Goal: Task Accomplishment & Management: Complete application form

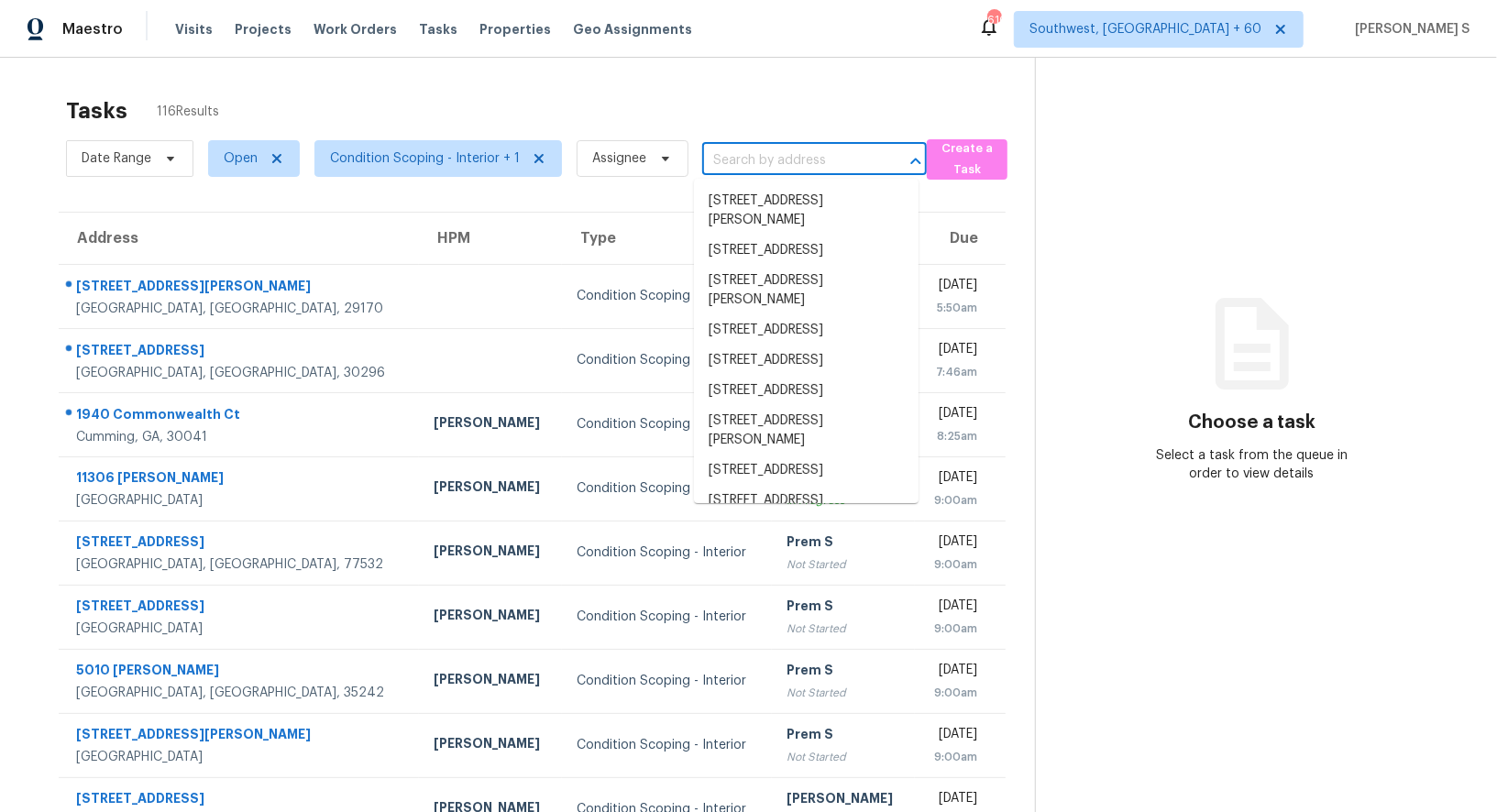
click at [733, 156] on input "text" at bounding box center [789, 160] width 174 height 28
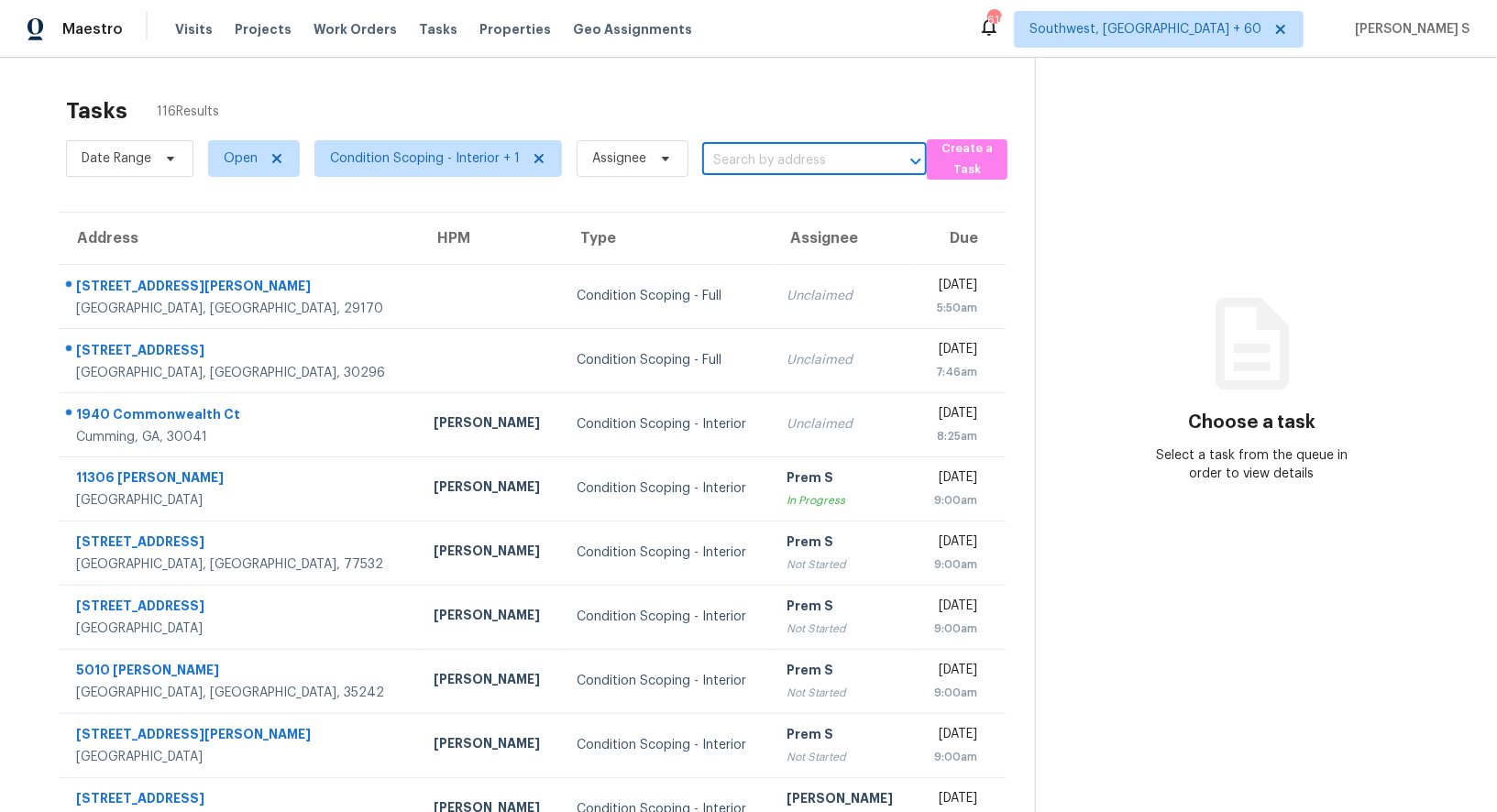
click at [733, 156] on input "text" at bounding box center [789, 160] width 174 height 28
paste input "[STREET_ADDRESS]"
type input "[STREET_ADDRESS]"
click at [780, 199] on li "112 Pebble Creek Xing, Fort Mill, SC 29715" at bounding box center [806, 201] width 224 height 30
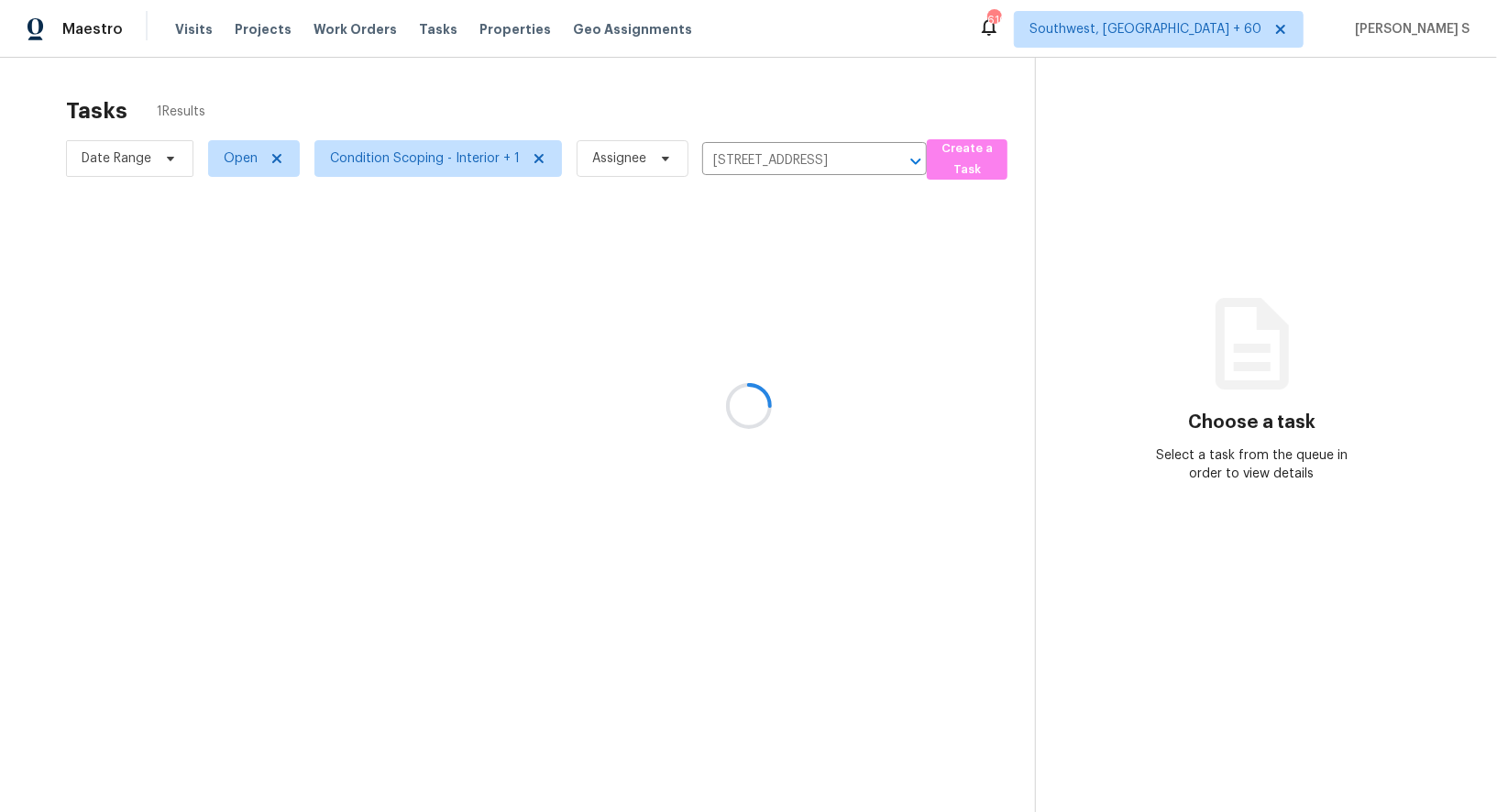
click at [767, 279] on div at bounding box center [748, 406] width 1497 height 812
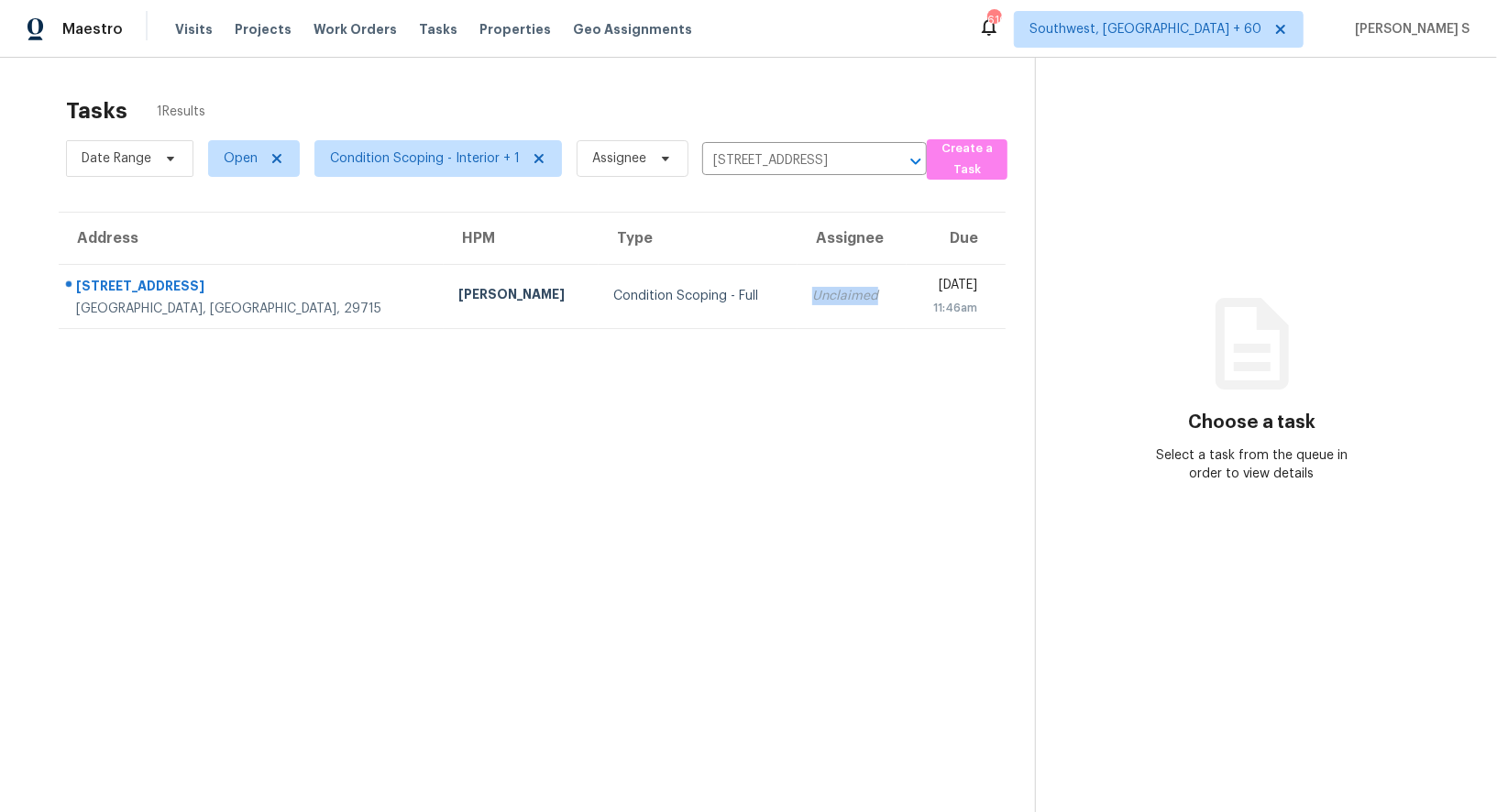
click at [797, 279] on td "Unclaimed" at bounding box center [852, 295] width 109 height 64
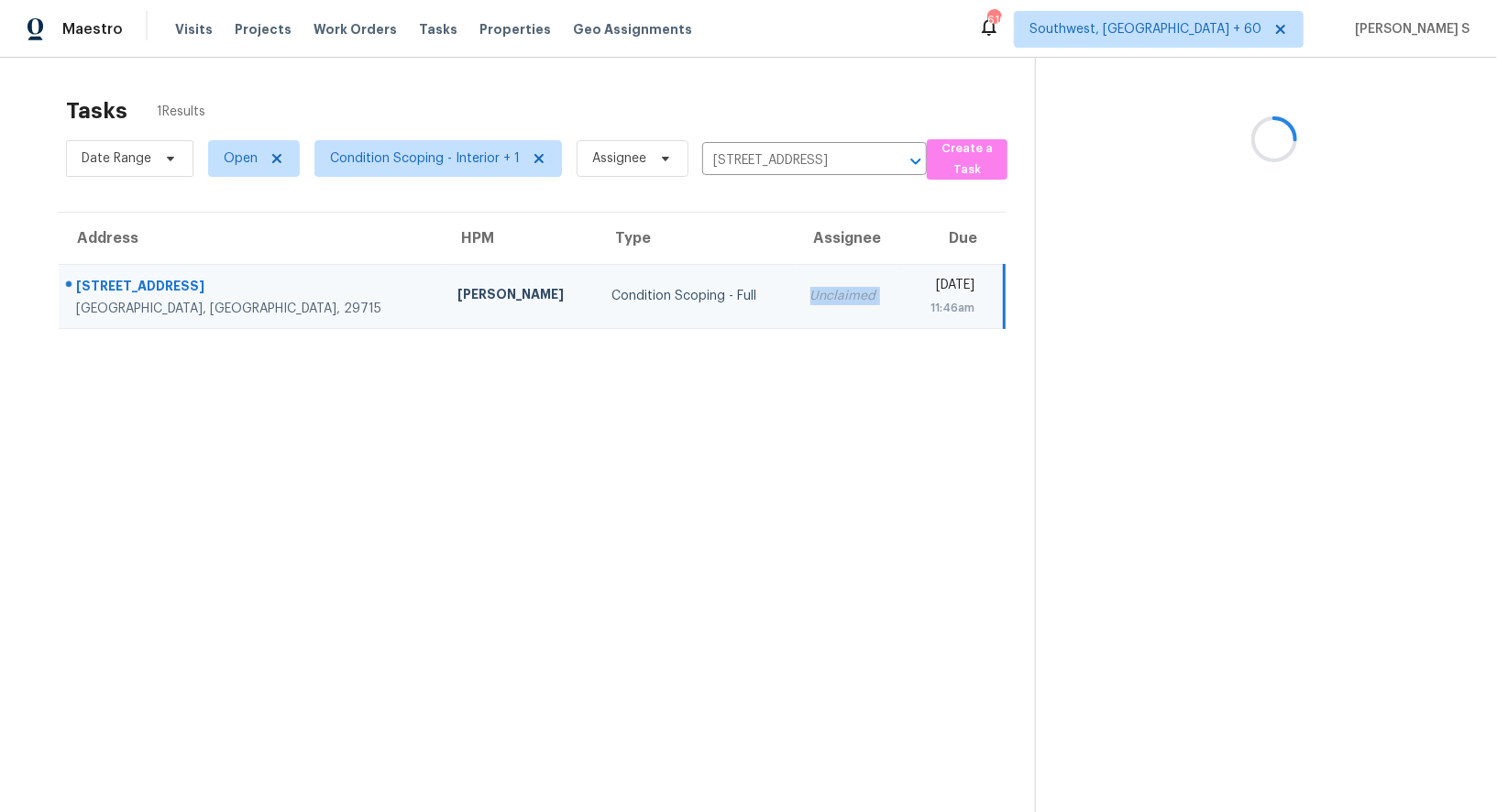
click at [795, 279] on td "Unclaimed" at bounding box center [849, 295] width 108 height 64
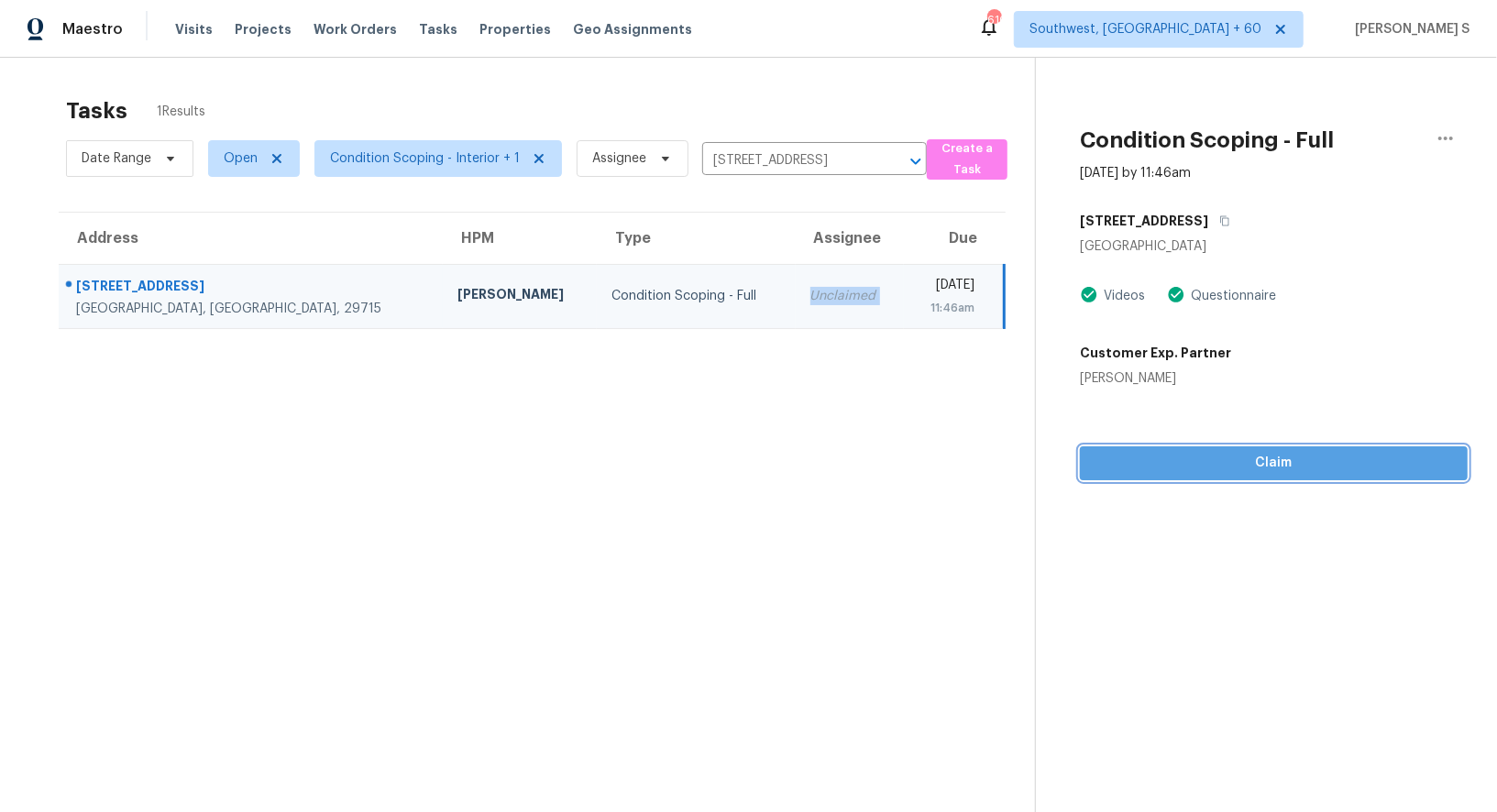
click at [1235, 459] on span "Claim" at bounding box center [1274, 463] width 358 height 23
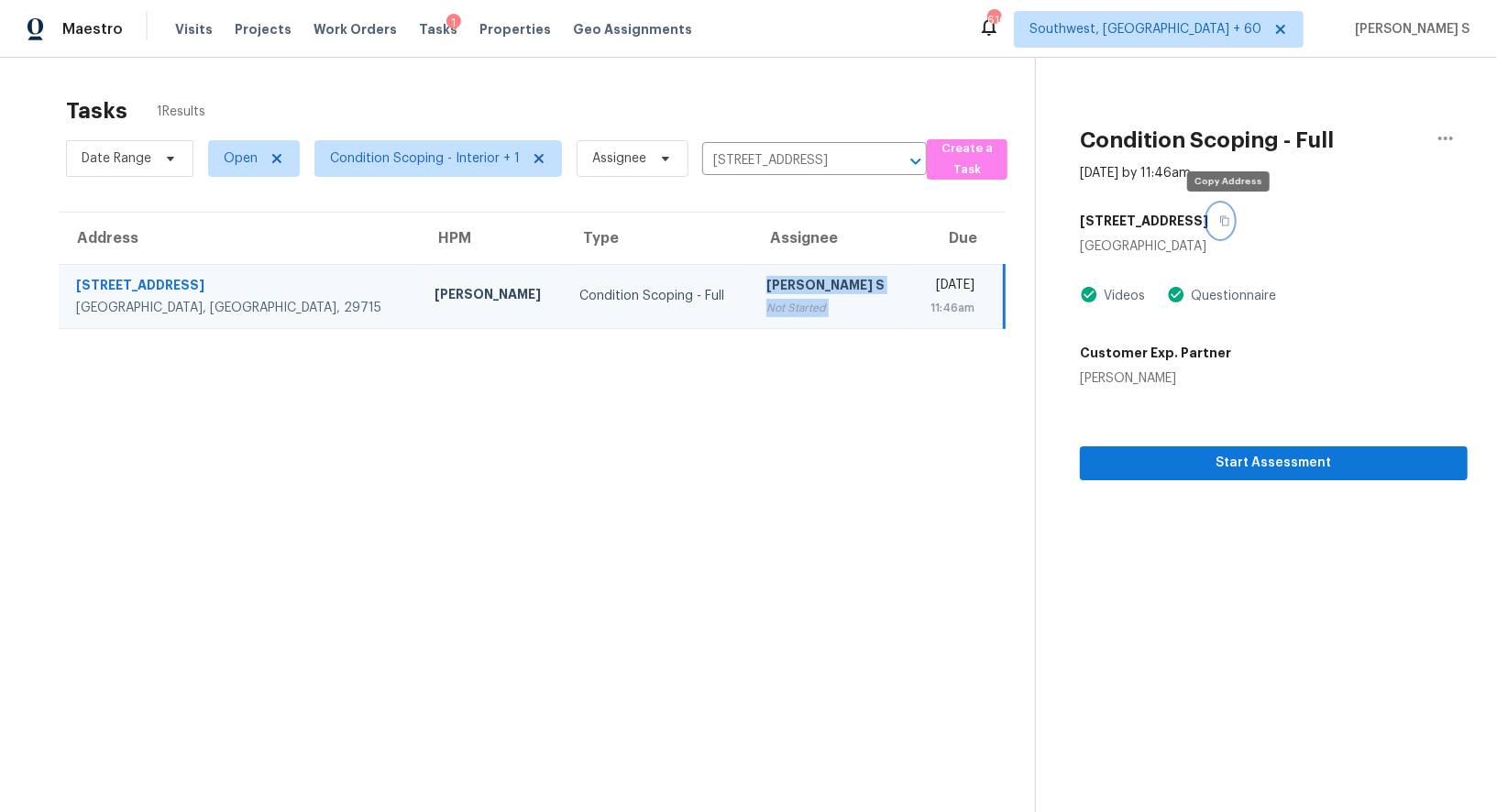
click at [1224, 219] on icon "button" at bounding box center [1225, 221] width 11 height 11
click at [596, 326] on td "Condition Scoping - Full" at bounding box center [658, 295] width 186 height 64
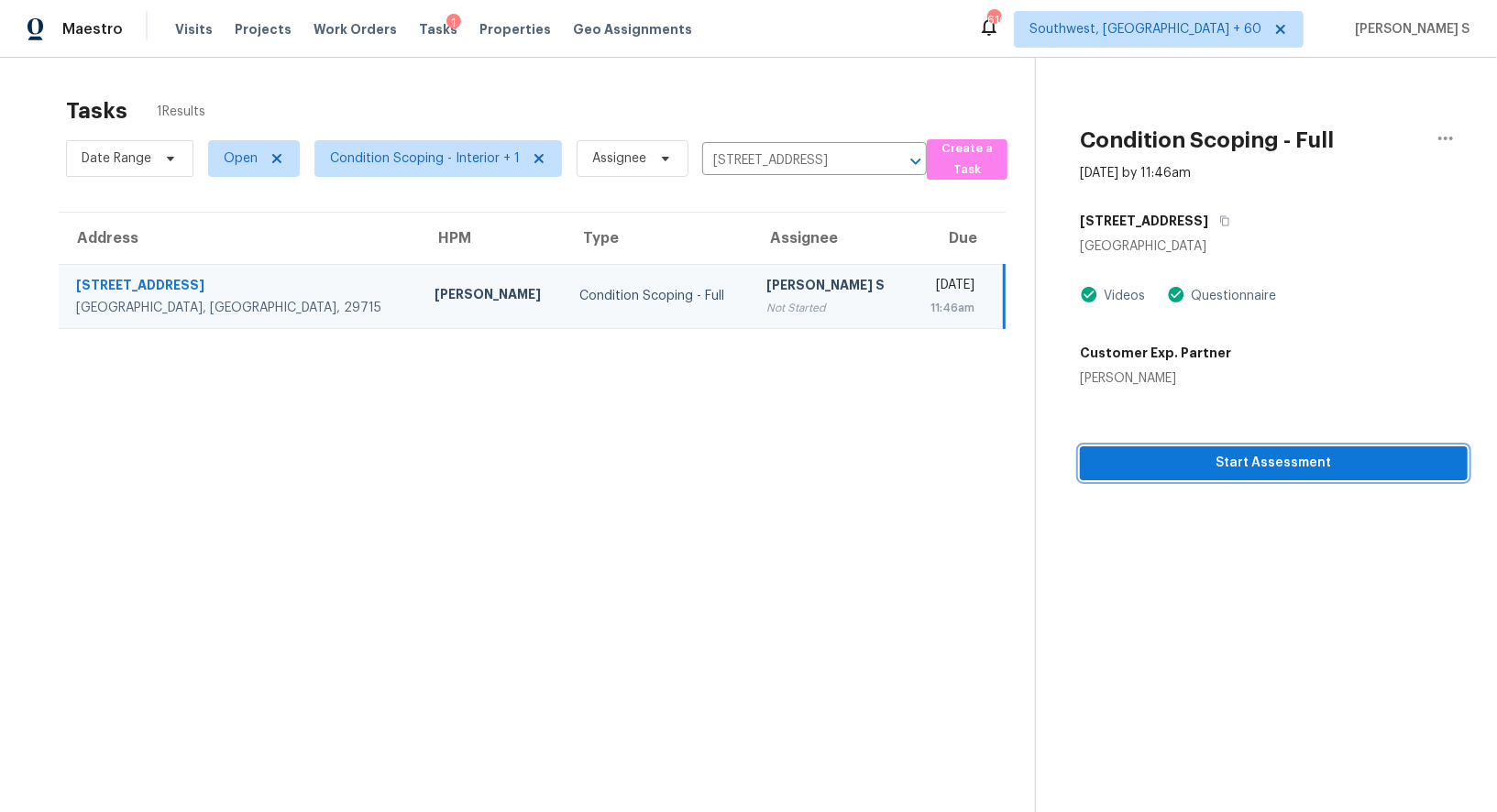
click at [1209, 452] on span "Start Assessment" at bounding box center [1274, 463] width 358 height 23
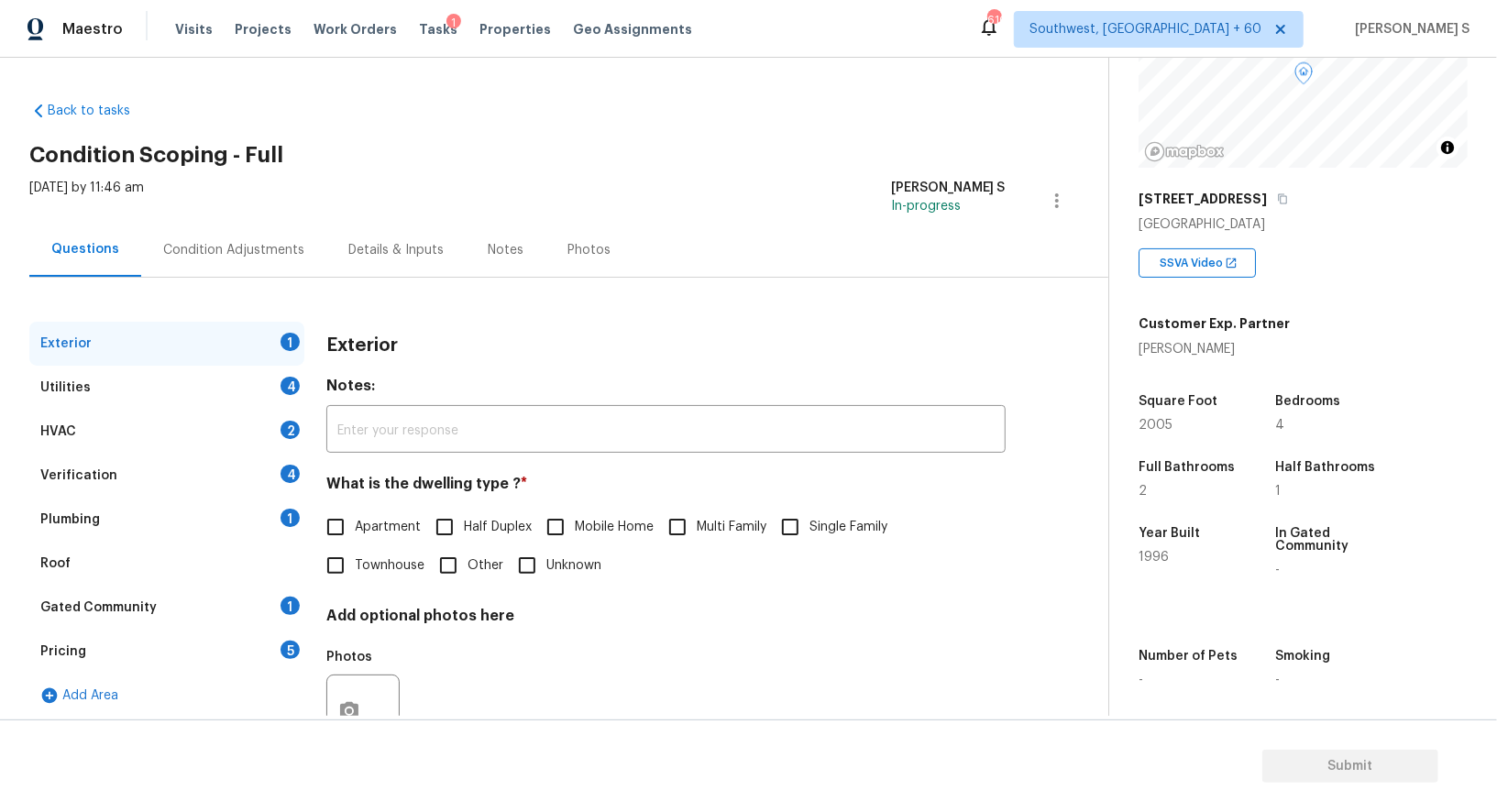
scroll to position [180, 0]
click at [787, 523] on input "Single Family" at bounding box center [790, 526] width 38 height 38
checkbox input "true"
click at [302, 640] on div "Pricing 5" at bounding box center [166, 651] width 275 height 44
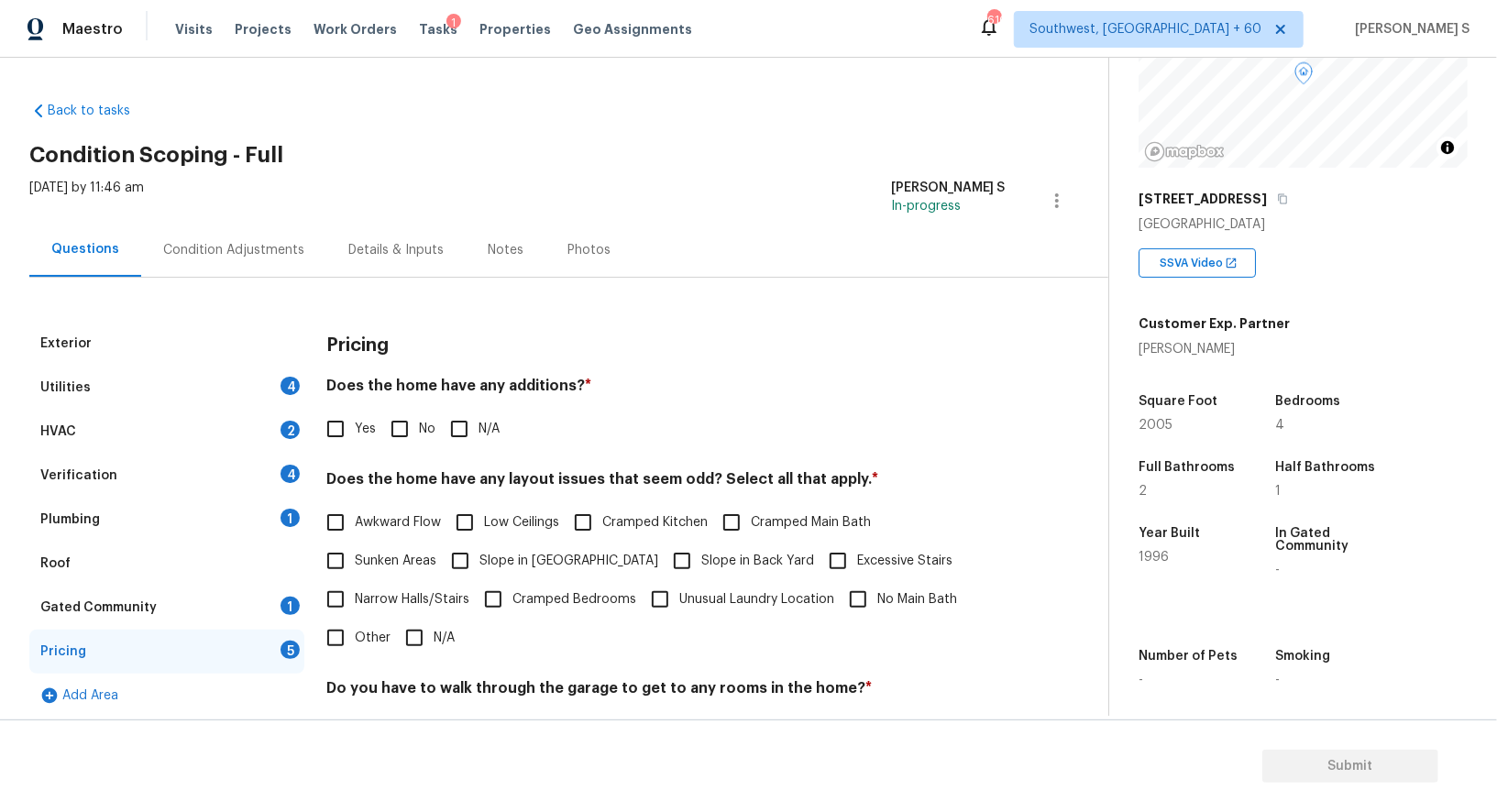
scroll to position [248, 0]
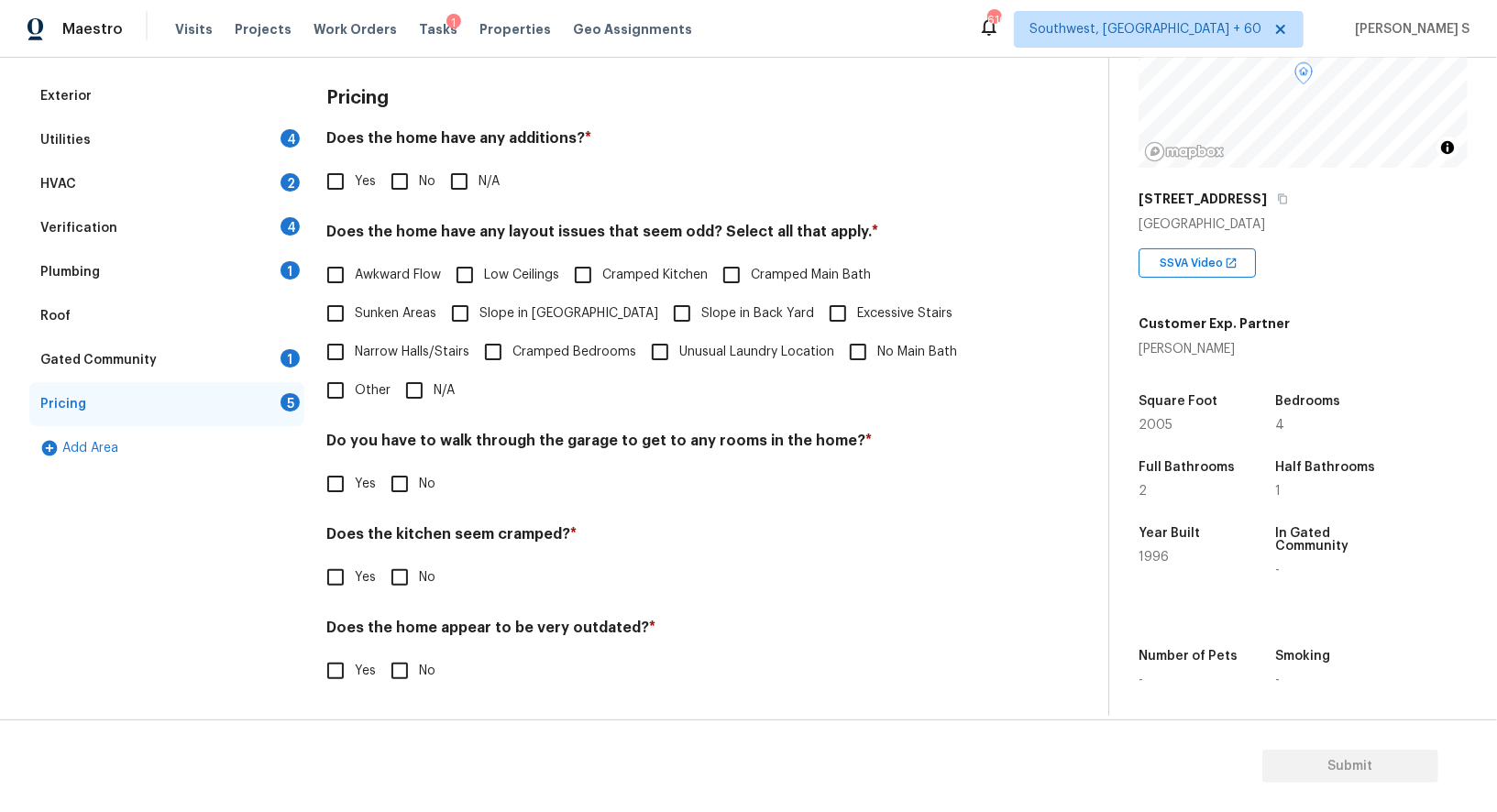
click at [336, 392] on input "Other" at bounding box center [335, 390] width 38 height 38
checkbox input "true"
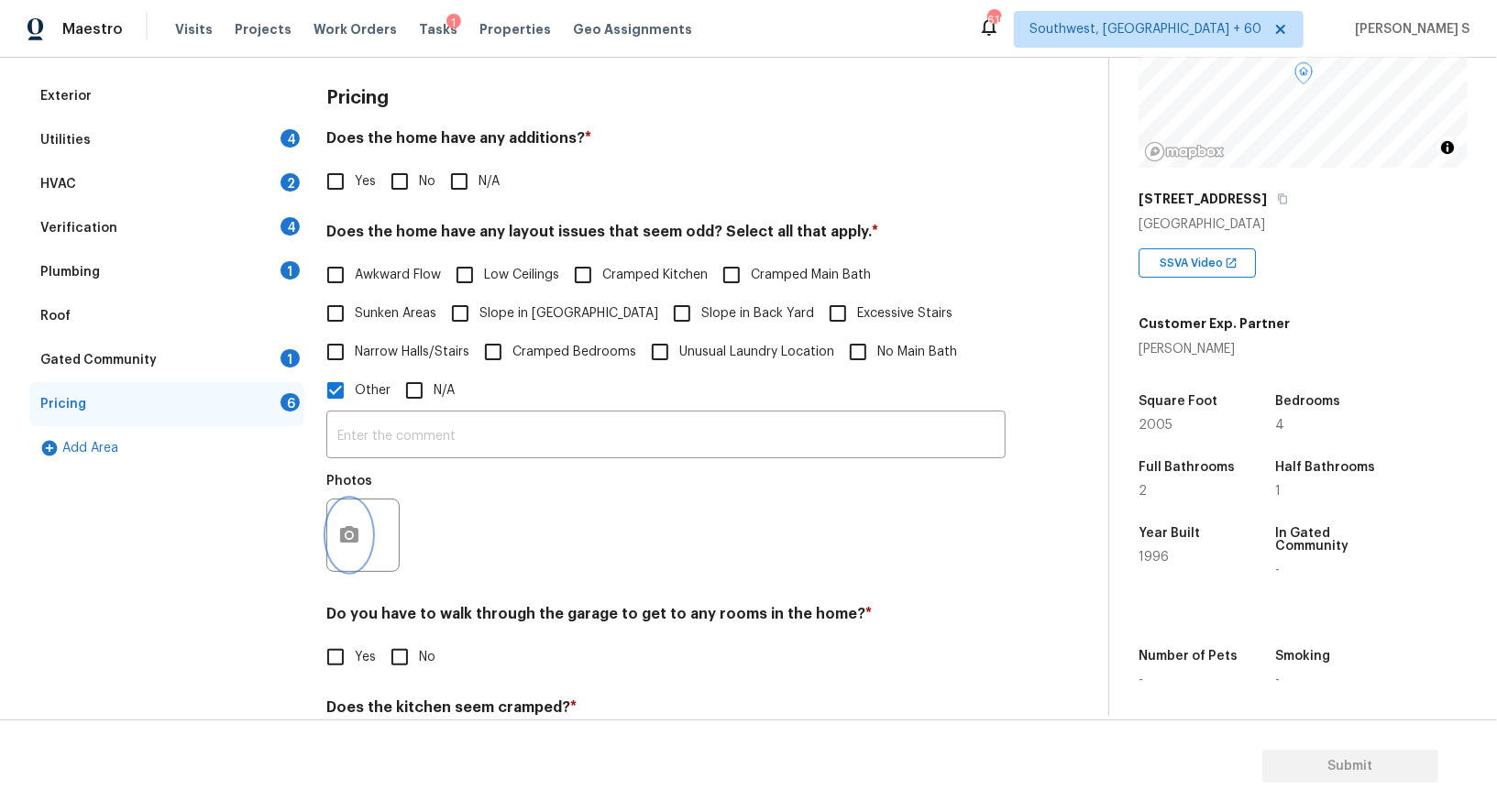
click at [350, 538] on icon "button" at bounding box center [349, 534] width 22 height 22
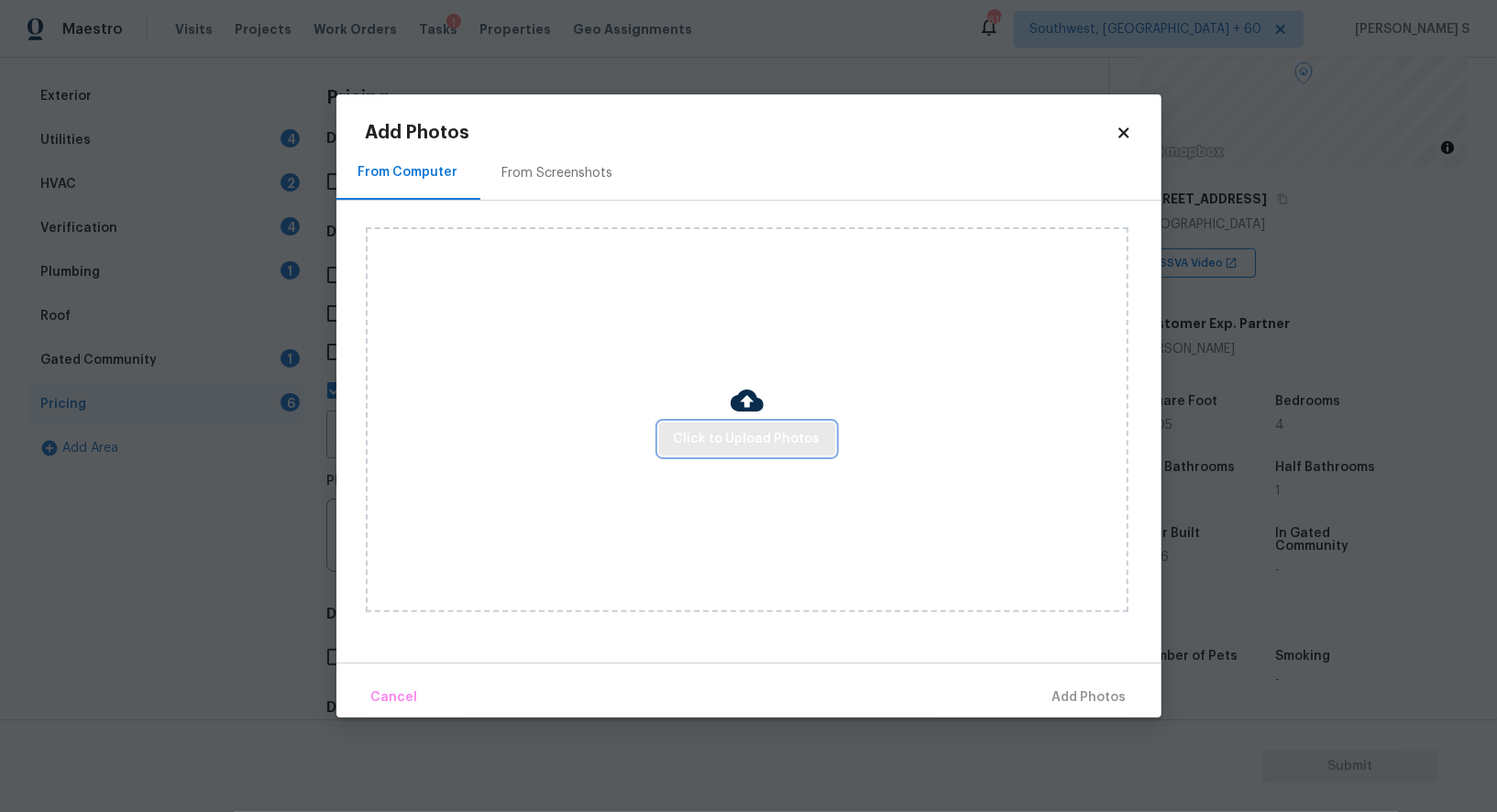
click at [743, 430] on span "Click to Upload Photos" at bounding box center [747, 439] width 146 height 23
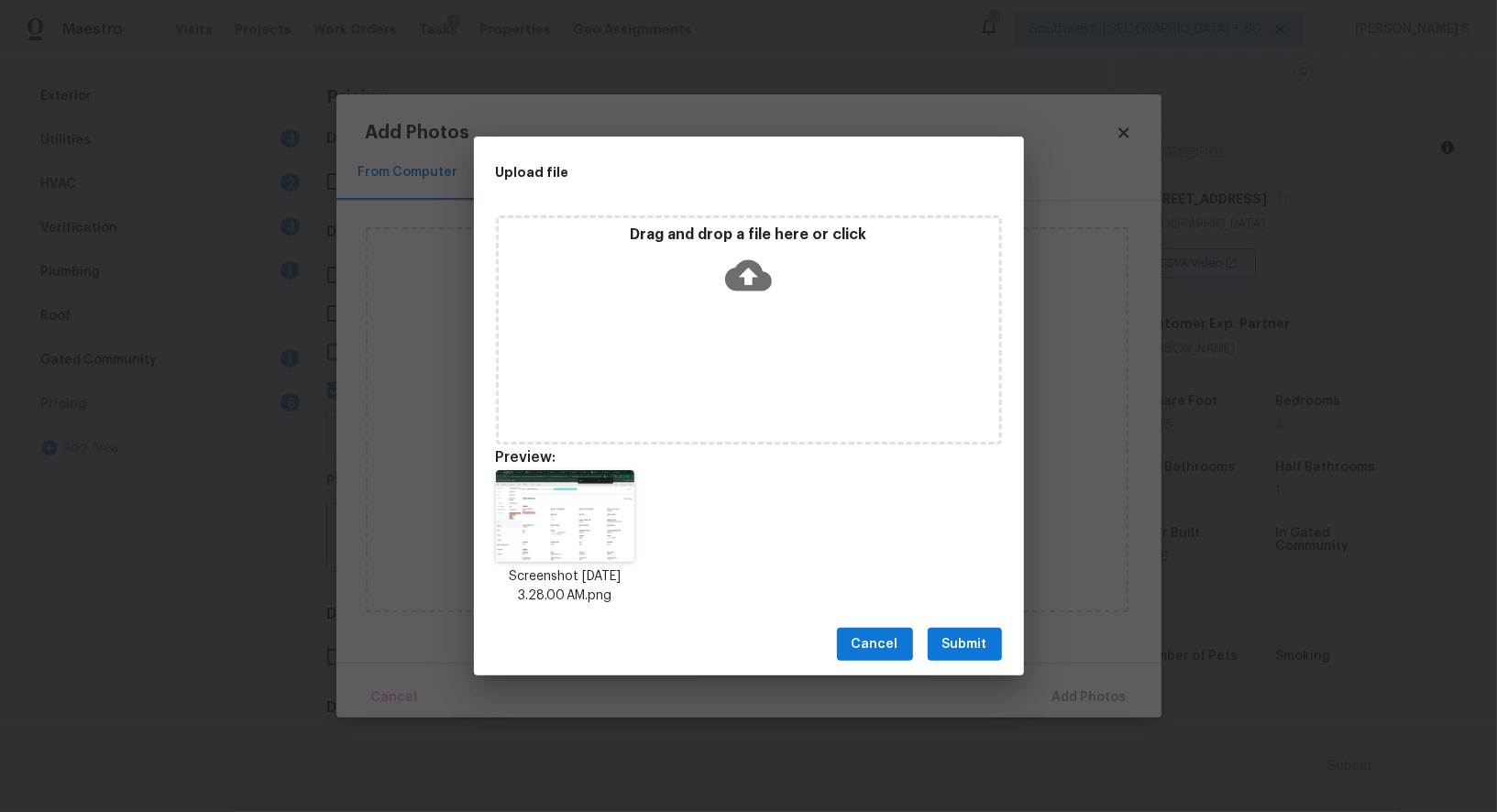
click at [980, 637] on span "Submit" at bounding box center [965, 644] width 45 height 23
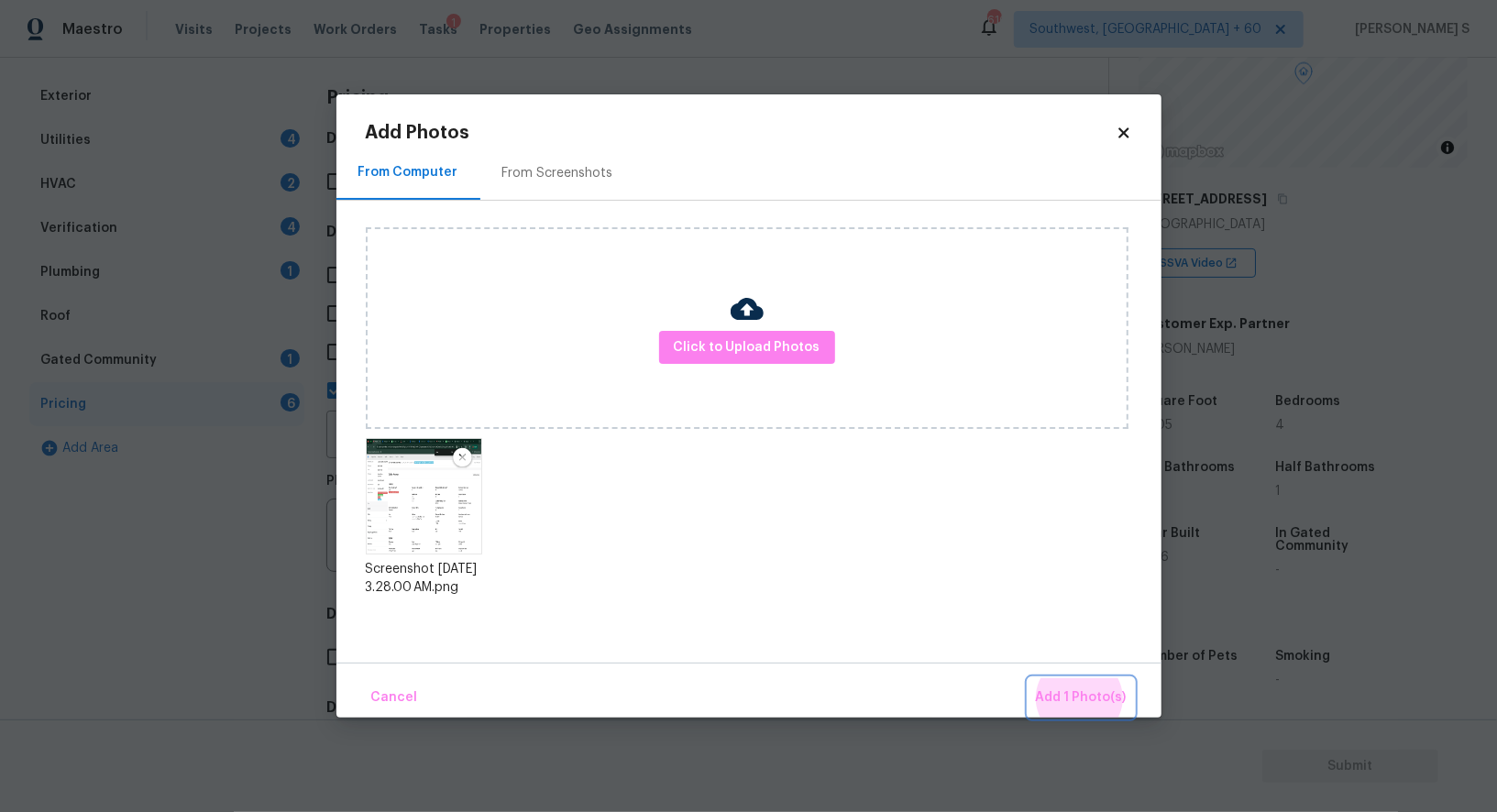
click at [1029, 678] on button "Add 1 Photo(s)" at bounding box center [1081, 698] width 105 height 39
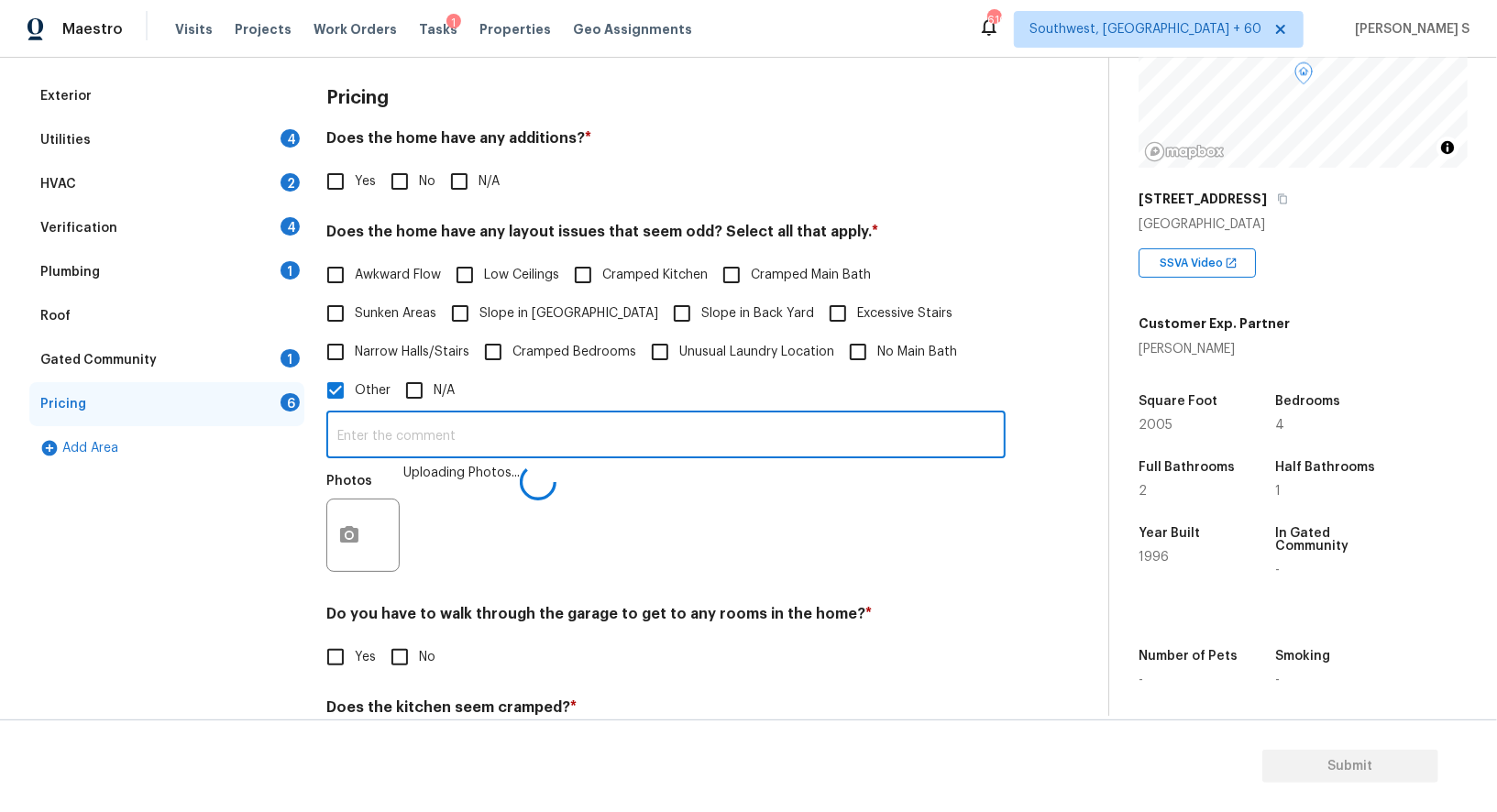
click at [864, 443] on input "text" at bounding box center [666, 437] width 679 height 43
type input "sqft discrepancy."
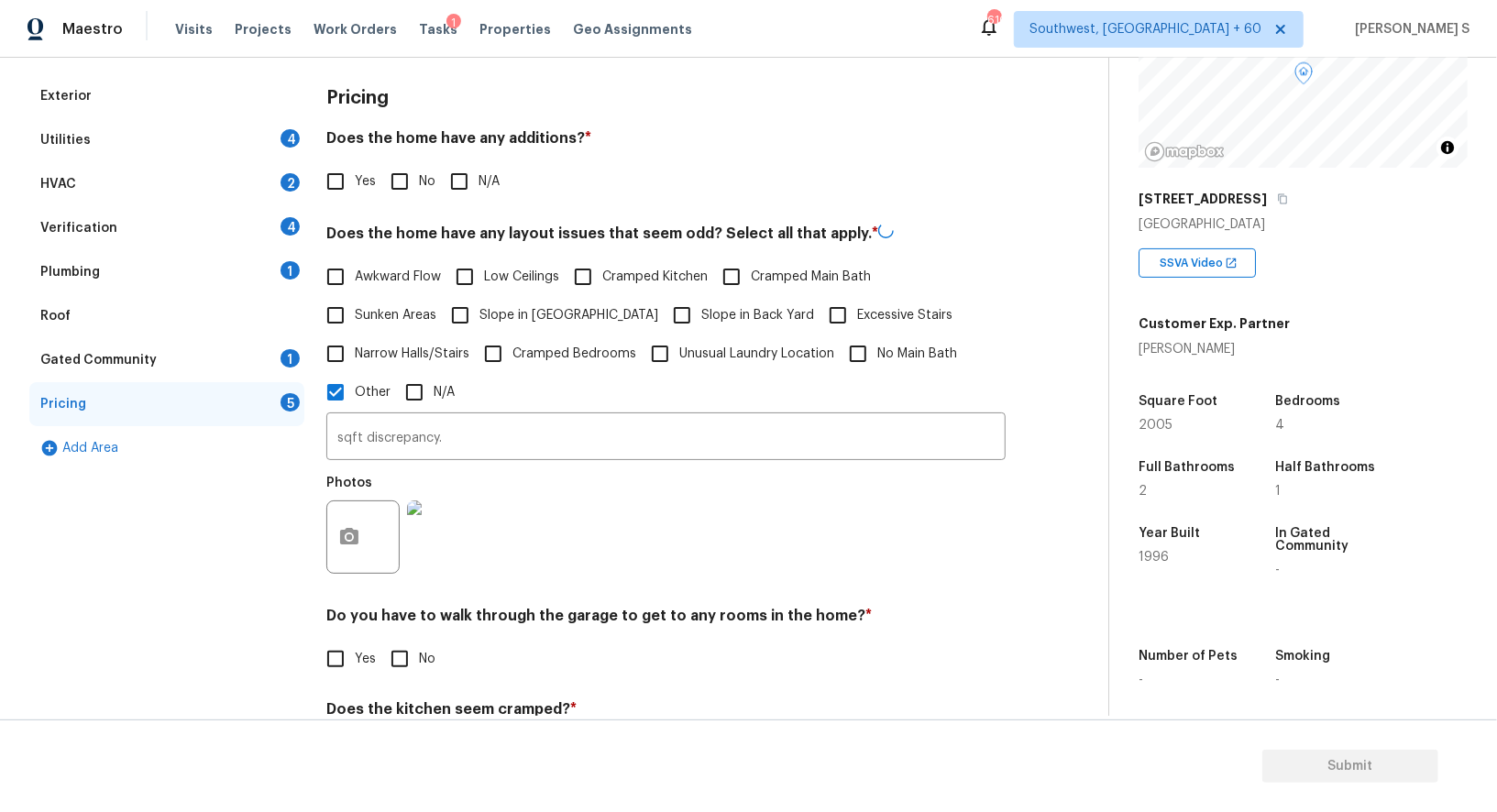
click at [985, 486] on div "Photos" at bounding box center [666, 525] width 679 height 119
click at [279, 131] on div "Utilities 4" at bounding box center [166, 140] width 275 height 44
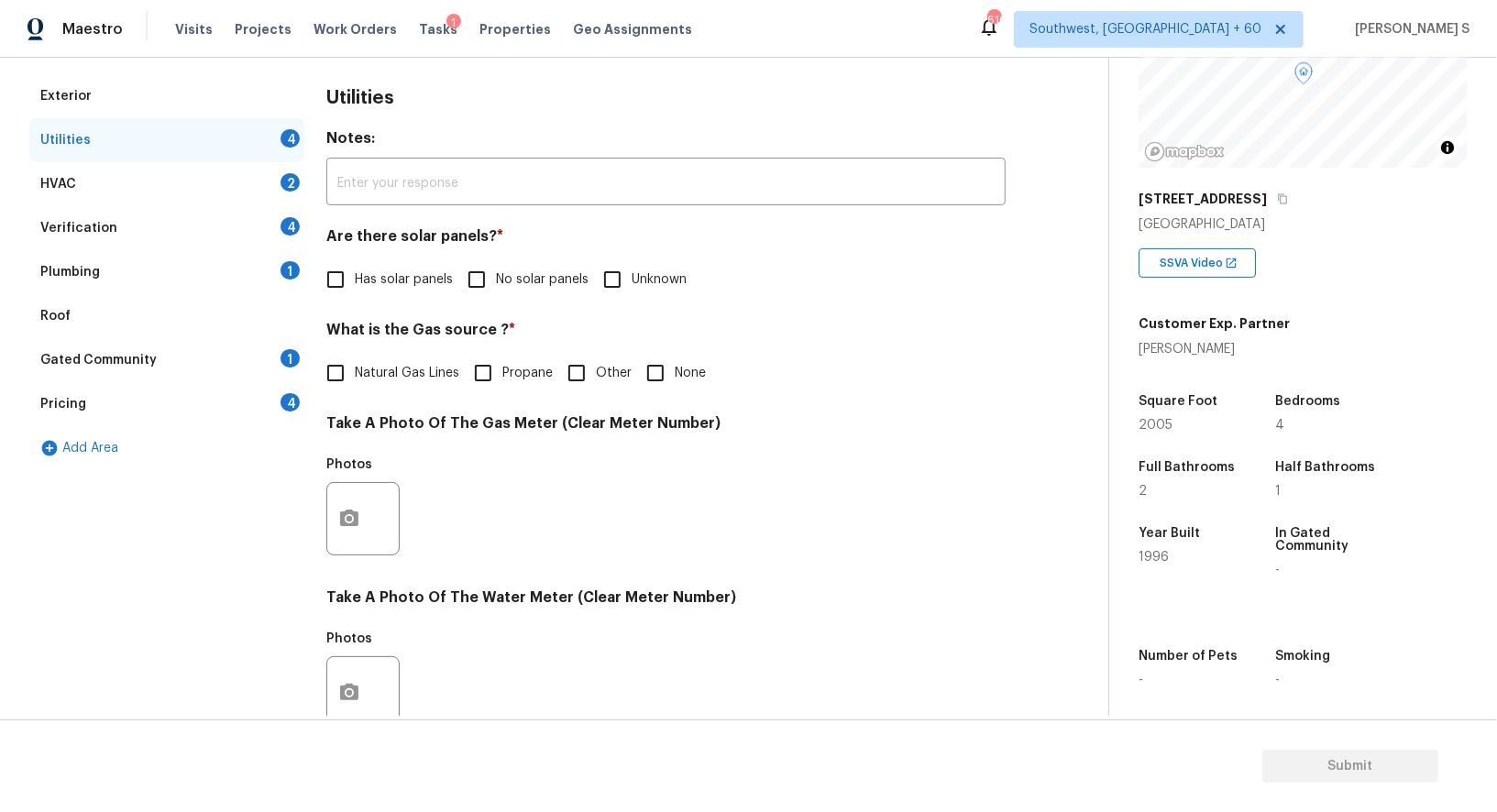
click at [470, 268] on input "No solar panels" at bounding box center [476, 279] width 38 height 38
checkbox input "true"
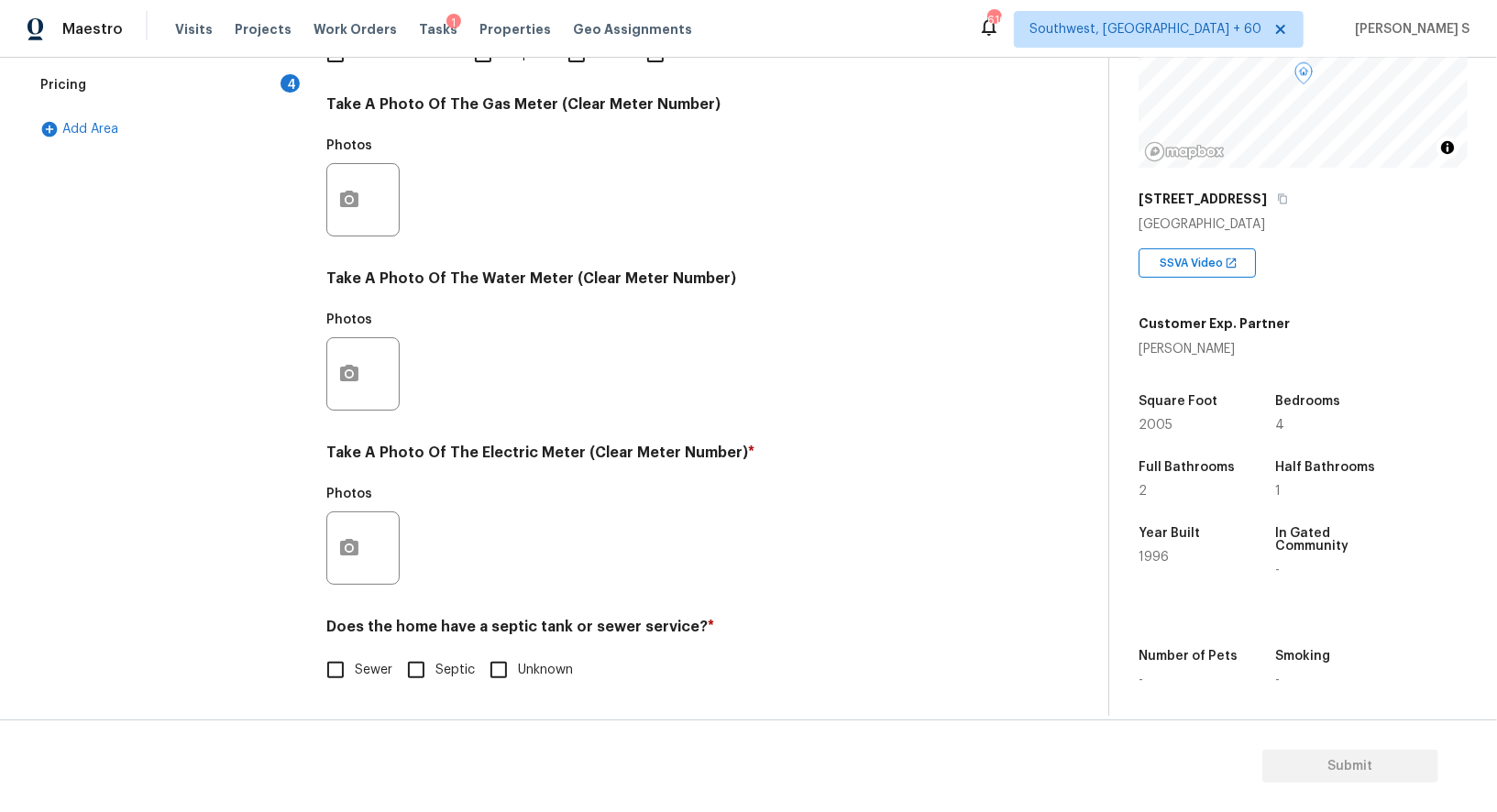
click at [354, 662] on input "Sewer" at bounding box center [335, 669] width 38 height 38
checkbox input "true"
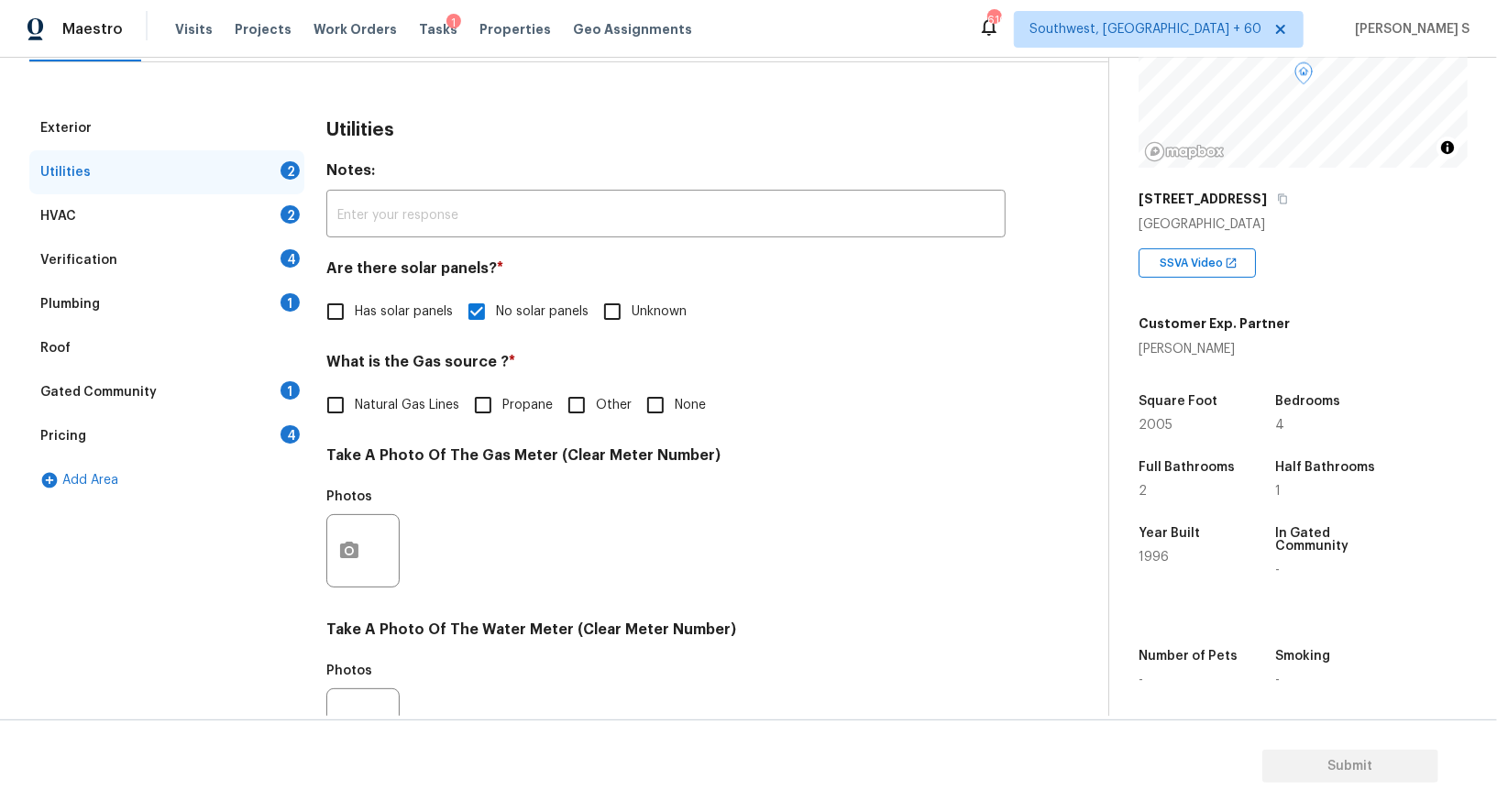
click at [286, 307] on div "1" at bounding box center [290, 303] width 20 height 19
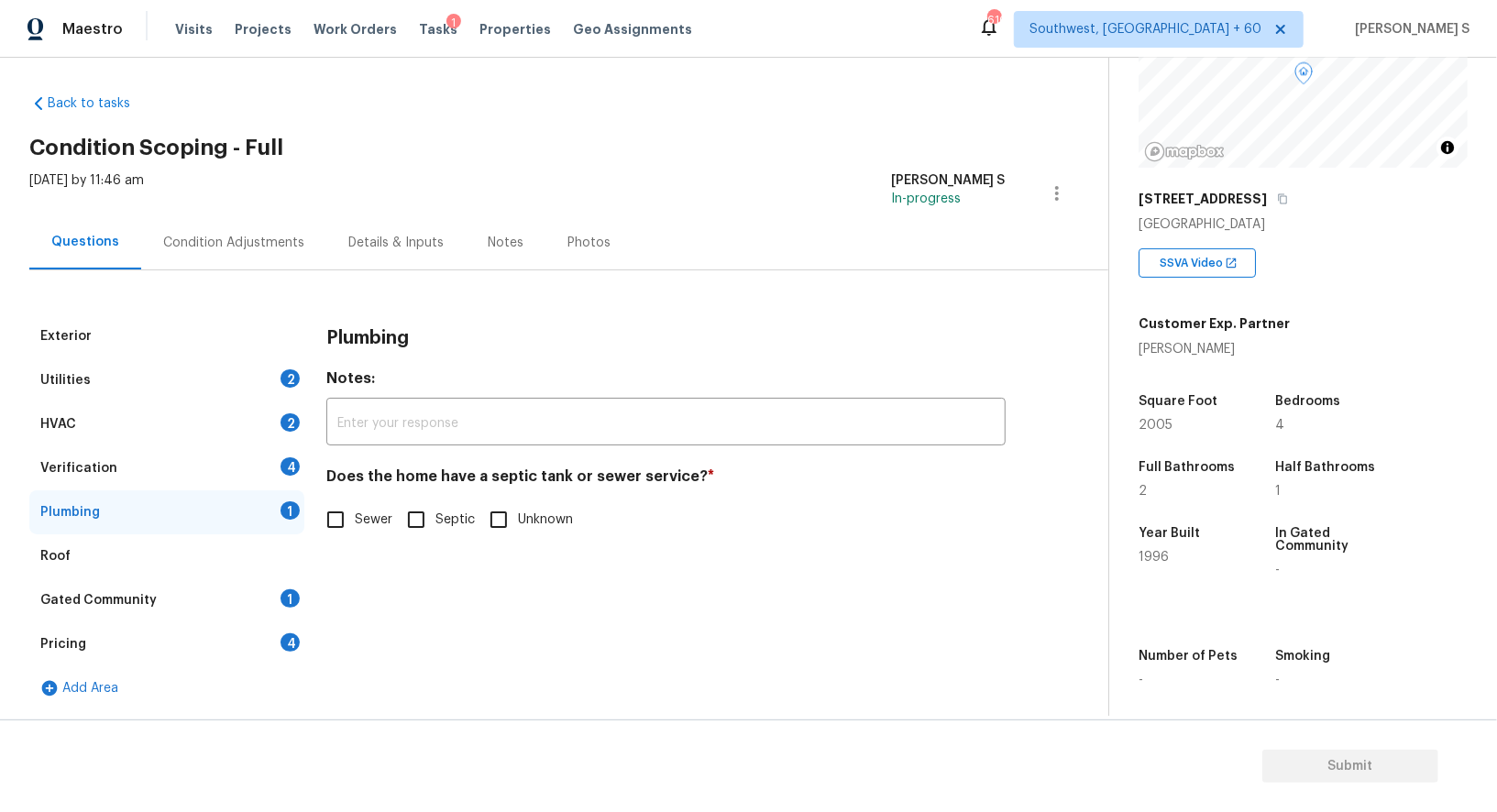
scroll to position [7, 0]
click at [345, 504] on input "Sewer" at bounding box center [335, 520] width 38 height 38
checkbox input "true"
click at [284, 598] on div "1" at bounding box center [290, 599] width 20 height 19
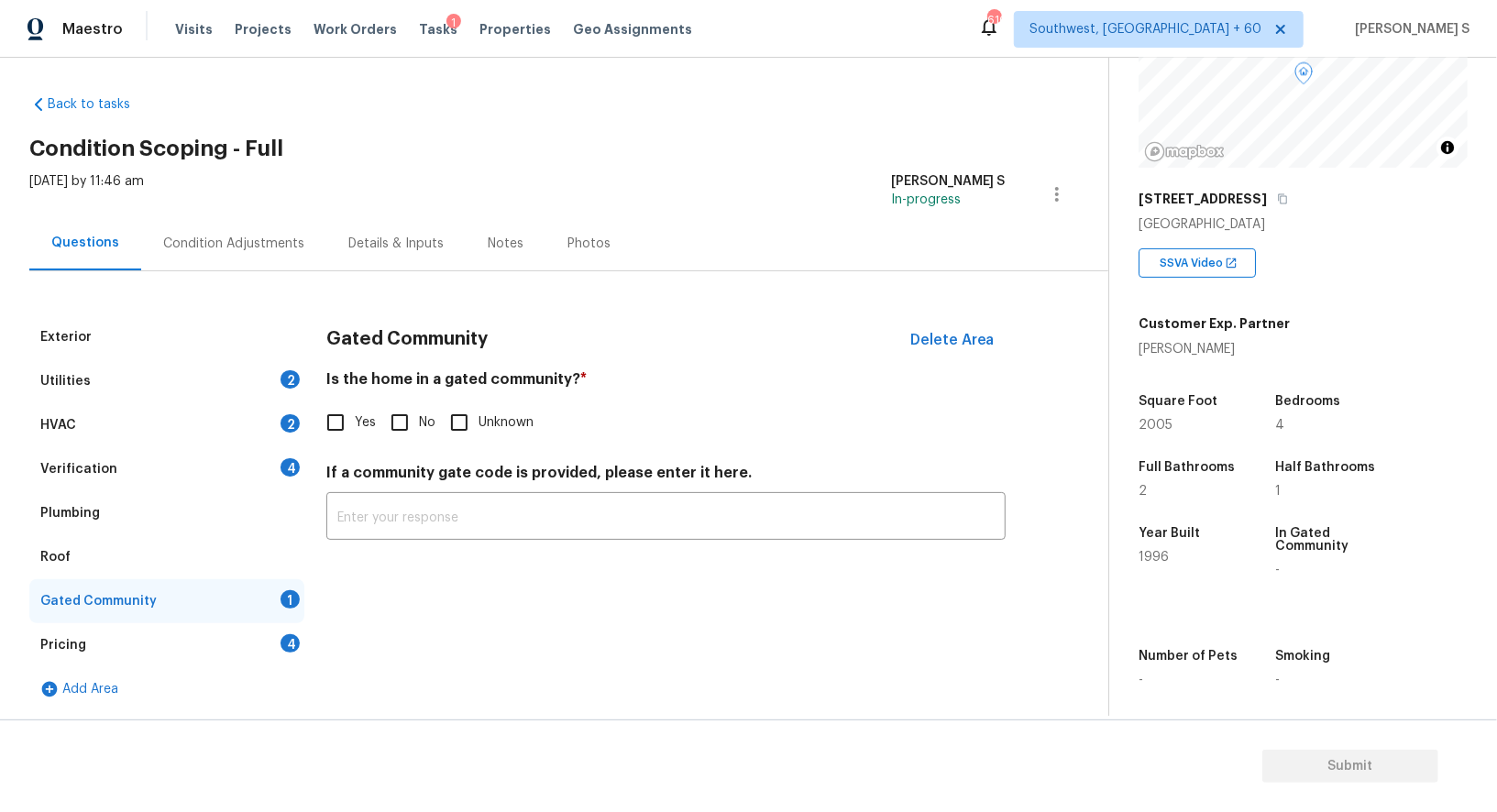
click at [407, 418] on input "No" at bounding box center [400, 422] width 38 height 38
checkbox input "true"
click at [264, 465] on div "Verification 4" at bounding box center [166, 469] width 275 height 44
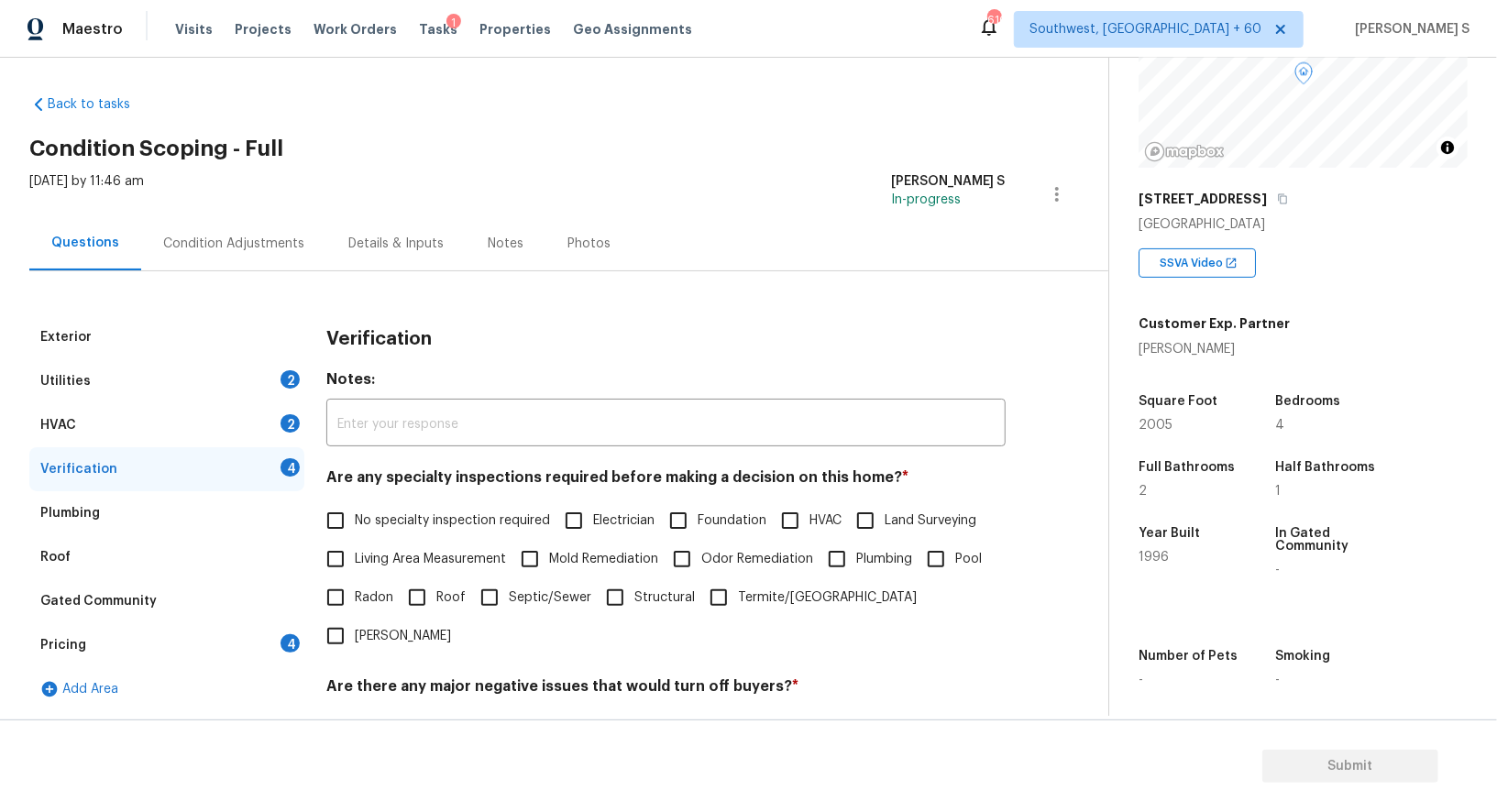
click at [346, 526] on input "No specialty inspection required" at bounding box center [335, 520] width 38 height 38
checkbox input "true"
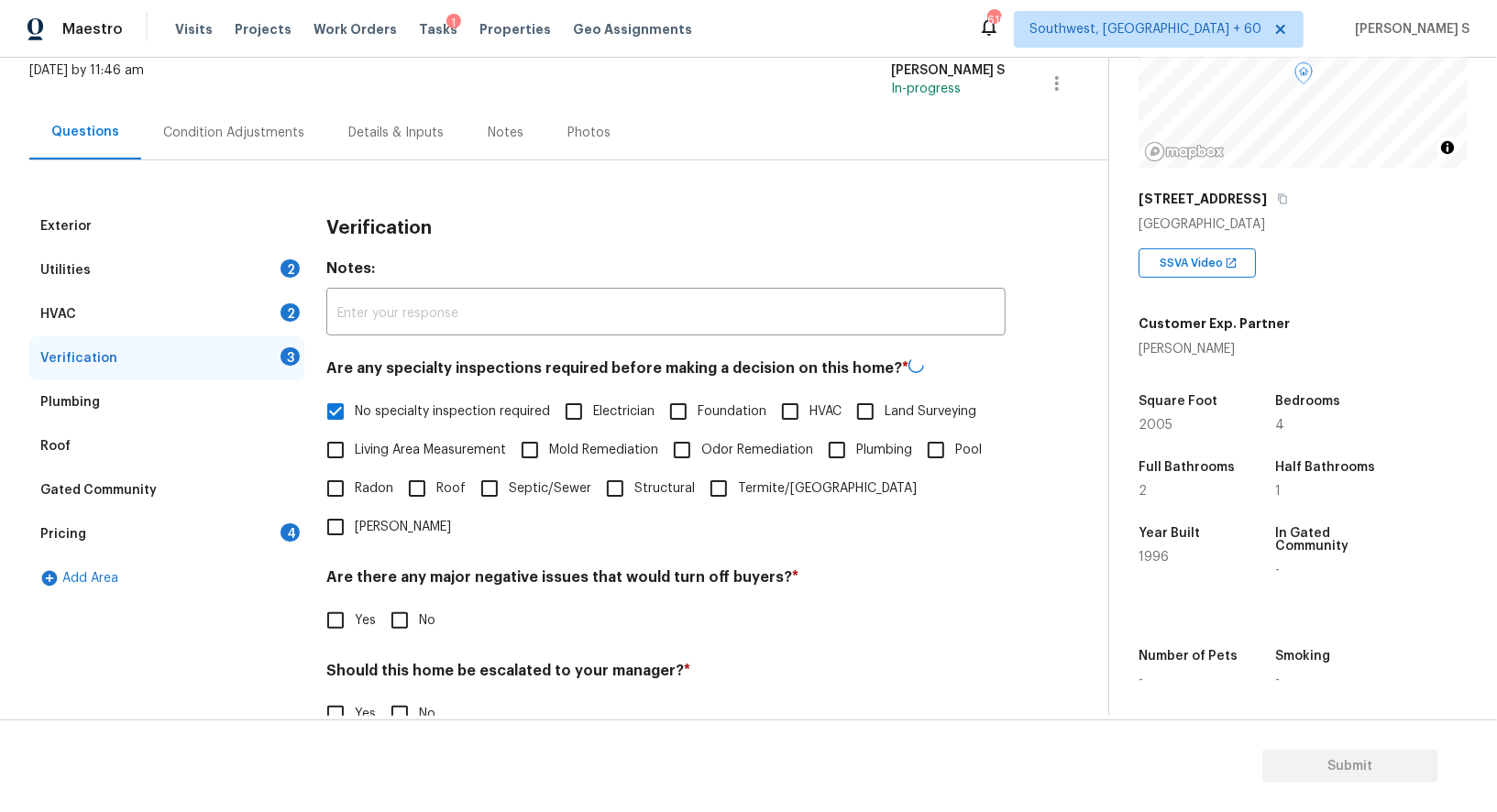
scroll to position [233, 0]
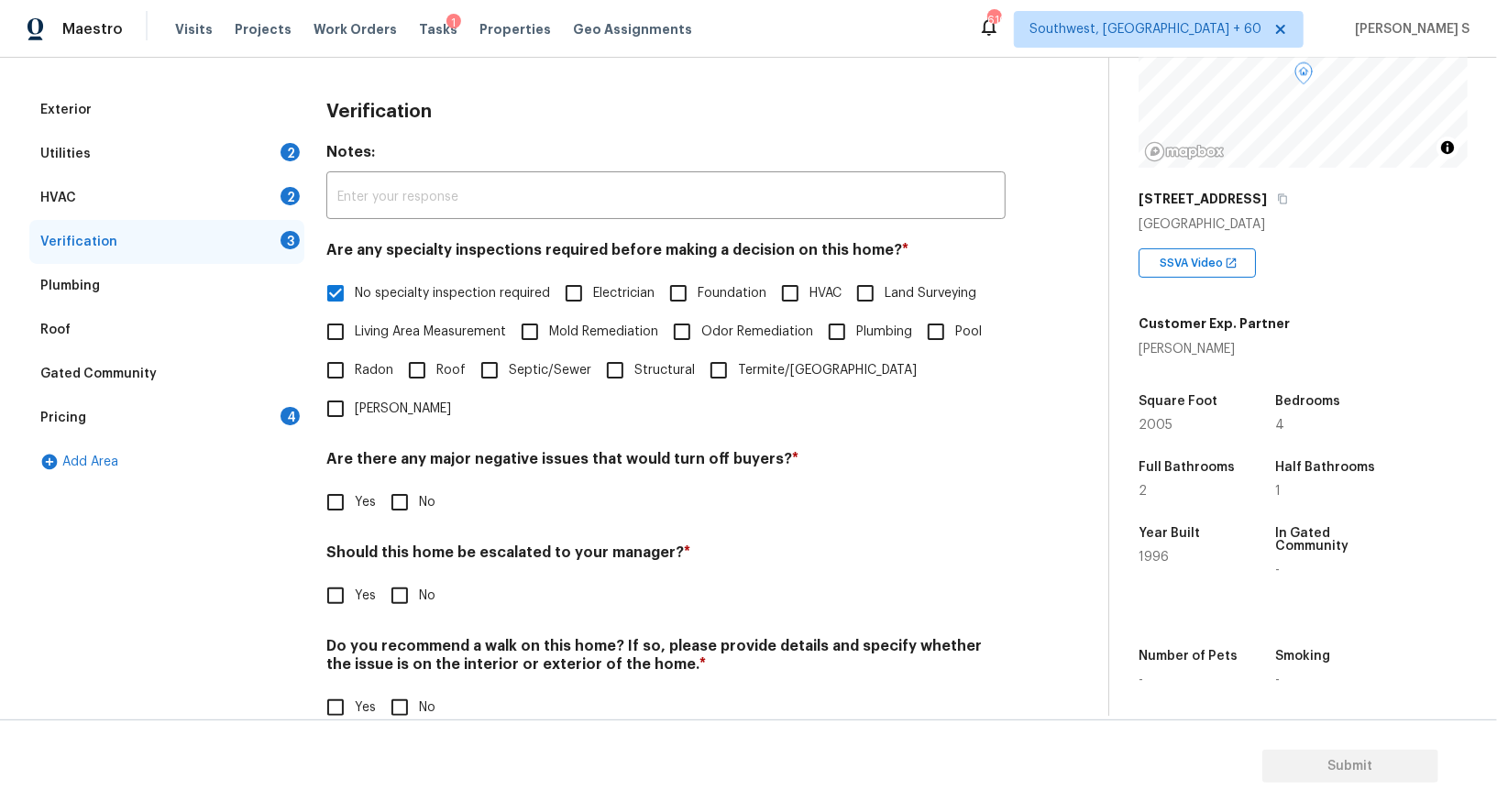
click at [386, 483] on input "No" at bounding box center [400, 502] width 38 height 38
checkbox input "true"
click at [399, 688] on input "No" at bounding box center [400, 707] width 38 height 38
checkbox input "true"
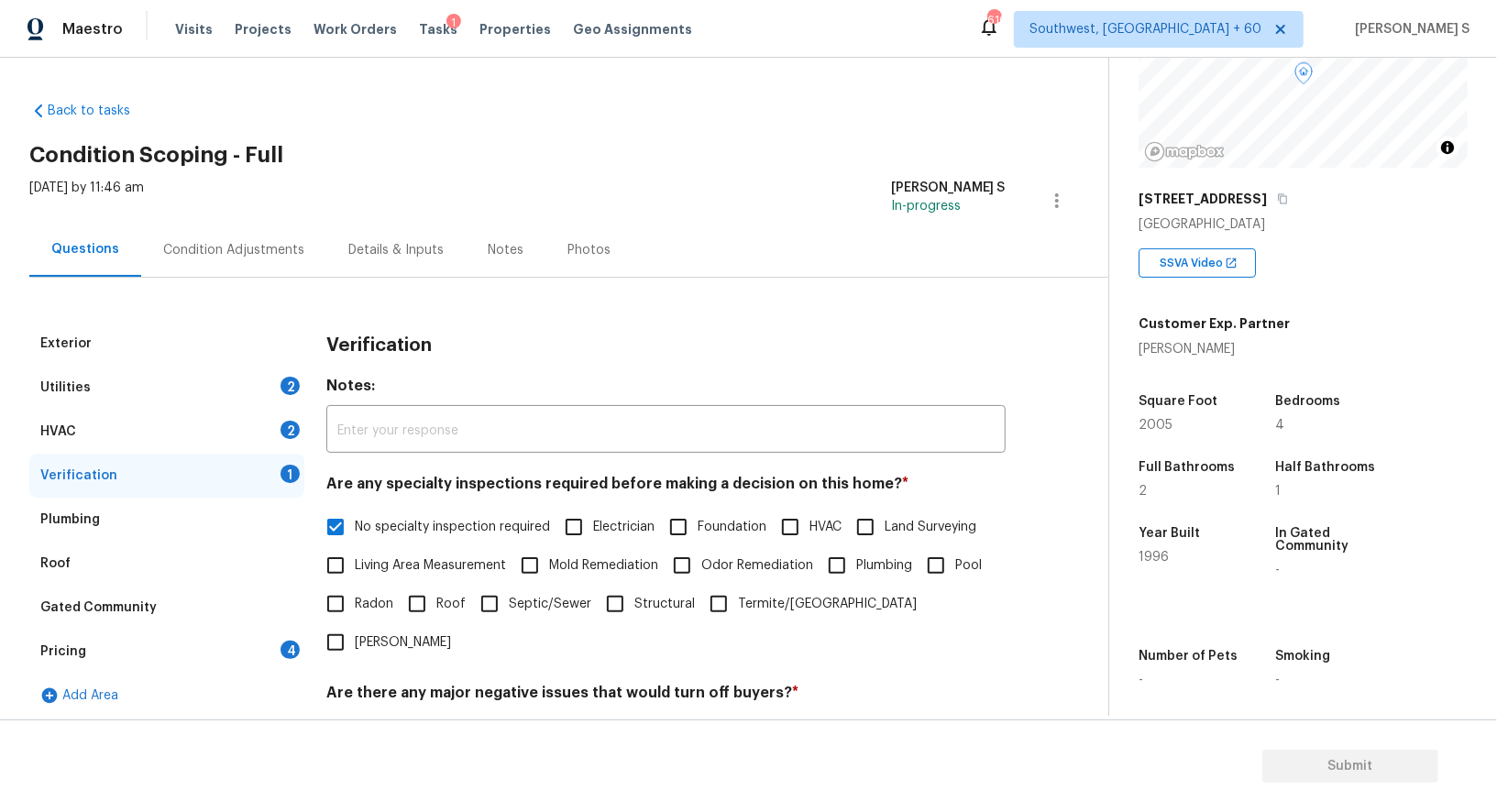
click at [290, 427] on div "2" at bounding box center [290, 430] width 20 height 19
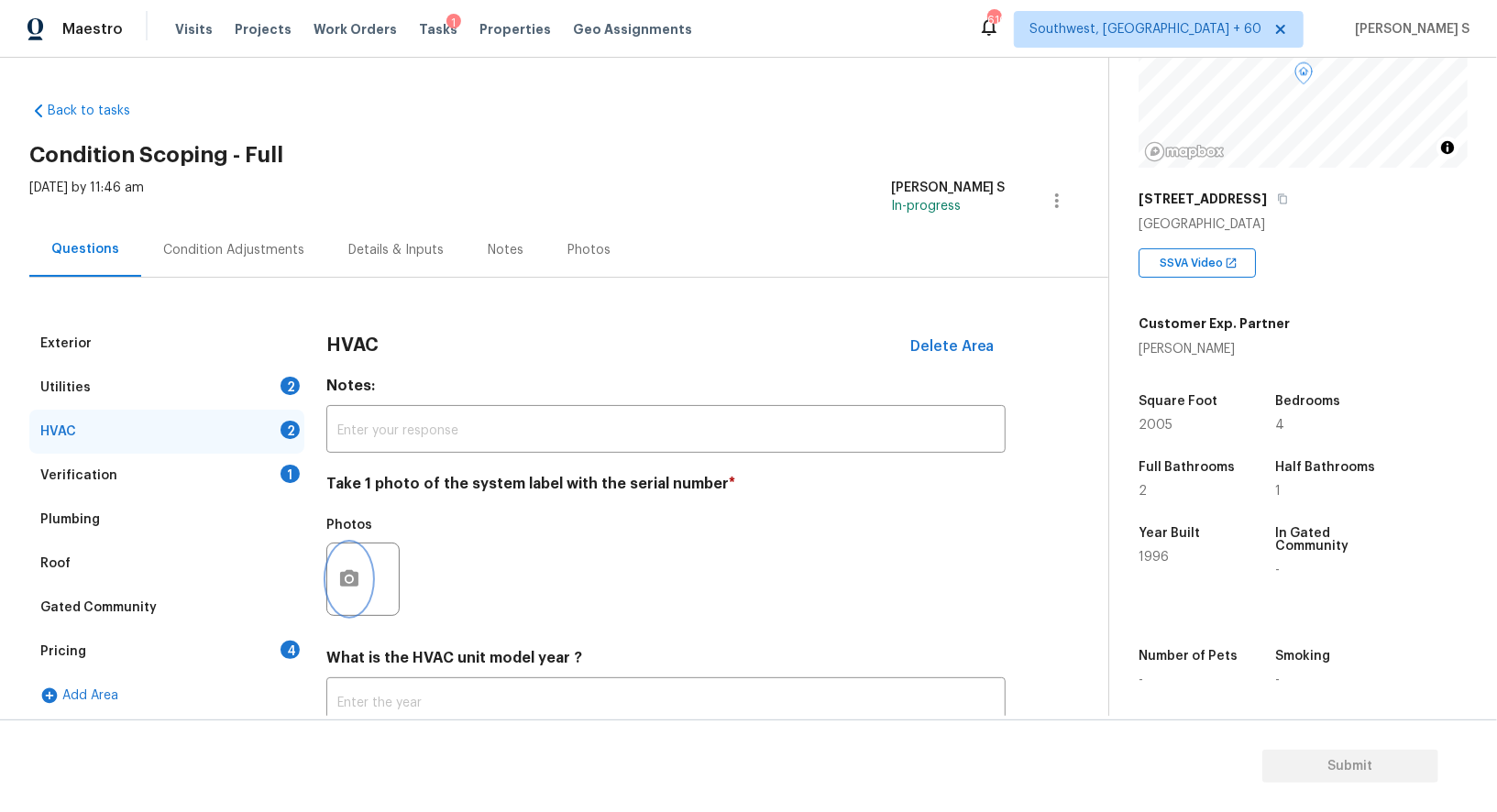
click at [355, 572] on icon "button" at bounding box center [350, 579] width 19 height 17
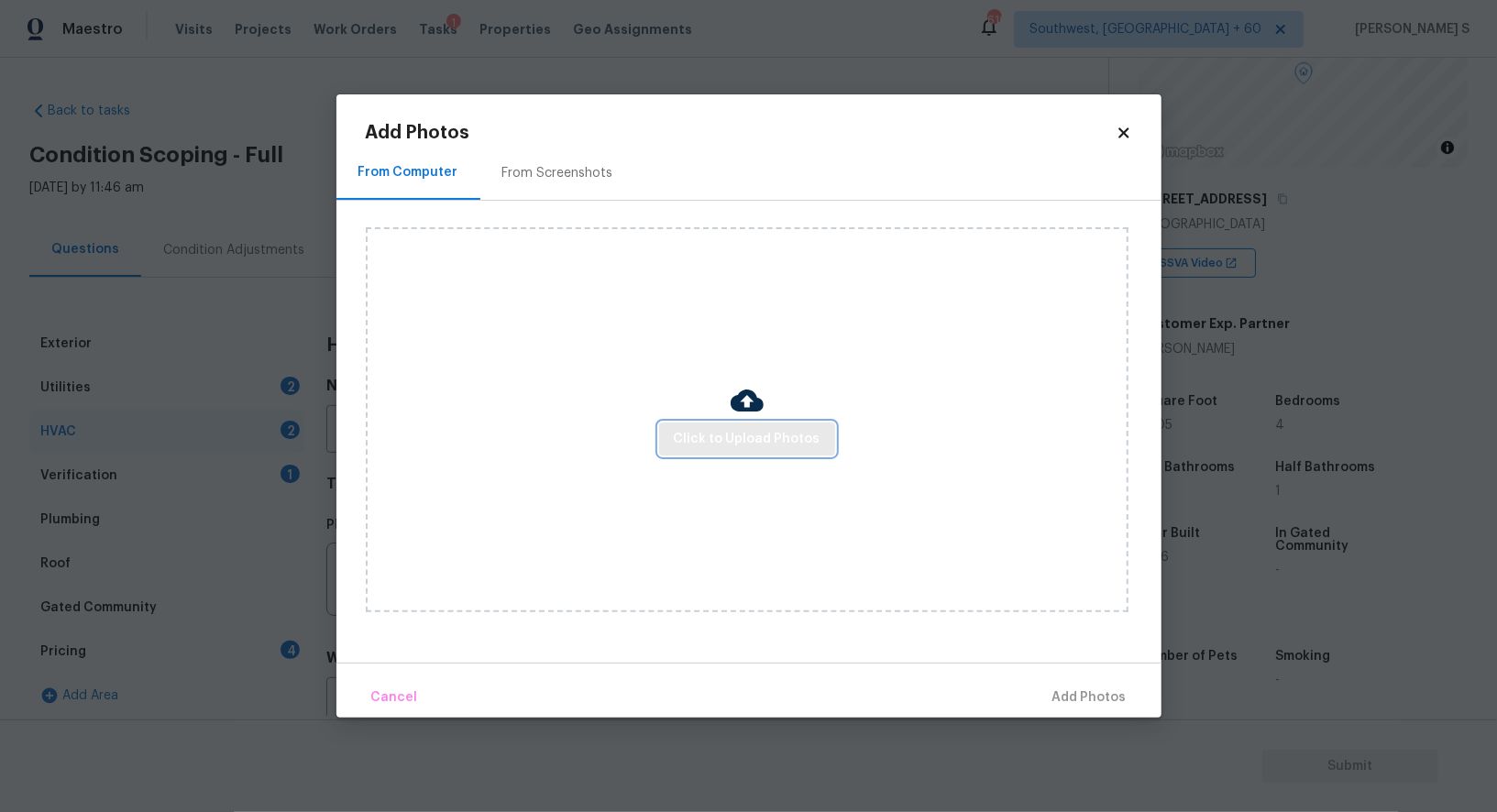
click at [673, 429] on button "Click to Upload Photos" at bounding box center [748, 440] width 176 height 34
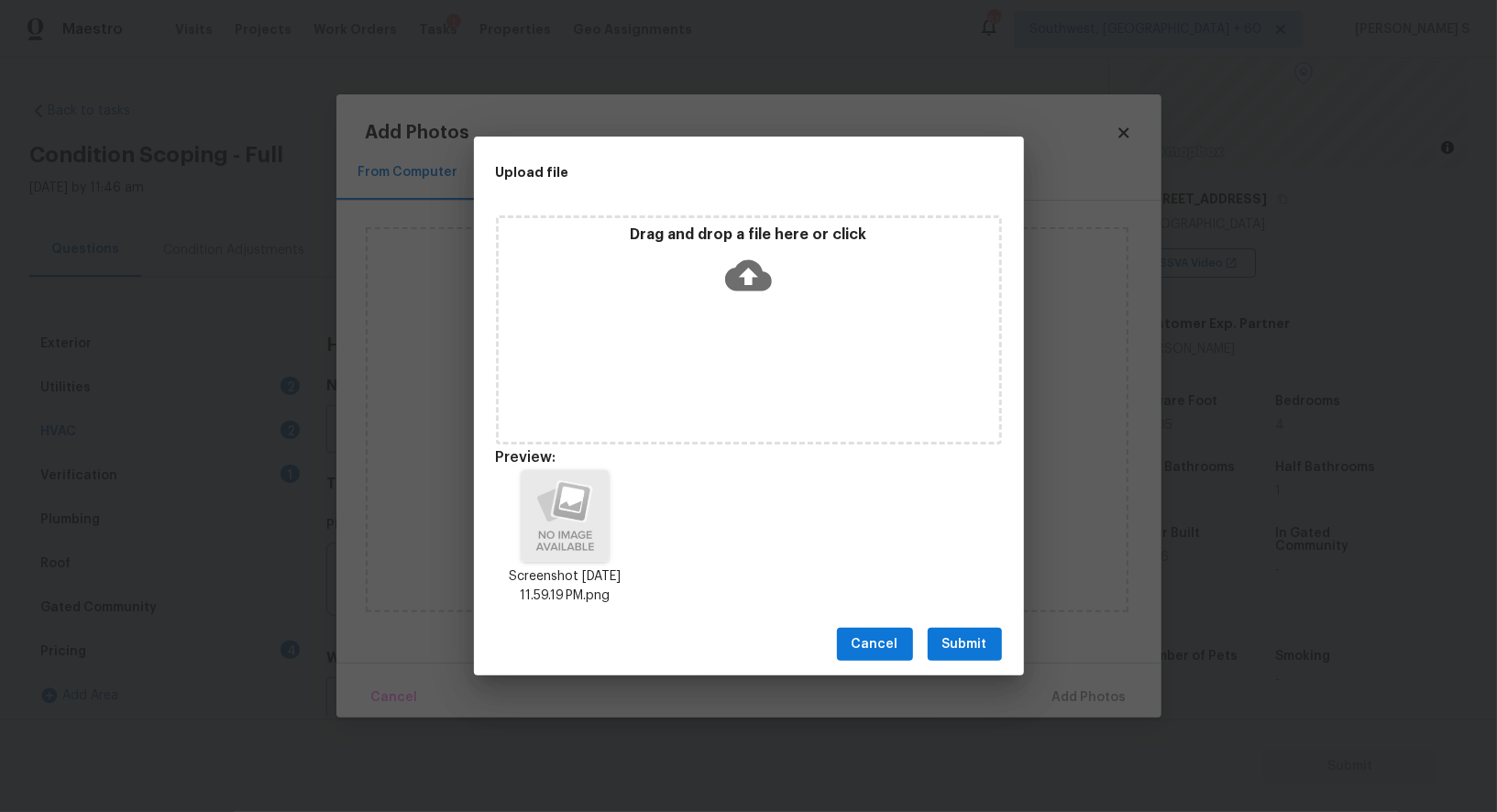
click at [976, 630] on button "Submit" at bounding box center [964, 645] width 74 height 34
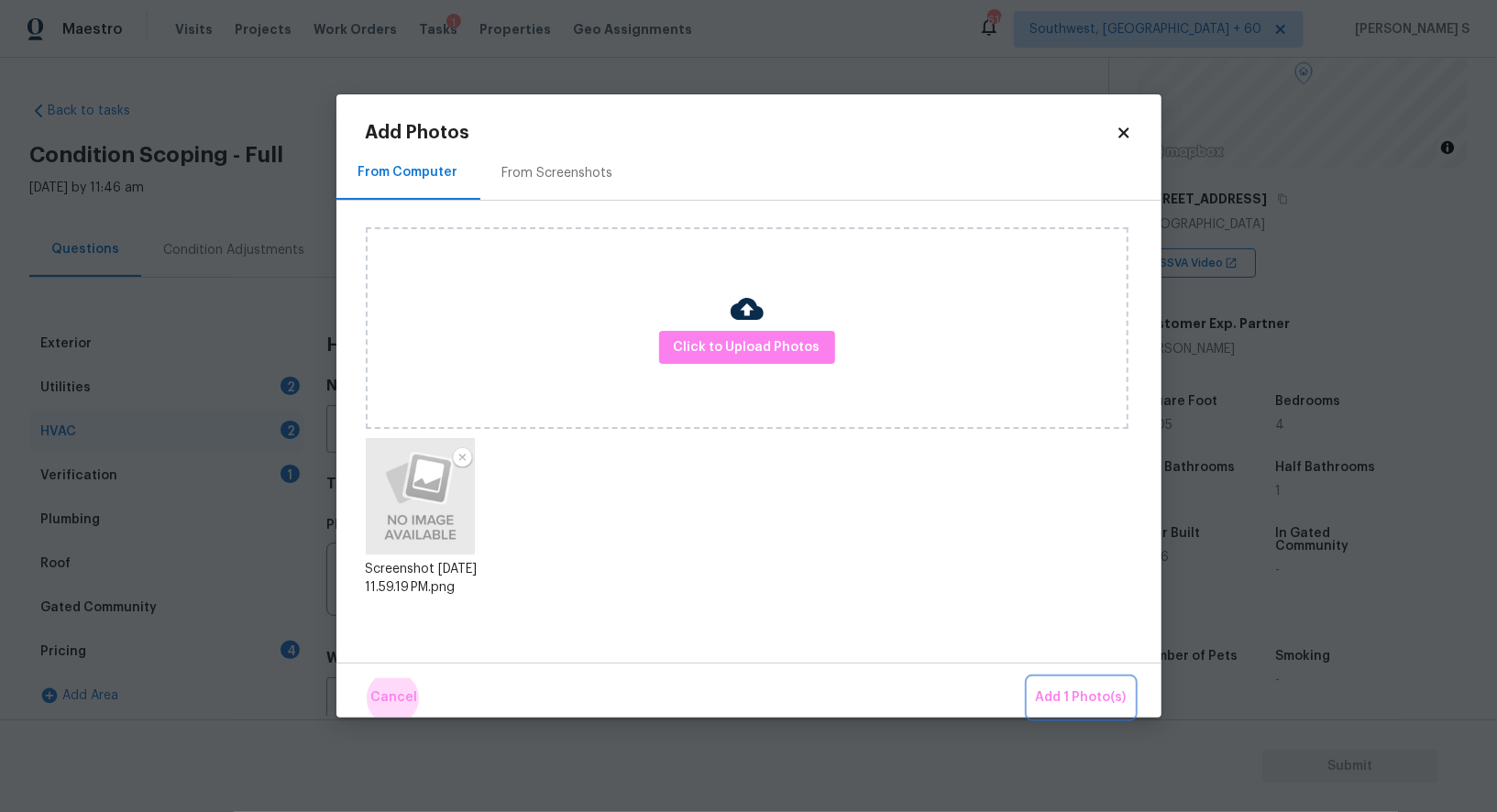
click at [1029, 678] on button "Add 1 Photo(s)" at bounding box center [1081, 698] width 105 height 39
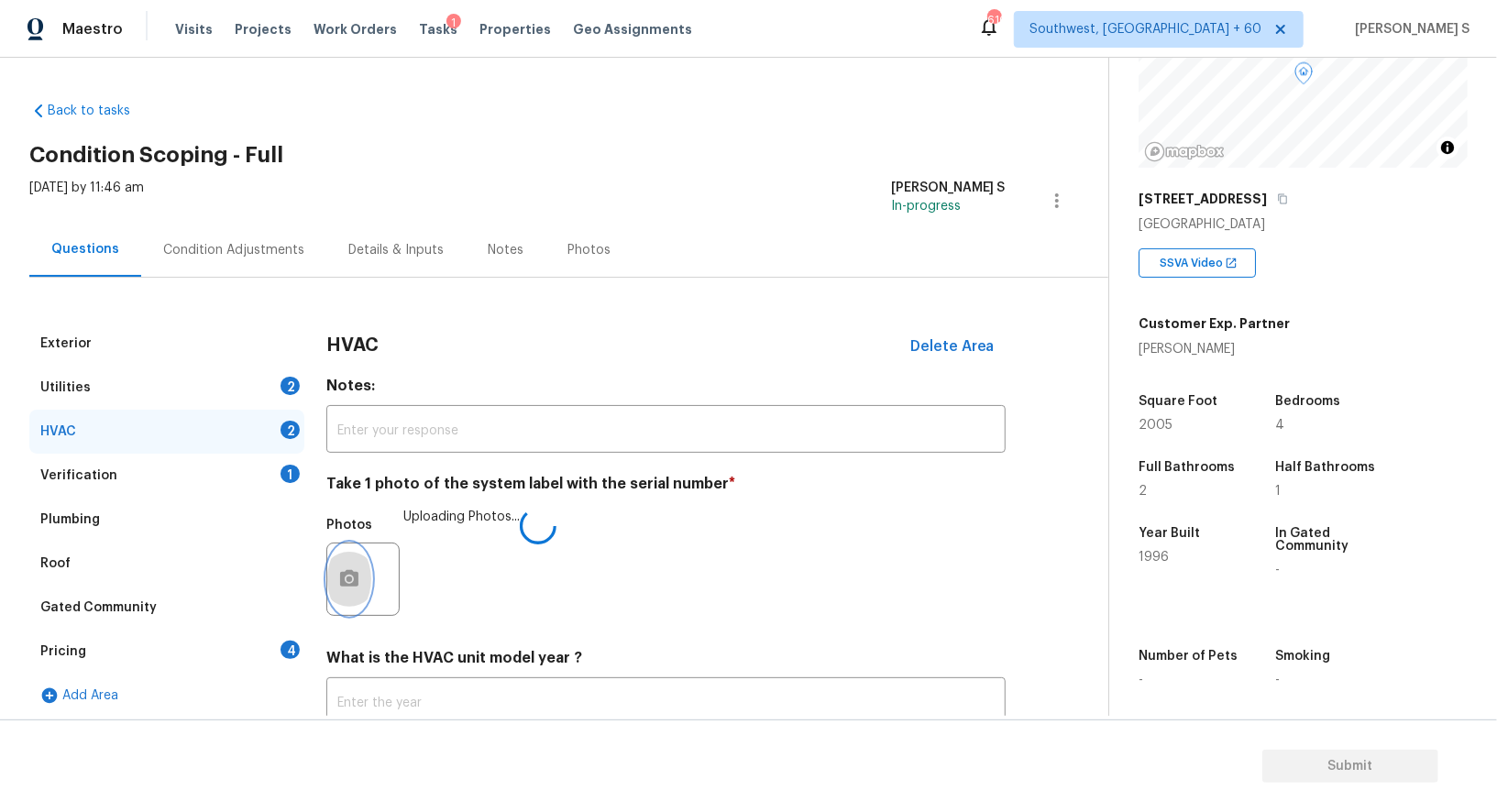
scroll to position [130, 0]
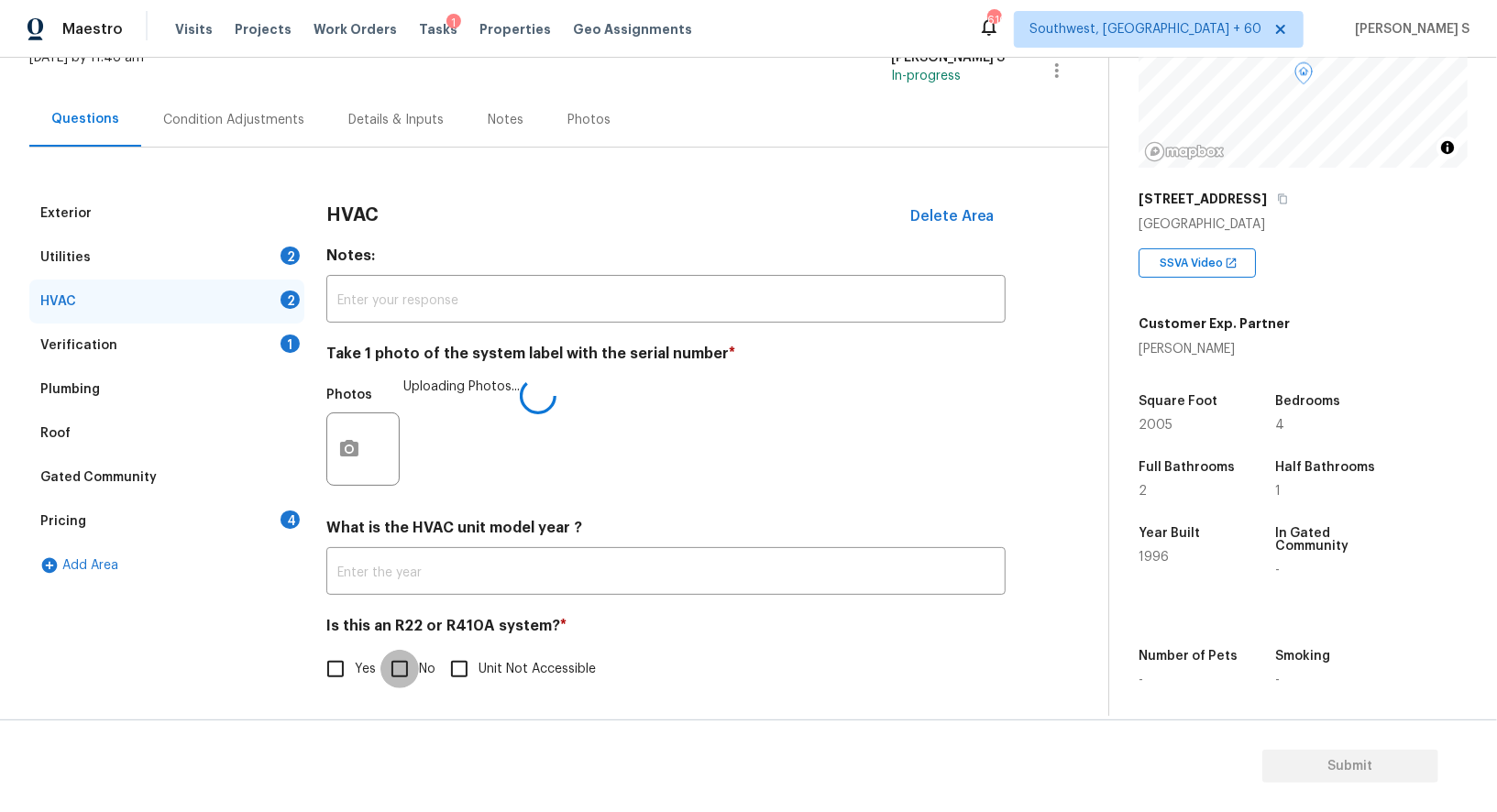
click at [389, 680] on input "No" at bounding box center [400, 669] width 38 height 38
checkbox input "true"
click at [280, 257] on div "2" at bounding box center [290, 256] width 20 height 19
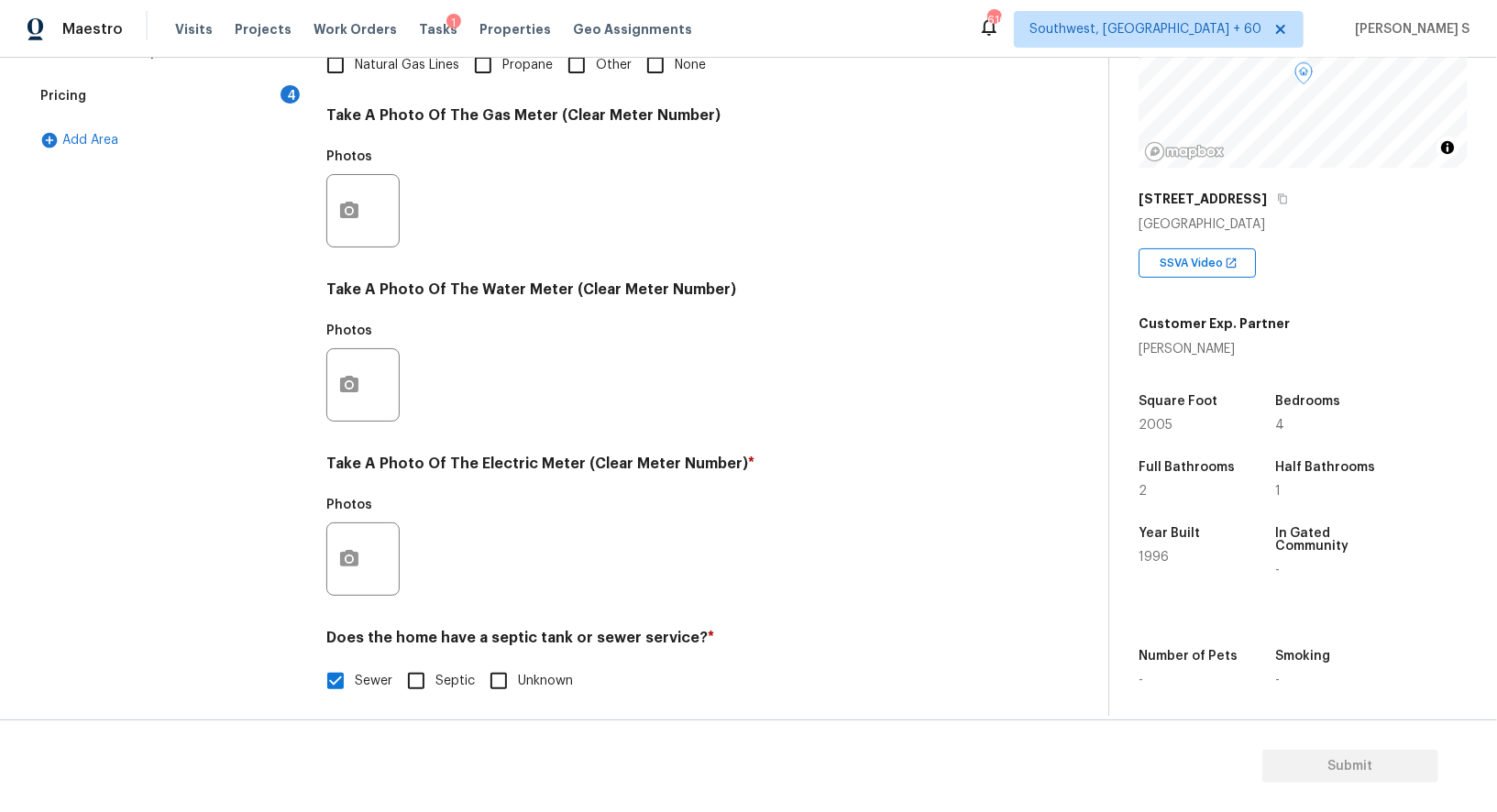
scroll to position [566, 0]
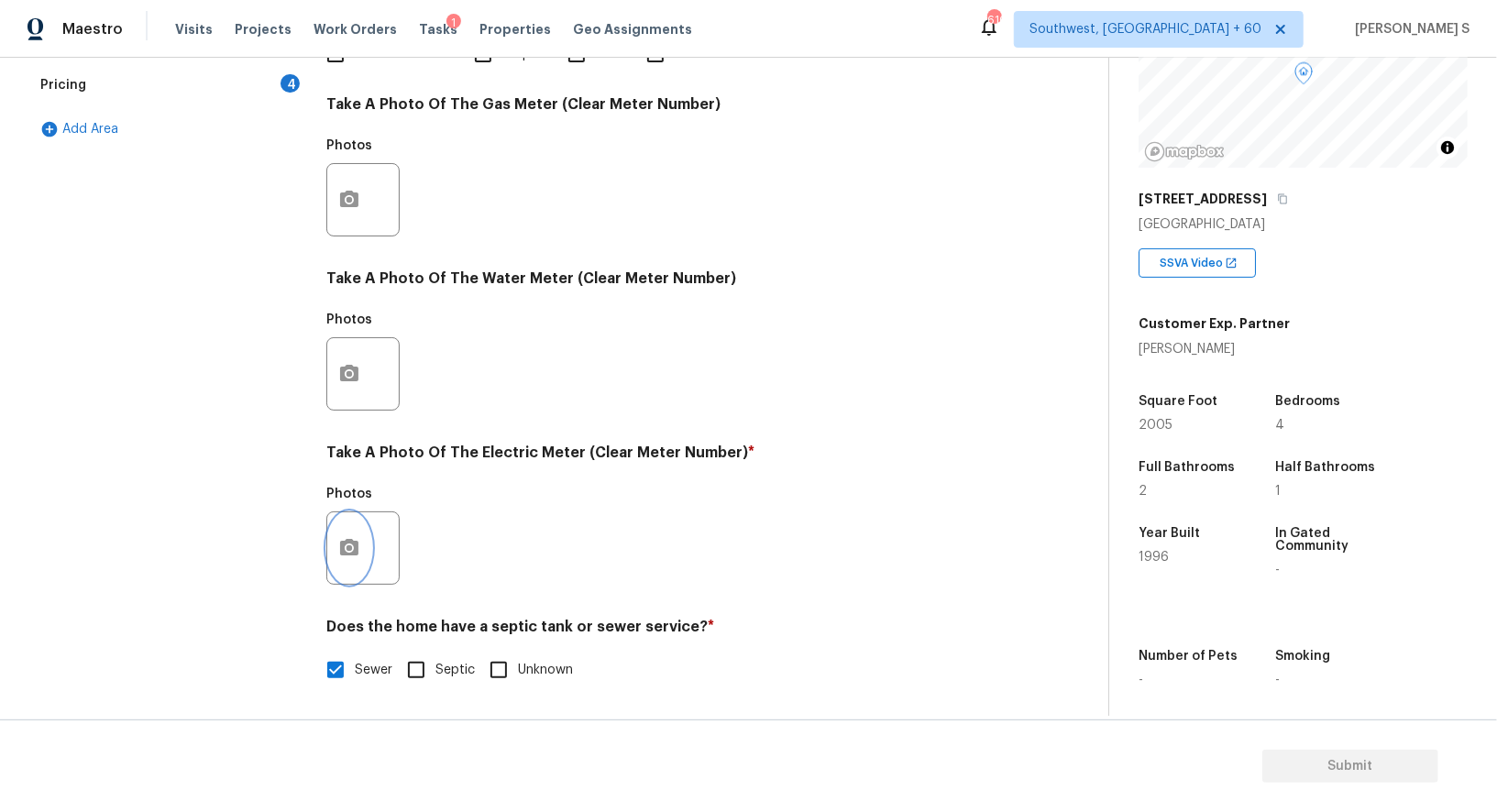
click at [353, 575] on button "button" at bounding box center [349, 548] width 44 height 71
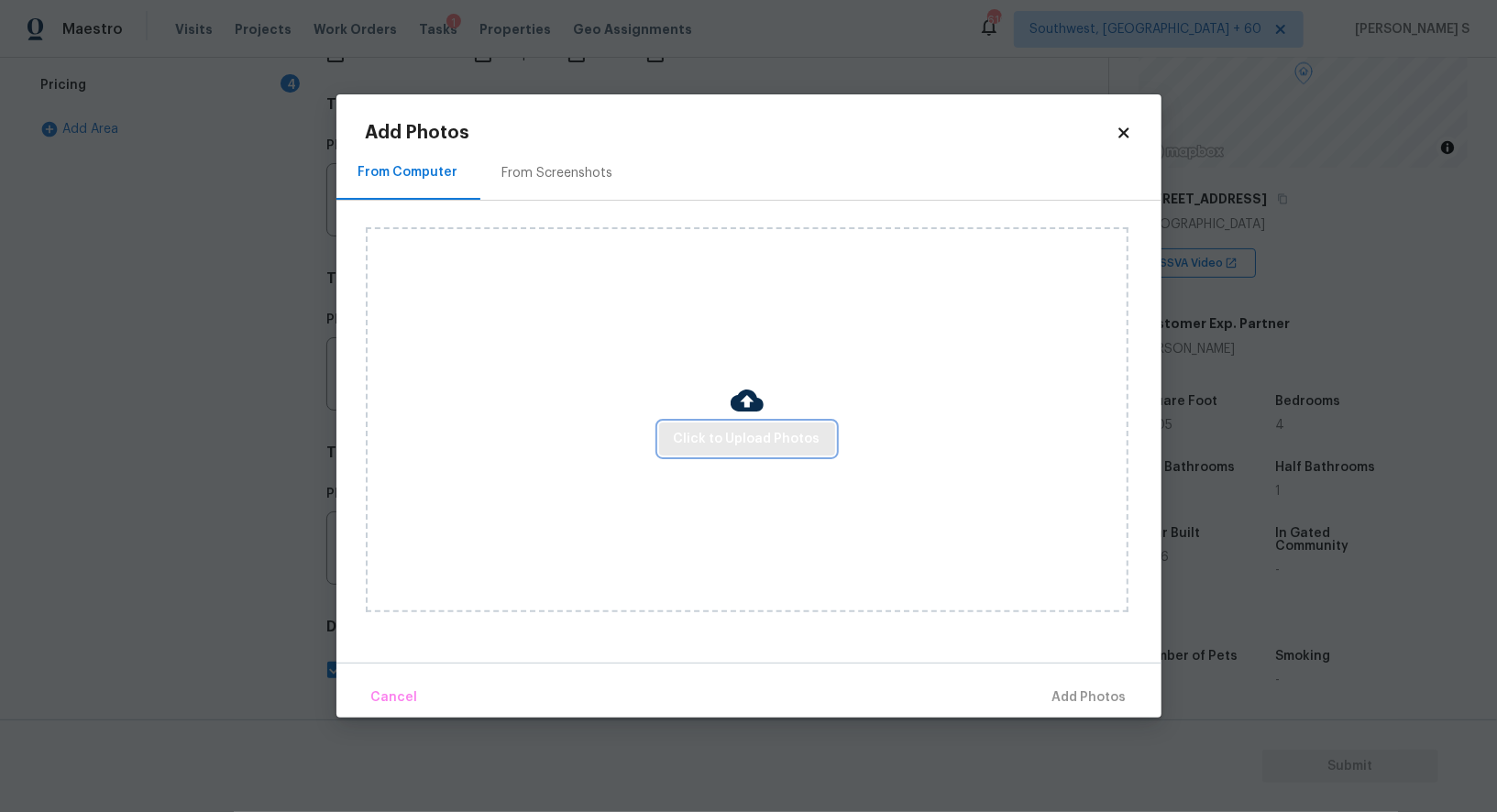
click at [745, 434] on span "Click to Upload Photos" at bounding box center [747, 439] width 146 height 23
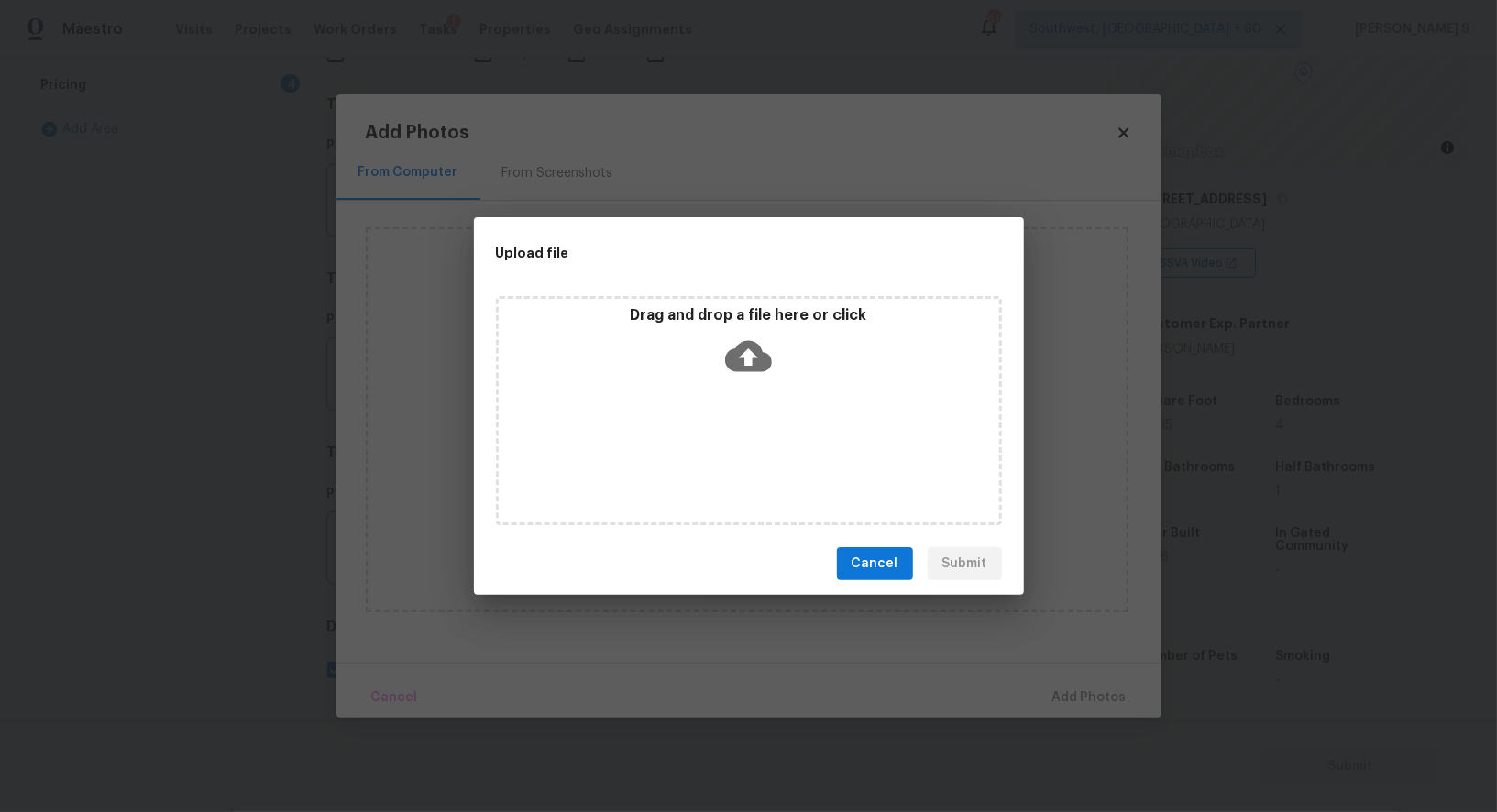
click at [745, 434] on div "Drag and drop a file here or click" at bounding box center [749, 411] width 507 height 229
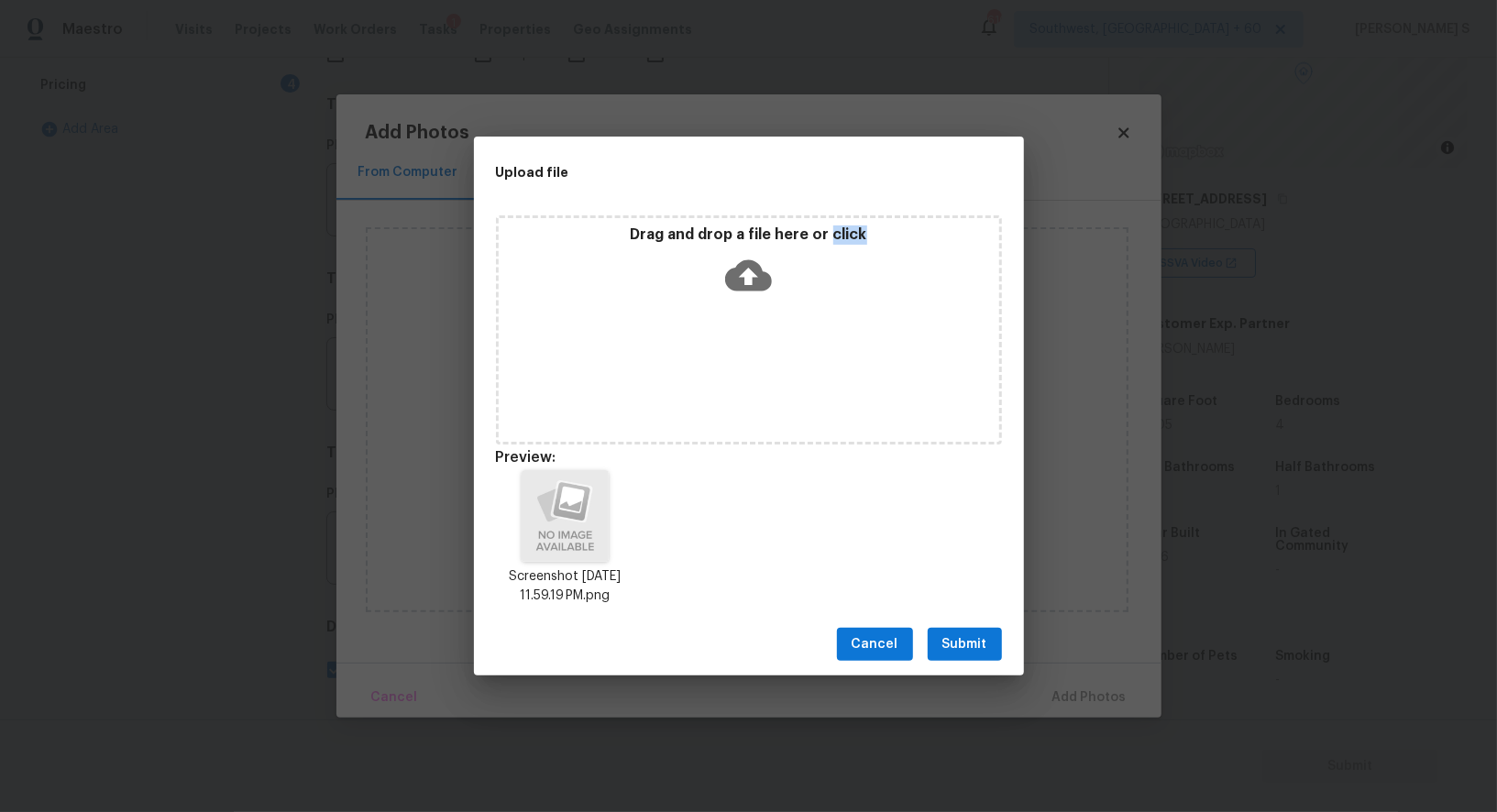
click at [966, 646] on span "Submit" at bounding box center [965, 644] width 45 height 23
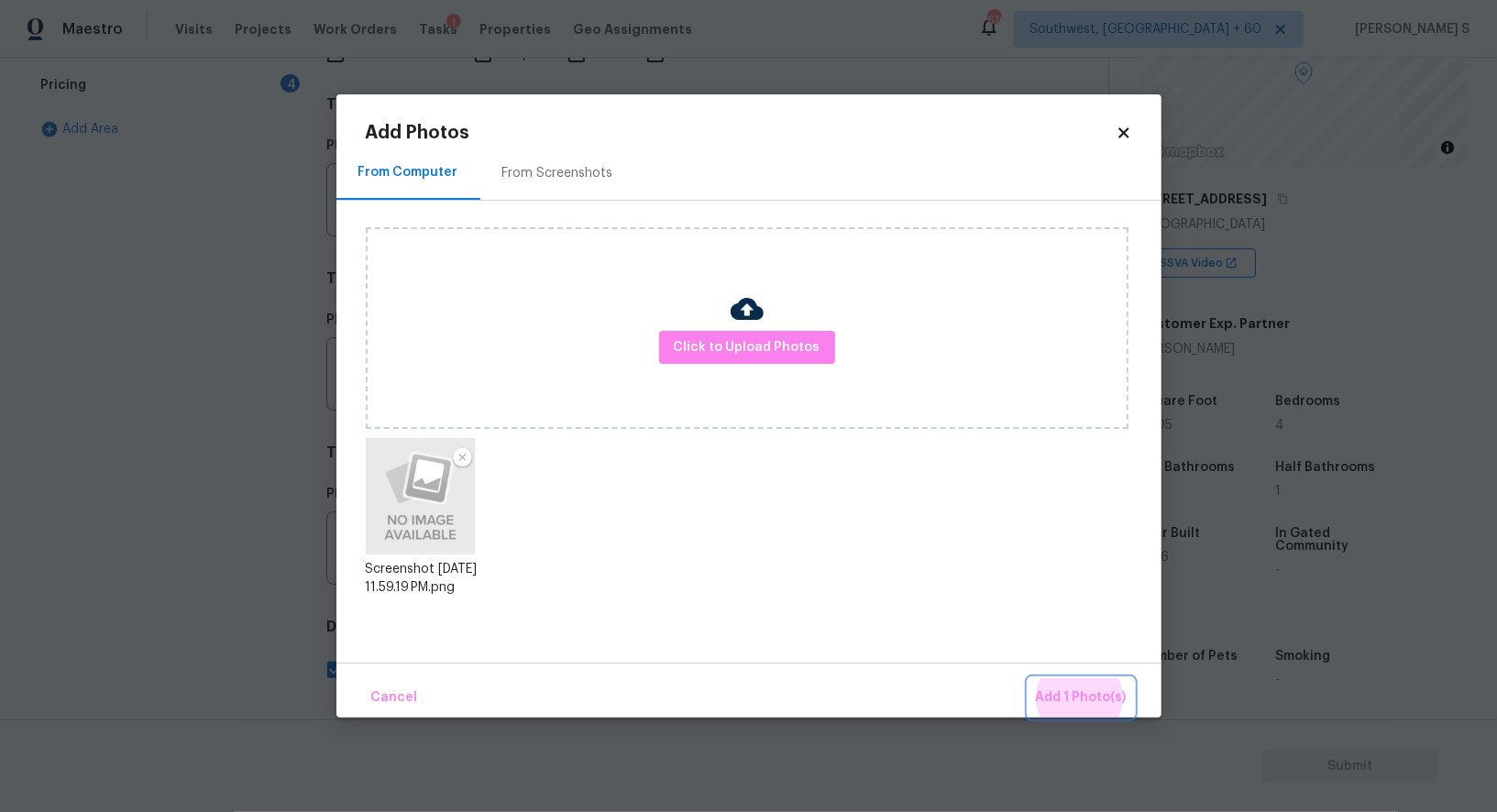
click at [1029, 678] on button "Add 1 Photo(s)" at bounding box center [1081, 698] width 105 height 39
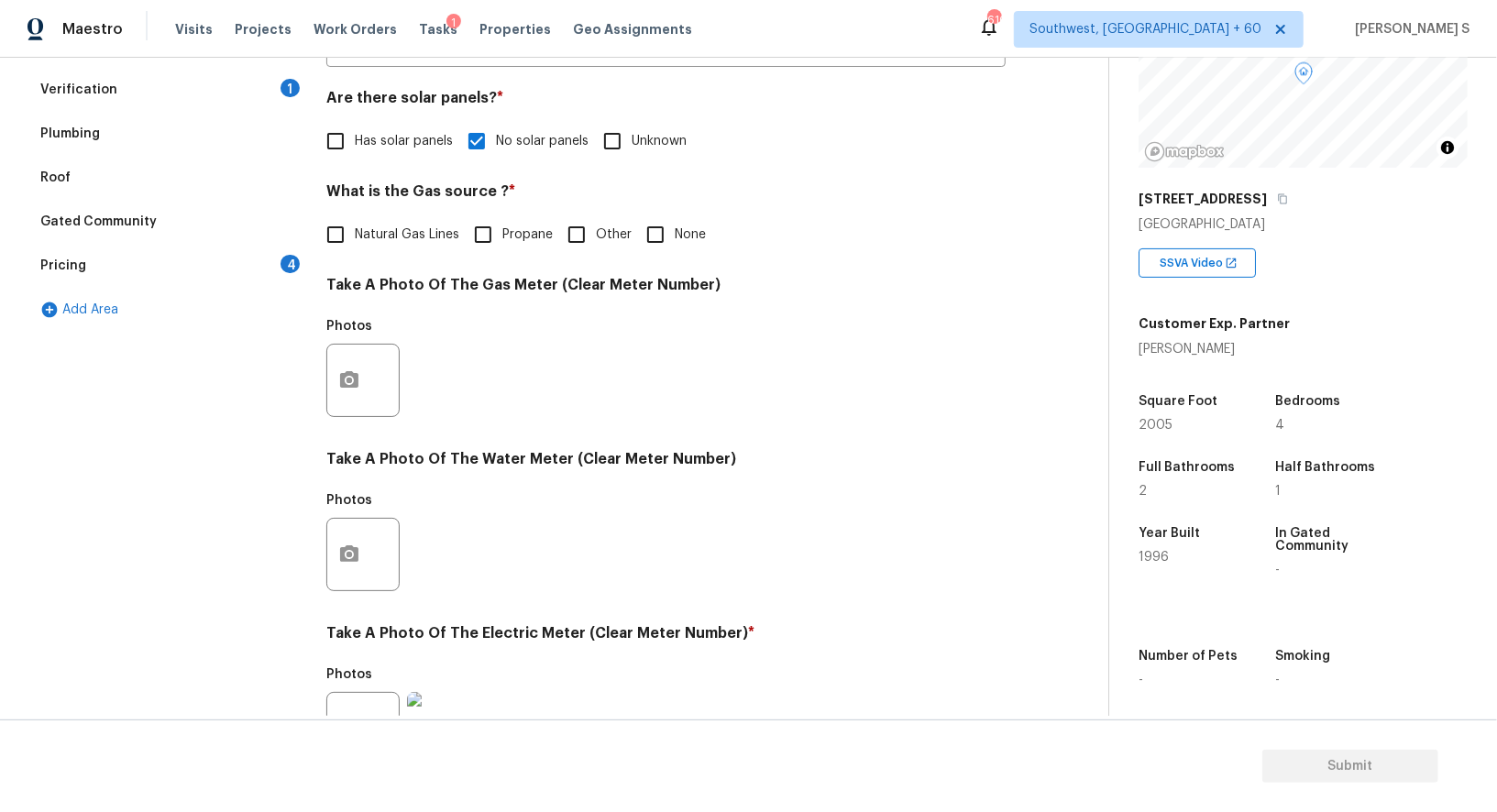
scroll to position [85, 0]
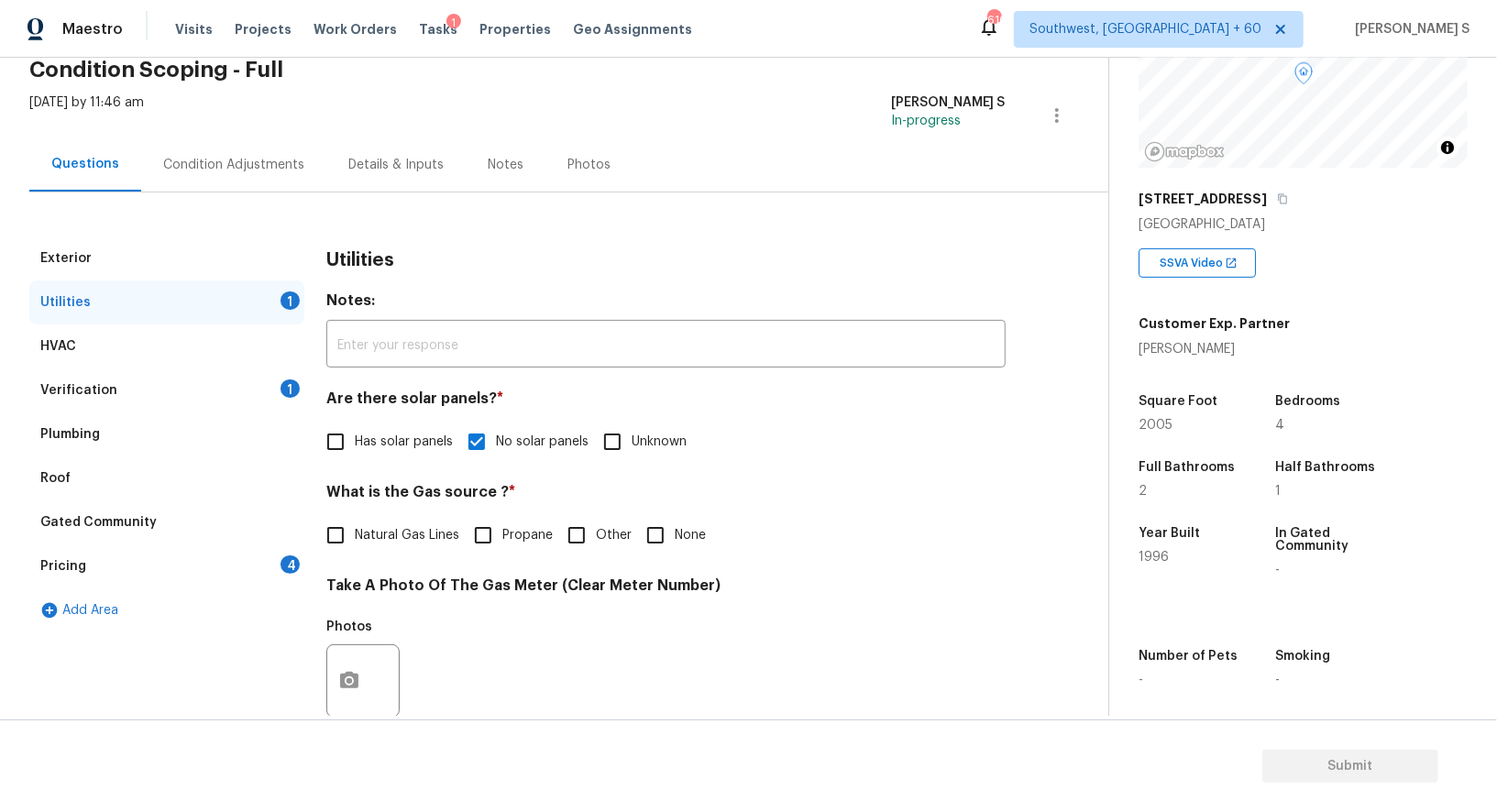
click at [277, 166] on div "Condition Adjustments" at bounding box center [234, 165] width 142 height 19
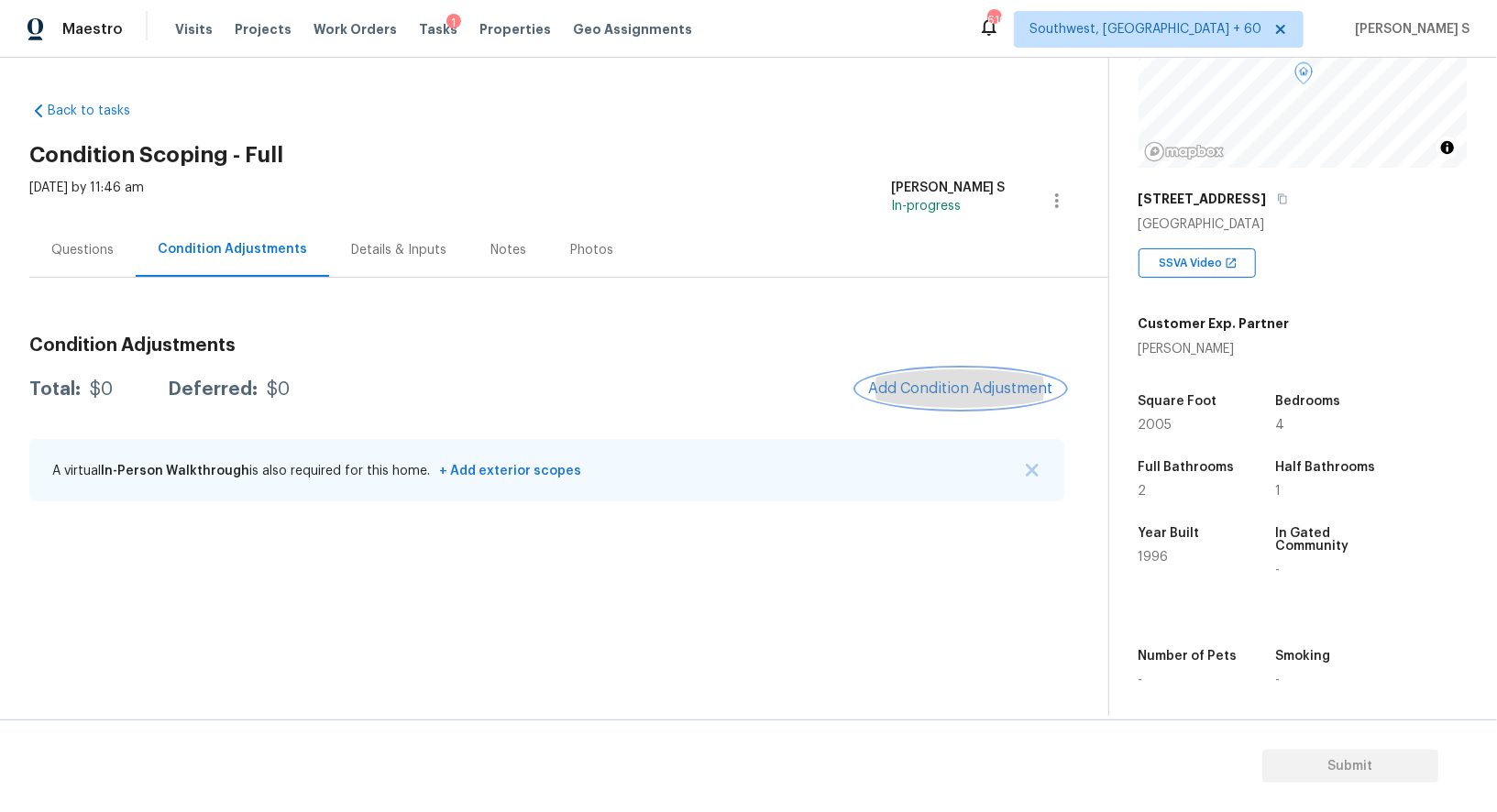
click at [953, 390] on span "Add Condition Adjustment" at bounding box center [960, 389] width 185 height 17
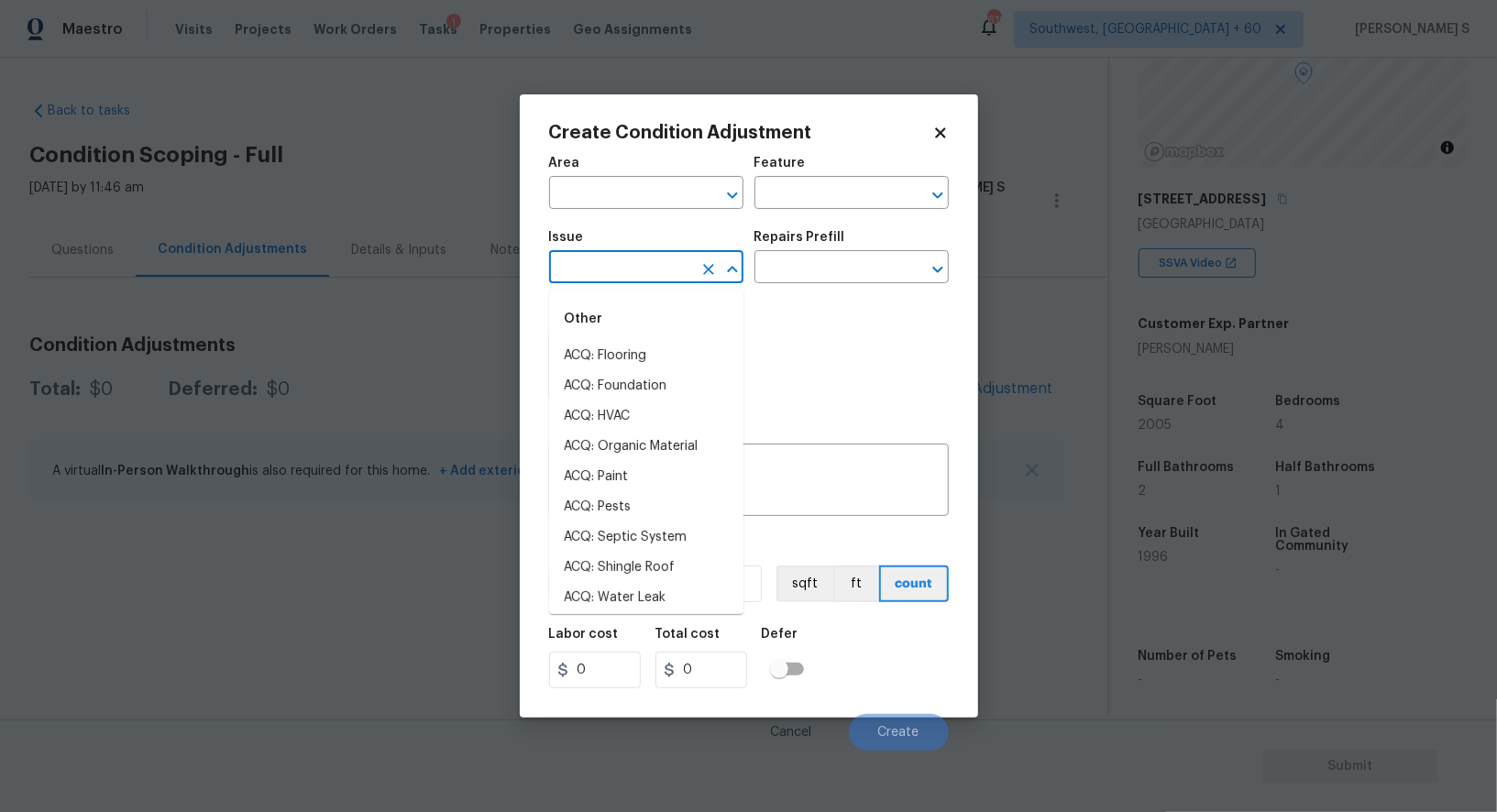
click at [647, 279] on input "text" at bounding box center [620, 269] width 143 height 28
type input "pres"
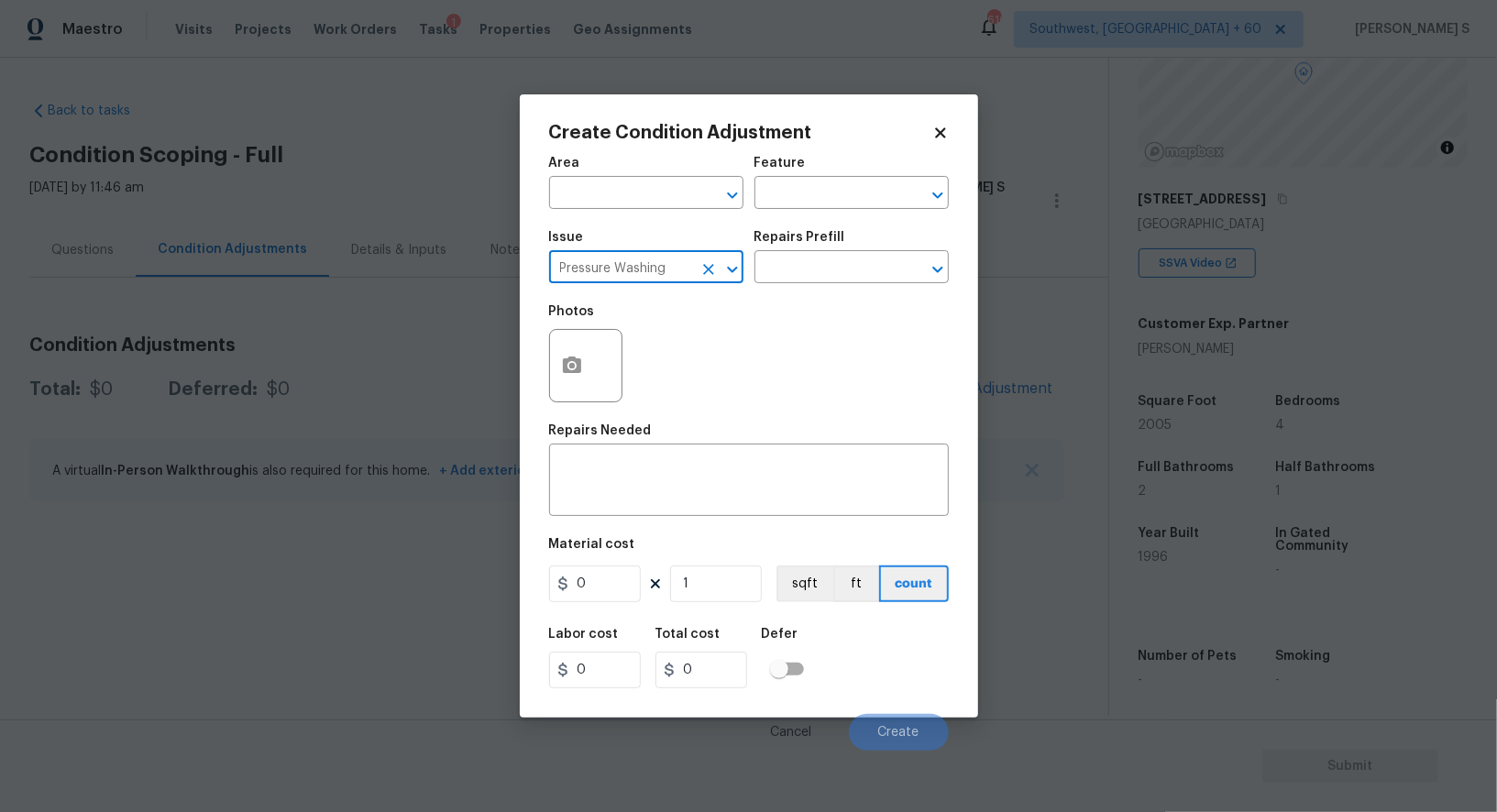
type input "Pressure Washing"
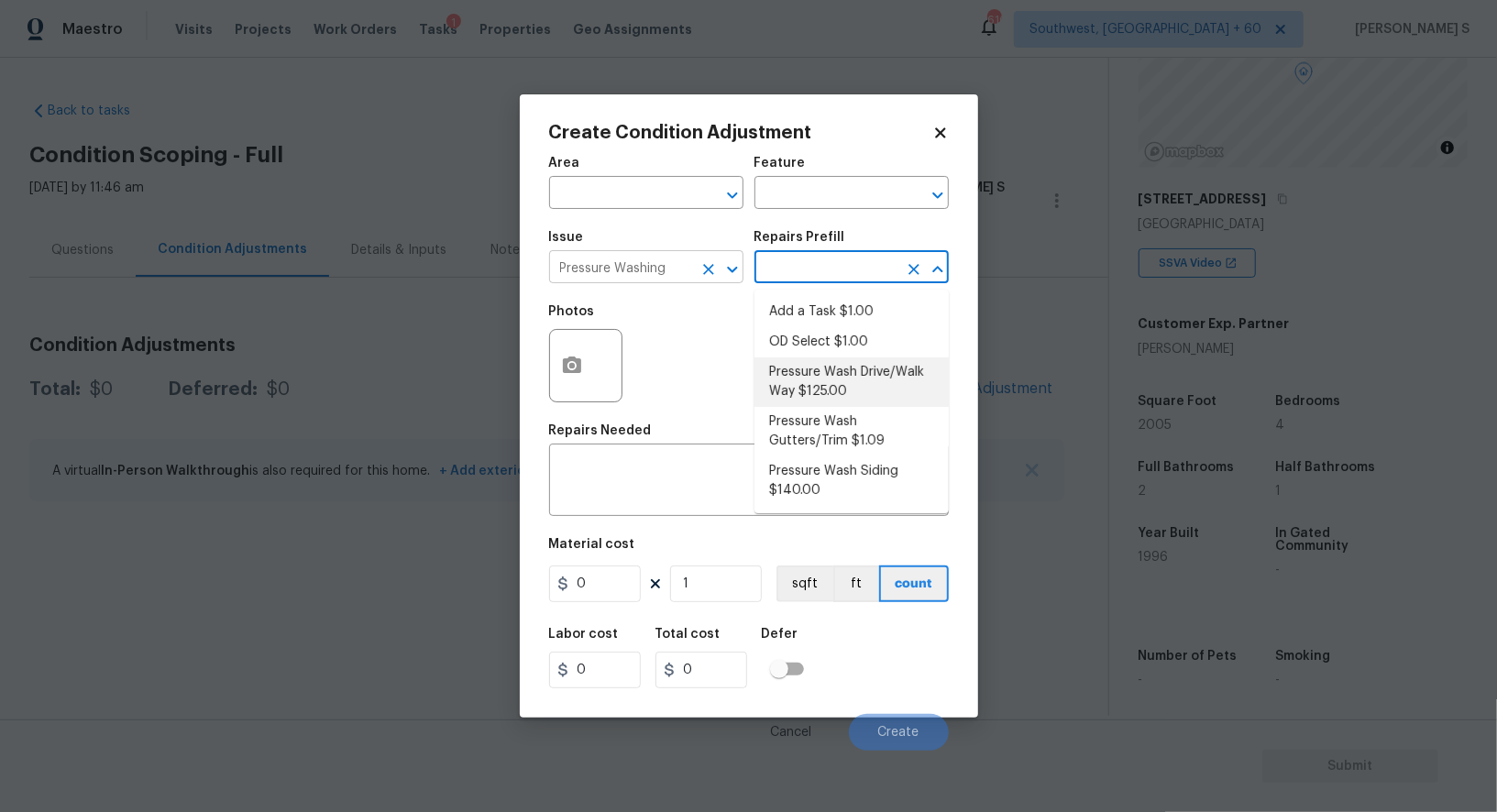
type input "Siding"
type textarea "Pressure wash the driveways/walkways as directed by the PM. Ensure that all deb…"
type input "125"
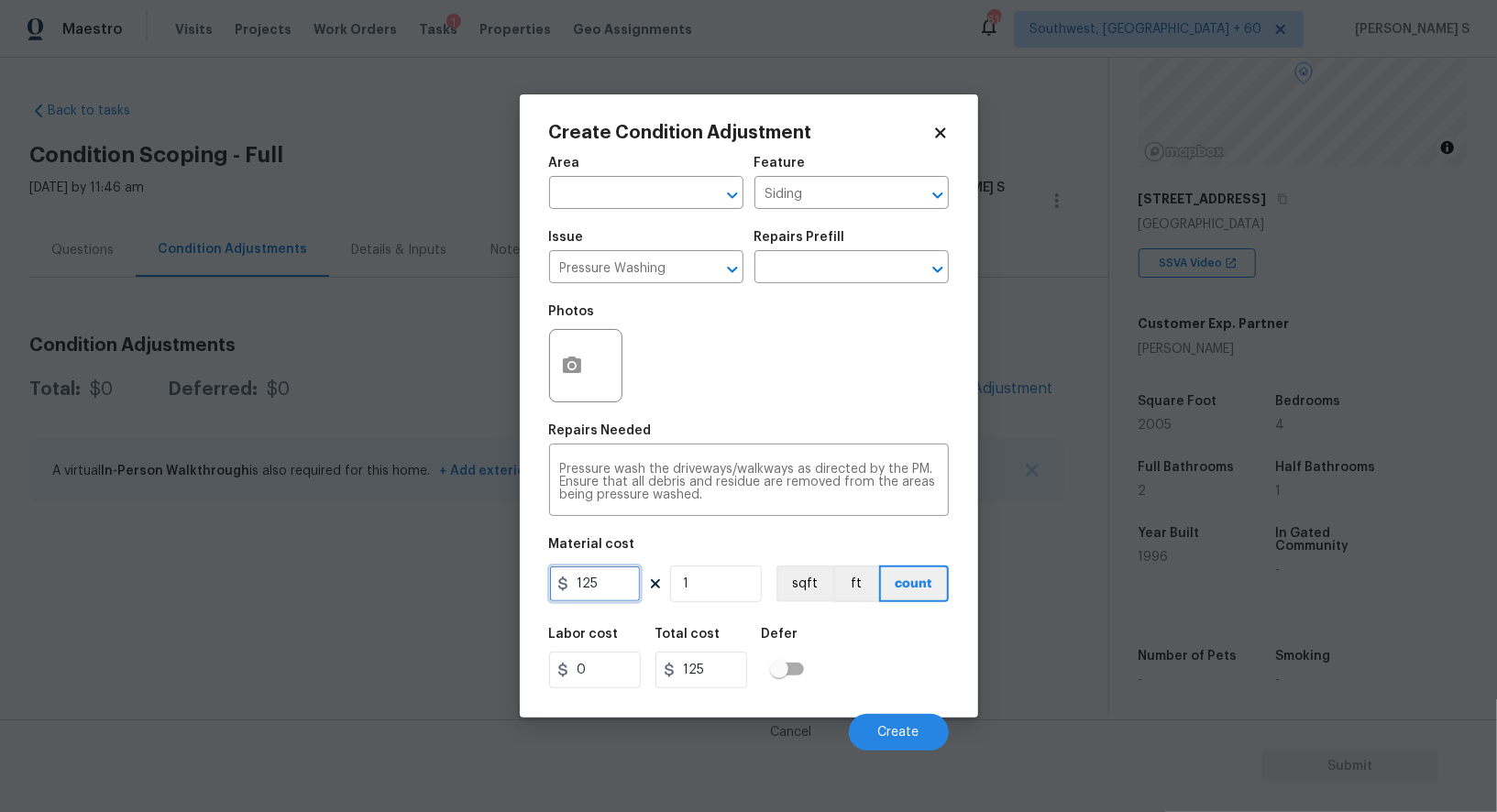
click at [608, 594] on input "125" at bounding box center [595, 583] width 92 height 37
type input "200"
click at [913, 739] on span "Create" at bounding box center [899, 732] width 41 height 14
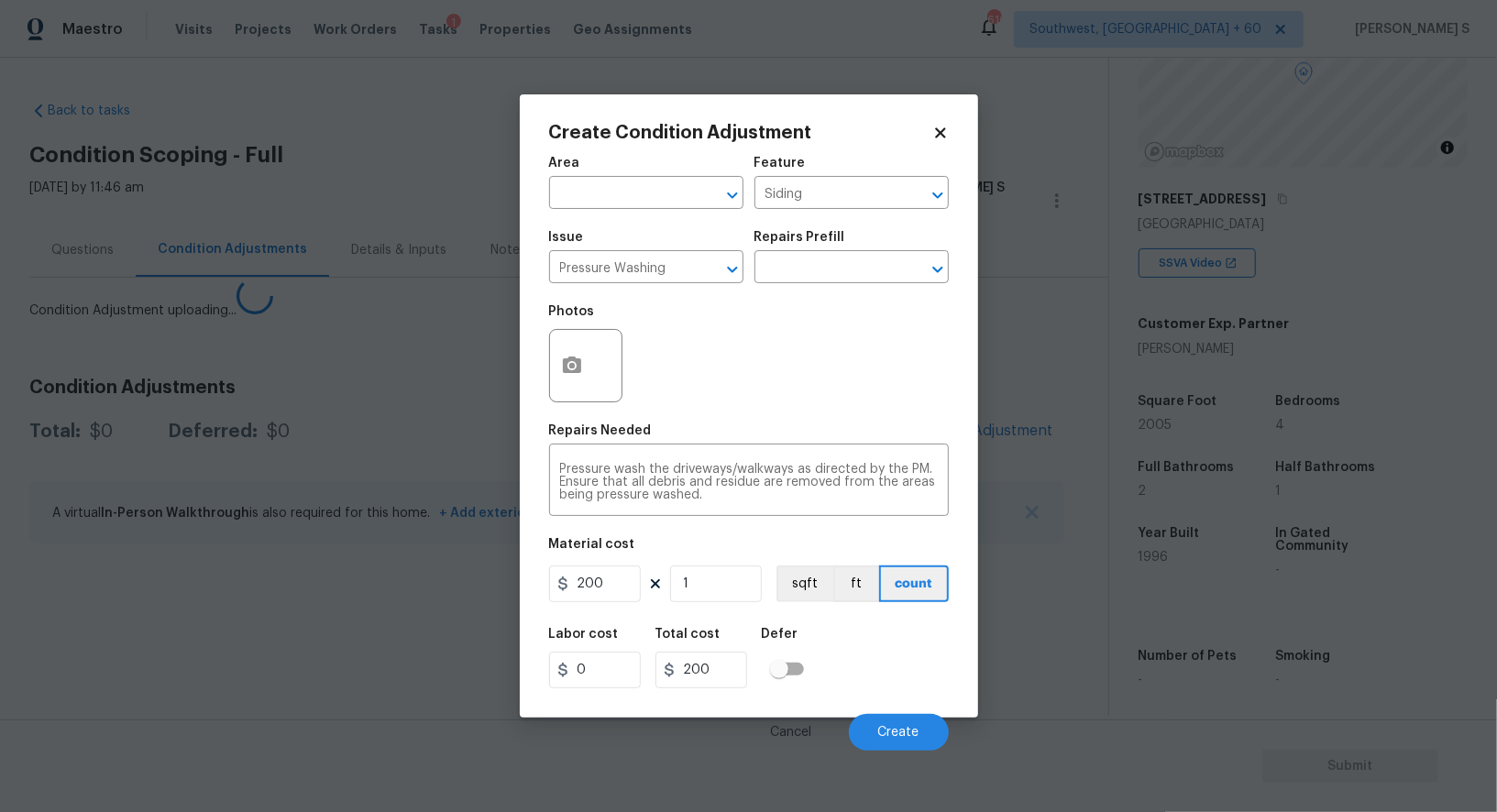
click at [385, 585] on body "Maestro Visits Projects Work Orders Tasks 1 Properties Geo Assignments 610 Sout…" at bounding box center [748, 406] width 1497 height 812
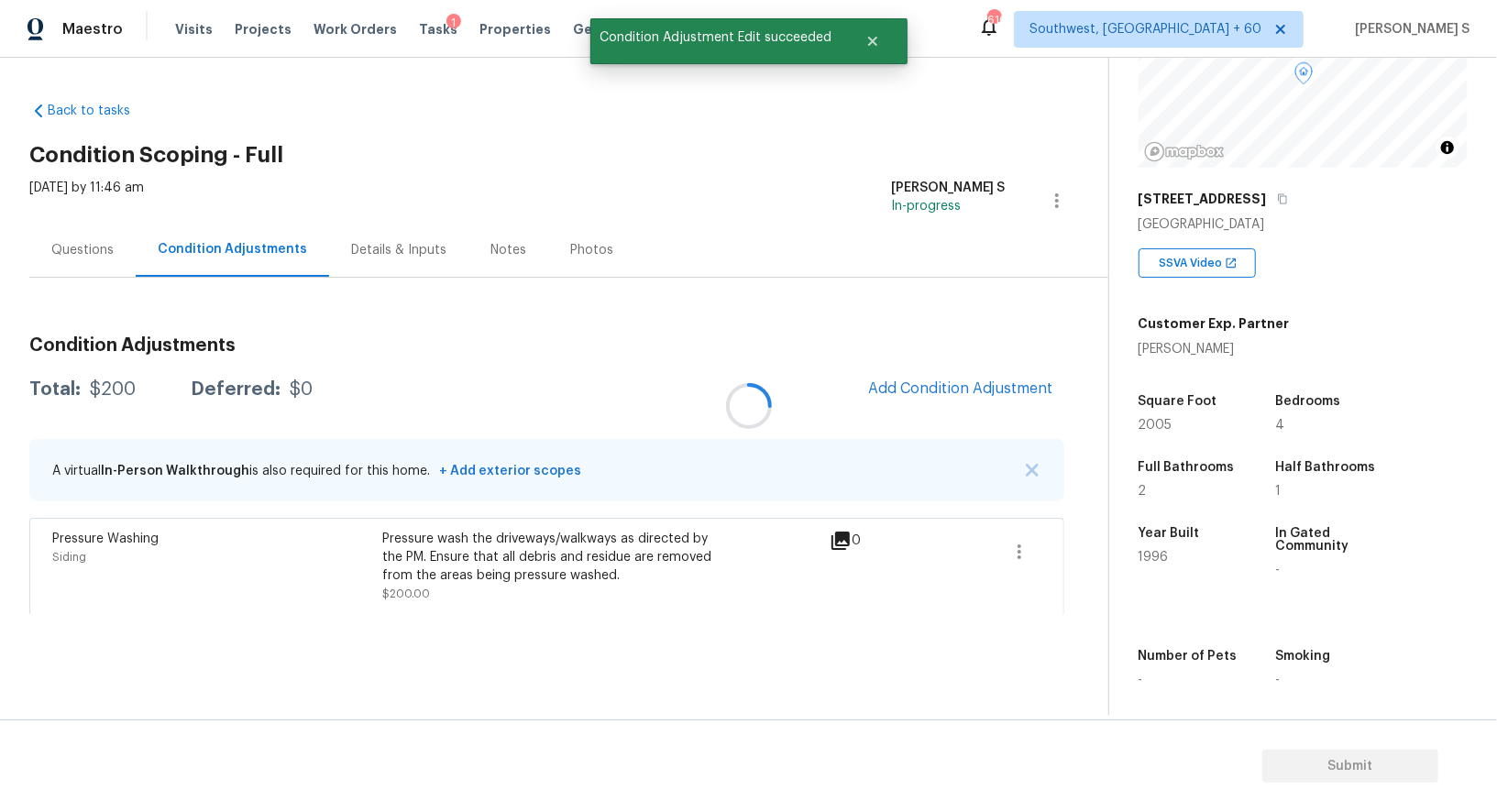
click at [986, 380] on div at bounding box center [748, 406] width 1497 height 812
click at [878, 382] on span "Add Condition Adjustment" at bounding box center [960, 389] width 185 height 17
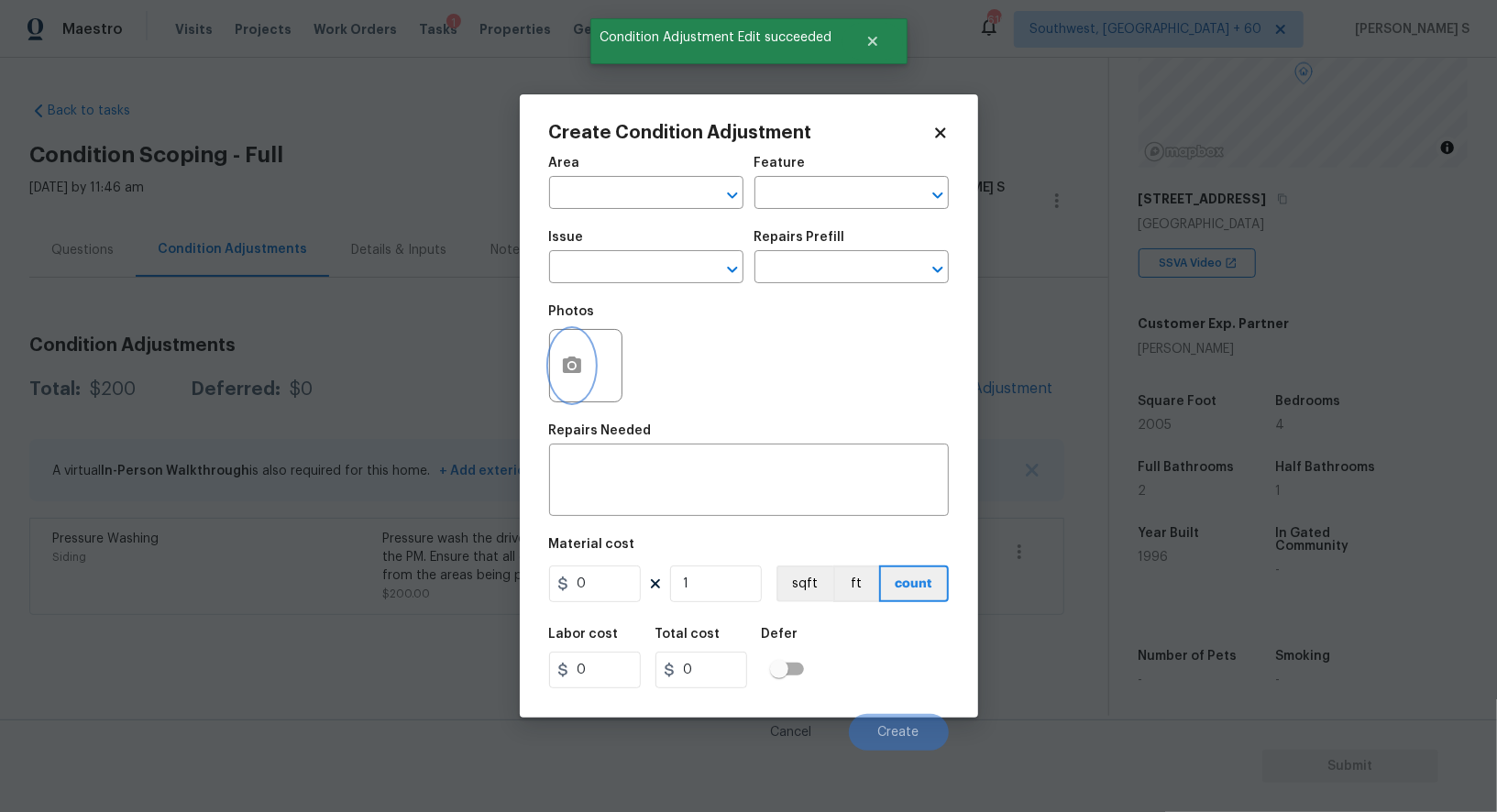
click at [561, 373] on icon "button" at bounding box center [571, 365] width 22 height 22
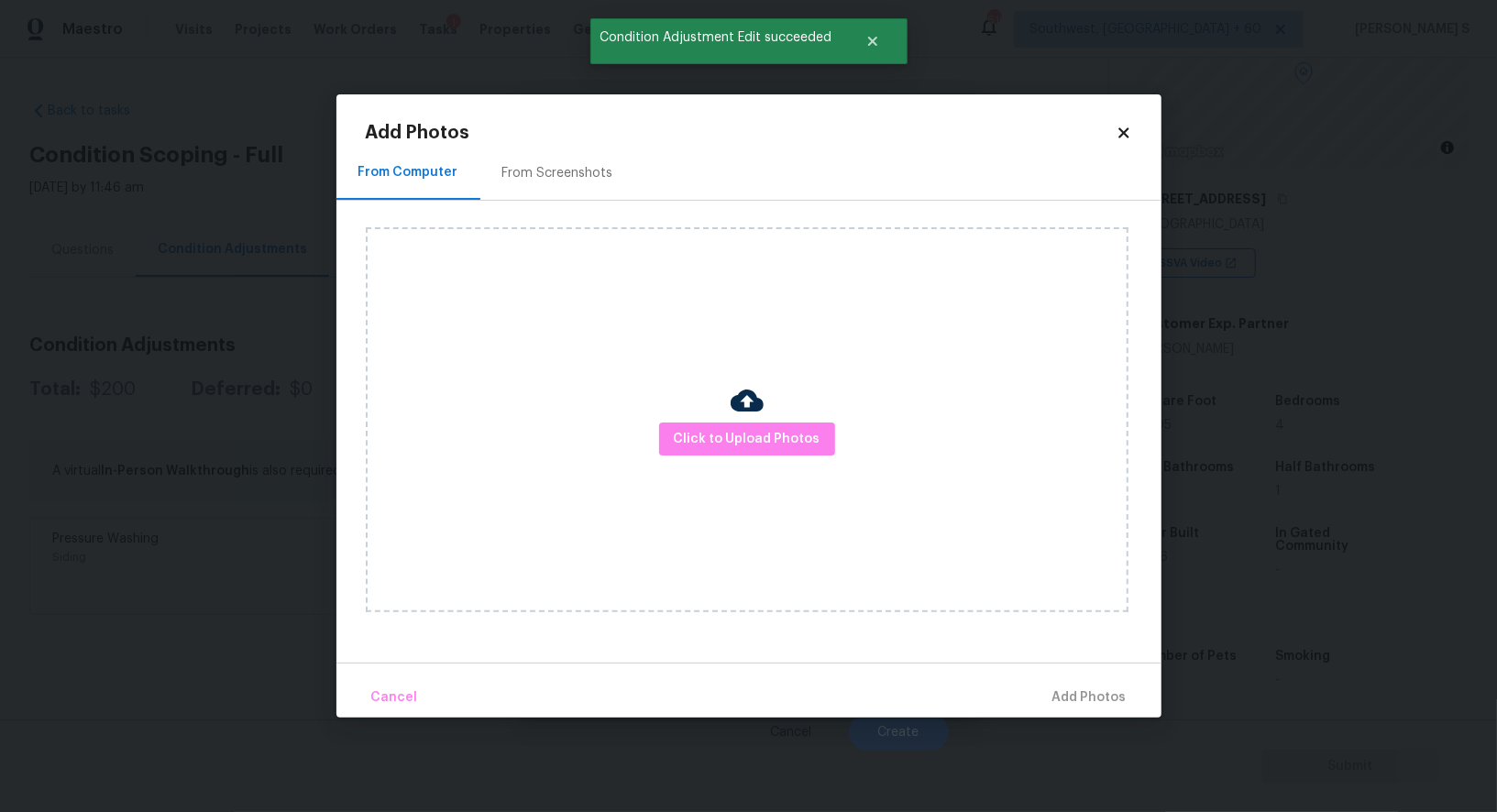
click at [540, 143] on div "Add Photos From Computer From Screenshots Click to Upload Photos Cancel Add Pho…" at bounding box center [748, 420] width 766 height 594
click at [545, 160] on div "From Screenshots" at bounding box center [557, 173] width 155 height 54
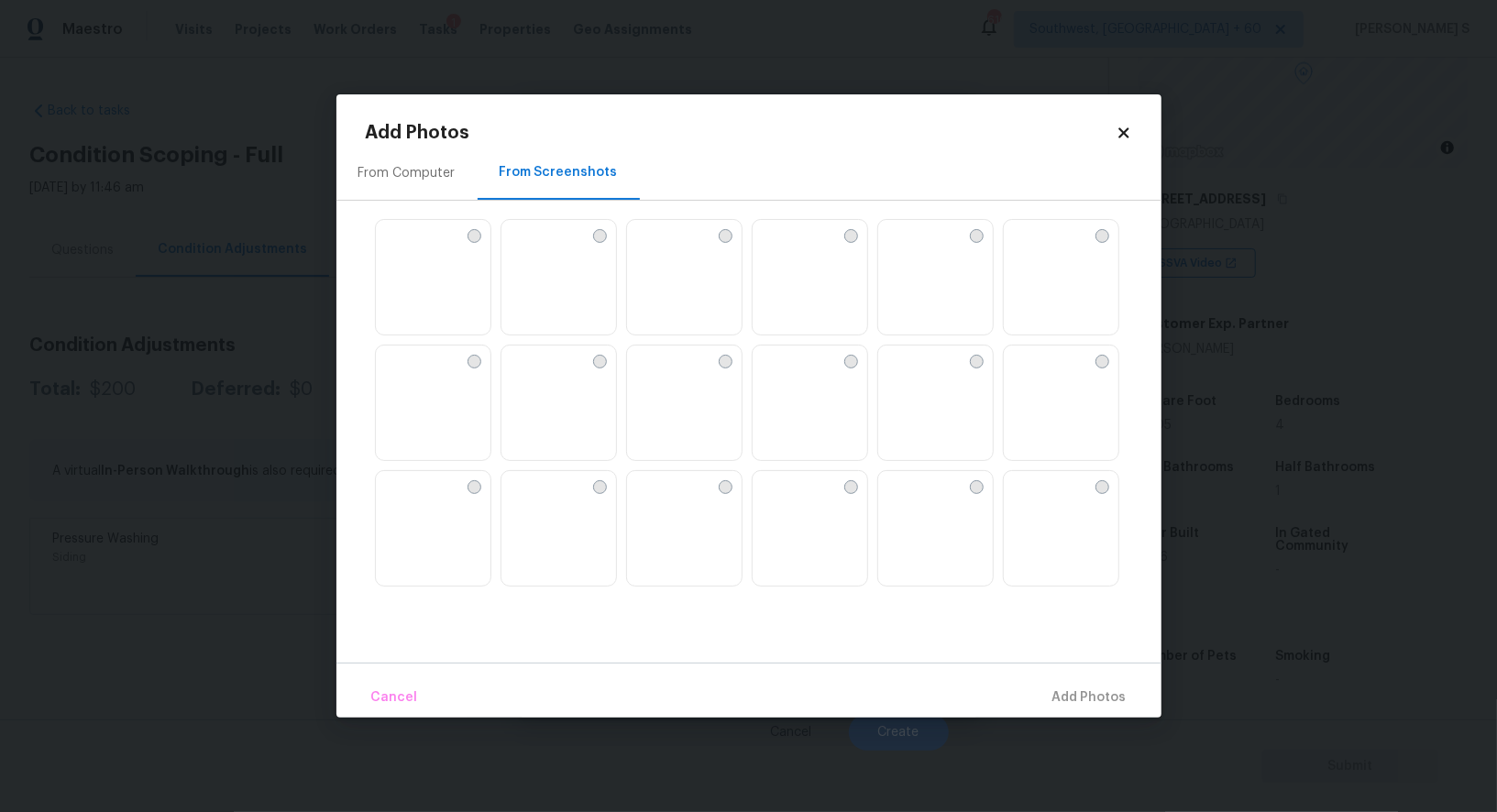
click at [405, 249] on img at bounding box center [390, 234] width 29 height 29
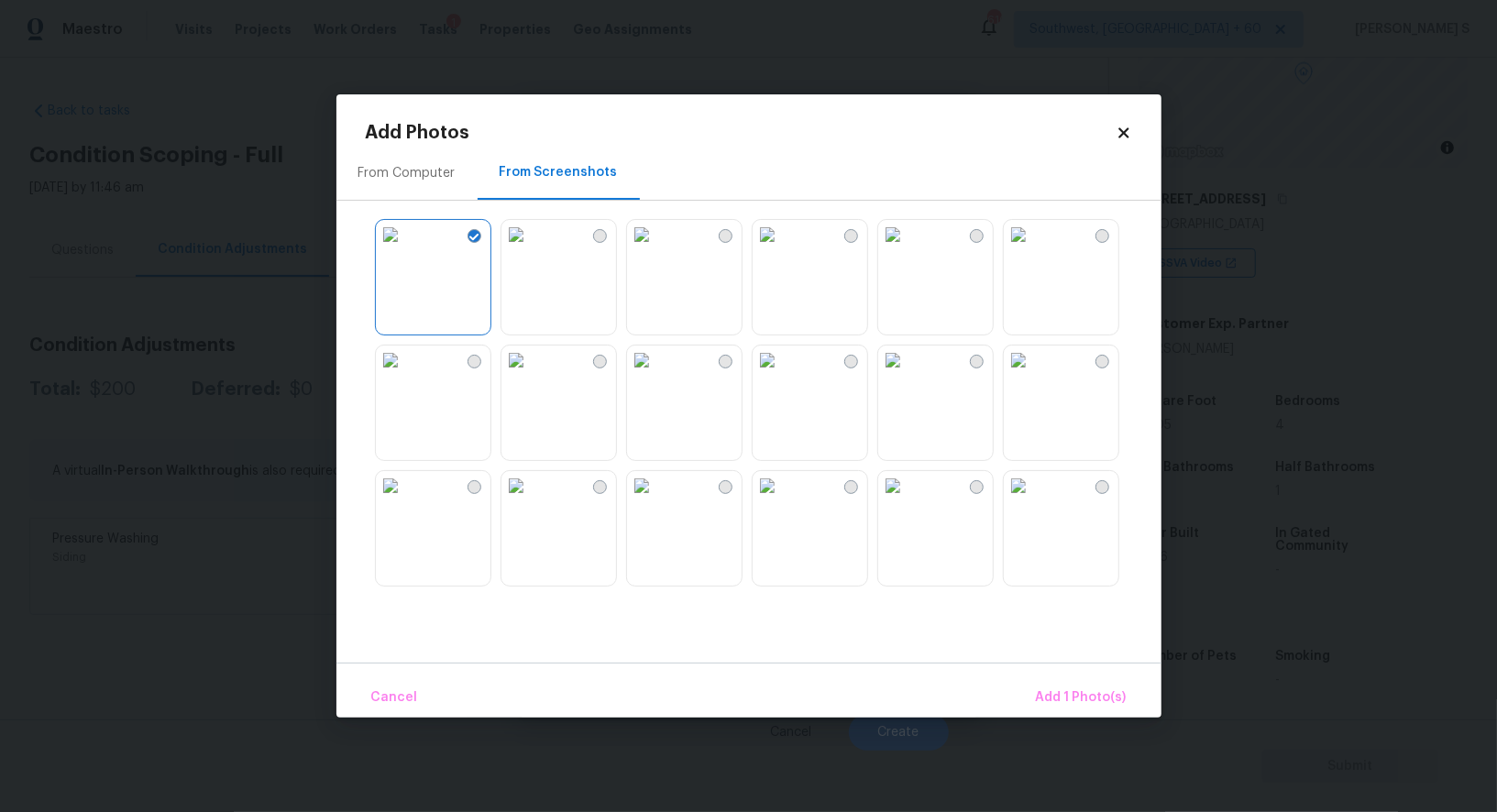
click at [908, 375] on img at bounding box center [892, 359] width 29 height 29
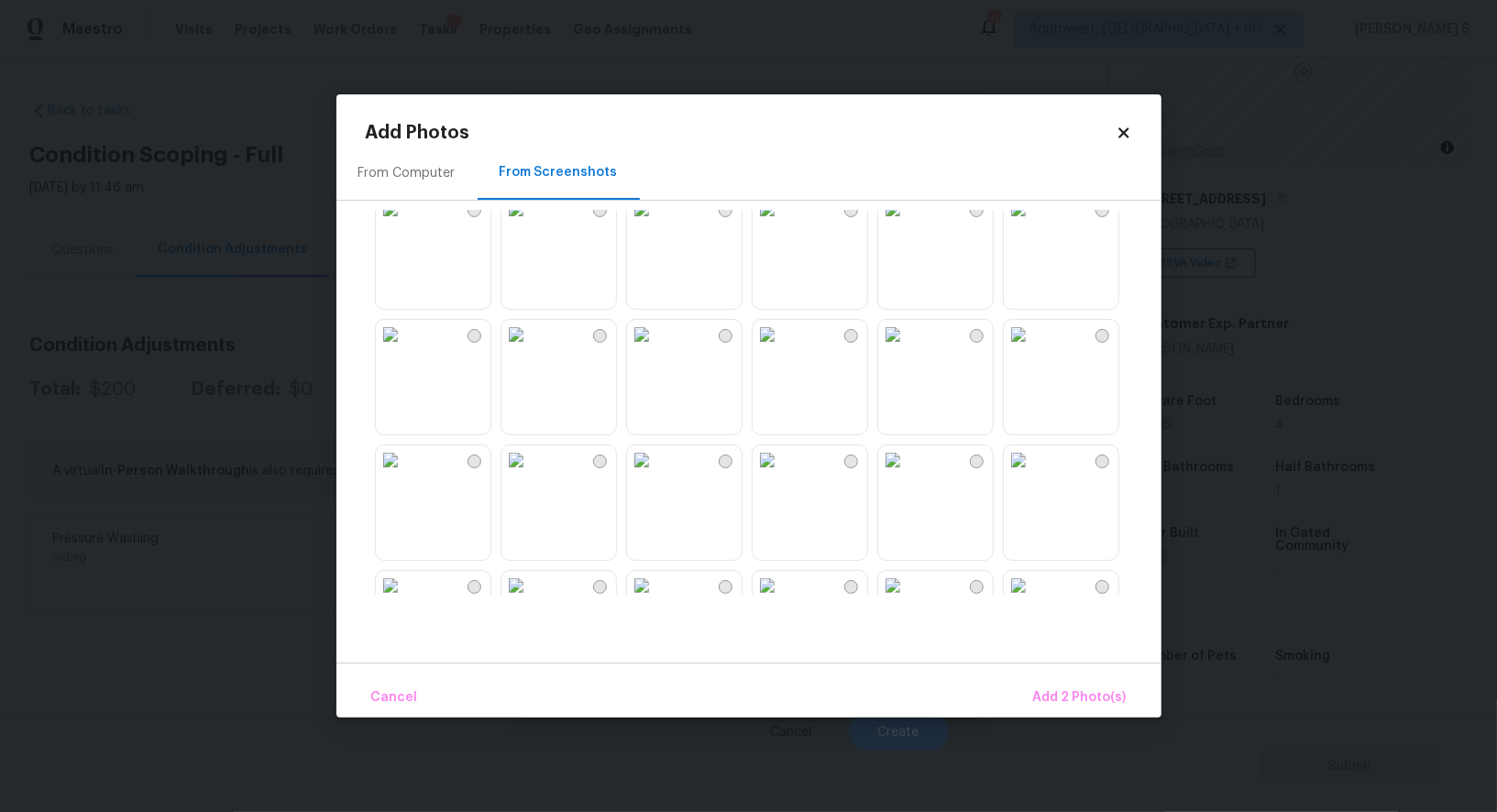
scroll to position [772, 0]
click at [657, 356] on img at bounding box center [642, 341] width 29 height 29
click at [531, 356] on img at bounding box center [516, 341] width 29 height 29
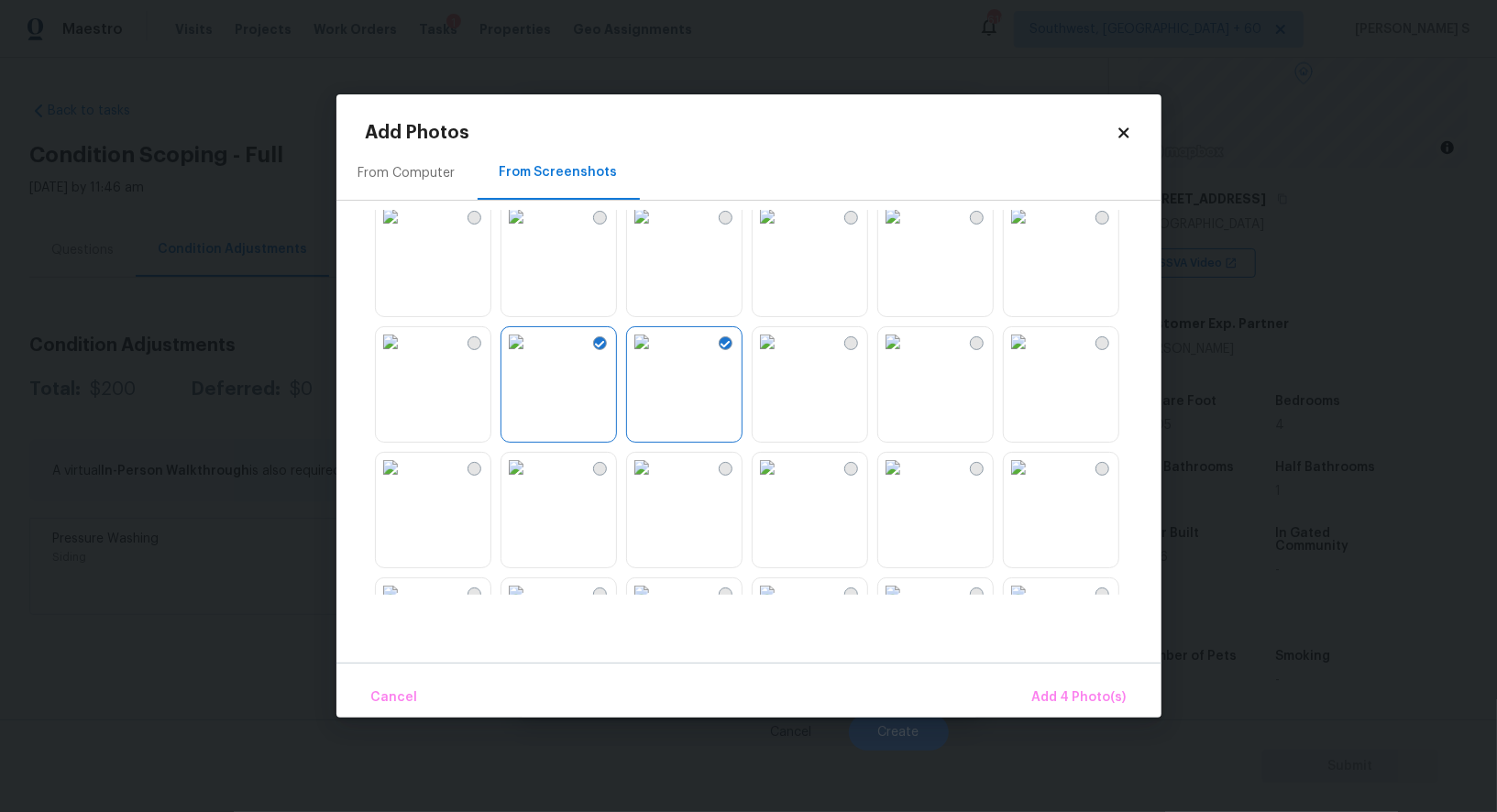
click at [405, 356] on img at bounding box center [390, 341] width 29 height 29
click at [1057, 694] on span "Add 5 Photo(s)" at bounding box center [1081, 698] width 93 height 23
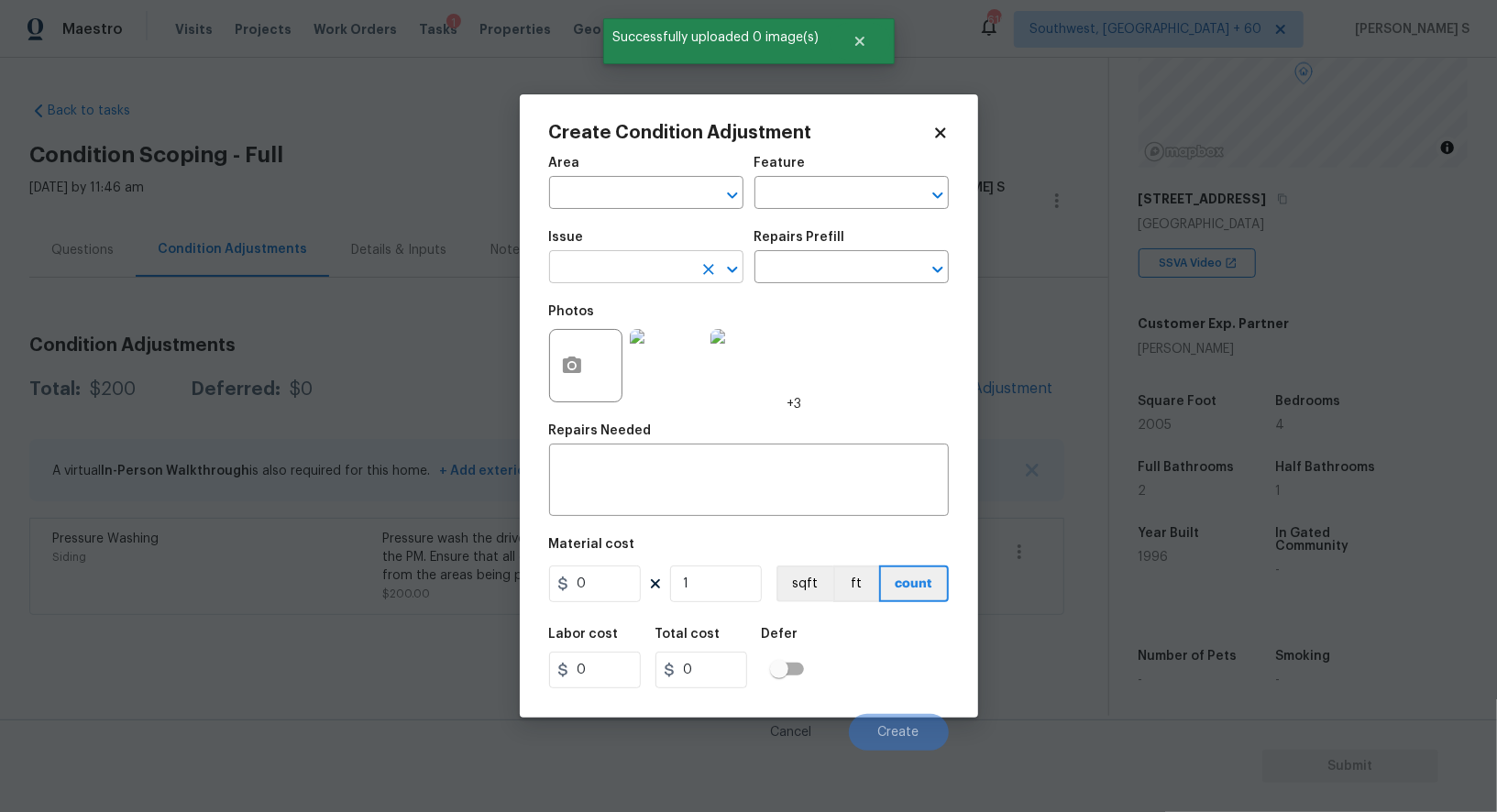
click at [587, 268] on input "text" at bounding box center [620, 269] width 143 height 28
type input "Landscape Package"
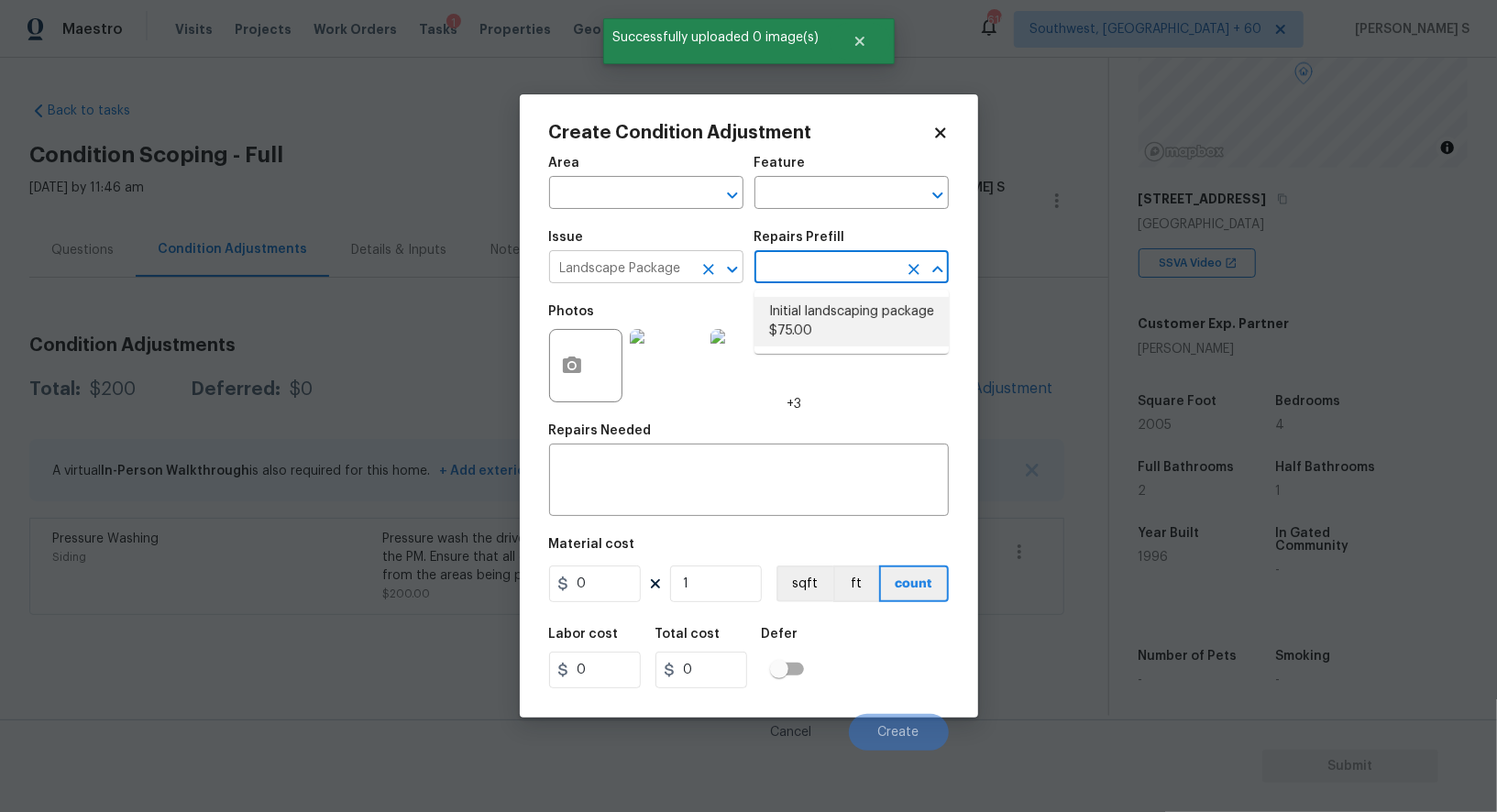
type input "Home Readiness Packages"
type textarea "Mowing of grass up to 6" in height. Mow, edge along driveways & sidewalks, trim…"
type input "75"
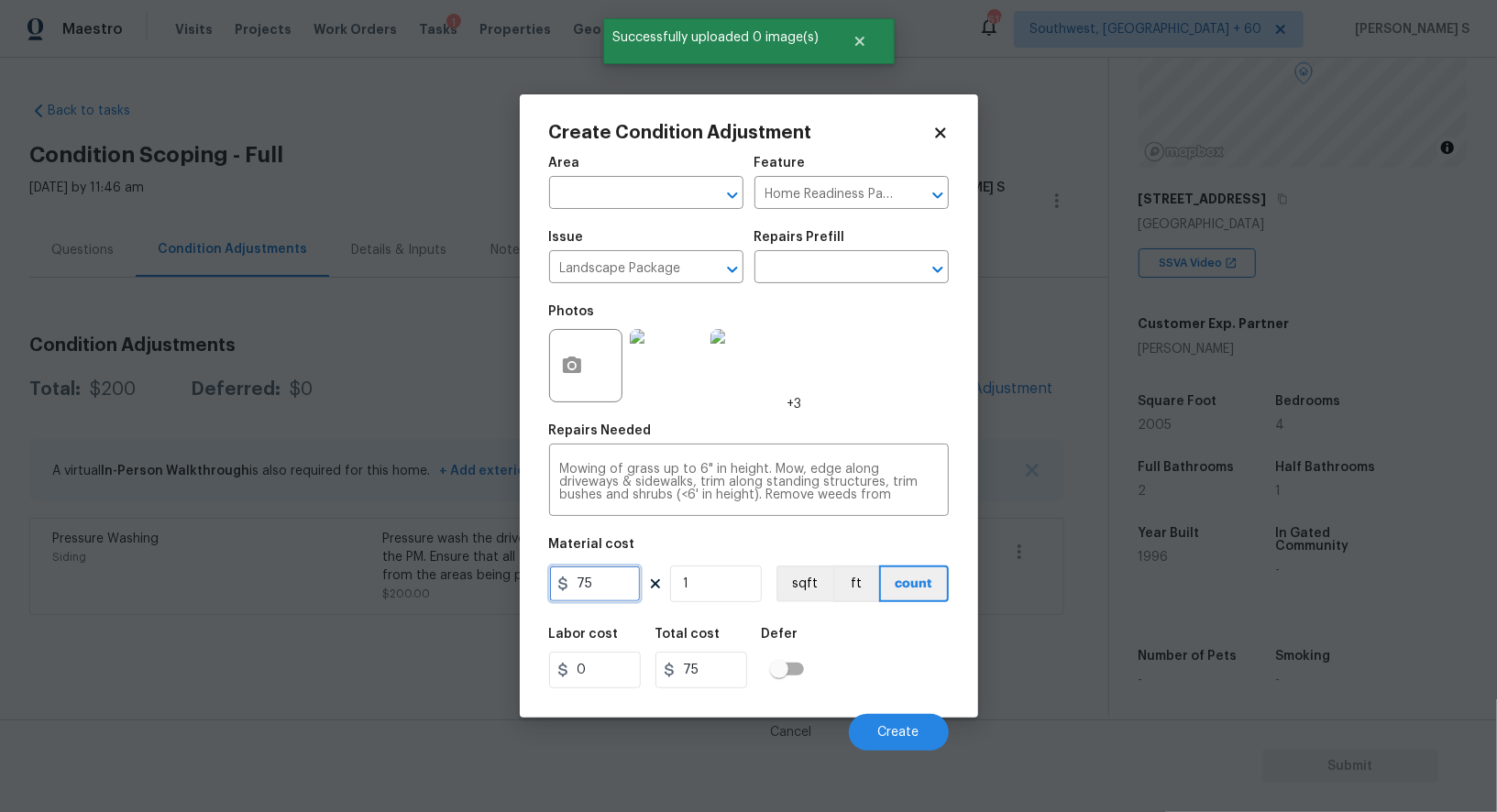
click at [621, 586] on input "75" at bounding box center [595, 583] width 92 height 37
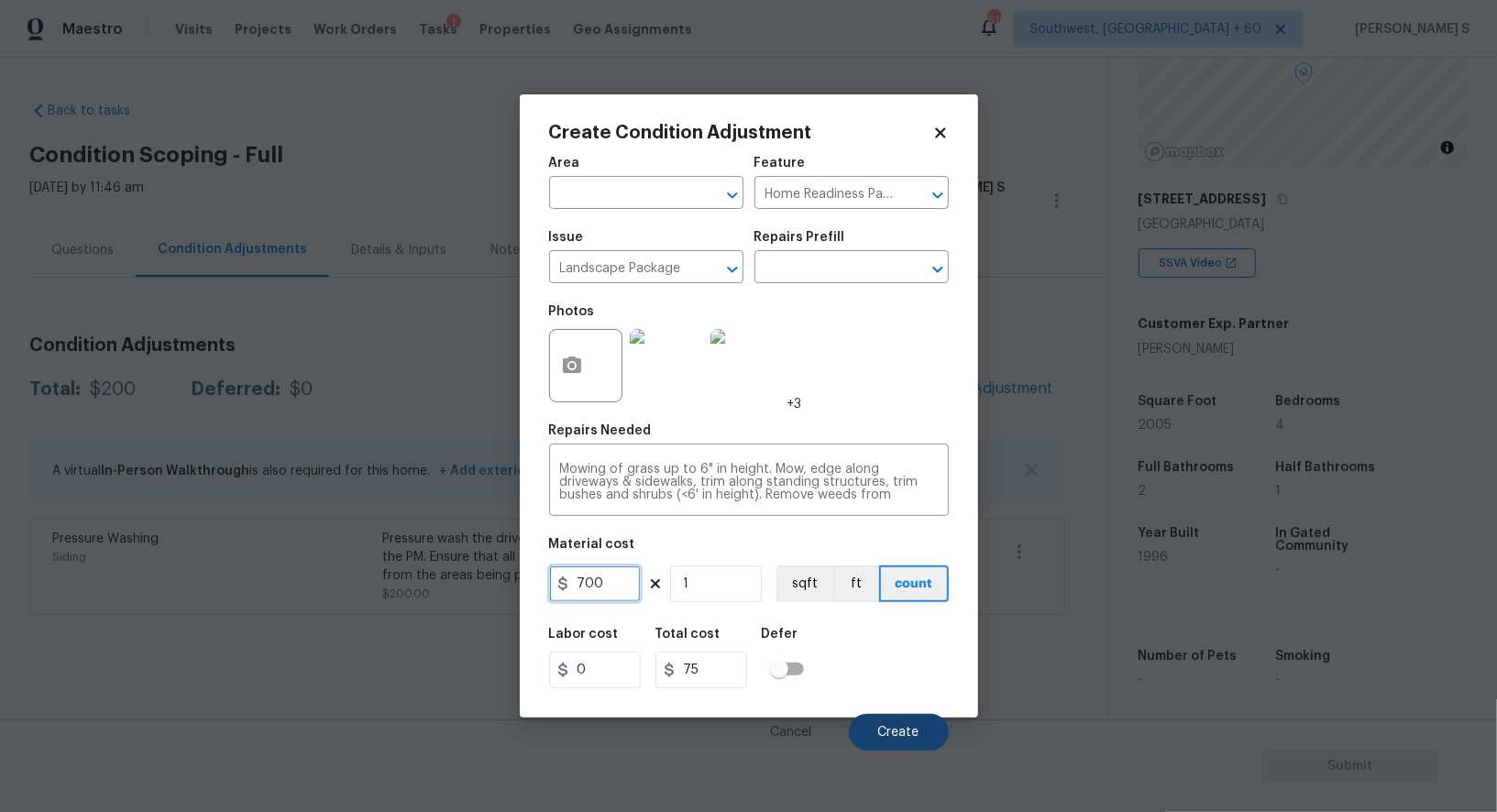
type input "700"
click at [915, 718] on button "Create" at bounding box center [899, 731] width 100 height 37
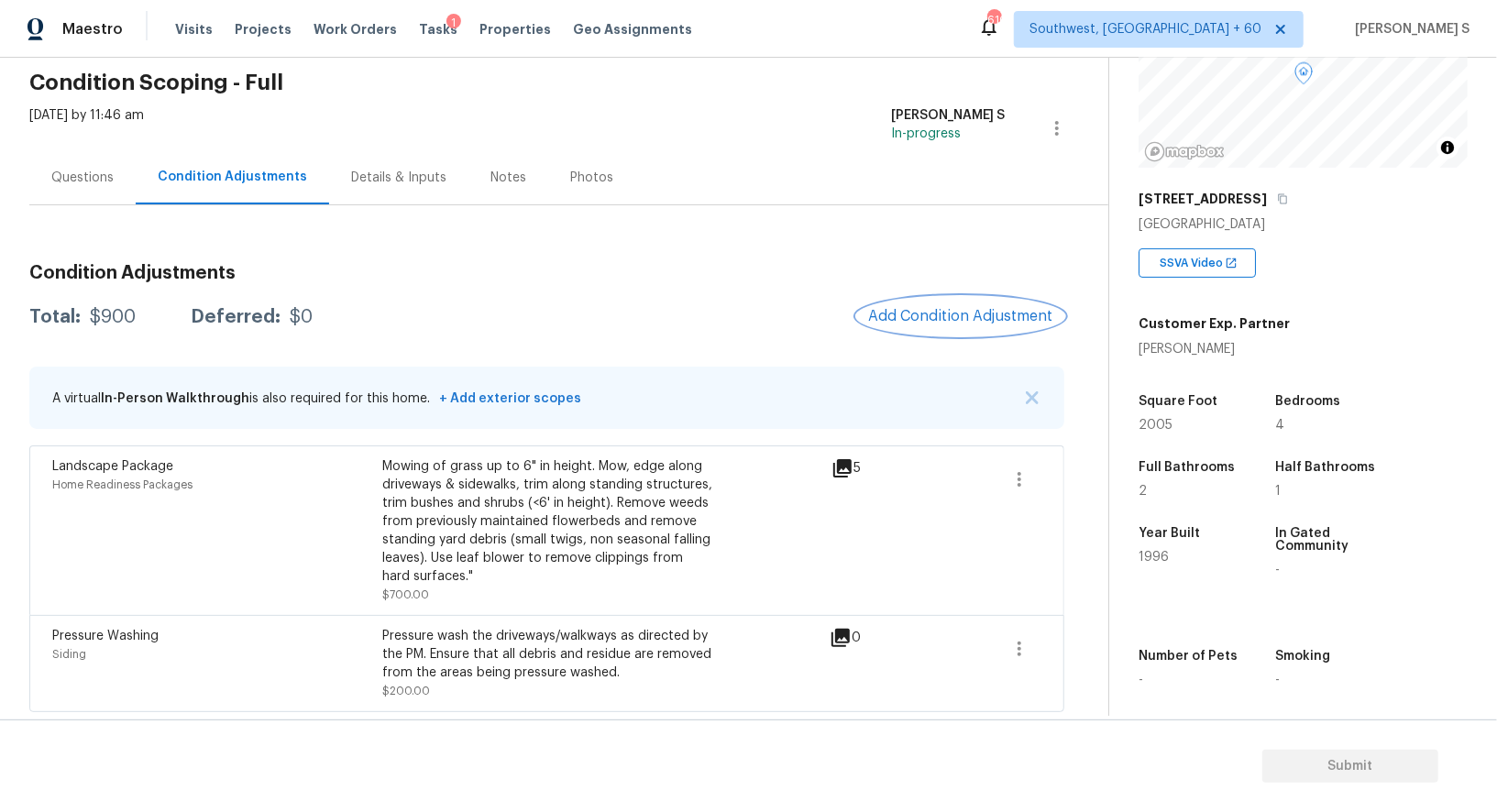
scroll to position [0, 0]
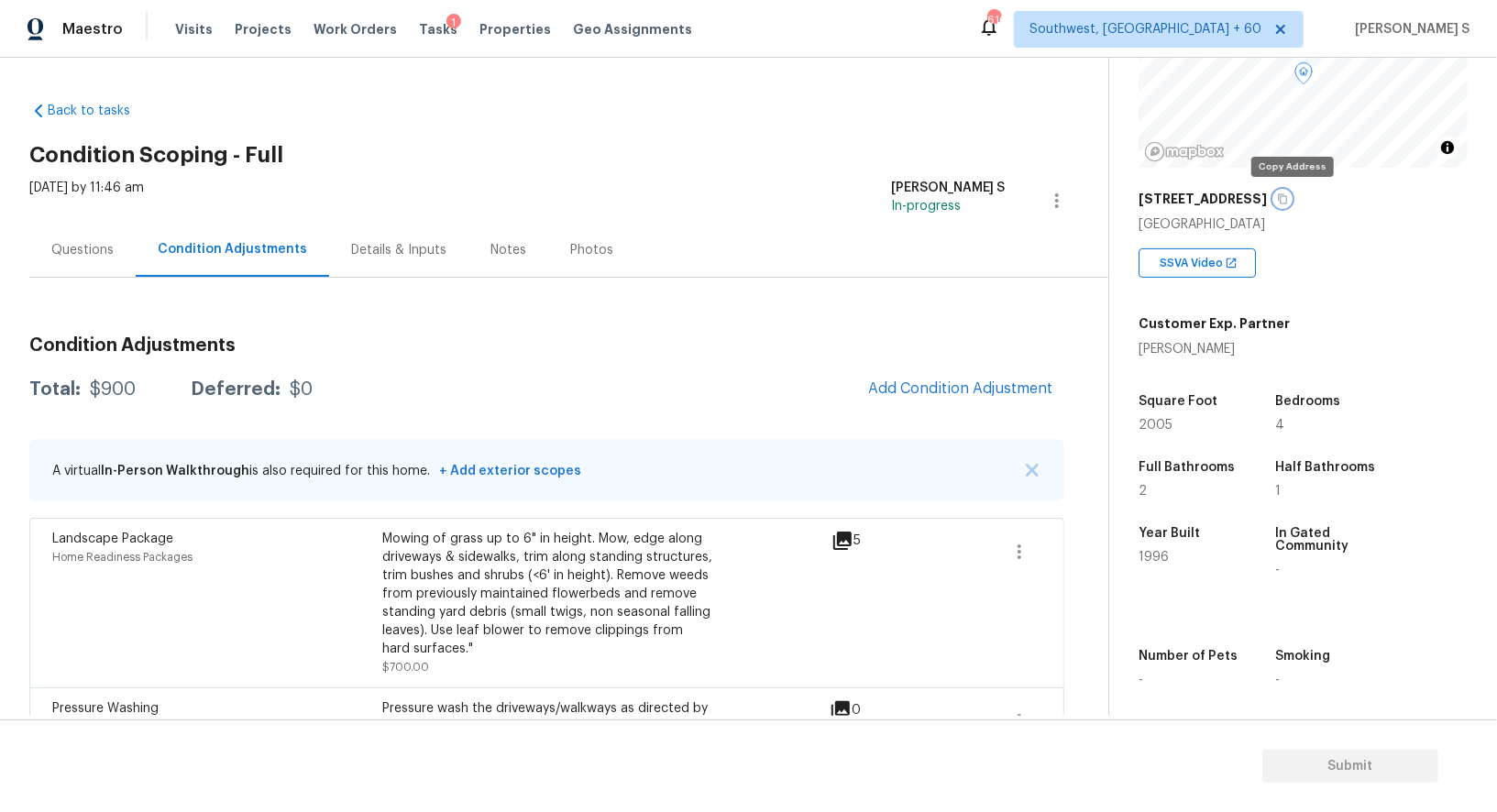
click at [1288, 194] on icon "button" at bounding box center [1283, 199] width 11 height 11
click at [62, 247] on div "Questions" at bounding box center [83, 250] width 62 height 19
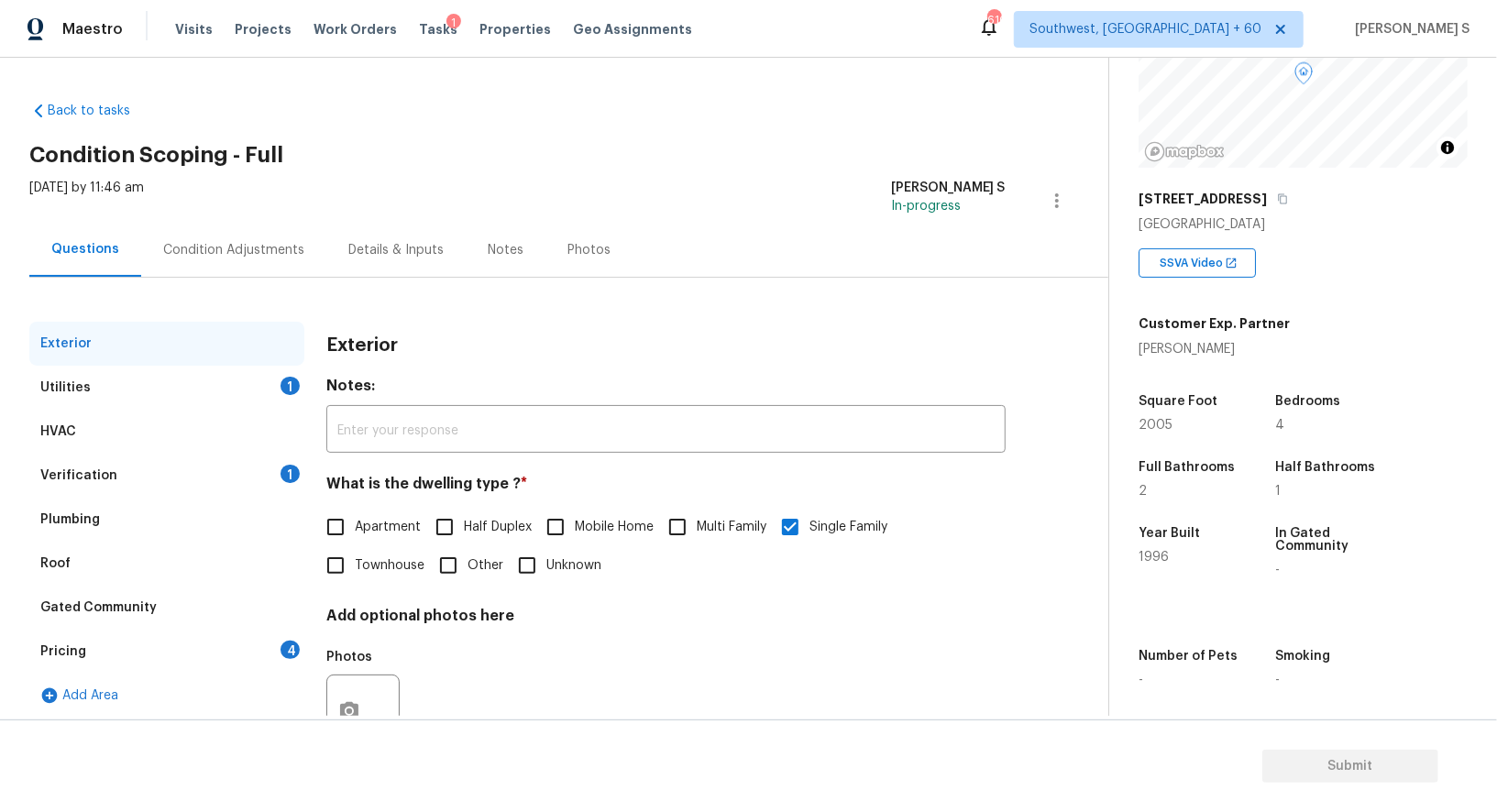
click at [62, 660] on div "Pricing 4" at bounding box center [166, 651] width 275 height 44
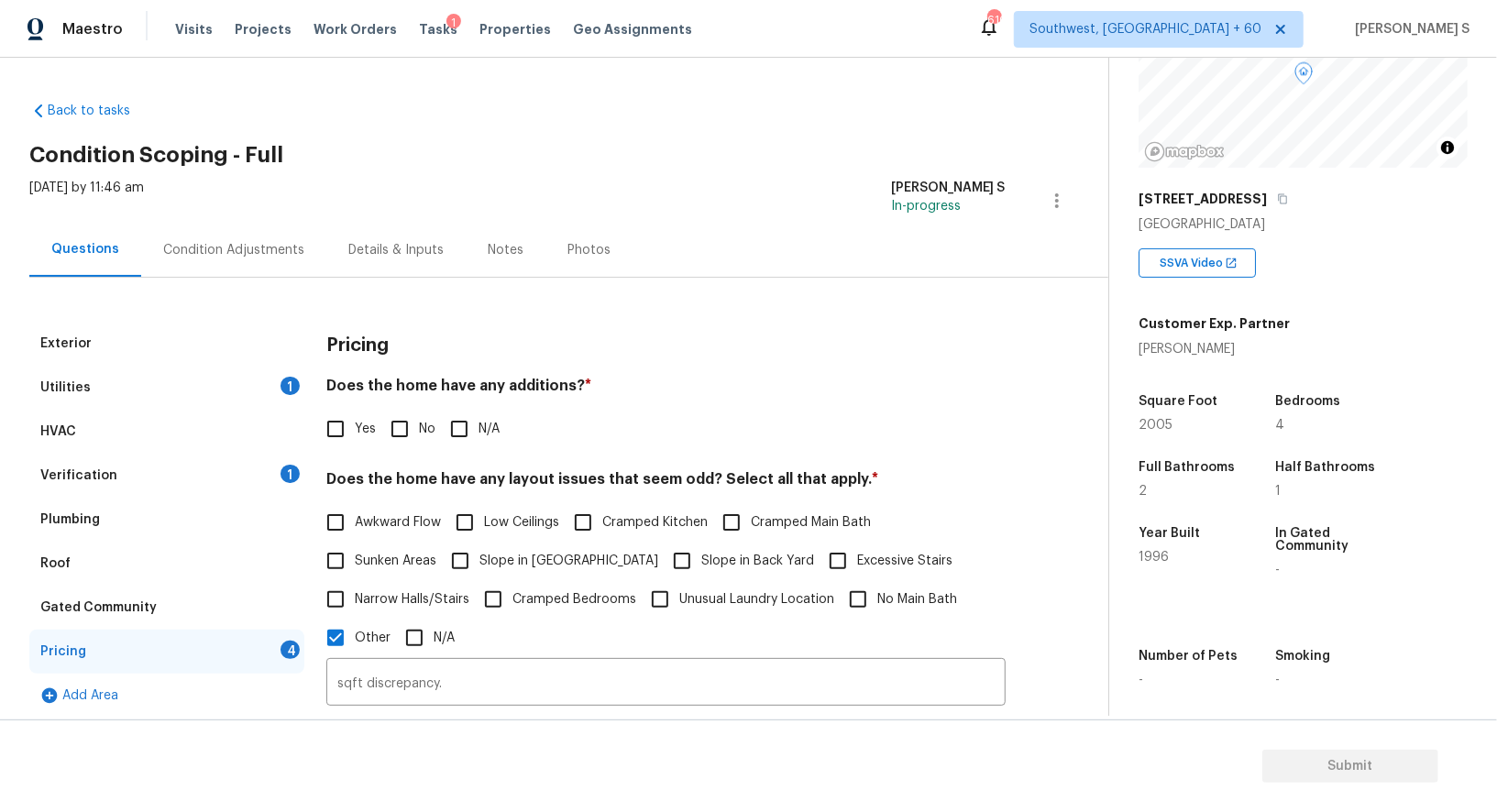
click at [520, 559] on span "Slope in Front Yard" at bounding box center [568, 561] width 179 height 20
click at [479, 559] on input "Slope in Front Yard" at bounding box center [460, 561] width 38 height 38
checkbox input "true"
click at [663, 559] on input "Slope in Back Yard" at bounding box center [682, 563] width 38 height 38
checkbox input "true"
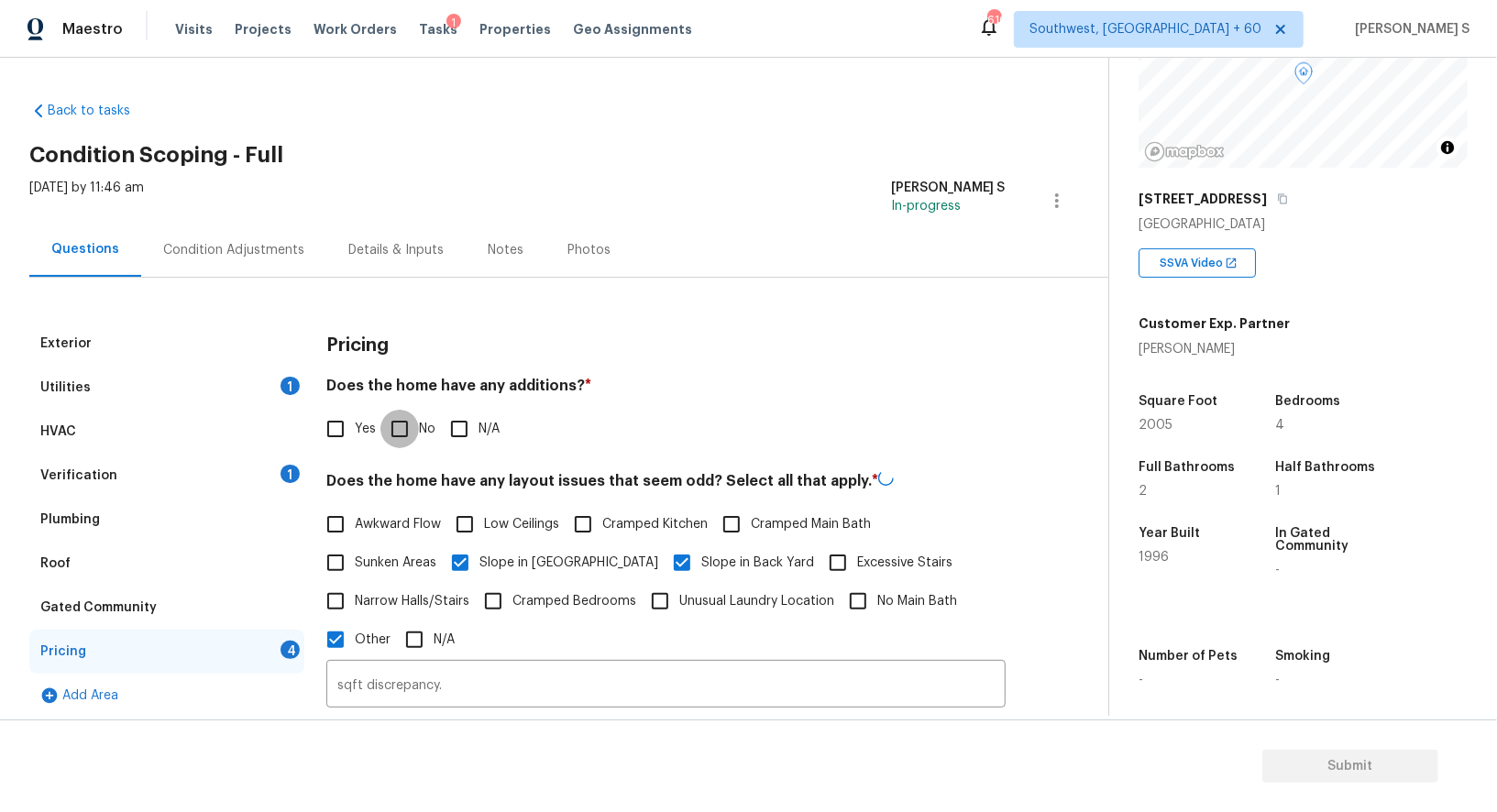
click at [411, 428] on input "No" at bounding box center [400, 429] width 38 height 38
checkbox input "true"
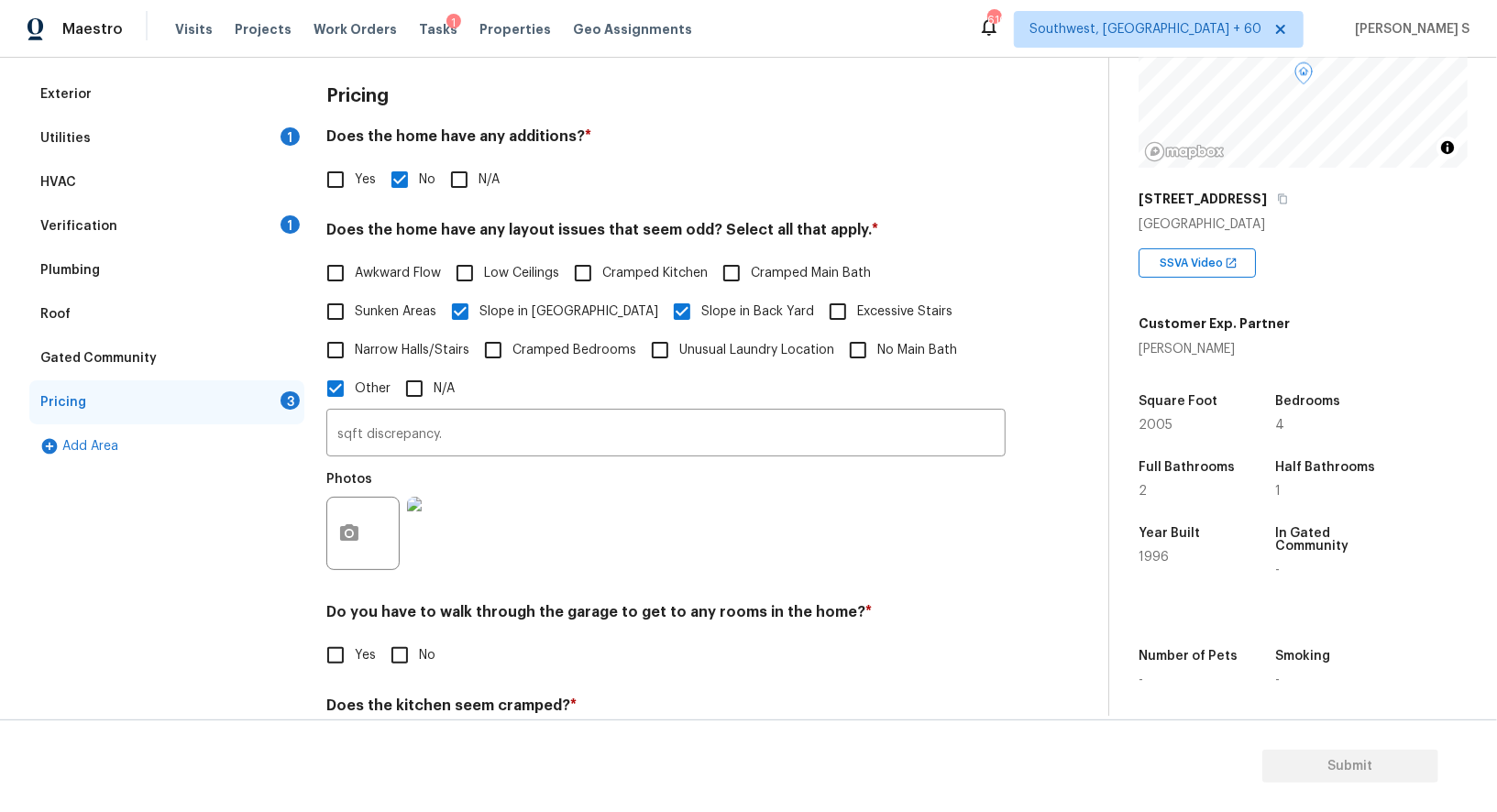
scroll to position [422, 0]
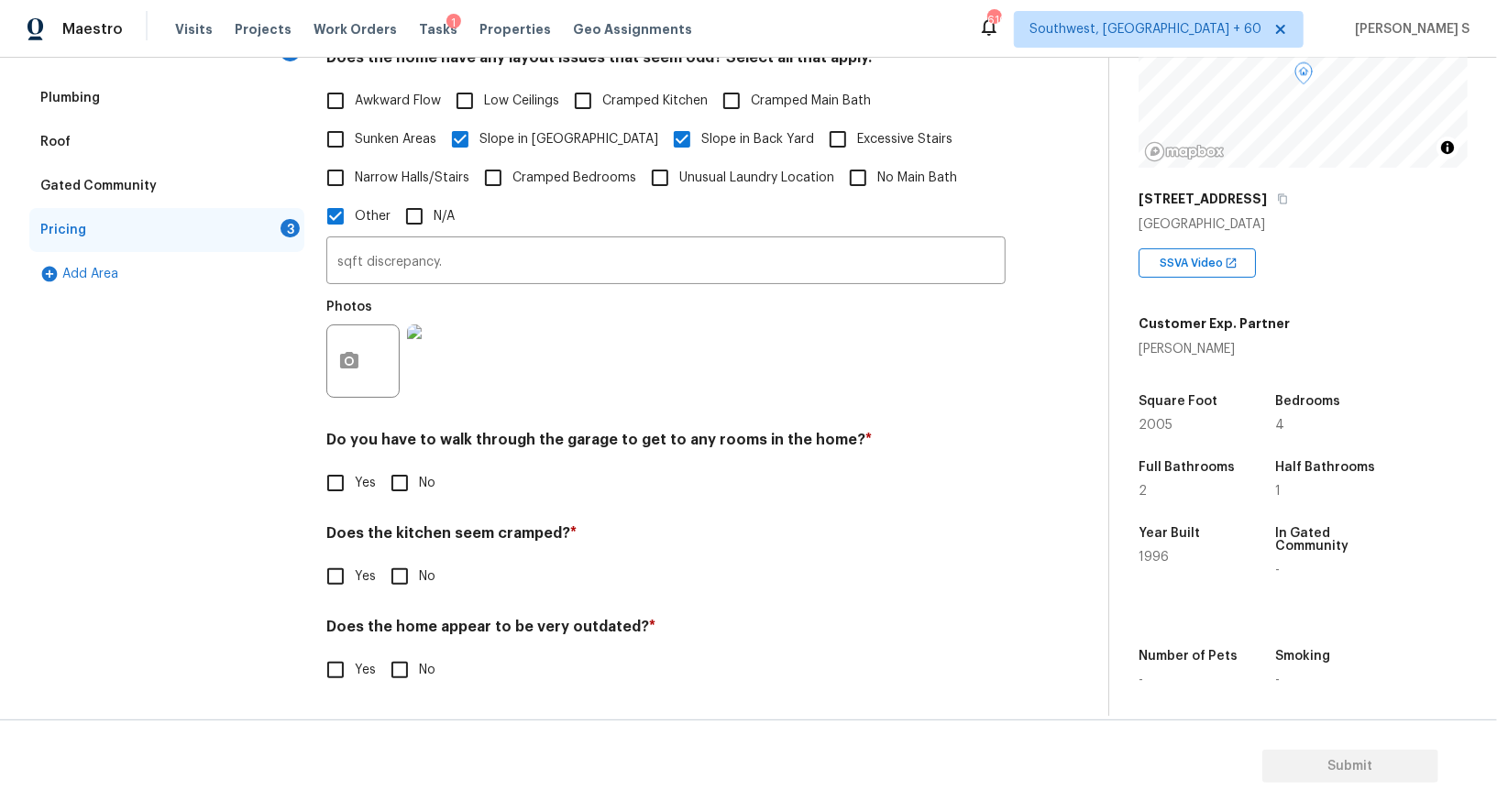
click at [408, 470] on input "No" at bounding box center [400, 483] width 38 height 38
checkbox input "true"
click at [381, 559] on input "No" at bounding box center [400, 578] width 38 height 38
checkbox input "true"
click at [381, 653] on input "No" at bounding box center [400, 671] width 38 height 38
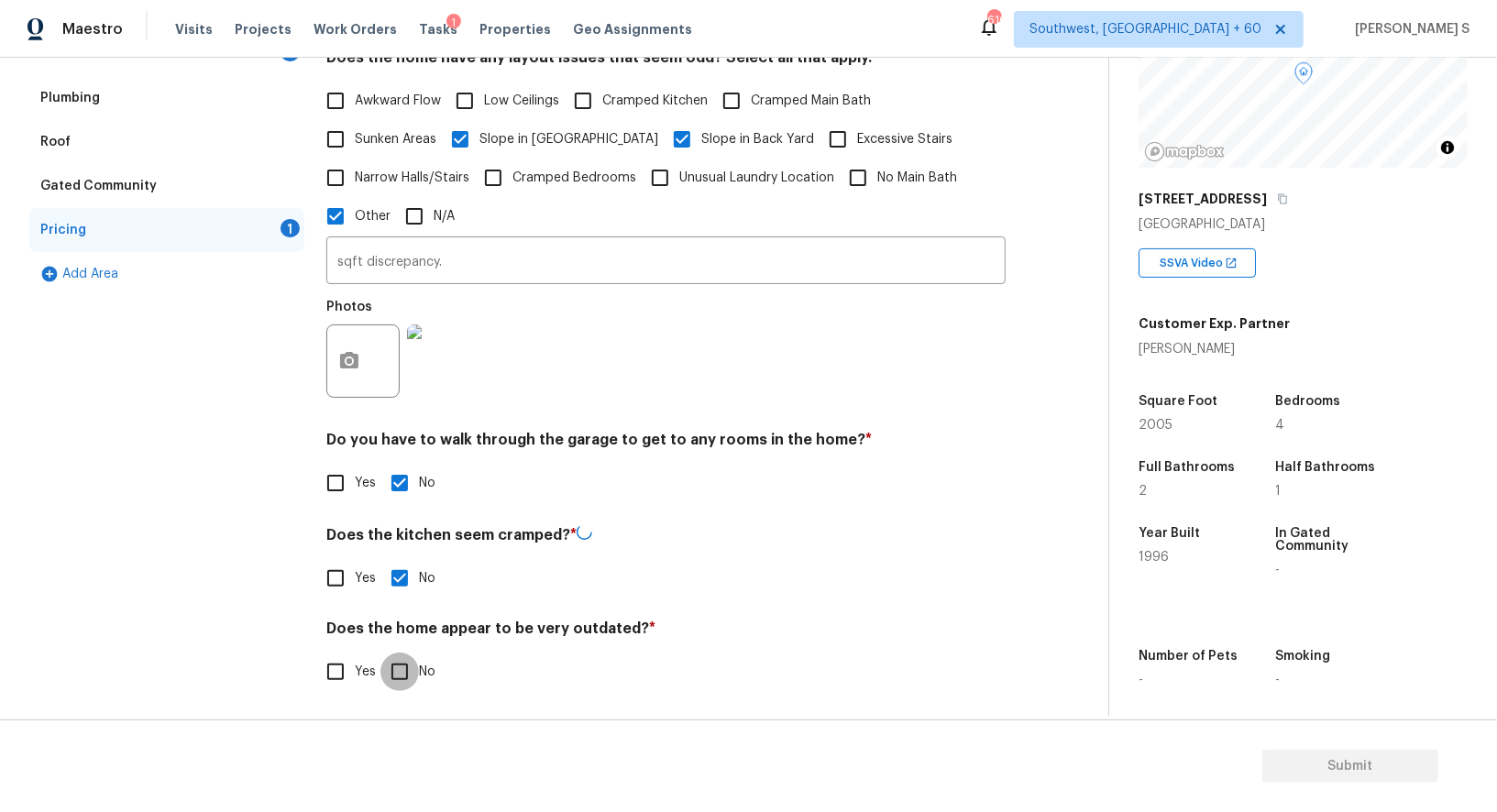
checkbox input "true"
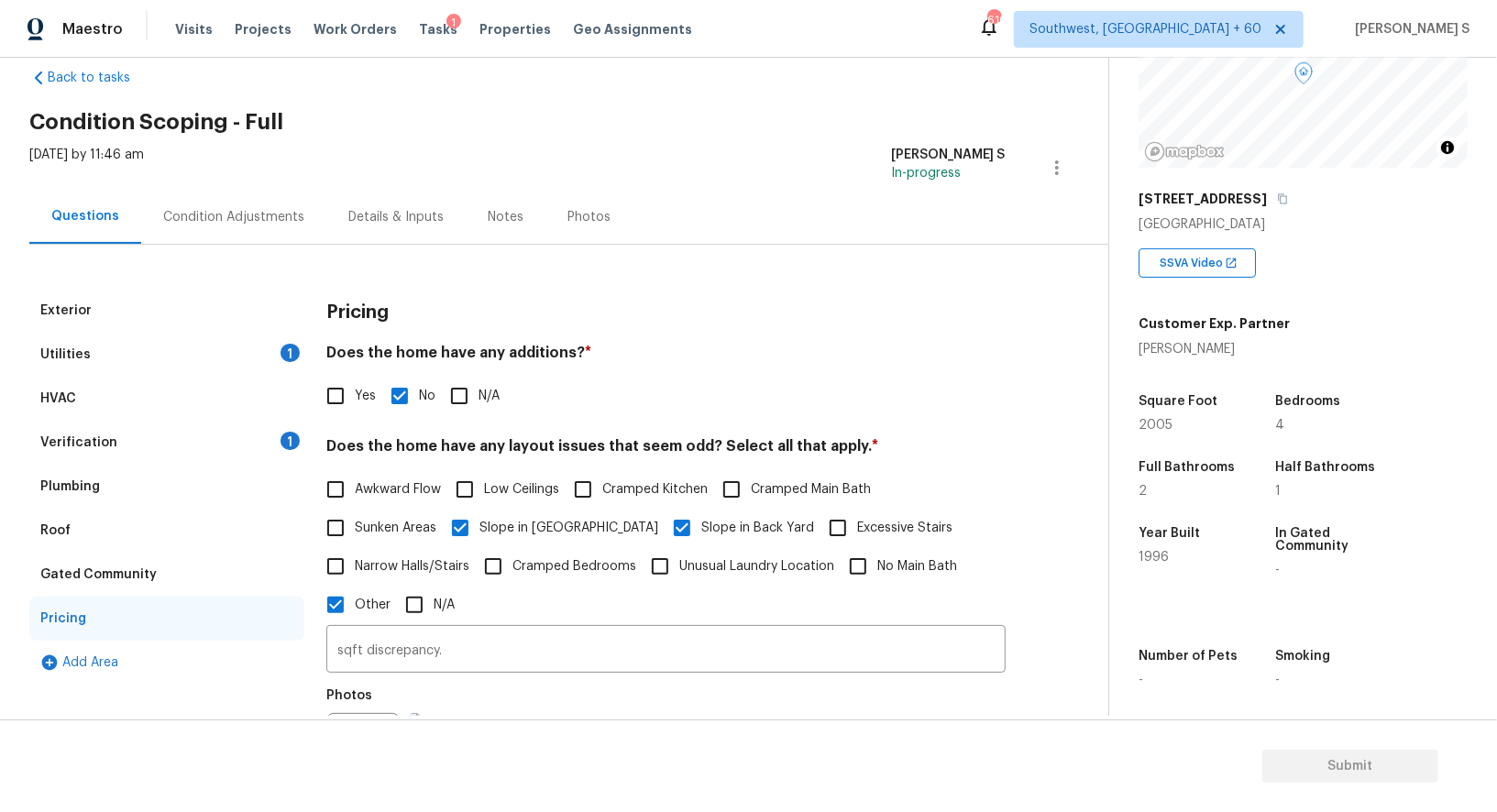
scroll to position [0, 0]
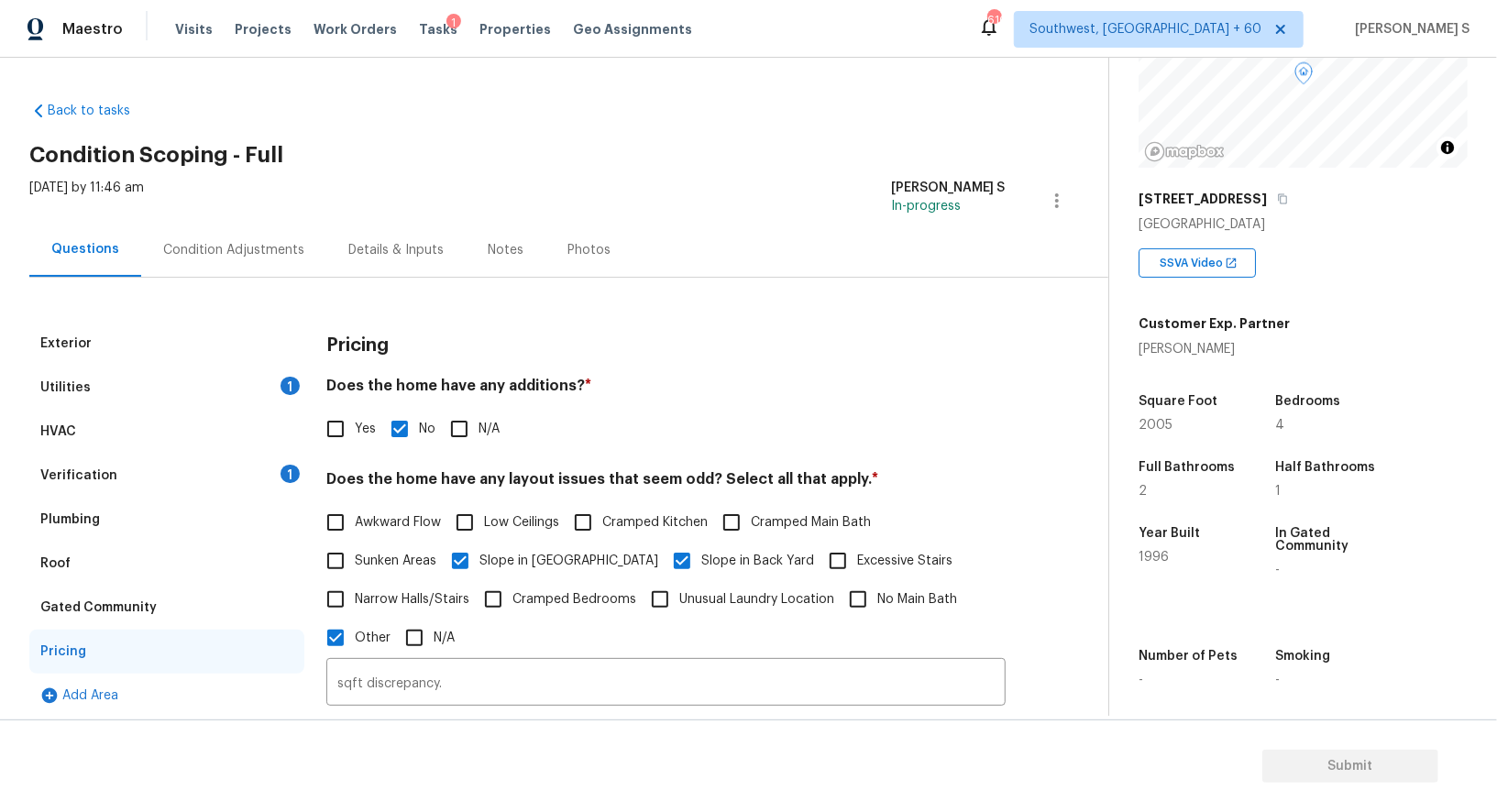
click at [225, 269] on div "Condition Adjustments" at bounding box center [234, 250] width 185 height 54
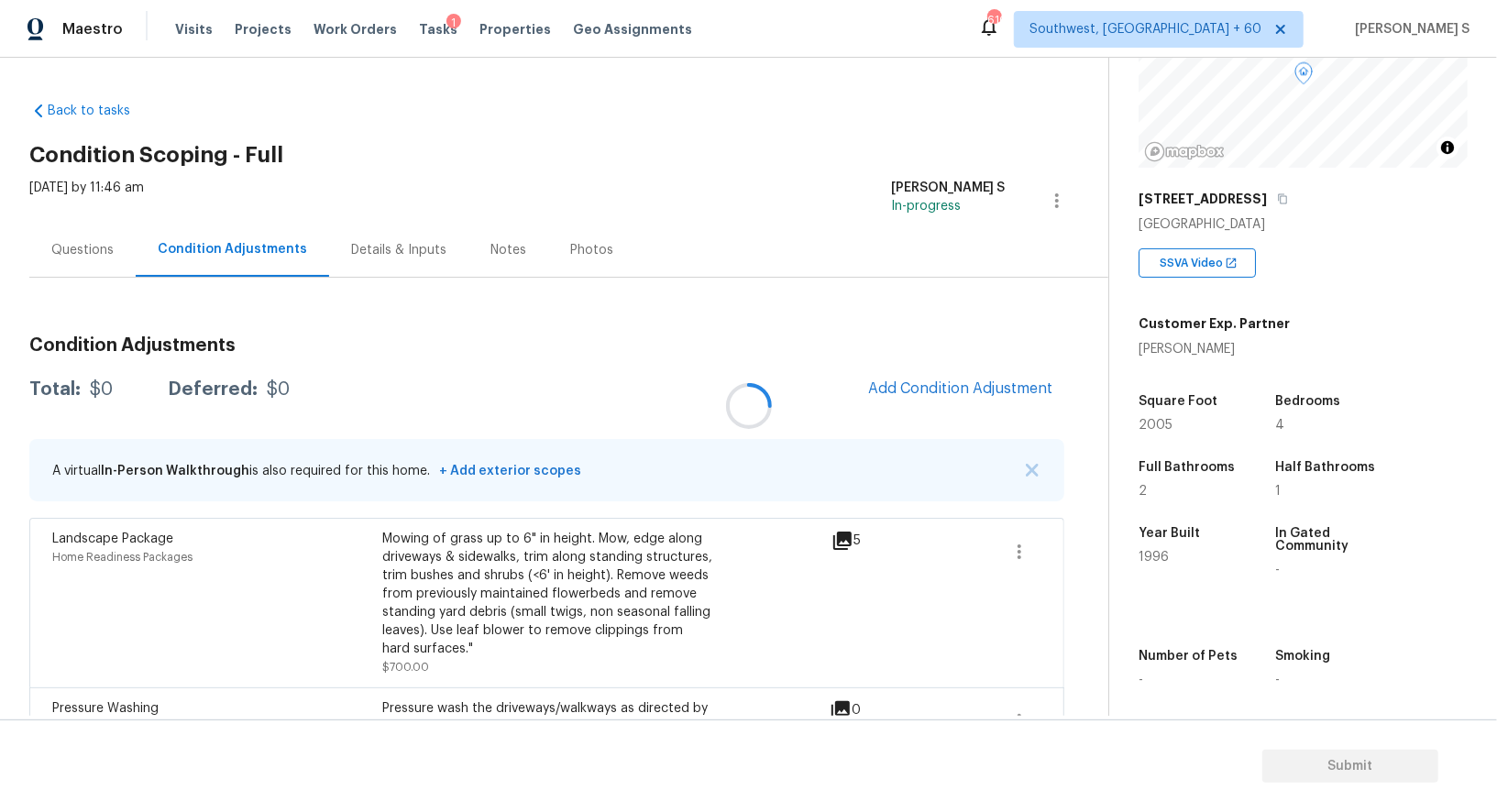
click at [945, 390] on div at bounding box center [748, 406] width 1497 height 812
click at [945, 388] on span "Add Condition Adjustment" at bounding box center [960, 389] width 185 height 17
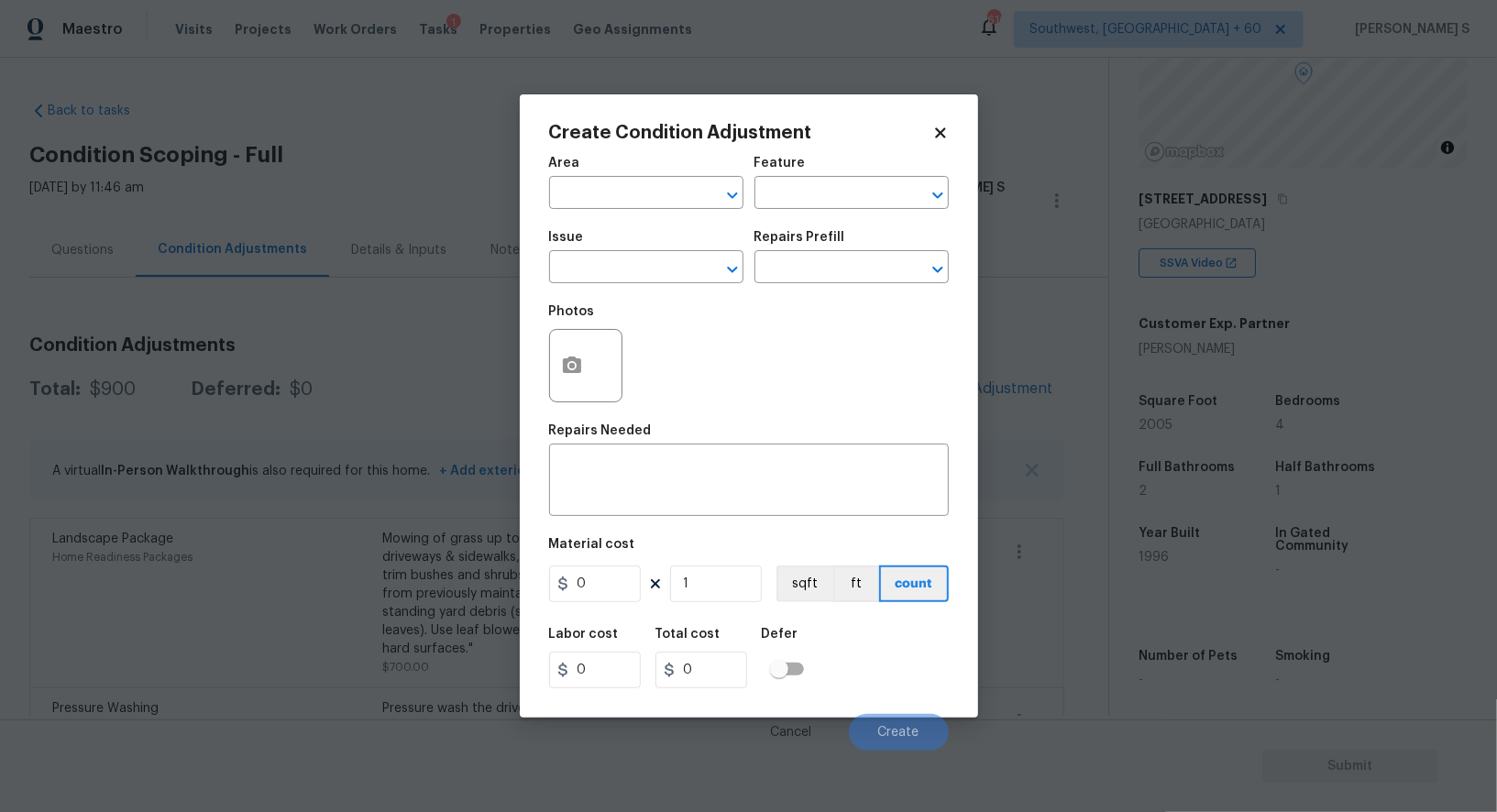
click at [544, 410] on div "Create Condition Adjustment Area ​ Feature ​ Issue ​ Repairs Prefill ​ Photos R…" at bounding box center [748, 406] width 459 height 624
click at [565, 400] on button "button" at bounding box center [571, 366] width 44 height 71
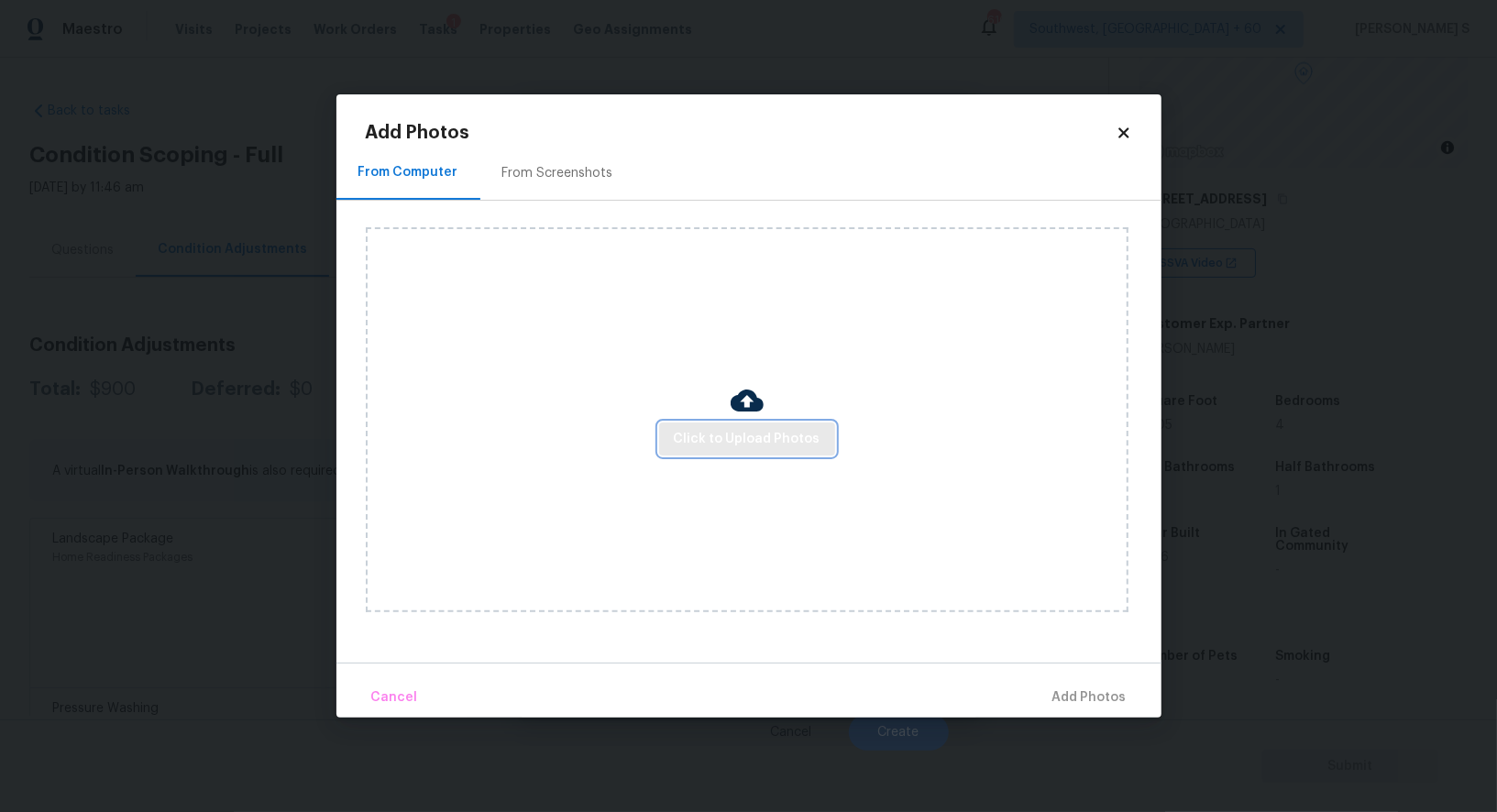
click at [776, 444] on span "Click to Upload Photos" at bounding box center [747, 439] width 146 height 23
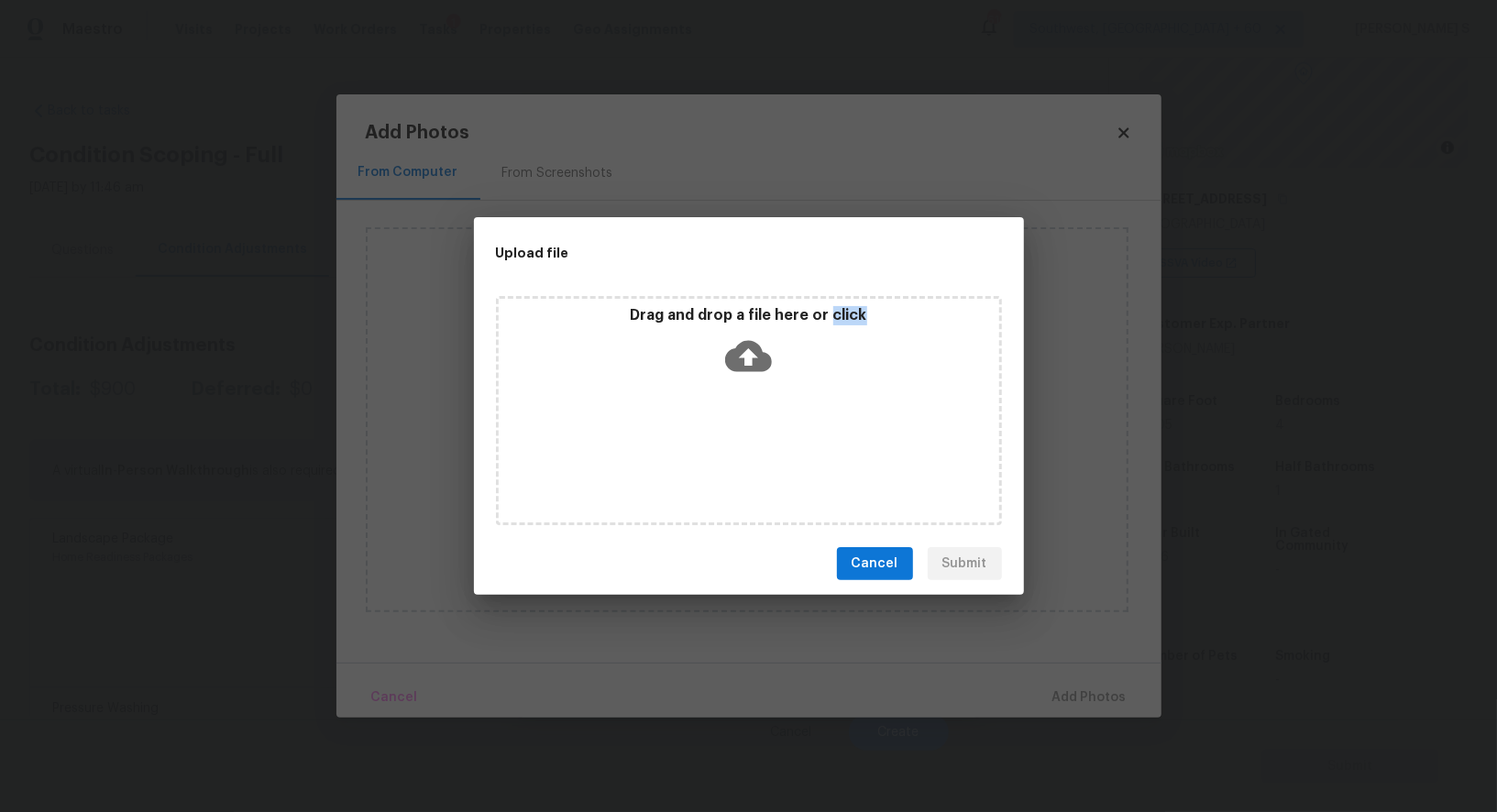
click at [776, 444] on div "Drag and drop a file here or click" at bounding box center [749, 411] width 507 height 229
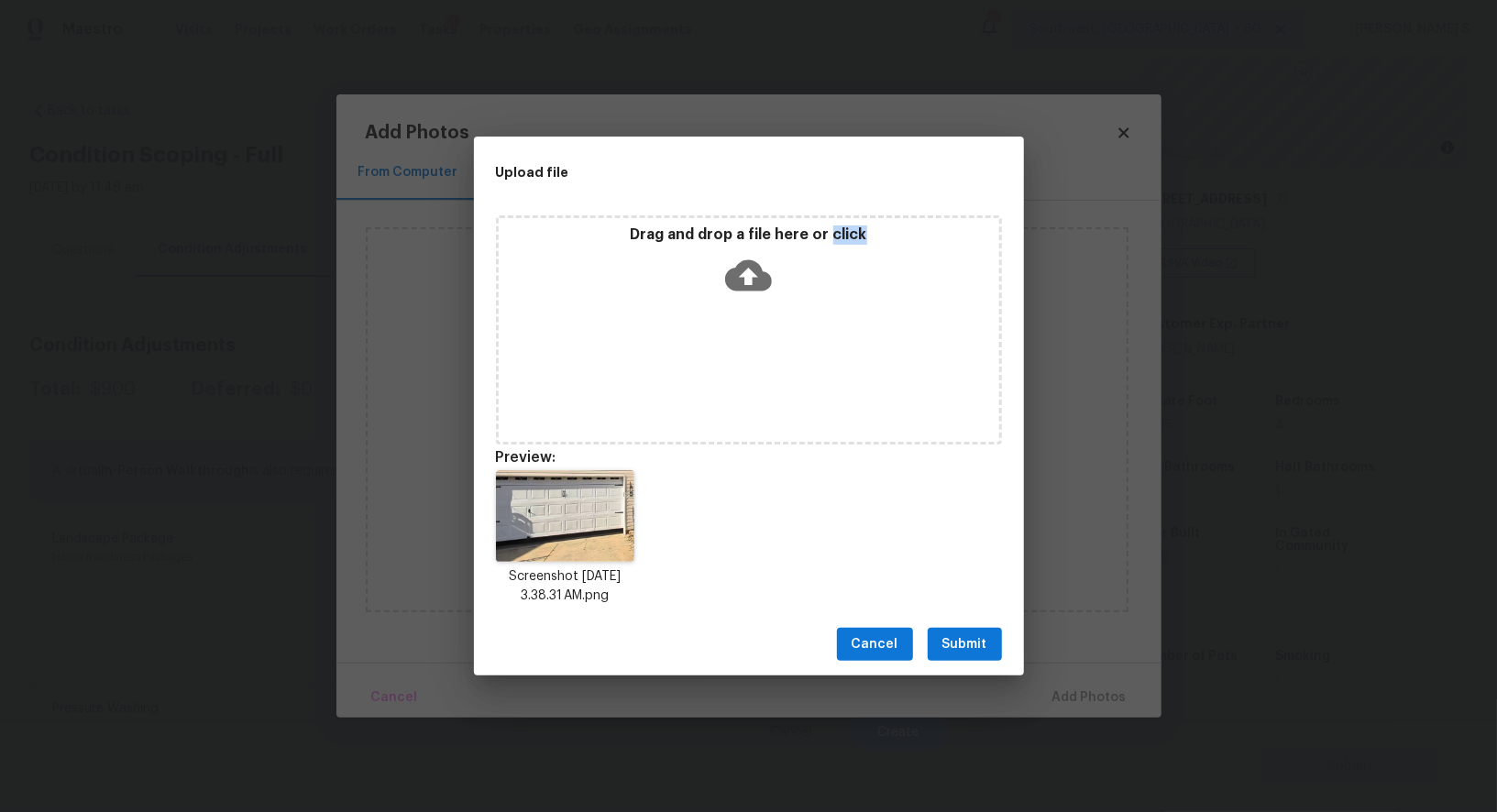
click at [990, 642] on button "Submit" at bounding box center [964, 645] width 74 height 34
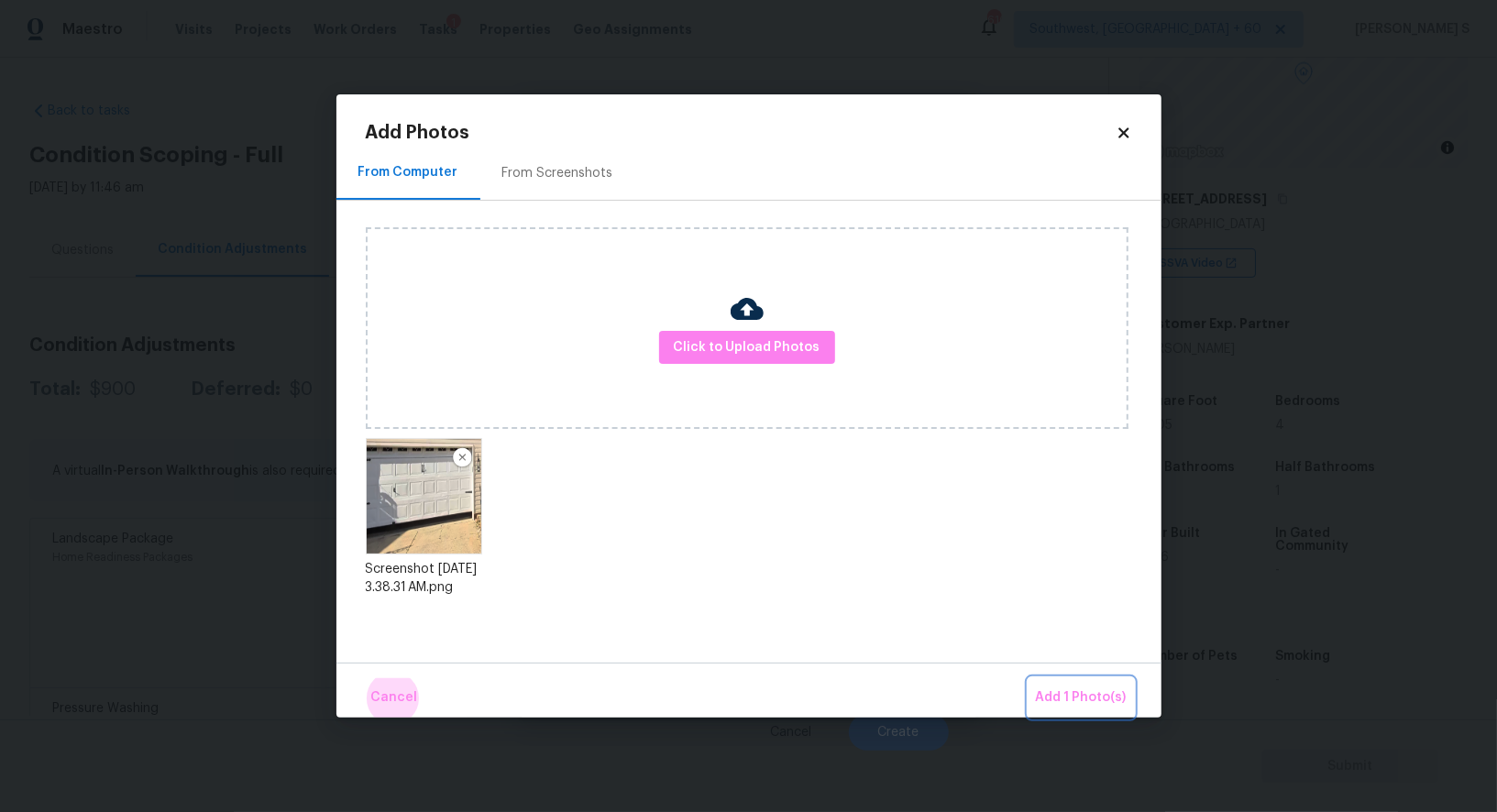
click at [1029, 678] on button "Add 1 Photo(s)" at bounding box center [1081, 698] width 105 height 39
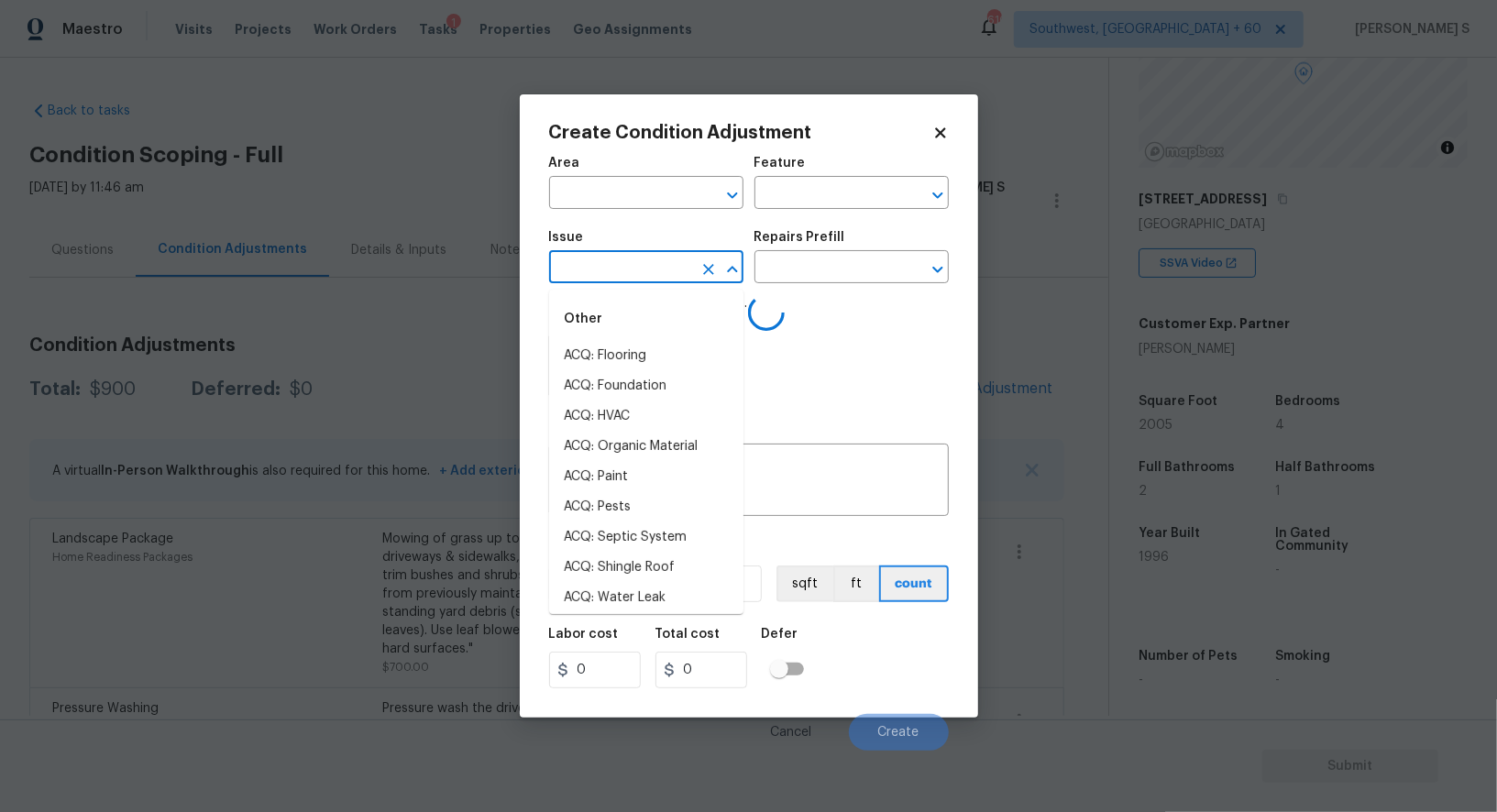
click at [661, 278] on input "text" at bounding box center [620, 269] width 143 height 28
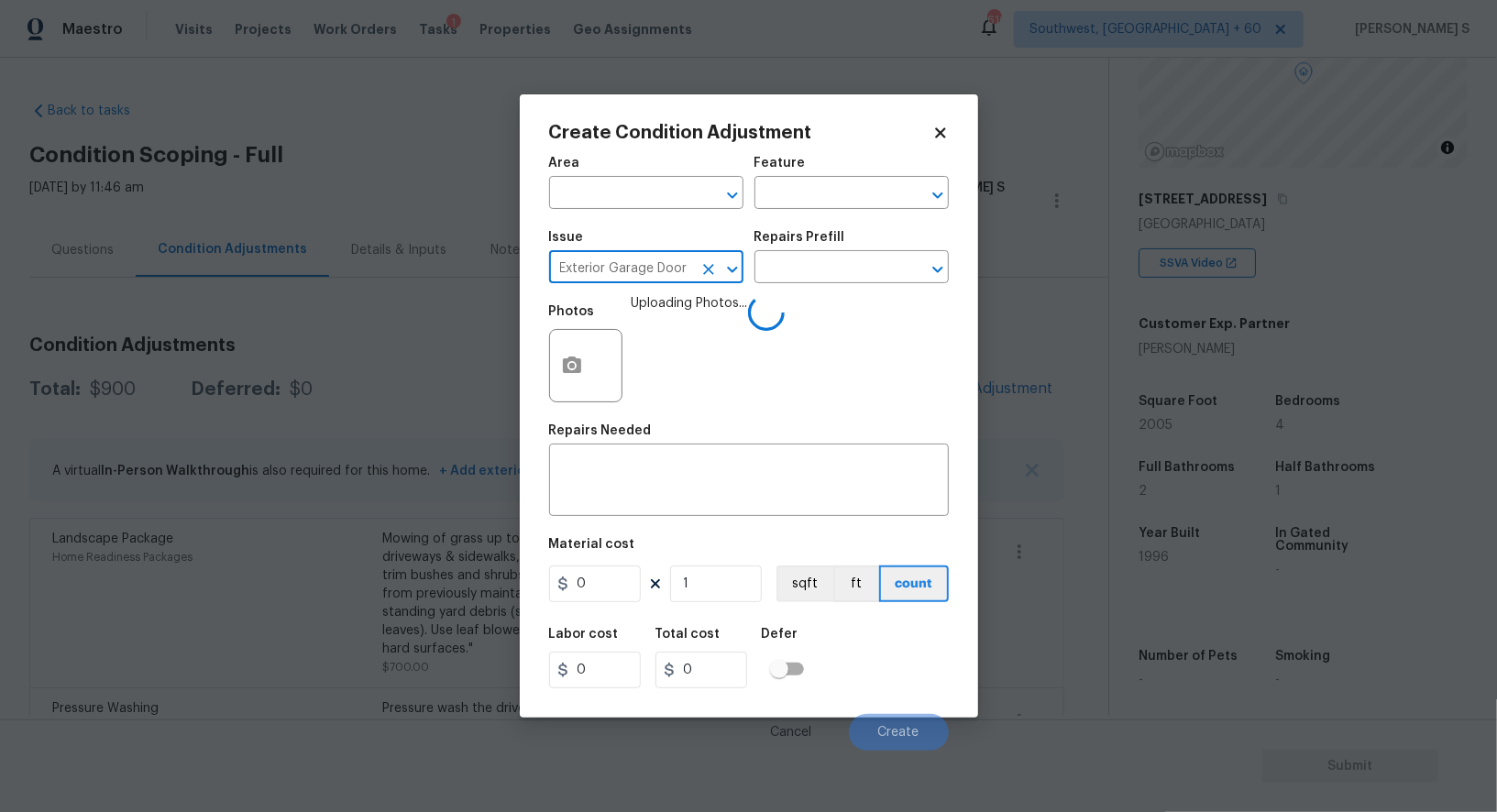
type input "Exterior Garage Door"
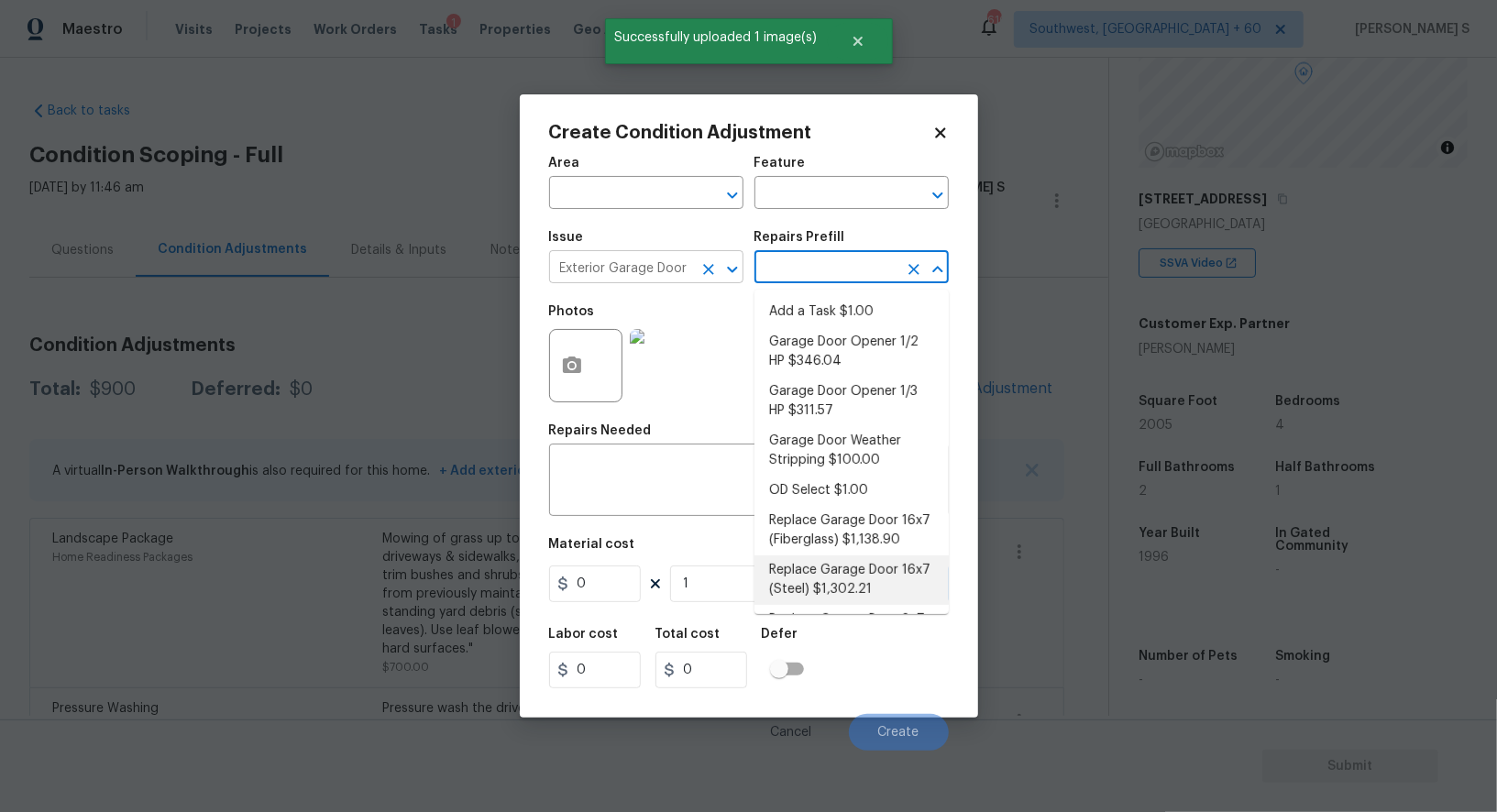
type input "Interior Door"
type textarea "Remove the existing garage door and ALL of the existing hardware. Install new h…"
type input "1302.21"
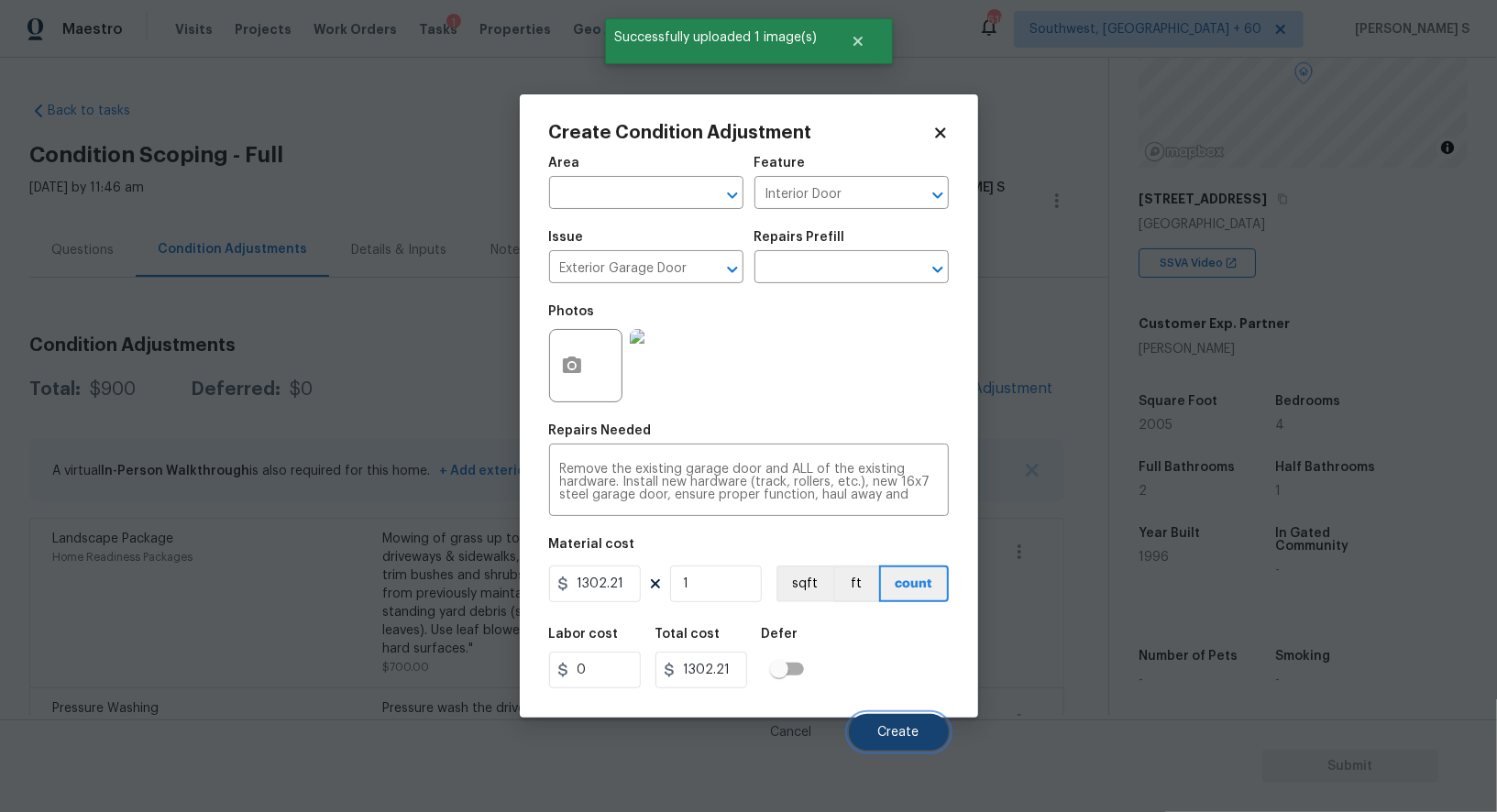
click at [915, 737] on span "Create" at bounding box center [899, 732] width 41 height 14
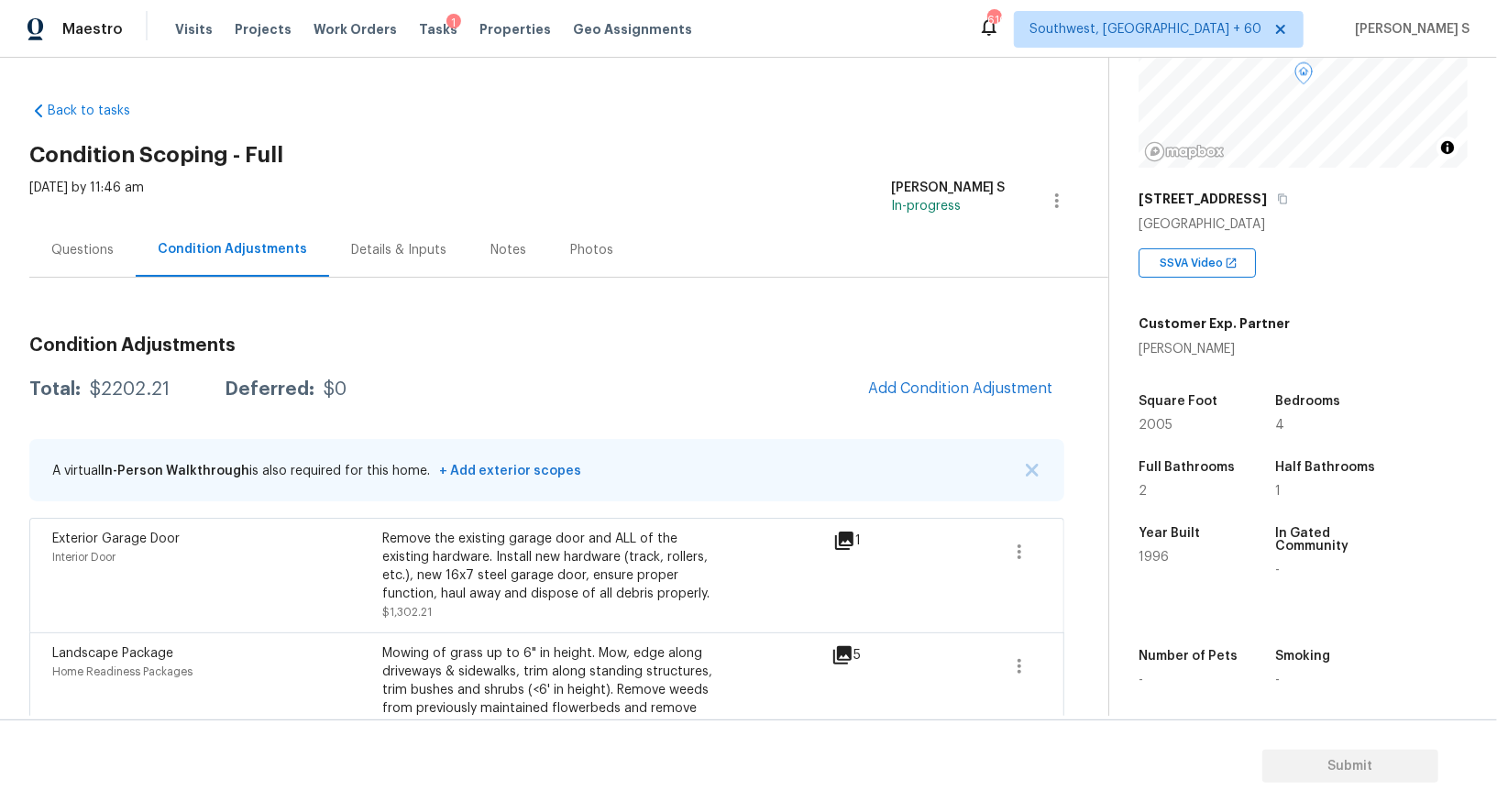
click at [499, 436] on div "Condition Adjustments Total: $2202.21 Deferred: $0 Add Condition Adjustment A v…" at bounding box center [547, 610] width 1036 height 578
click at [932, 385] on span "Add Condition Adjustment" at bounding box center [960, 389] width 185 height 17
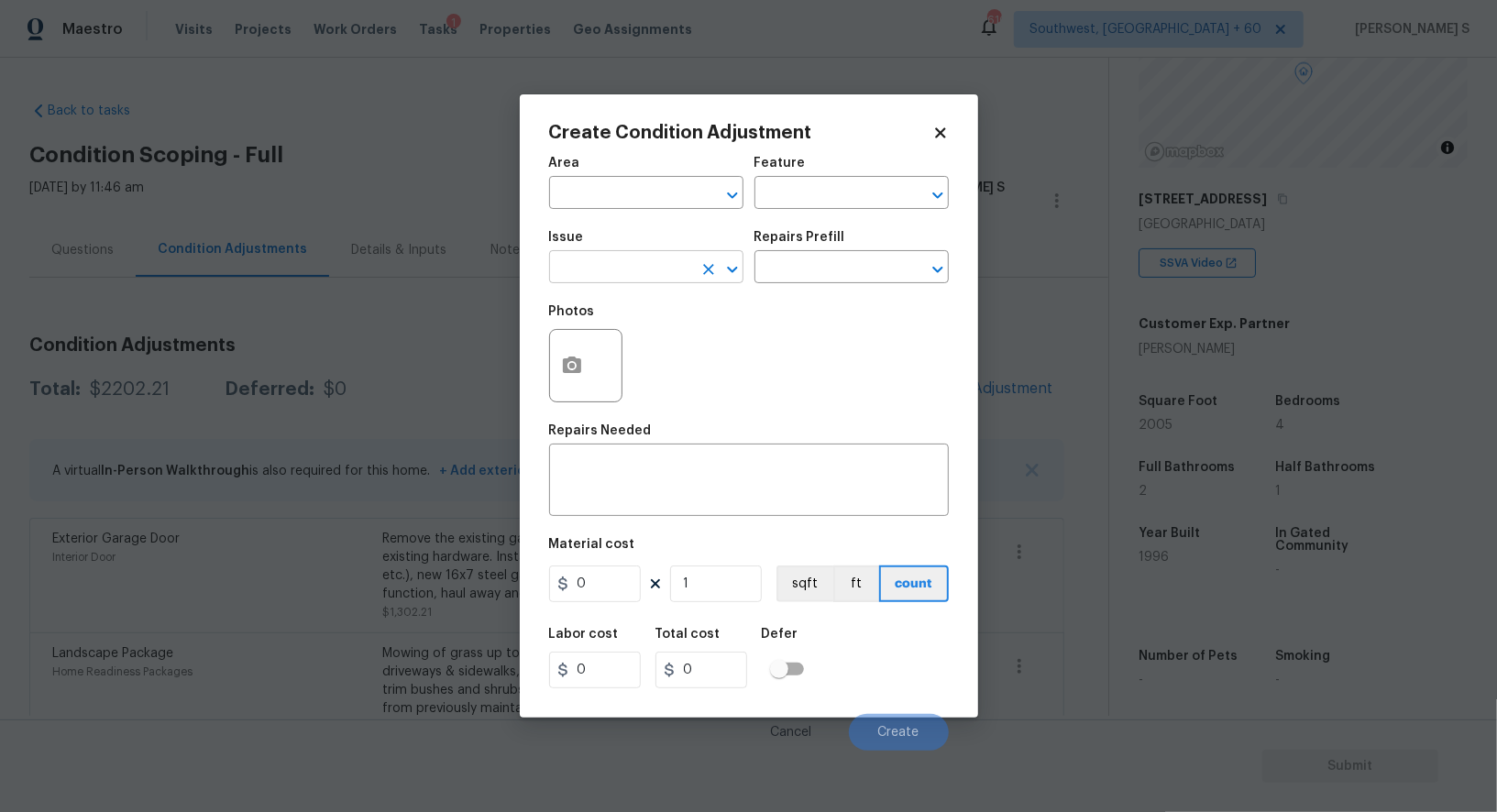
click at [582, 269] on input "text" at bounding box center [620, 269] width 143 height 28
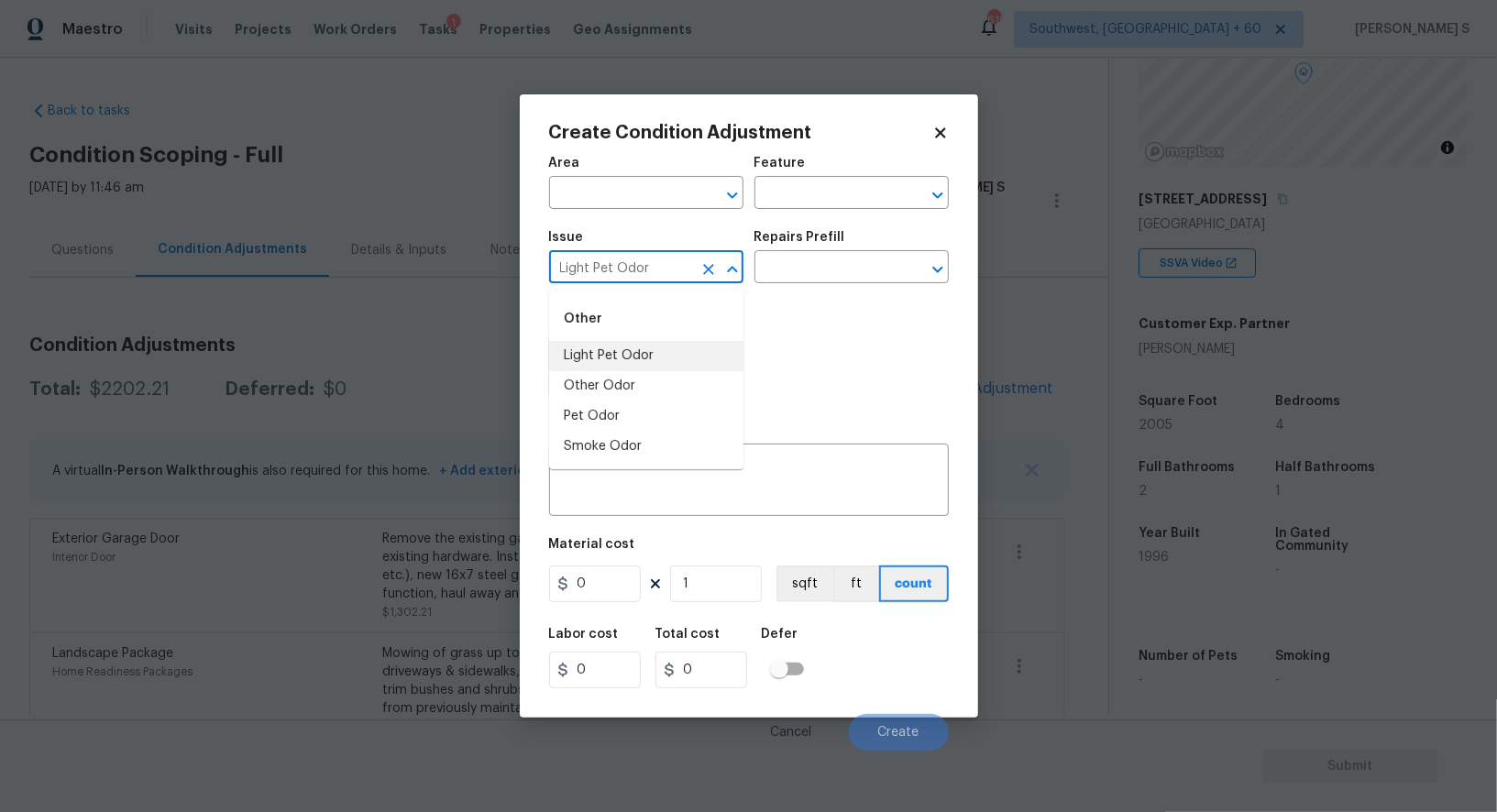
type input "Light Pet Odor"
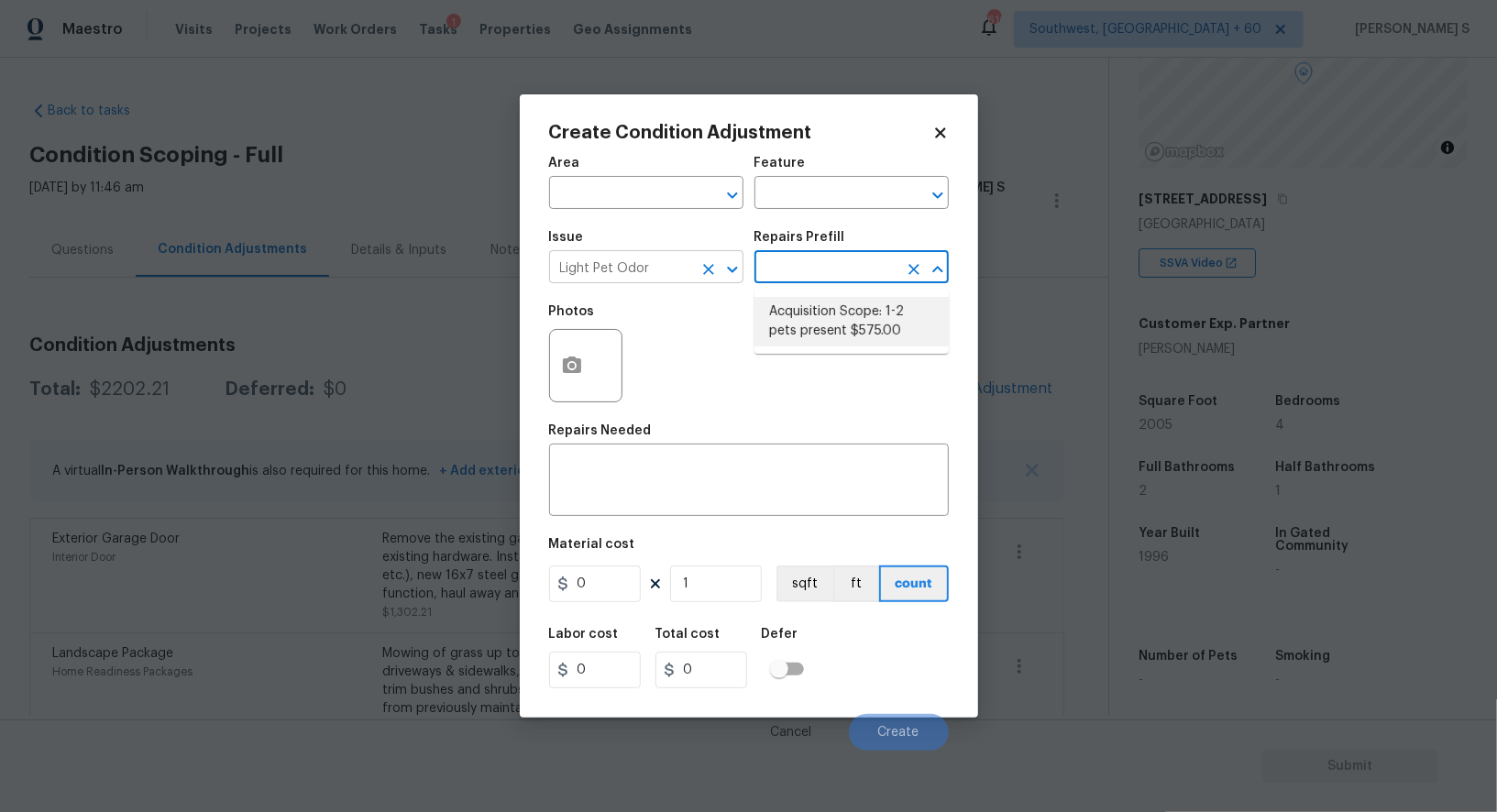
type textarea "Acquisition Scope: 1-2 pets present"
type input "575"
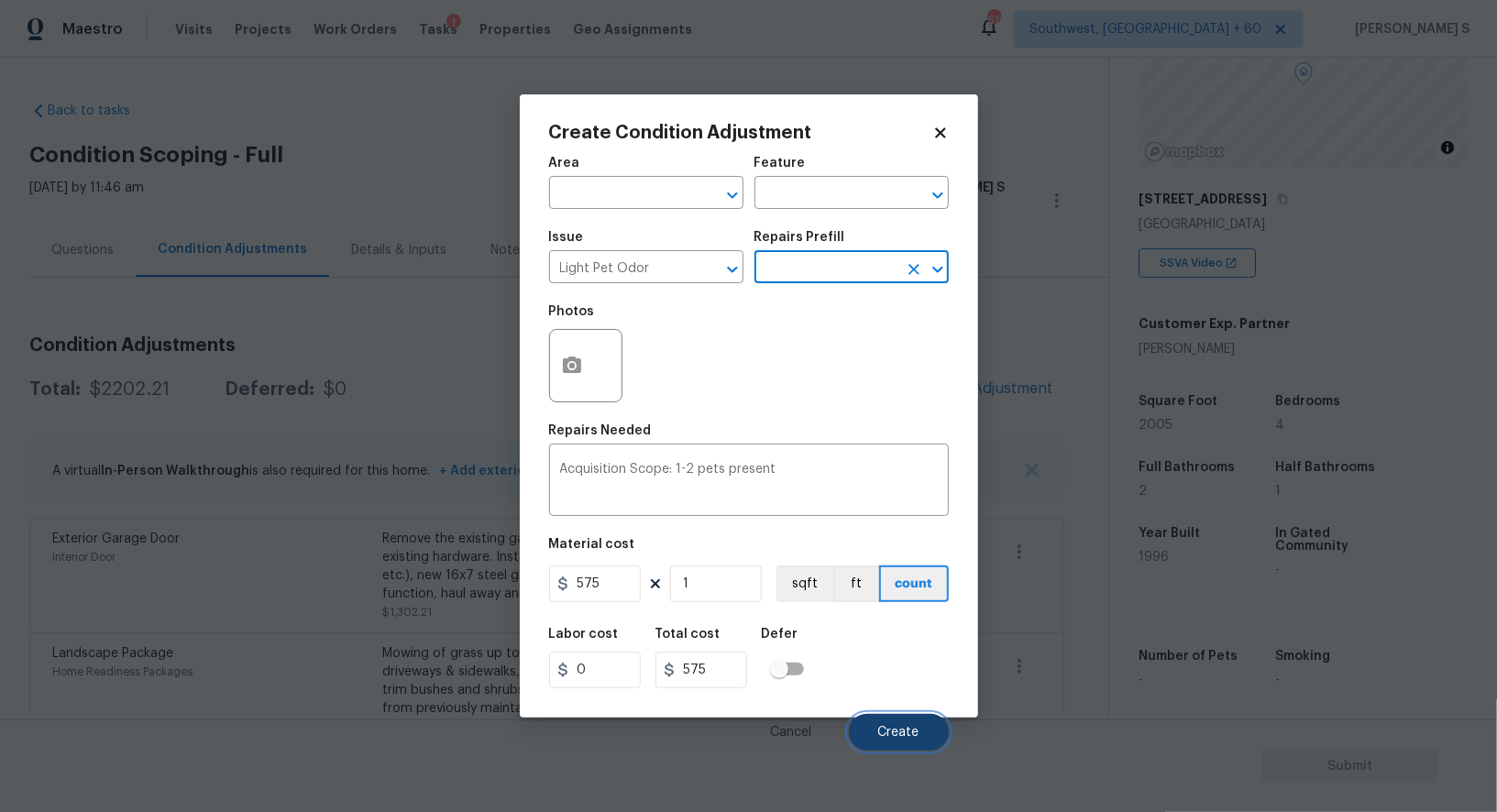
click at [900, 730] on span "Create" at bounding box center [899, 732] width 41 height 14
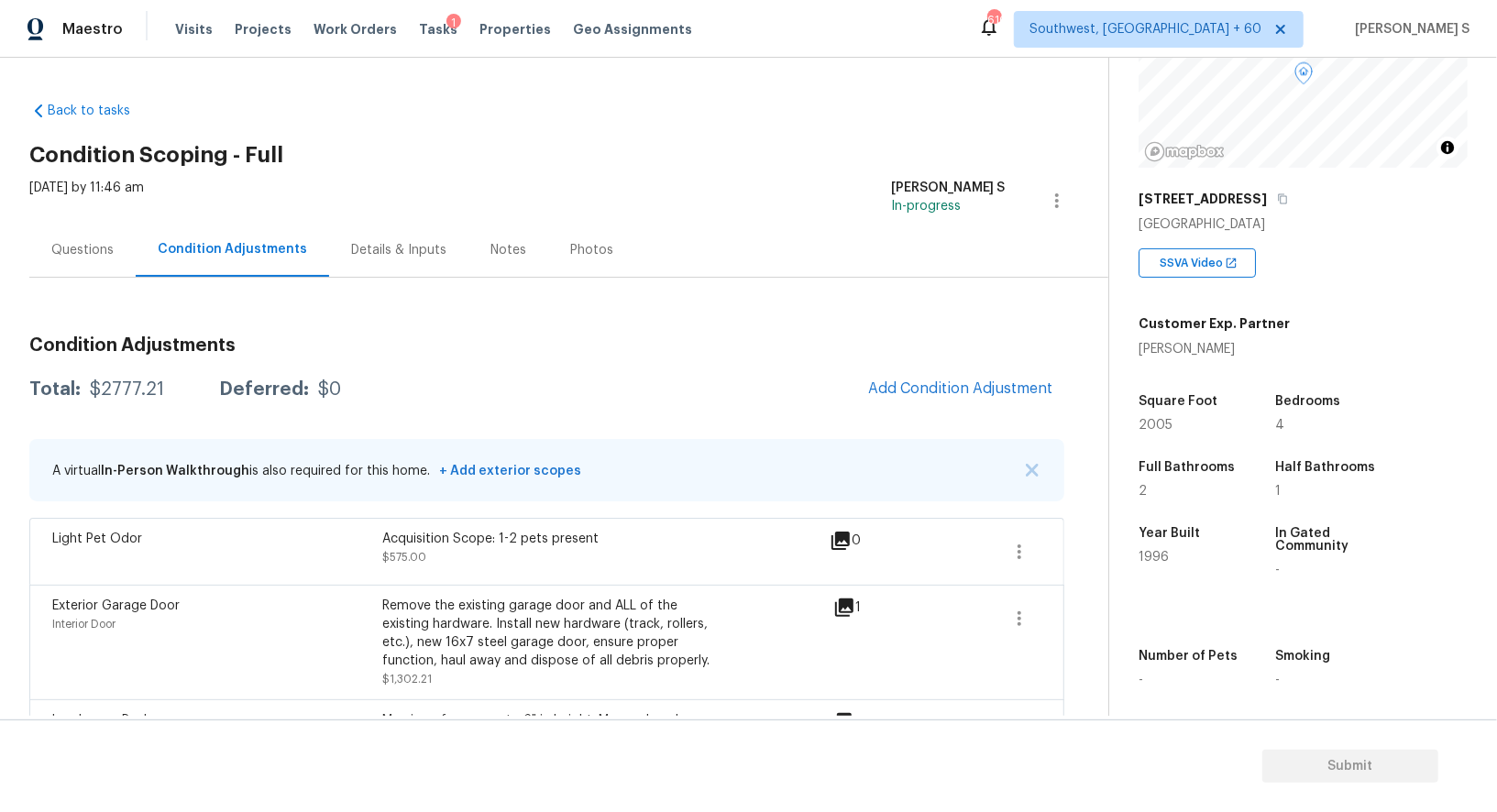
click at [80, 232] on div "Questions" at bounding box center [82, 250] width 106 height 54
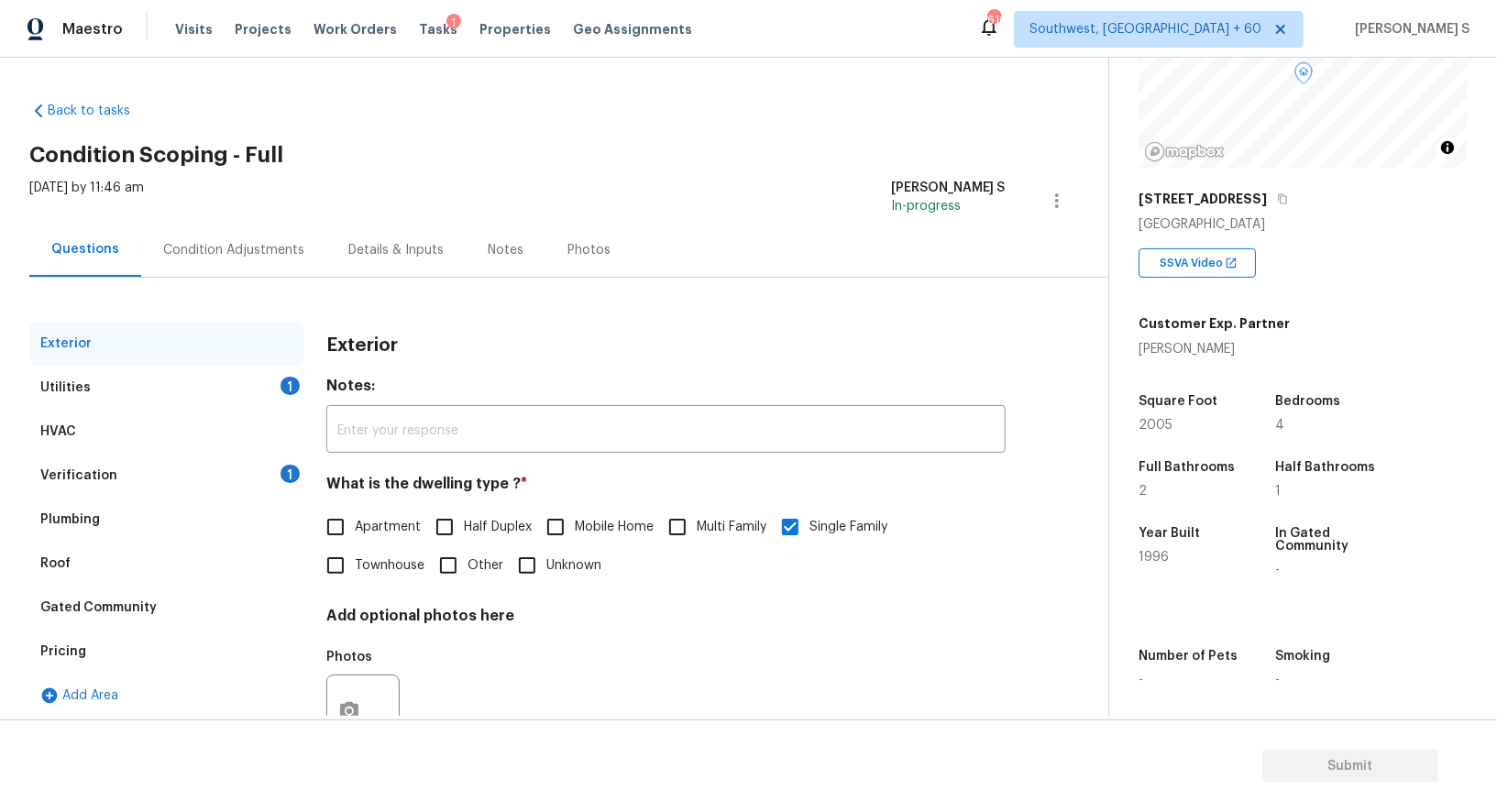
click at [44, 394] on div "Utilities" at bounding box center [66, 388] width 51 height 19
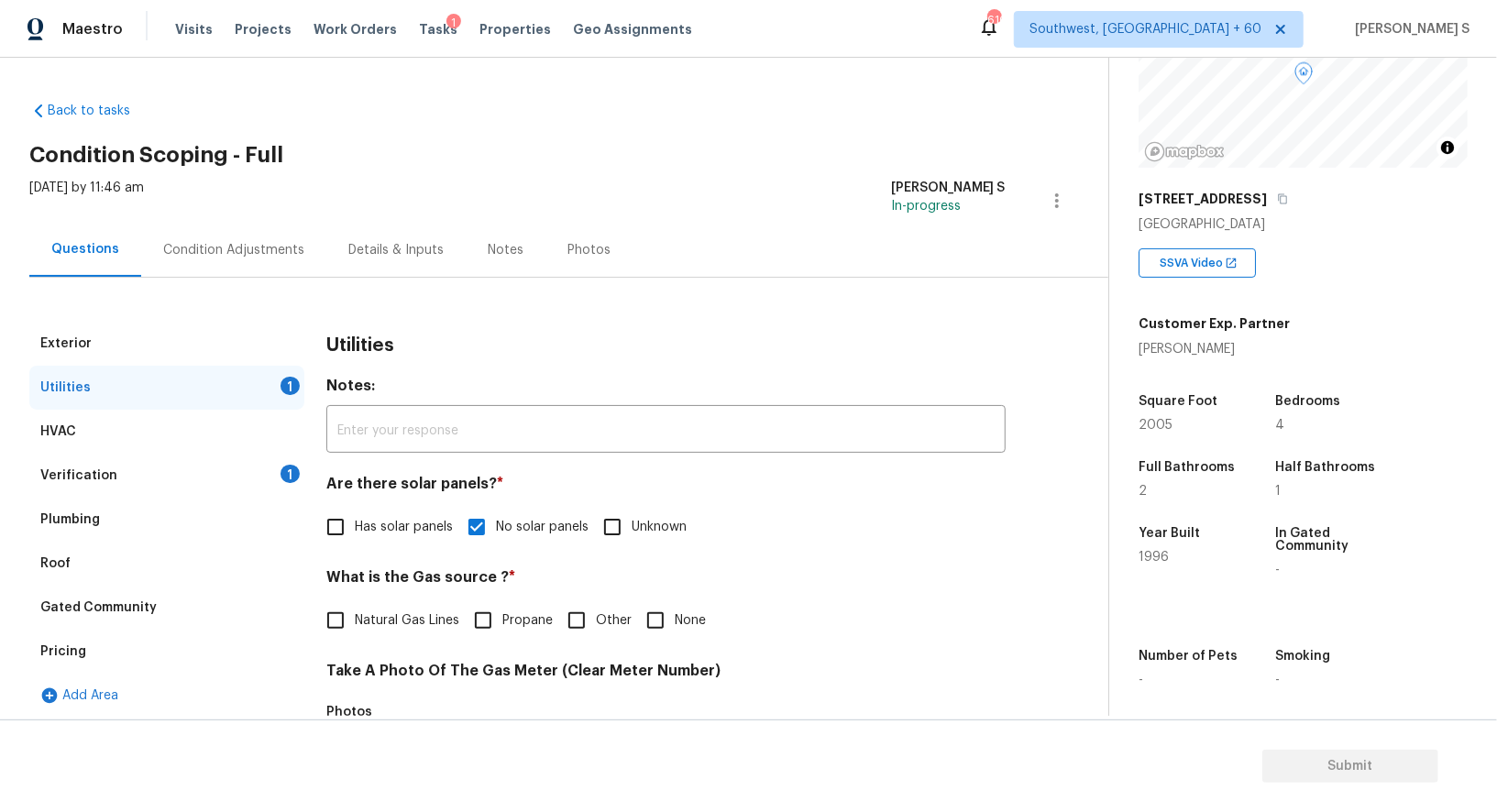
scroll to position [116, 0]
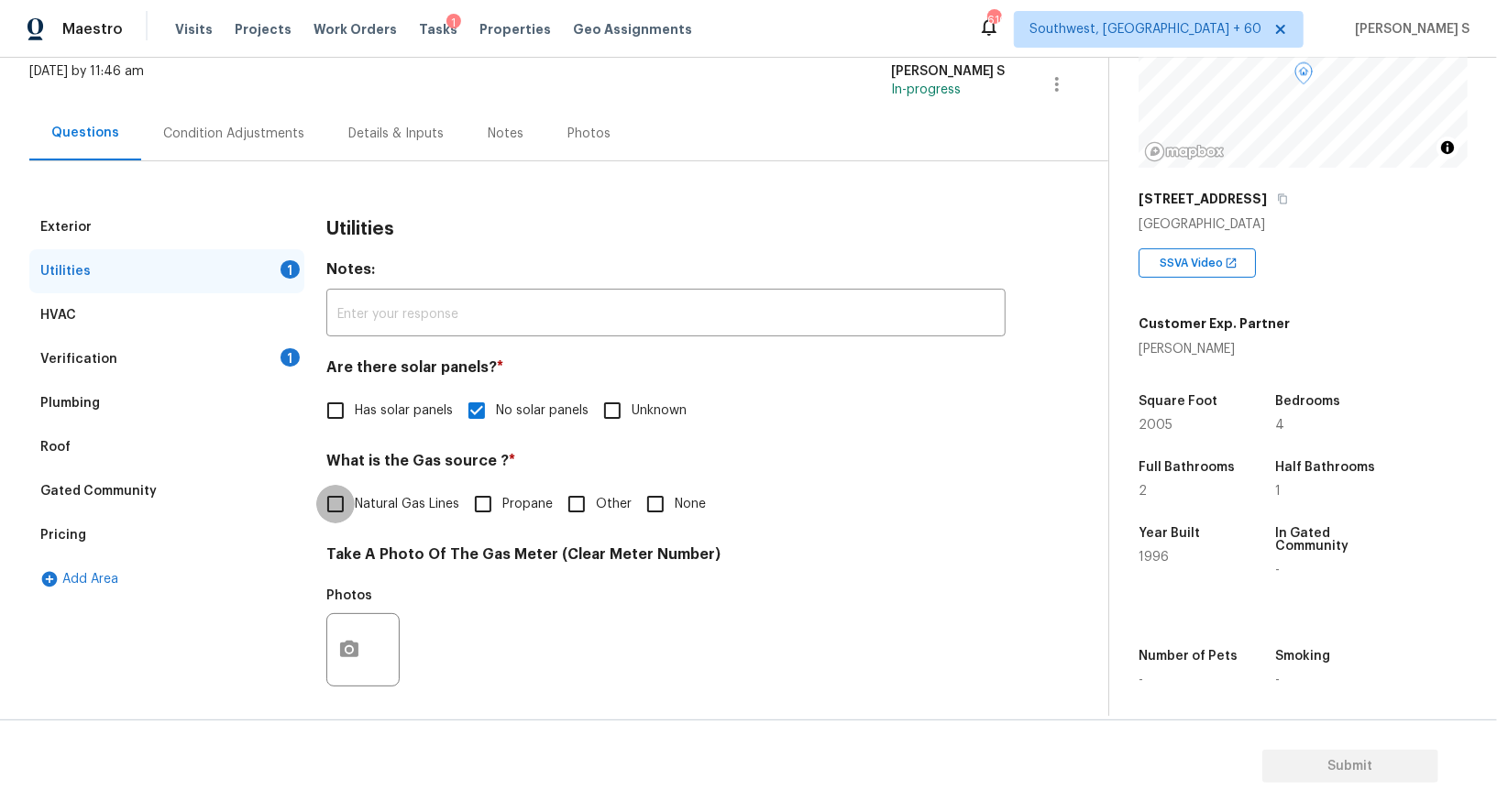
click at [348, 498] on input "Natural Gas Lines" at bounding box center [335, 504] width 38 height 38
checkbox input "true"
click at [276, 343] on div "Verification 1" at bounding box center [166, 359] width 275 height 44
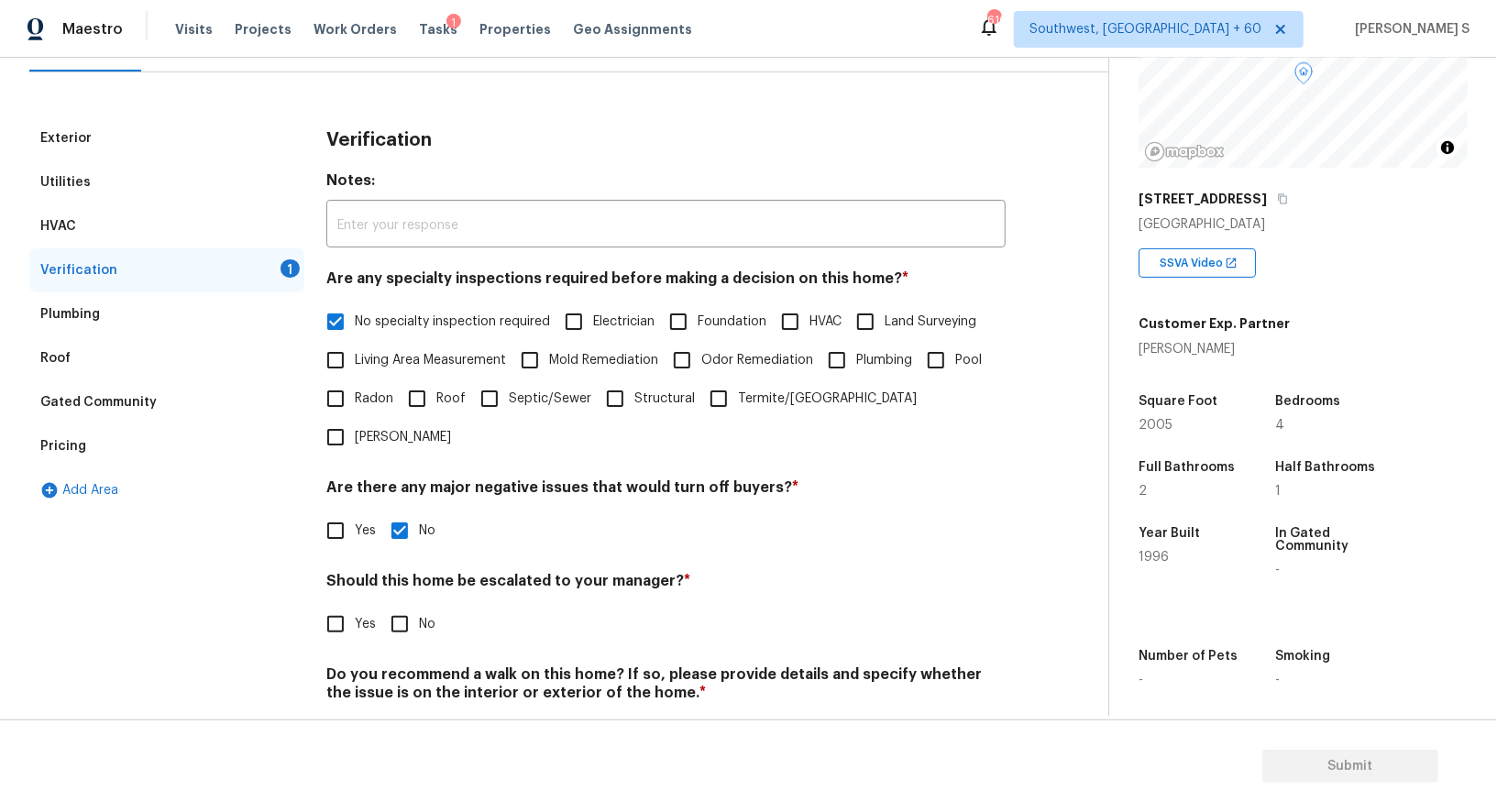
scroll to position [233, 0]
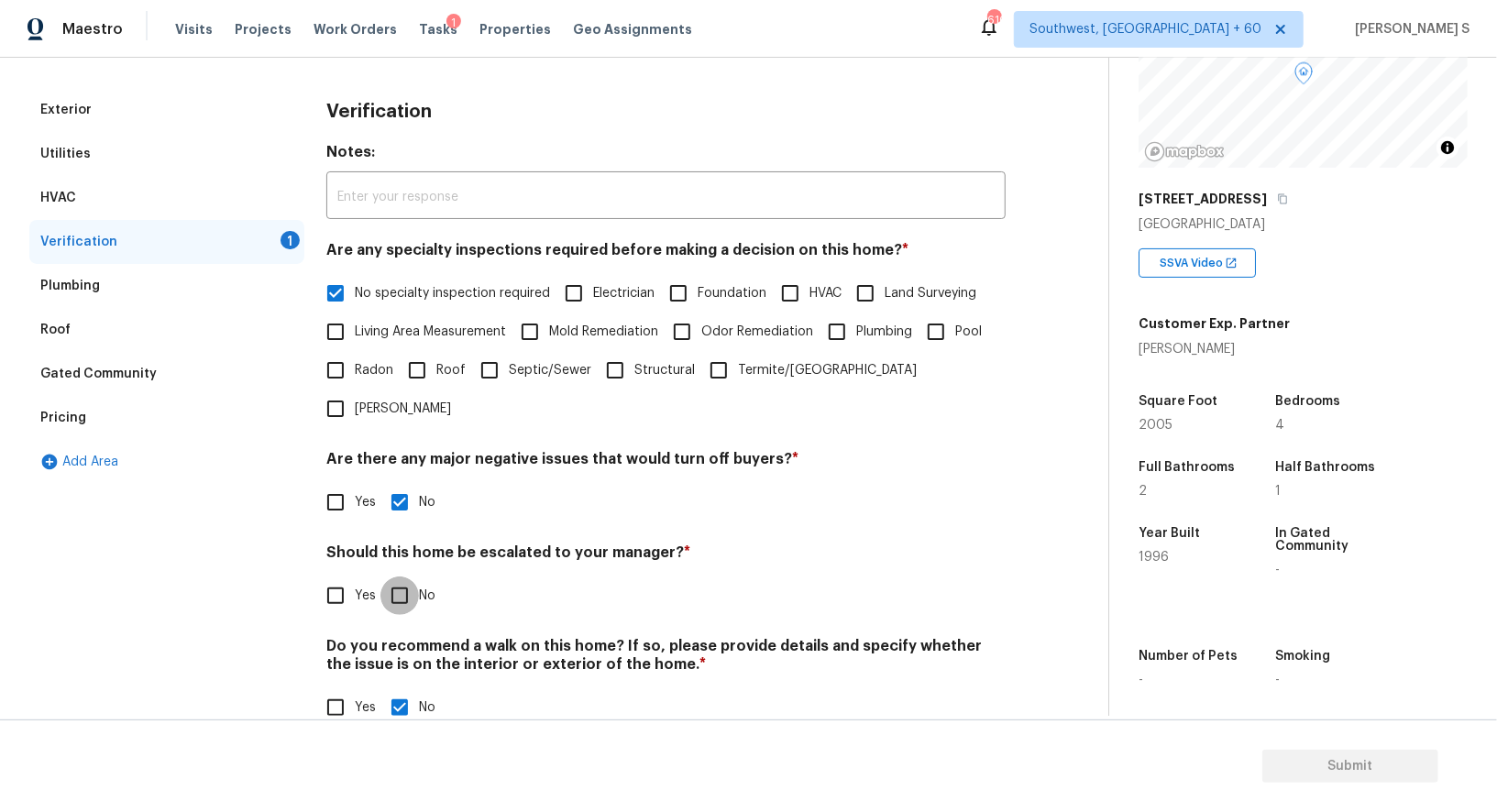
click at [400, 577] on input "No" at bounding box center [400, 595] width 38 height 38
checkbox input "true"
click at [85, 411] on div "Pricing" at bounding box center [166, 417] width 275 height 44
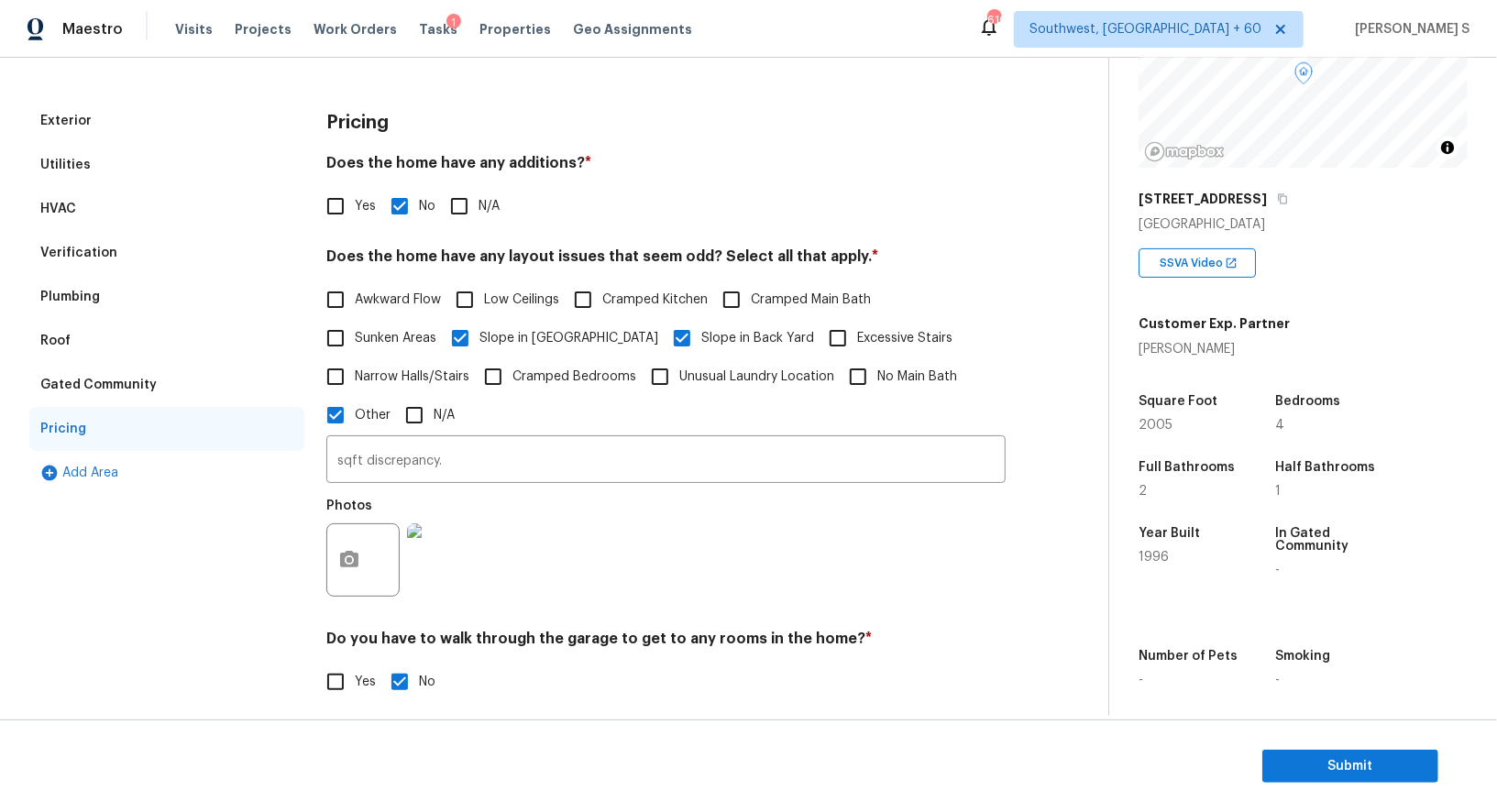
scroll to position [36, 0]
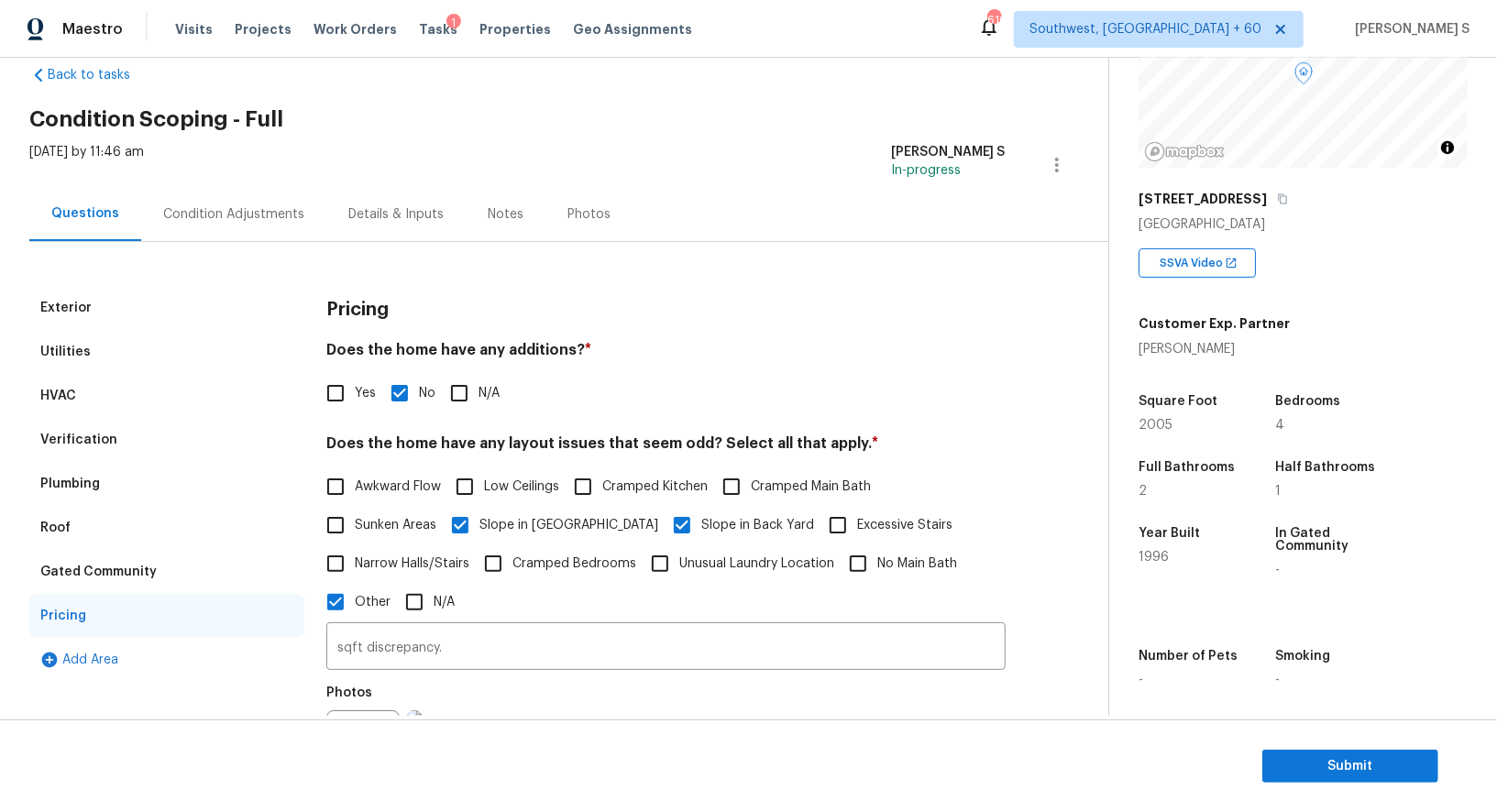
click at [224, 201] on div "Condition Adjustments" at bounding box center [234, 214] width 185 height 54
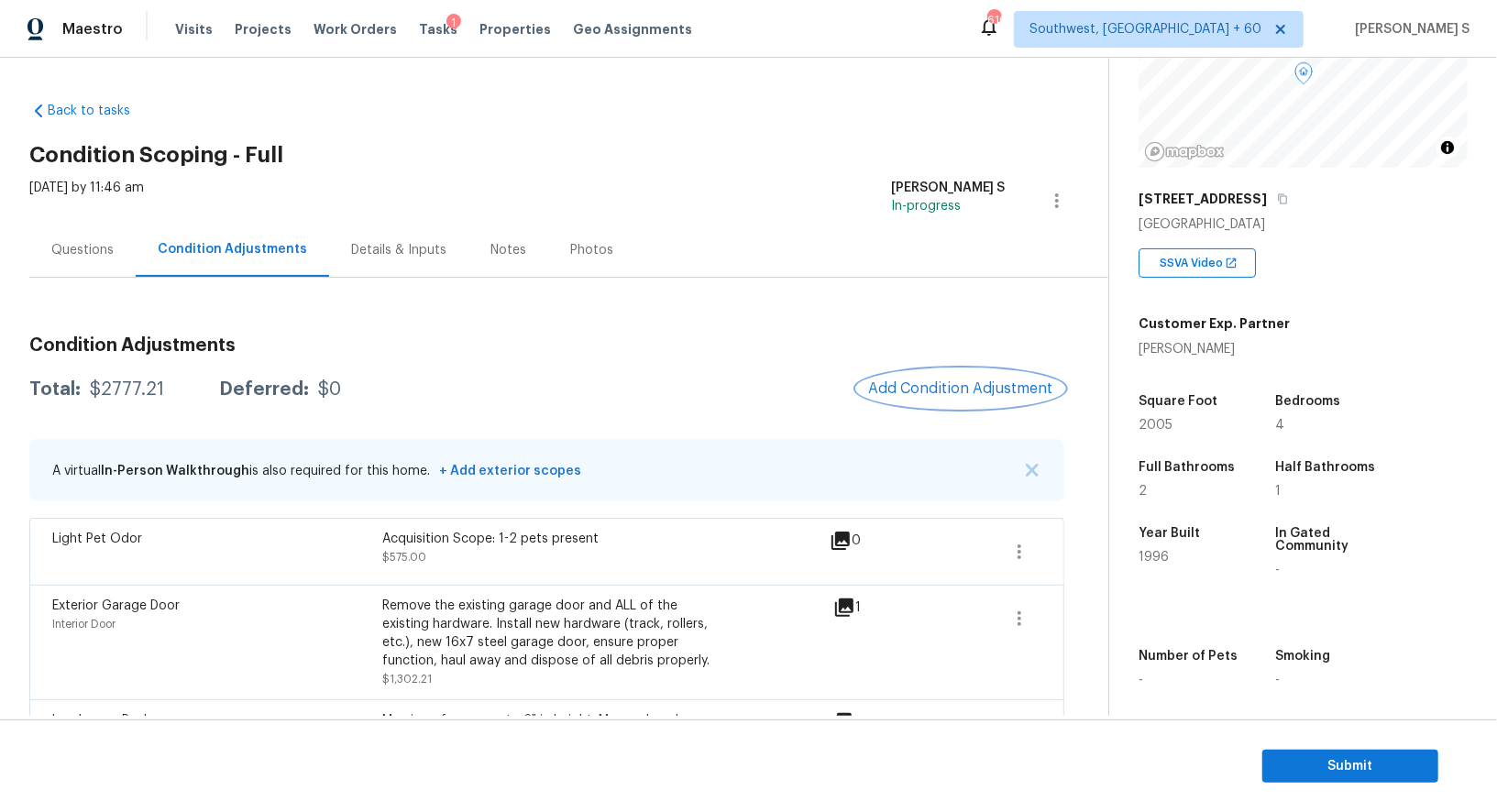
click at [908, 379] on button "Add Condition Adjustment" at bounding box center [960, 388] width 207 height 38
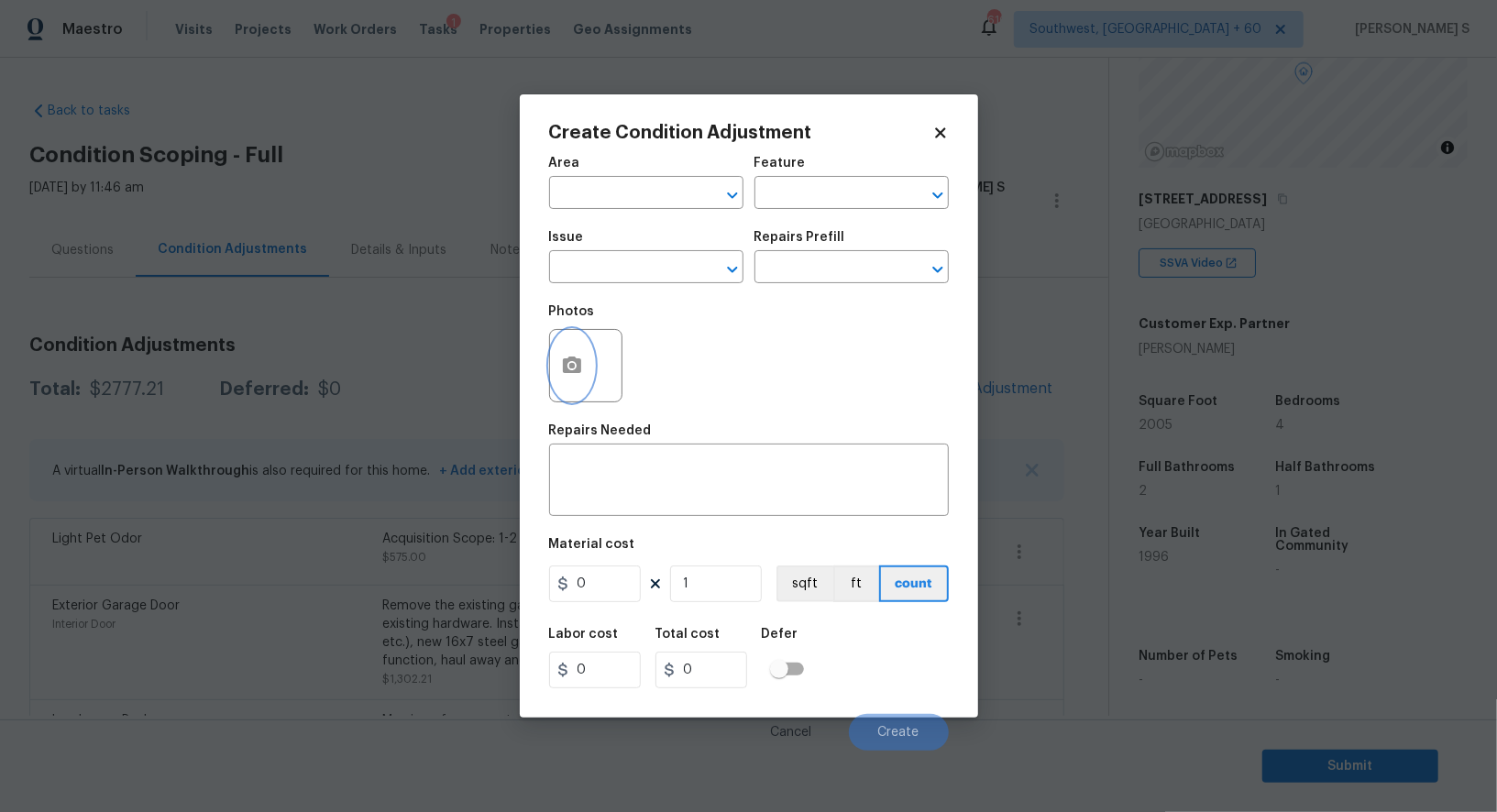
click at [581, 368] on icon "button" at bounding box center [571, 365] width 22 height 22
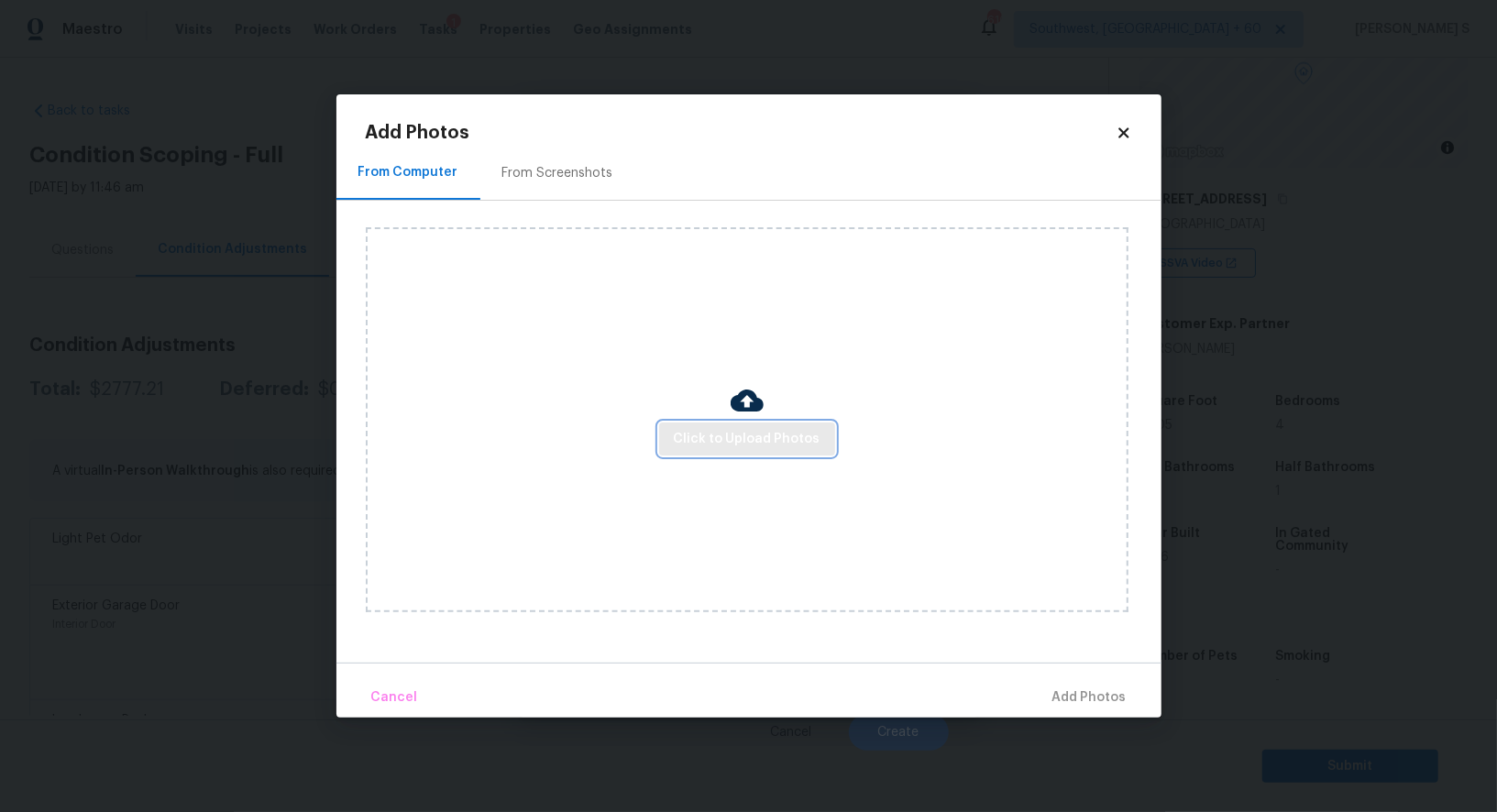
click at [769, 429] on span "Click to Upload Photos" at bounding box center [747, 439] width 146 height 23
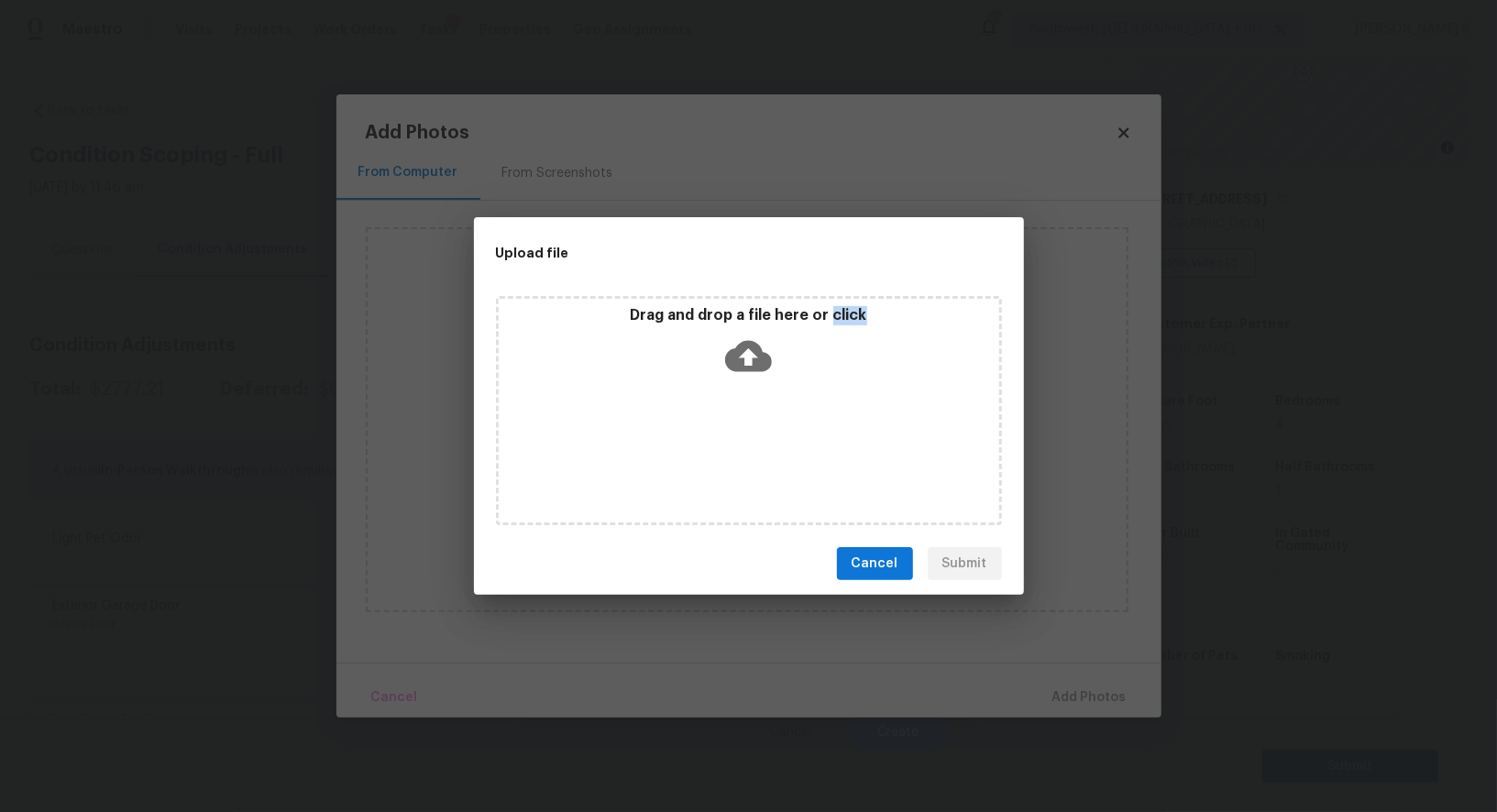
click at [769, 429] on div "Drag and drop a file here or click" at bounding box center [749, 411] width 507 height 229
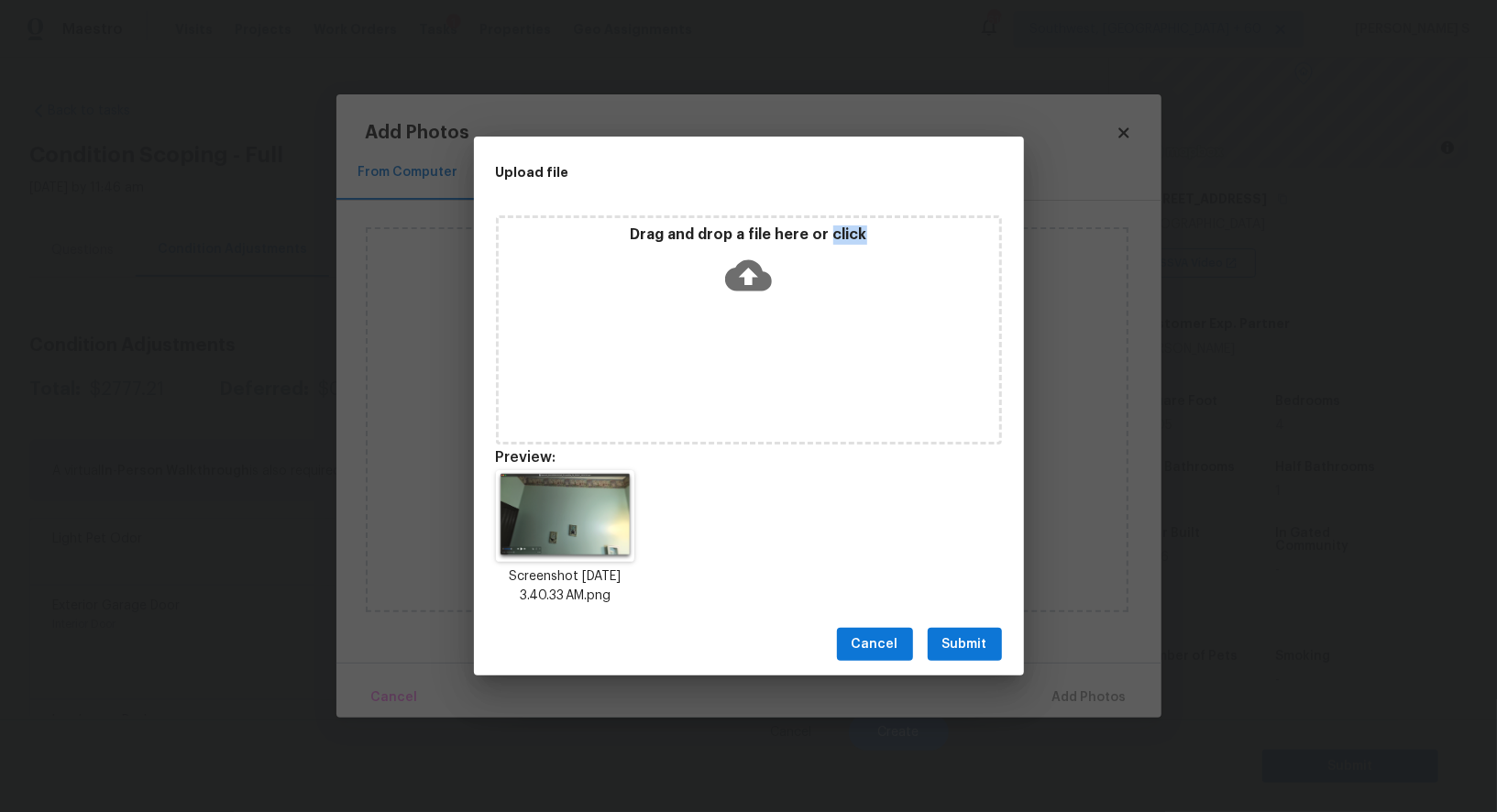
click at [958, 633] on span "Submit" at bounding box center [965, 644] width 45 height 23
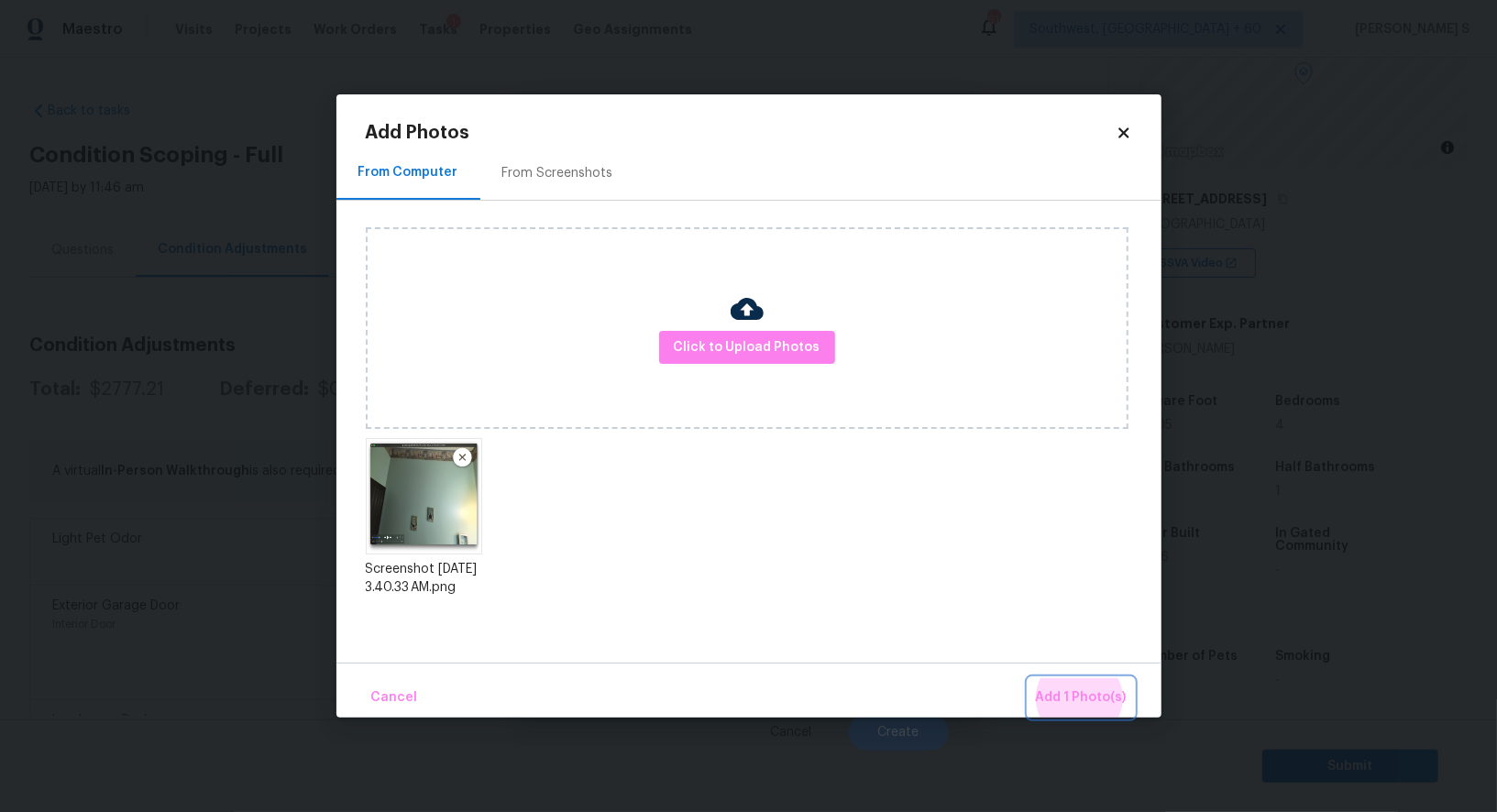
click at [1029, 678] on button "Add 1 Photo(s)" at bounding box center [1081, 698] width 105 height 39
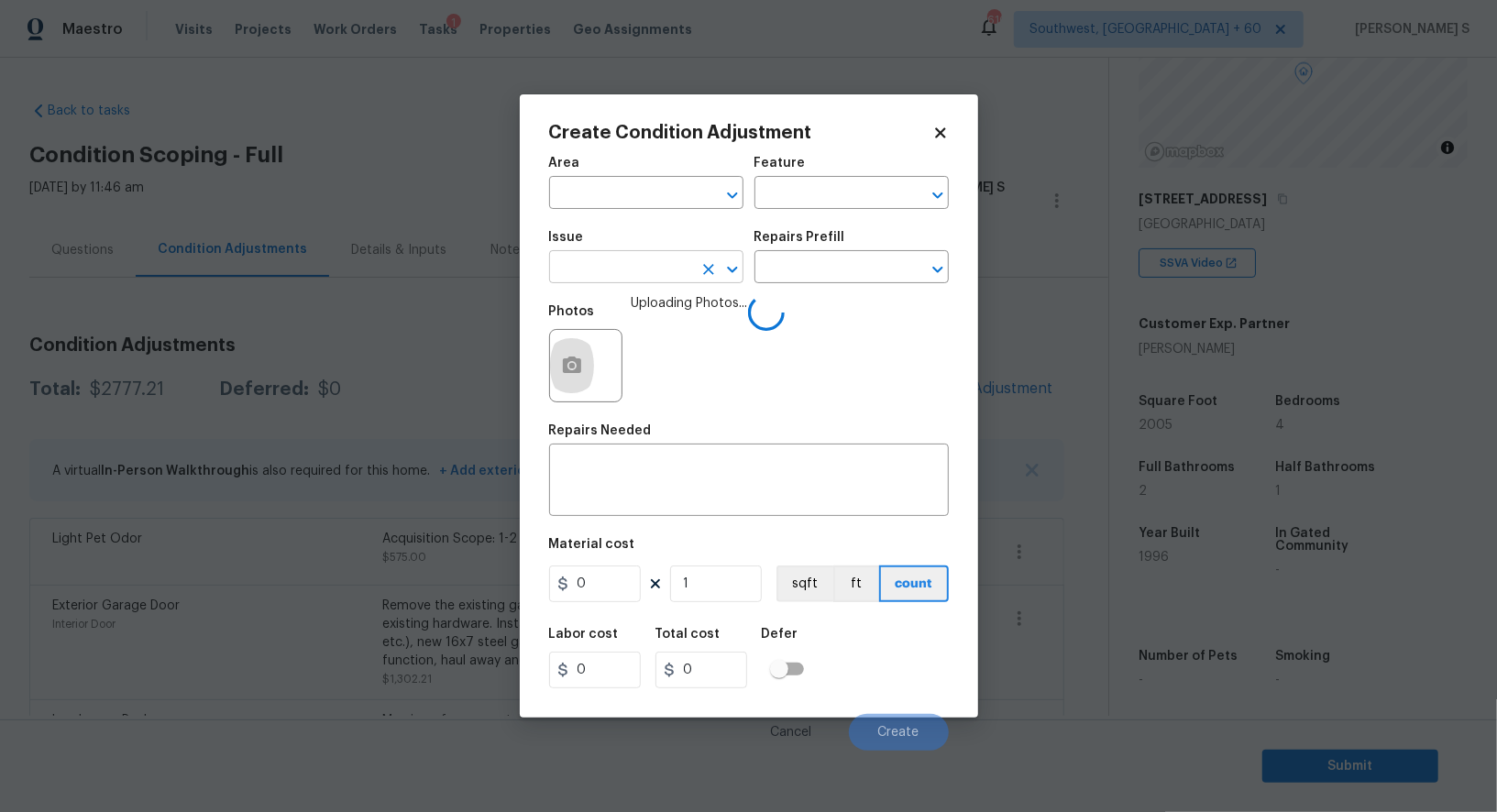
click at [621, 274] on input "text" at bounding box center [620, 269] width 143 height 28
type input "Wallpaper"
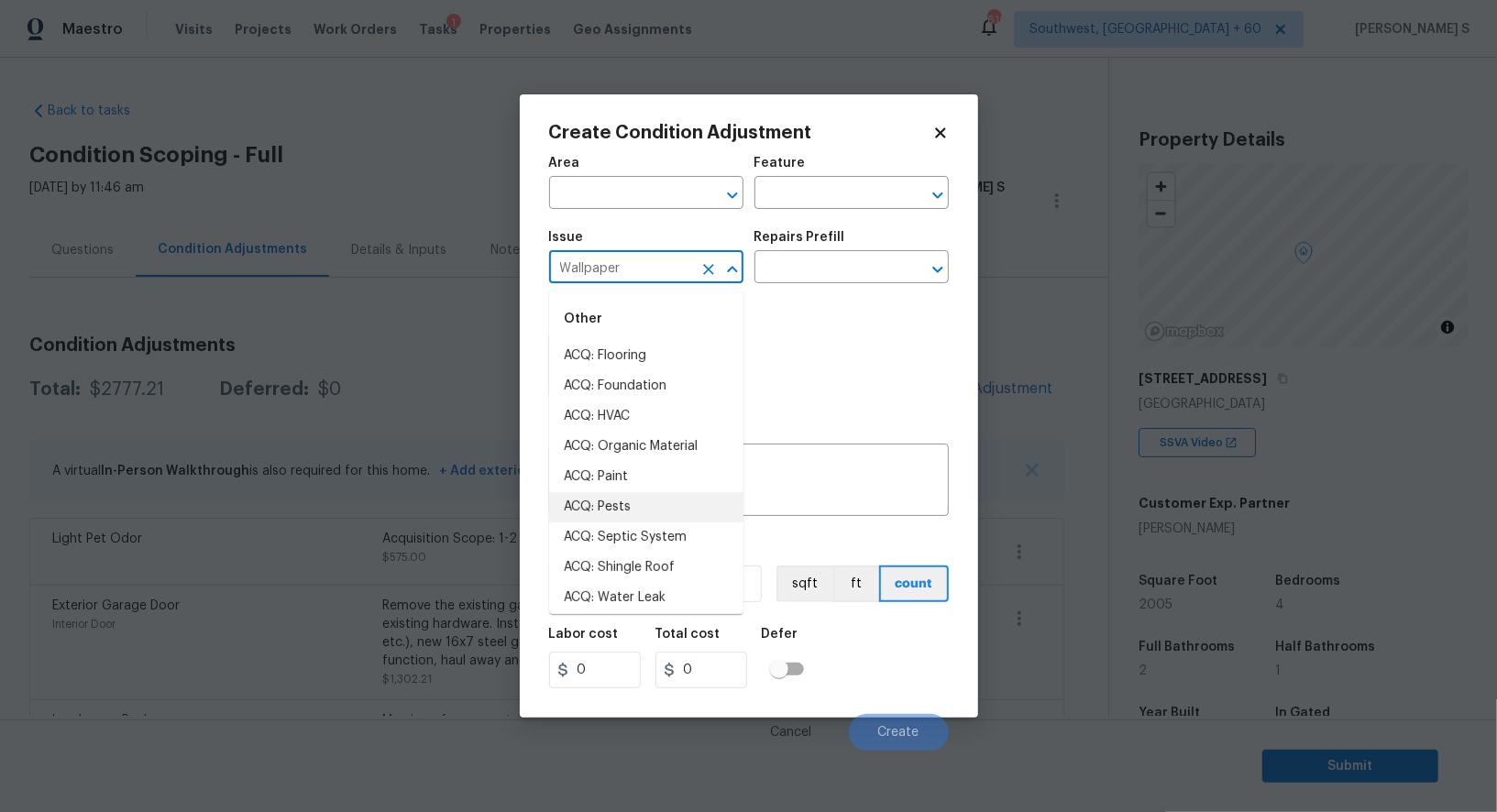
scroll to position [180, 0]
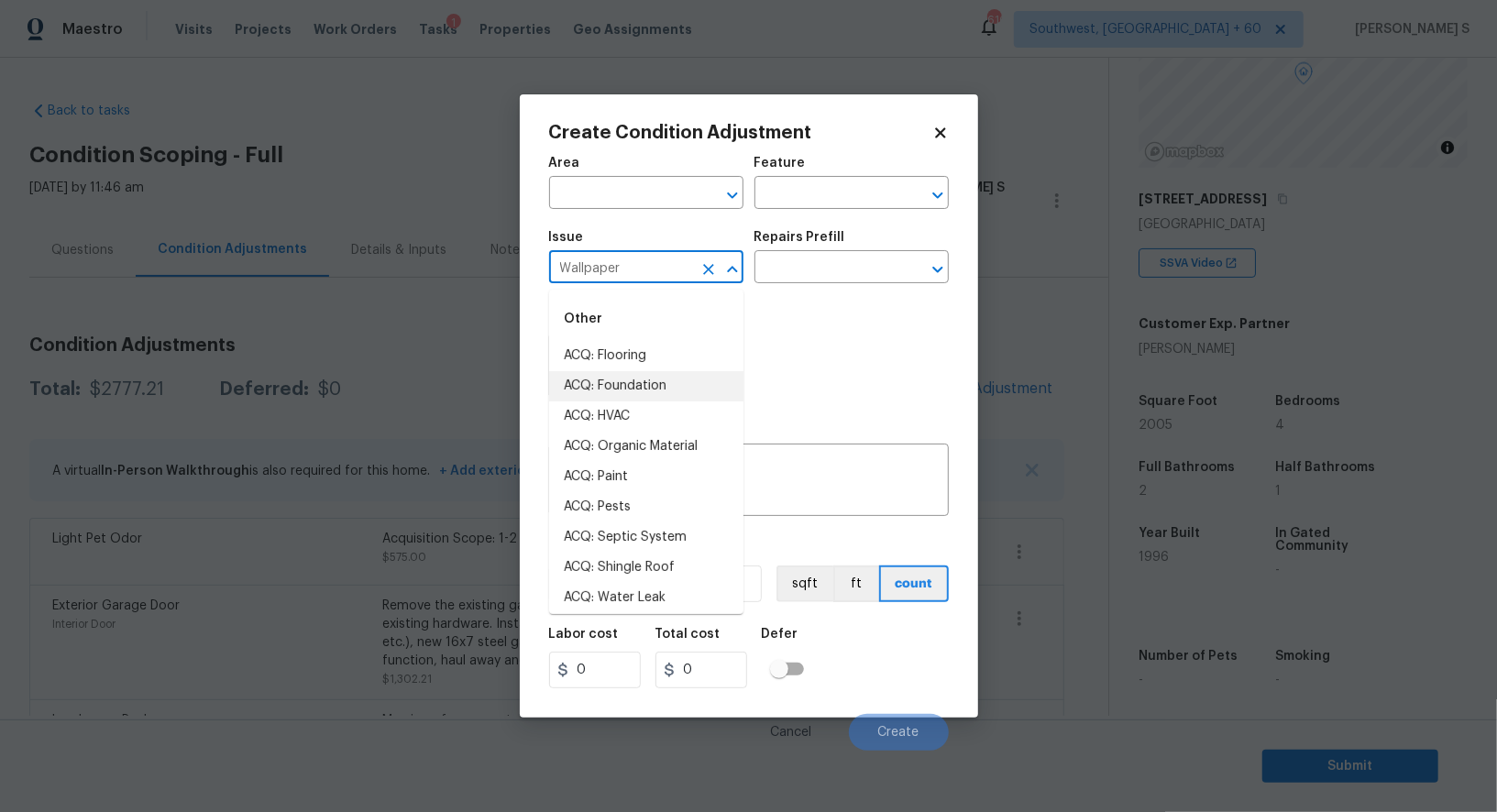
click at [824, 354] on div "Photos" at bounding box center [748, 353] width 400 height 119
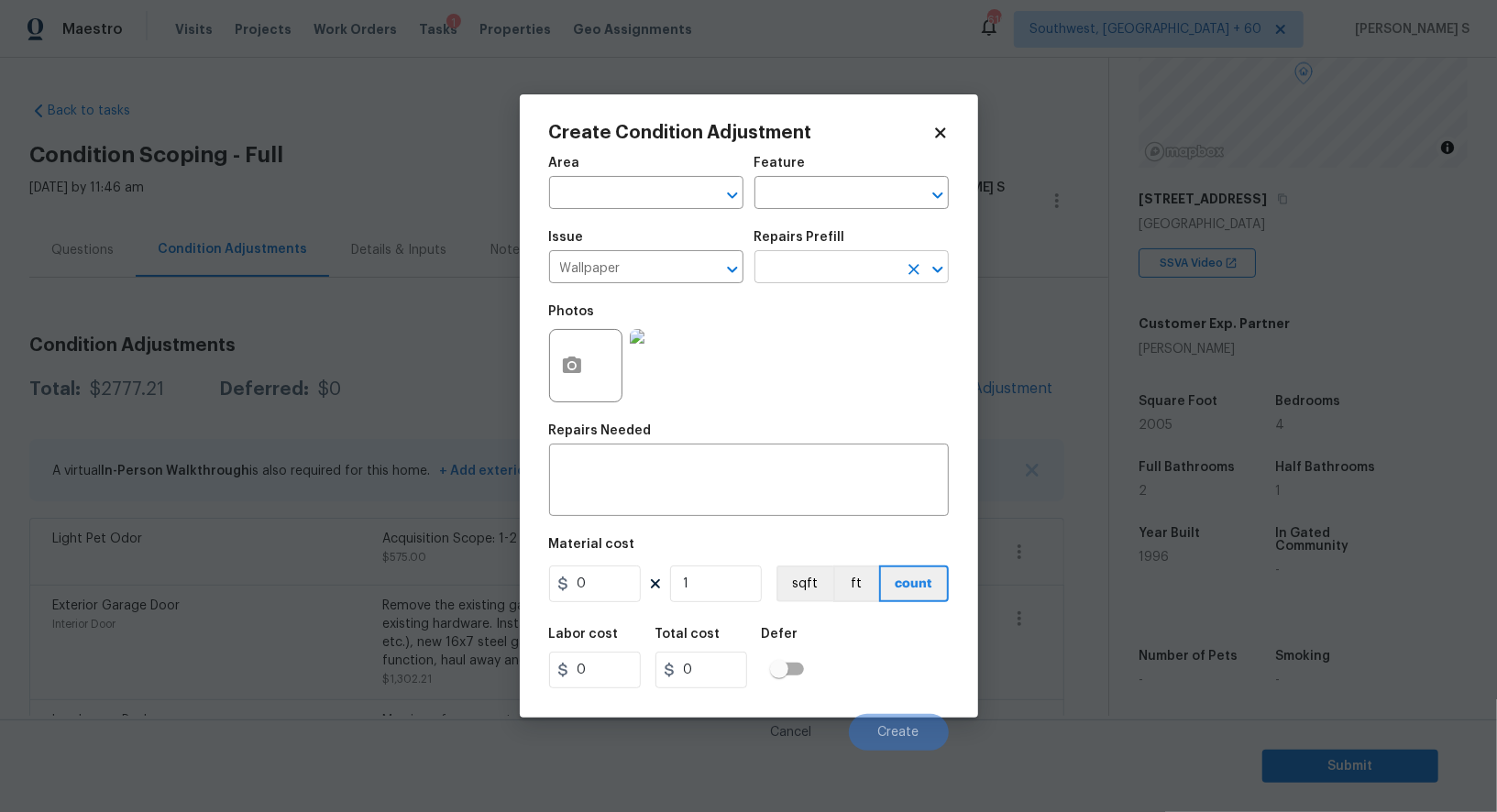
click at [825, 266] on input "text" at bounding box center [825, 269] width 143 height 28
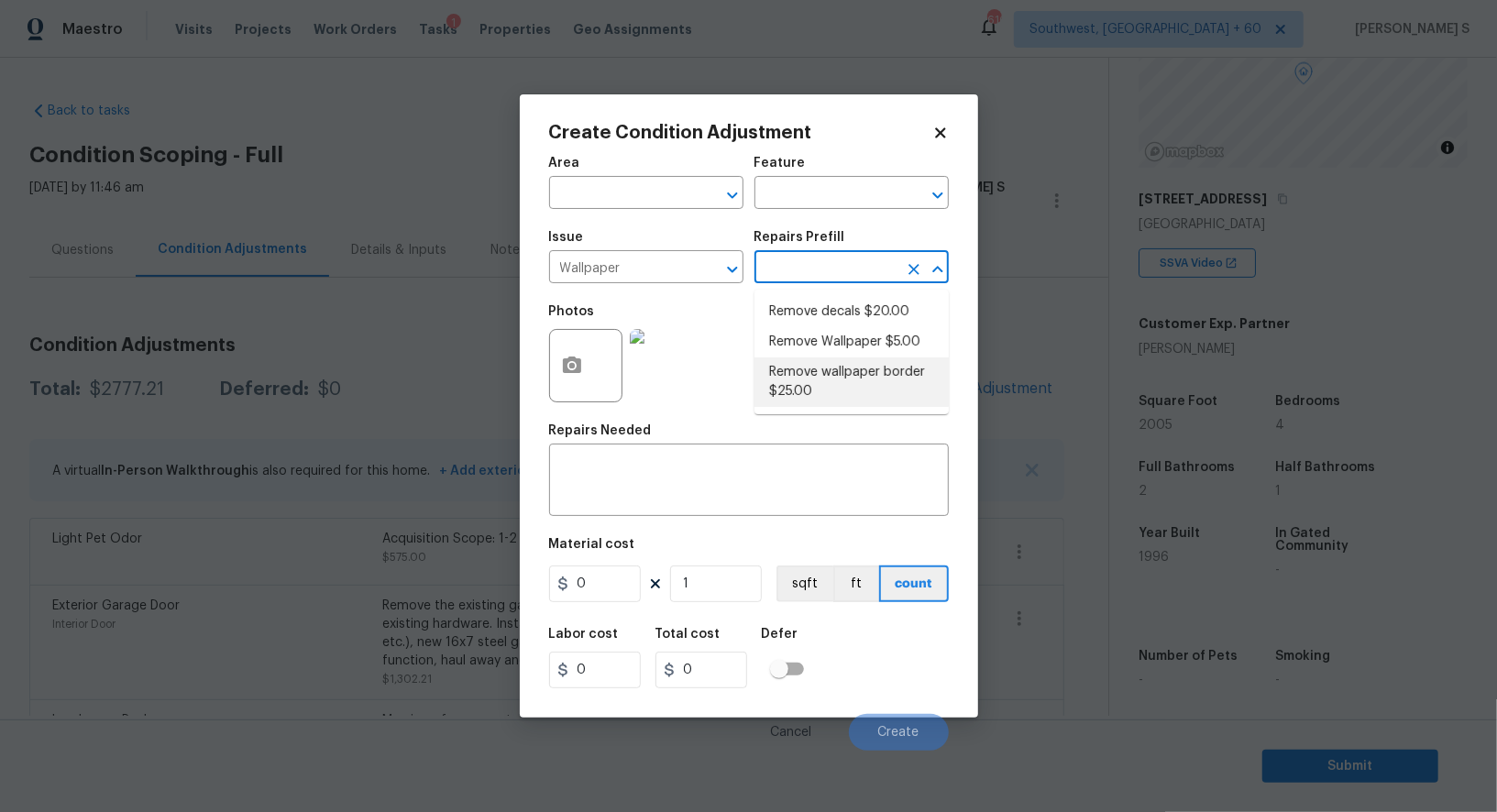
click at [863, 376] on li "Remove wallpaper border $25.00" at bounding box center [851, 382] width 194 height 50
type input "Walls and Ceiling"
type input "25"
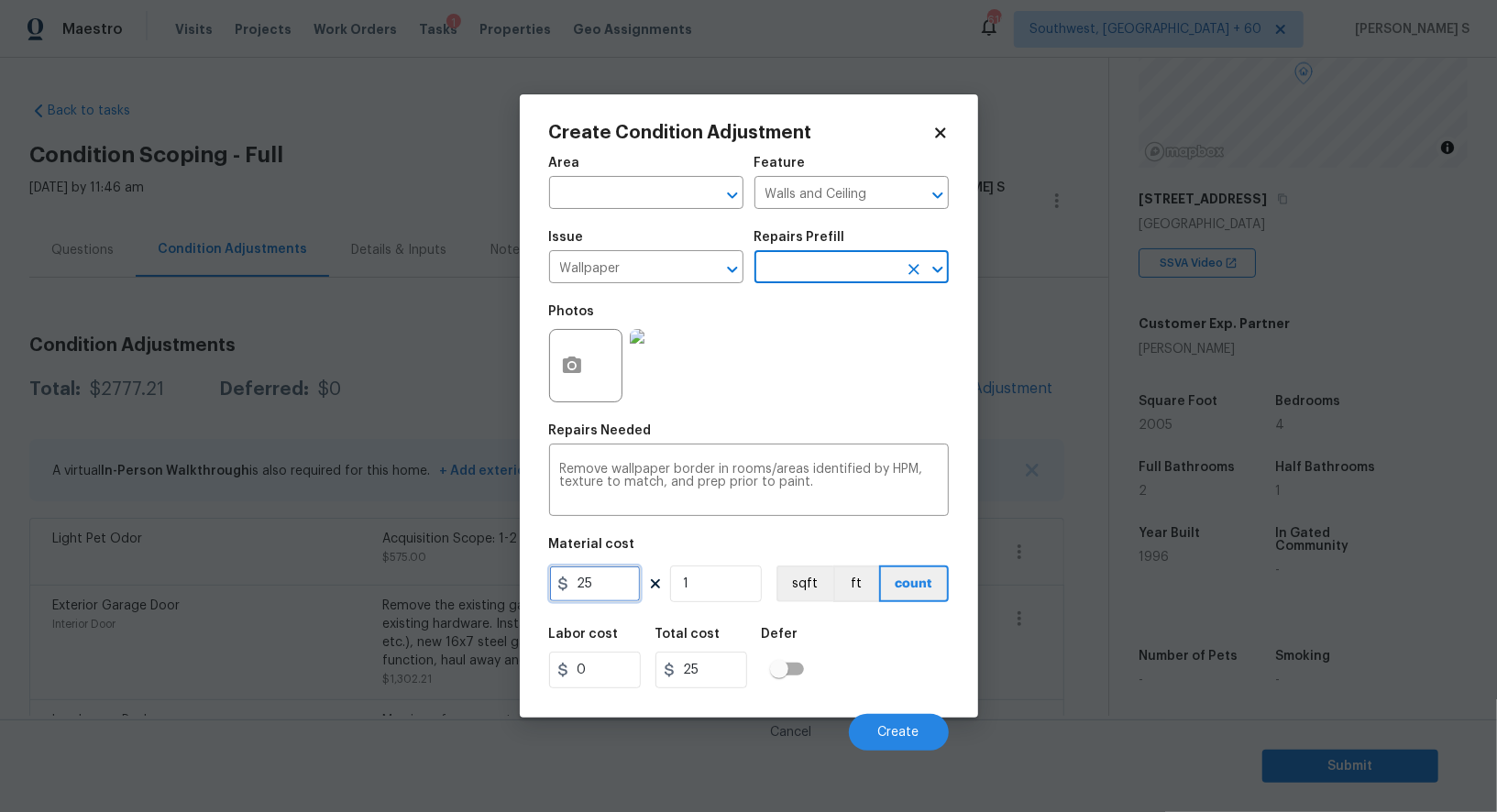
click at [602, 592] on input "25" at bounding box center [595, 583] width 92 height 37
type input "50"
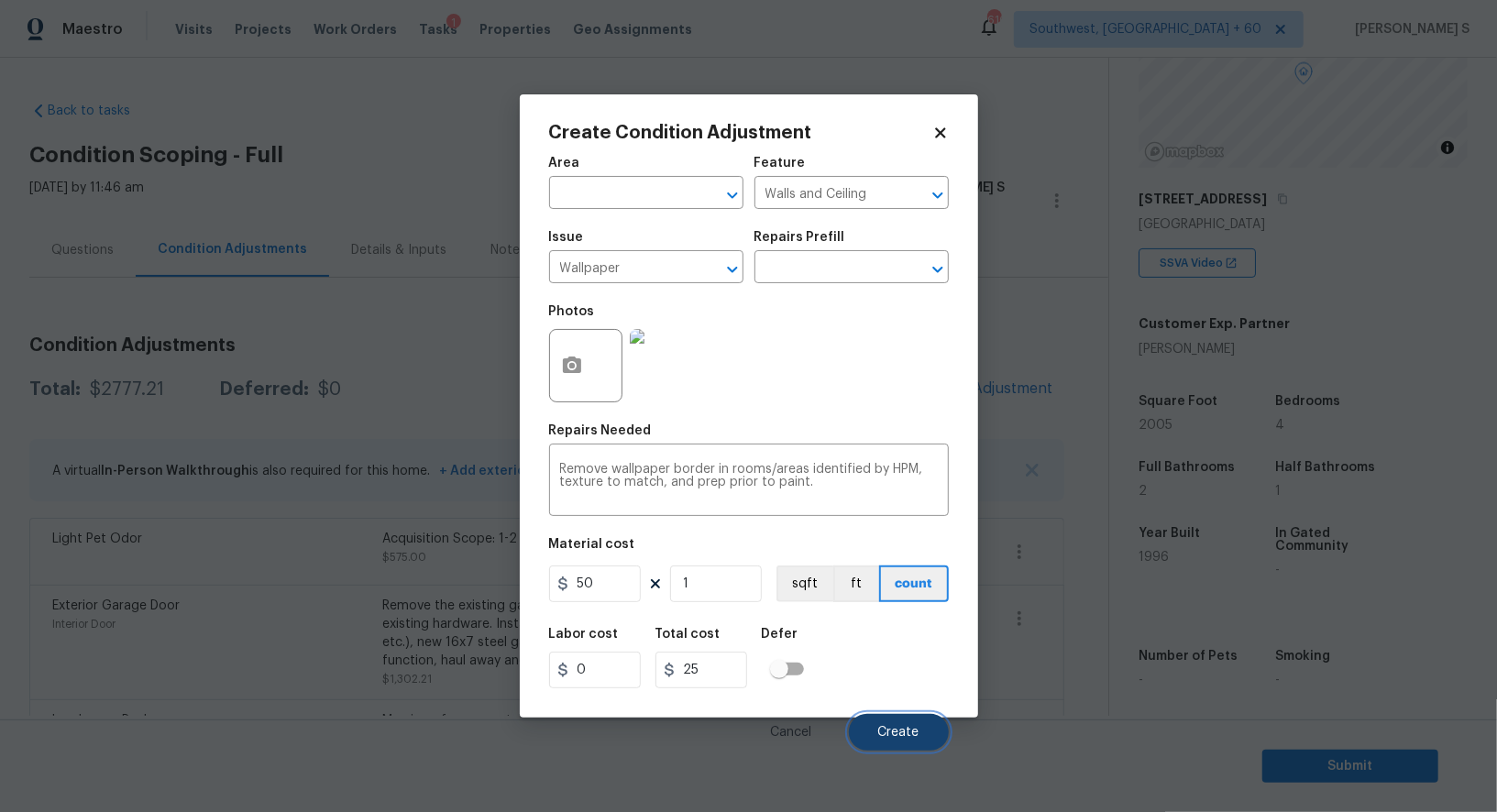
type input "50"
click at [905, 716] on button "Create" at bounding box center [899, 731] width 100 height 37
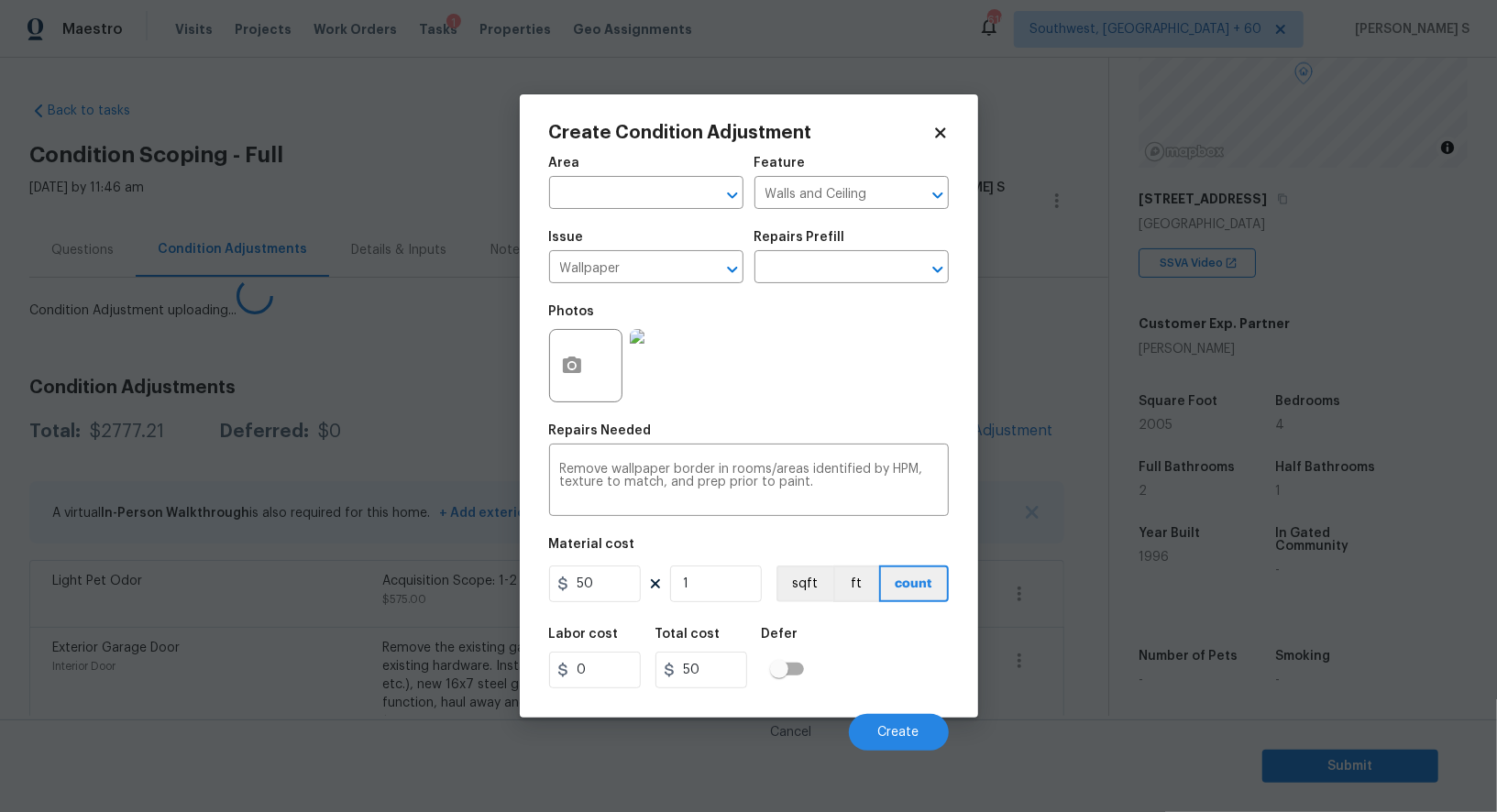
click at [184, 548] on body "Maestro Visits Projects Work Orders Tasks 1 Properties Geo Assignments 610 Sout…" at bounding box center [748, 406] width 1497 height 812
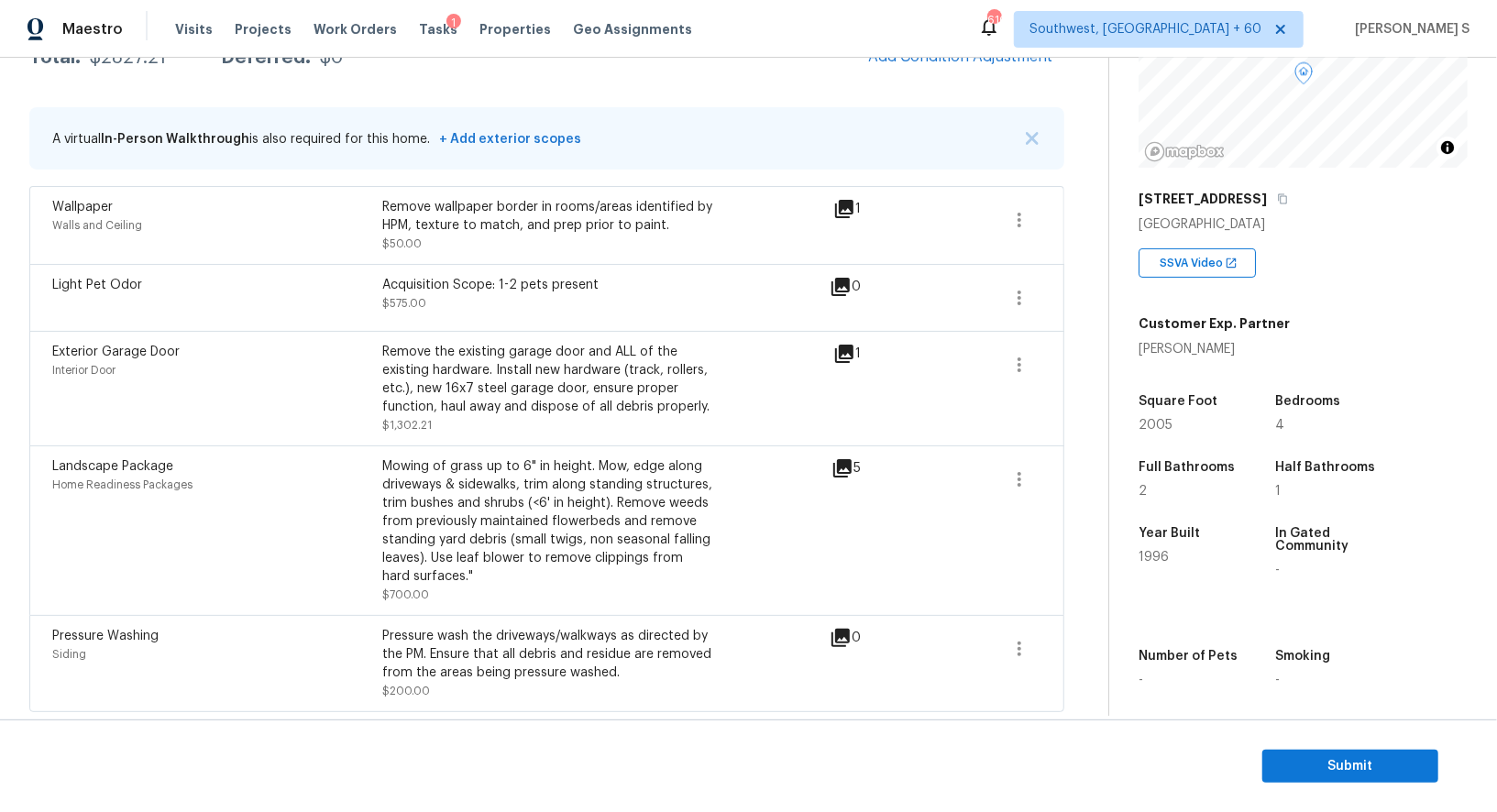
scroll to position [35, 0]
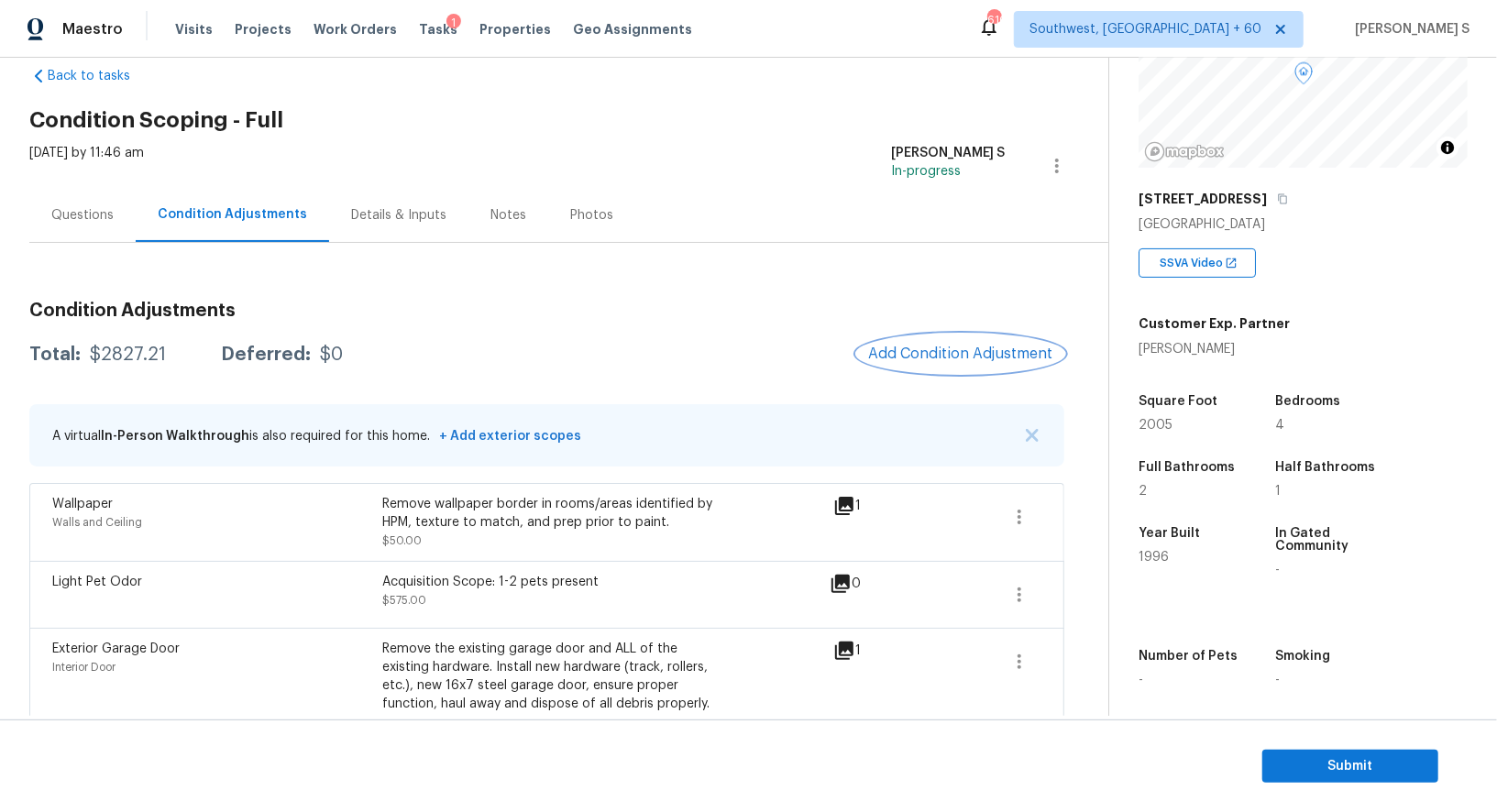
click at [941, 366] on button "Add Condition Adjustment" at bounding box center [960, 353] width 207 height 38
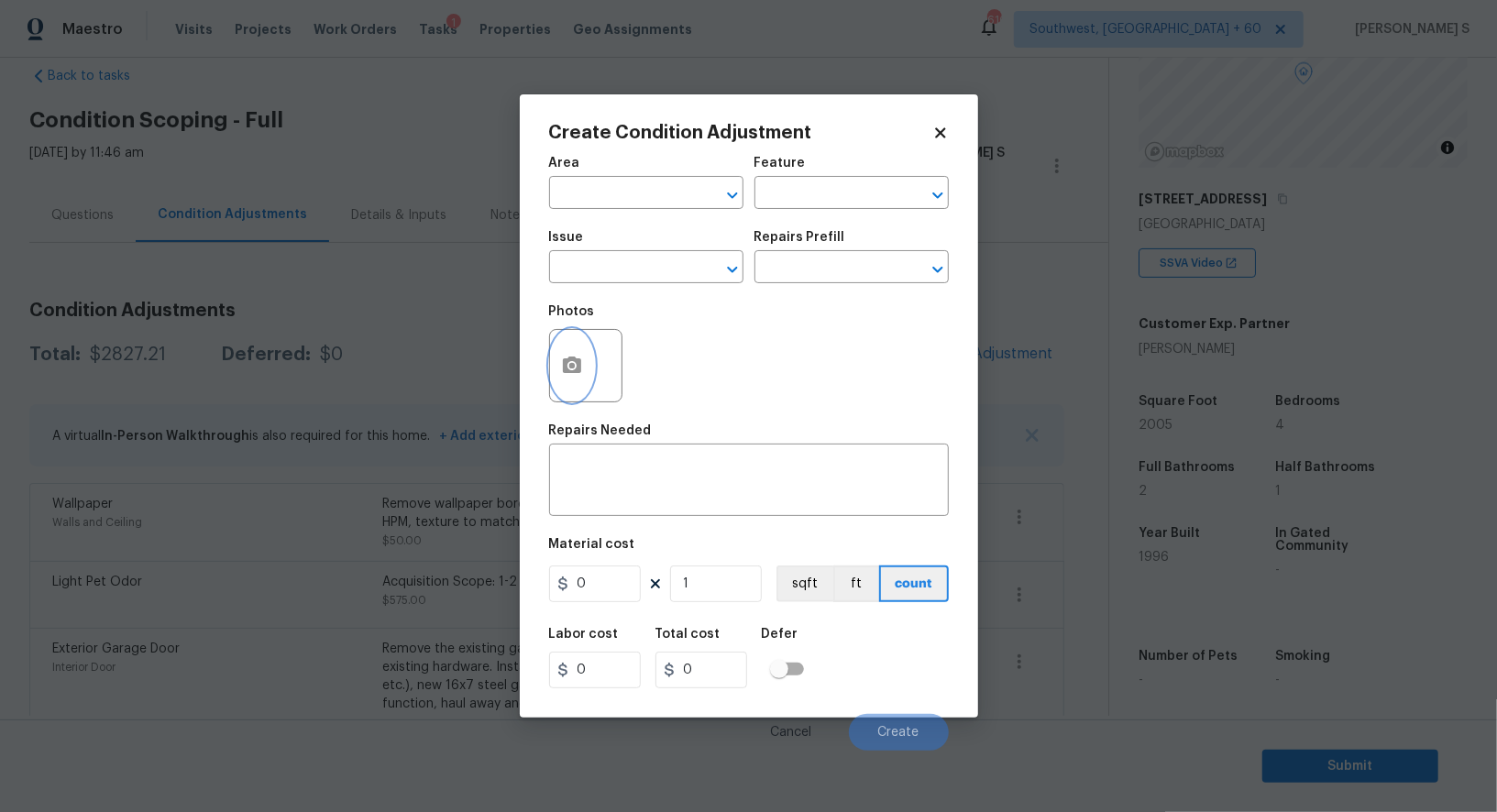
click at [575, 363] on icon "button" at bounding box center [572, 365] width 19 height 17
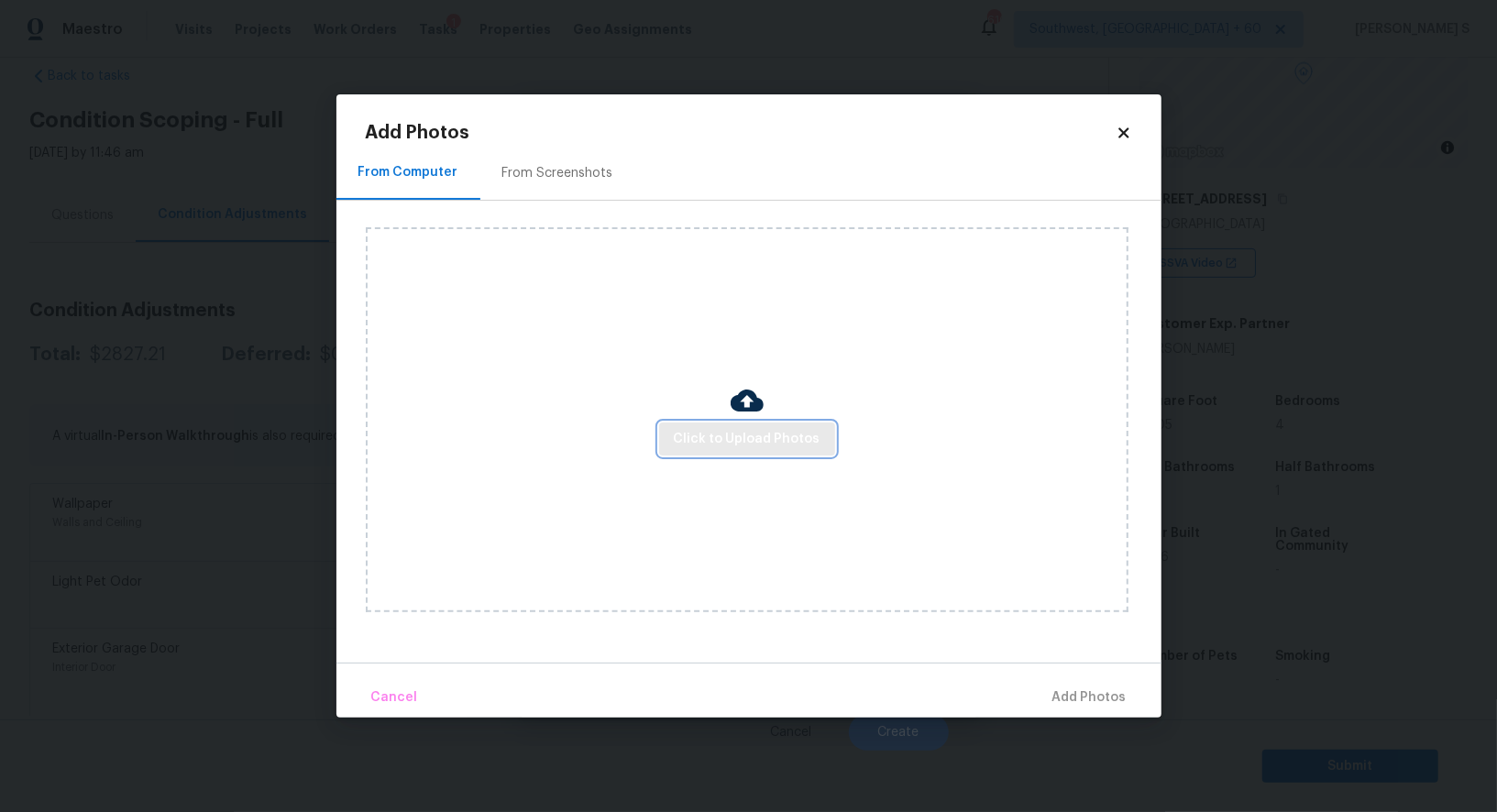
click at [809, 432] on span "Click to Upload Photos" at bounding box center [747, 439] width 146 height 23
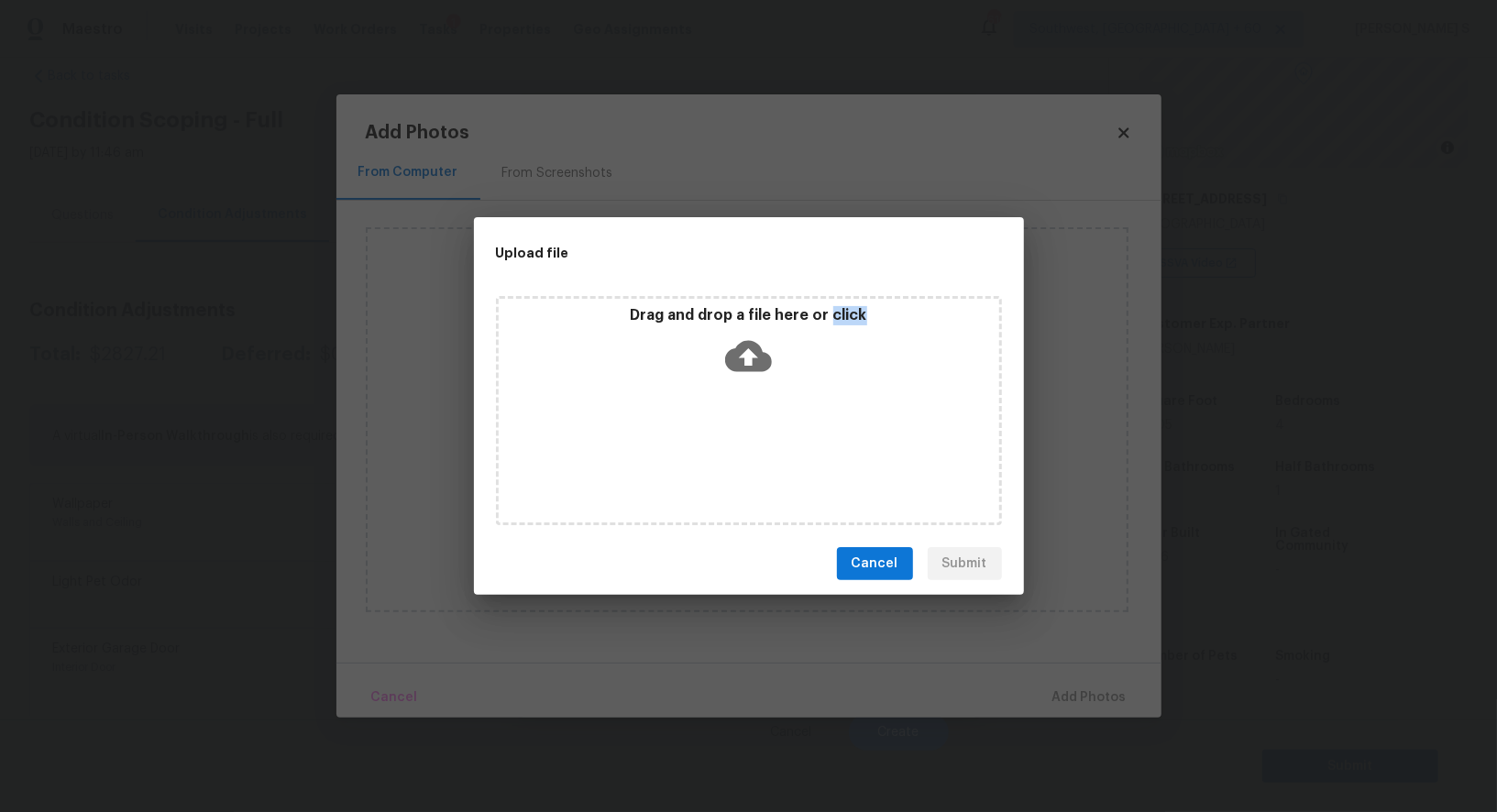
click at [809, 432] on div "Drag and drop a file here or click" at bounding box center [749, 411] width 507 height 229
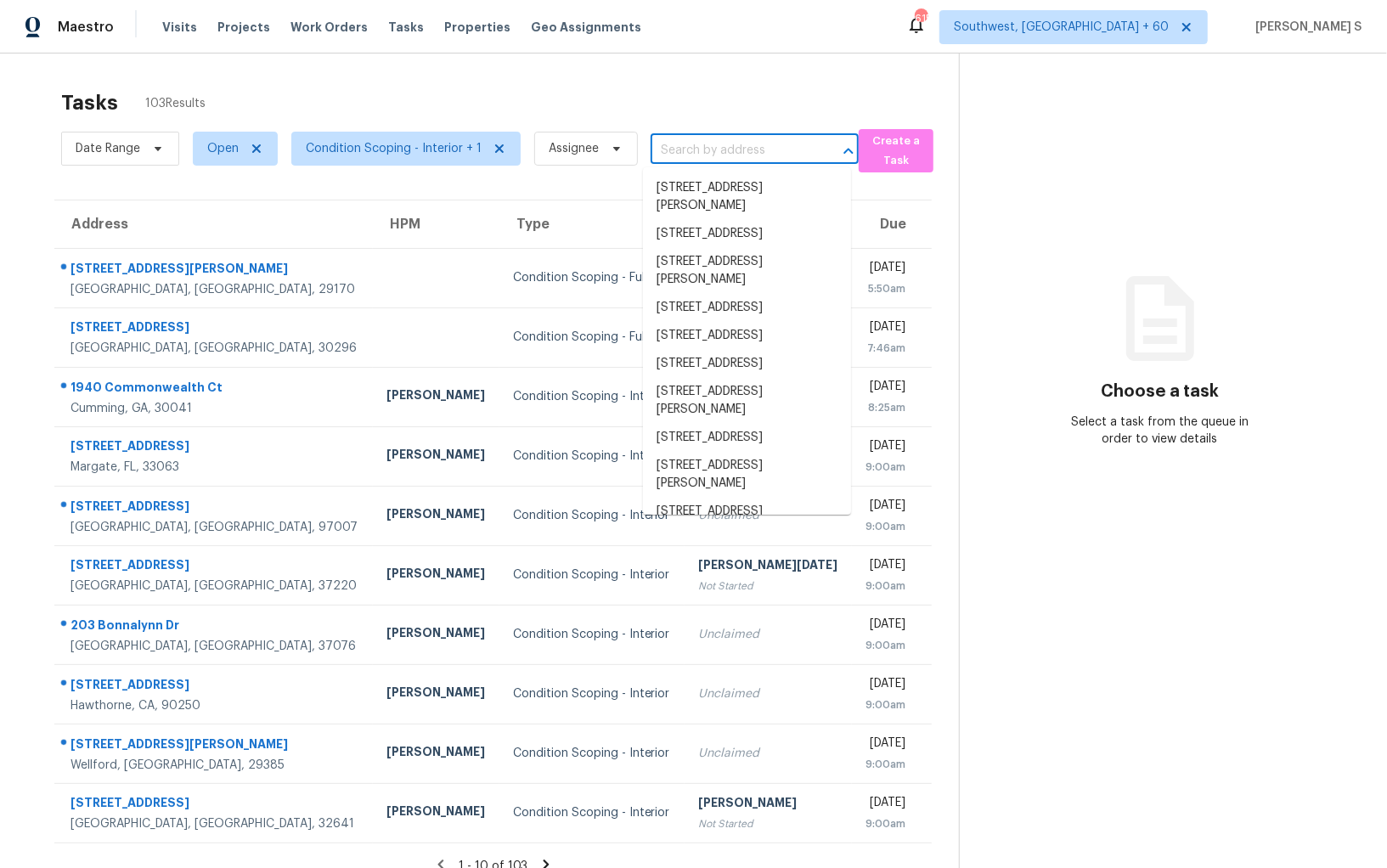
click at [709, 153] on input "text" at bounding box center [731, 150] width 161 height 26
paste input "27262 Welsh Dr, Warren, MI, 48092"
type input "27262 Welsh Dr, Warren, MI, 48092"
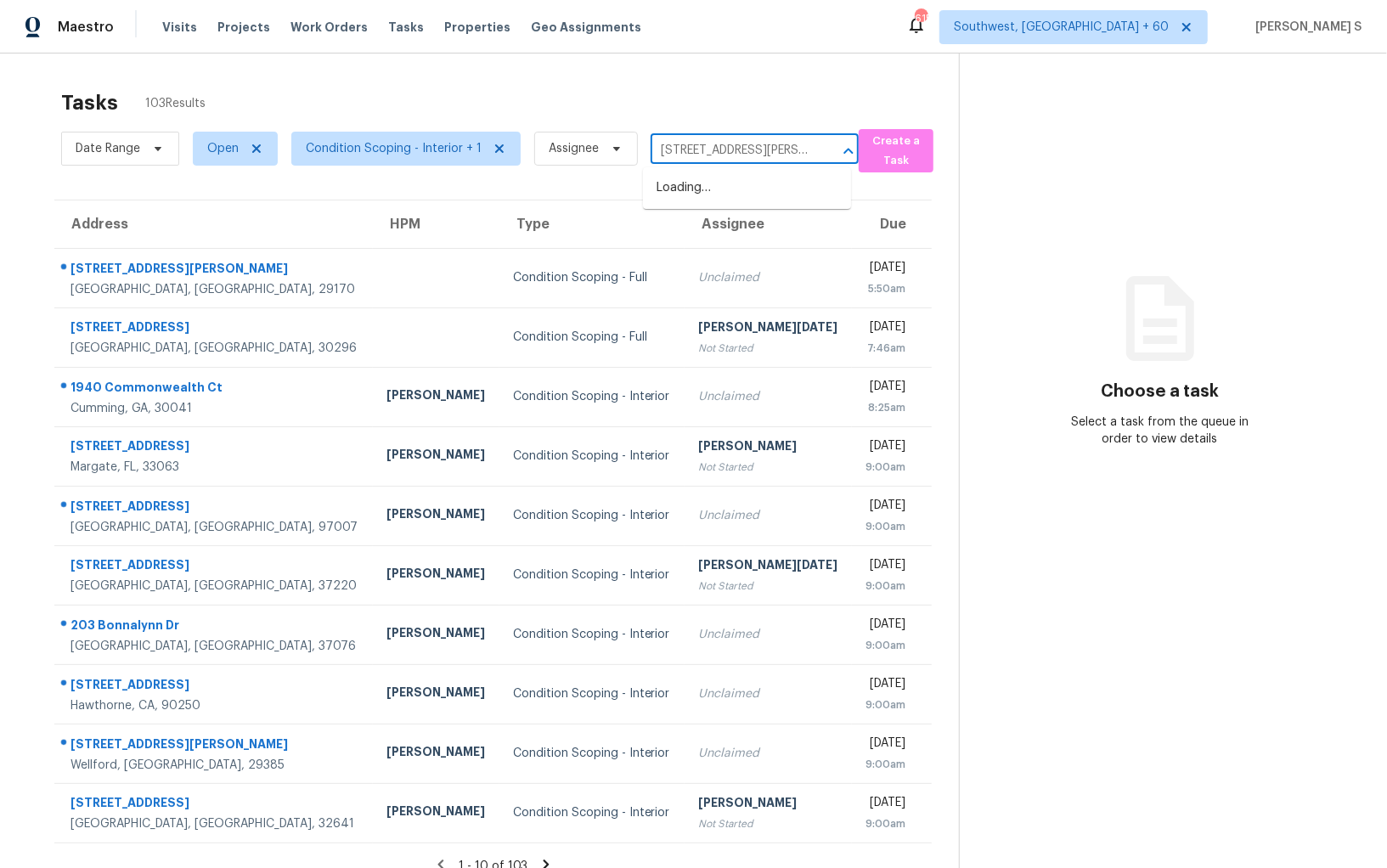
scroll to position [0, 43]
click at [727, 195] on li "27262 Welsh Dr, Warren, MI 48092" at bounding box center [747, 196] width 208 height 46
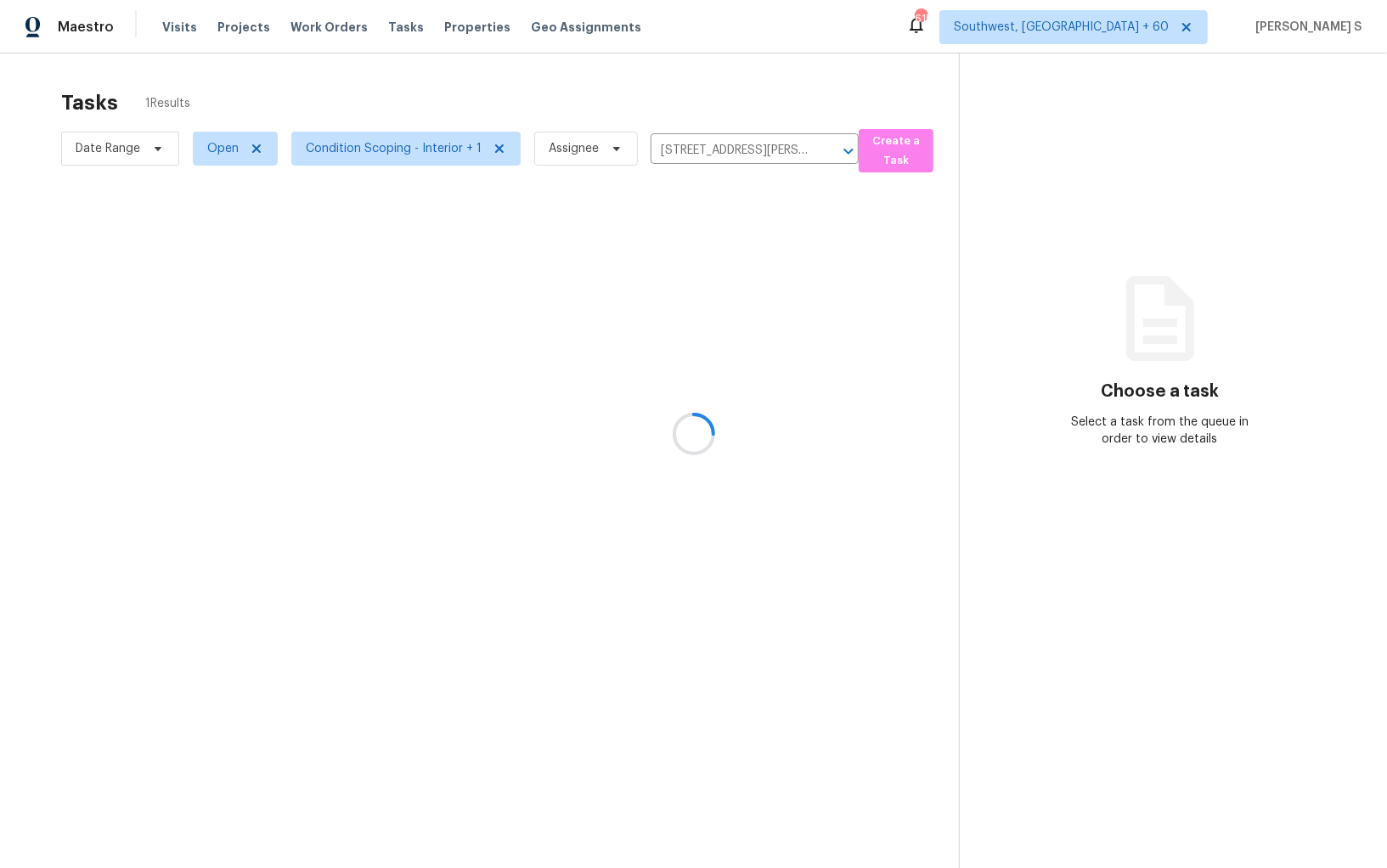
click at [647, 274] on div at bounding box center [694, 434] width 1387 height 868
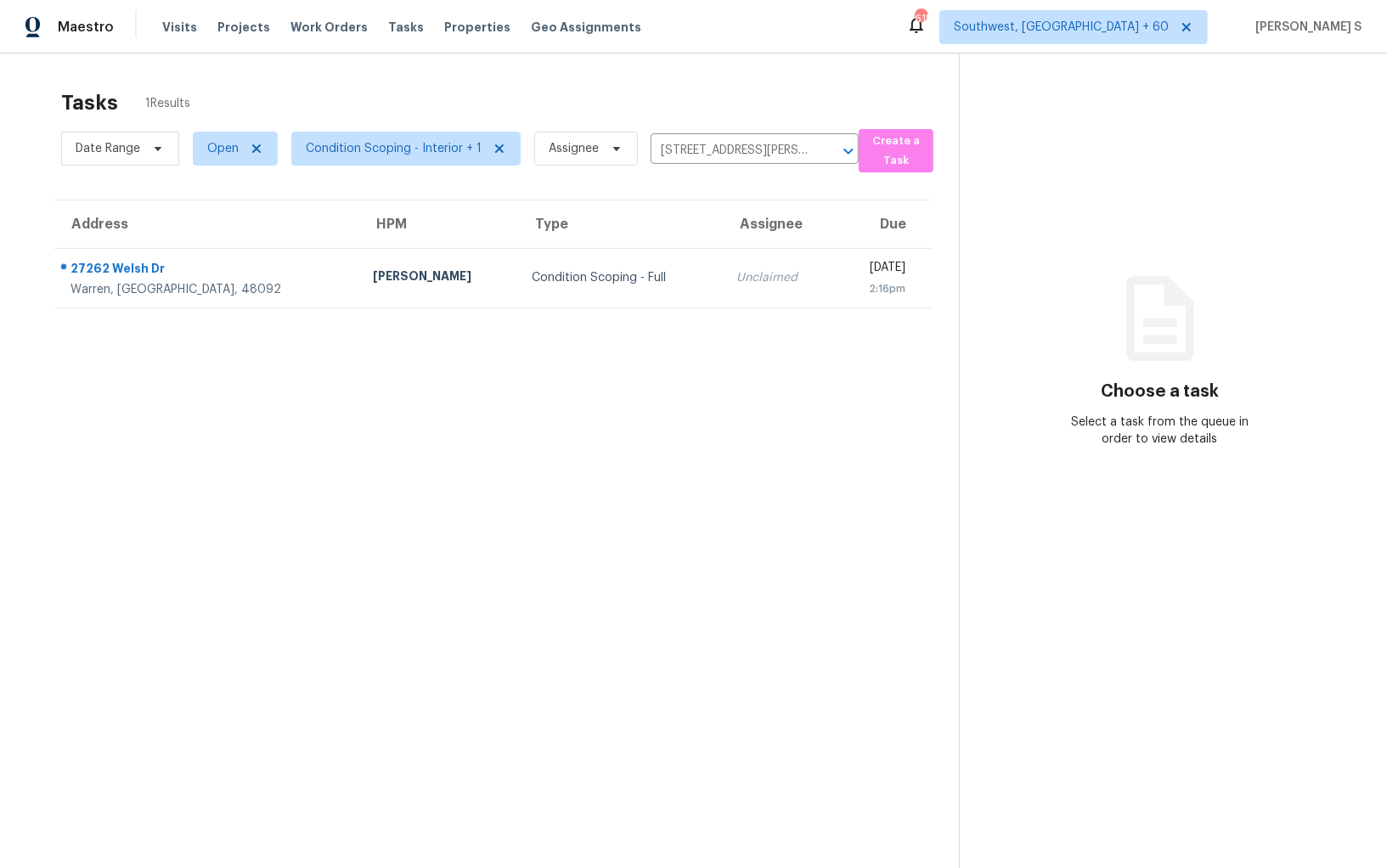
click at [723, 302] on td "Unclaimed" at bounding box center [779, 277] width 112 height 59
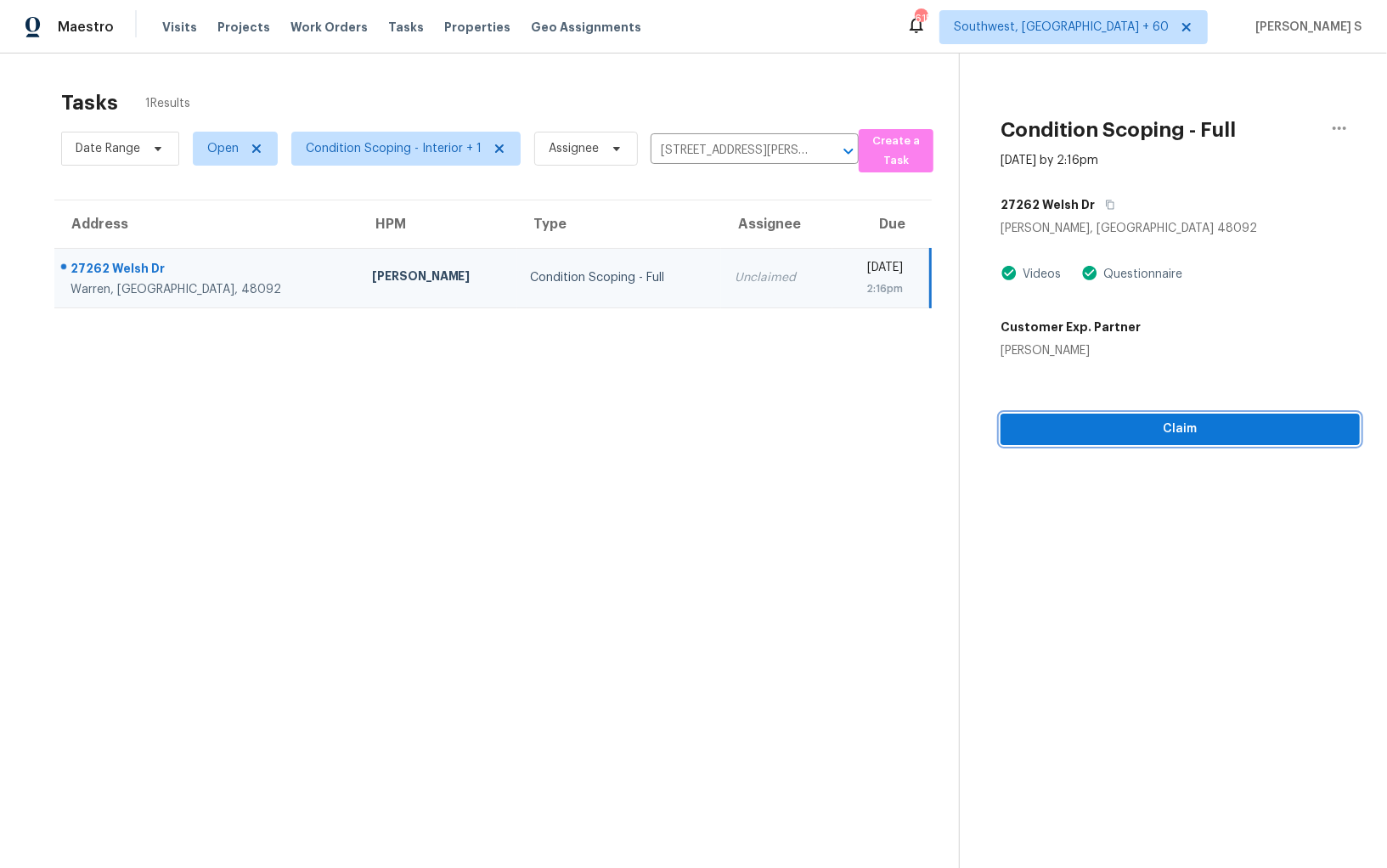
click at [1172, 421] on span "Claim" at bounding box center [1180, 429] width 332 height 21
click at [1185, 437] on span "Start Assessment" at bounding box center [1180, 429] width 332 height 21
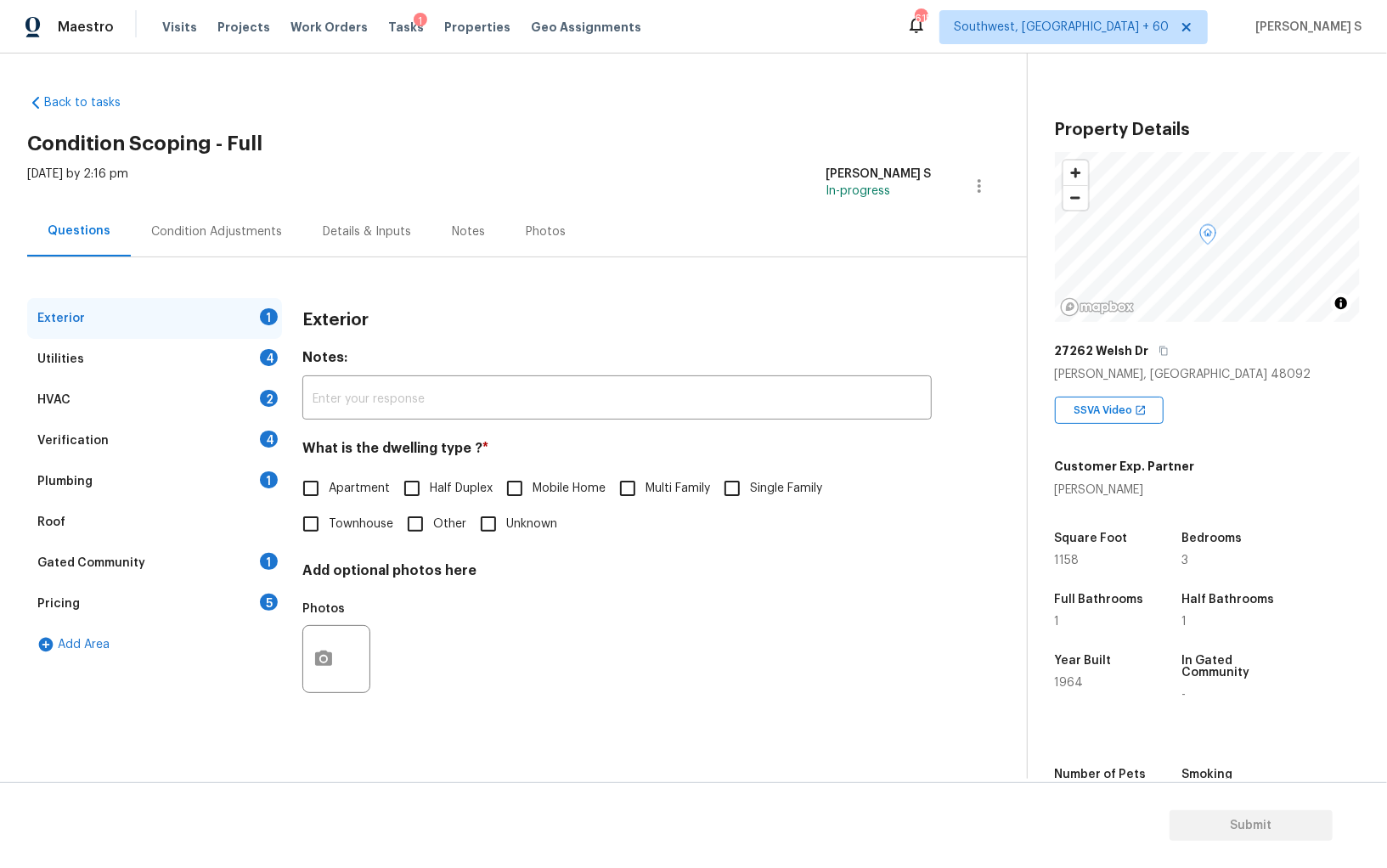
click at [239, 584] on div "Pricing 5" at bounding box center [154, 603] width 255 height 41
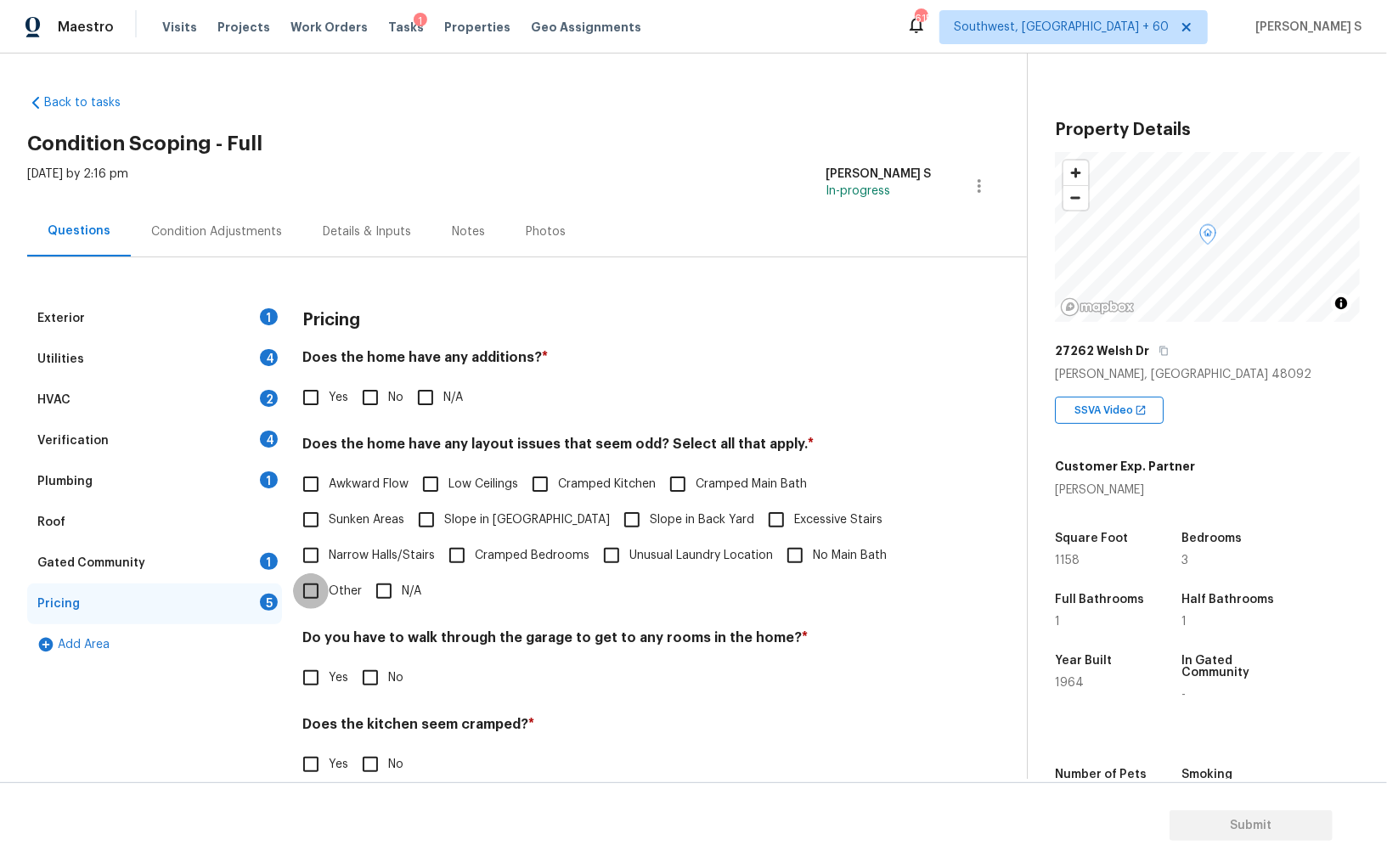
click at [320, 585] on input "Other" at bounding box center [310, 591] width 36 height 36
checkbox input "true"
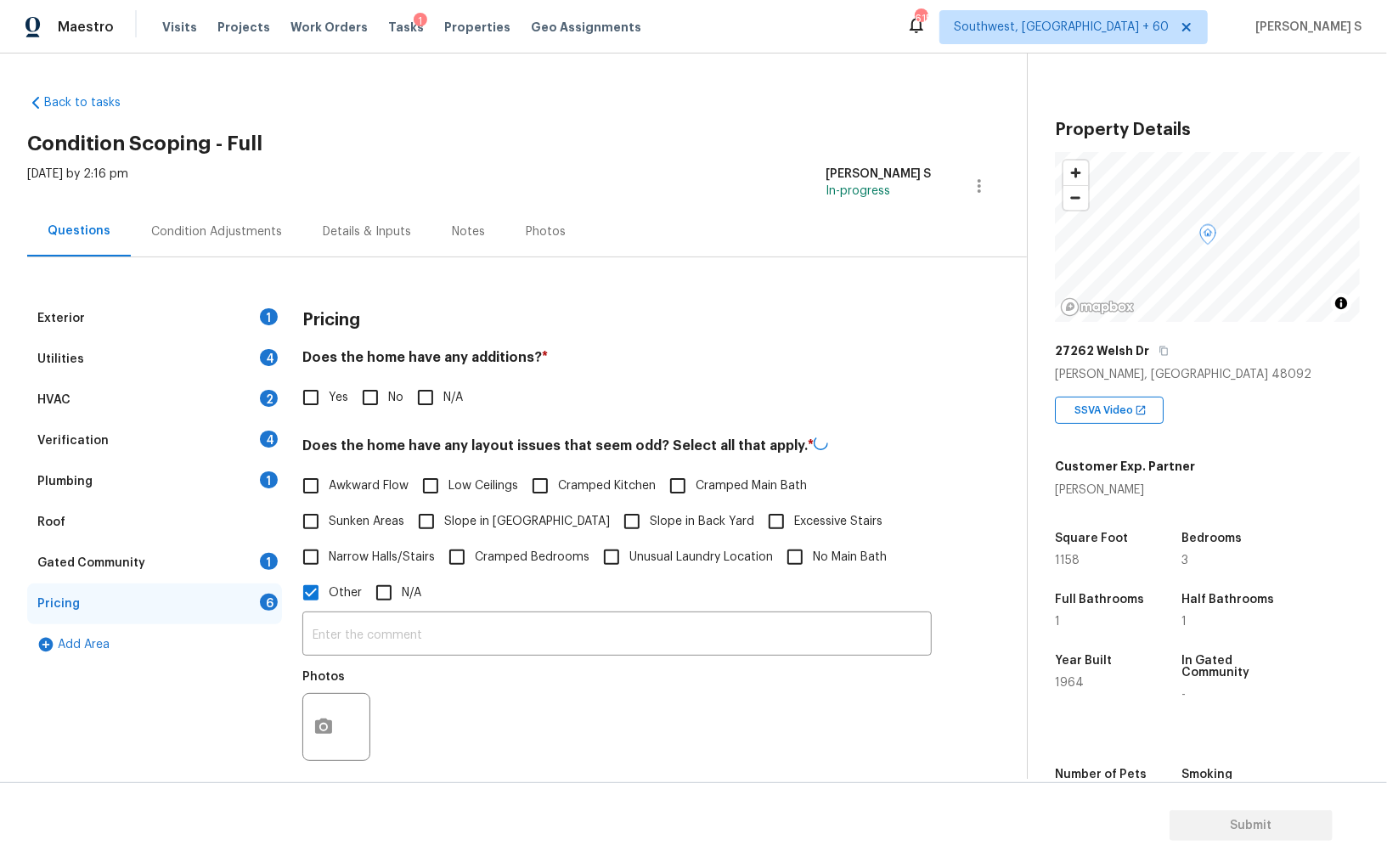
click at [336, 758] on div at bounding box center [336, 727] width 68 height 68
click at [328, 719] on icon "button" at bounding box center [323, 726] width 20 height 20
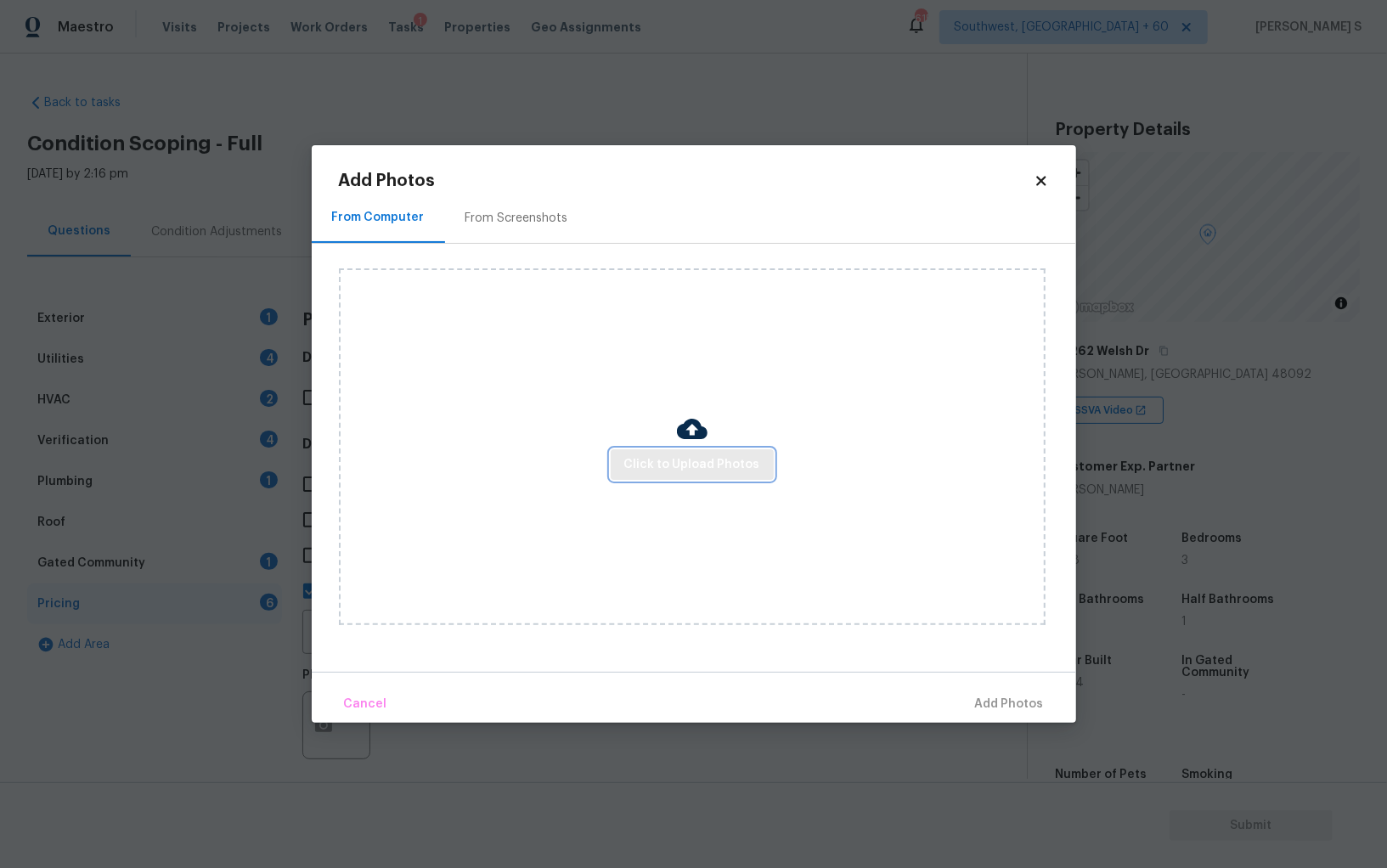
click at [747, 458] on span "Click to Upload Photos" at bounding box center [692, 465] width 136 height 21
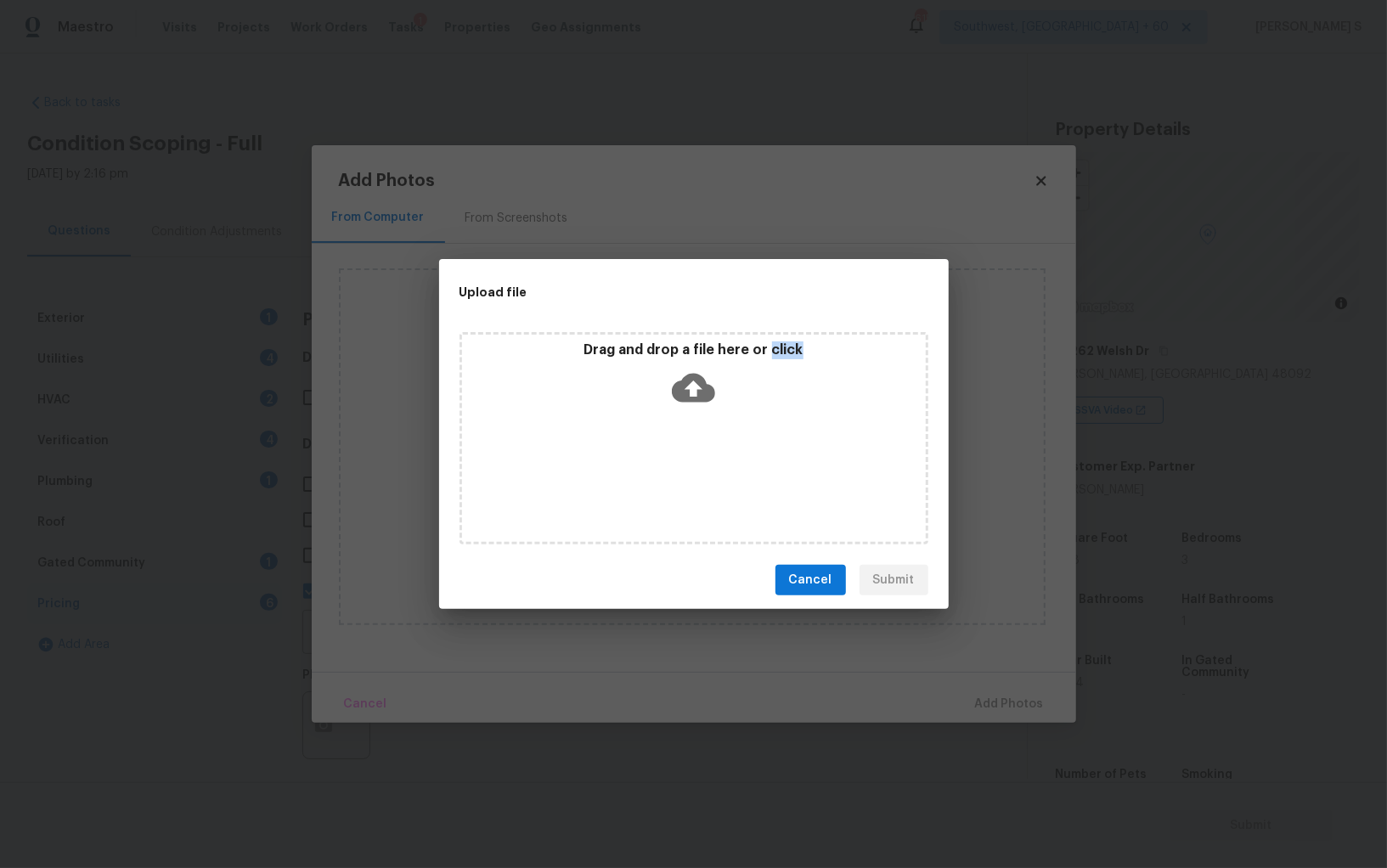
click at [747, 458] on div "Drag and drop a file here or click" at bounding box center [694, 438] width 469 height 212
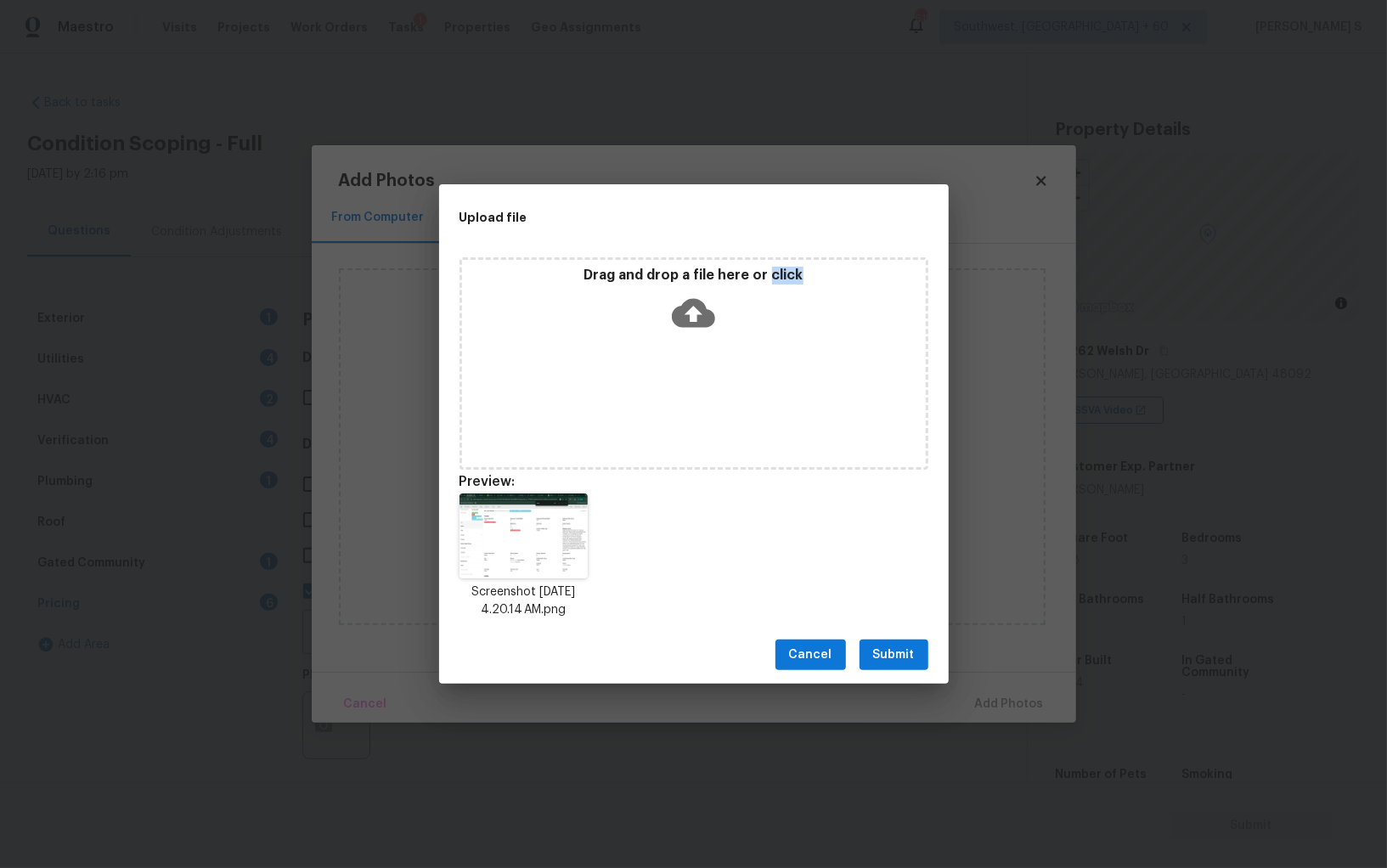
click at [903, 655] on span "Submit" at bounding box center [894, 655] width 42 height 21
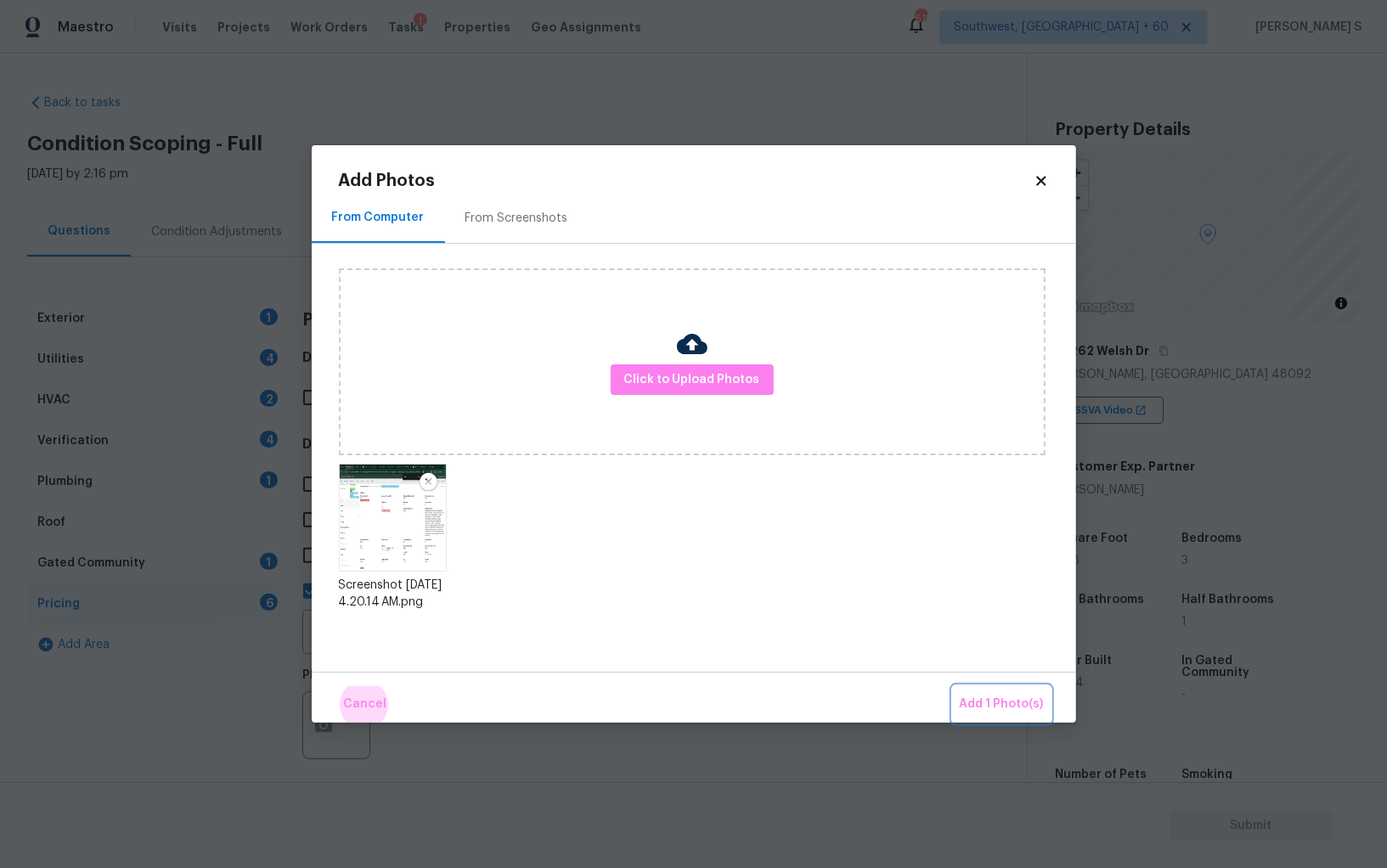
click at [953, 686] on button "Add 1 Photo(s)" at bounding box center [1002, 705] width 97 height 36
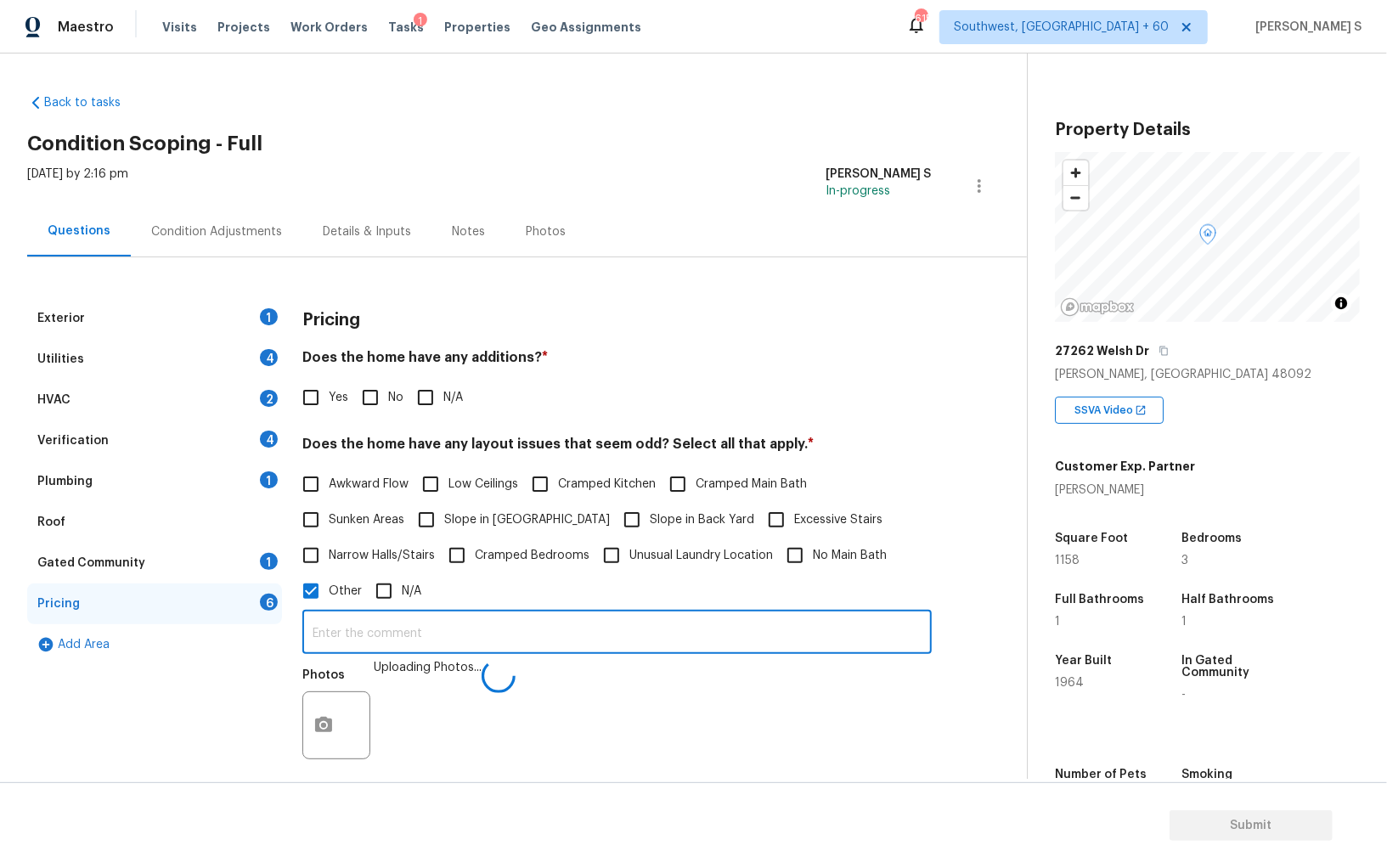
click at [786, 634] on input "text" at bounding box center [617, 634] width 629 height 40
type input "sqft and bathroom discrepancy."
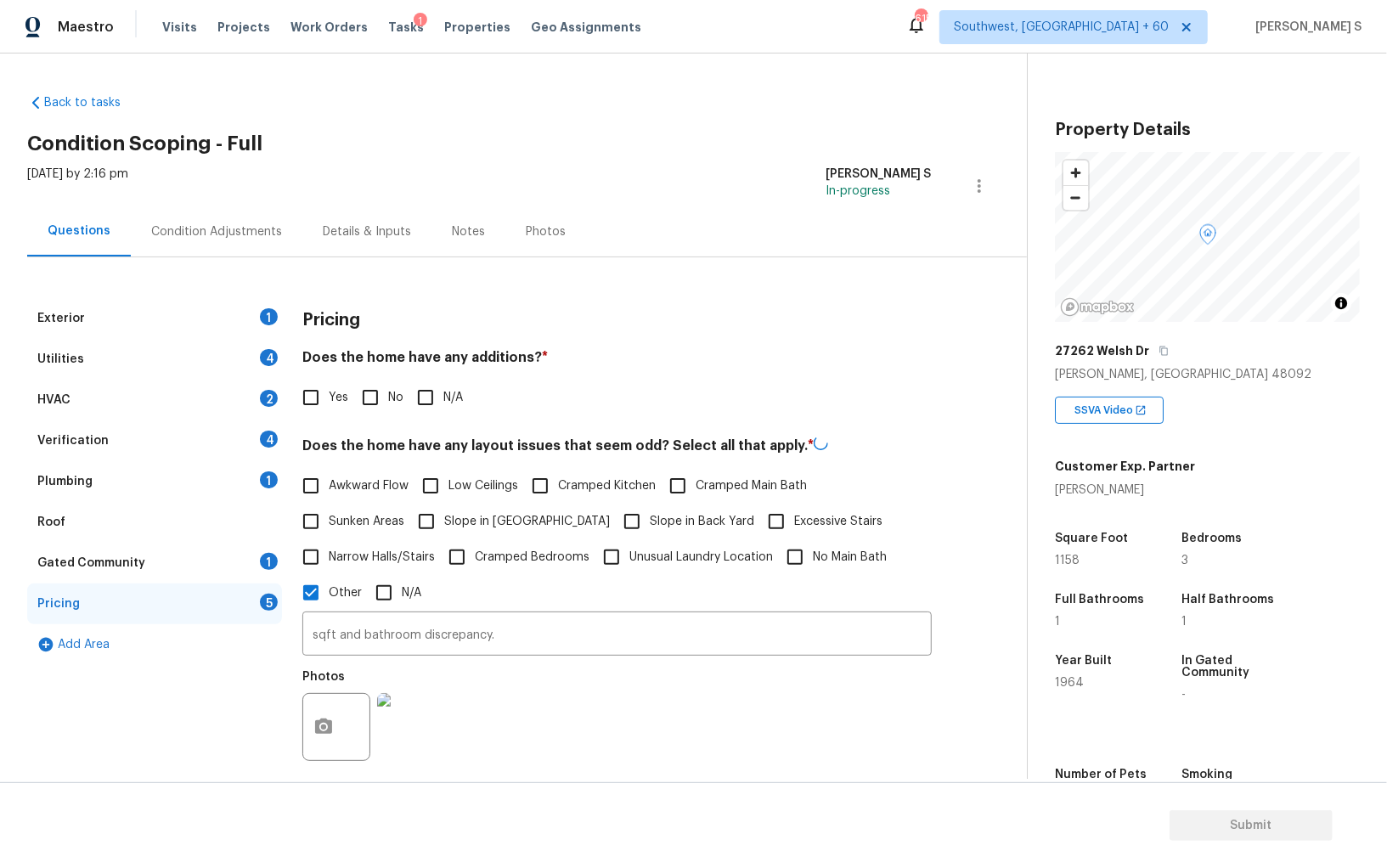
click at [738, 762] on div "Photos" at bounding box center [617, 715] width 629 height 110
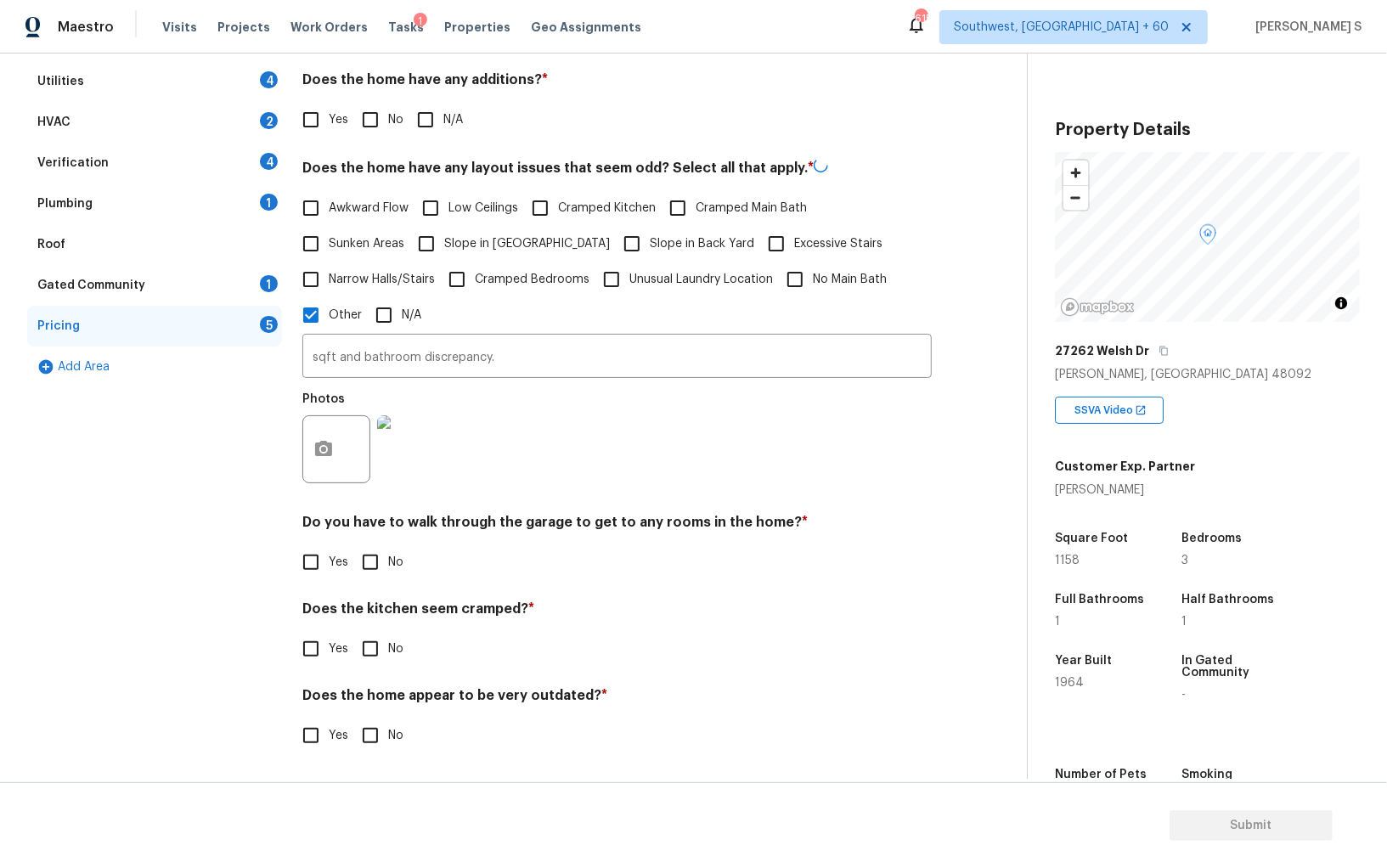
scroll to position [276, 0]
click at [375, 565] on input "No" at bounding box center [370, 562] width 36 height 36
checkbox input "true"
click at [353, 633] on input "No" at bounding box center [370, 650] width 36 height 36
checkbox input "true"
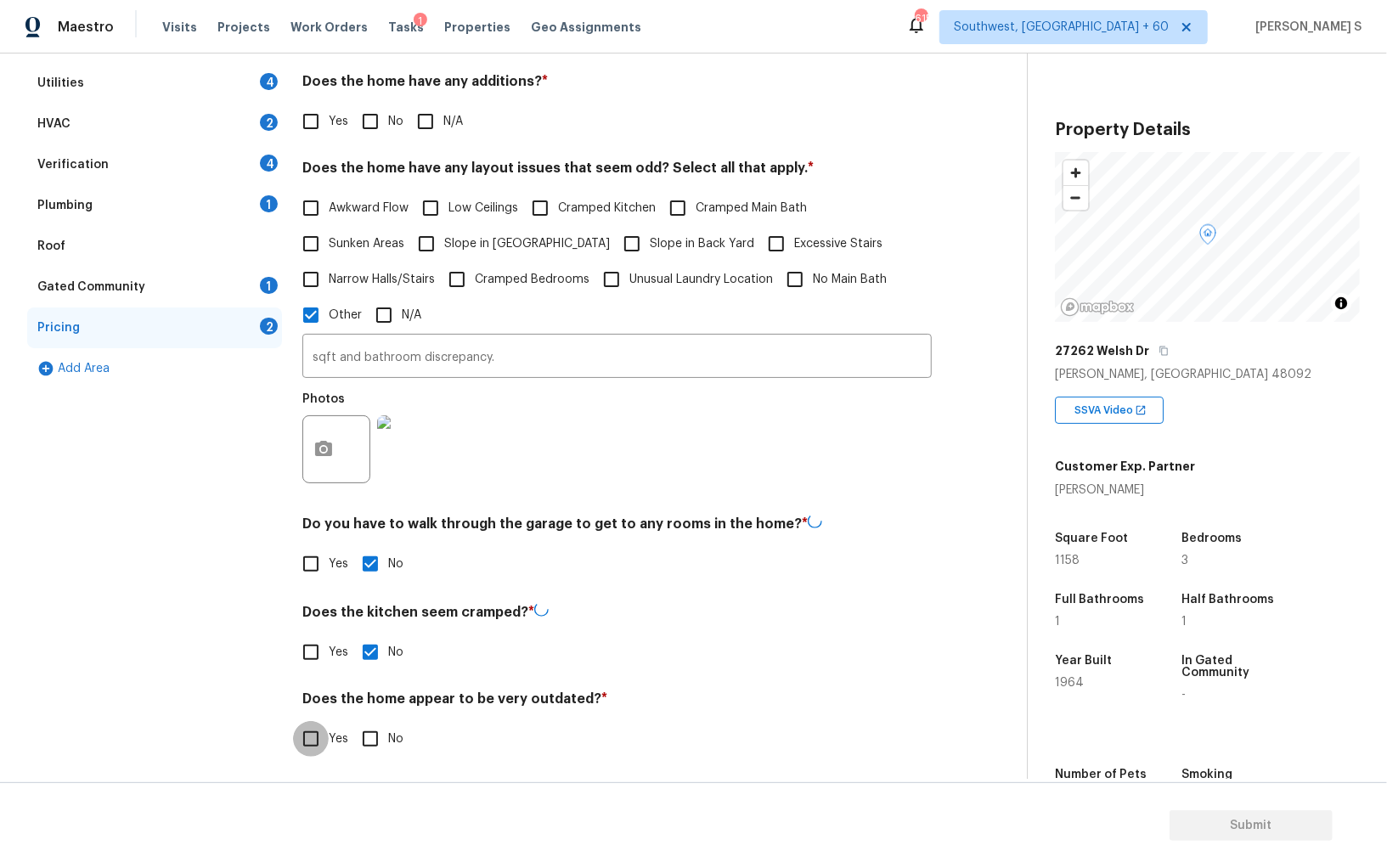
click at [353, 721] on input "No" at bounding box center [370, 739] width 36 height 36
checkbox input "true"
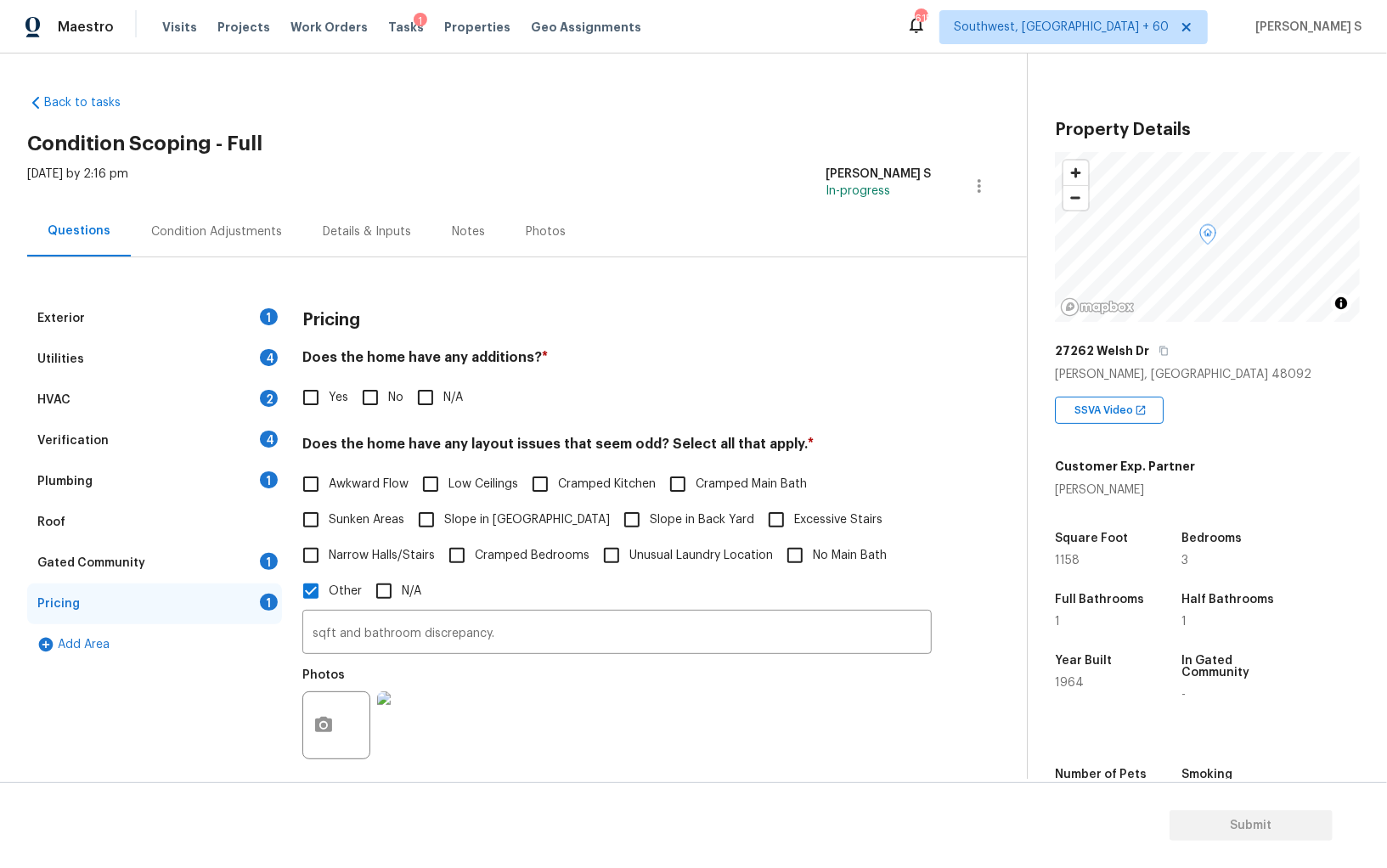
click at [380, 385] on input "No" at bounding box center [370, 397] width 36 height 36
checkbox input "true"
click at [280, 313] on div "Exterior 1" at bounding box center [154, 318] width 255 height 41
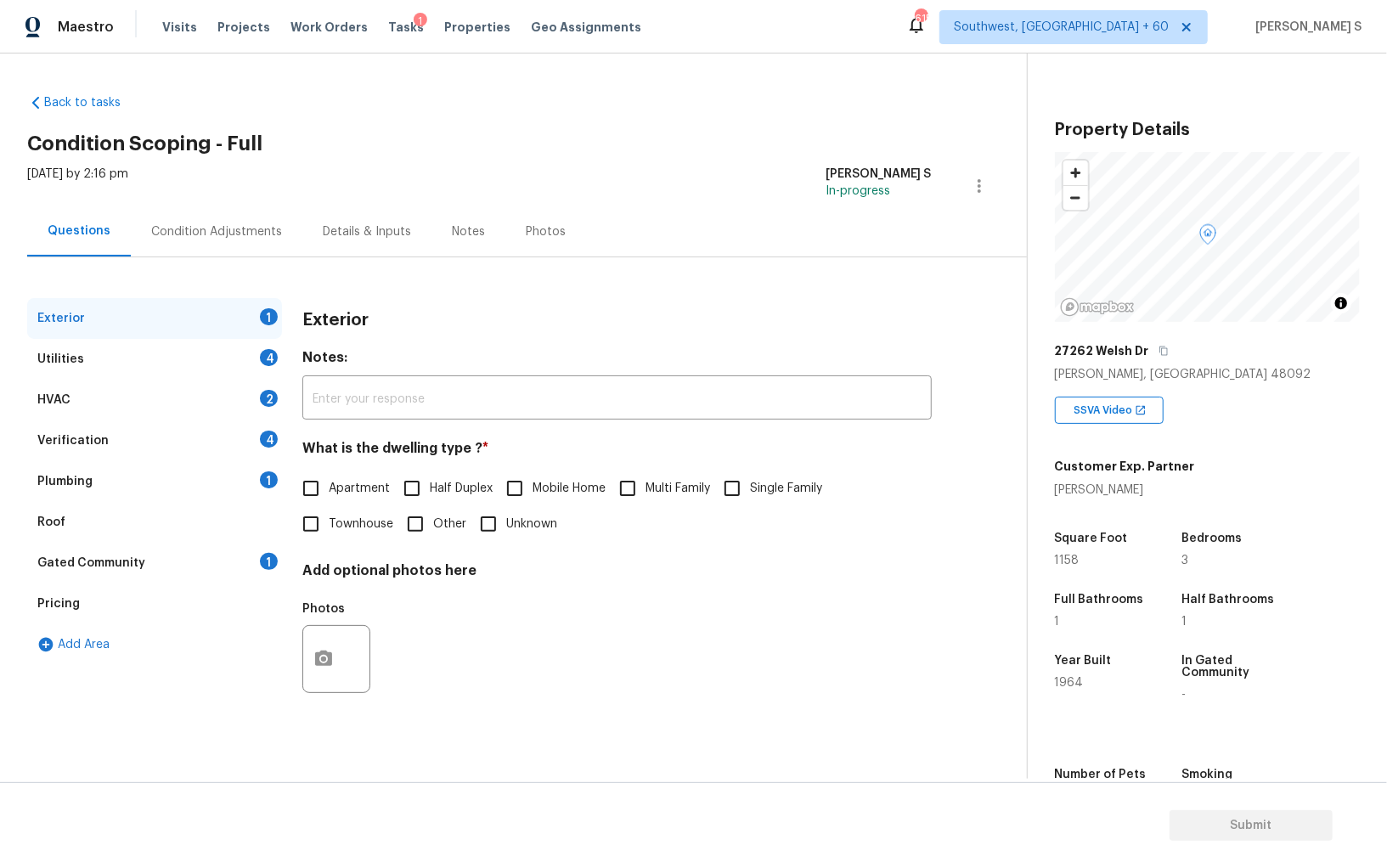
click at [738, 486] on input "Single Family" at bounding box center [732, 487] width 36 height 36
checkbox input "true"
click at [275, 347] on div "Utilities 4" at bounding box center [154, 359] width 255 height 41
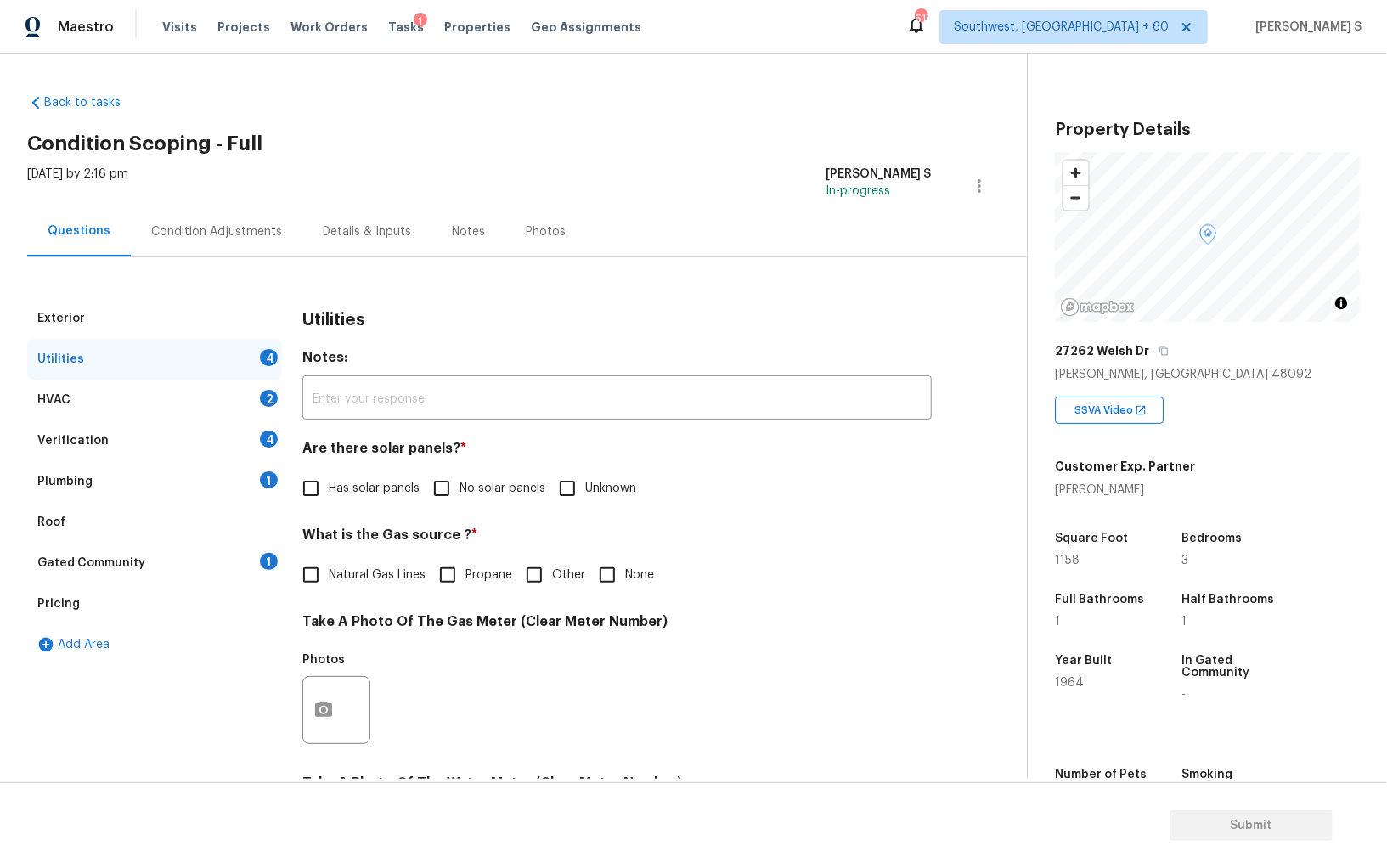
drag, startPoint x: 461, startPoint y: 483, endPoint x: 462, endPoint y: 494, distance: 11.0
click at [461, 483] on span "No solar panels" at bounding box center [502, 488] width 86 height 18
click at [460, 483] on input "No solar panels" at bounding box center [441, 487] width 36 height 36
checkbox input "true"
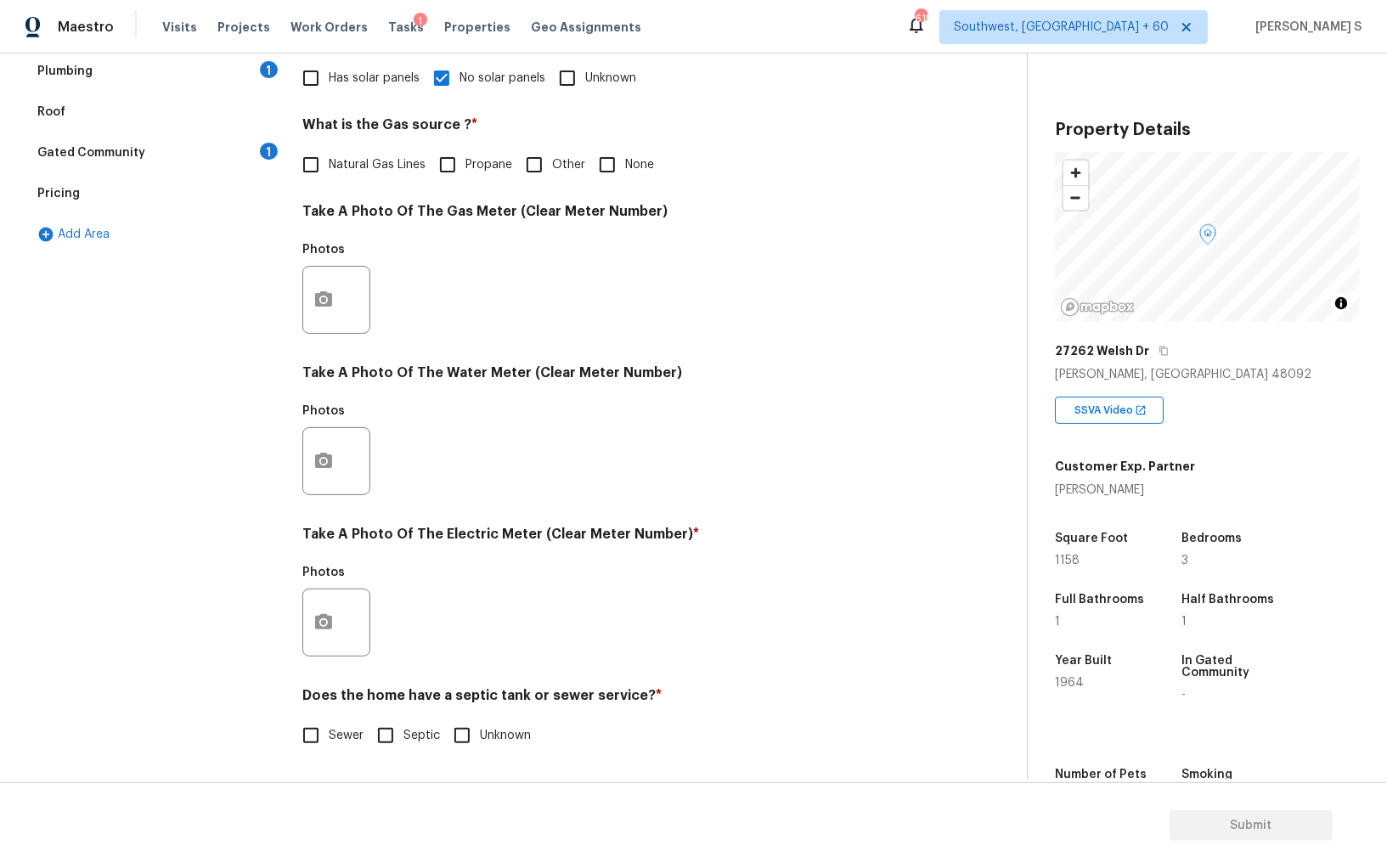
click at [335, 719] on label "Sewer" at bounding box center [328, 735] width 70 height 36
click at [328, 719] on input "Sewer" at bounding box center [310, 735] width 36 height 36
checkbox input "true"
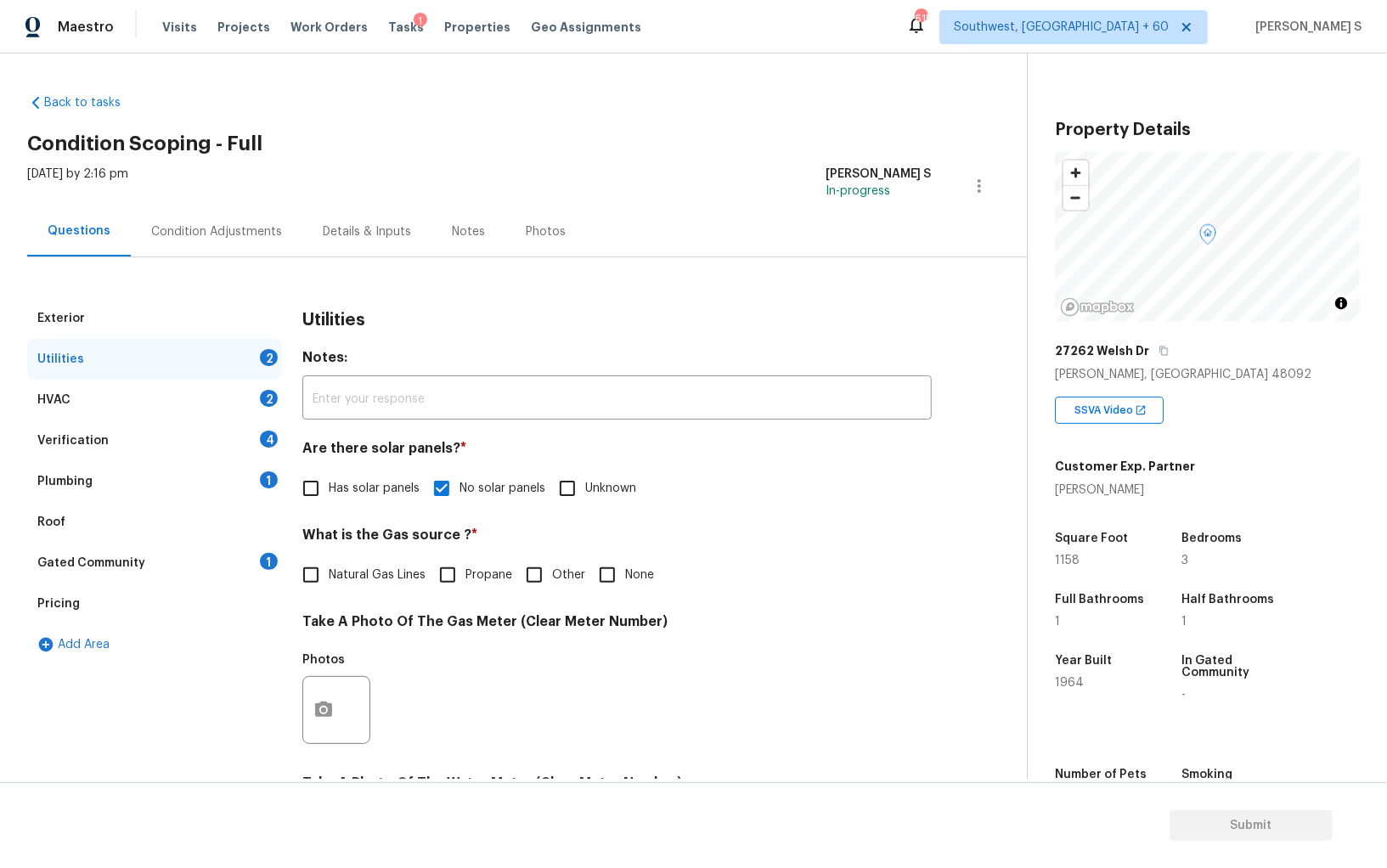
click at [254, 476] on div "Plumbing 1" at bounding box center [154, 481] width 255 height 41
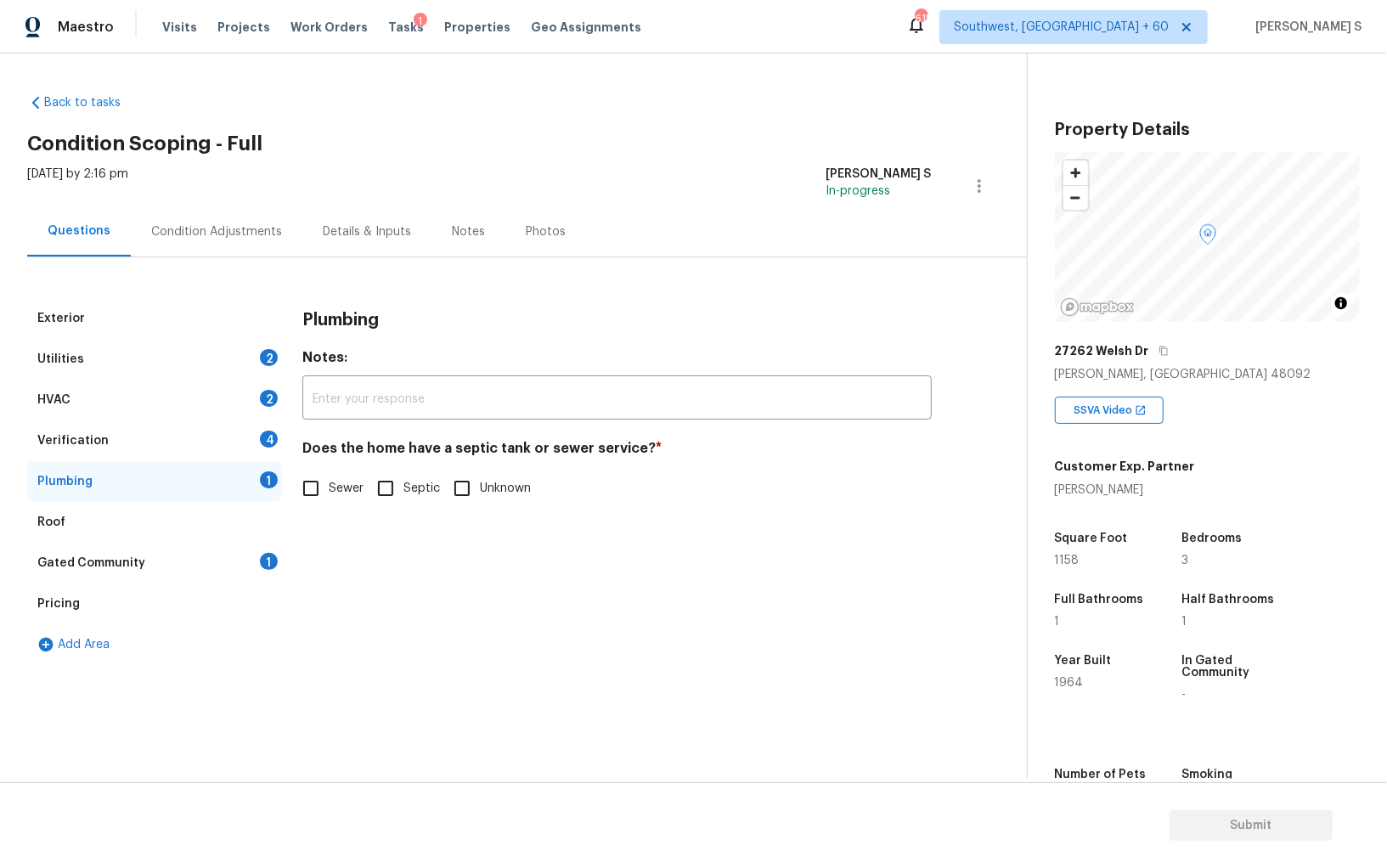
click at [320, 493] on input "Sewer" at bounding box center [310, 487] width 36 height 36
checkbox input "true"
click at [263, 575] on div "Gated Community 1" at bounding box center [154, 563] width 255 height 41
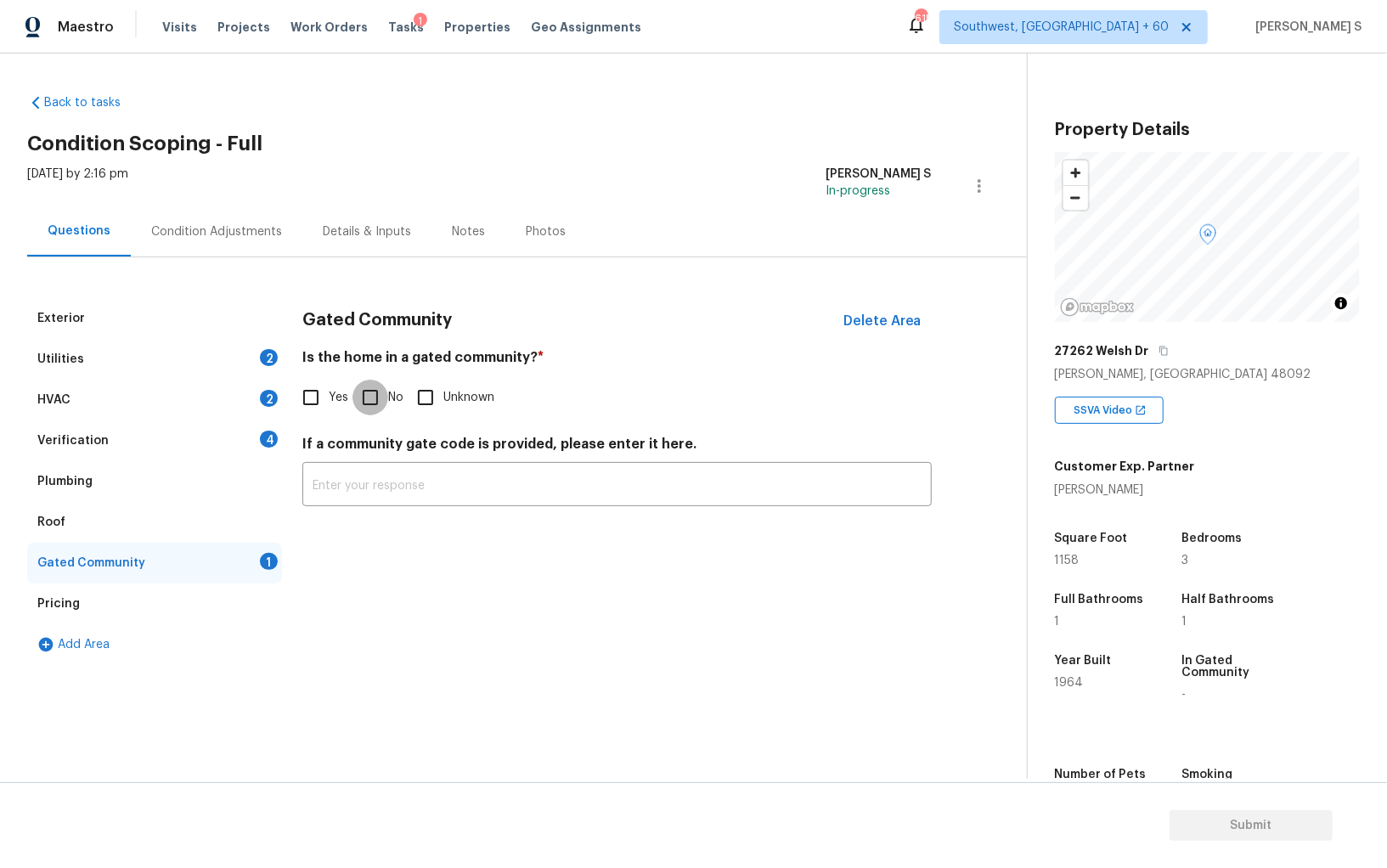
click at [363, 401] on input "No" at bounding box center [370, 397] width 36 height 36
checkbox input "true"
click at [264, 445] on div "4" at bounding box center [269, 440] width 18 height 17
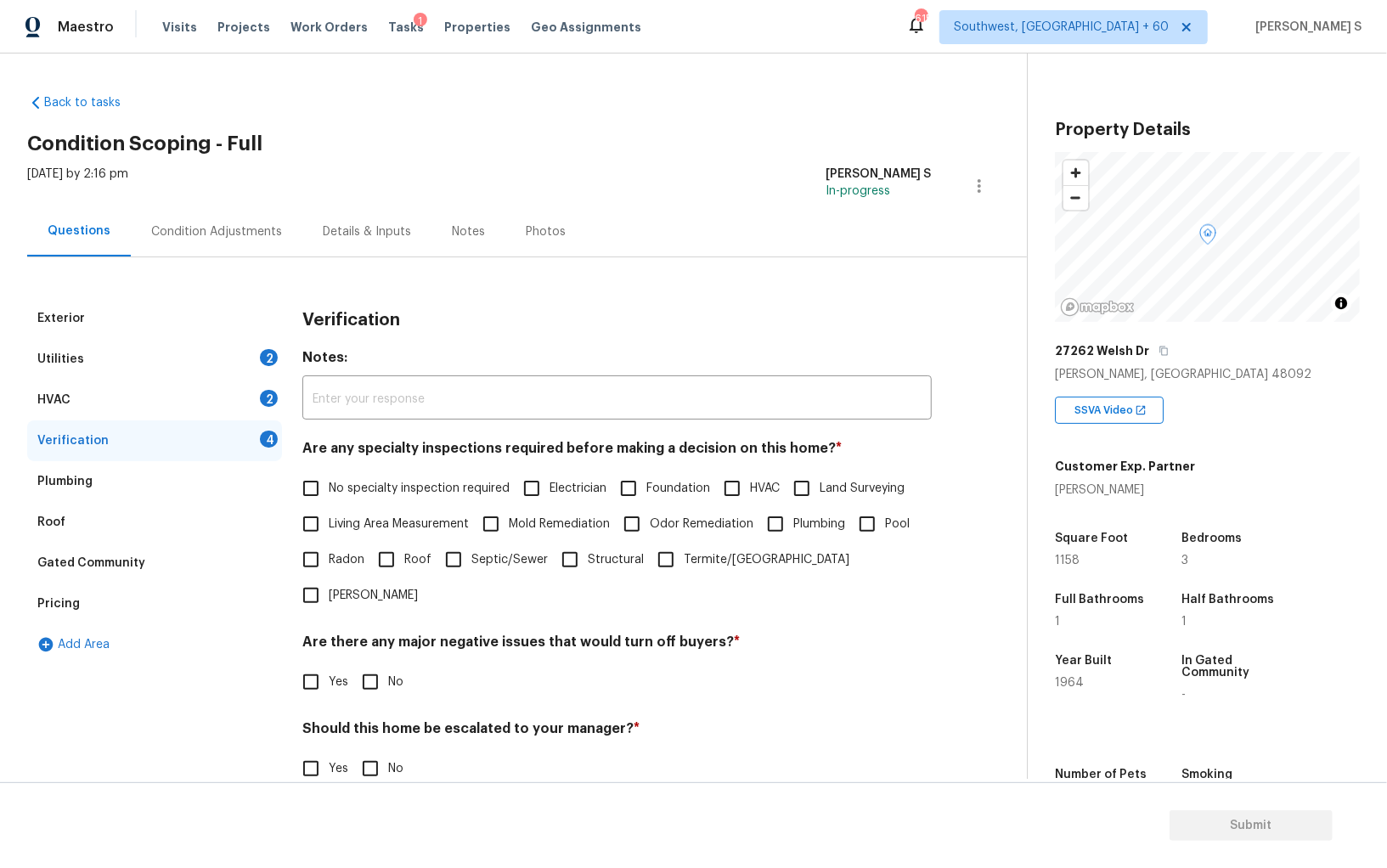
click at [322, 480] on input "No specialty inspection required" at bounding box center [310, 487] width 36 height 36
checkbox input "true"
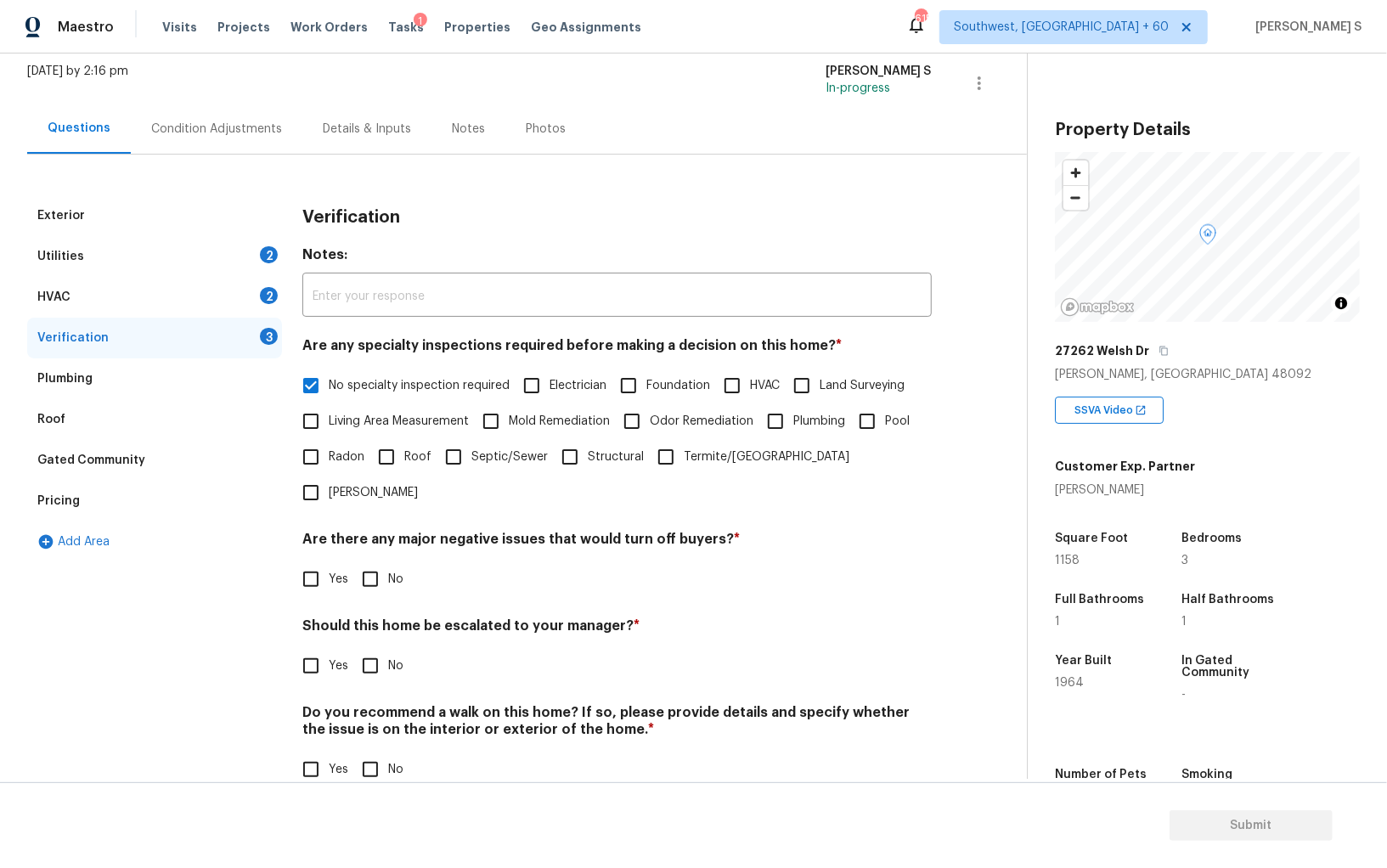
scroll to position [101, 0]
click at [373, 563] on input "No" at bounding box center [370, 580] width 36 height 36
checkbox input "true"
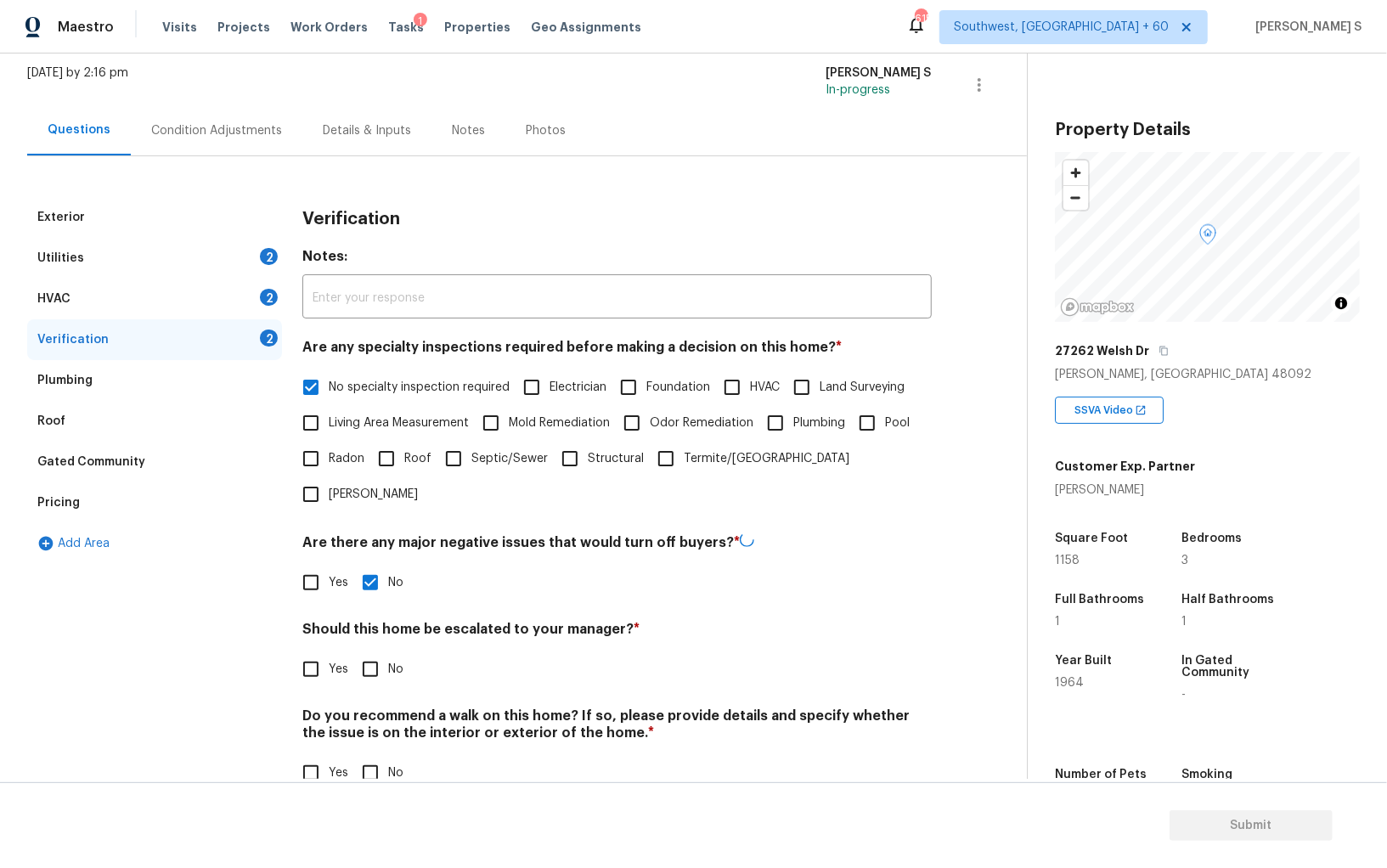
click at [374, 755] on input "No" at bounding box center [370, 772] width 36 height 36
checkbox input "true"
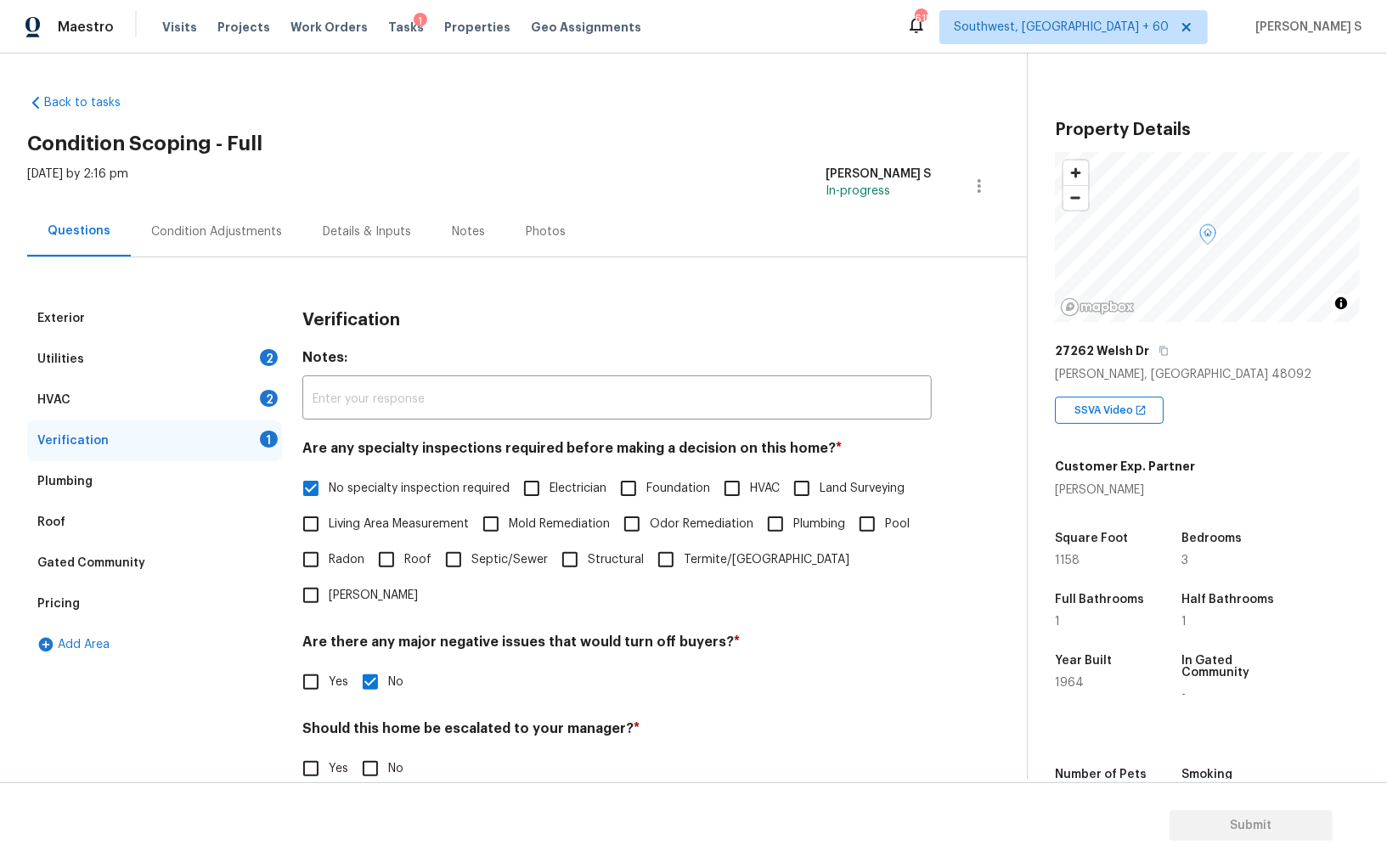
click at [267, 400] on div "2" at bounding box center [269, 399] width 18 height 17
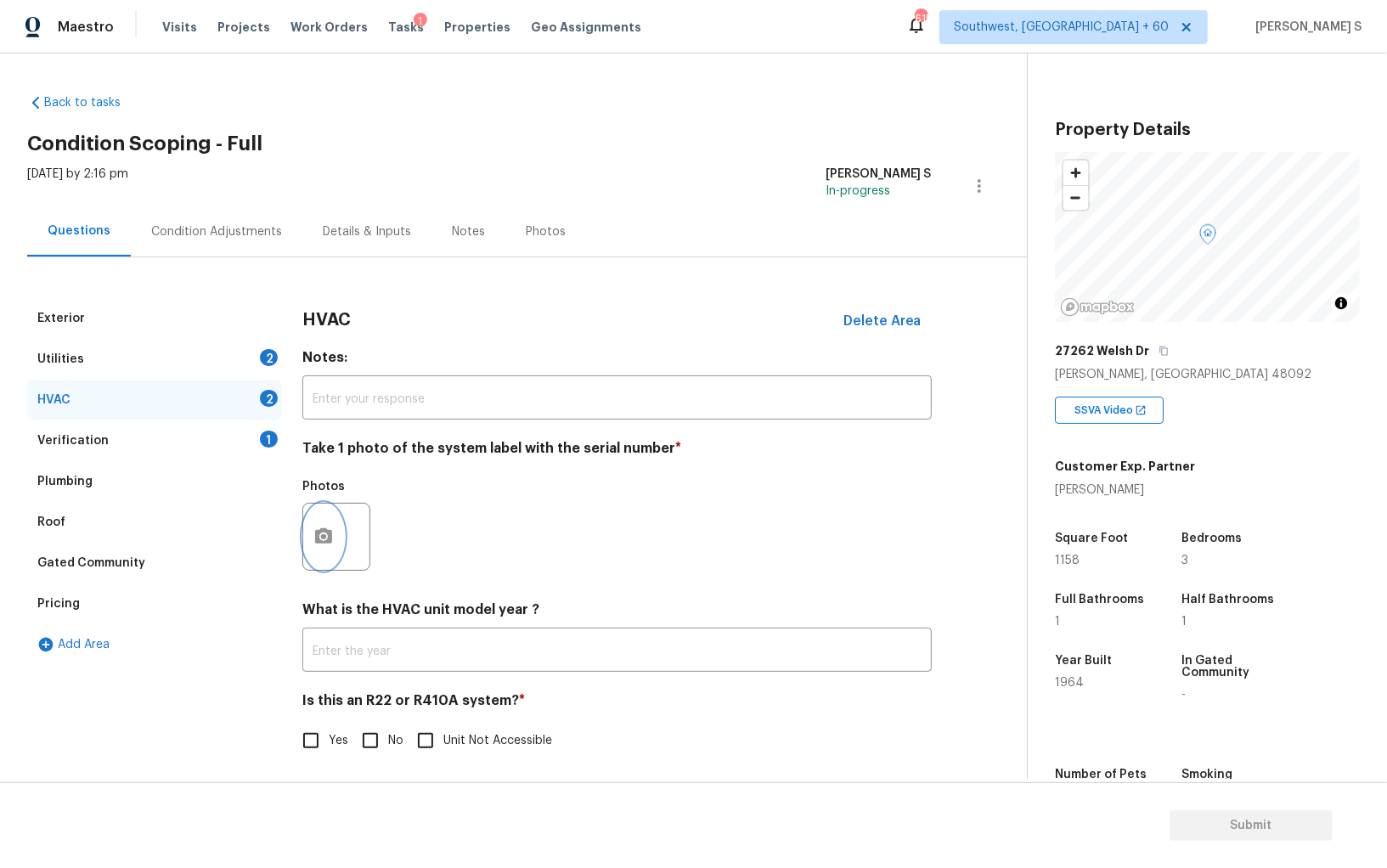
click at [318, 533] on icon "button" at bounding box center [324, 536] width 17 height 16
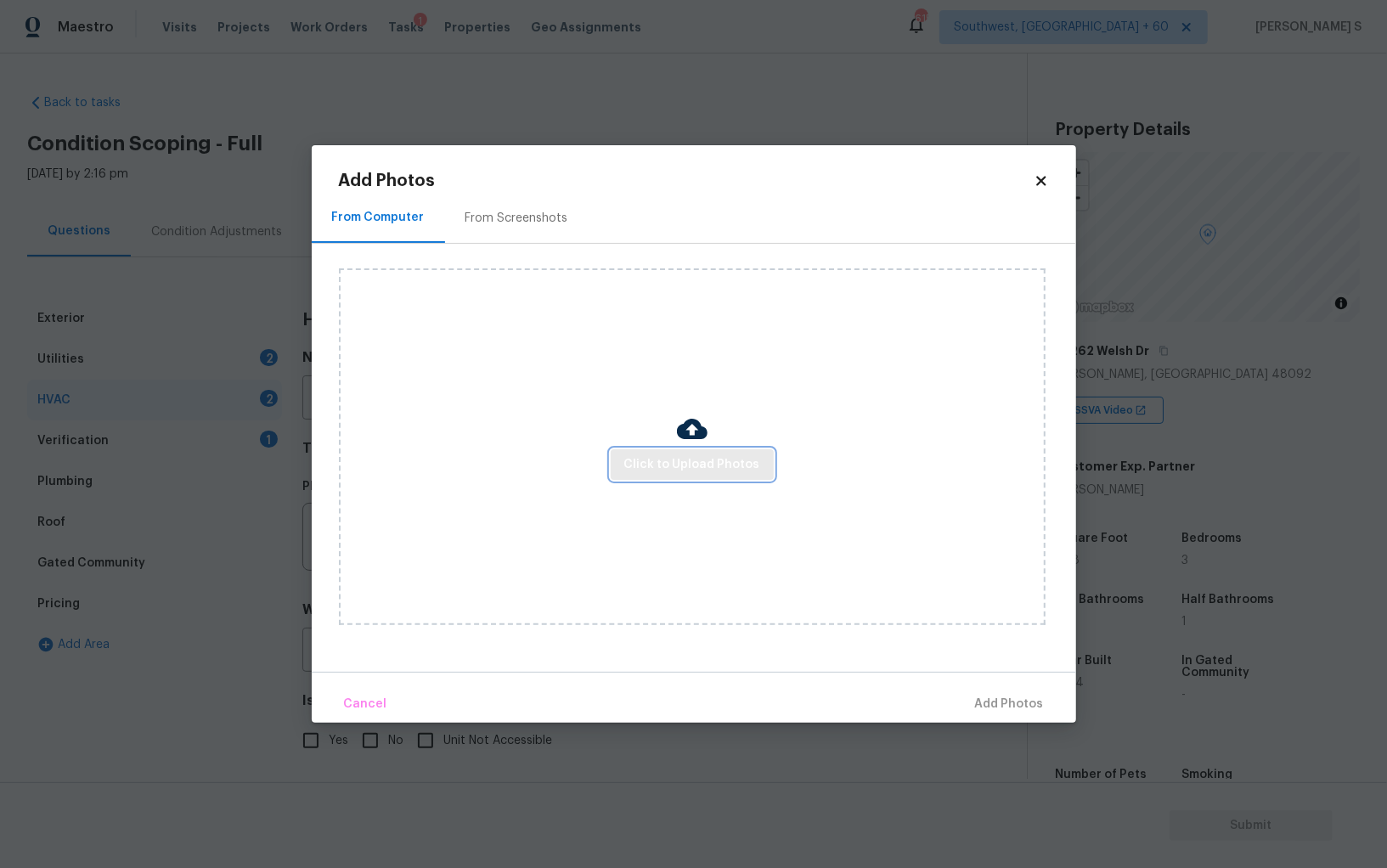
click at [688, 457] on span "Click to Upload Photos" at bounding box center [692, 465] width 136 height 21
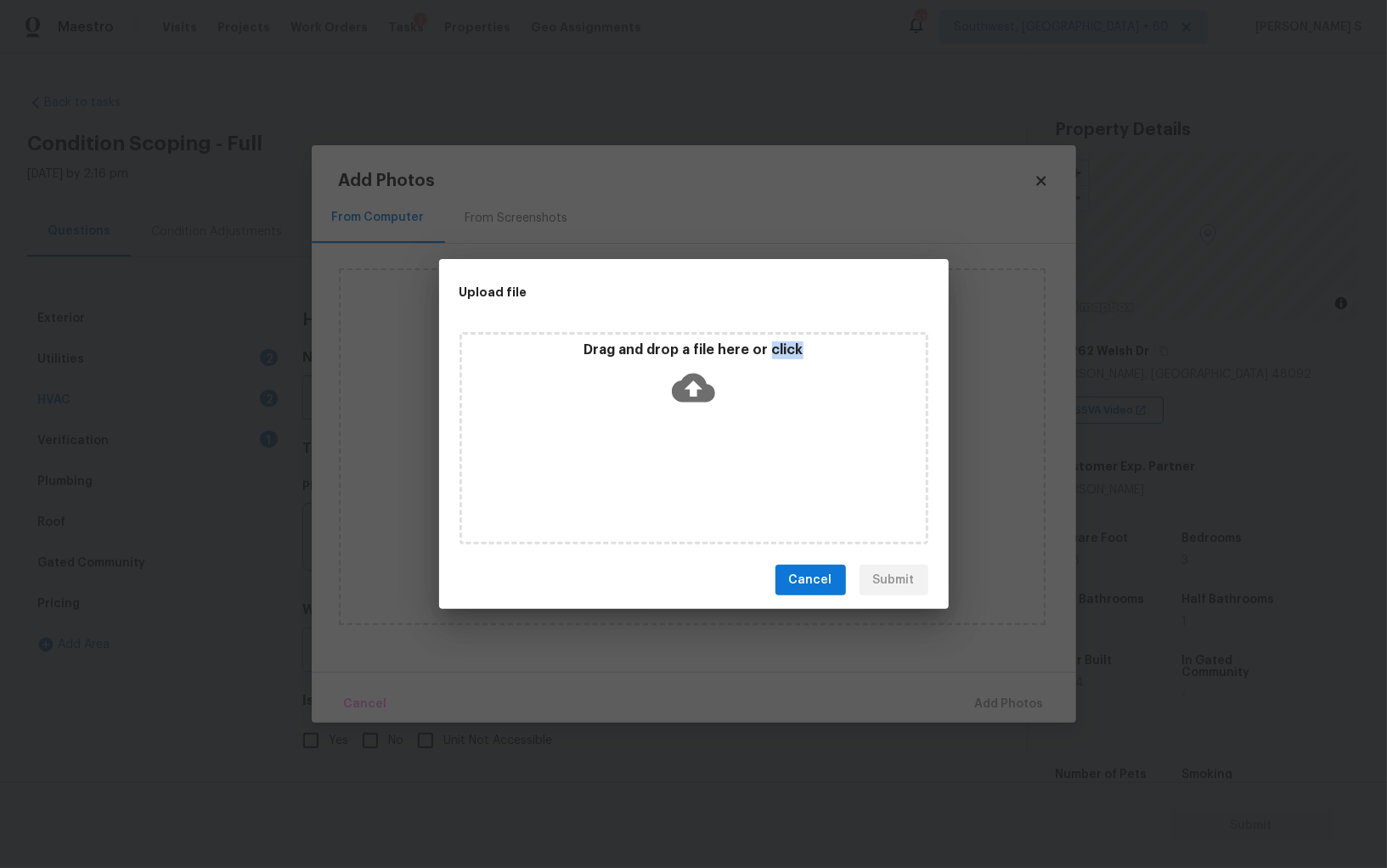
click at [688, 457] on div "Drag and drop a file here or click" at bounding box center [694, 438] width 469 height 212
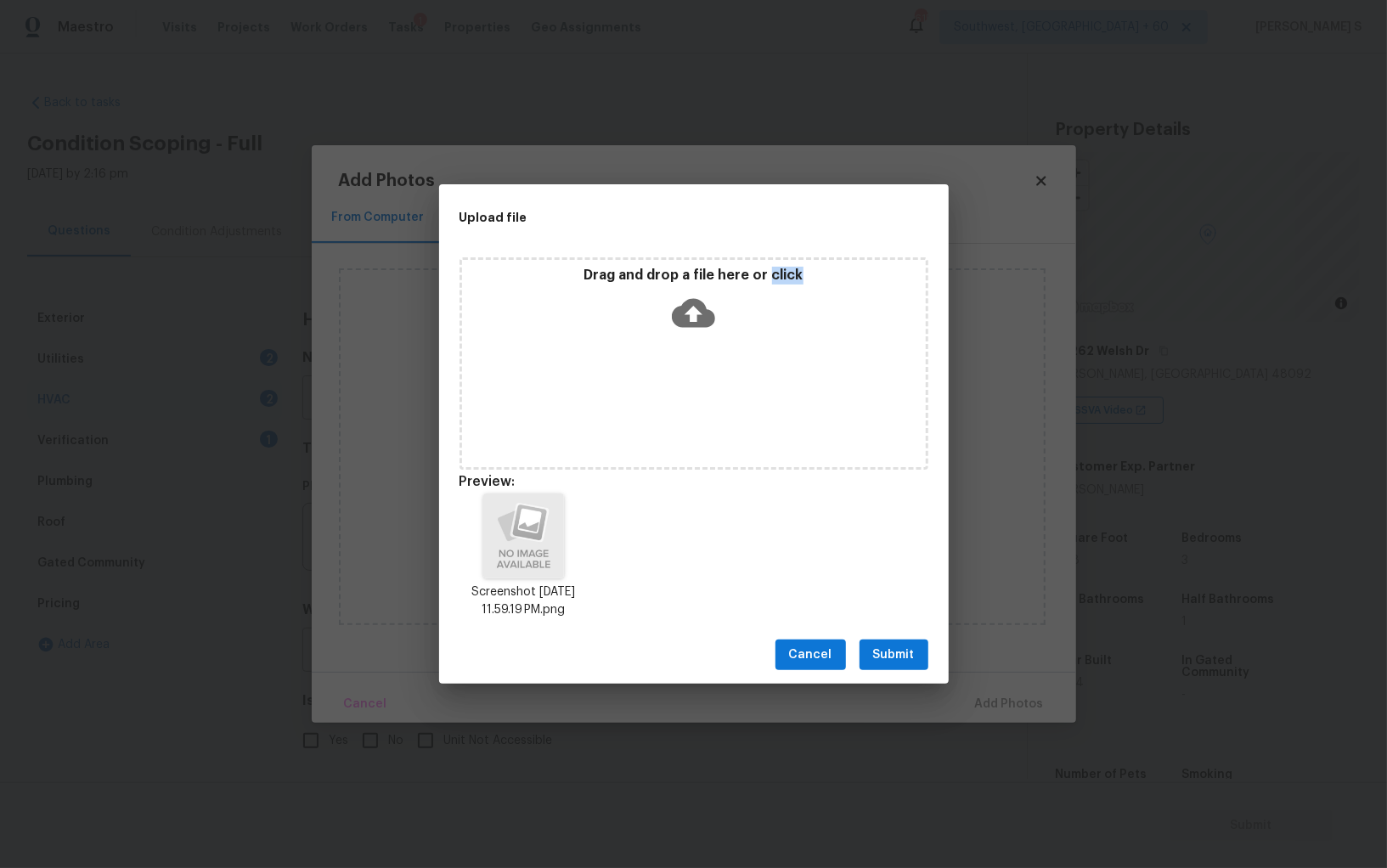
click at [879, 639] on button "Submit" at bounding box center [893, 655] width 69 height 31
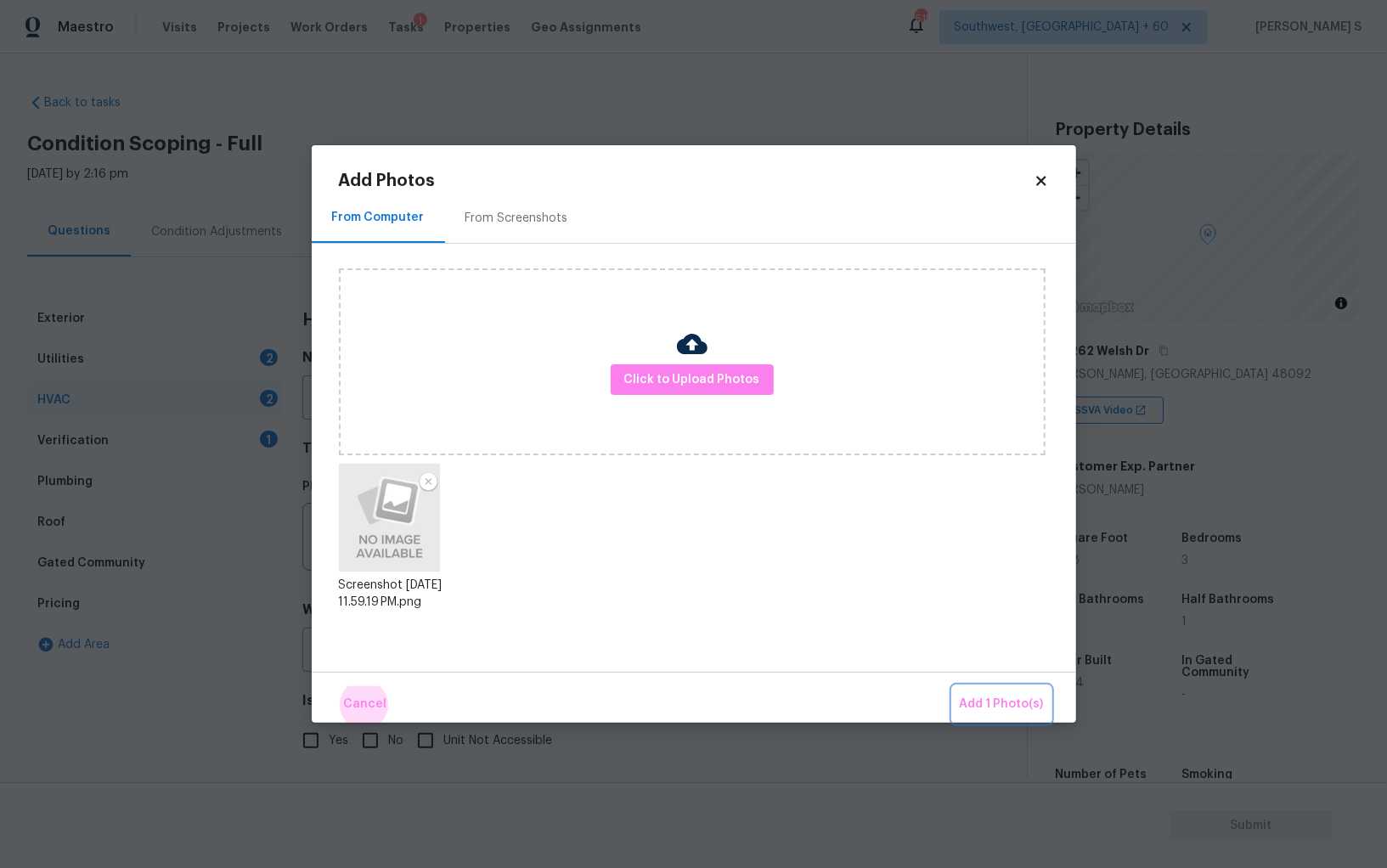
click at [953, 686] on button "Add 1 Photo(s)" at bounding box center [1002, 705] width 97 height 36
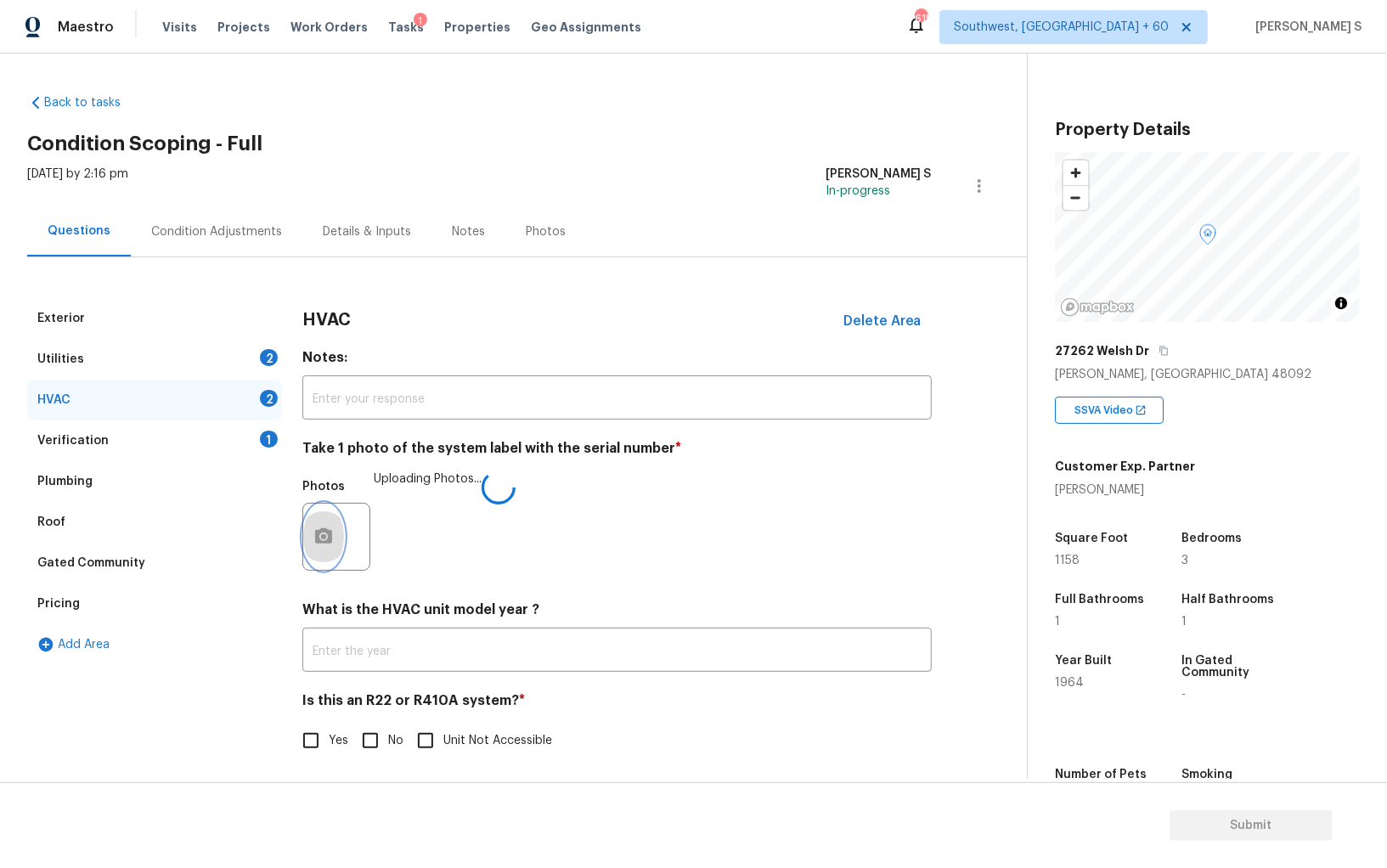
scroll to position [6, 0]
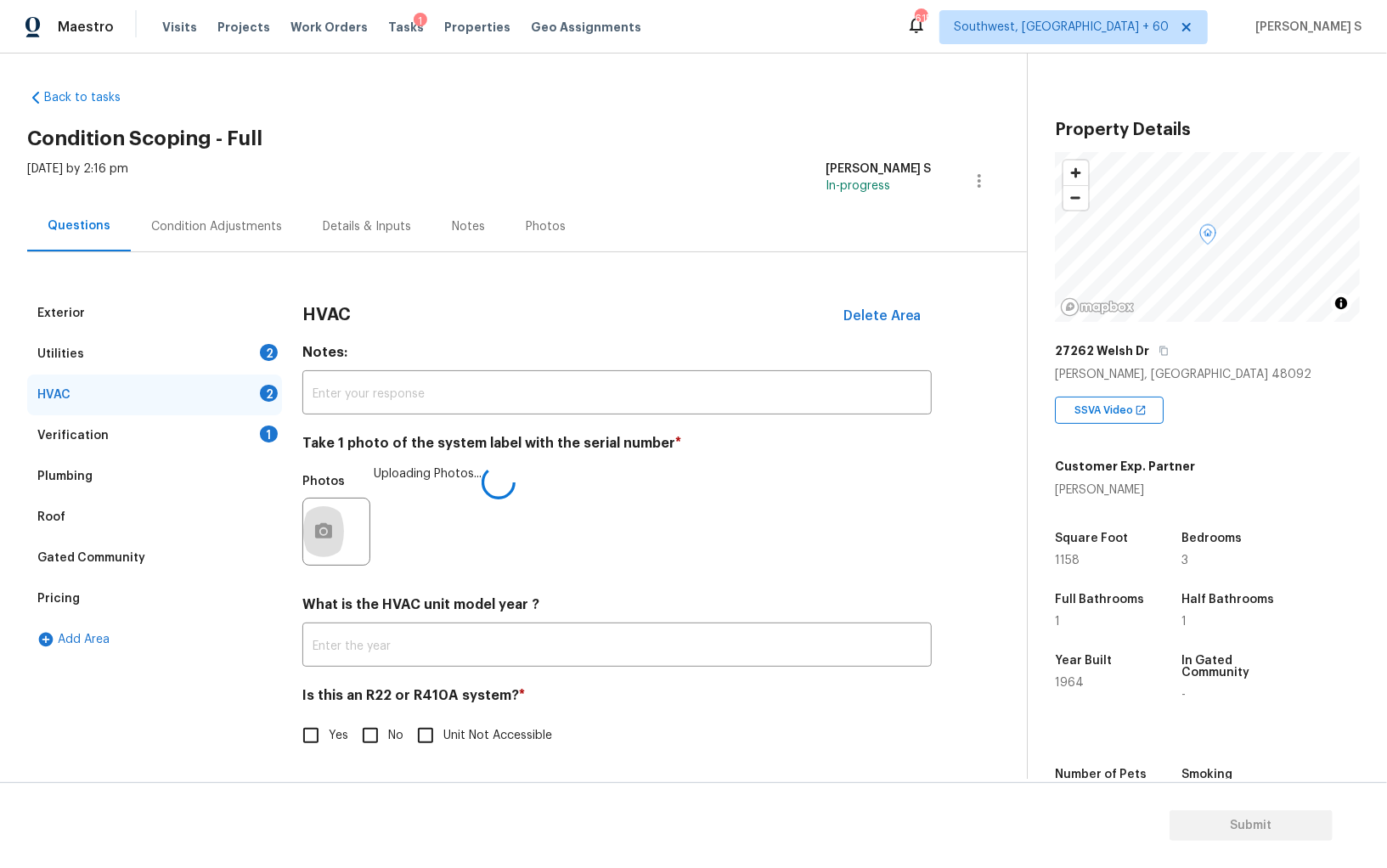
click at [368, 733] on input "No" at bounding box center [370, 735] width 36 height 36
checkbox input "true"
click at [262, 354] on div "2" at bounding box center [269, 353] width 18 height 17
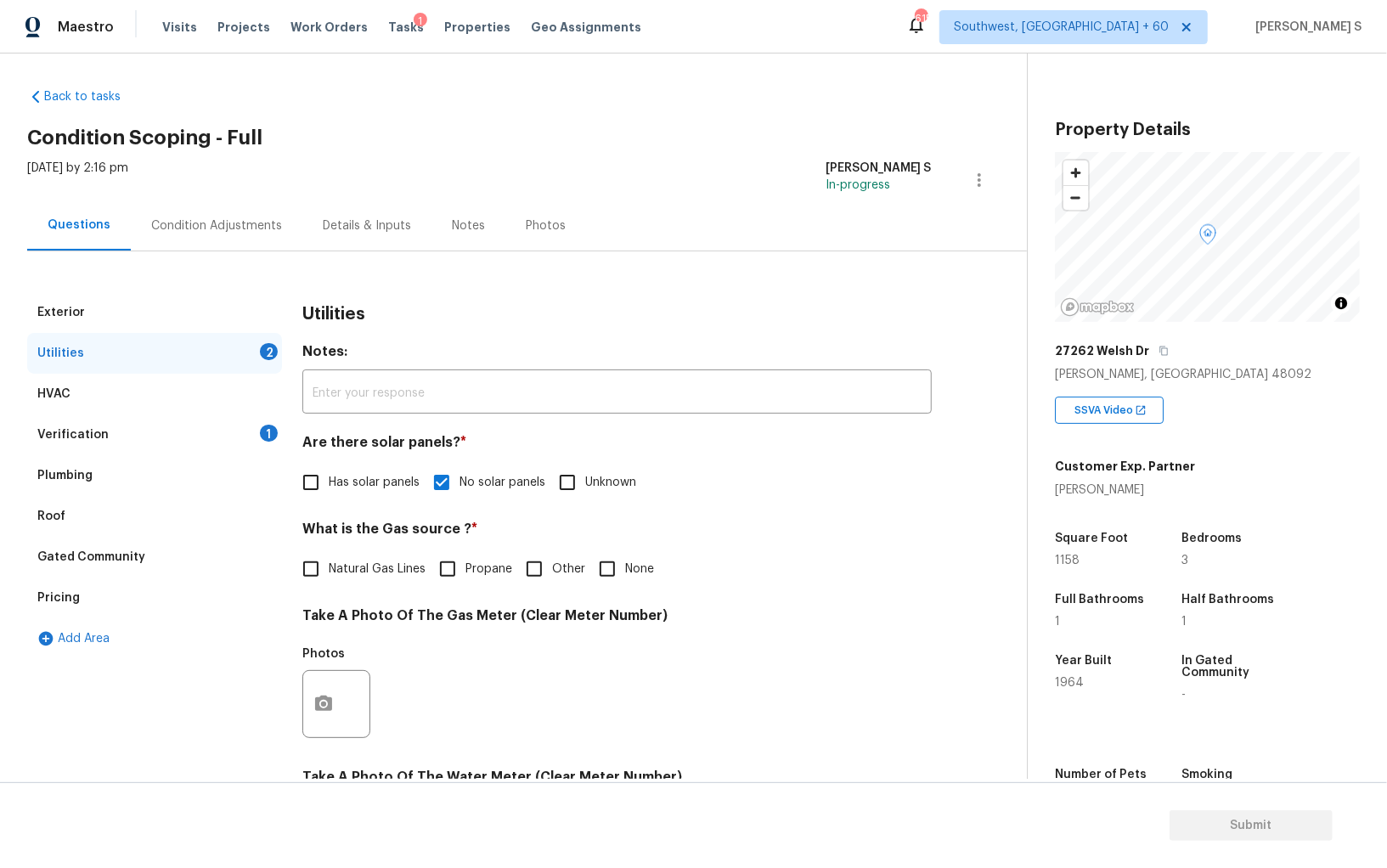
scroll to position [410, 0]
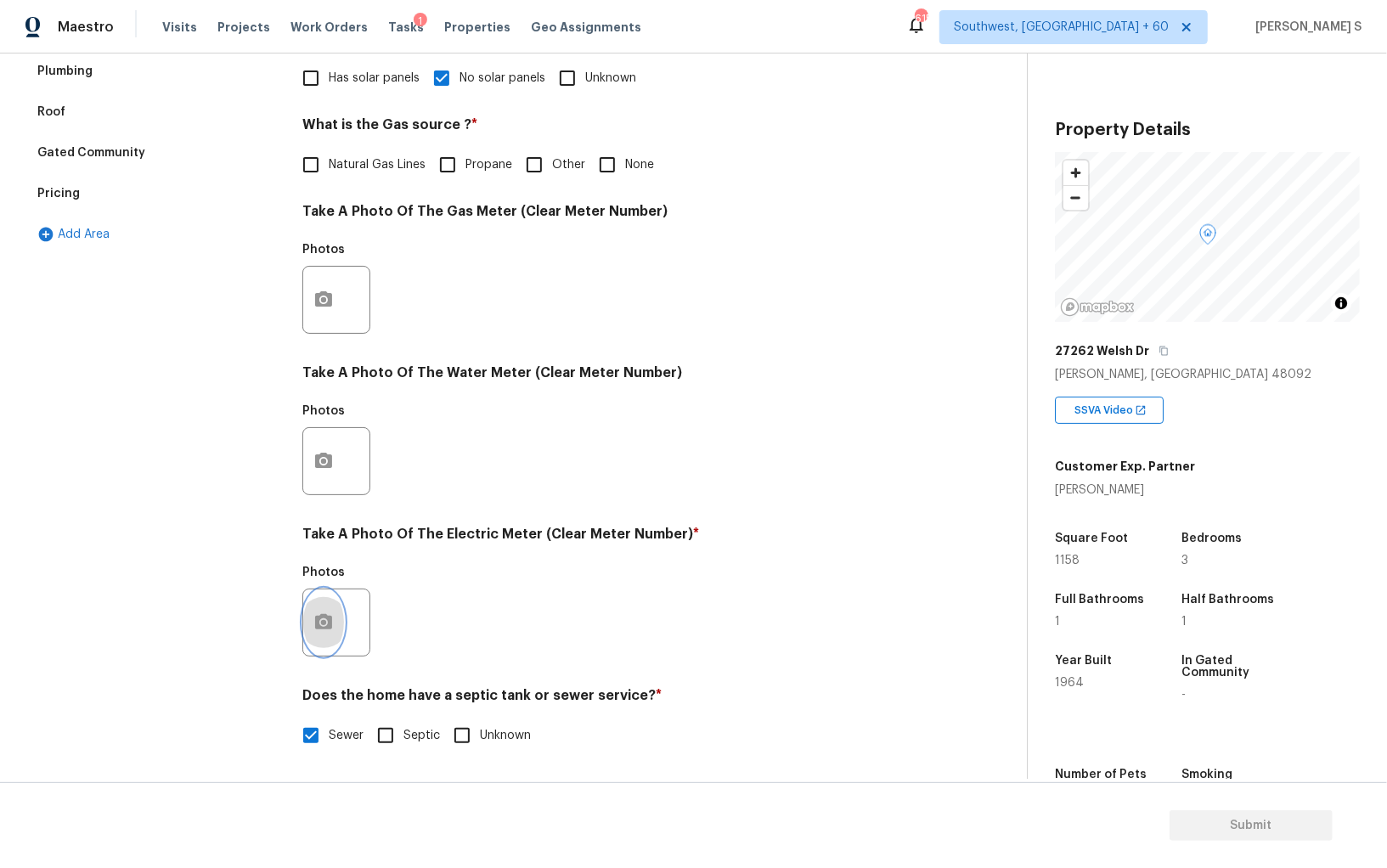
click at [325, 627] on icon "button" at bounding box center [324, 622] width 17 height 16
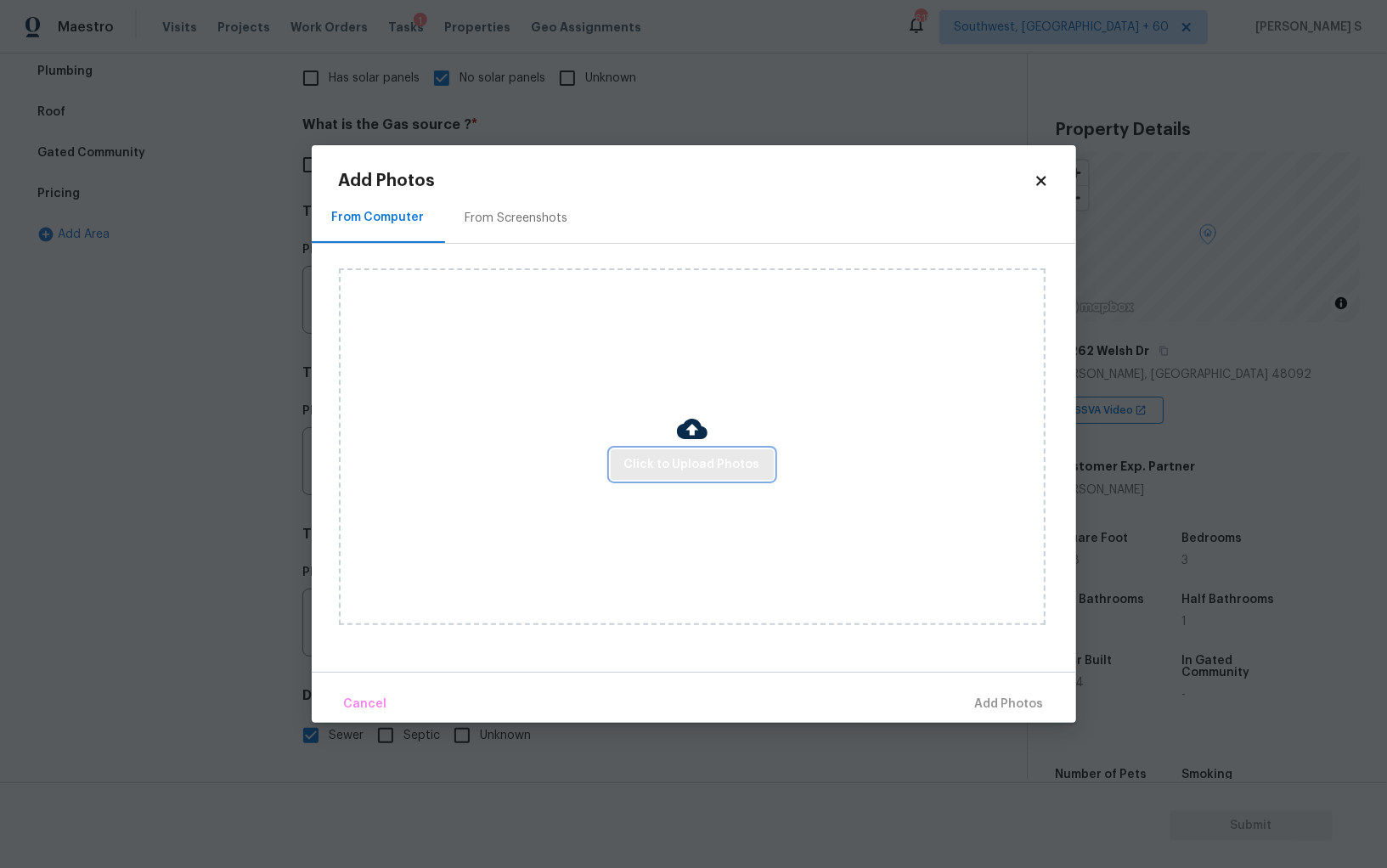
click at [669, 467] on span "Click to Upload Photos" at bounding box center [692, 465] width 136 height 21
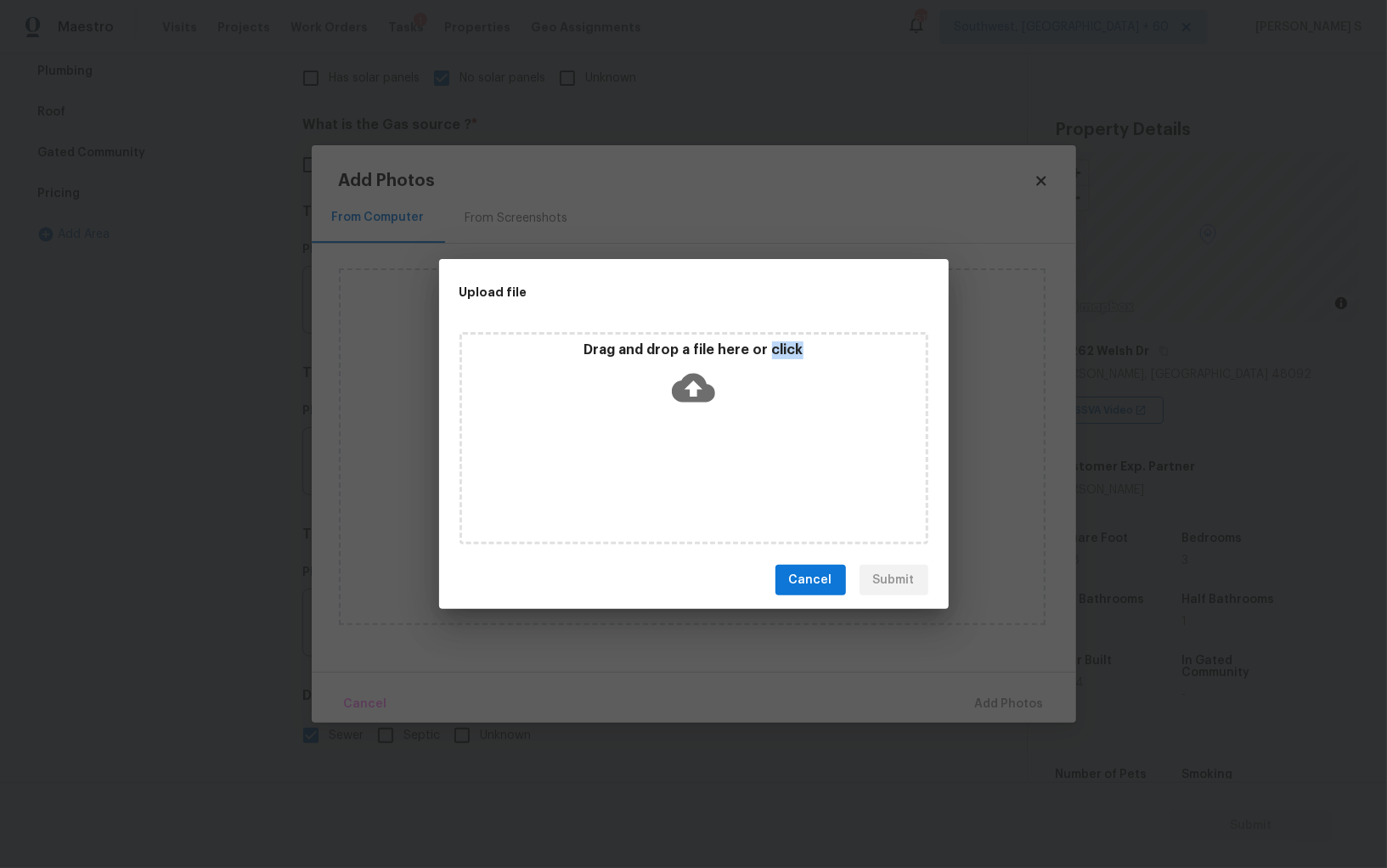
click at [669, 467] on div "Drag and drop a file here or click" at bounding box center [694, 438] width 469 height 212
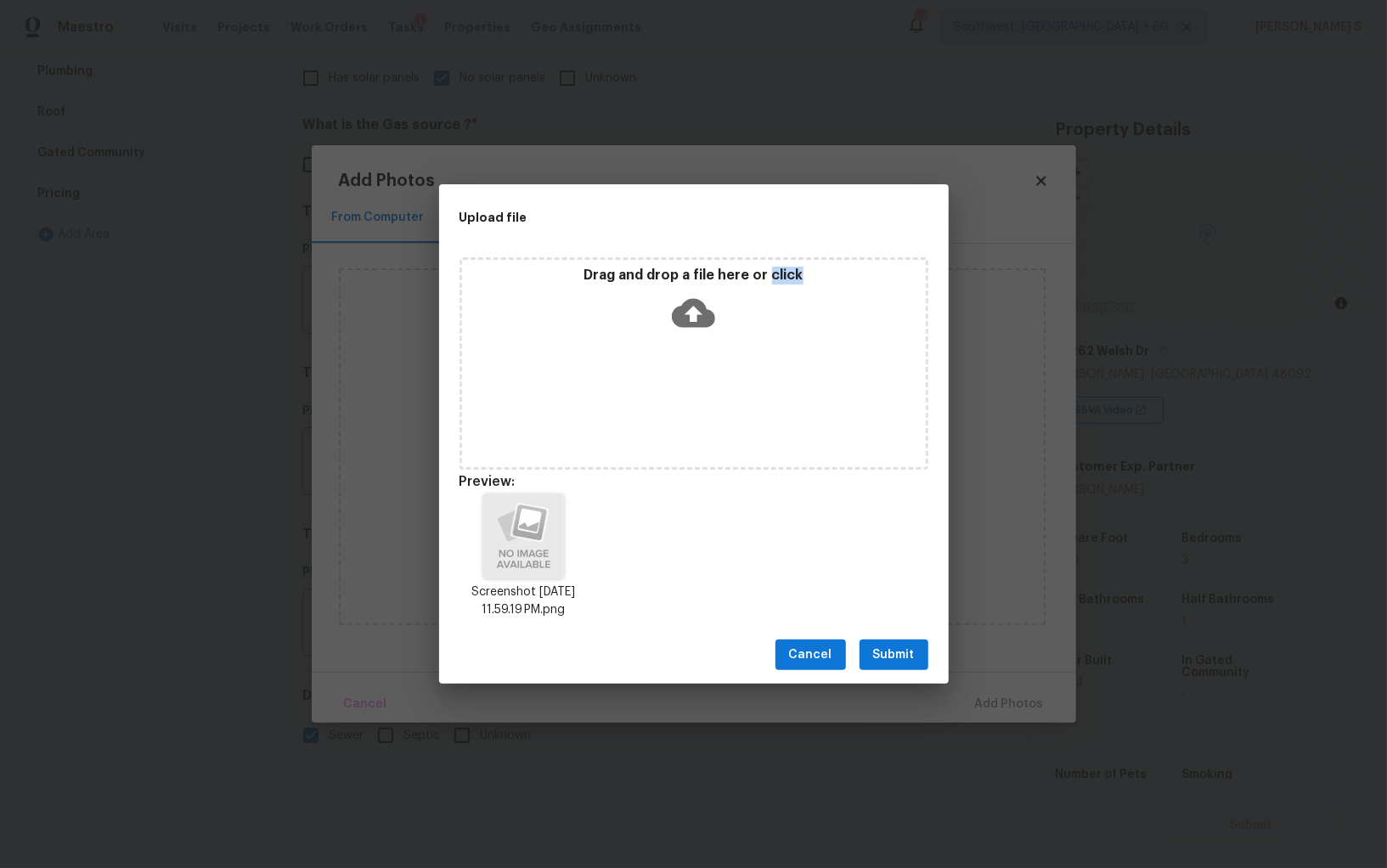
click at [899, 654] on span "Submit" at bounding box center [894, 655] width 42 height 21
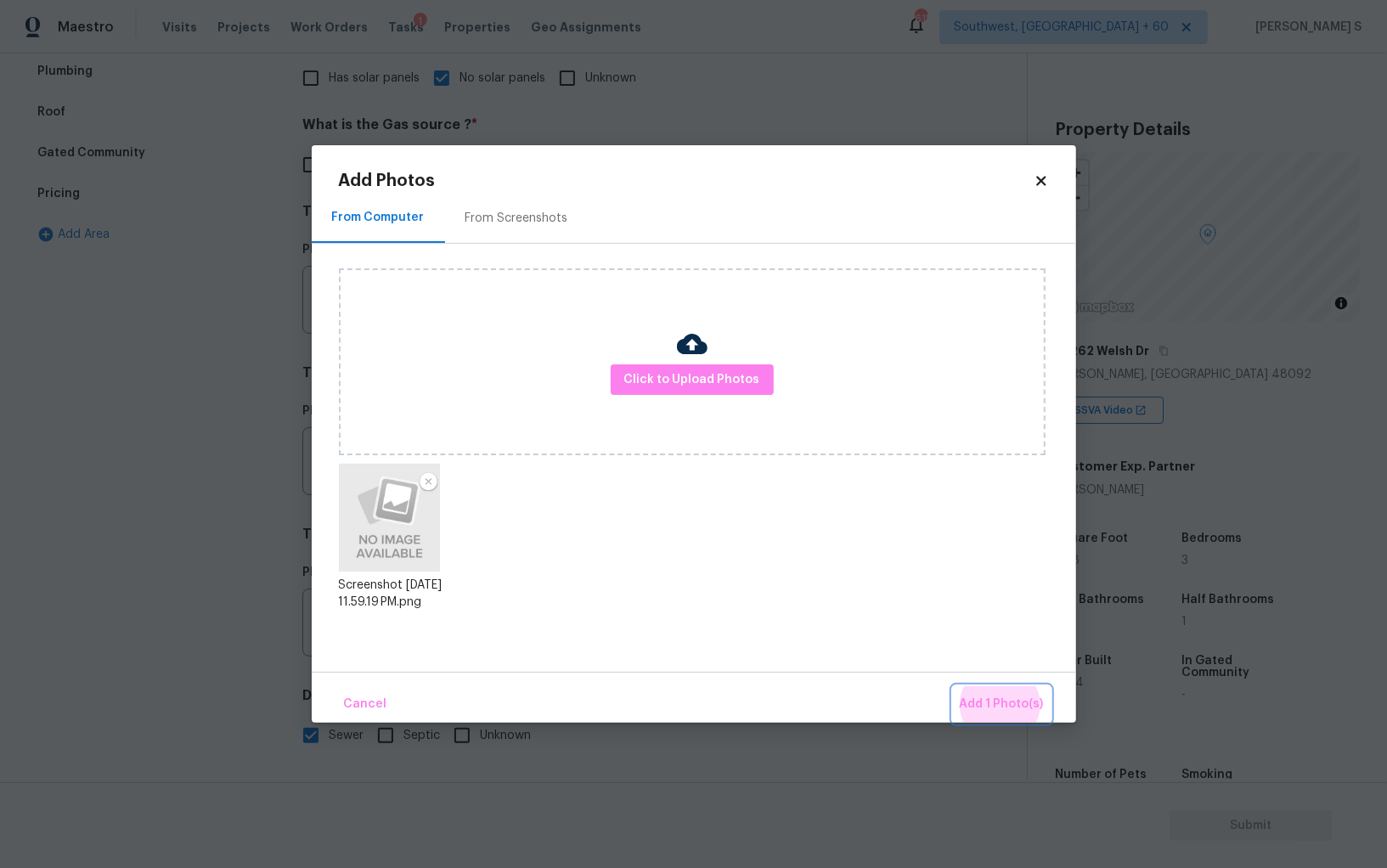
click at [953, 686] on button "Add 1 Photo(s)" at bounding box center [1002, 705] width 97 height 36
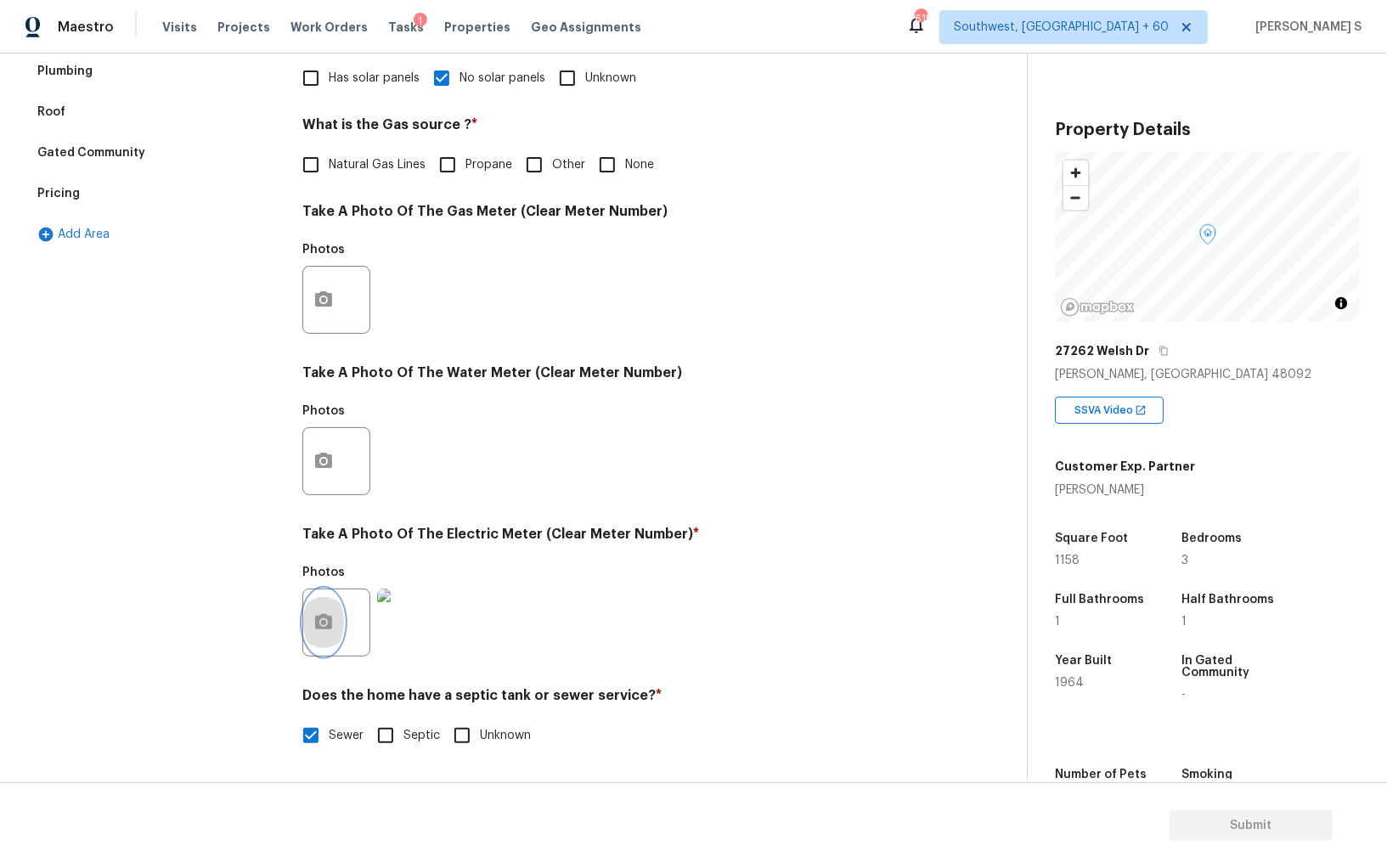
scroll to position [0, 0]
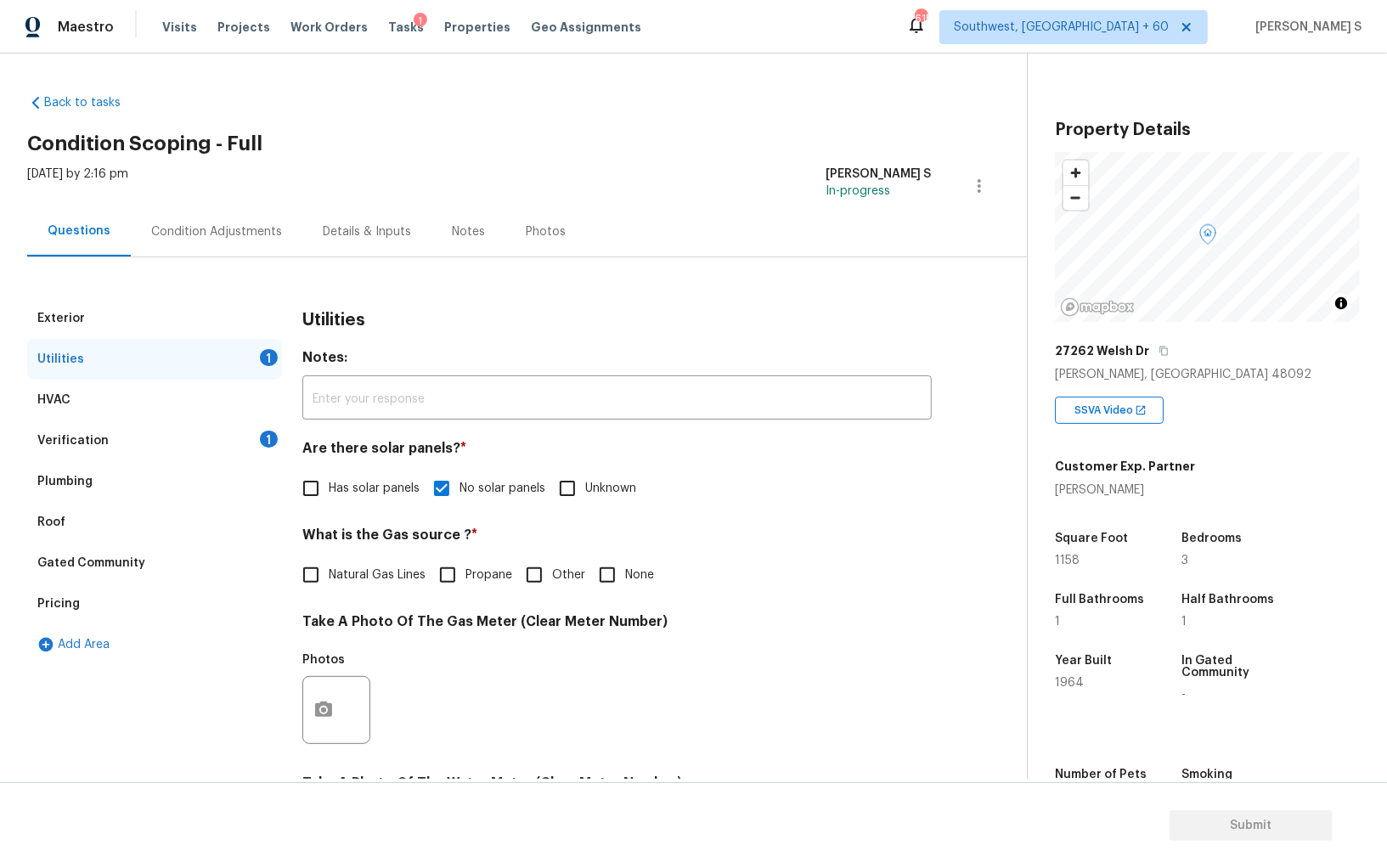
click at [233, 216] on div "Condition Adjustments" at bounding box center [216, 232] width 171 height 50
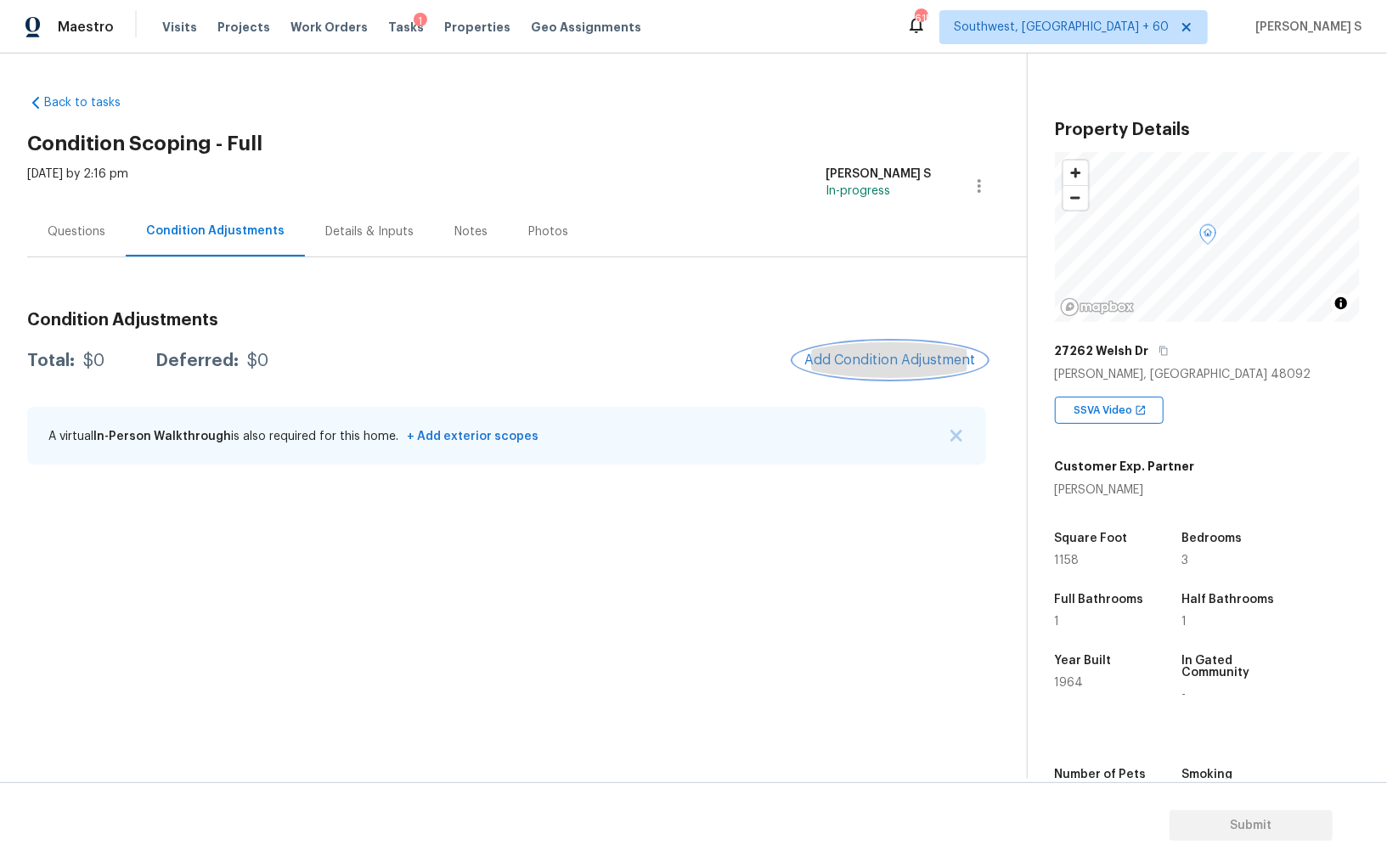
click at [871, 350] on button "Add Condition Adjustment" at bounding box center [890, 360] width 192 height 36
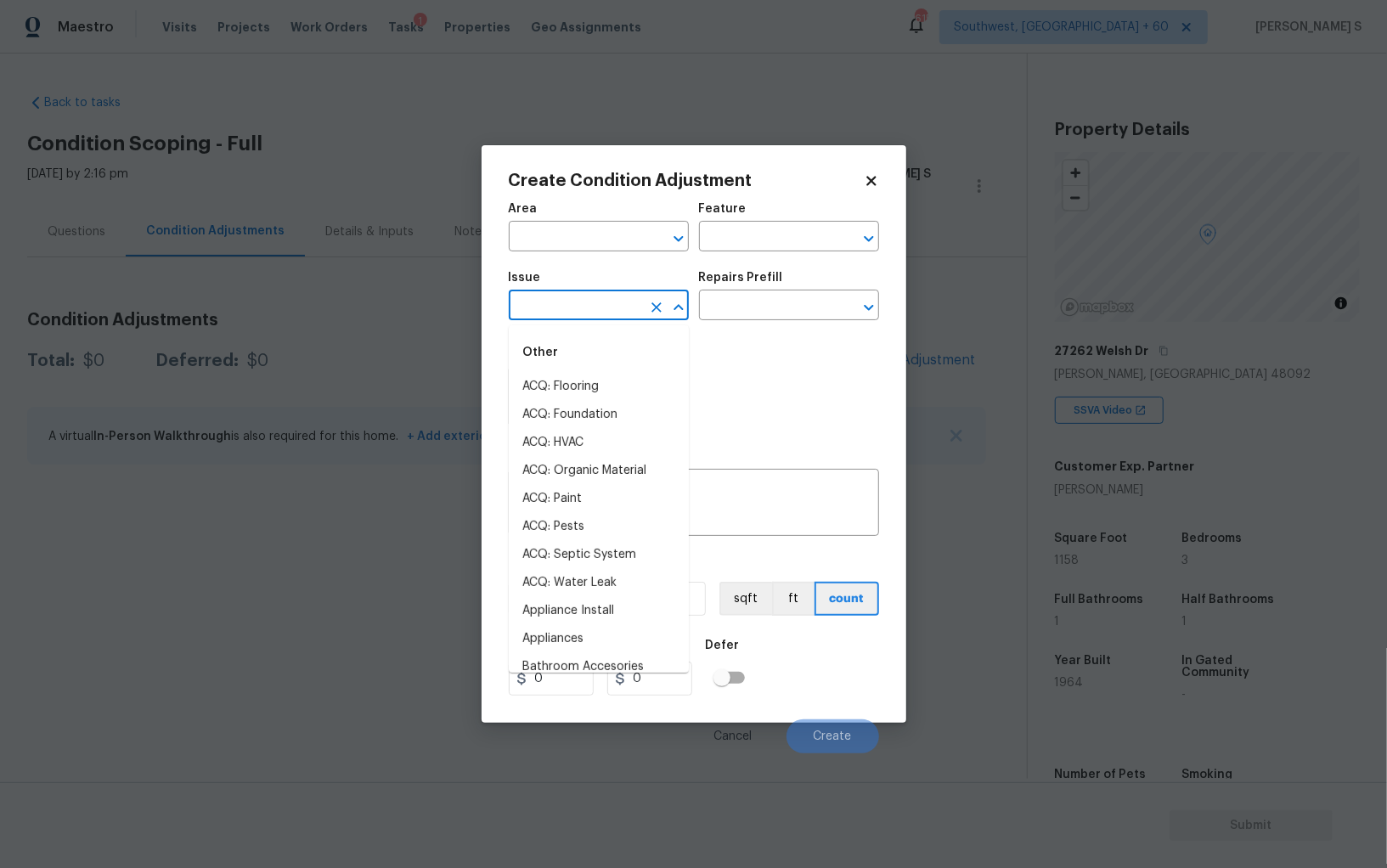
click at [620, 298] on input "text" at bounding box center [574, 307] width 132 height 26
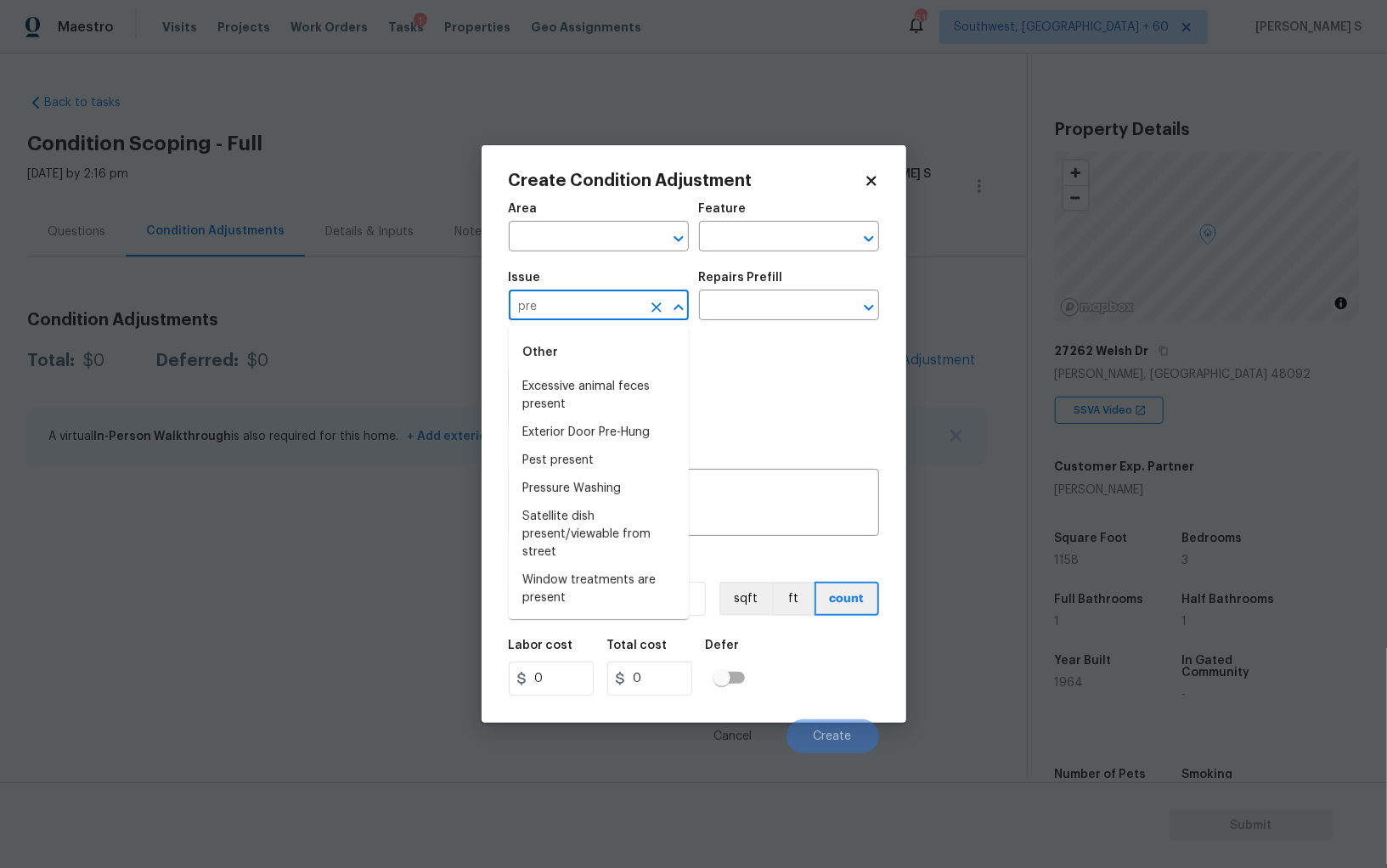
type input "pres"
type input "s"
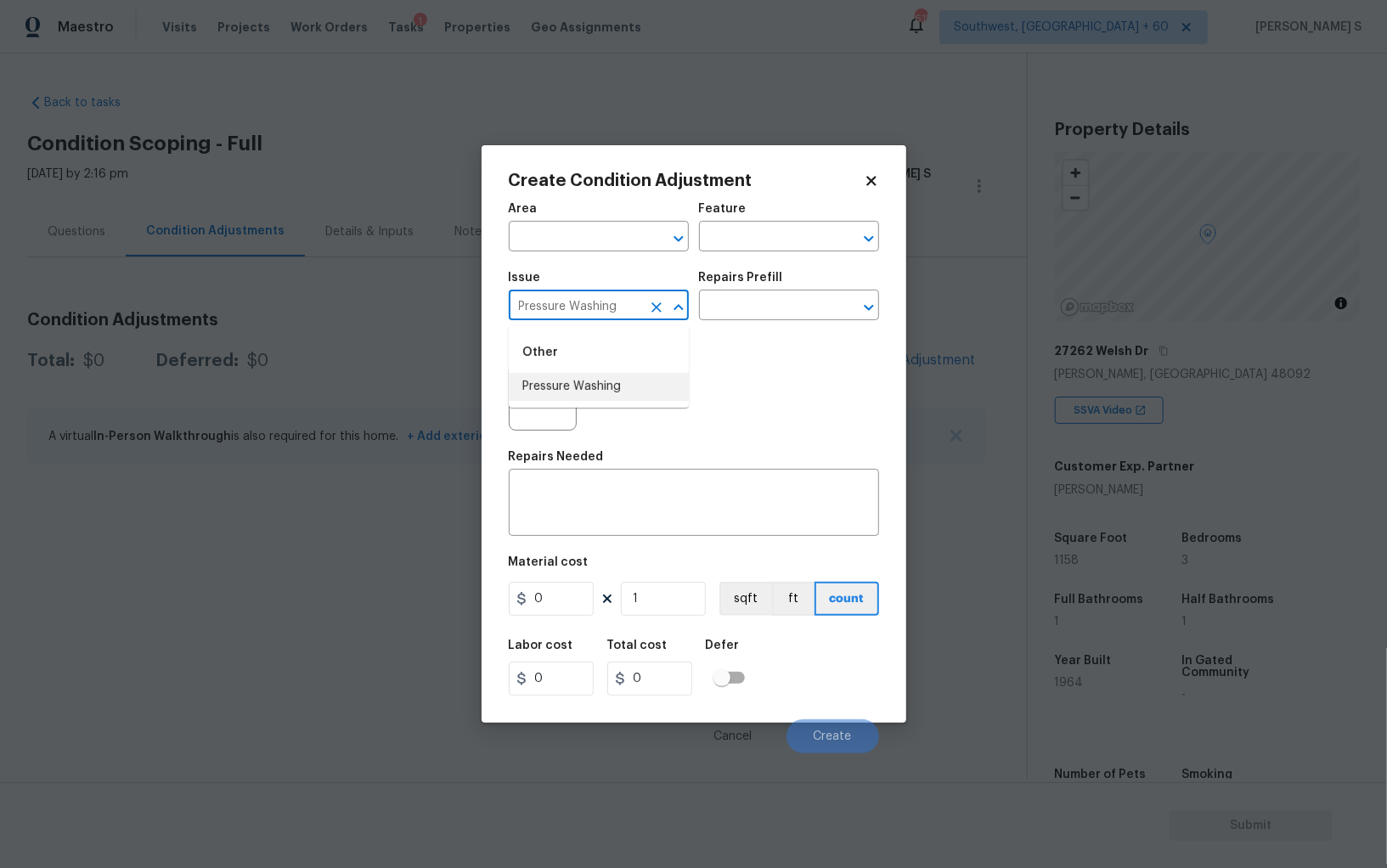
type input "Pressure Washing"
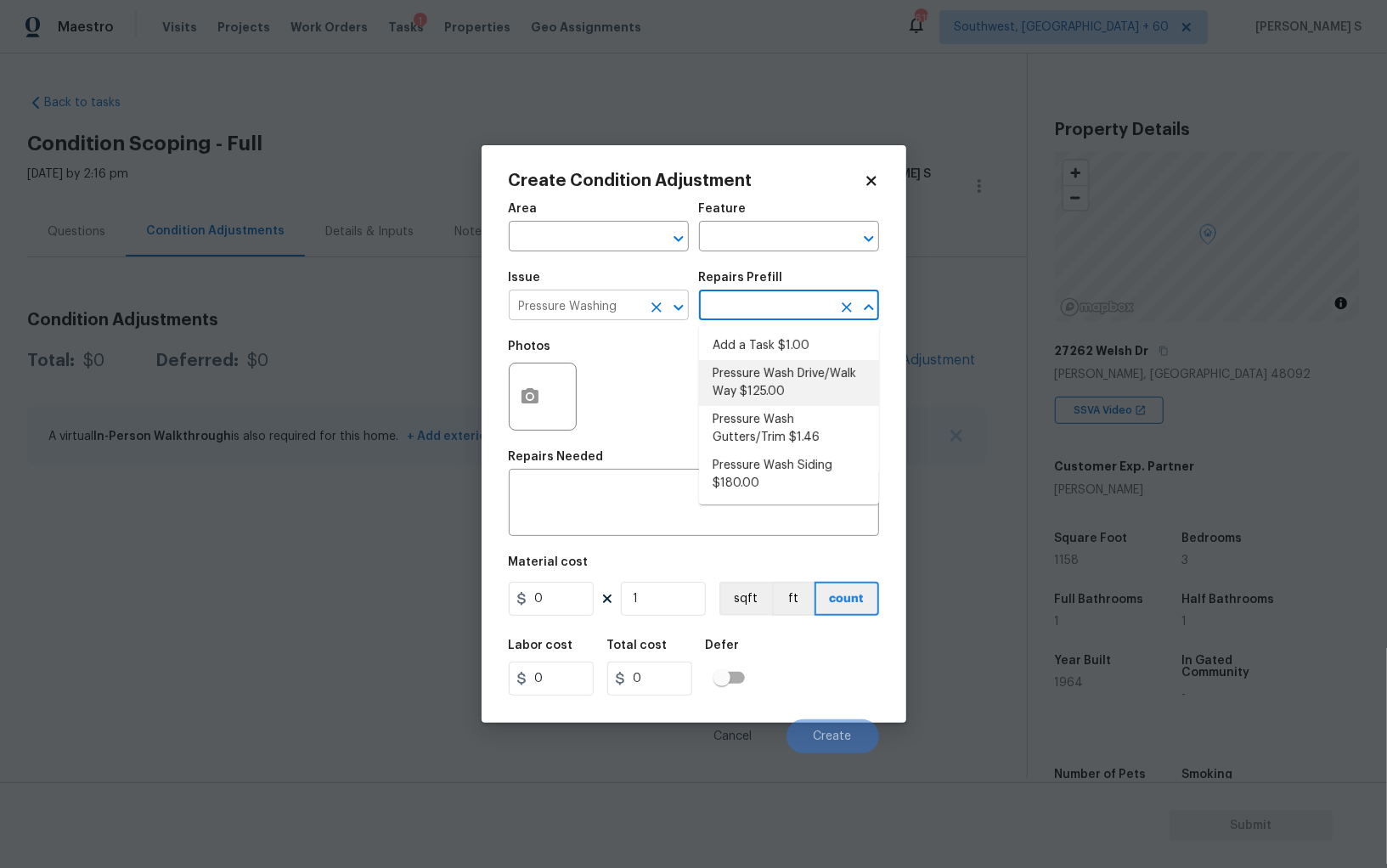
type input "Siding"
type textarea "Pressure wash the driveways/walkways as directed by the PM. Ensure that all deb…"
type input "125"
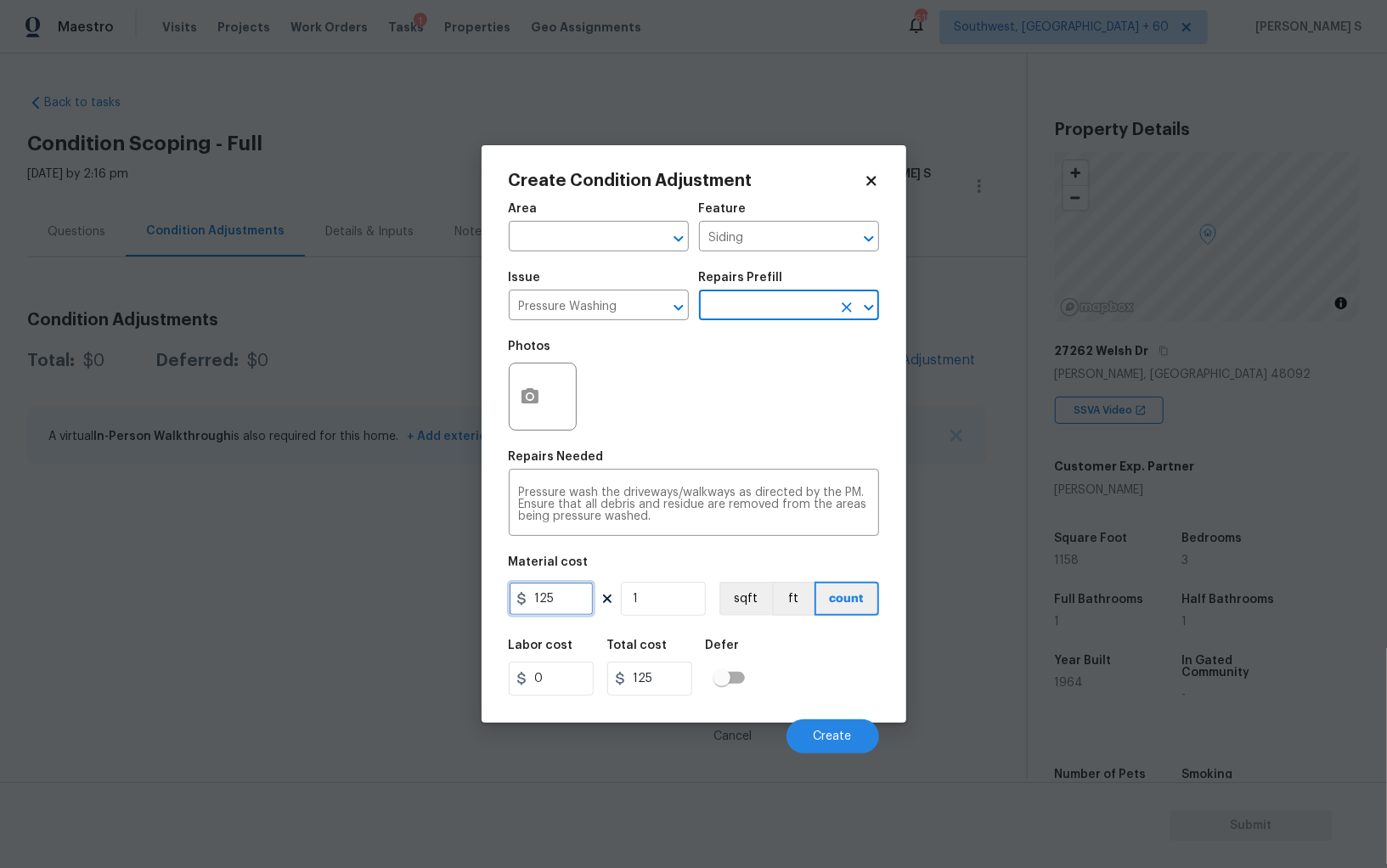
click at [570, 606] on input "125" at bounding box center [551, 599] width 85 height 34
type input "200"
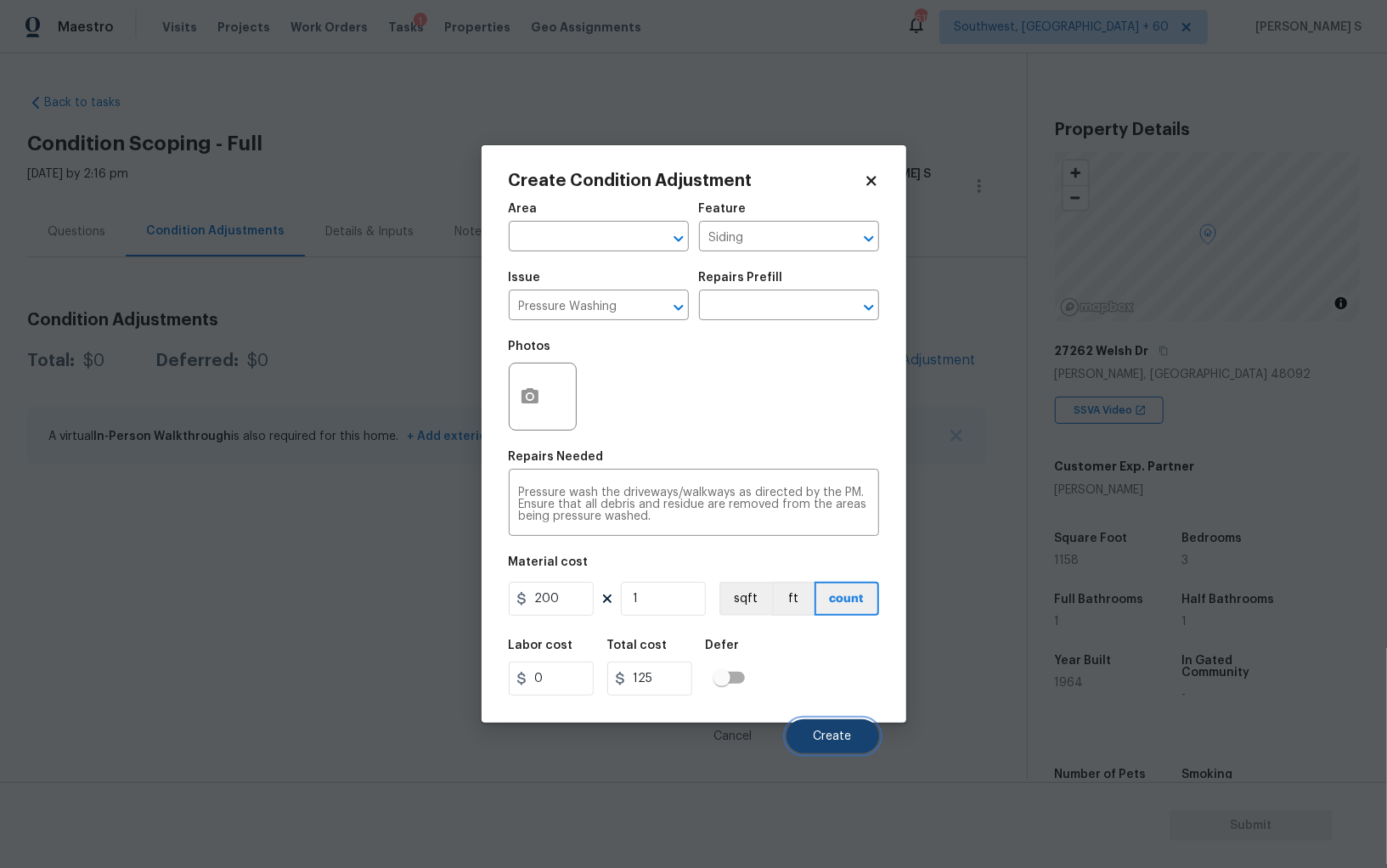
type input "200"
click at [816, 744] on button "Create" at bounding box center [833, 736] width 93 height 34
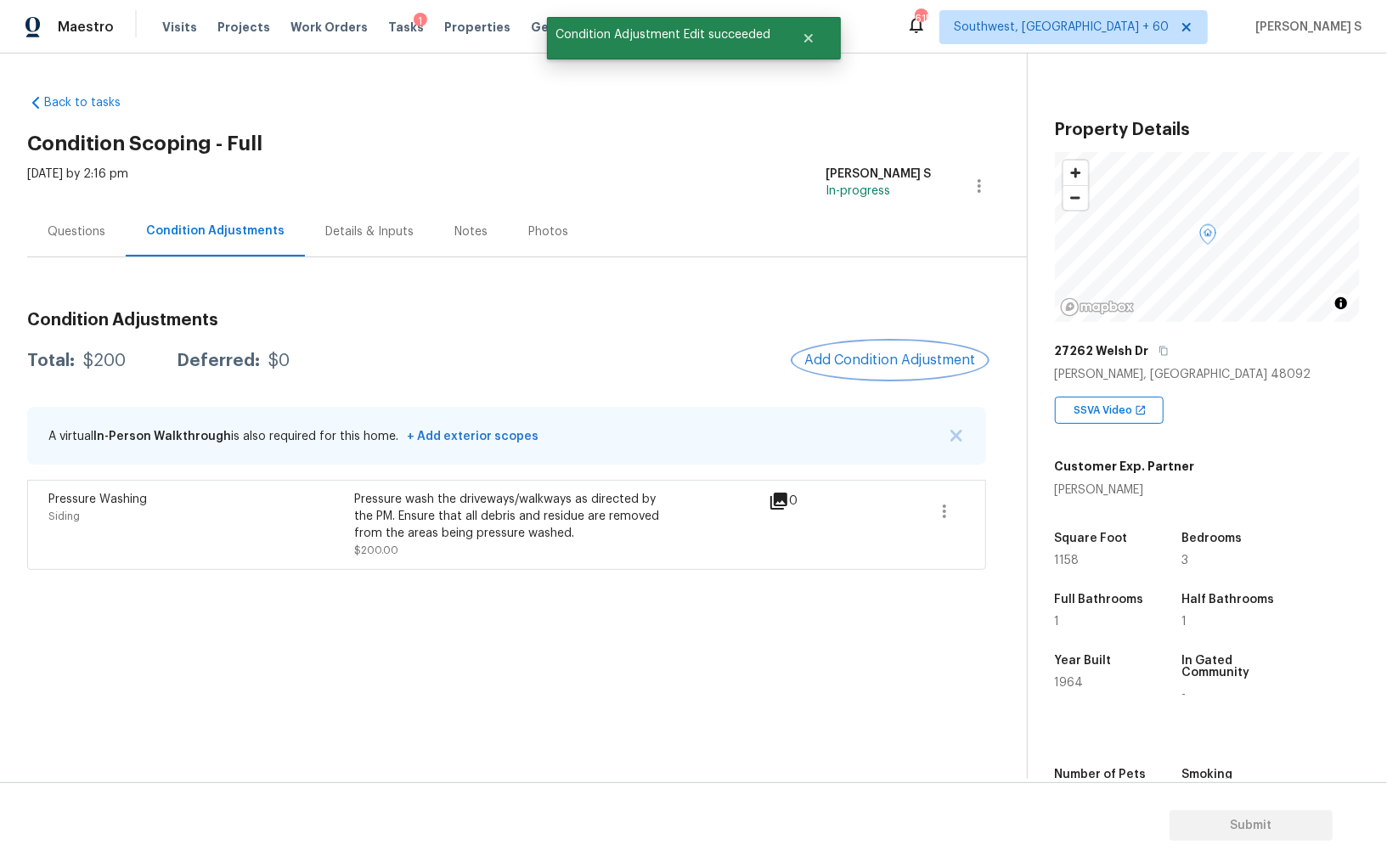
click at [899, 363] on span "Add Condition Adjustment" at bounding box center [890, 361] width 171 height 16
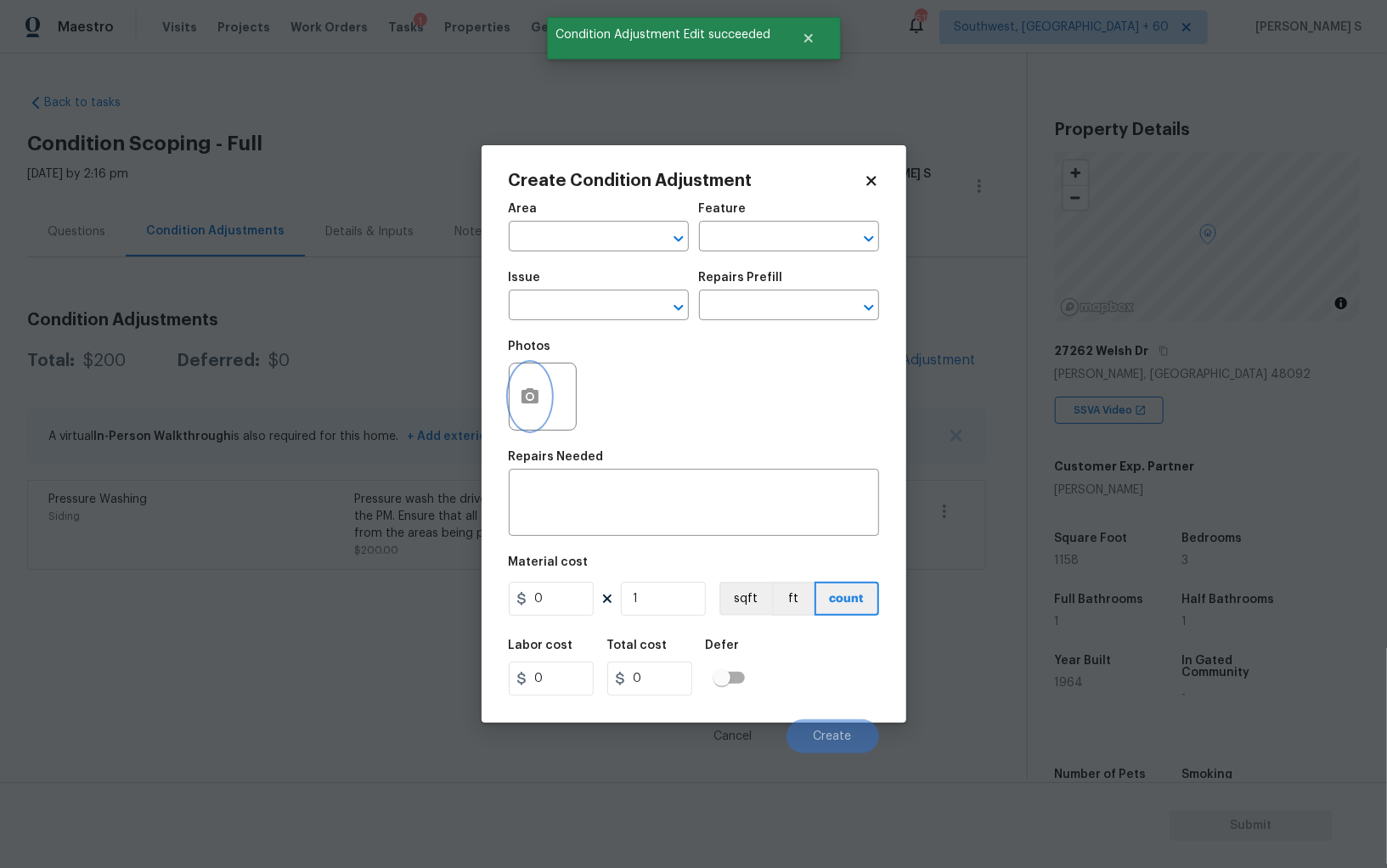
click at [535, 415] on button "button" at bounding box center [529, 396] width 41 height 66
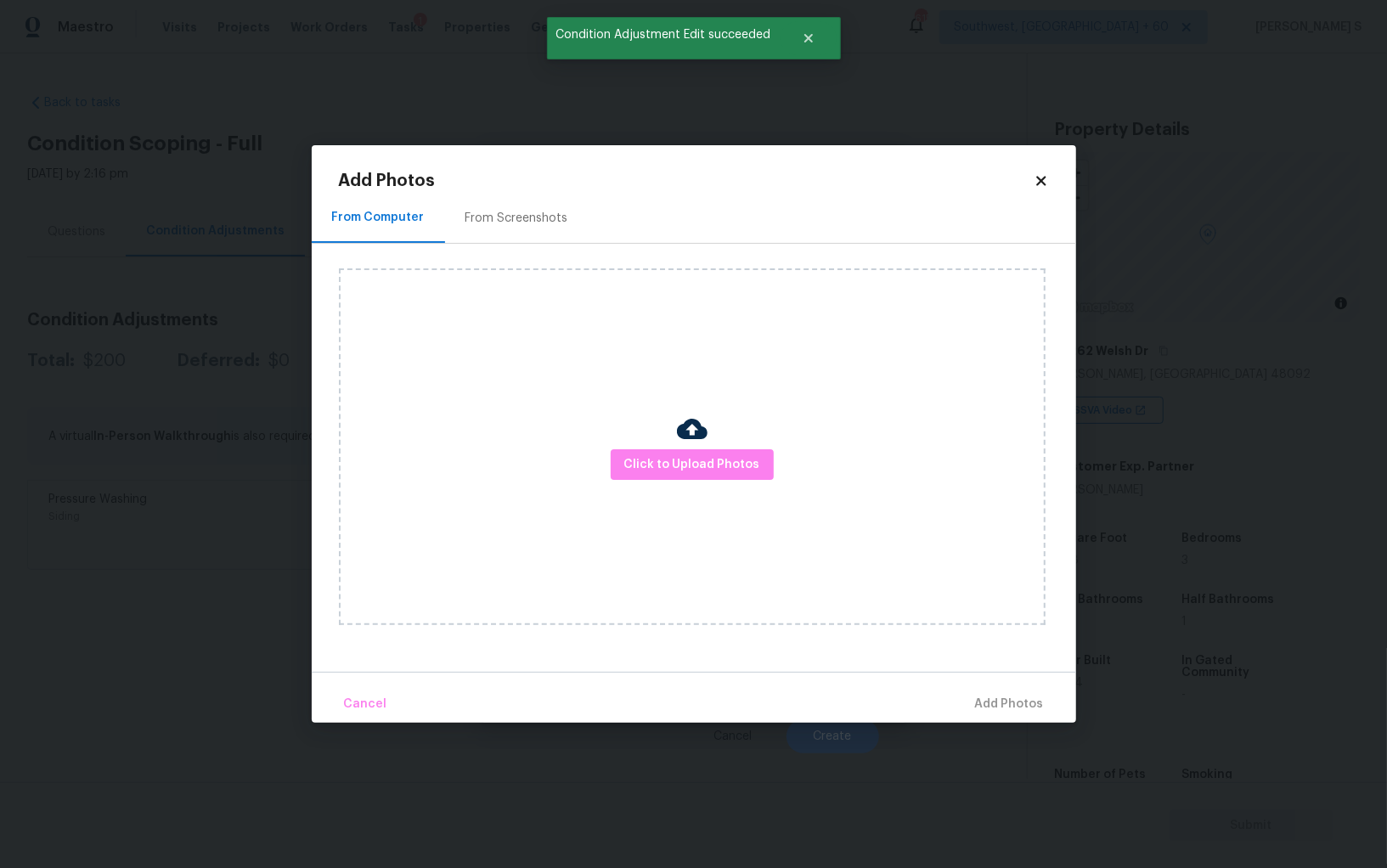
click at [504, 221] on div "From Screenshots" at bounding box center [517, 218] width 103 height 17
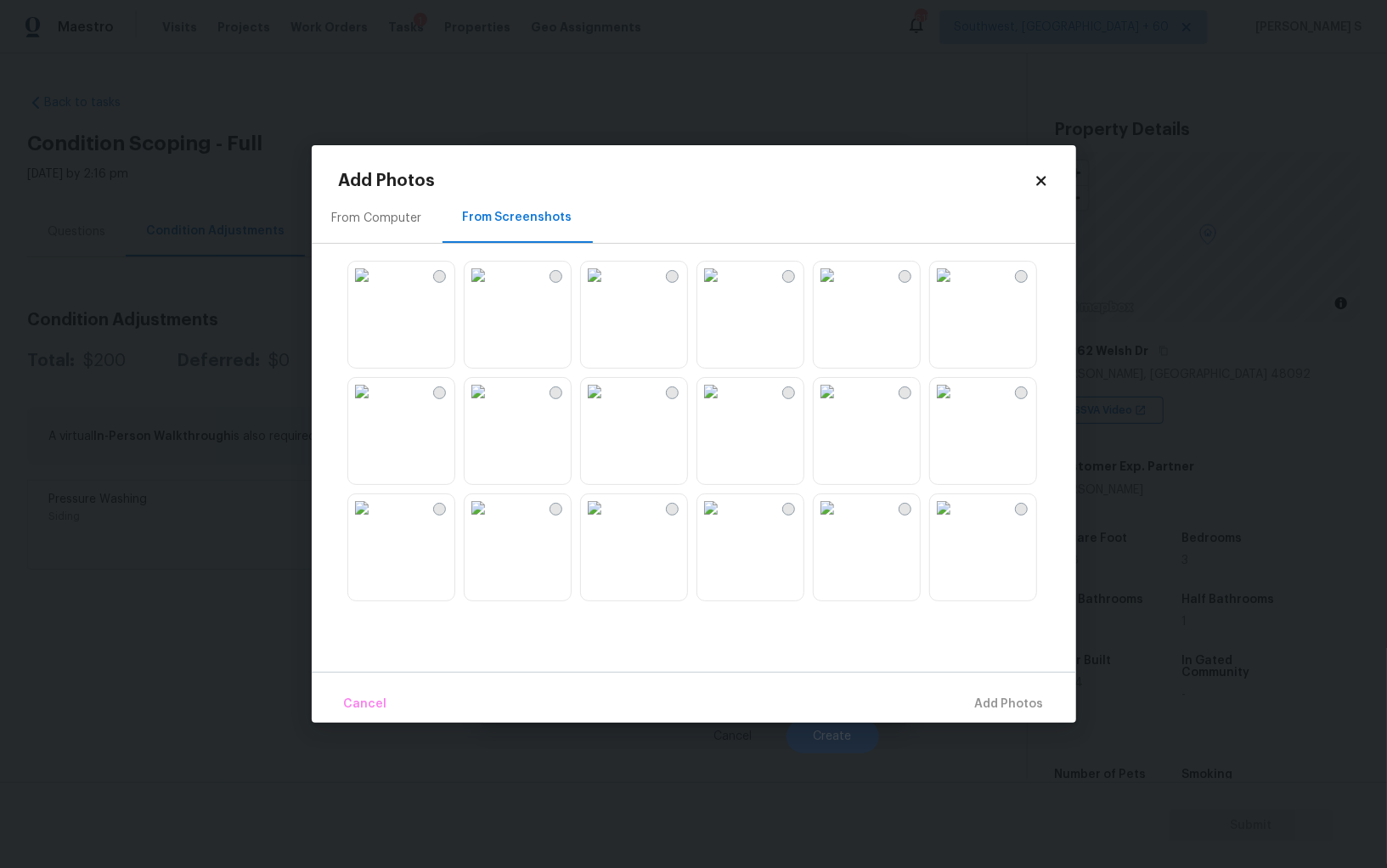
click at [608, 288] on img at bounding box center [594, 275] width 27 height 27
click at [725, 288] on img at bounding box center [710, 275] width 27 height 27
click at [841, 288] on img at bounding box center [826, 275] width 27 height 27
click at [958, 405] on img at bounding box center [943, 391] width 27 height 27
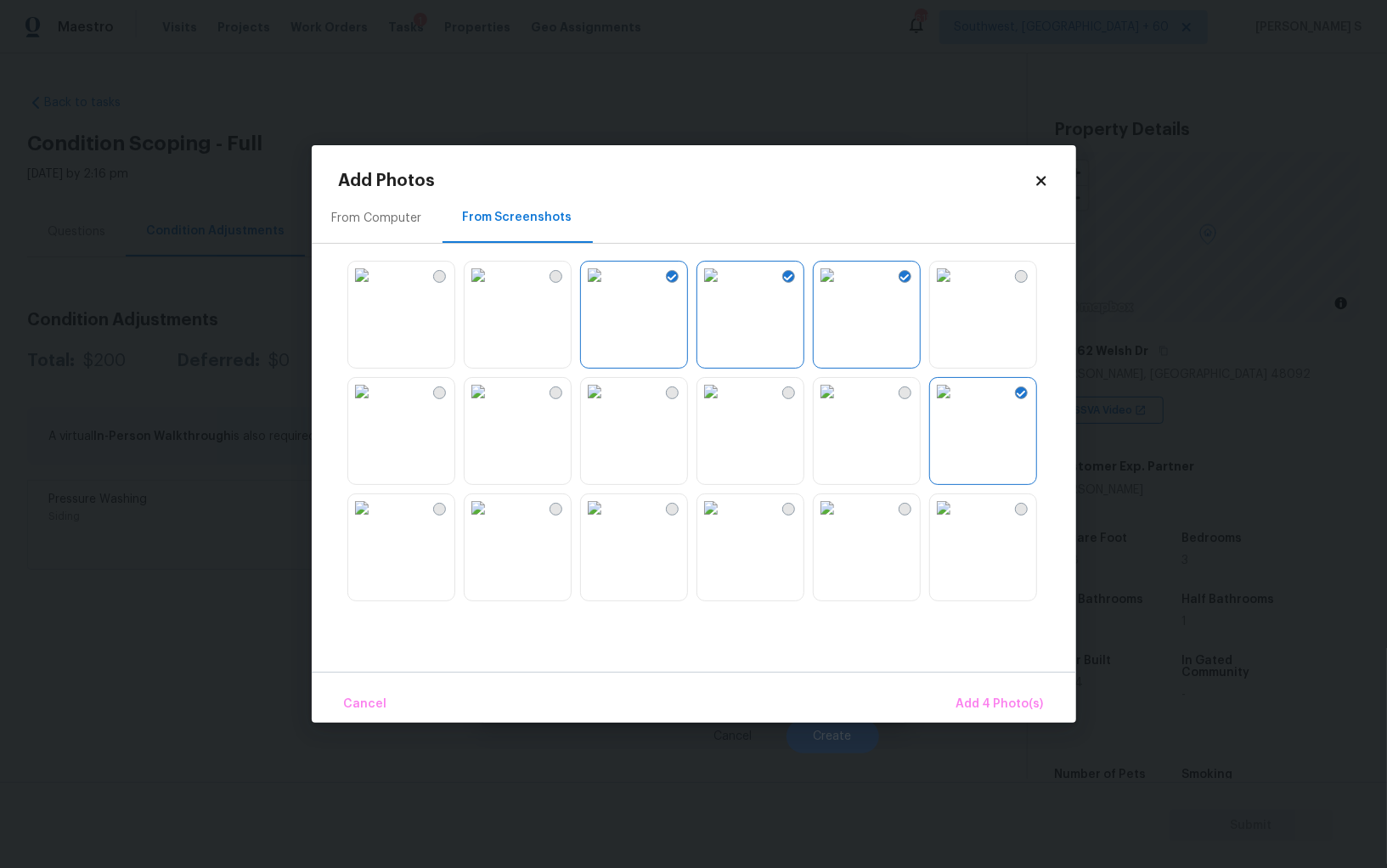
click at [467, 405] on img at bounding box center [478, 391] width 27 height 27
click at [375, 405] on img at bounding box center [362, 391] width 27 height 27
click at [977, 692] on button "Add 6 Photo(s)" at bounding box center [1000, 705] width 100 height 36
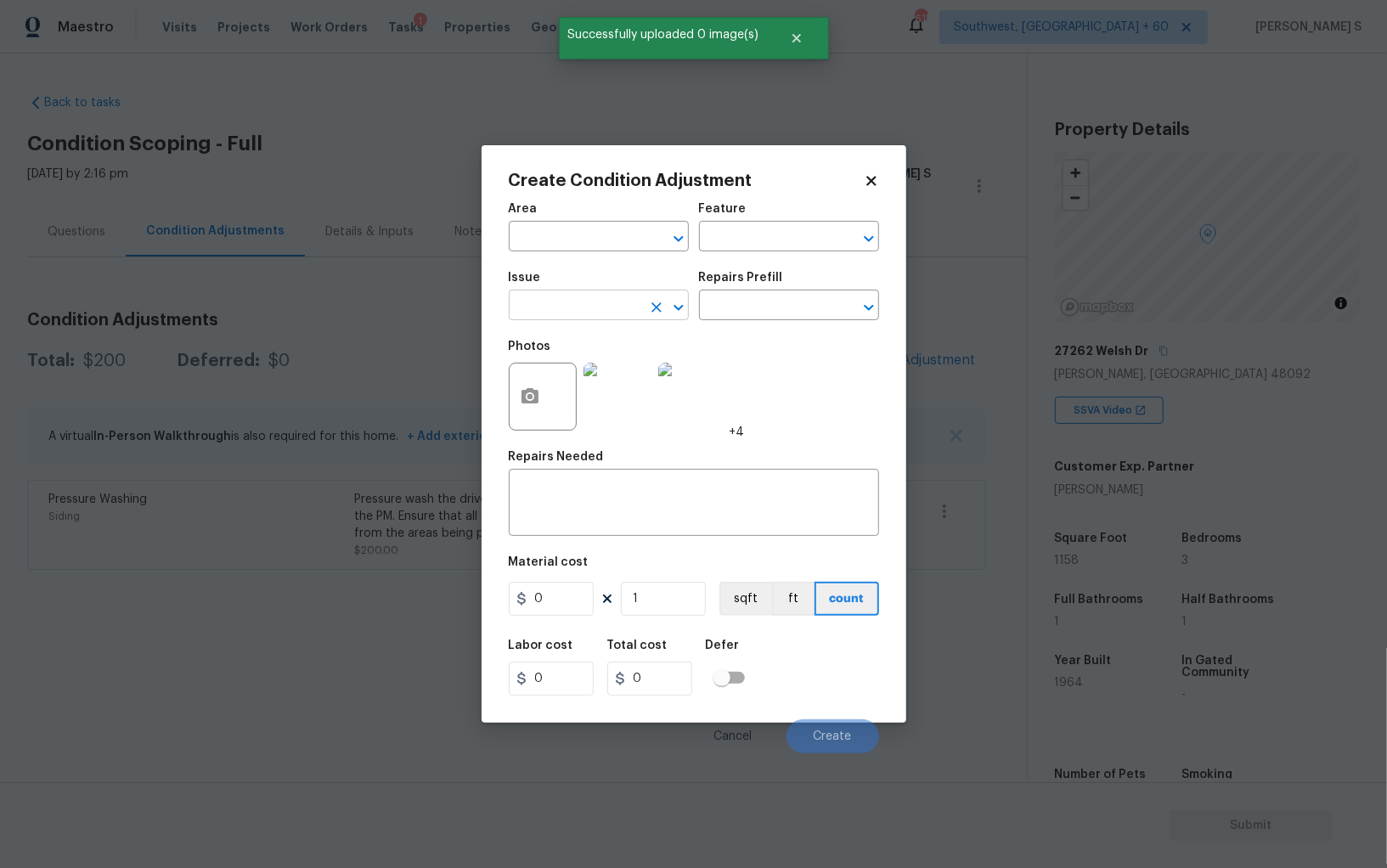
click at [602, 304] on input "text" at bounding box center [574, 307] width 132 height 26
type input "Landscape Package"
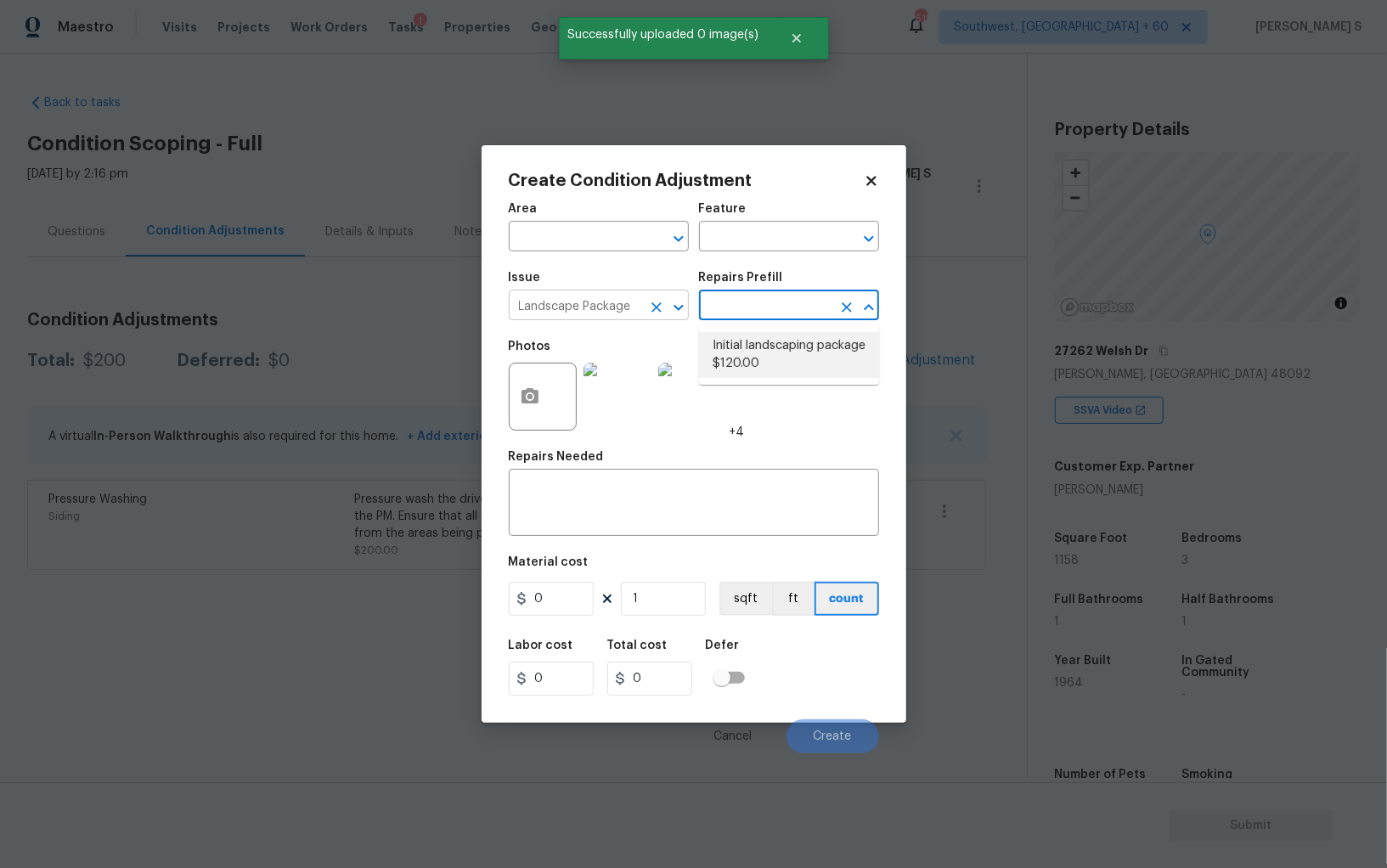
type input "Home Readiness Packages"
type textarea "Mowing of grass up to 6" in height. Mow, edge along driveways & sidewalks, trim…"
type input "120"
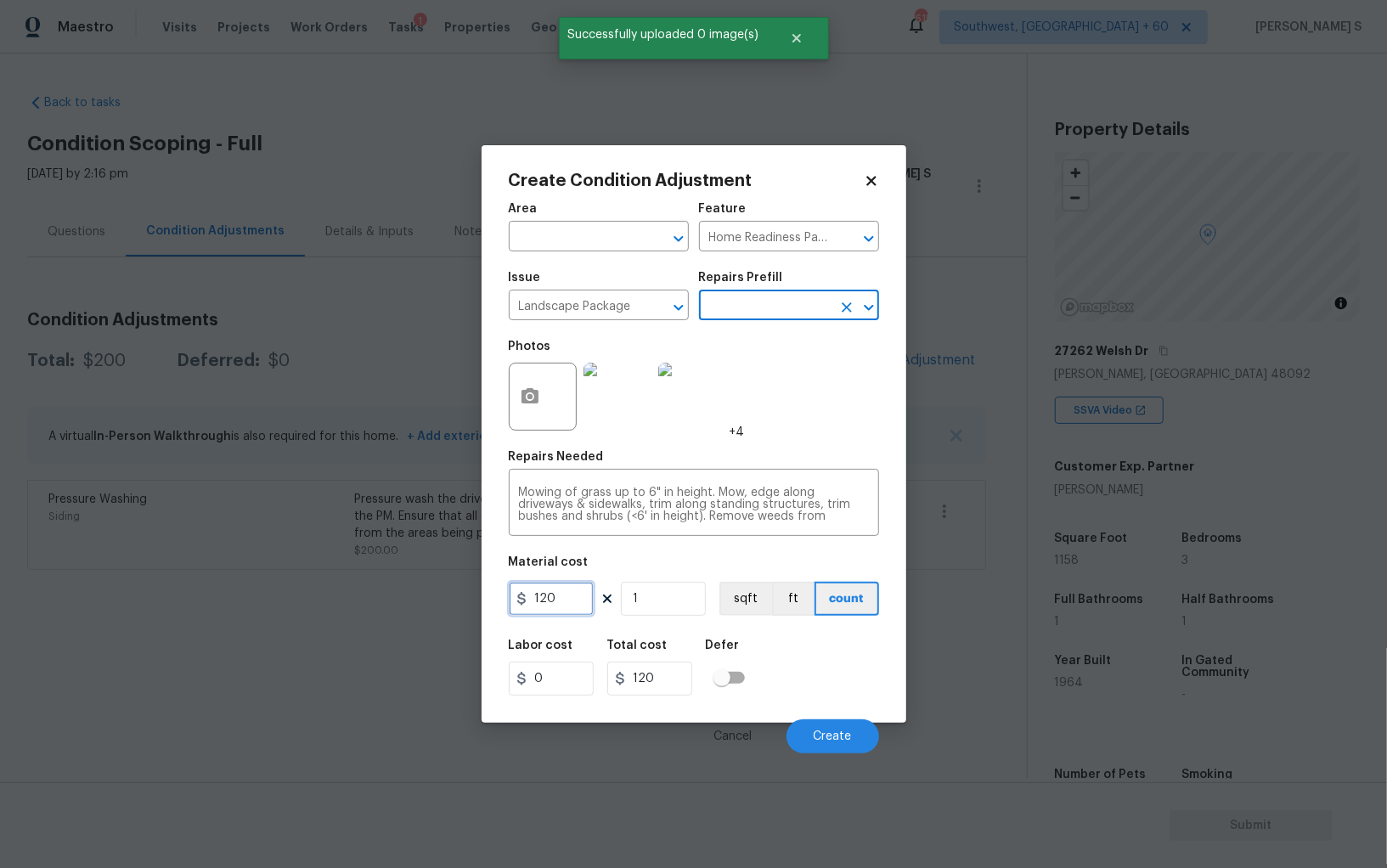
click at [559, 609] on input "120" at bounding box center [551, 599] width 85 height 34
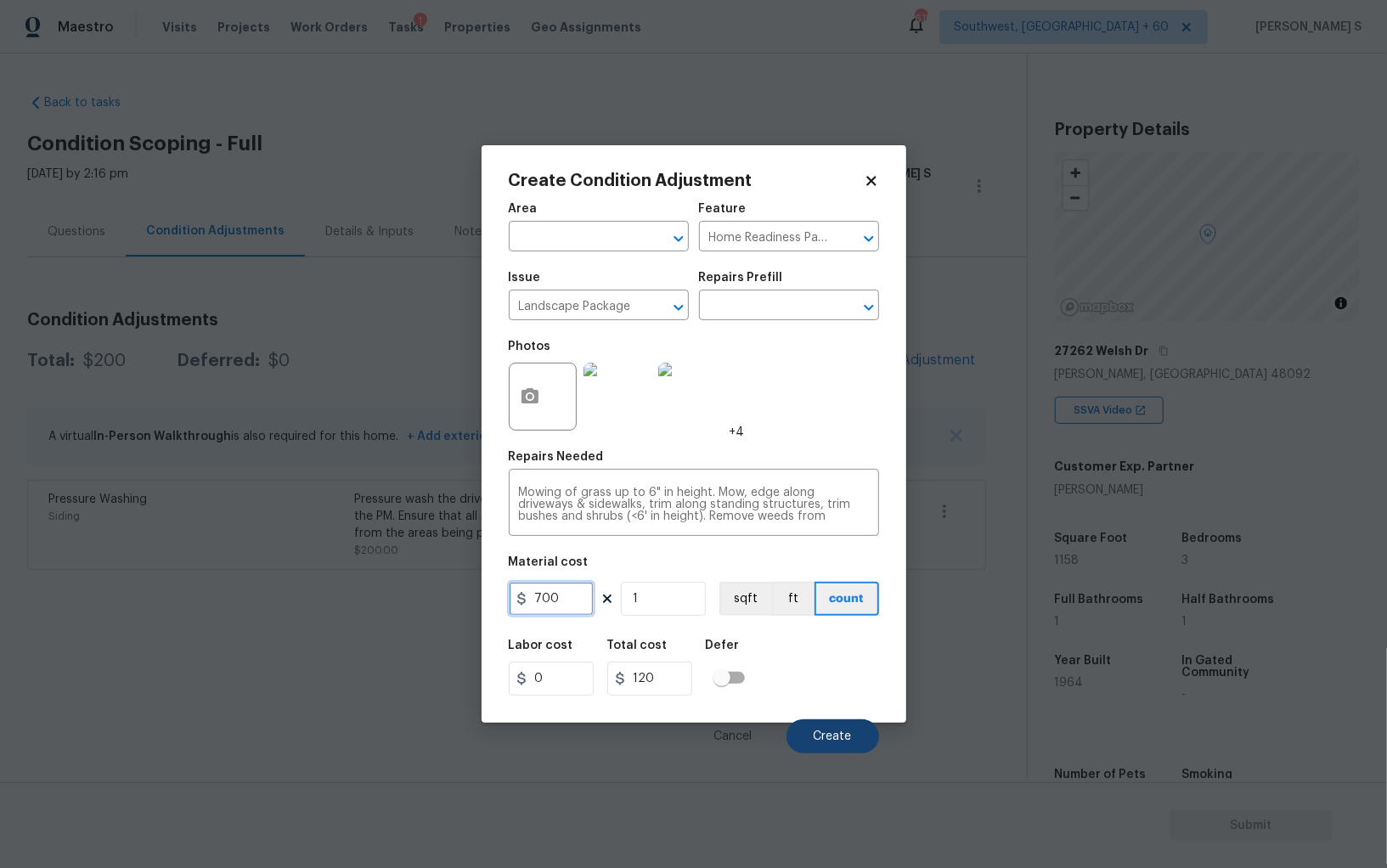
type input "700"
click at [837, 732] on span "Create" at bounding box center [833, 737] width 38 height 13
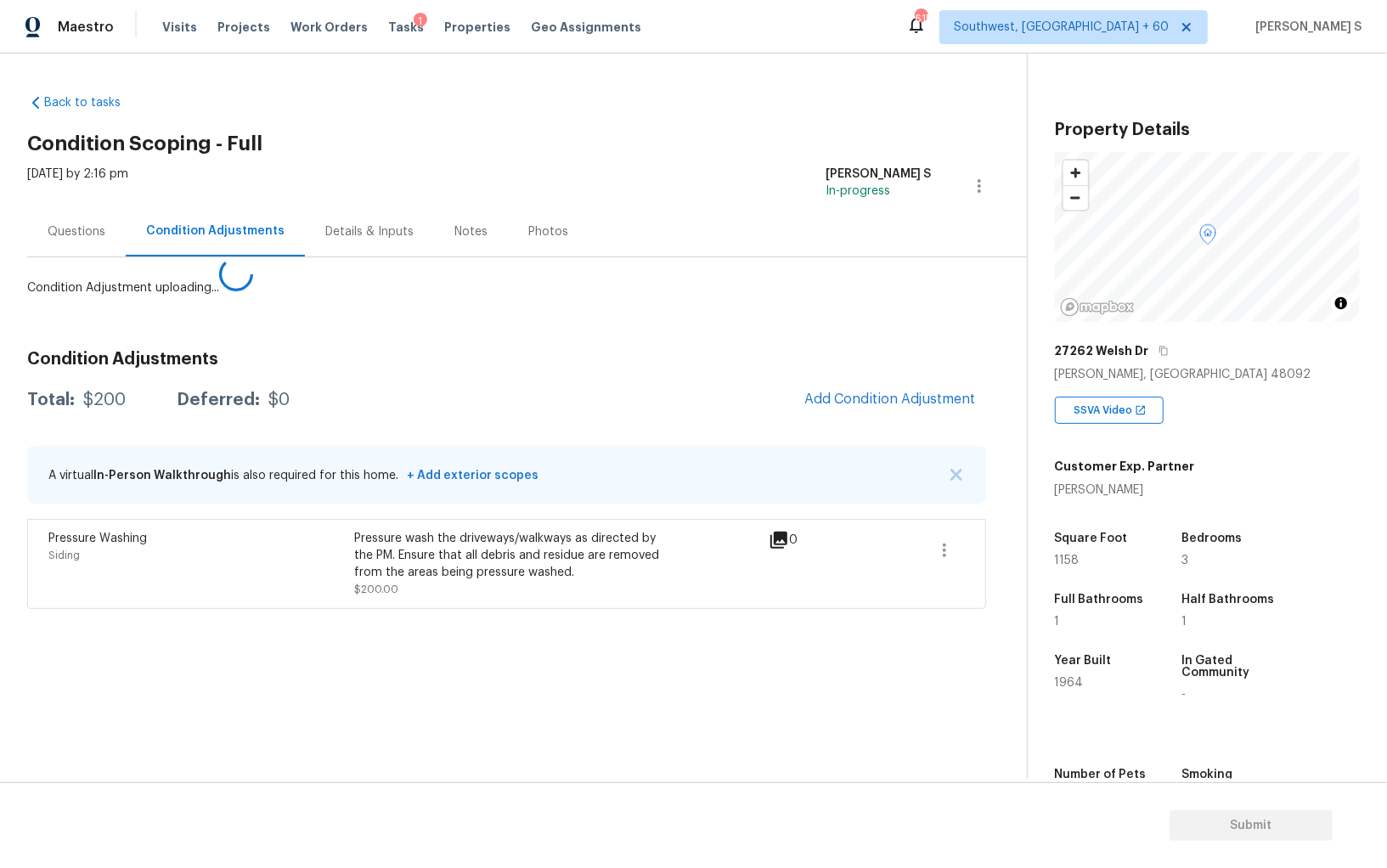
click at [63, 639] on body "Maestro Visits Projects Work Orders Tasks 1 Properties Geo Assignments 615 Sout…" at bounding box center [694, 434] width 1387 height 868
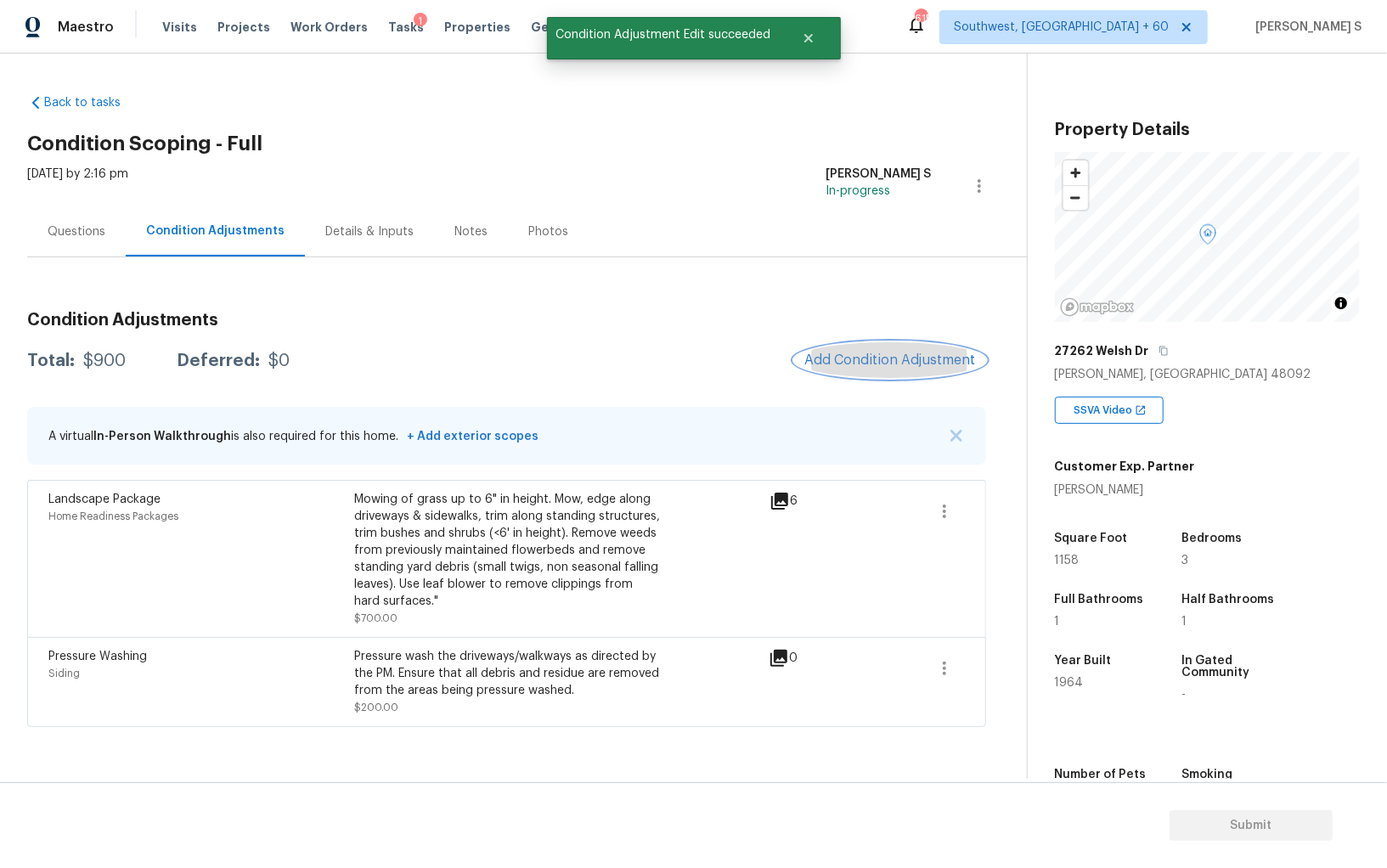
click at [883, 362] on span "Add Condition Adjustment" at bounding box center [890, 361] width 171 height 16
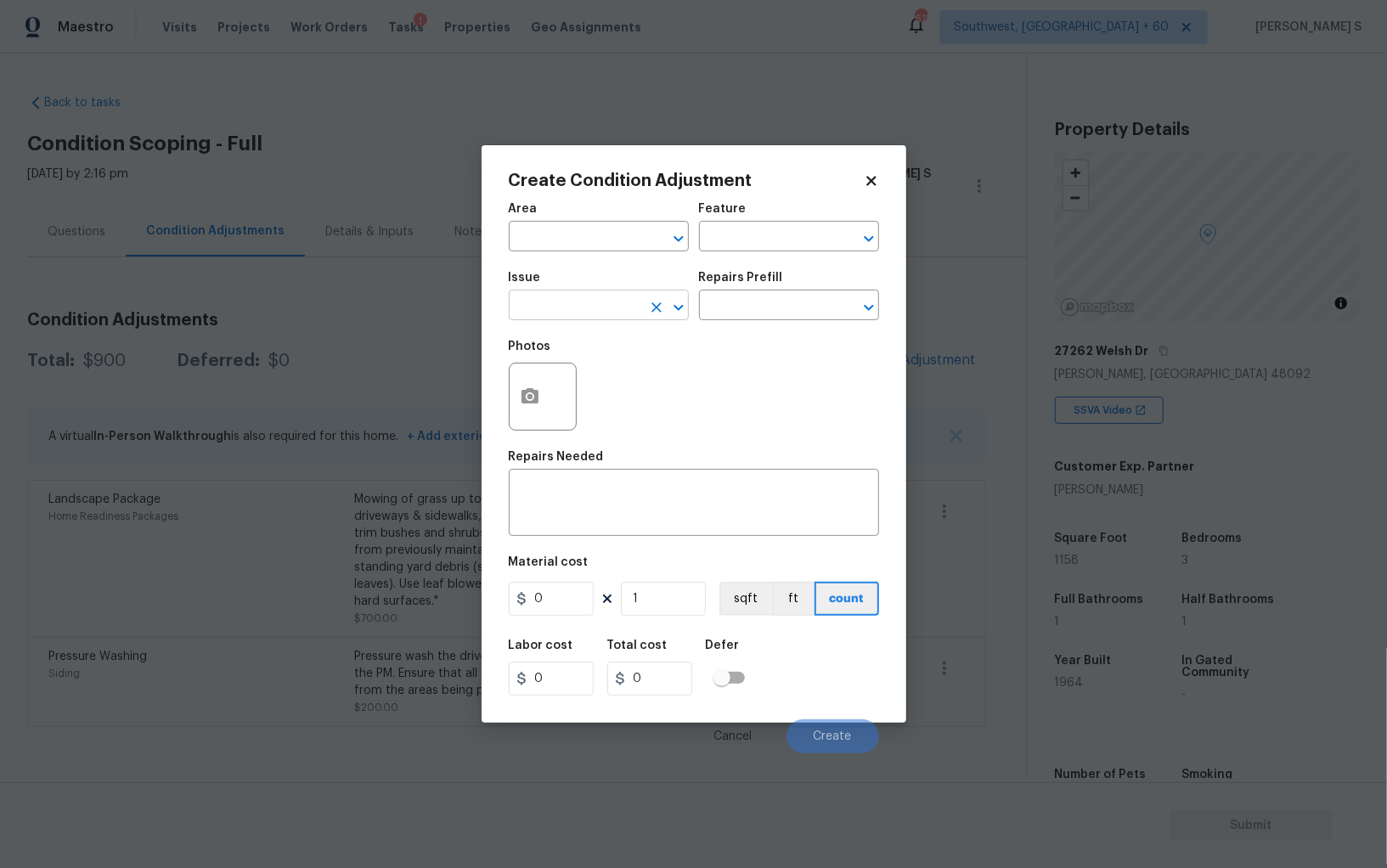
click at [550, 313] on input "text" at bounding box center [574, 307] width 132 height 26
type input "ACQ: HVAC"
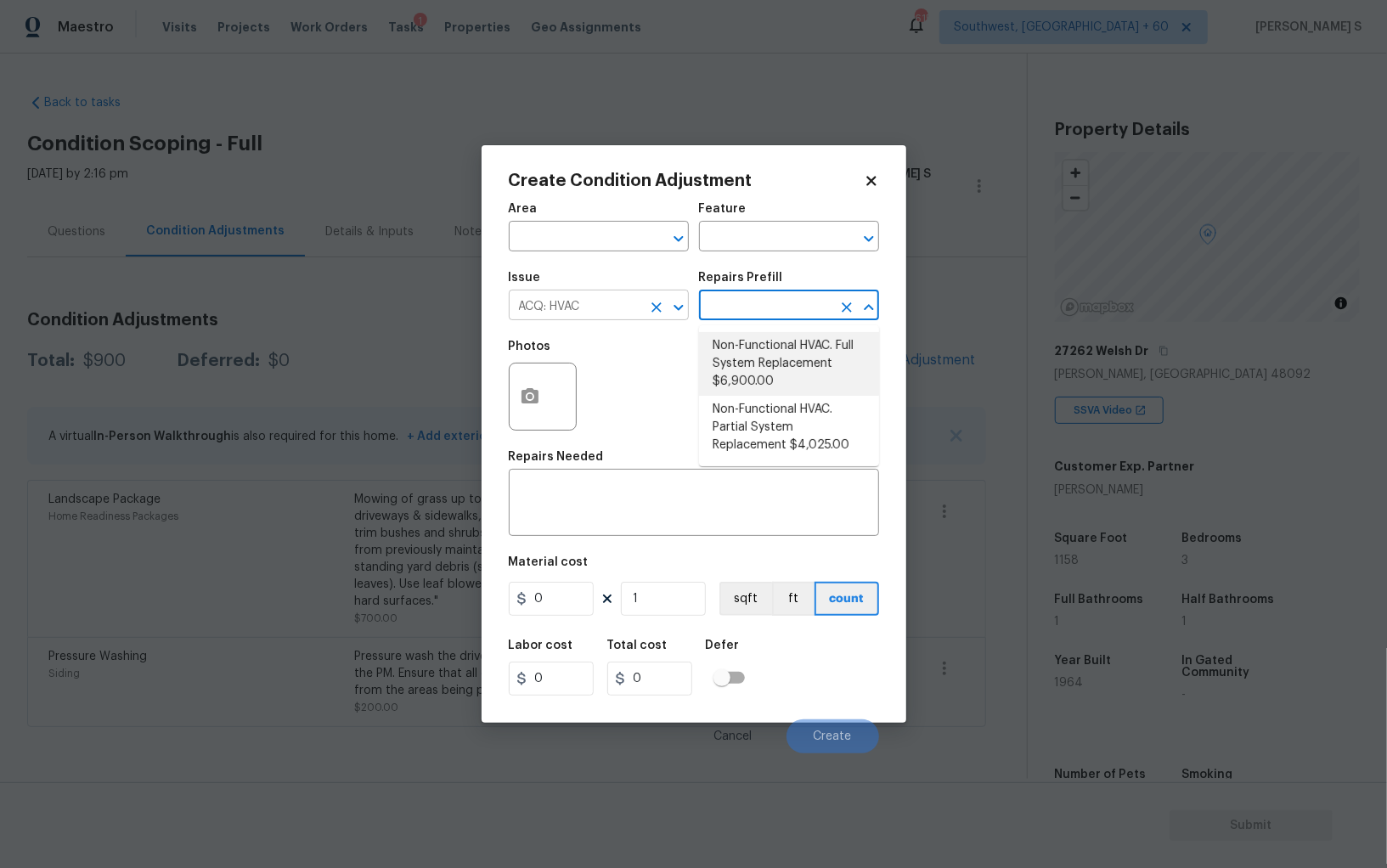
type input "Acquisition"
type textarea "Acquisition Scope: Full System Replacement"
type input "6900"
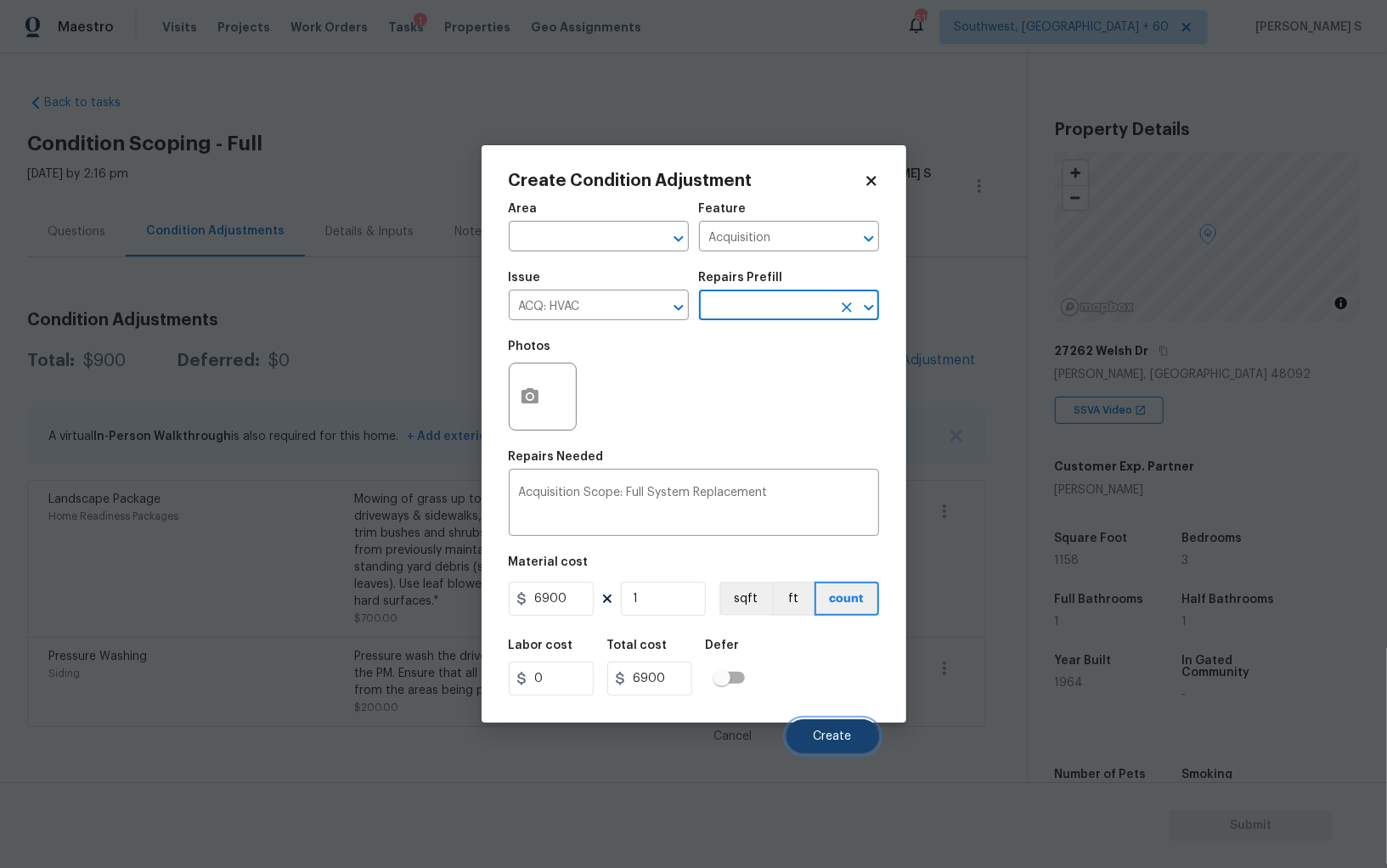
click at [819, 745] on button "Create" at bounding box center [833, 736] width 93 height 34
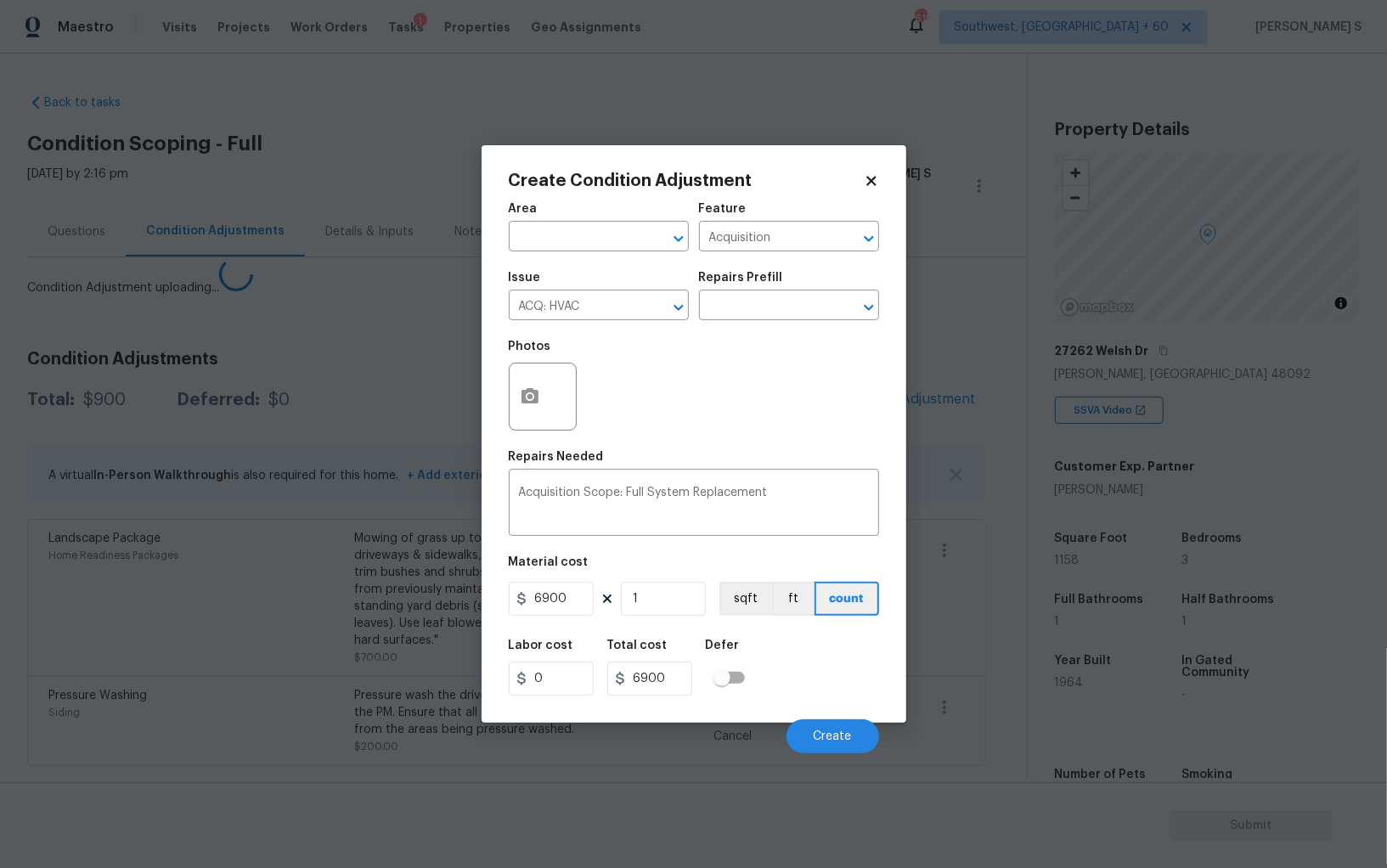
click at [207, 695] on body "Maestro Visits Projects Work Orders Tasks 1 Properties Geo Assignments 615 Sout…" at bounding box center [694, 434] width 1387 height 868
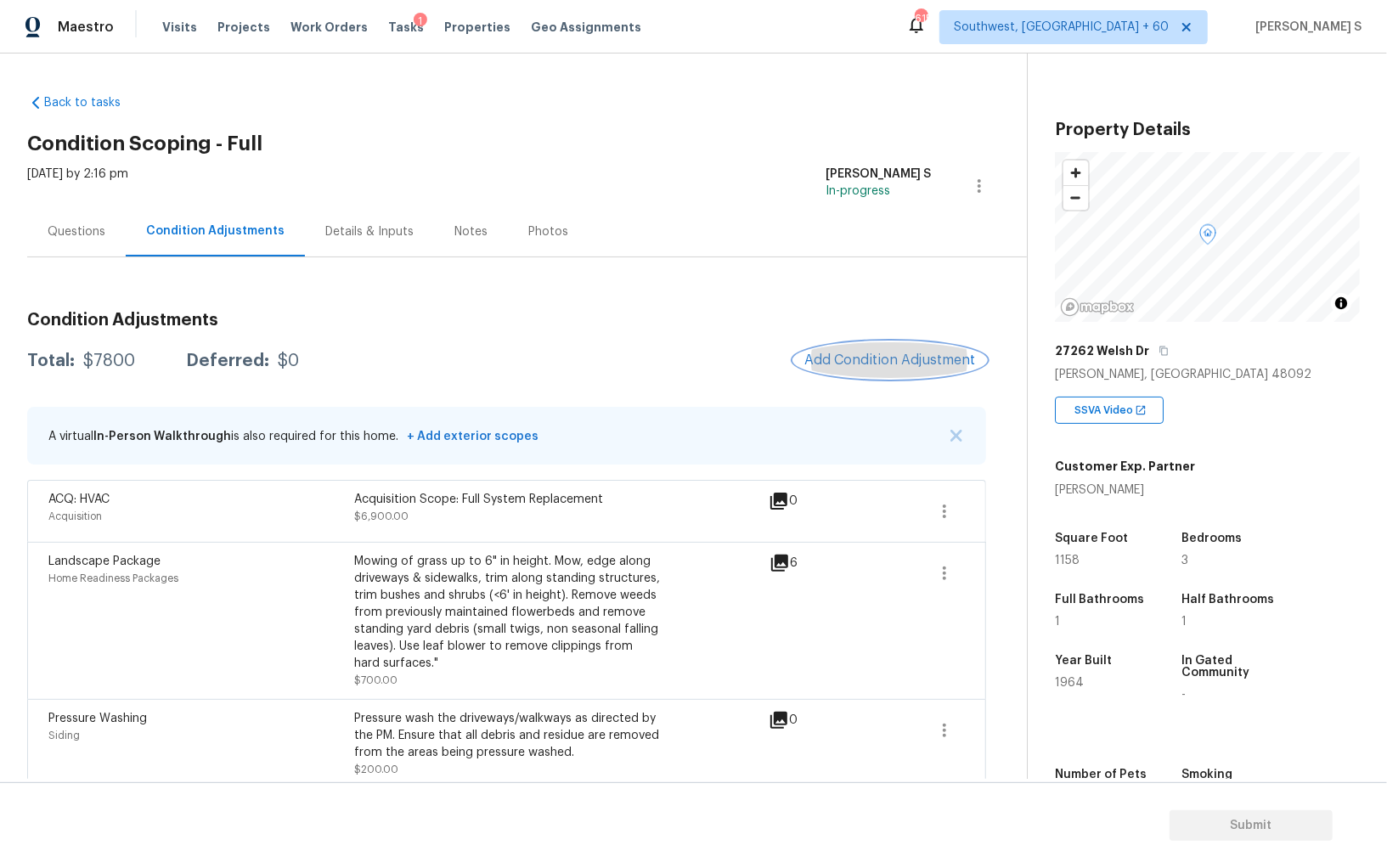
click at [890, 354] on span "Add Condition Adjustment" at bounding box center [890, 361] width 171 height 16
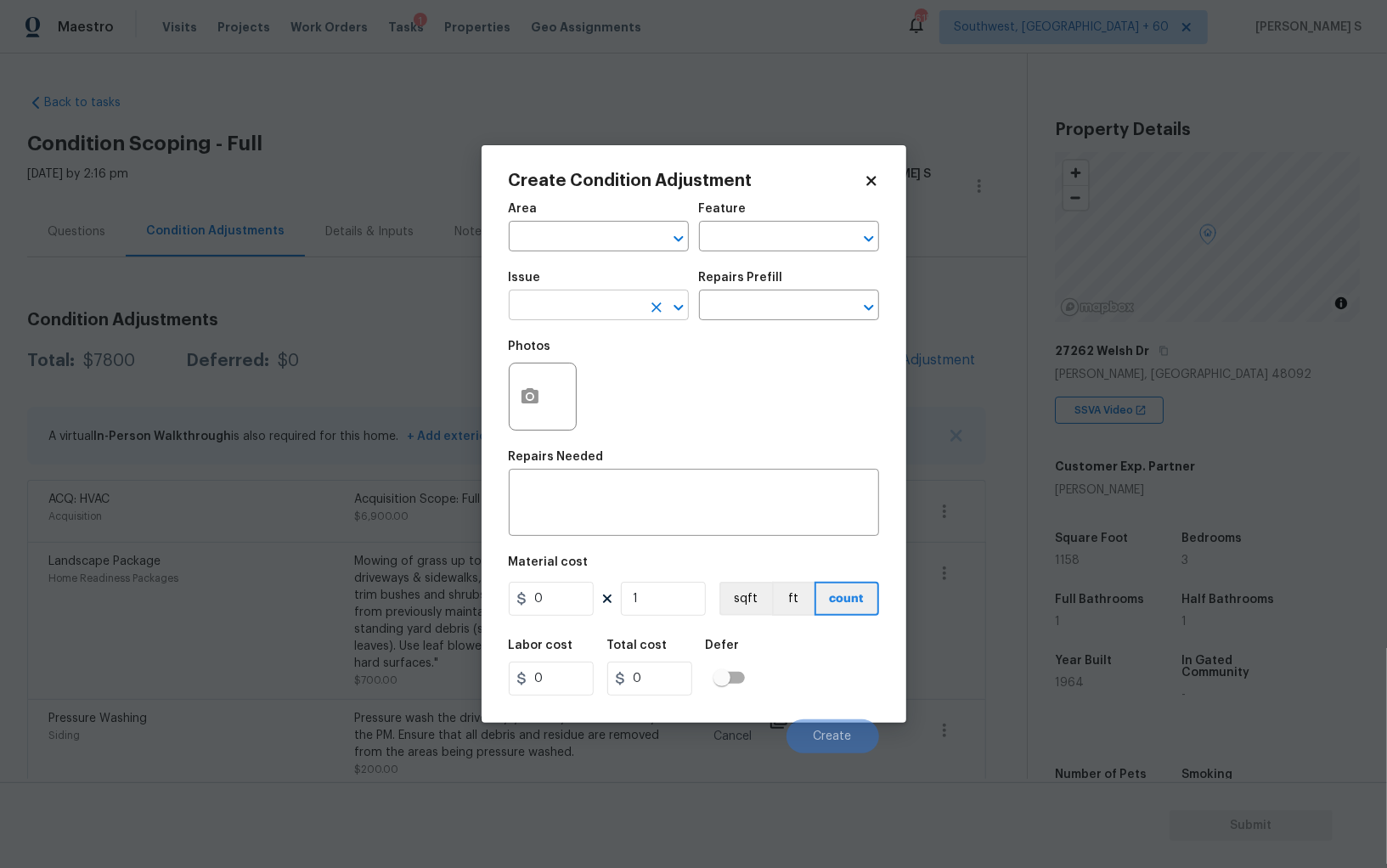
click at [598, 316] on input "text" at bounding box center [574, 307] width 132 height 26
type input "ACQ: Foundation"
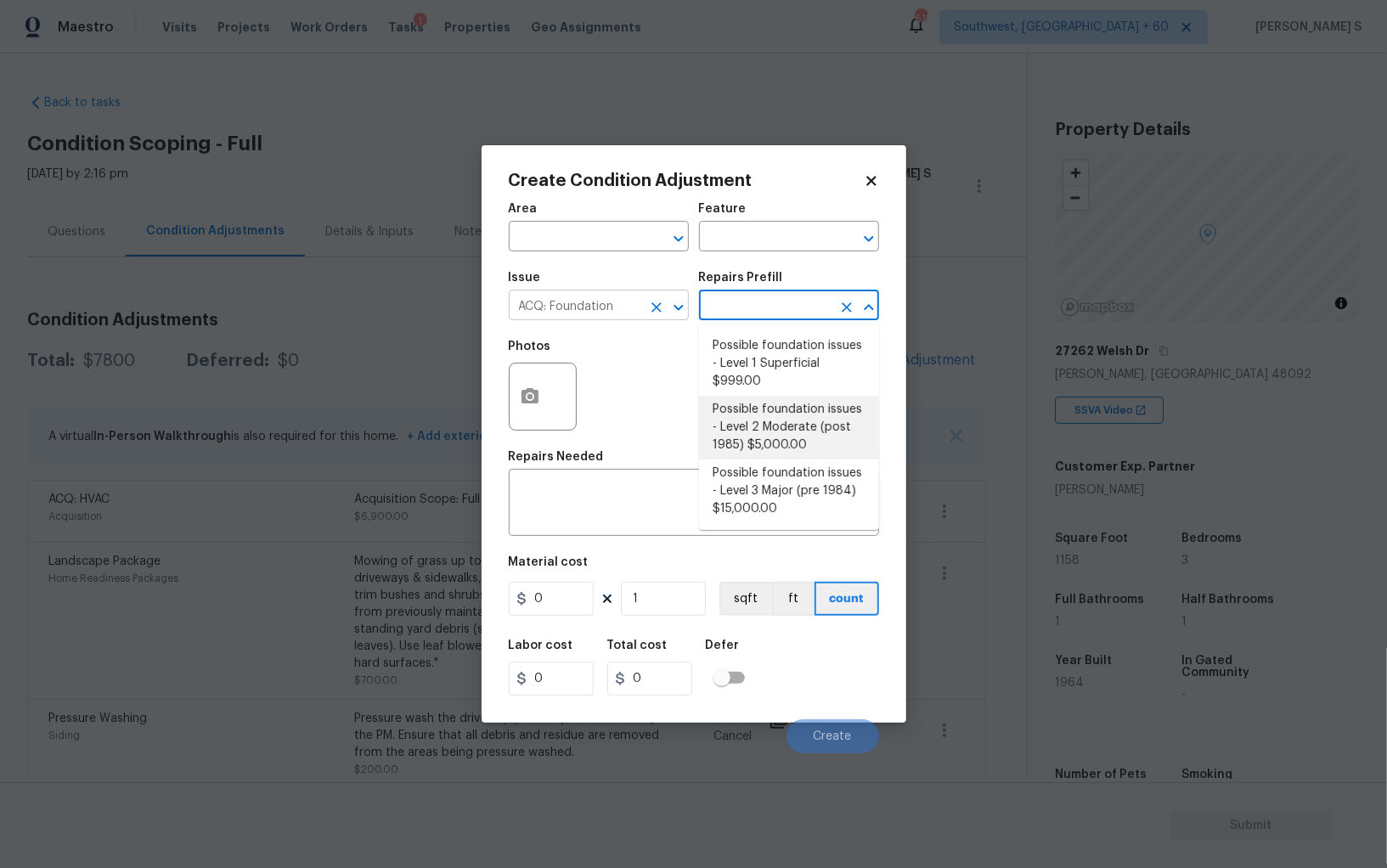
type input "Acquisition"
type textarea "Possible foundation issues - Level 2 Moderate: Disclaimer: This is NOT a techni…"
type input "5000"
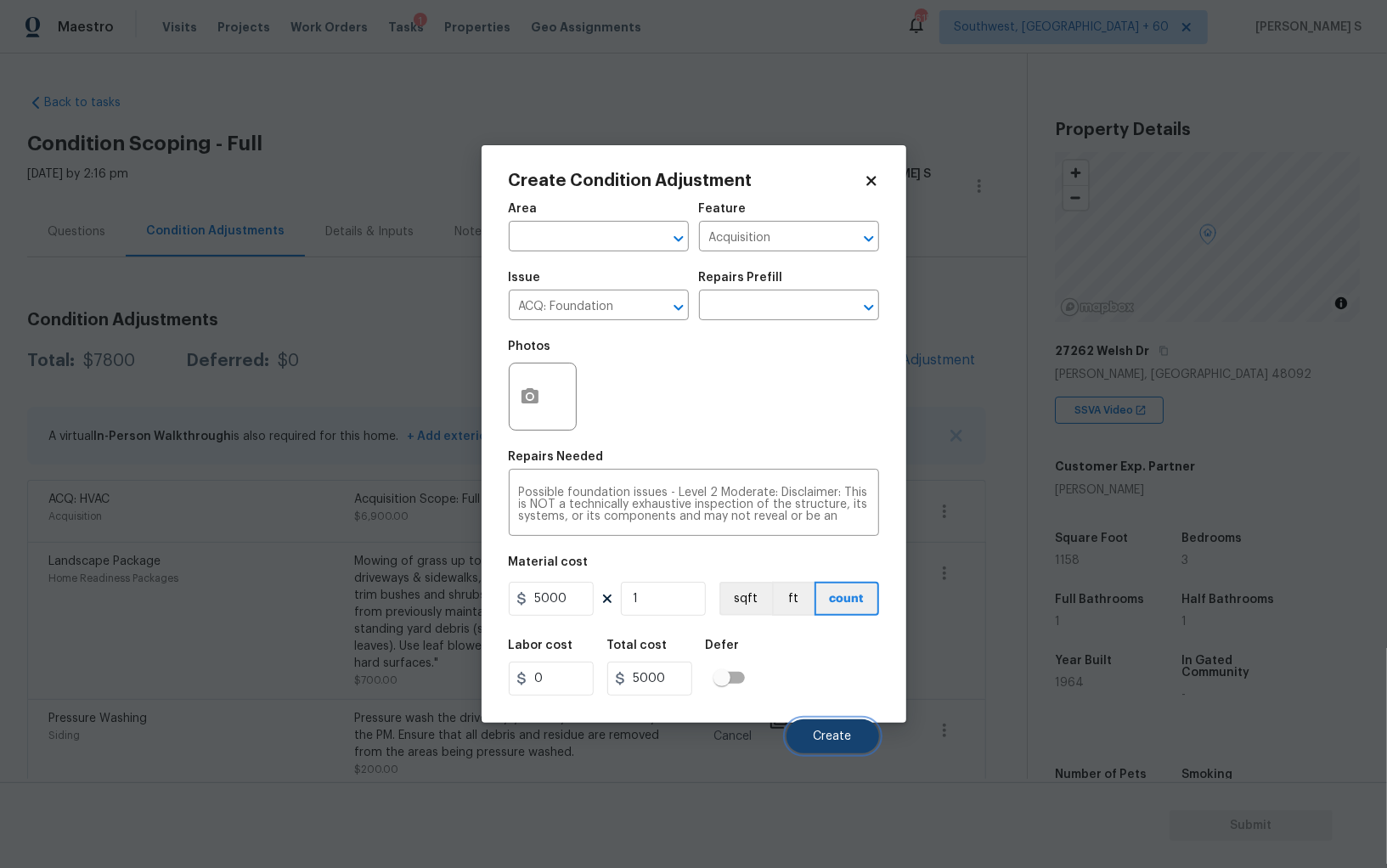
click at [859, 733] on button "Create" at bounding box center [833, 736] width 93 height 34
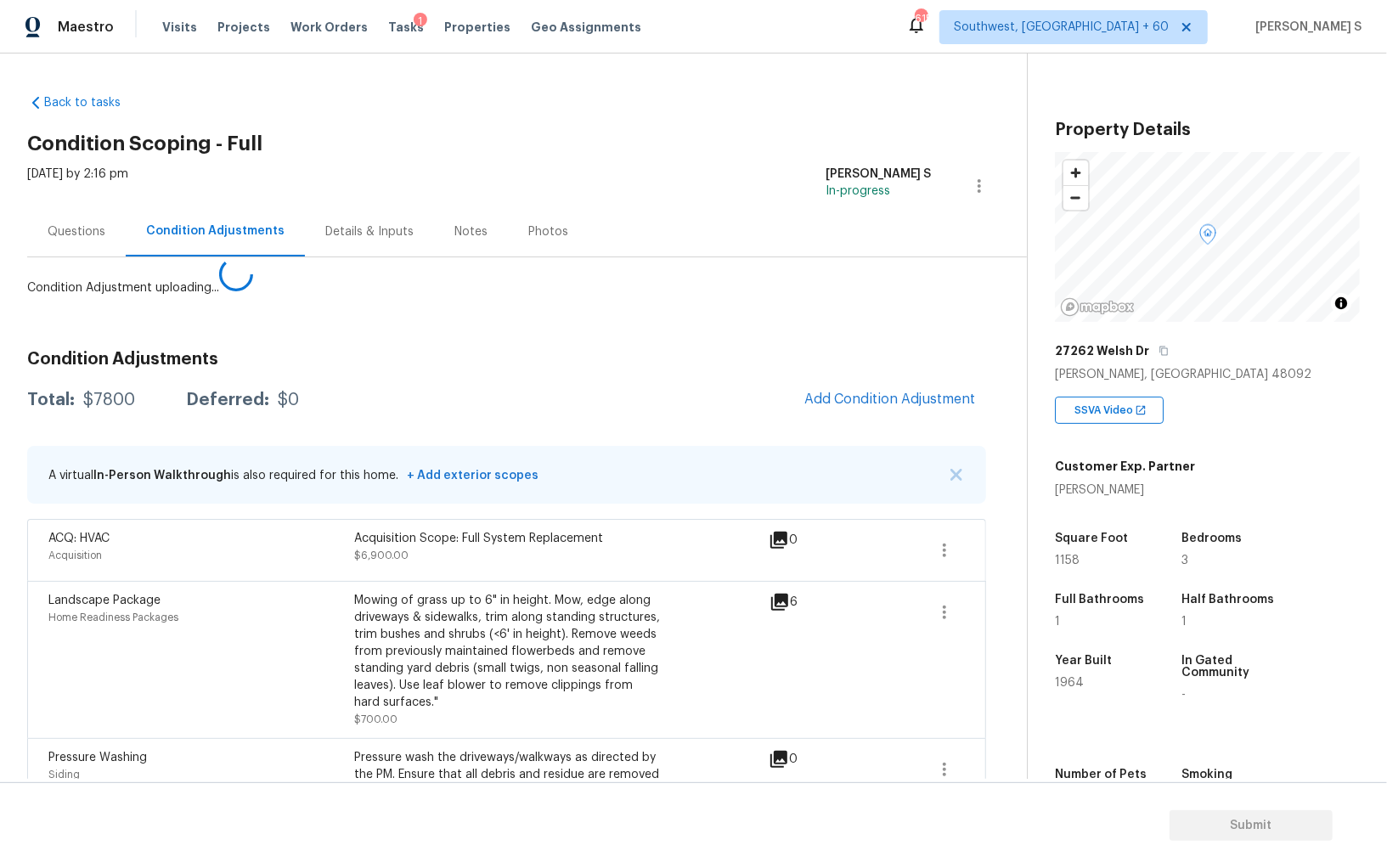
click at [202, 610] on body "Maestro Visits Projects Work Orders Tasks 1 Properties Geo Assignments 615 Sout…" at bounding box center [694, 434] width 1387 height 868
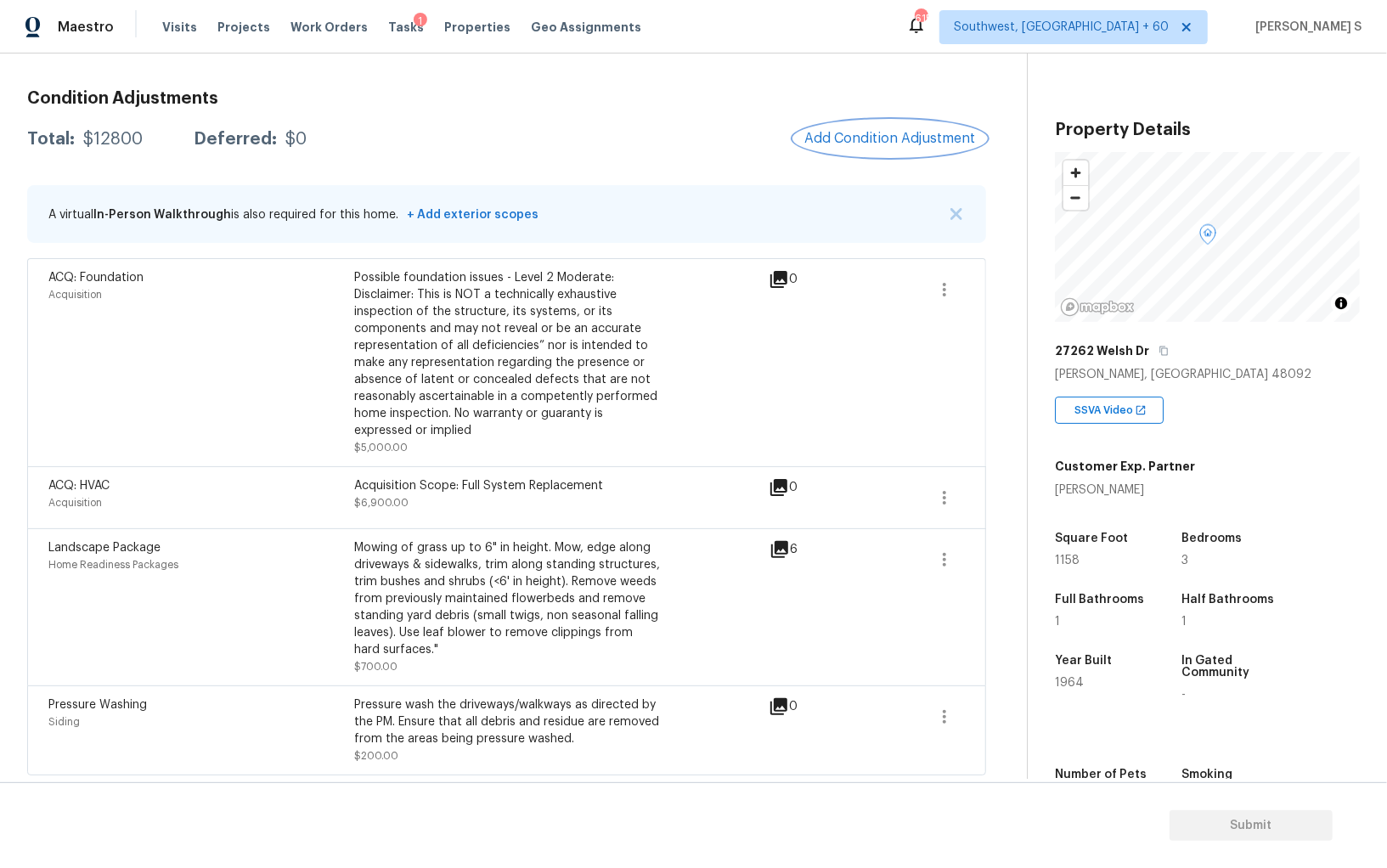
scroll to position [5, 0]
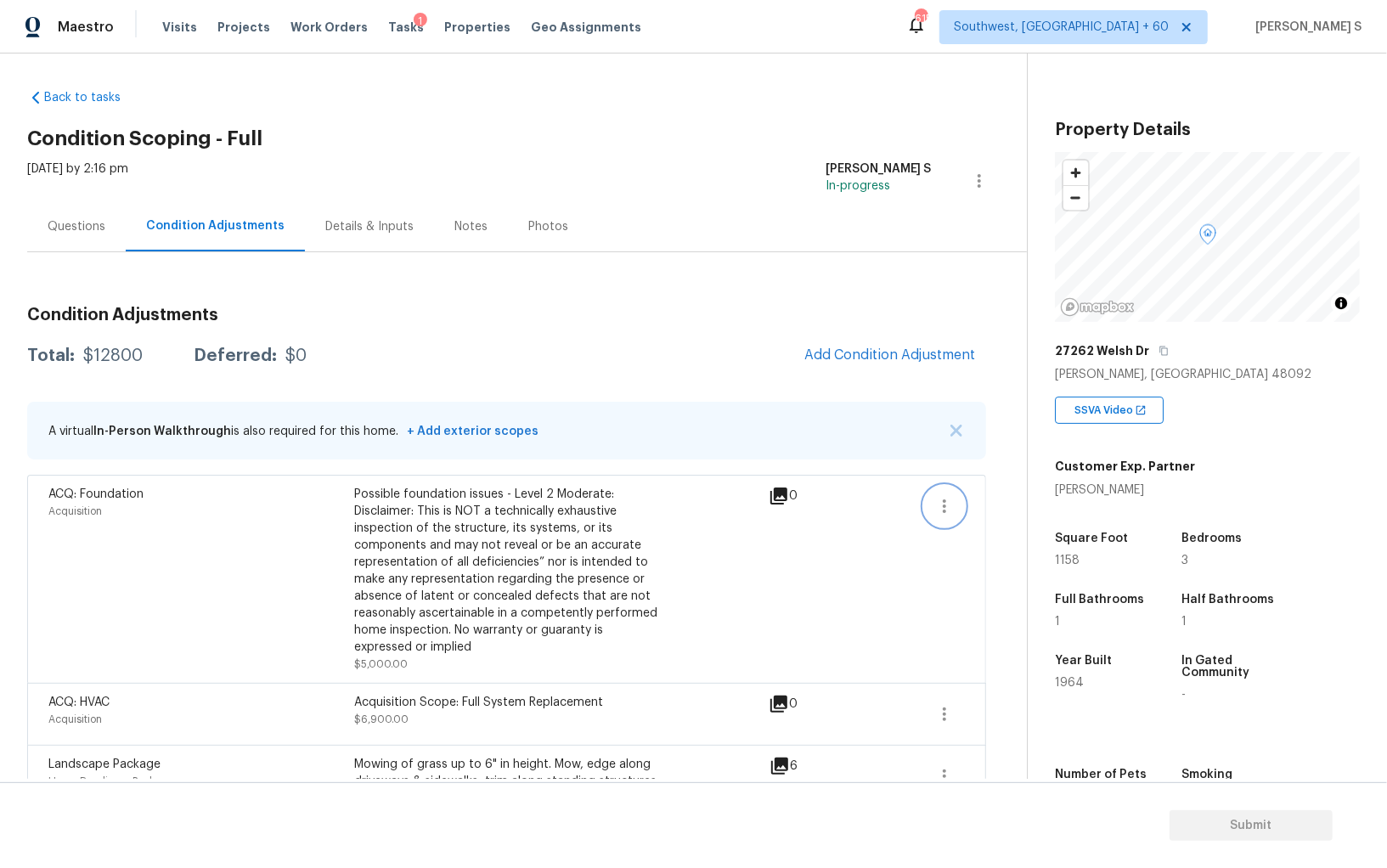
click at [954, 501] on icon "button" at bounding box center [944, 506] width 20 height 20
click at [1050, 501] on div "Edit" at bounding box center [1041, 502] width 132 height 17
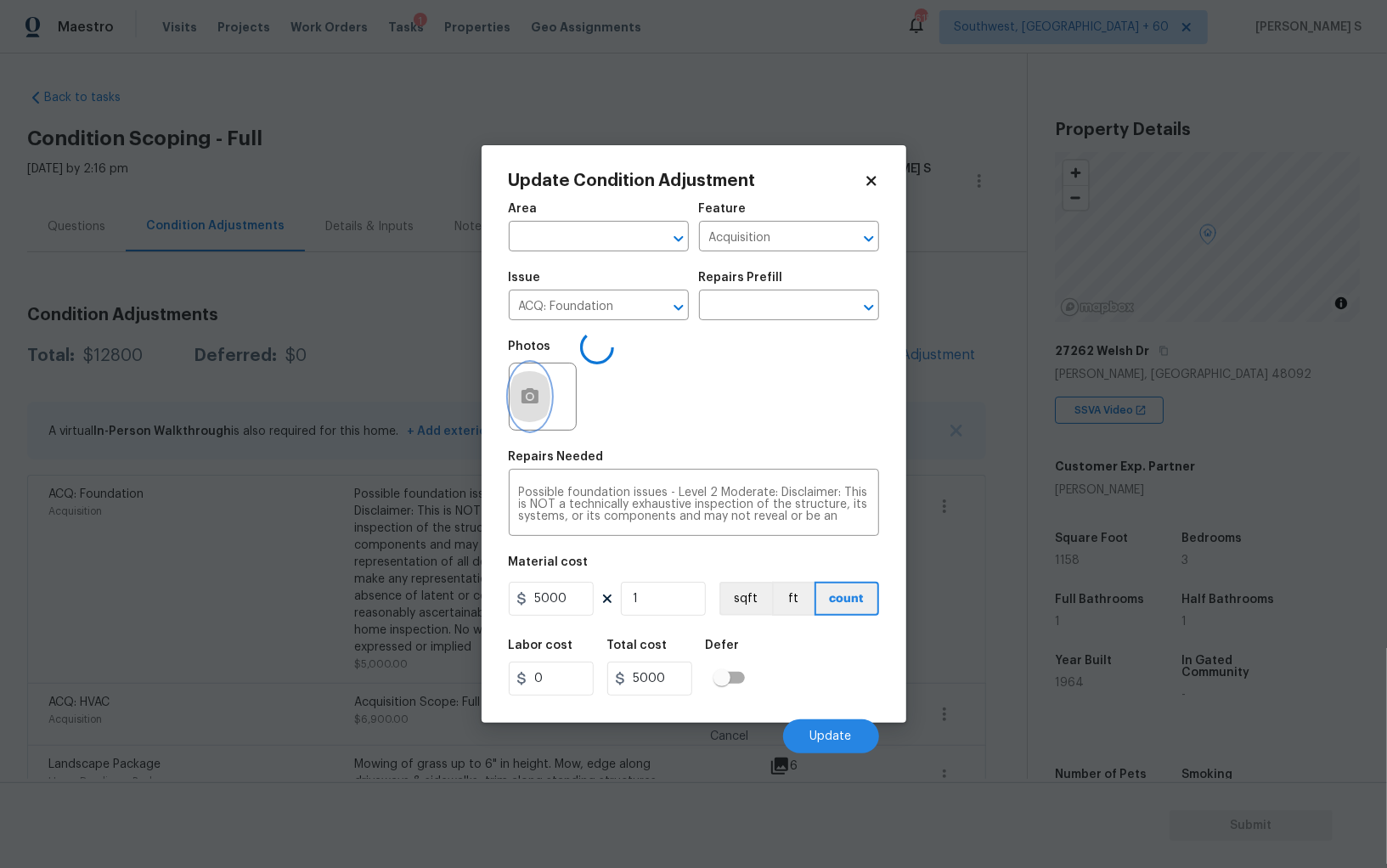
click at [517, 391] on button "button" at bounding box center [529, 396] width 41 height 66
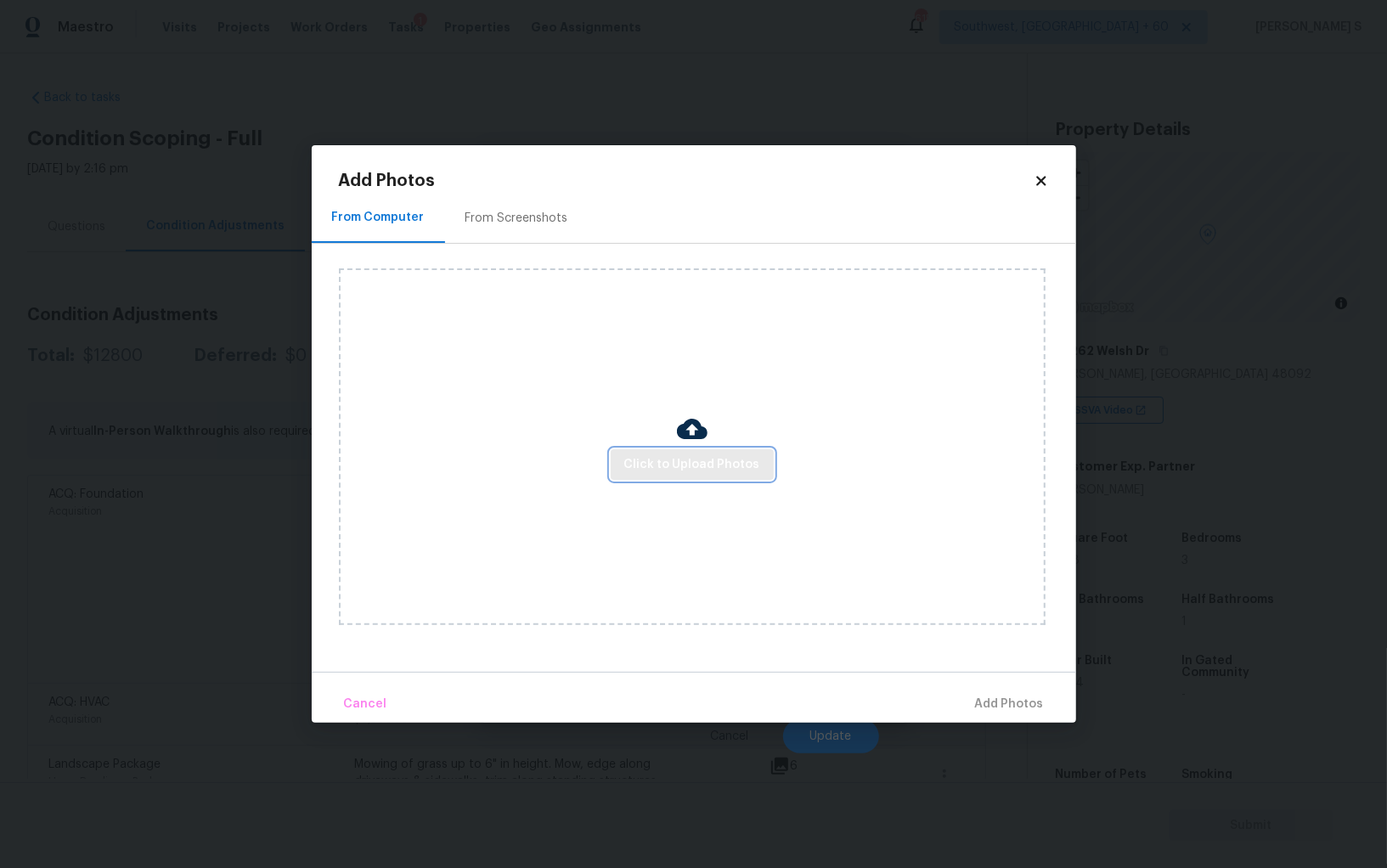
click at [740, 460] on span "Click to Upload Photos" at bounding box center [692, 465] width 136 height 21
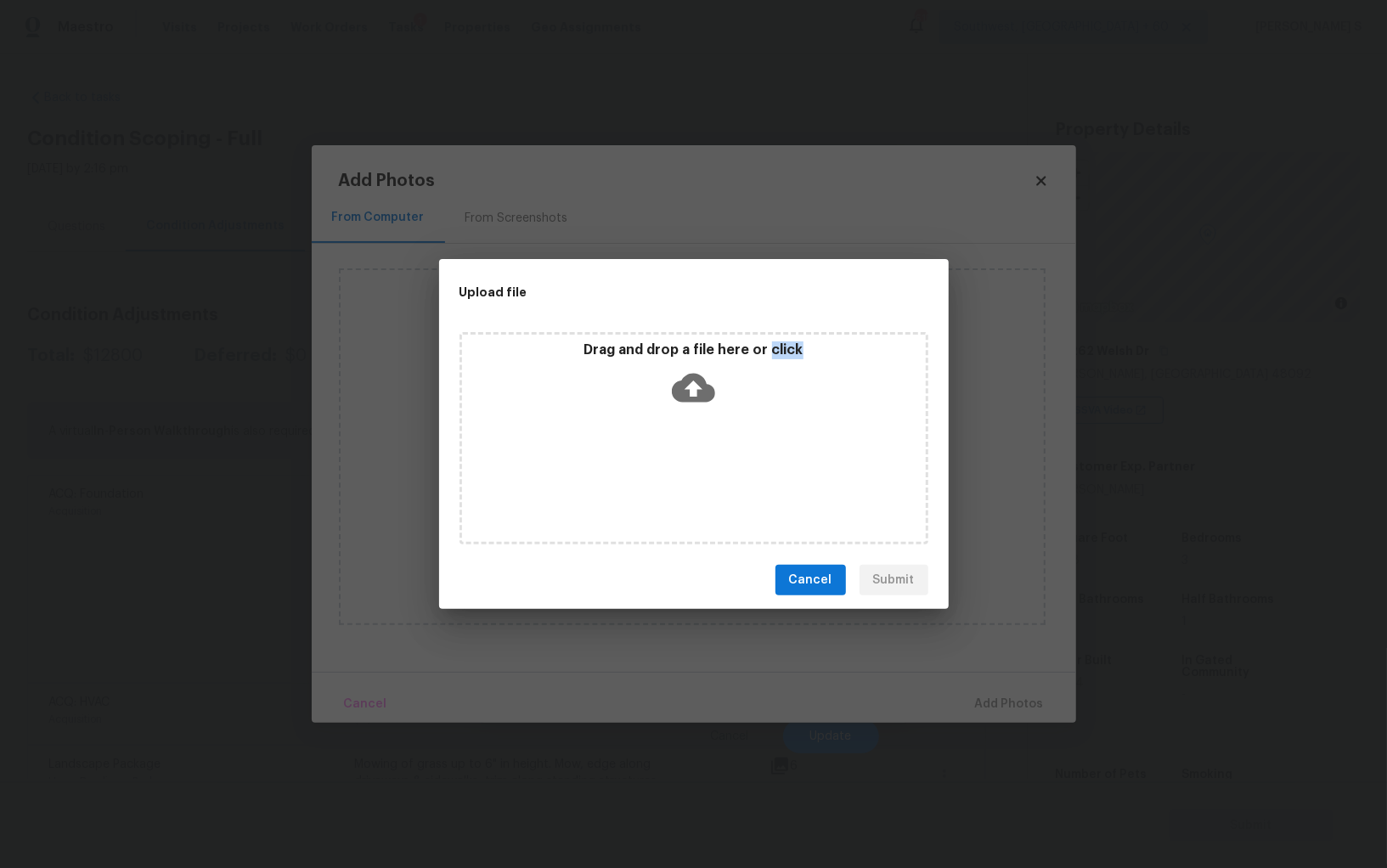
click at [740, 460] on div "Drag and drop a file here or click" at bounding box center [694, 438] width 469 height 212
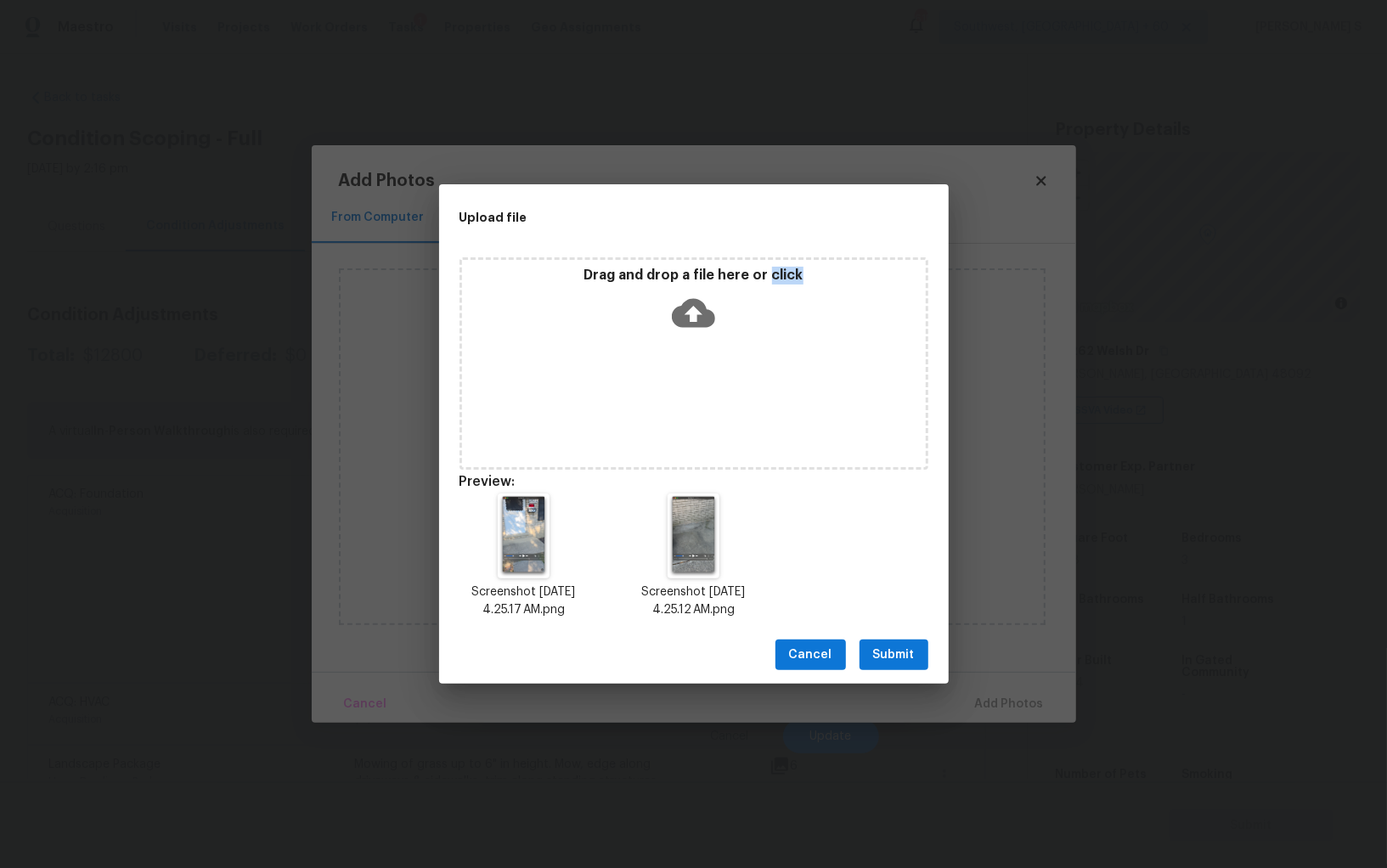
click at [910, 649] on span "Submit" at bounding box center [894, 655] width 42 height 21
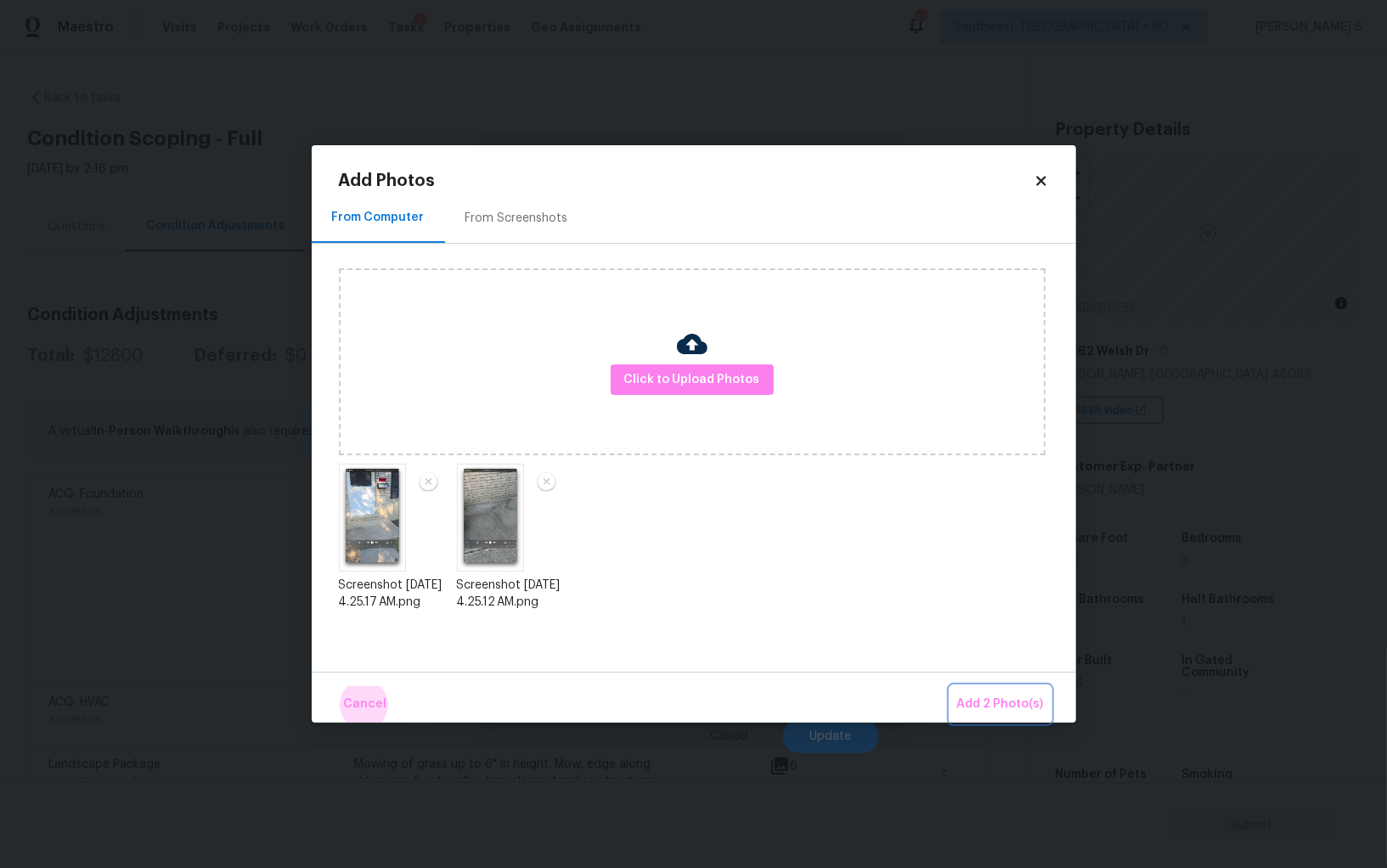
click at [951, 686] on button "Add 2 Photo(s)" at bounding box center [1000, 705] width 100 height 36
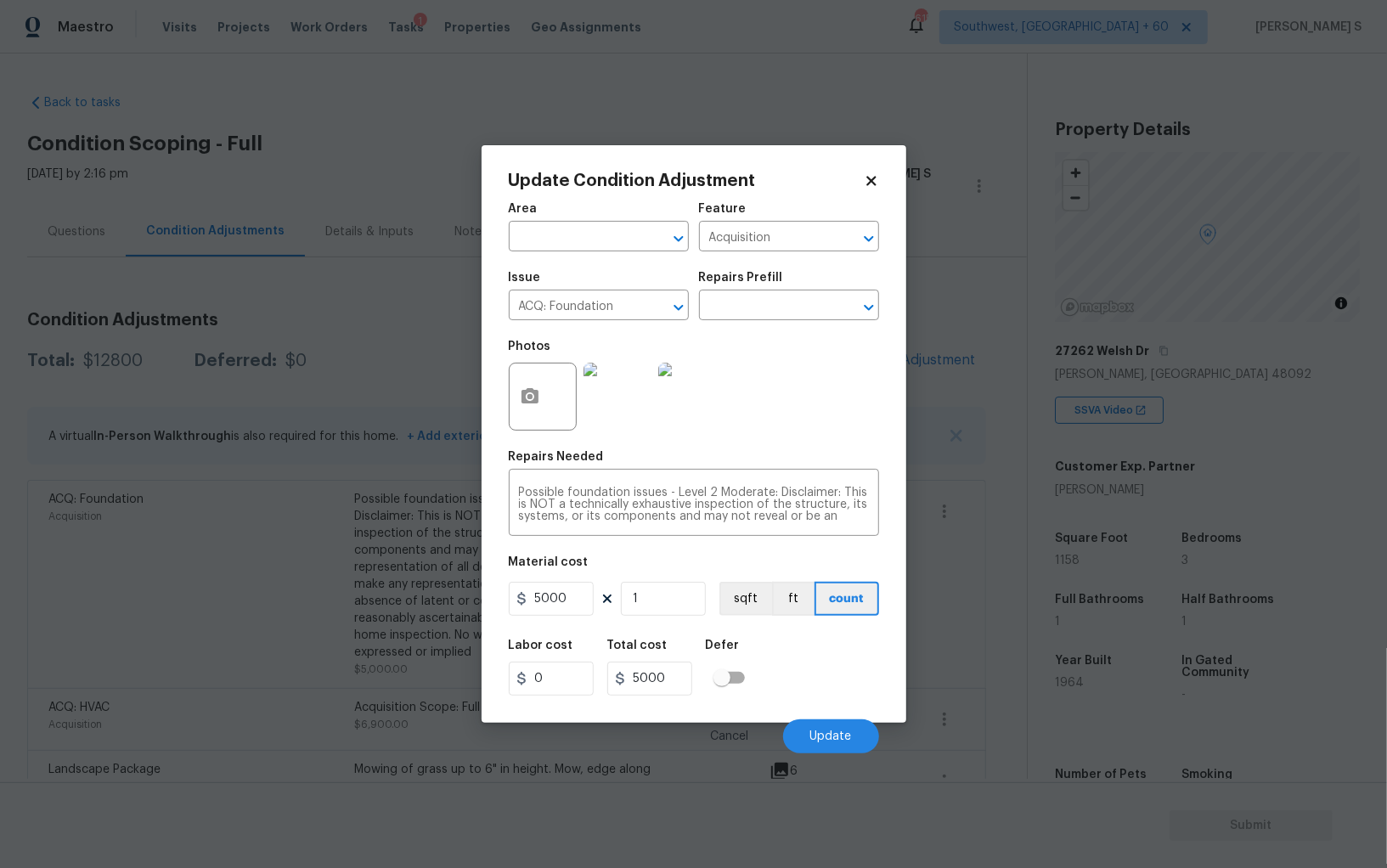
scroll to position [5, 0]
click at [528, 395] on circle "button" at bounding box center [529, 397] width 5 height 5
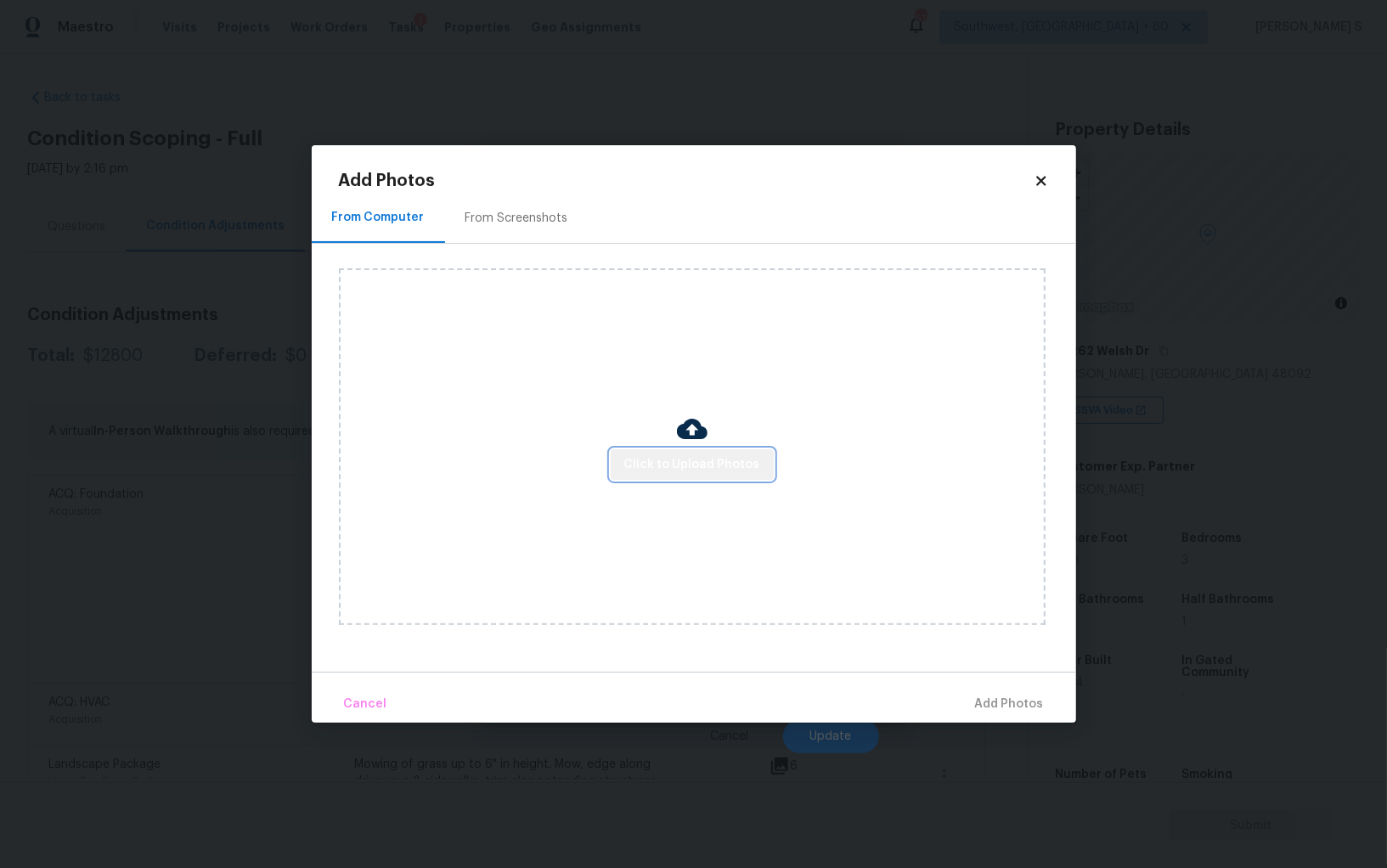
click at [730, 449] on button "Click to Upload Photos" at bounding box center [693, 465] width 163 height 31
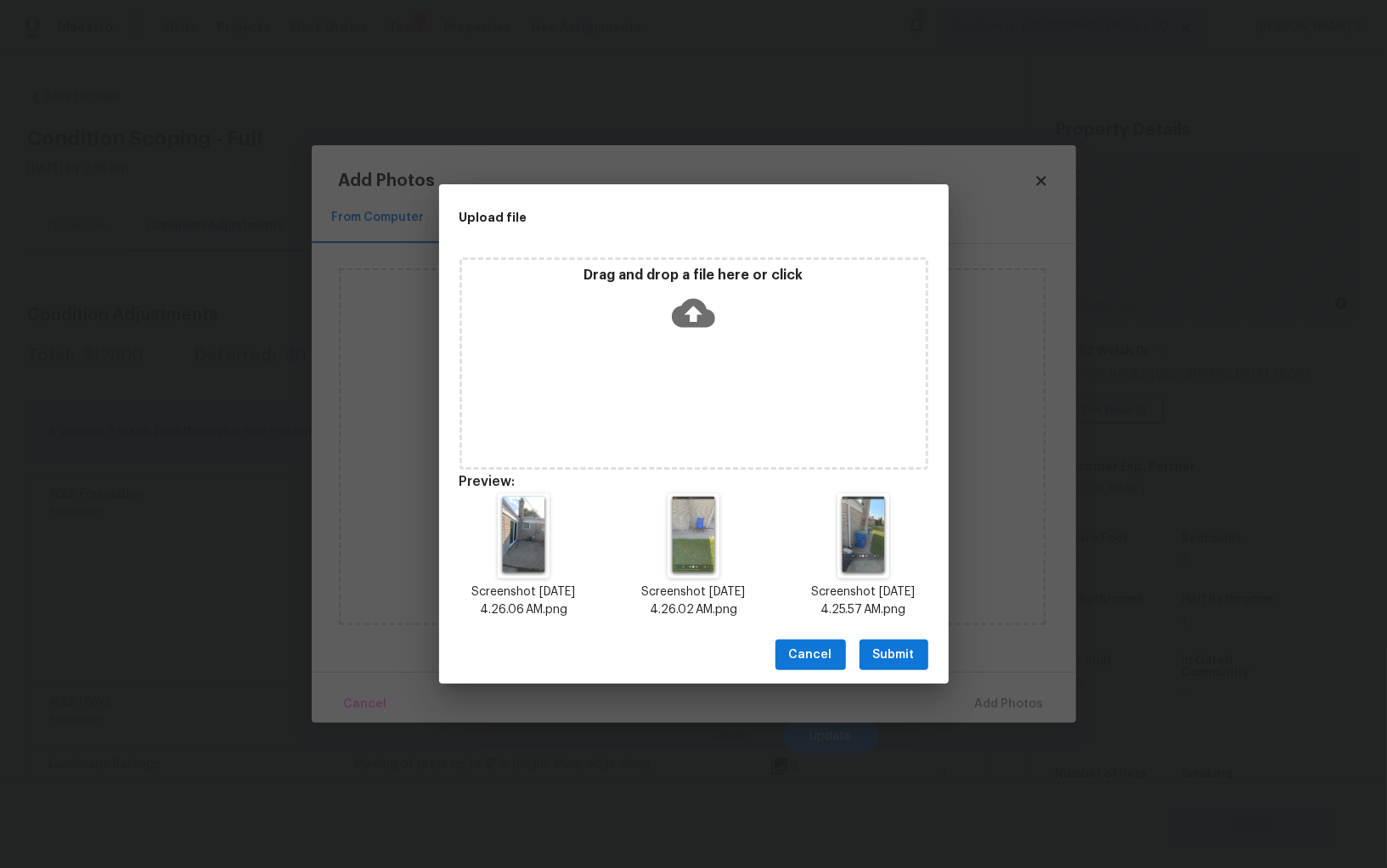
click at [900, 653] on span "Submit" at bounding box center [894, 655] width 42 height 21
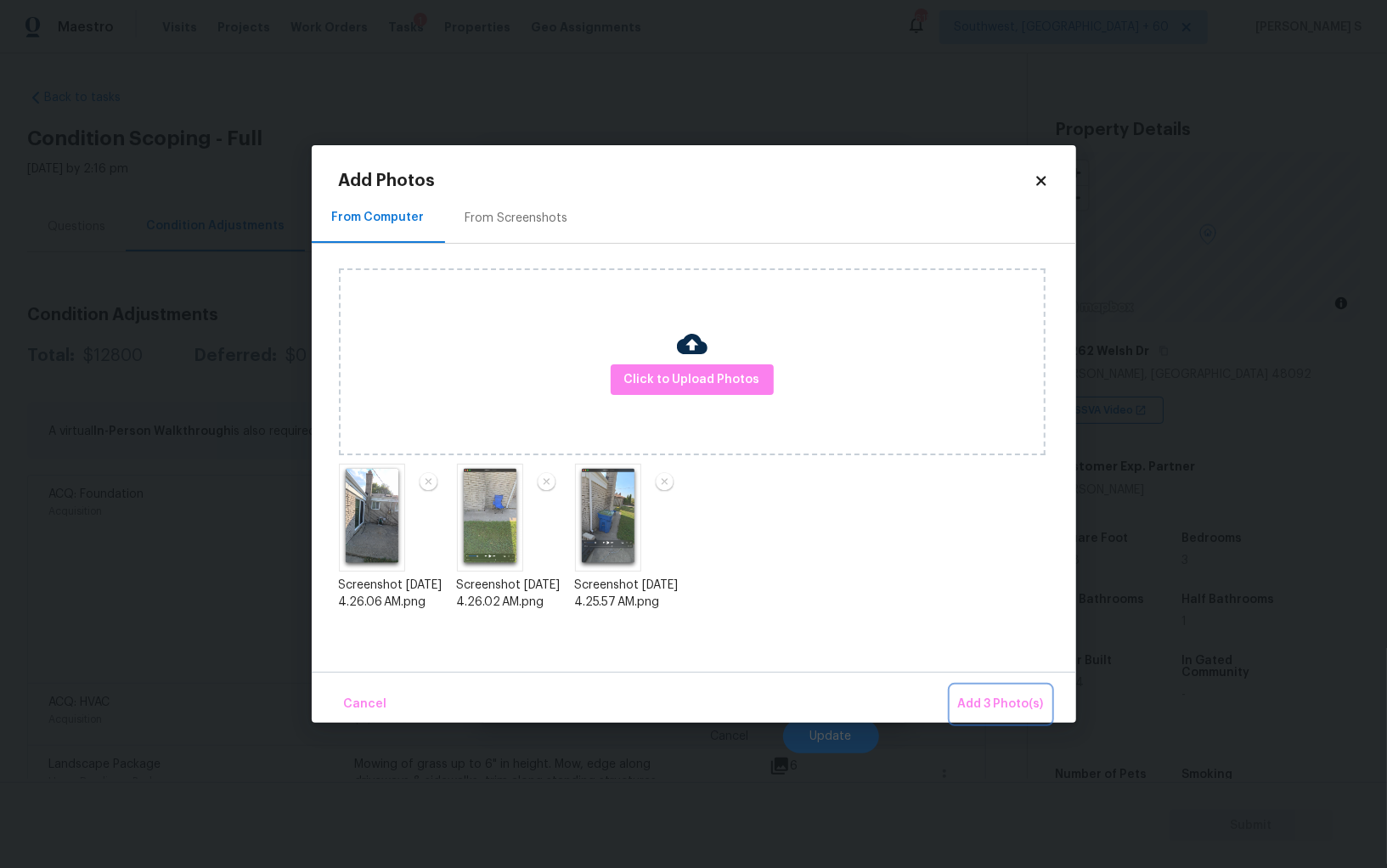
click at [996, 691] on button "Add 3 Photo(s)" at bounding box center [1001, 705] width 99 height 36
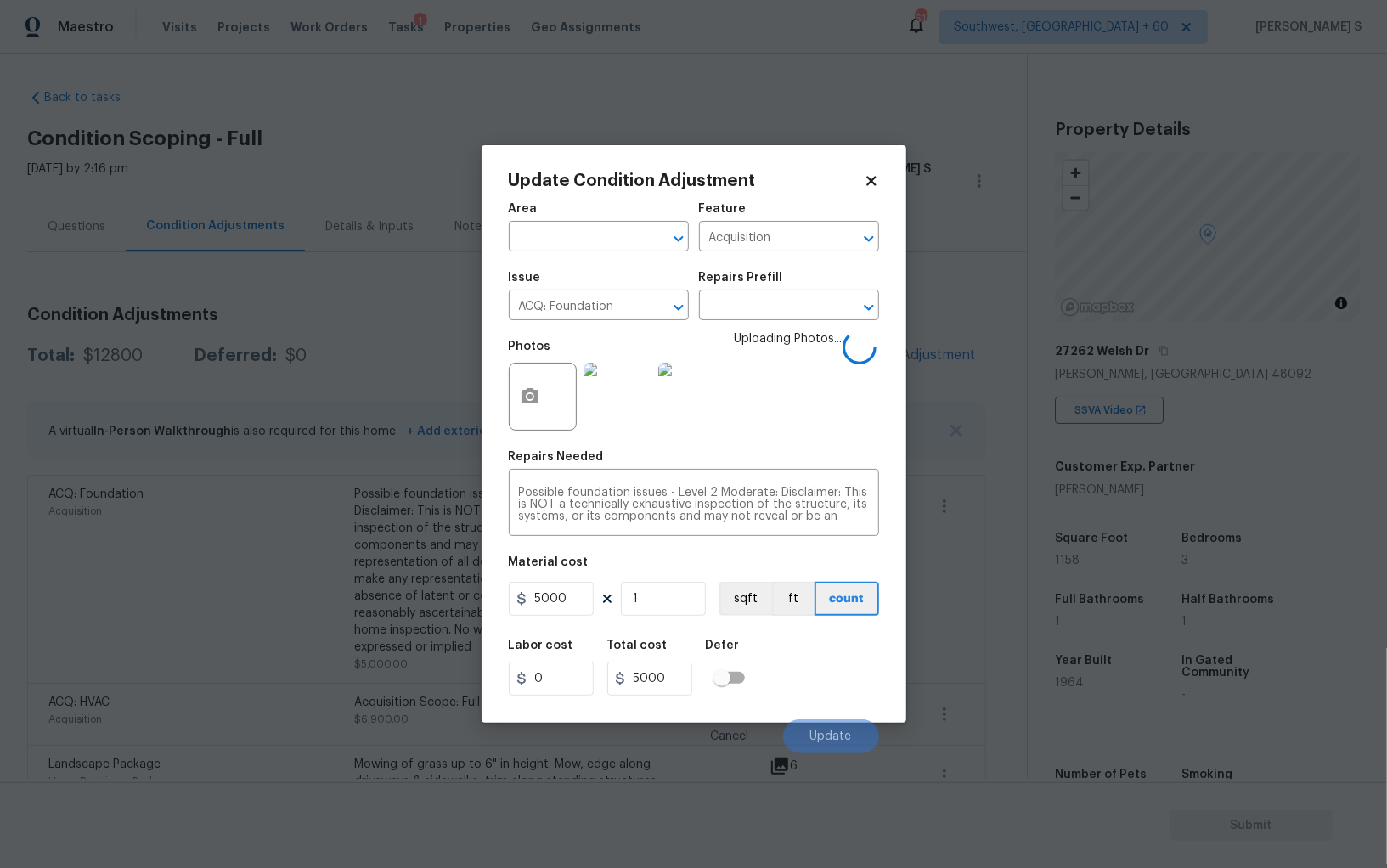
click at [800, 666] on div "Labor cost 0 Total cost 5000 Defer" at bounding box center [694, 667] width 370 height 76
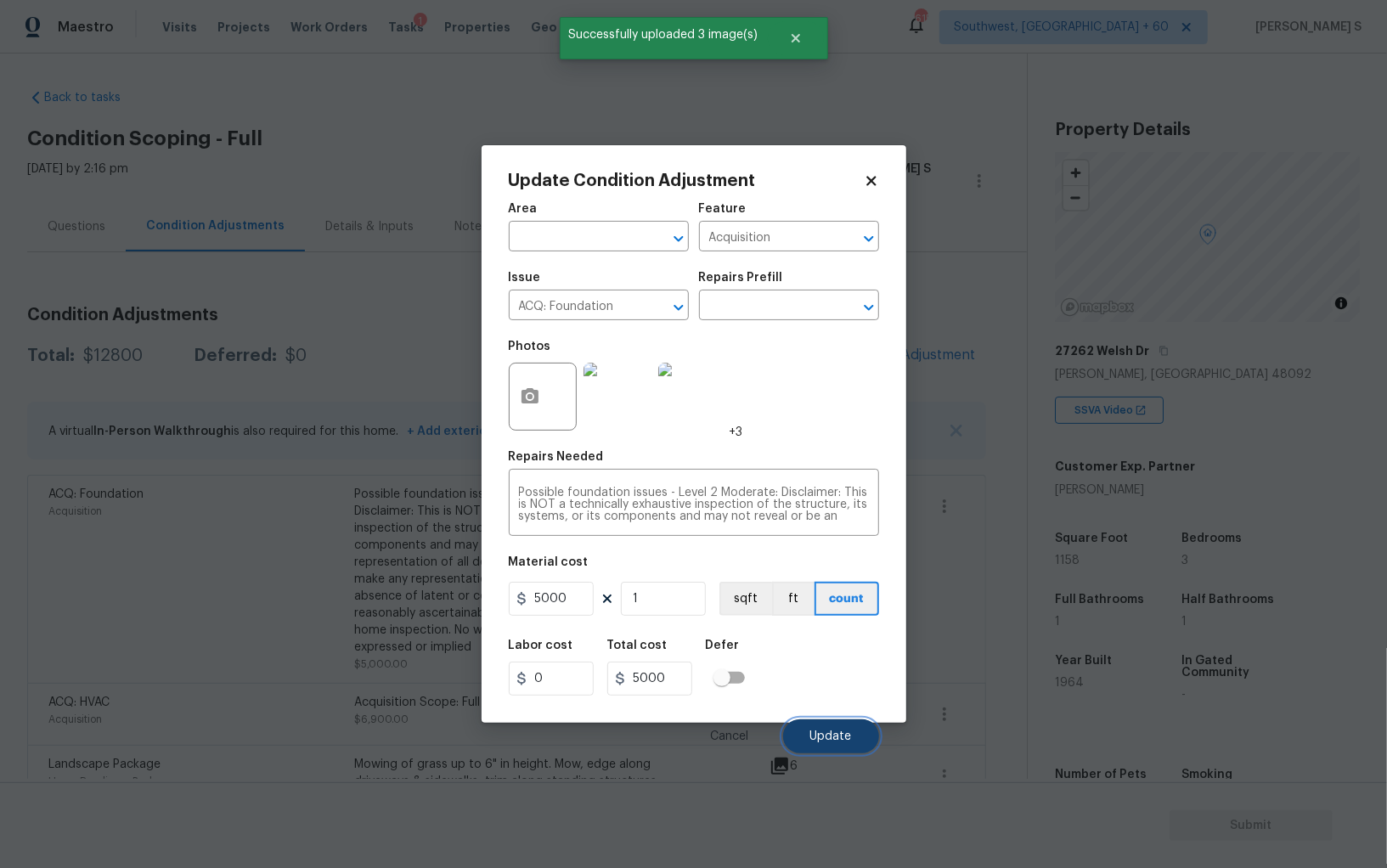
click at [847, 732] on span "Update" at bounding box center [831, 737] width 42 height 13
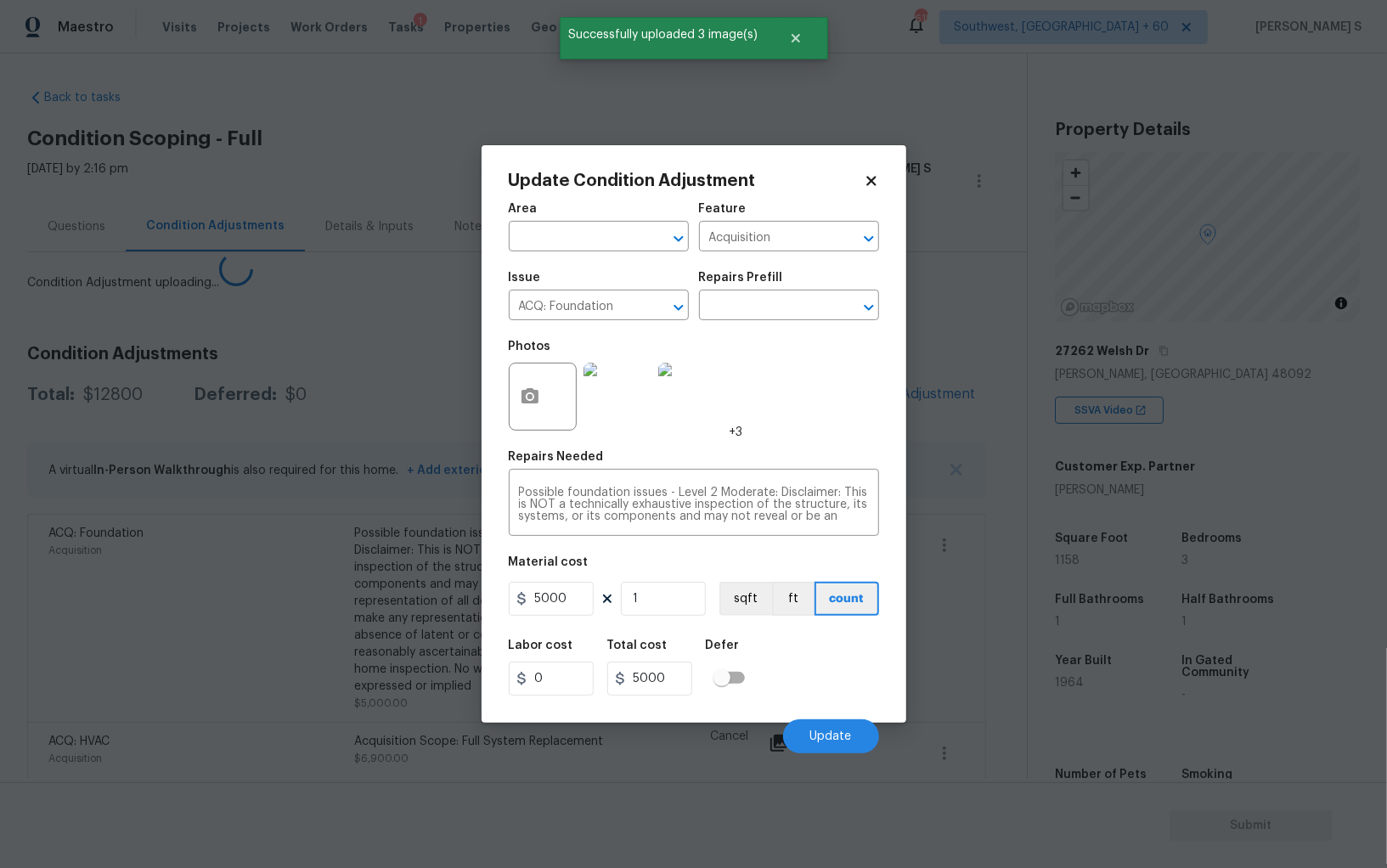
click at [257, 650] on body "Maestro Visits Projects Work Orders Tasks 1 Properties Geo Assignments 615 Sout…" at bounding box center [694, 434] width 1387 height 868
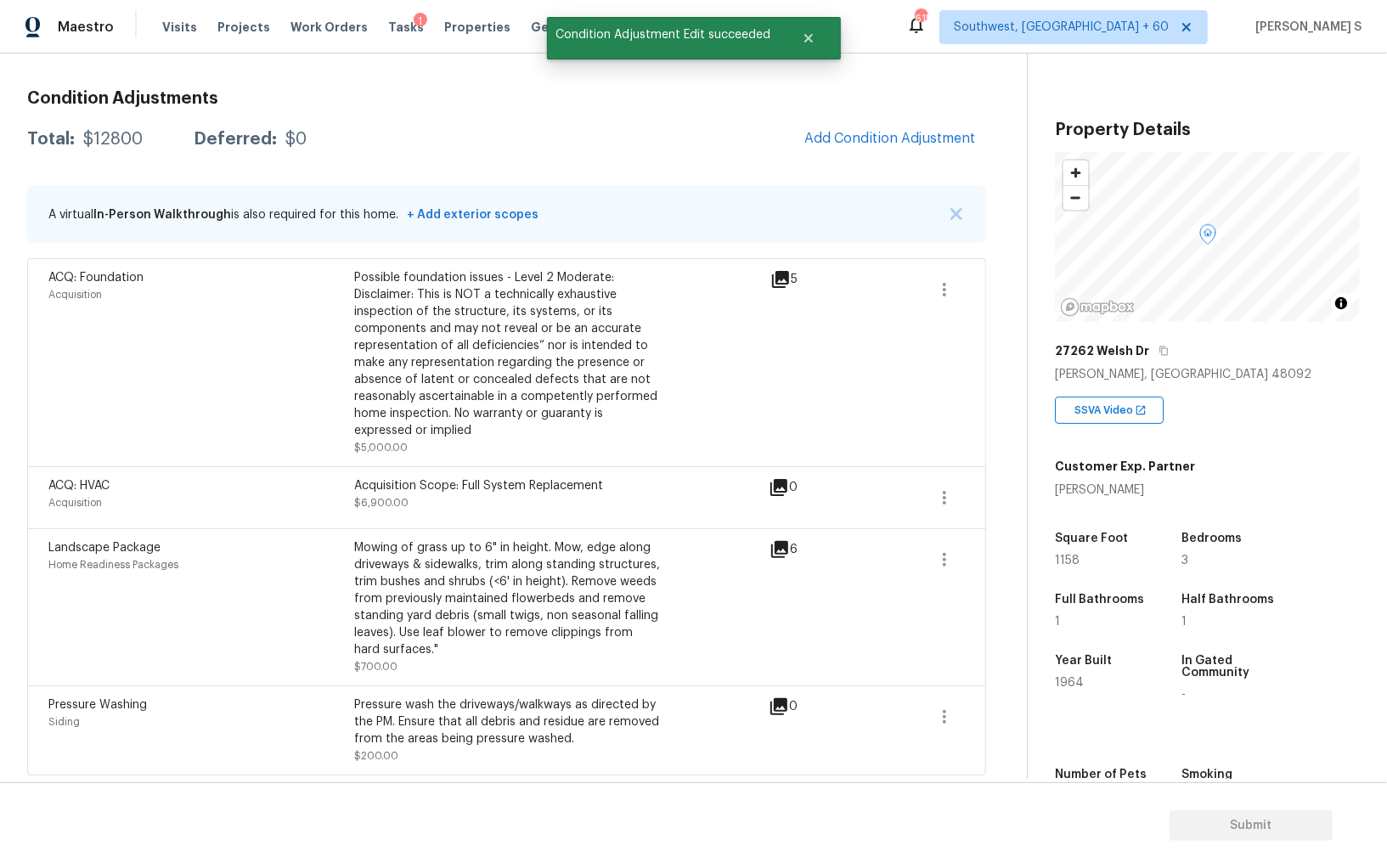
scroll to position [7, 0]
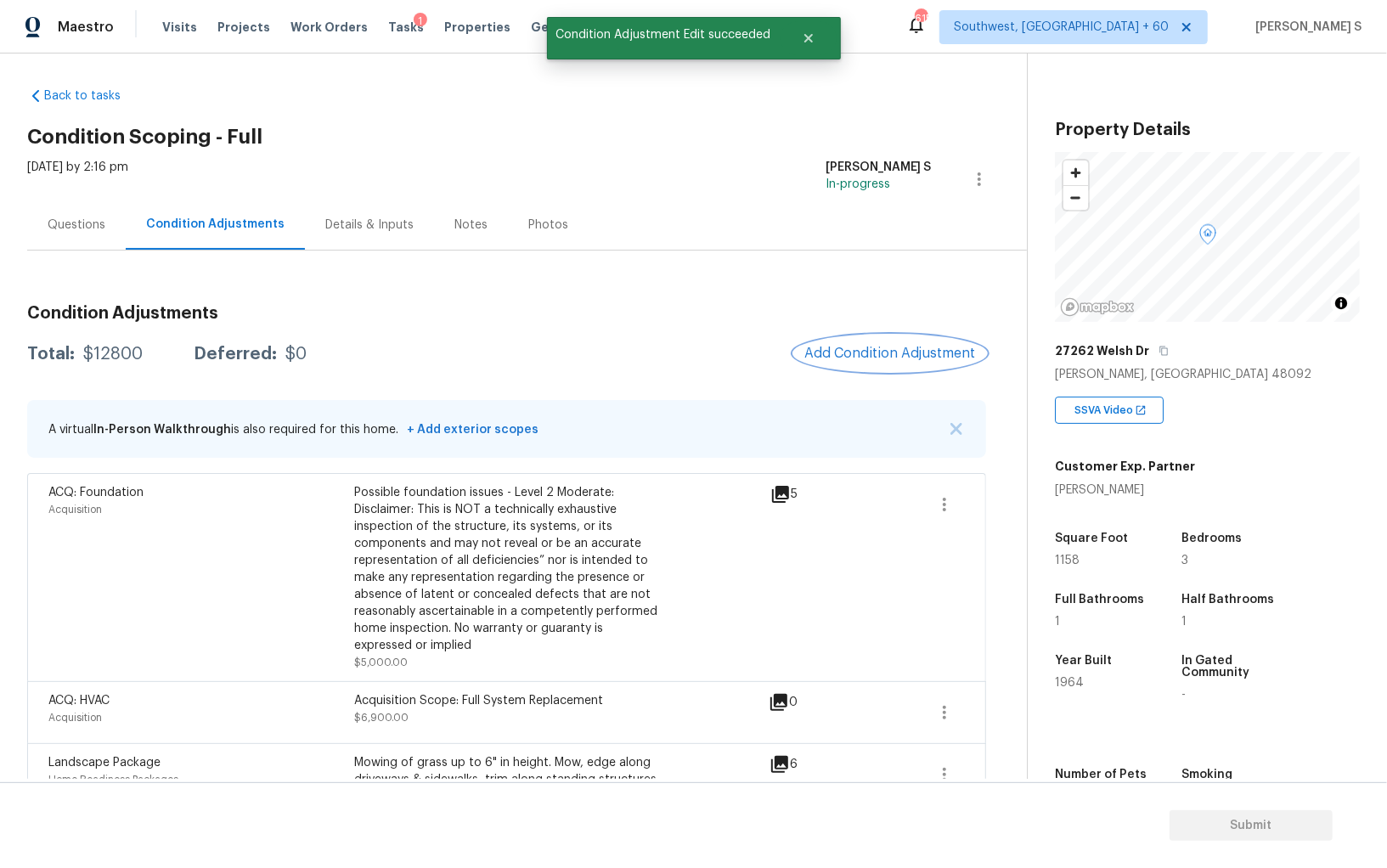
click at [901, 361] on button "Add Condition Adjustment" at bounding box center [890, 353] width 192 height 36
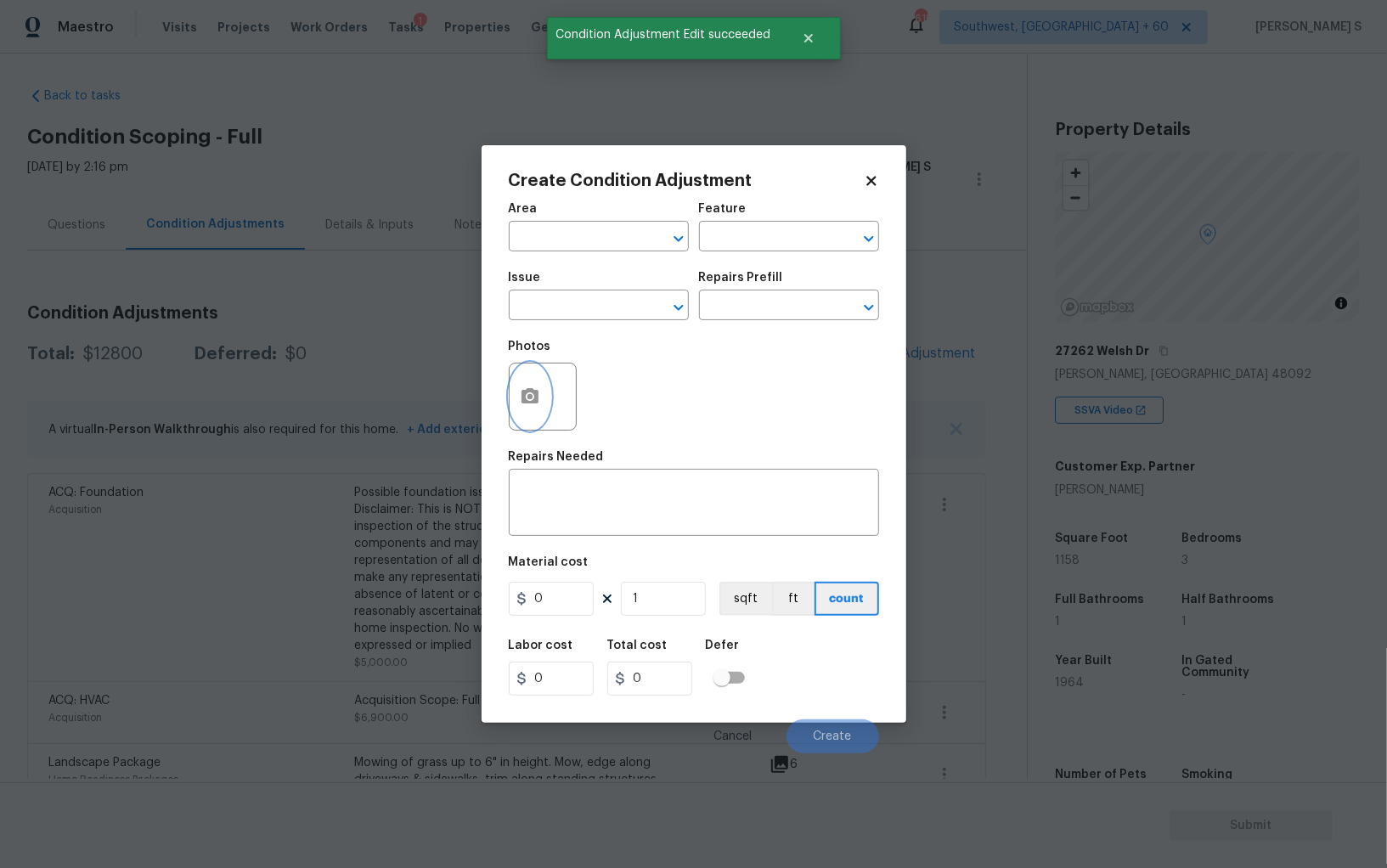
click at [541, 384] on button "button" at bounding box center [529, 396] width 41 height 66
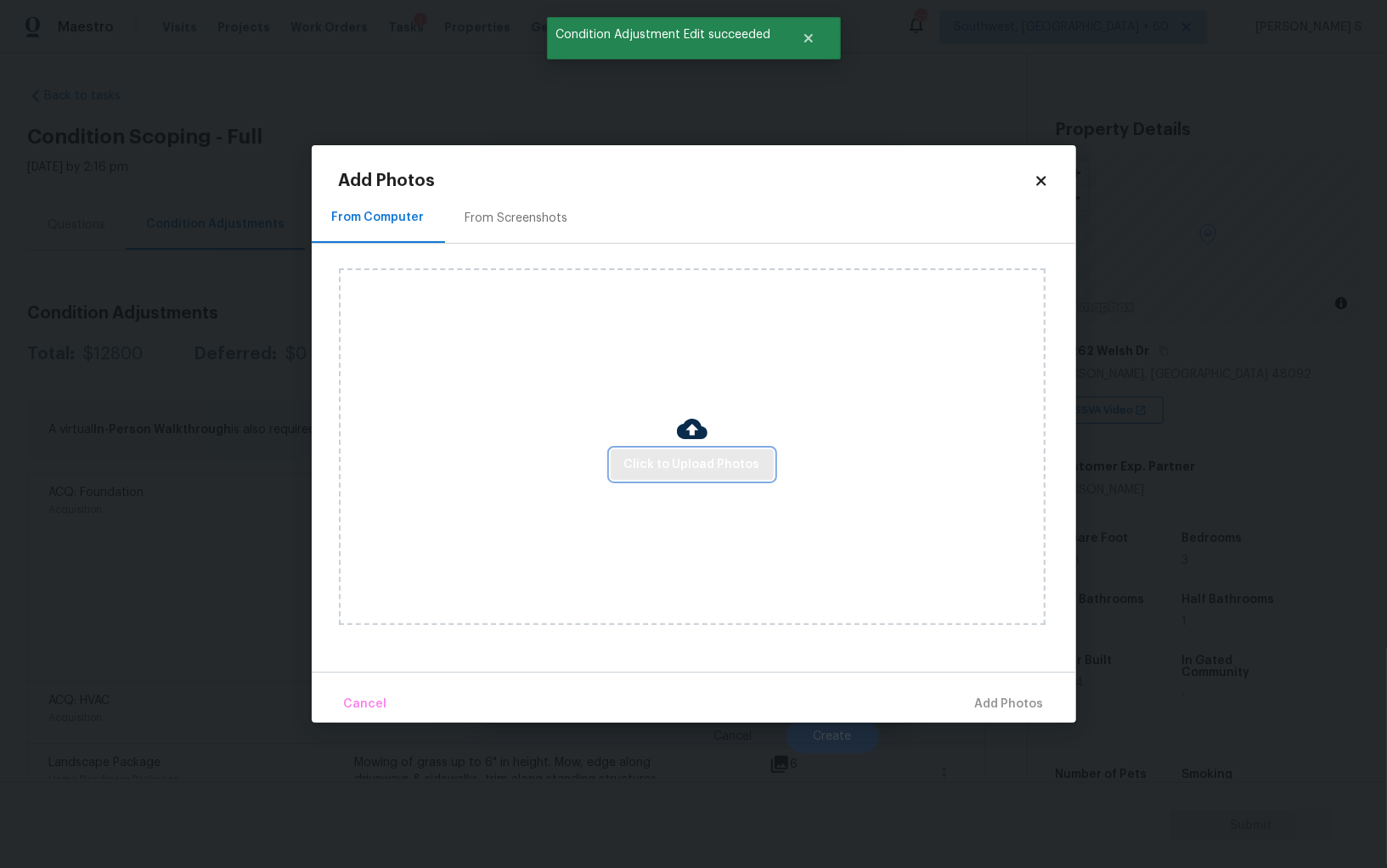
click at [727, 468] on span "Click to Upload Photos" at bounding box center [692, 465] width 136 height 21
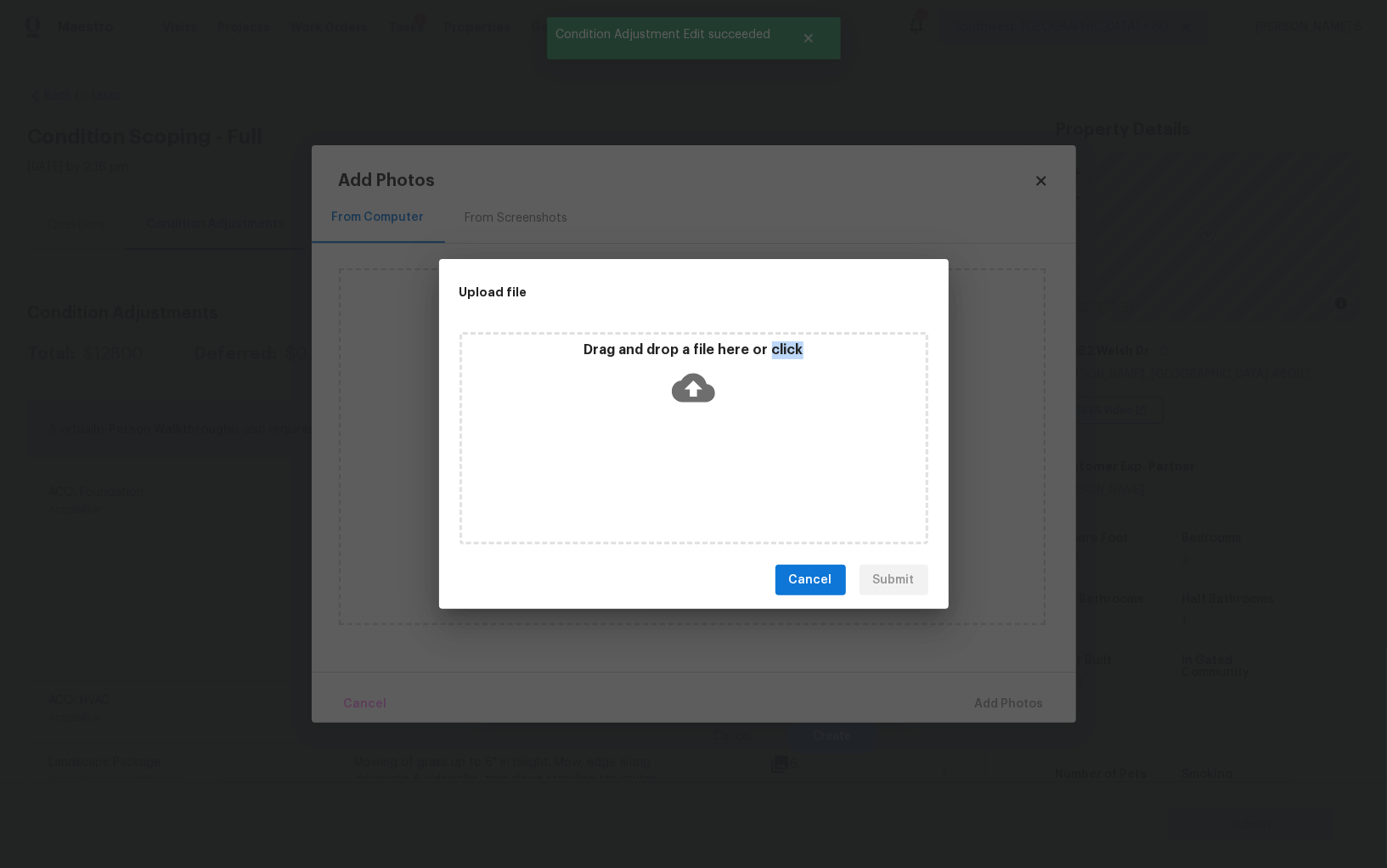
click at [727, 468] on div "Drag and drop a file here or click" at bounding box center [694, 438] width 469 height 212
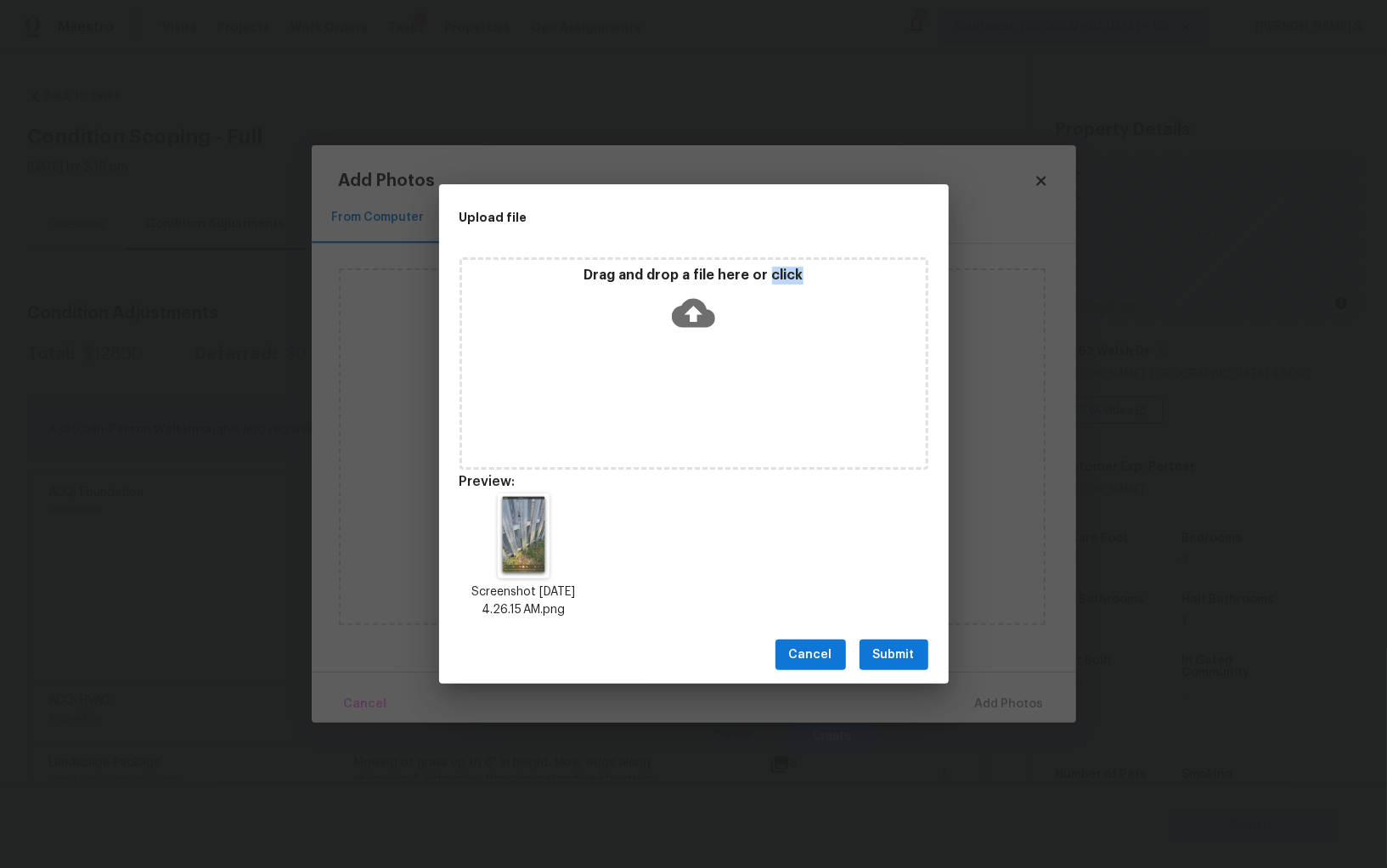
click at [886, 667] on button "Submit" at bounding box center [893, 655] width 69 height 31
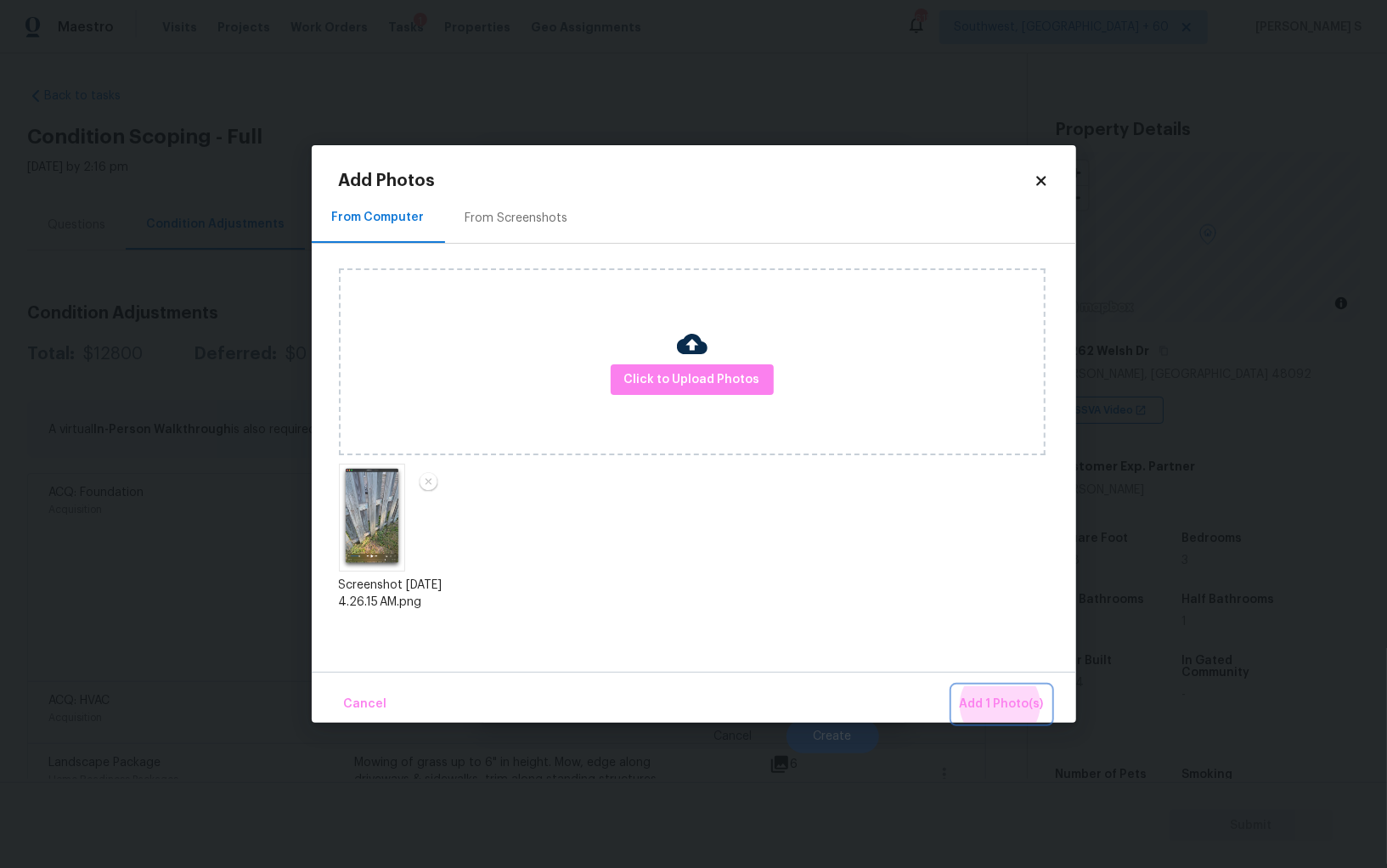
click at [953, 686] on button "Add 1 Photo(s)" at bounding box center [1002, 705] width 97 height 36
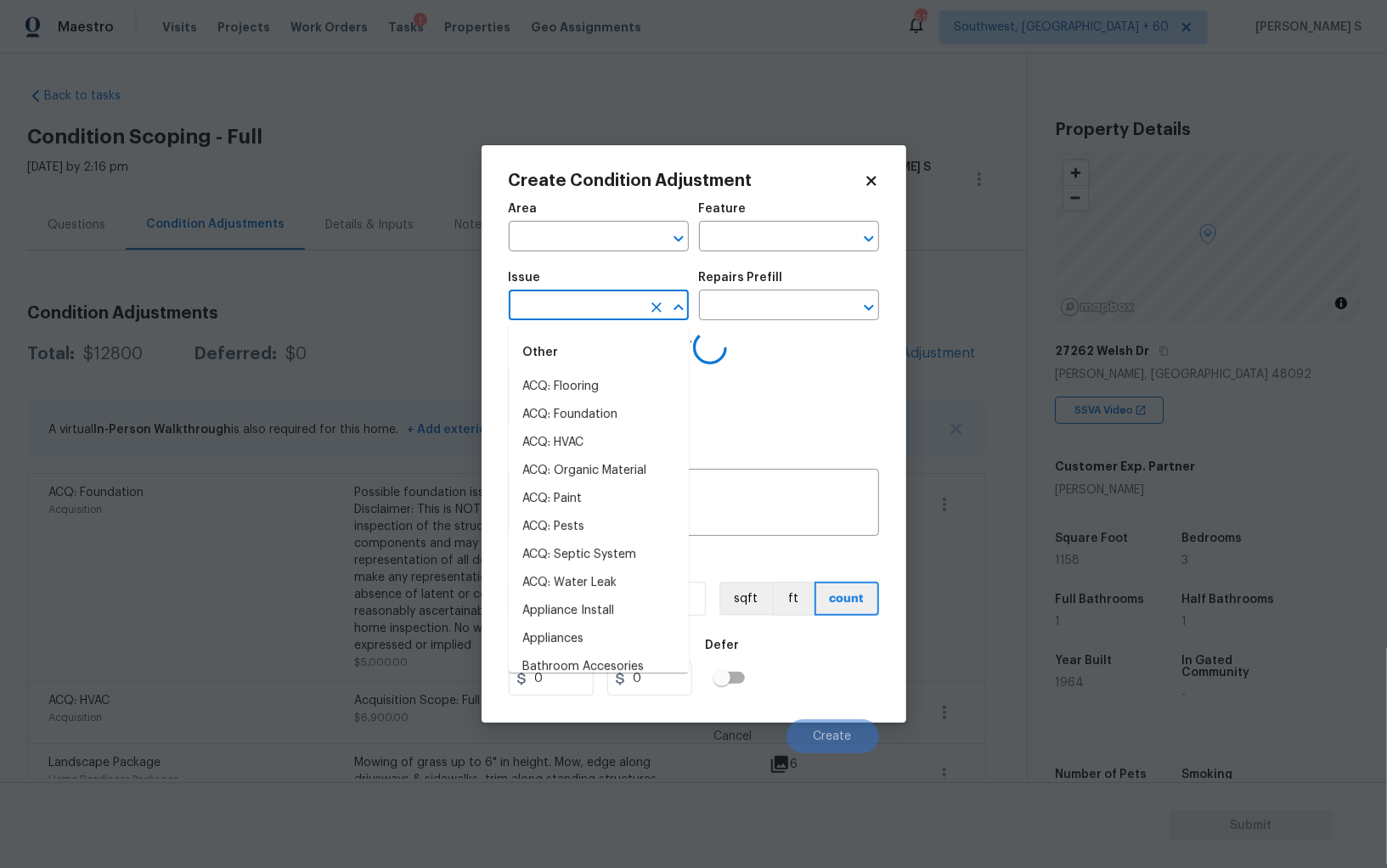
click at [583, 316] on input "text" at bounding box center [574, 307] width 132 height 26
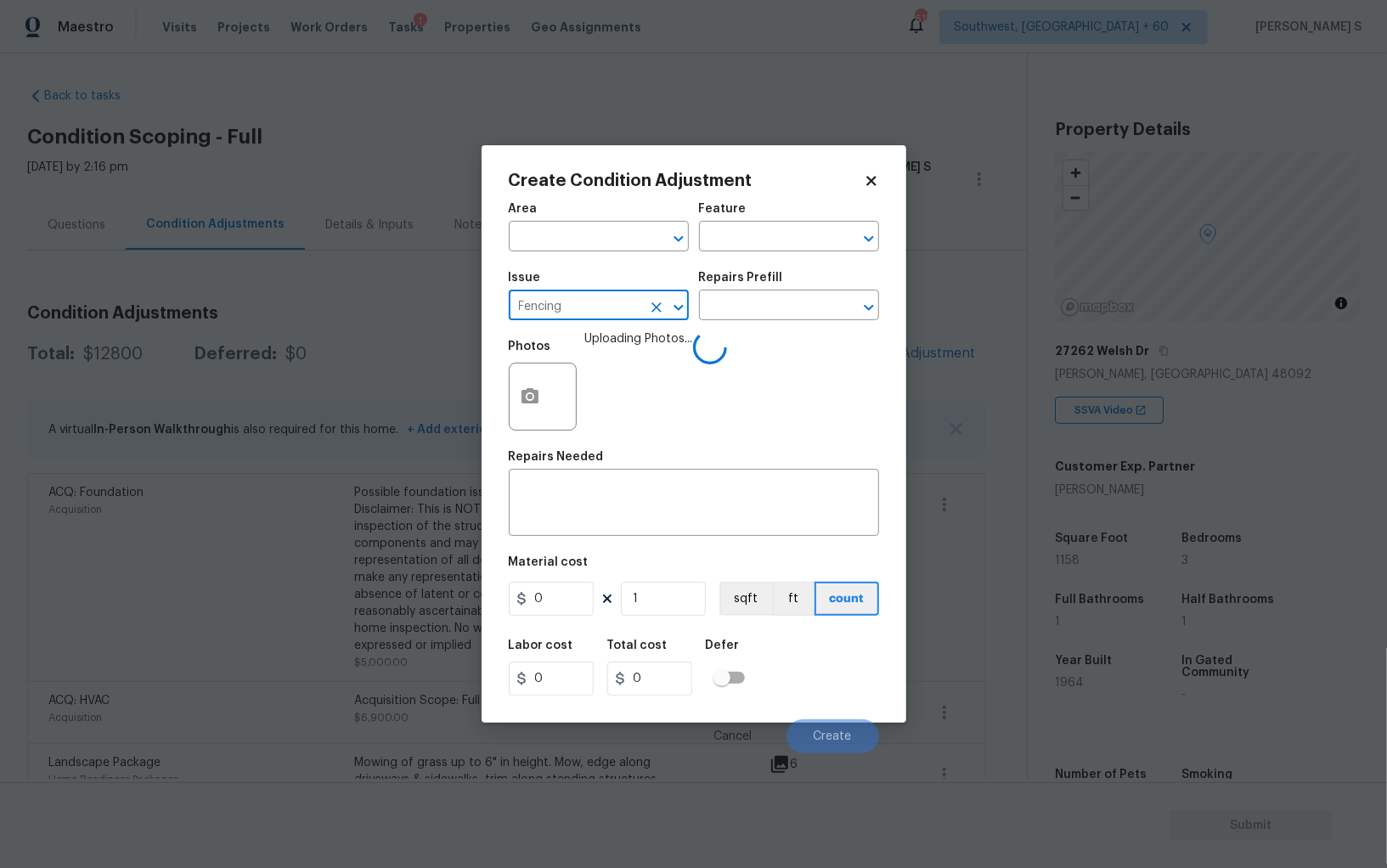
type input "Fencing"
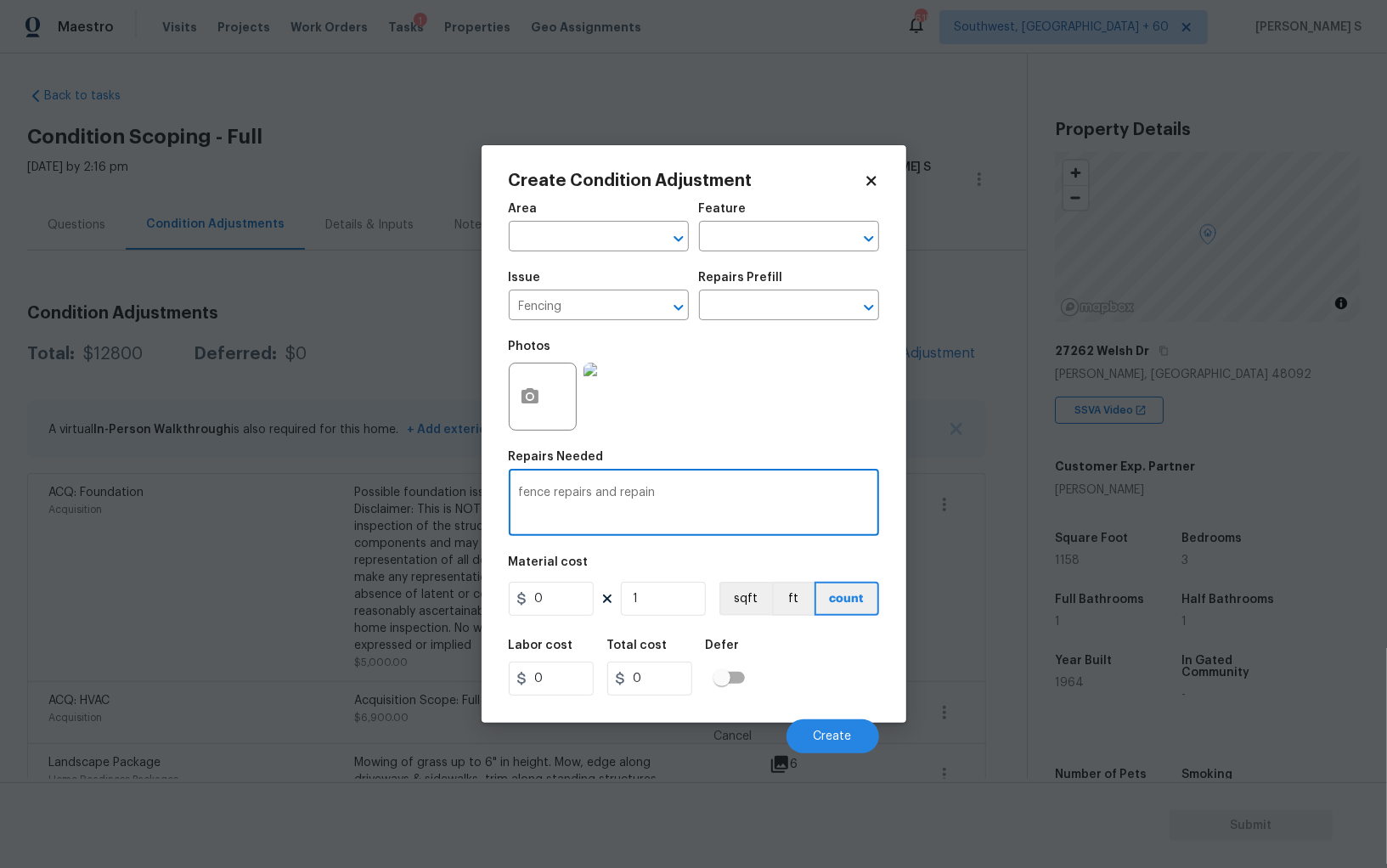
click at [583, 326] on span "Issue Fencing ​" at bounding box center [598, 295] width 180 height 69
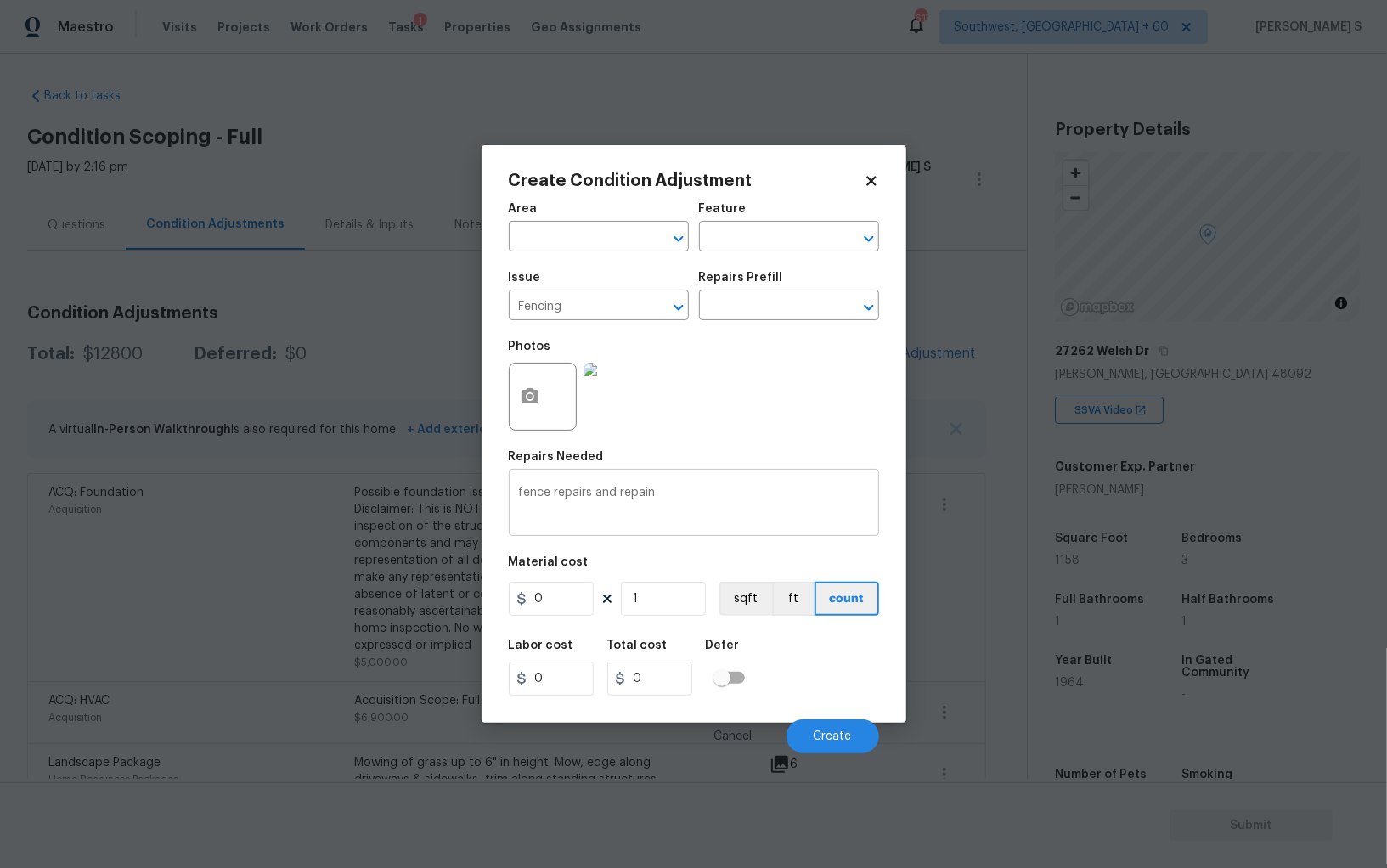
click at [692, 494] on textarea "fence repairs and repain" at bounding box center [694, 504] width 350 height 36
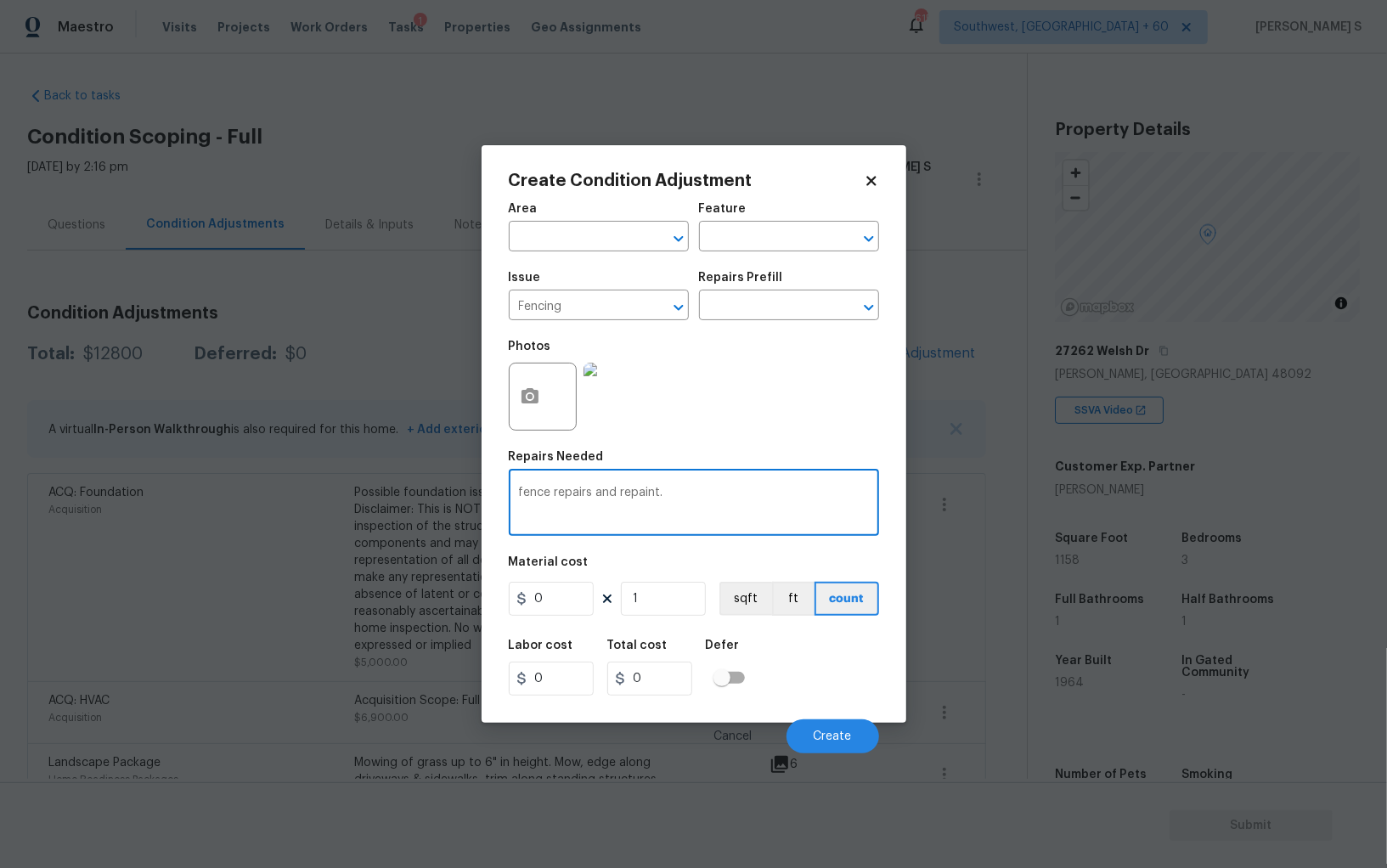
type textarea "fence repairs and repaint."
click at [548, 609] on input "0" at bounding box center [551, 599] width 85 height 34
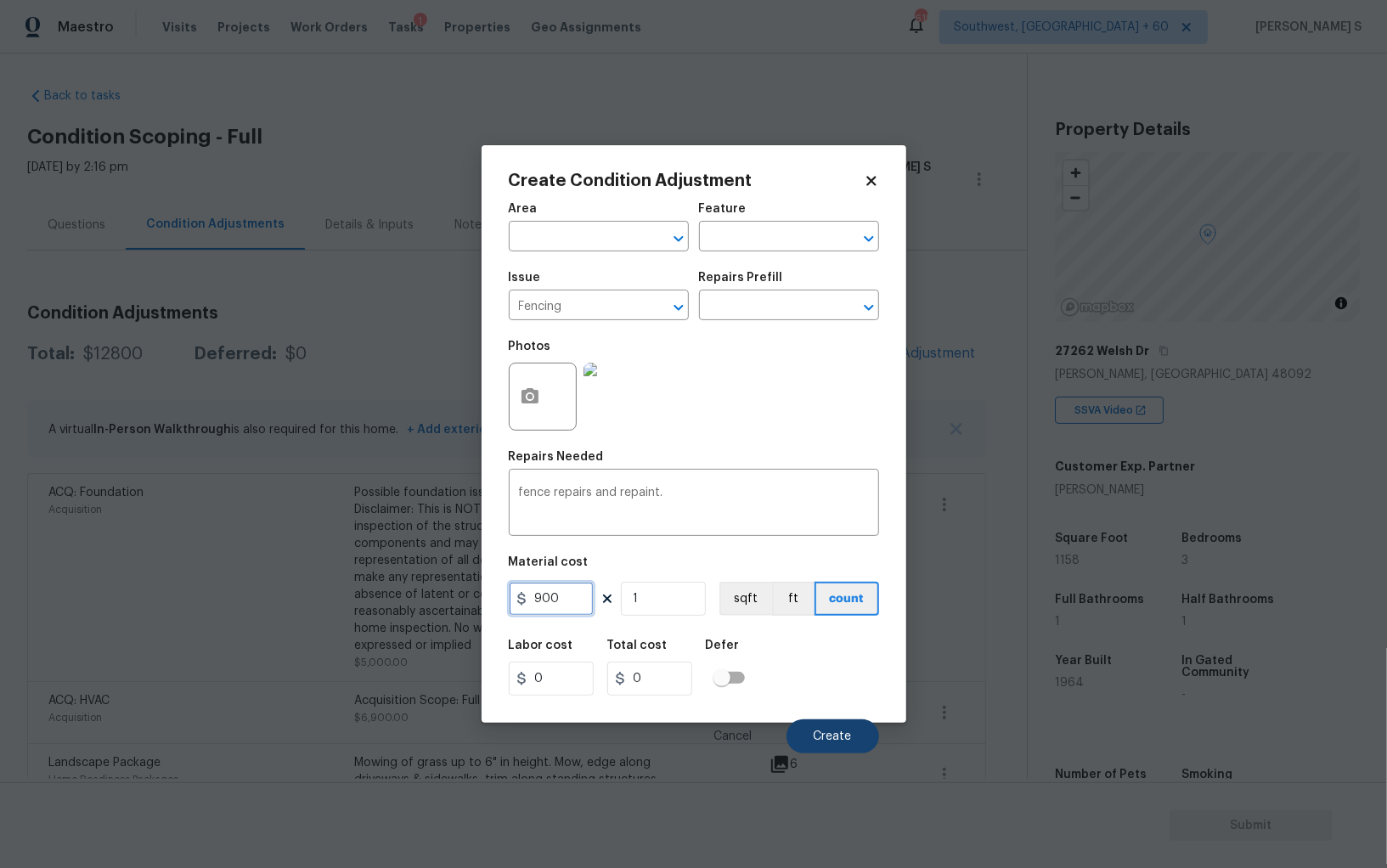
type input "900"
click at [852, 736] on button "Create" at bounding box center [833, 736] width 93 height 34
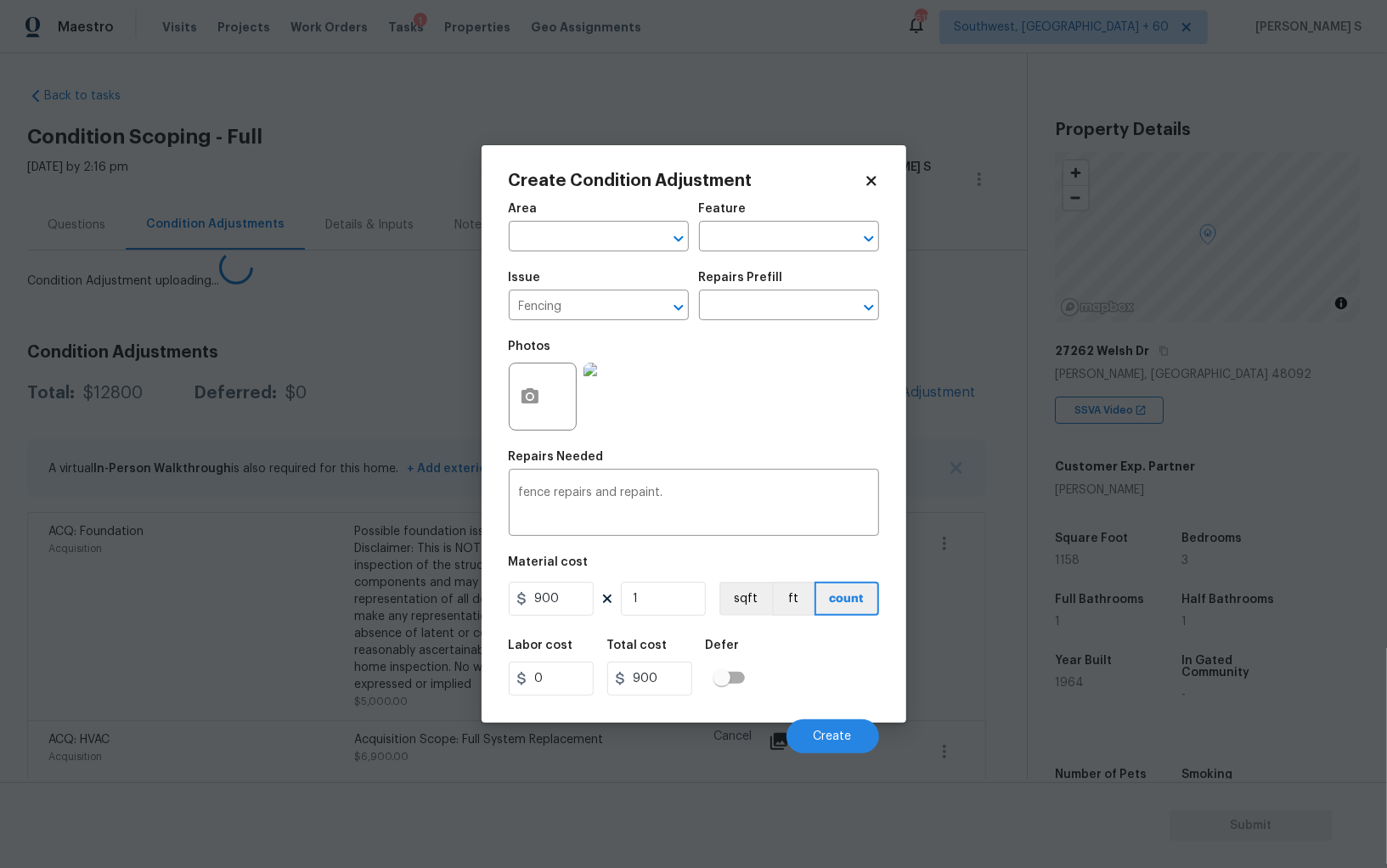
click at [94, 650] on body "Maestro Visits Projects Work Orders Tasks 1 Properties Geo Assignments 615 Sout…" at bounding box center [694, 434] width 1387 height 868
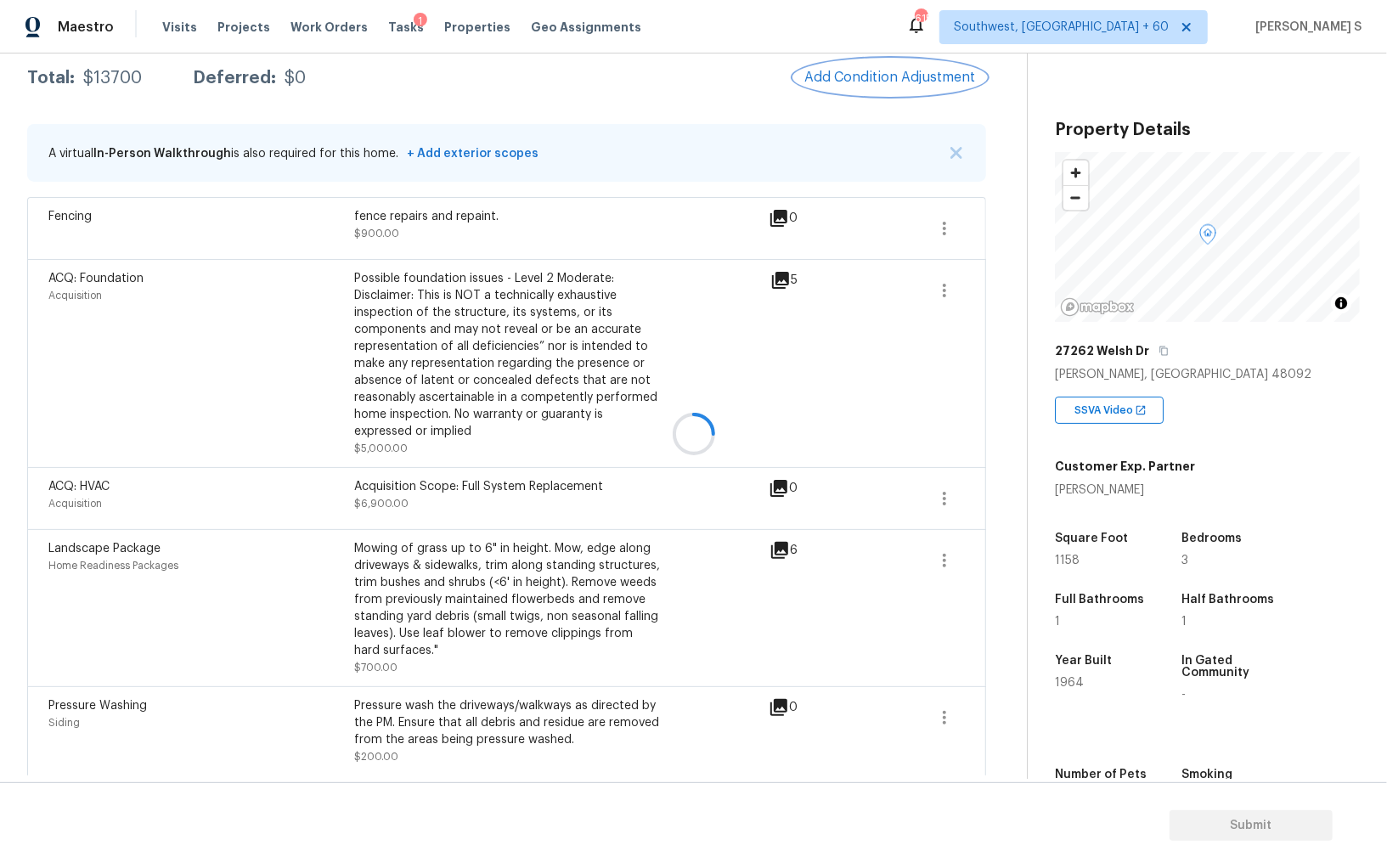
scroll to position [0, 0]
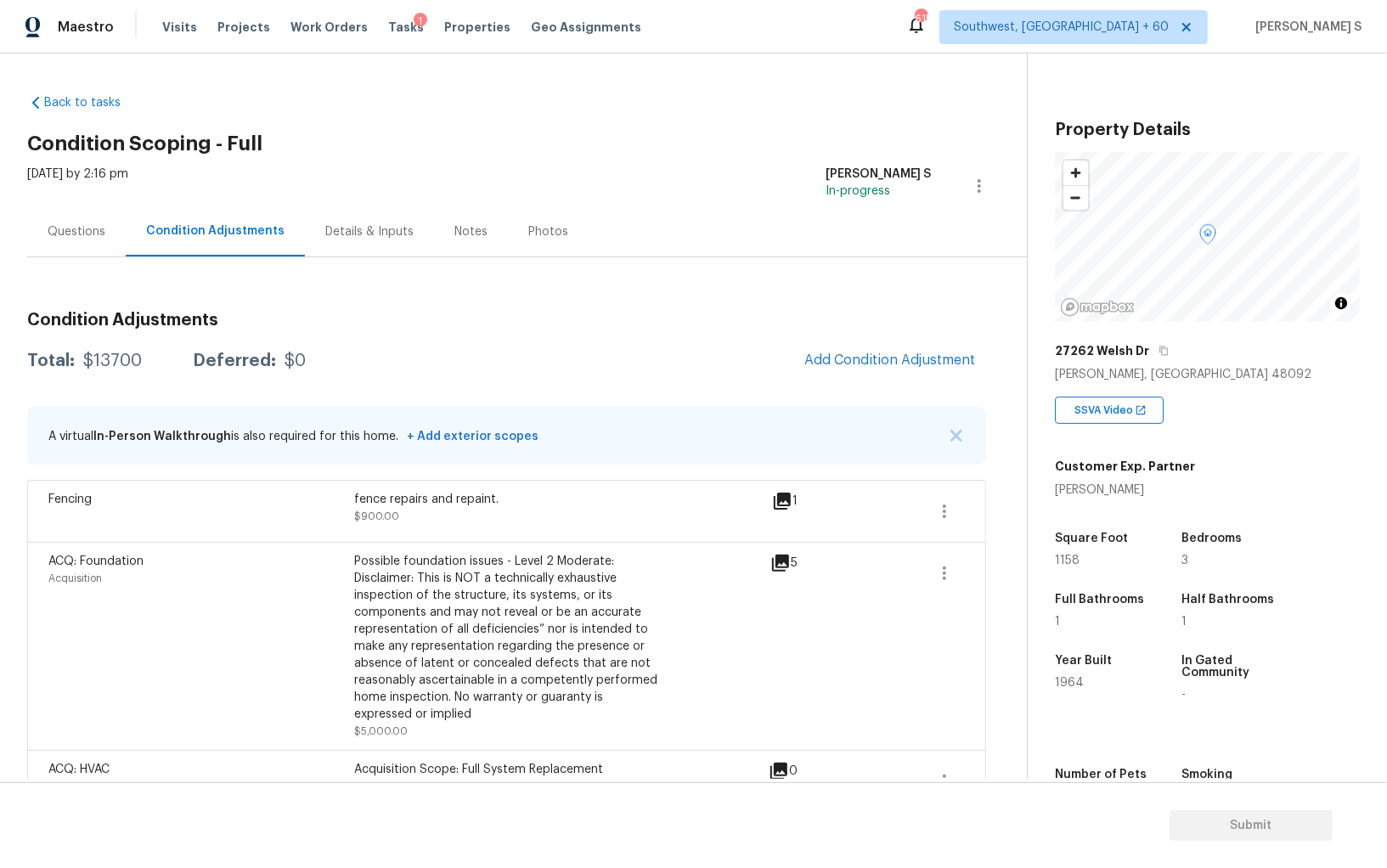
click at [74, 234] on div "Questions" at bounding box center [76, 232] width 57 height 17
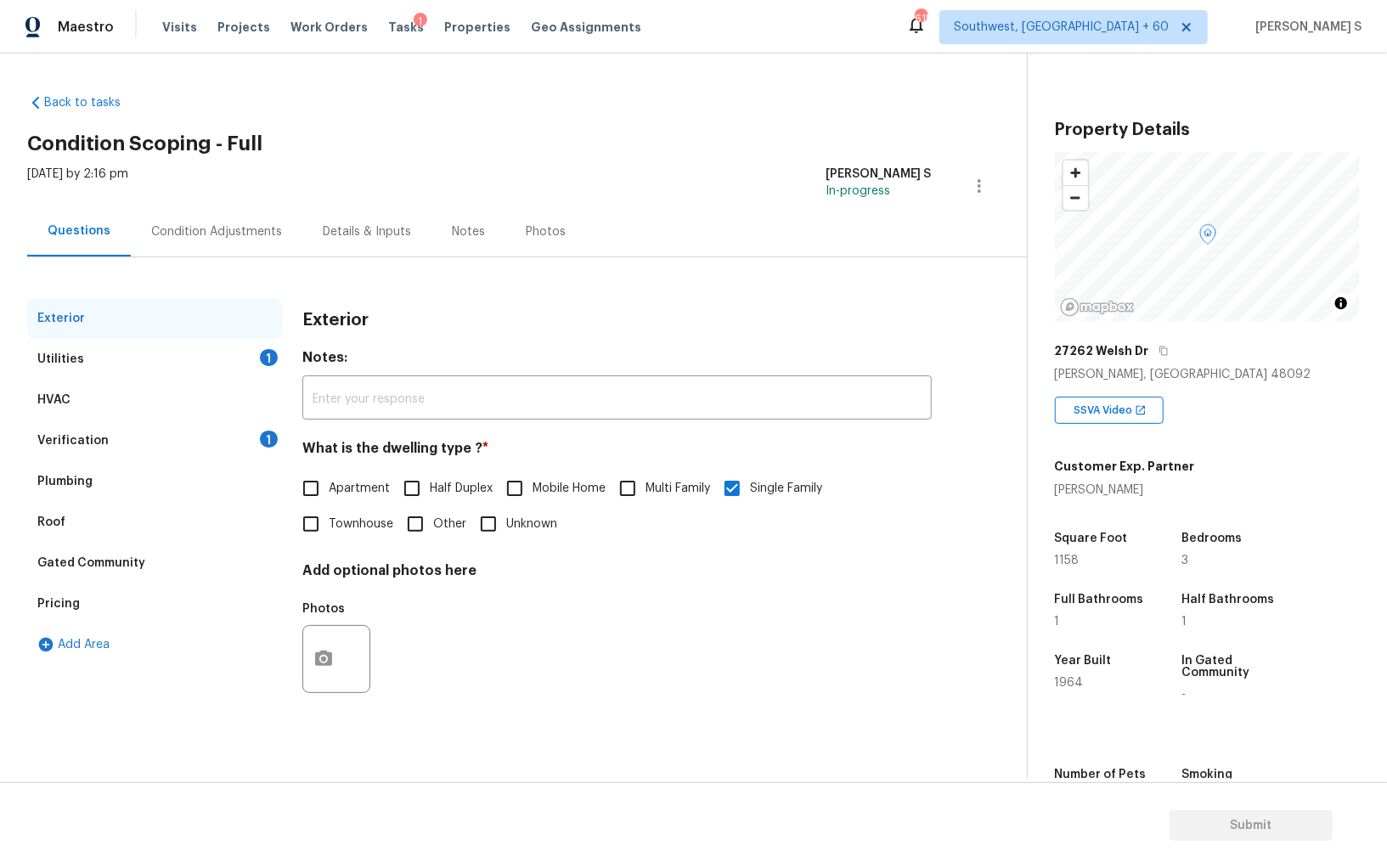
click at [72, 596] on div "Pricing" at bounding box center [58, 604] width 43 height 17
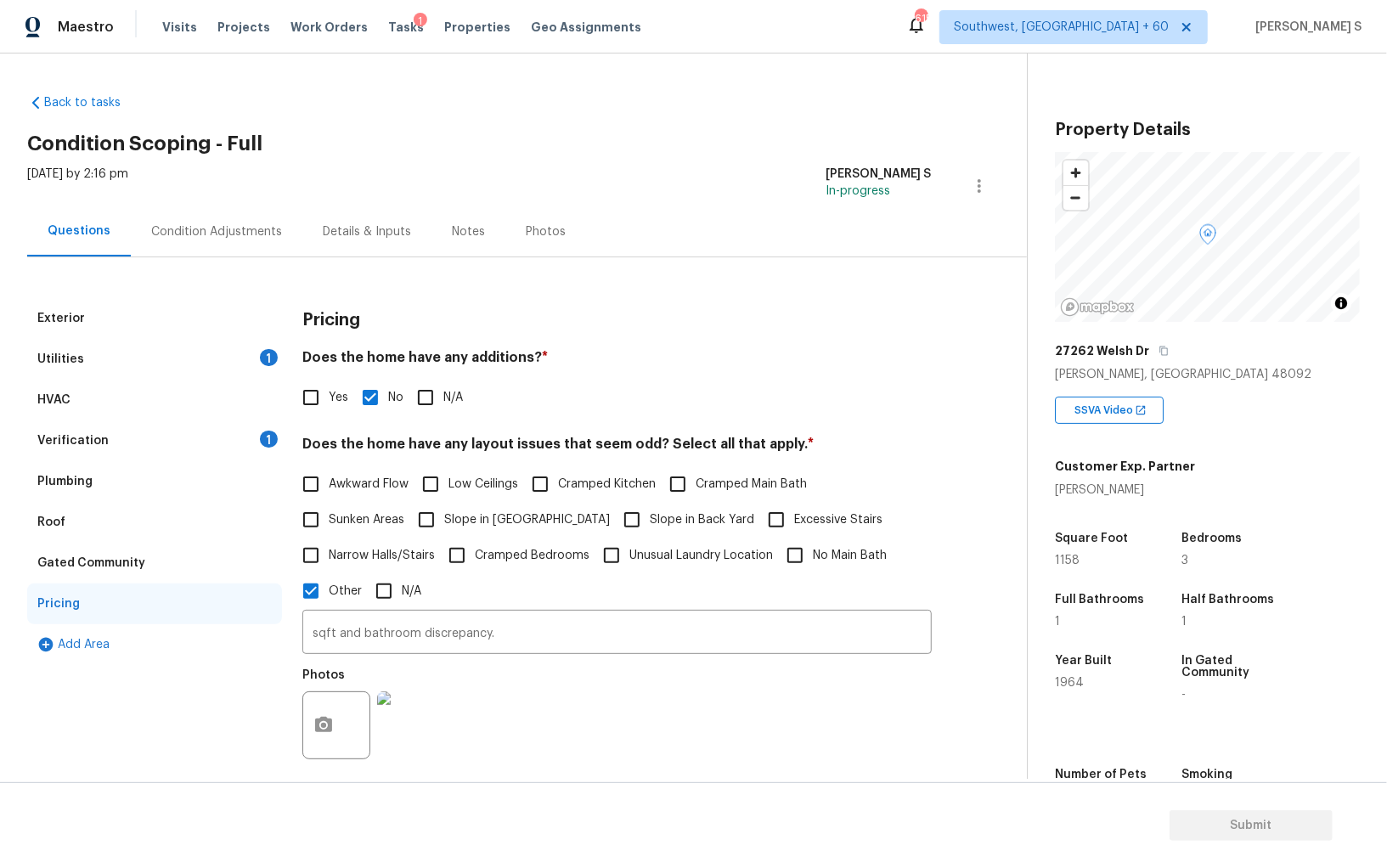
click at [335, 529] on label "Sunken Areas" at bounding box center [348, 520] width 111 height 36
click at [328, 529] on input "Sunken Areas" at bounding box center [310, 520] width 36 height 36
checkbox input "true"
click at [220, 234] on div "Condition Adjustments" at bounding box center [216, 232] width 131 height 17
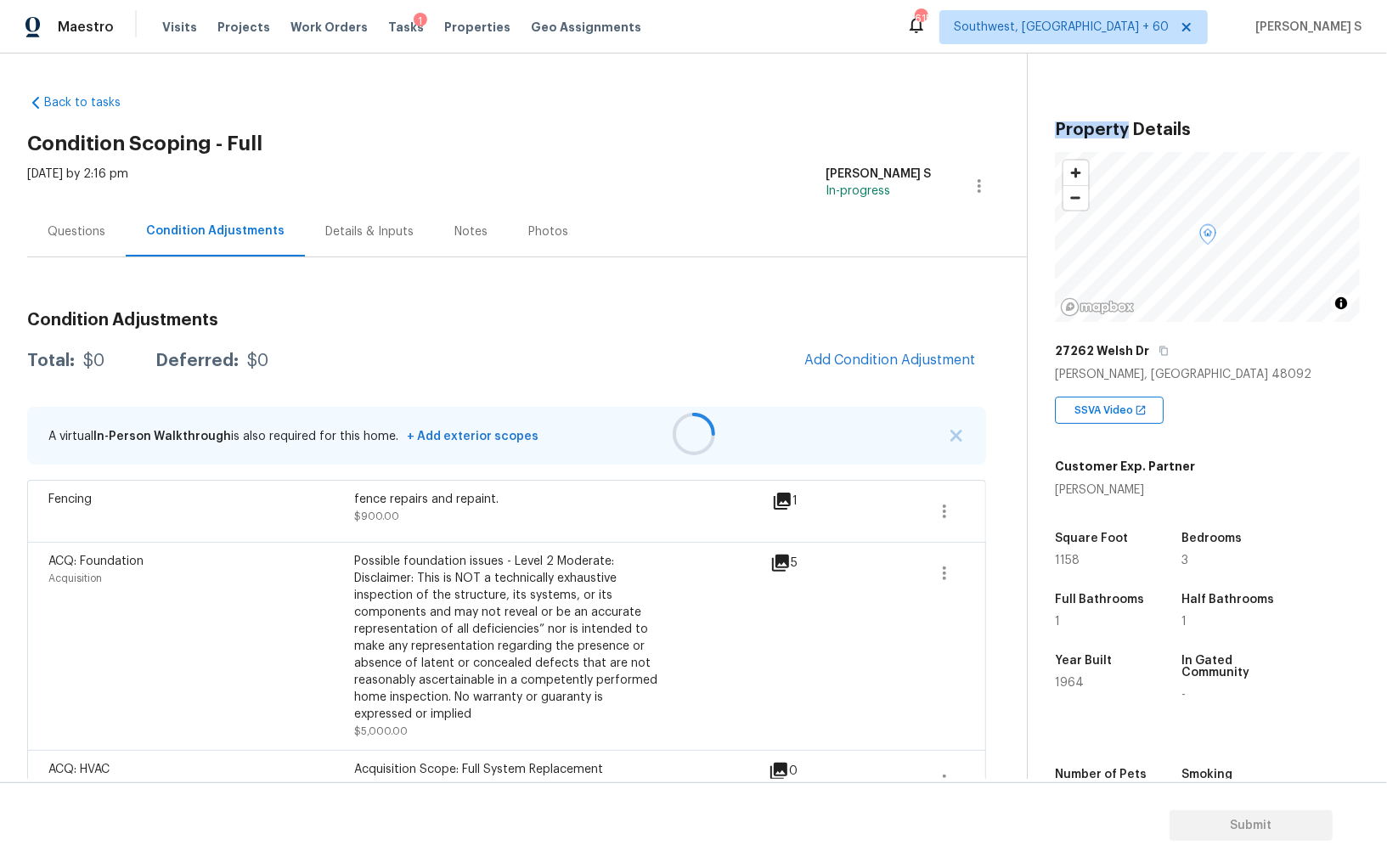
click at [220, 234] on div at bounding box center [694, 434] width 1387 height 868
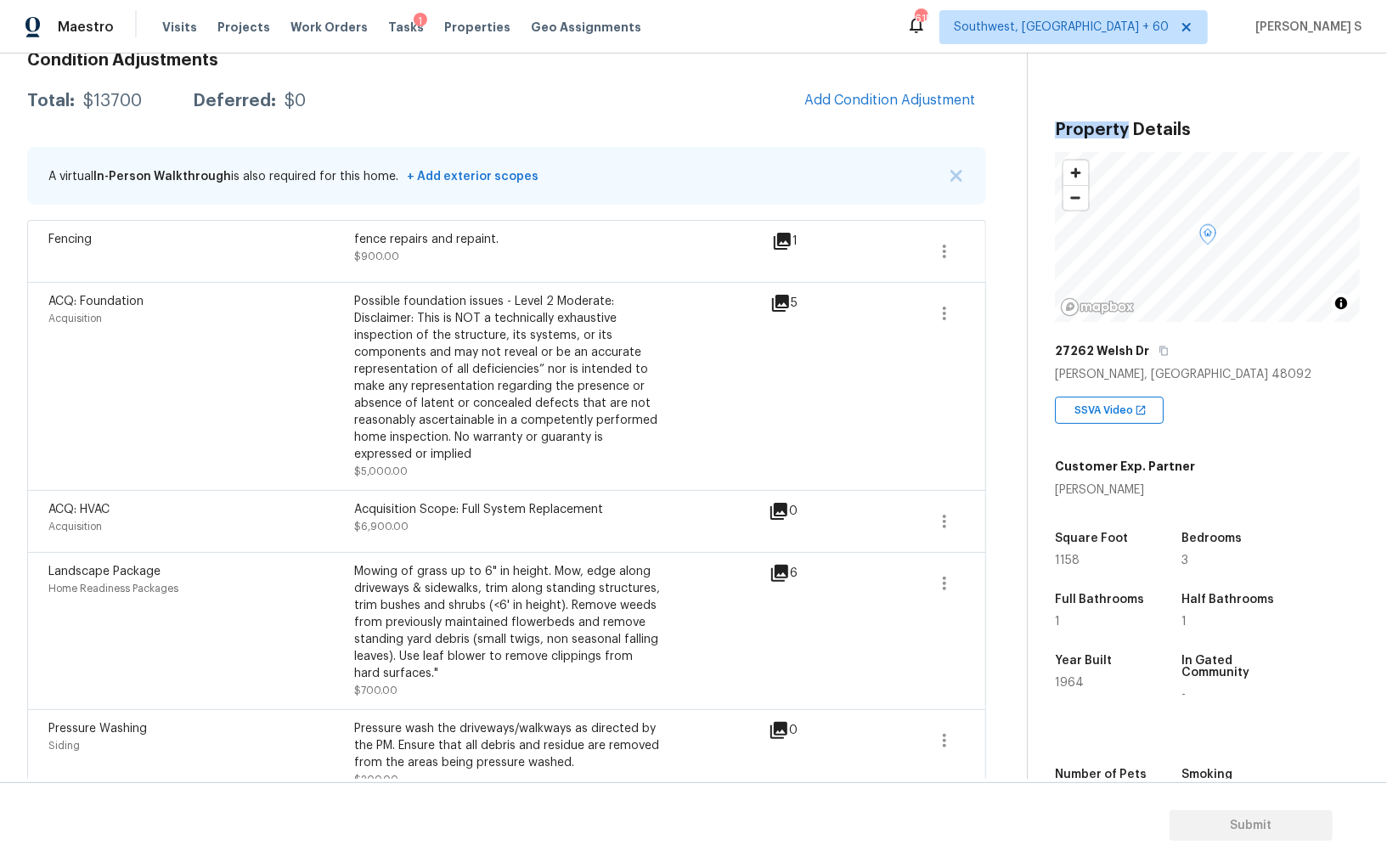
scroll to position [283, 0]
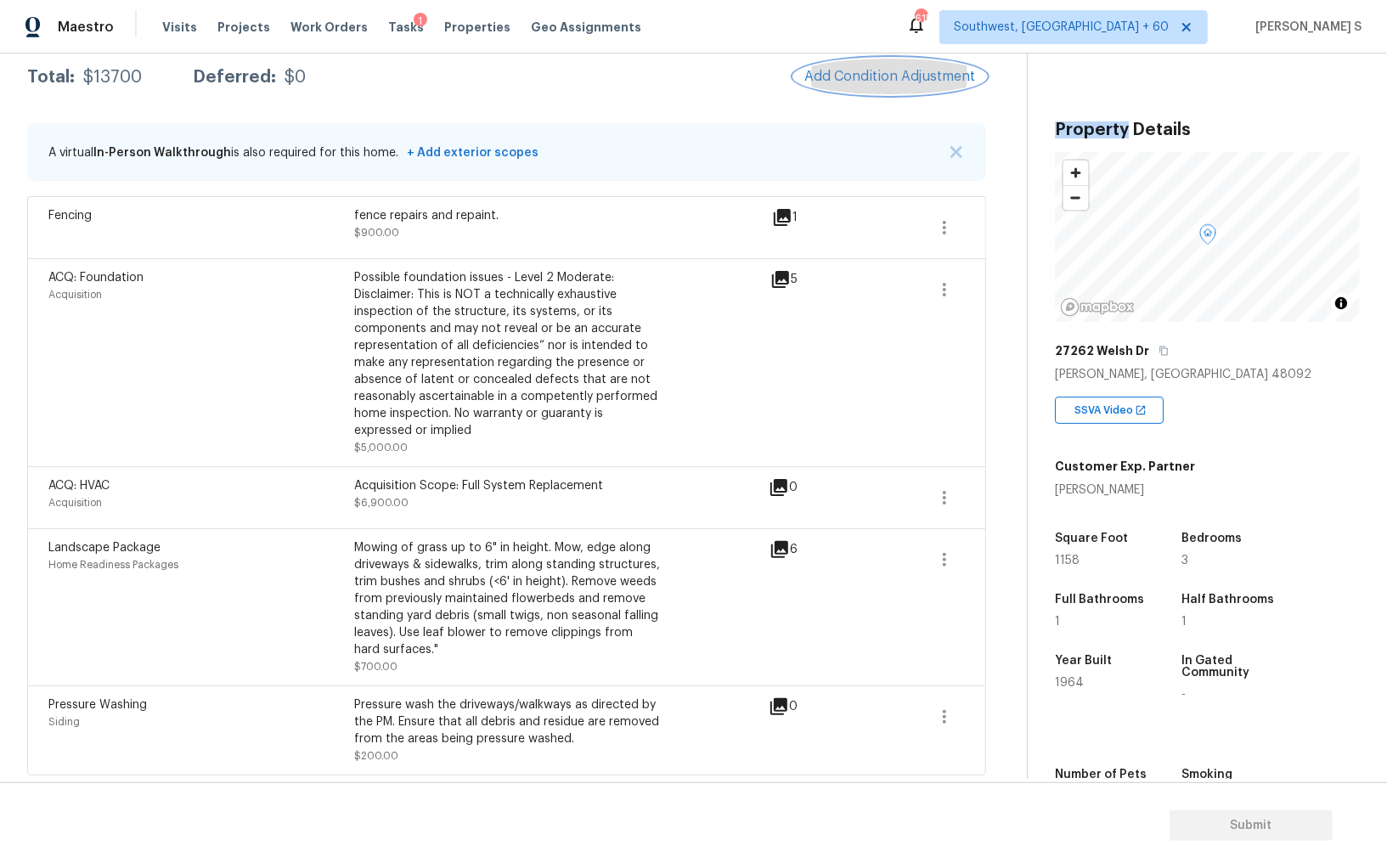
click at [813, 73] on span "Add Condition Adjustment" at bounding box center [890, 76] width 171 height 16
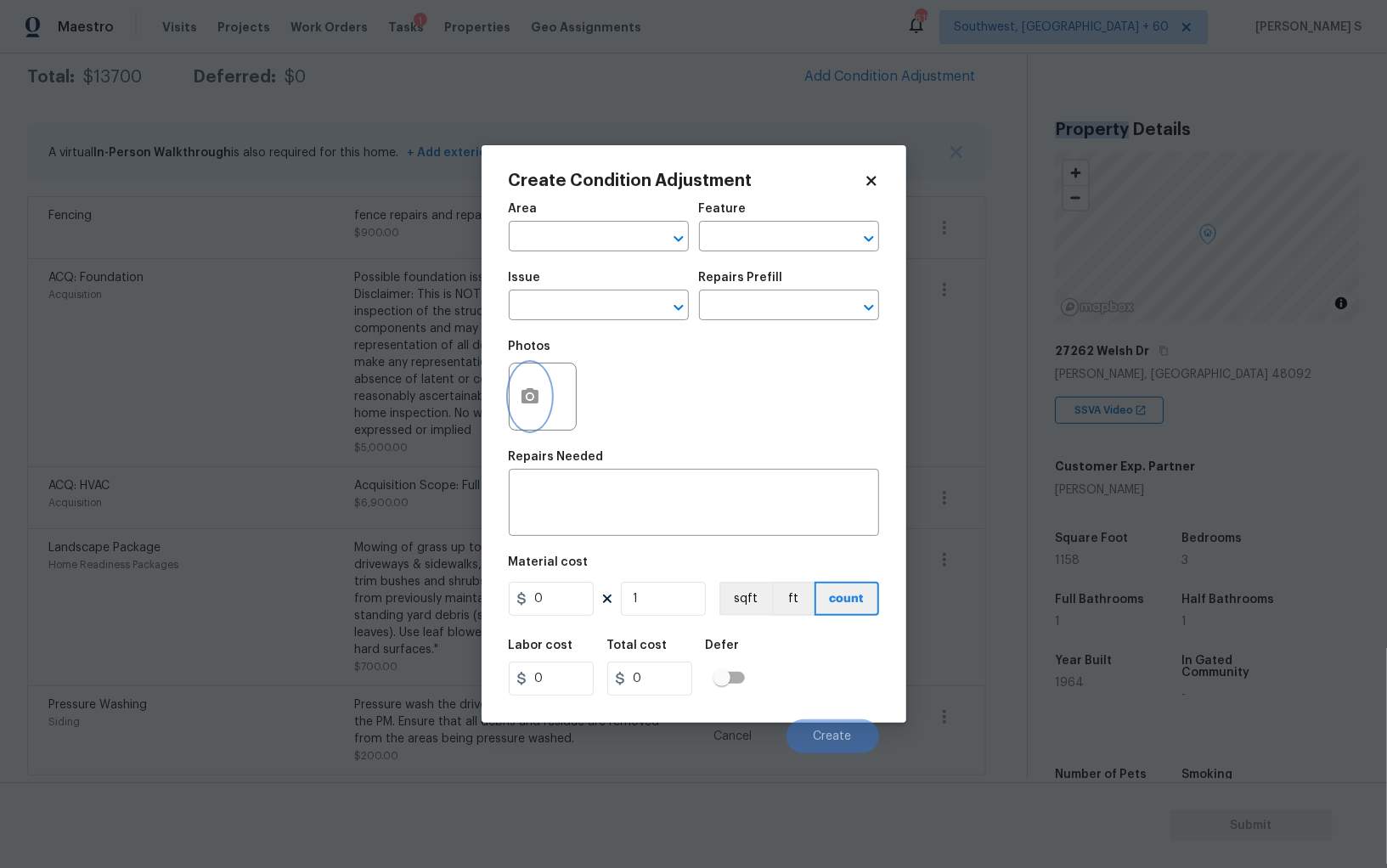
click at [523, 410] on button "button" at bounding box center [529, 396] width 41 height 66
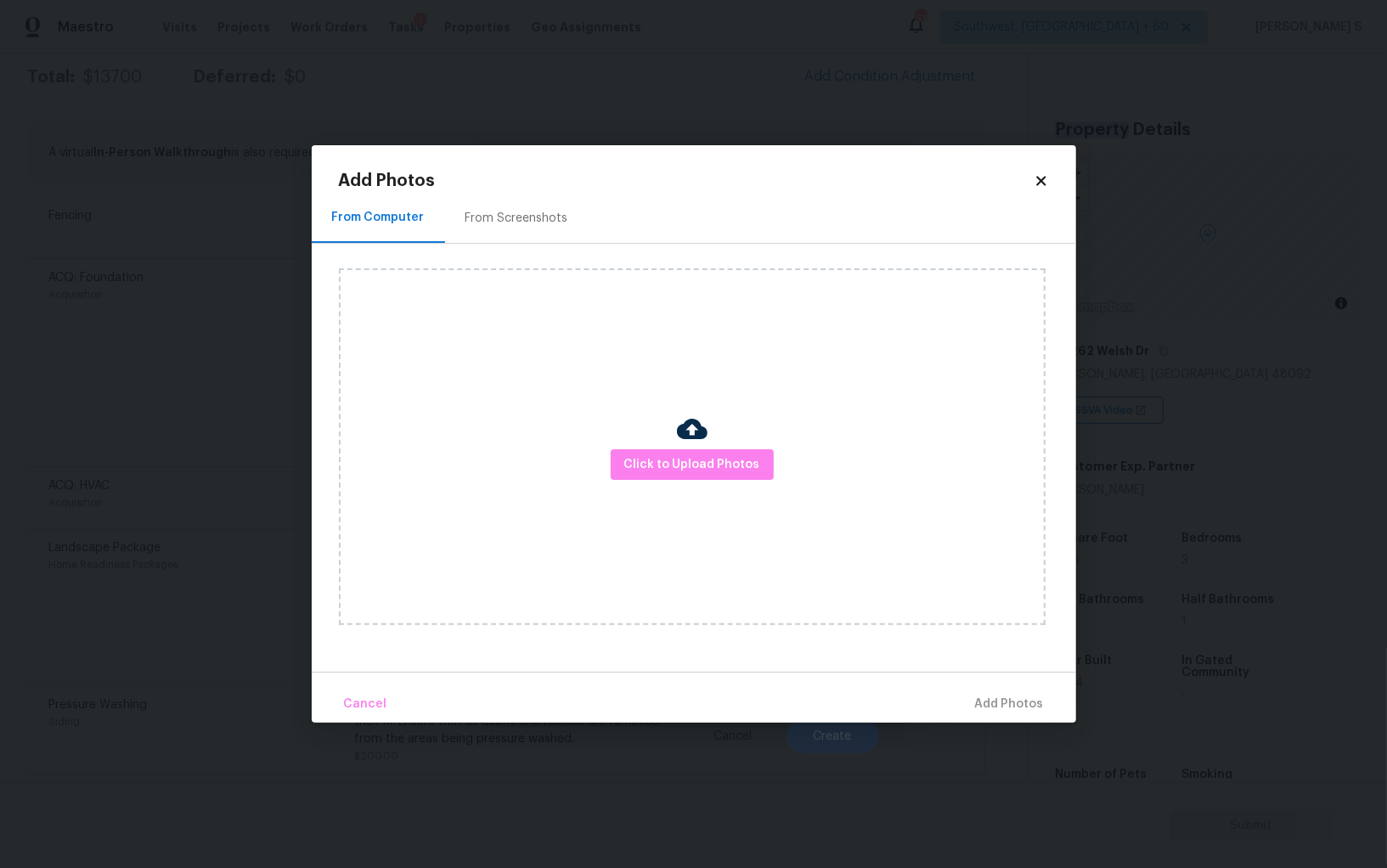
click at [703, 441] on img at bounding box center [692, 428] width 30 height 30
click at [703, 454] on span "Click to Upload Photos" at bounding box center [692, 465] width 136 height 21
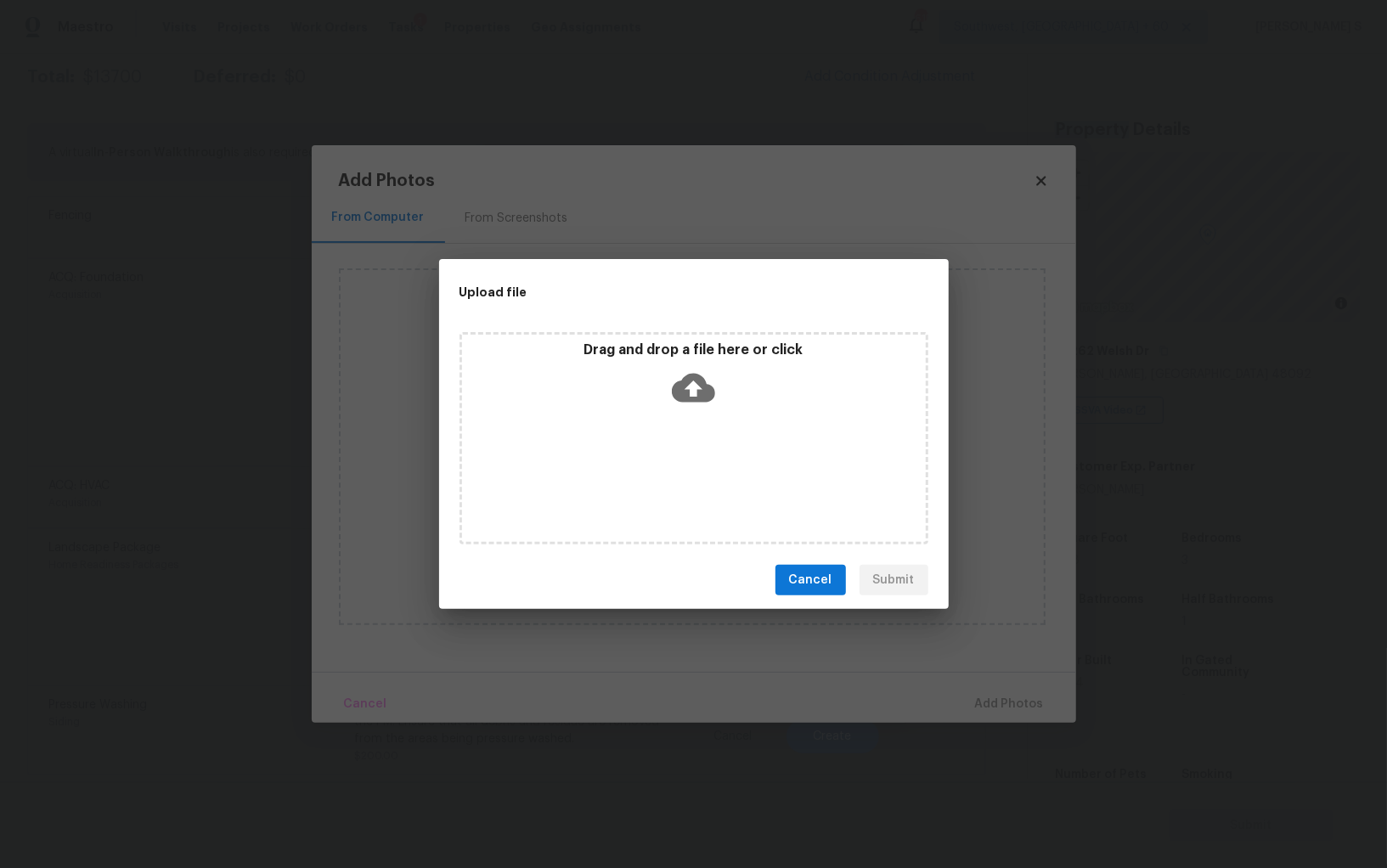
click at [703, 454] on div "Drag and drop a file here or click" at bounding box center [694, 438] width 469 height 212
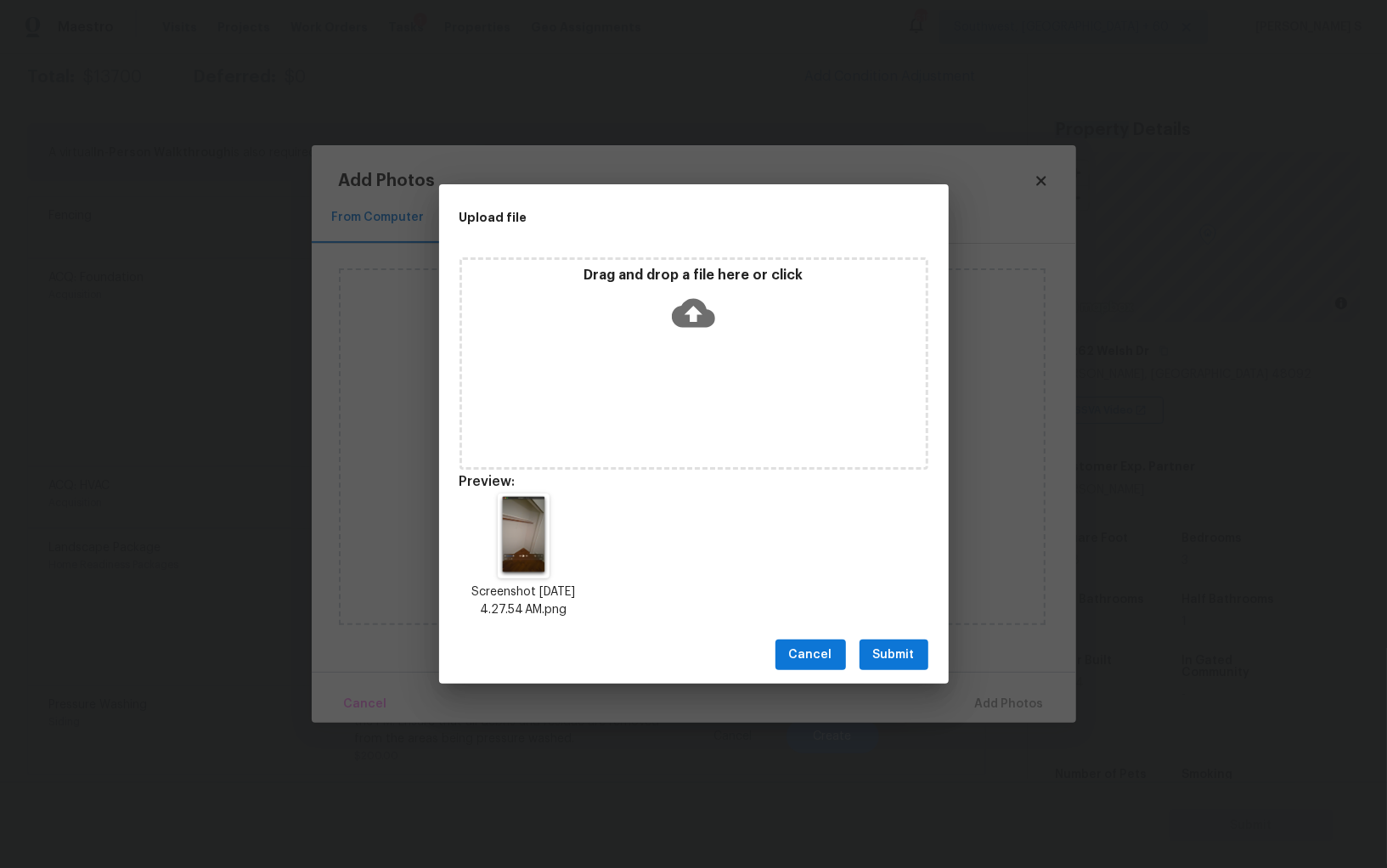
click at [888, 649] on span "Submit" at bounding box center [894, 655] width 42 height 21
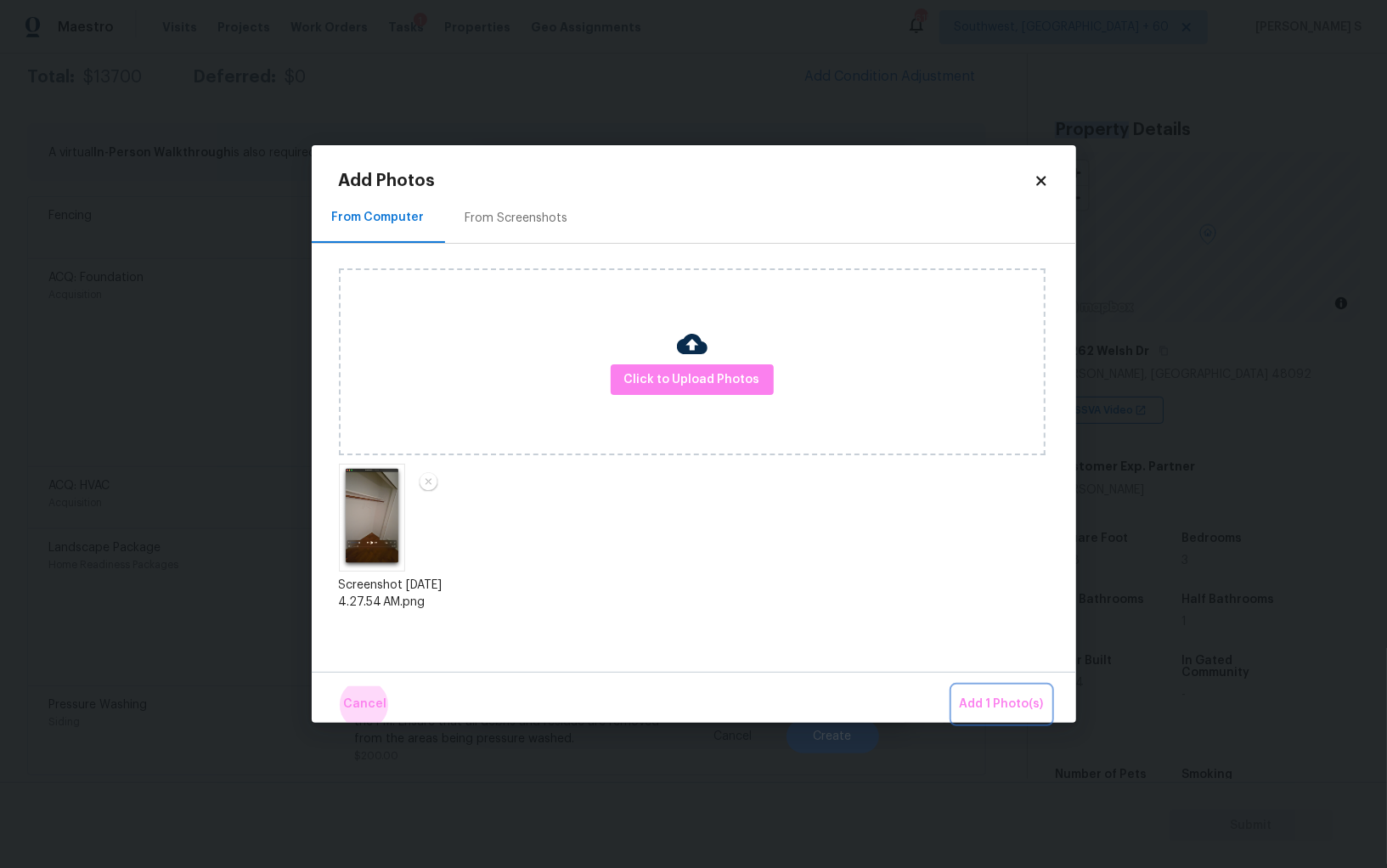
click at [953, 686] on button "Add 1 Photo(s)" at bounding box center [1002, 705] width 97 height 36
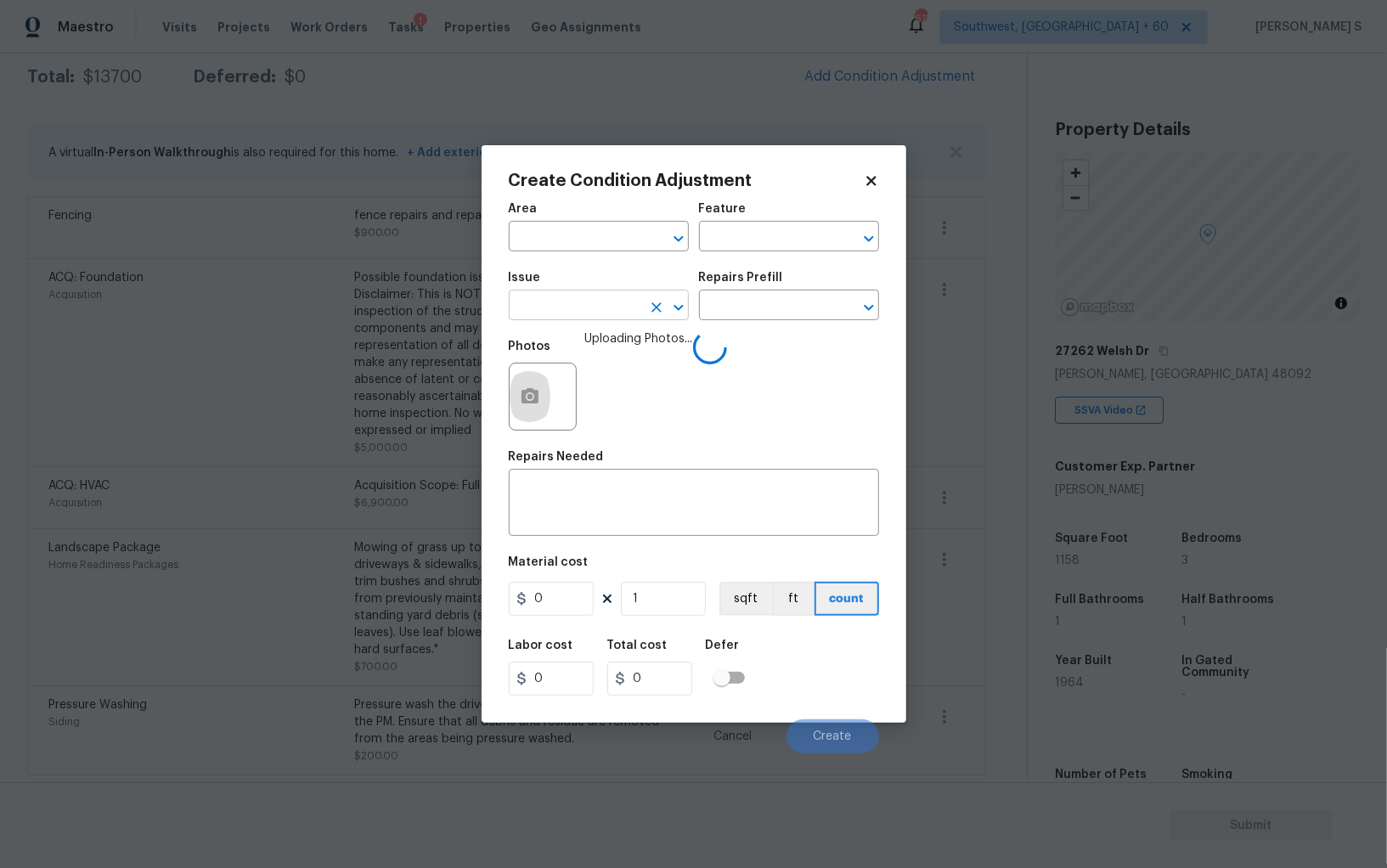
click at [616, 301] on input "text" at bounding box center [574, 307] width 132 height 26
type input "Interior Bi-Fold Door"
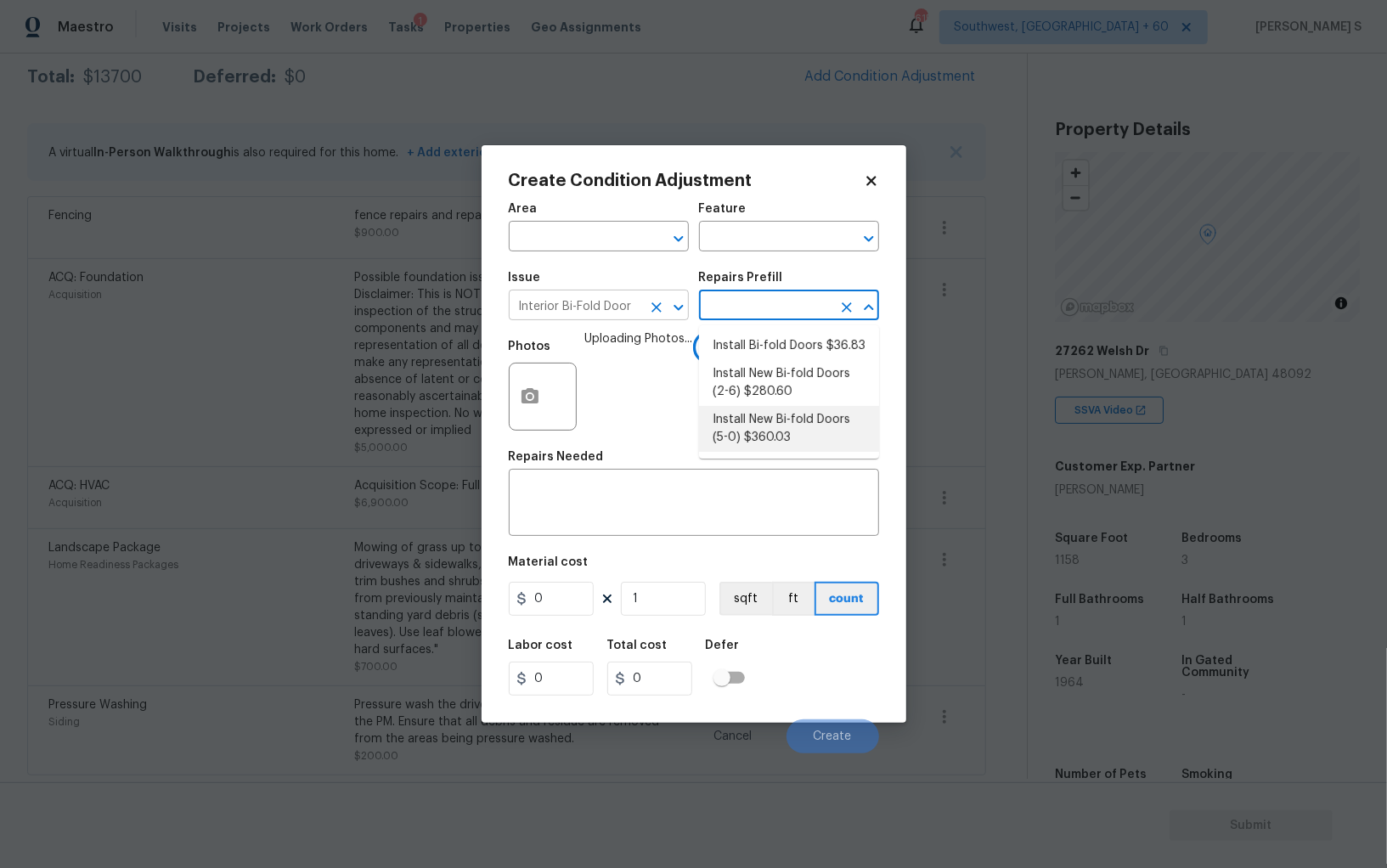
type input "Interior Door"
type textarea "Remove the existing door (if present). Install a new 5-0 bi-fold flush panel in…"
type input "360.03"
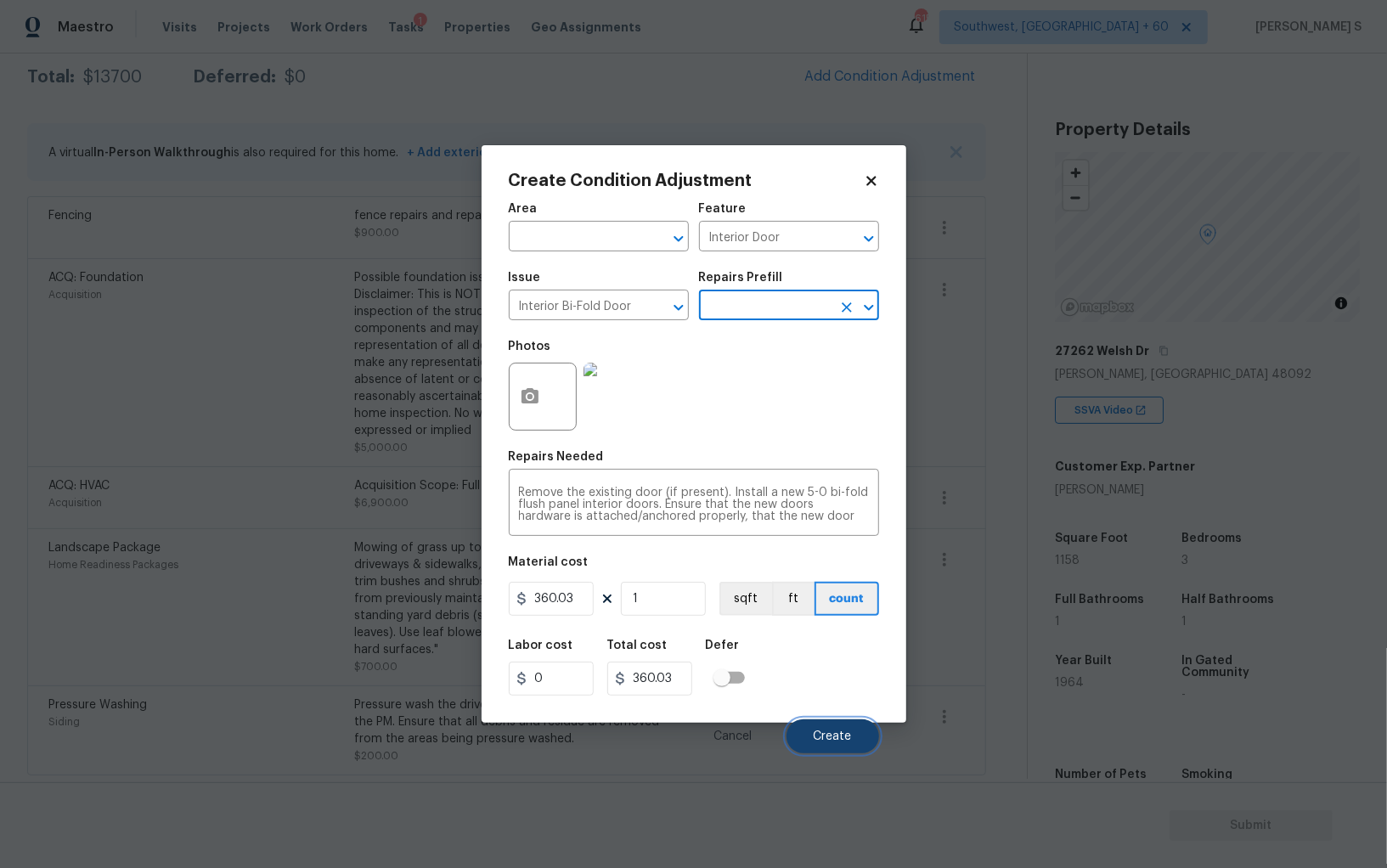
click at [842, 738] on span "Create" at bounding box center [833, 737] width 38 height 13
click at [90, 560] on body "Maestro Visits Projects Work Orders Tasks 1 Properties Geo Assignments 615 Sout…" at bounding box center [694, 434] width 1387 height 868
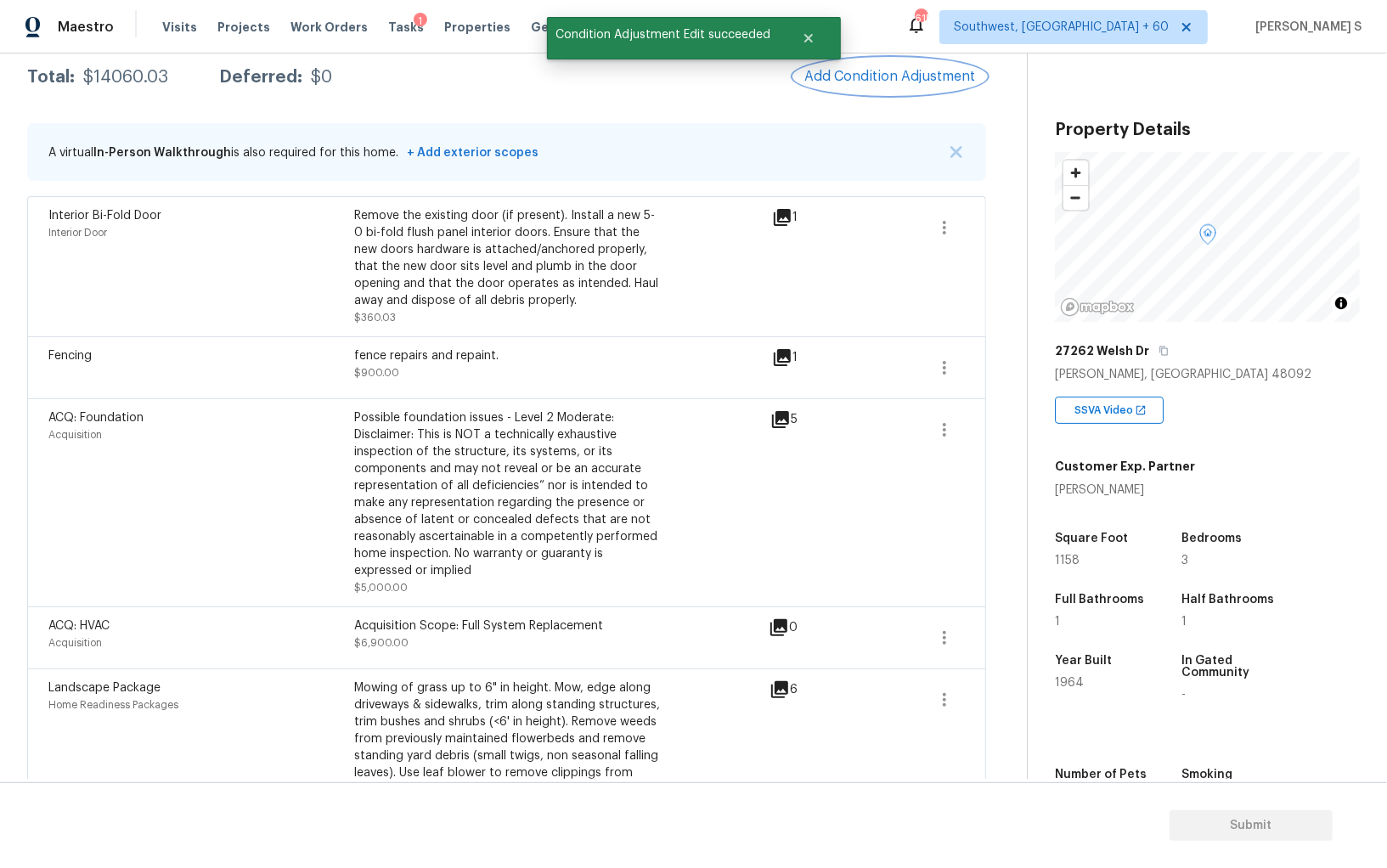
click at [857, 63] on button "Add Condition Adjustment" at bounding box center [890, 76] width 192 height 36
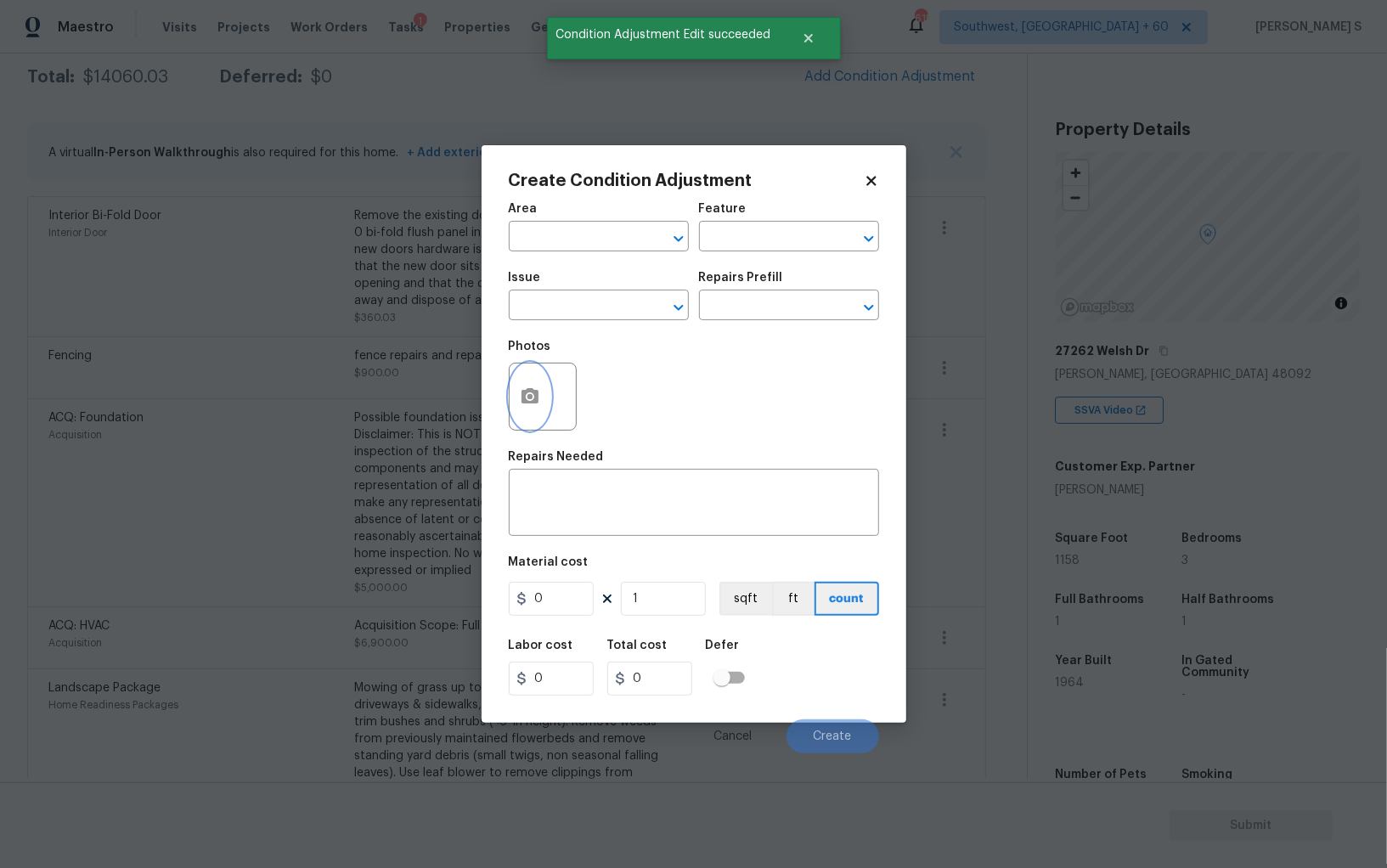
click at [523, 407] on icon "button" at bounding box center [529, 396] width 20 height 20
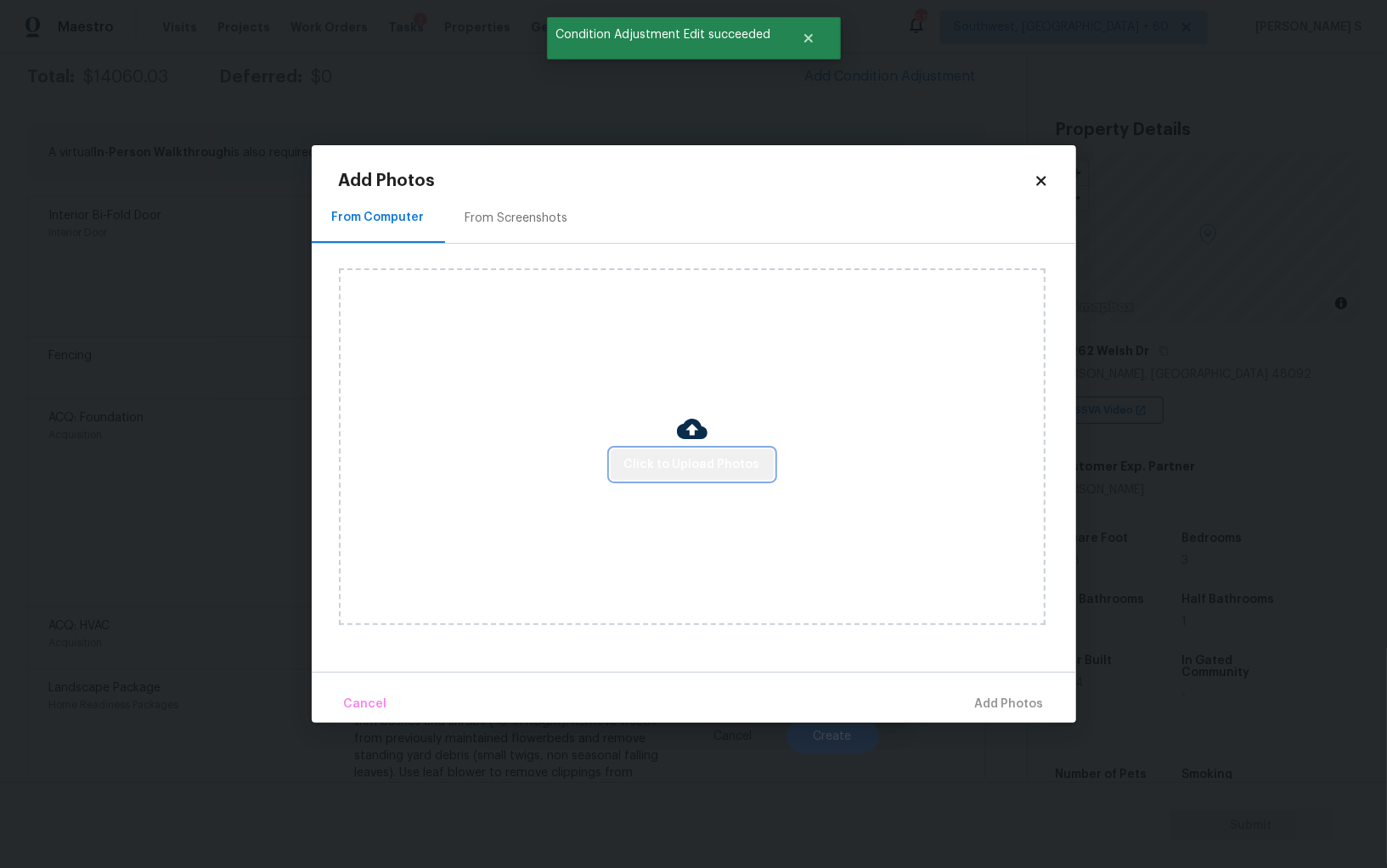
click at [730, 470] on span "Click to Upload Photos" at bounding box center [692, 465] width 136 height 21
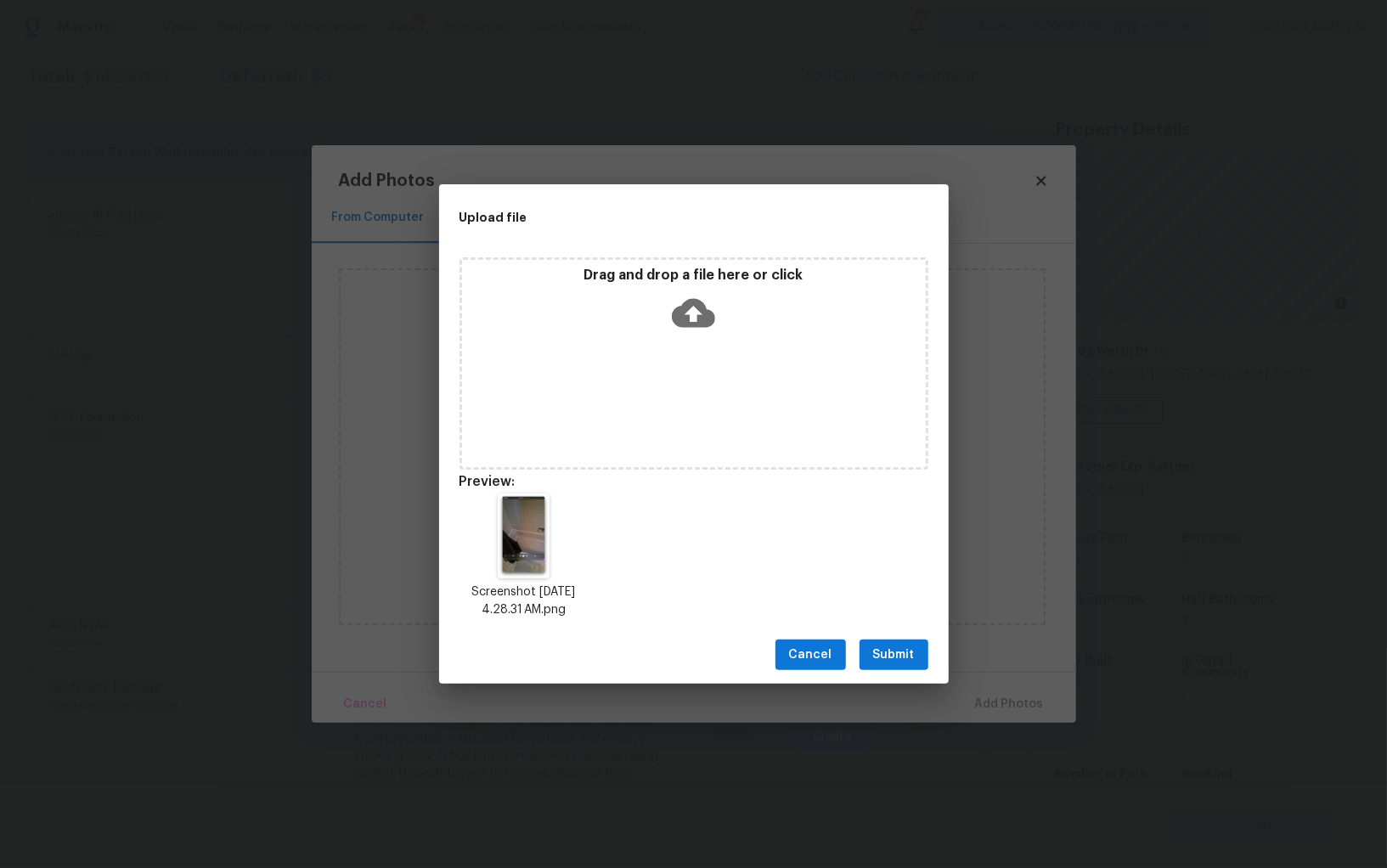
click at [918, 651] on button "Submit" at bounding box center [893, 655] width 69 height 31
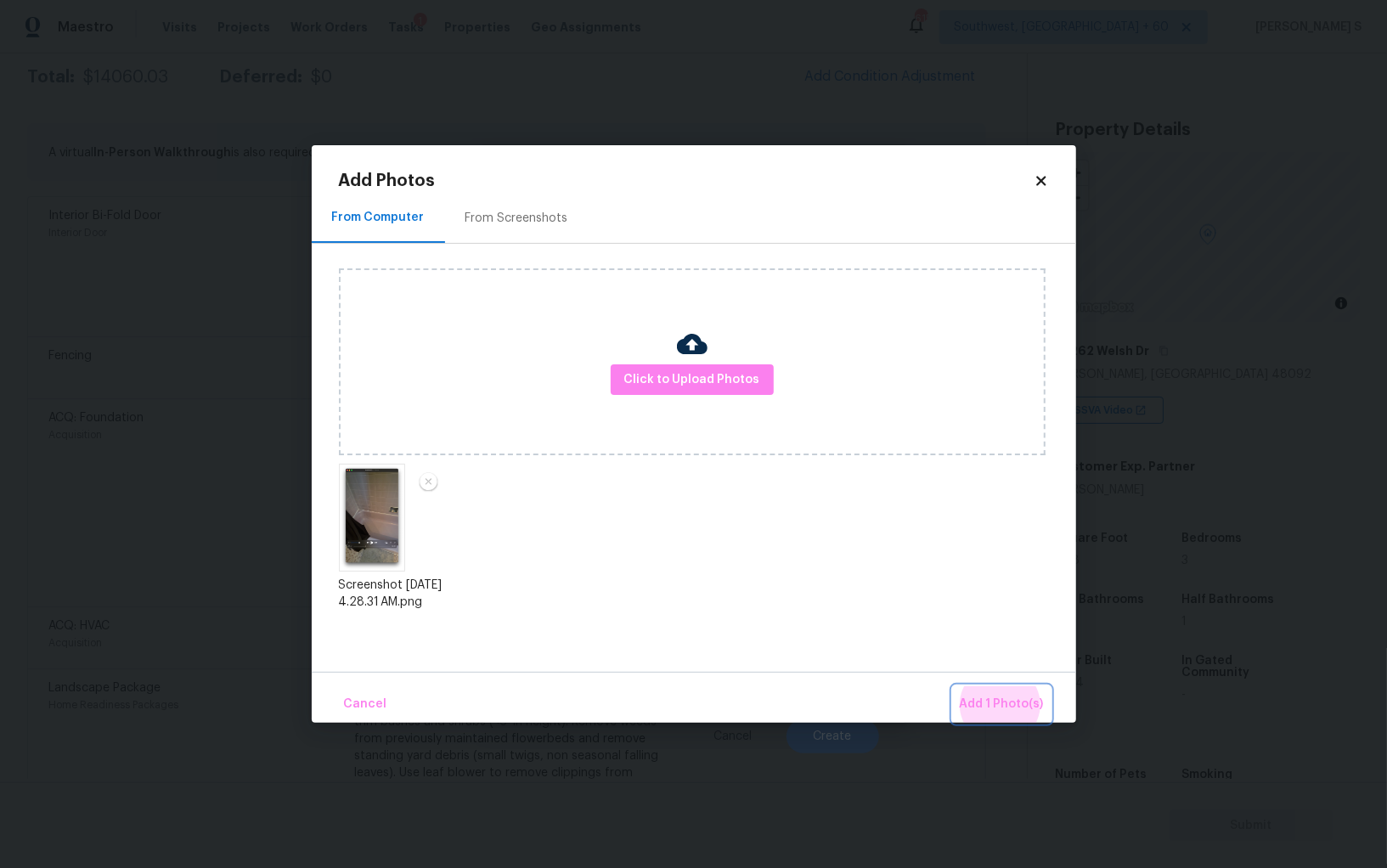
click at [953, 686] on button "Add 1 Photo(s)" at bounding box center [1002, 705] width 97 height 36
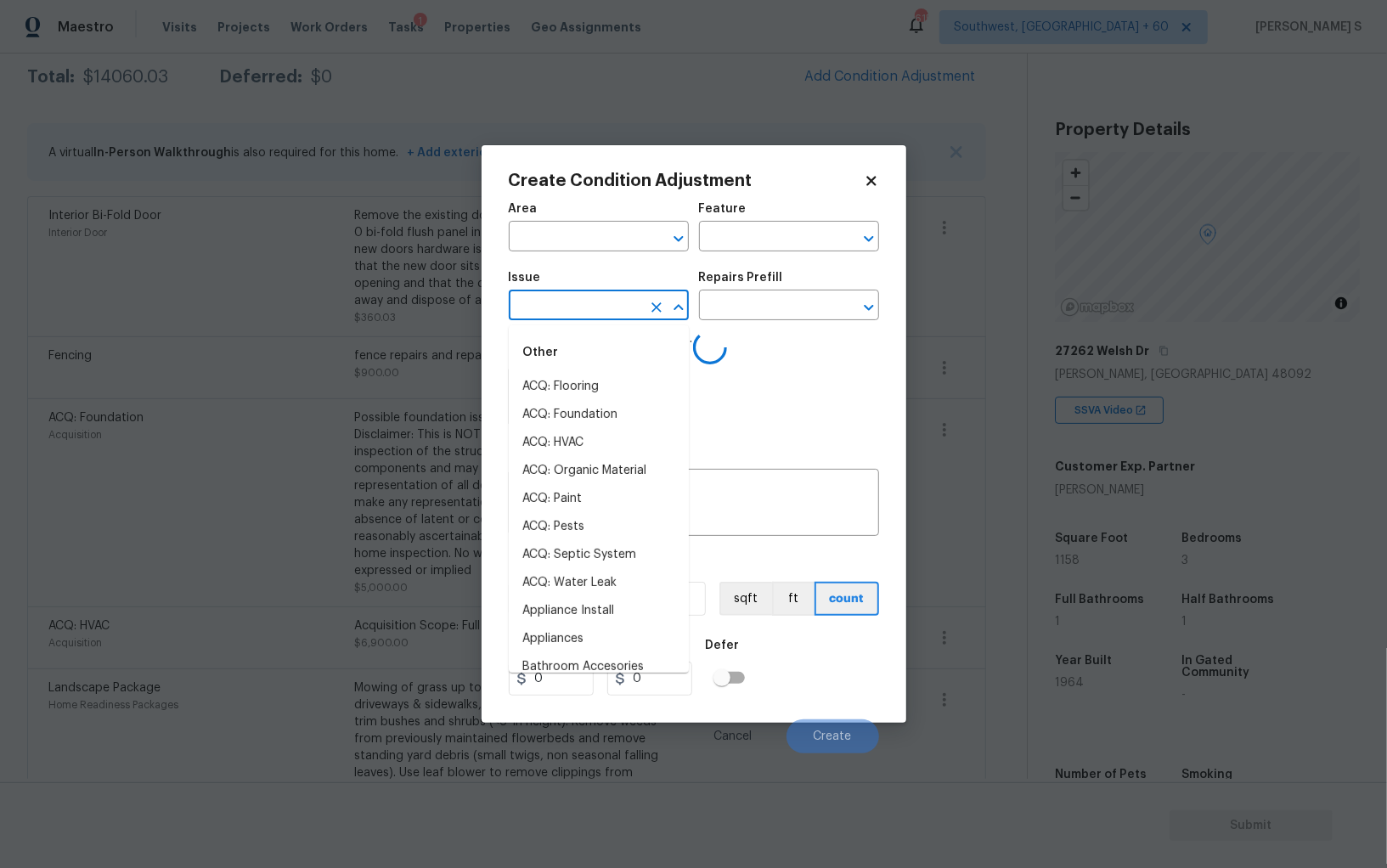
click at [601, 315] on input "text" at bounding box center [574, 307] width 132 height 26
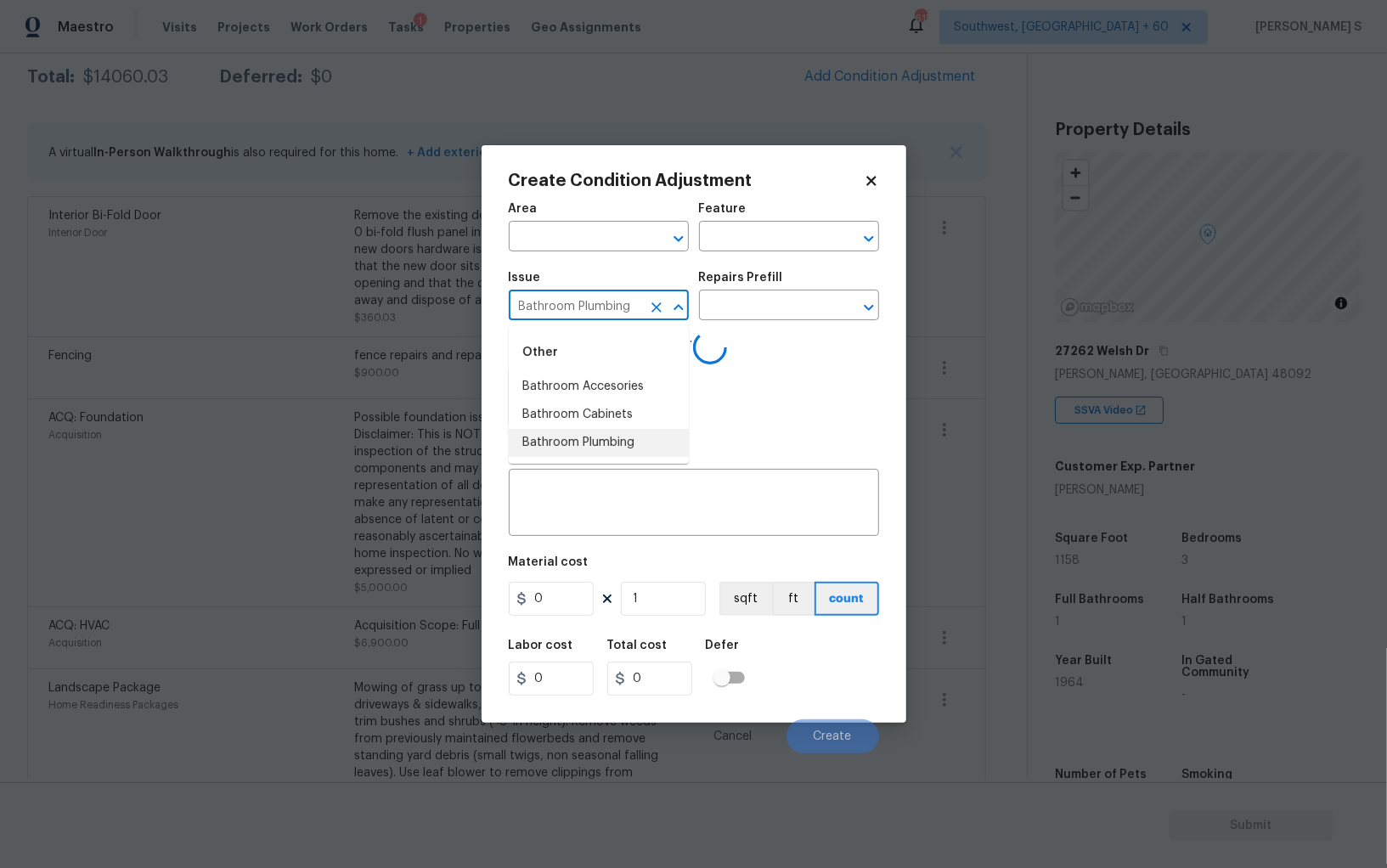
type input "Bathroom Plumbing"
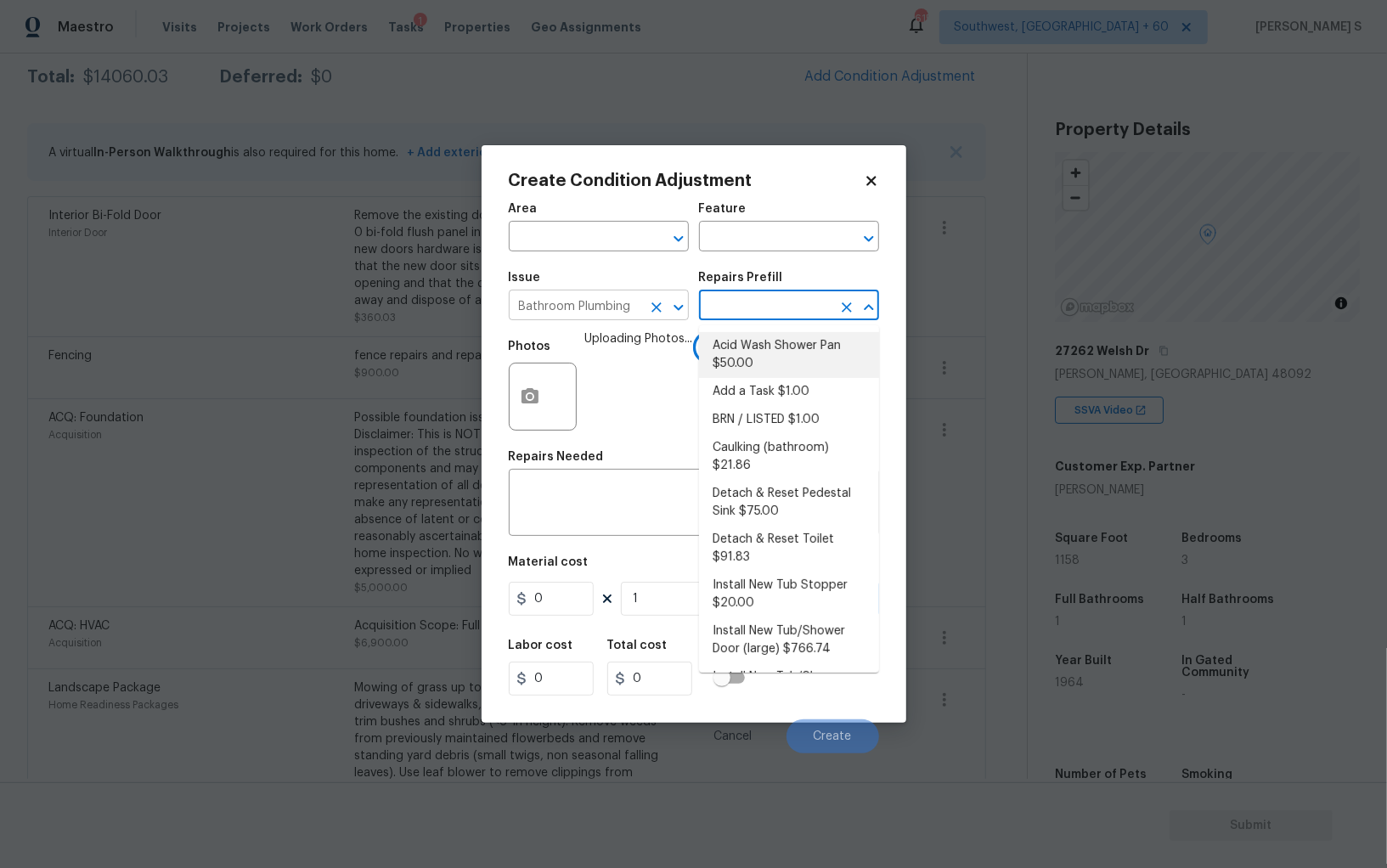
type input "Plumbing"
type textarea "Prep and acid wash/deep clean the shower pan."
type input "50"
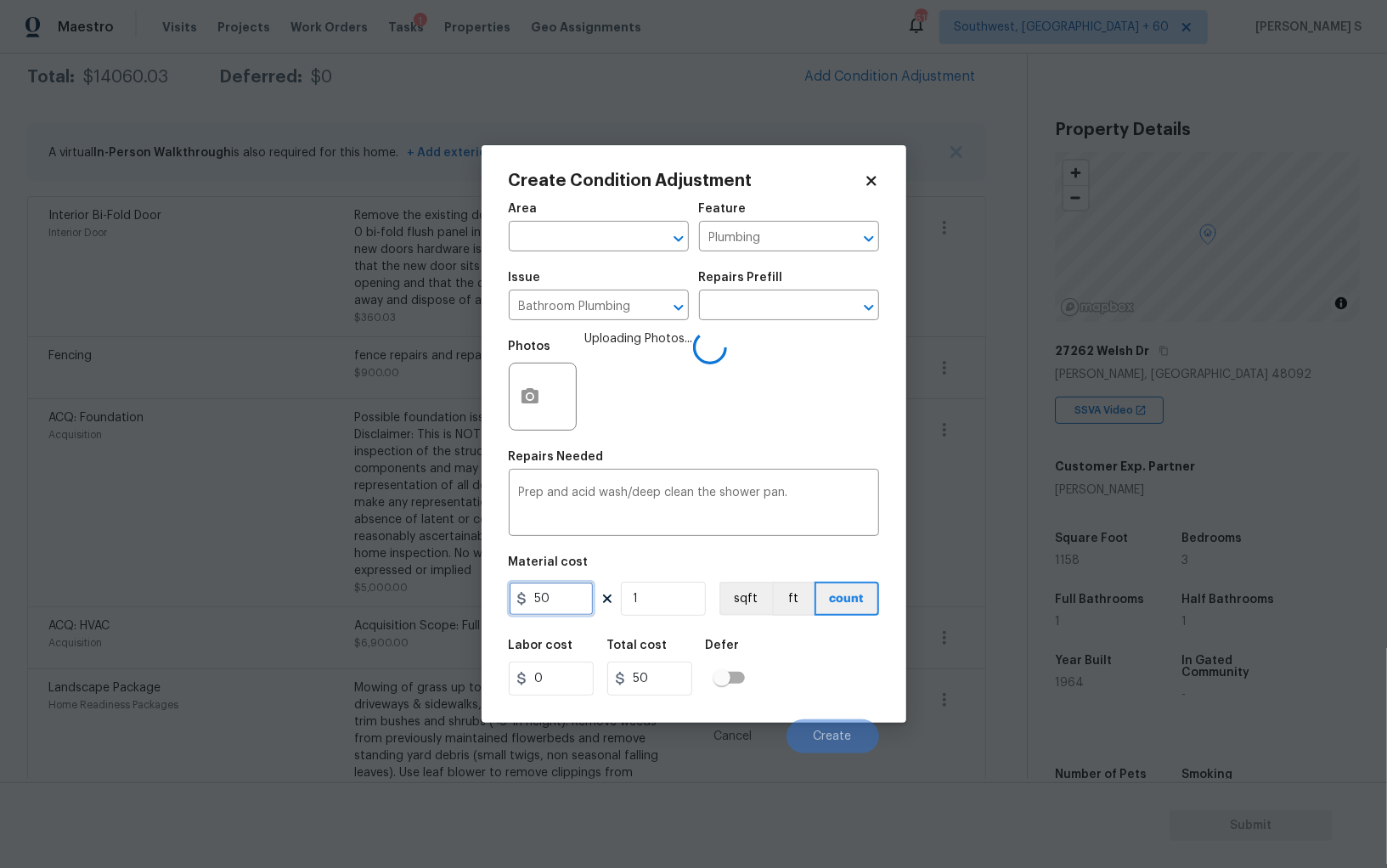
click at [569, 616] on input "50" at bounding box center [551, 599] width 85 height 34
type input "100"
click at [826, 672] on div "Labor cost 0 Total cost 100 Defer" at bounding box center [694, 667] width 370 height 76
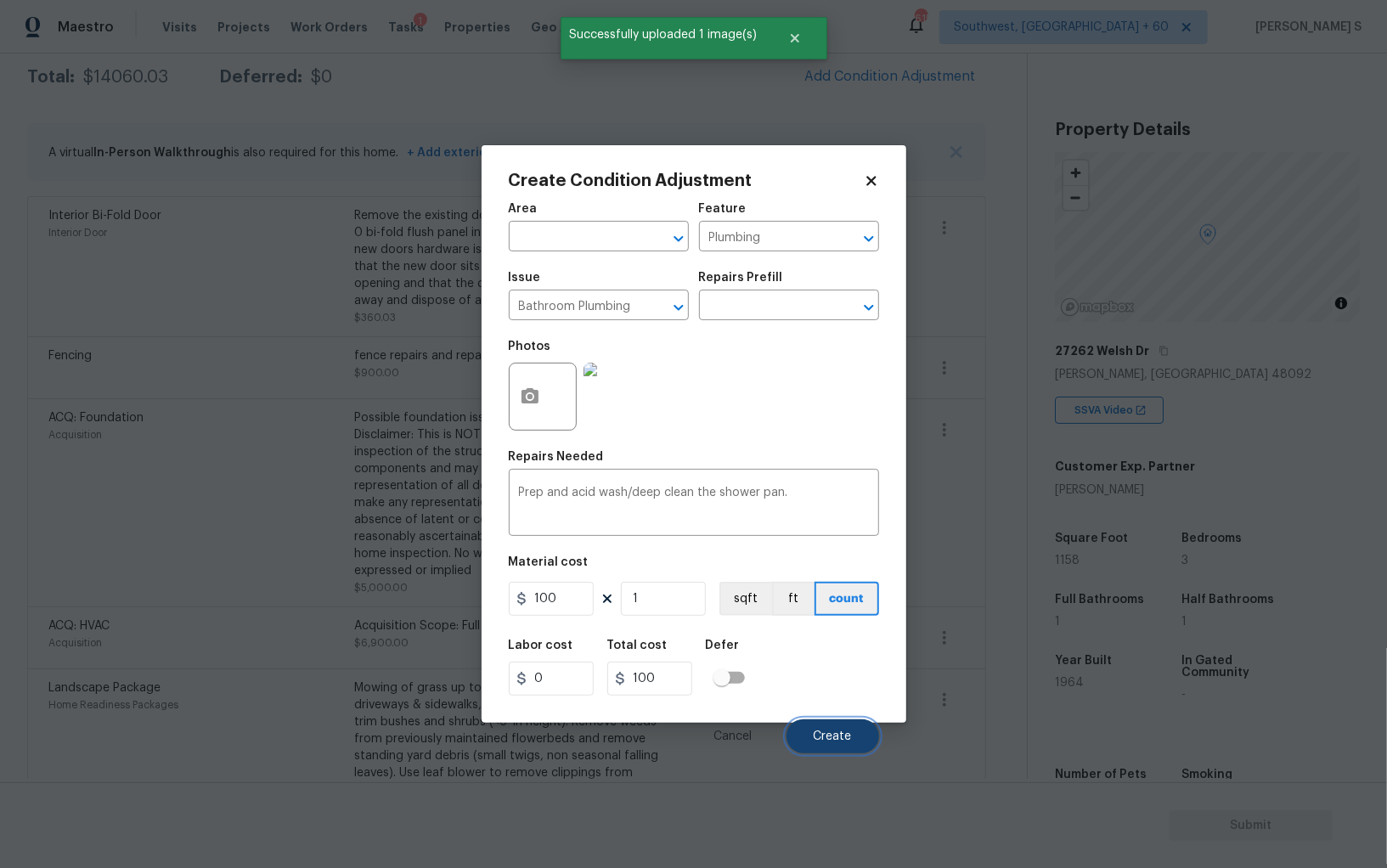
click at [850, 730] on button "Create" at bounding box center [833, 736] width 93 height 34
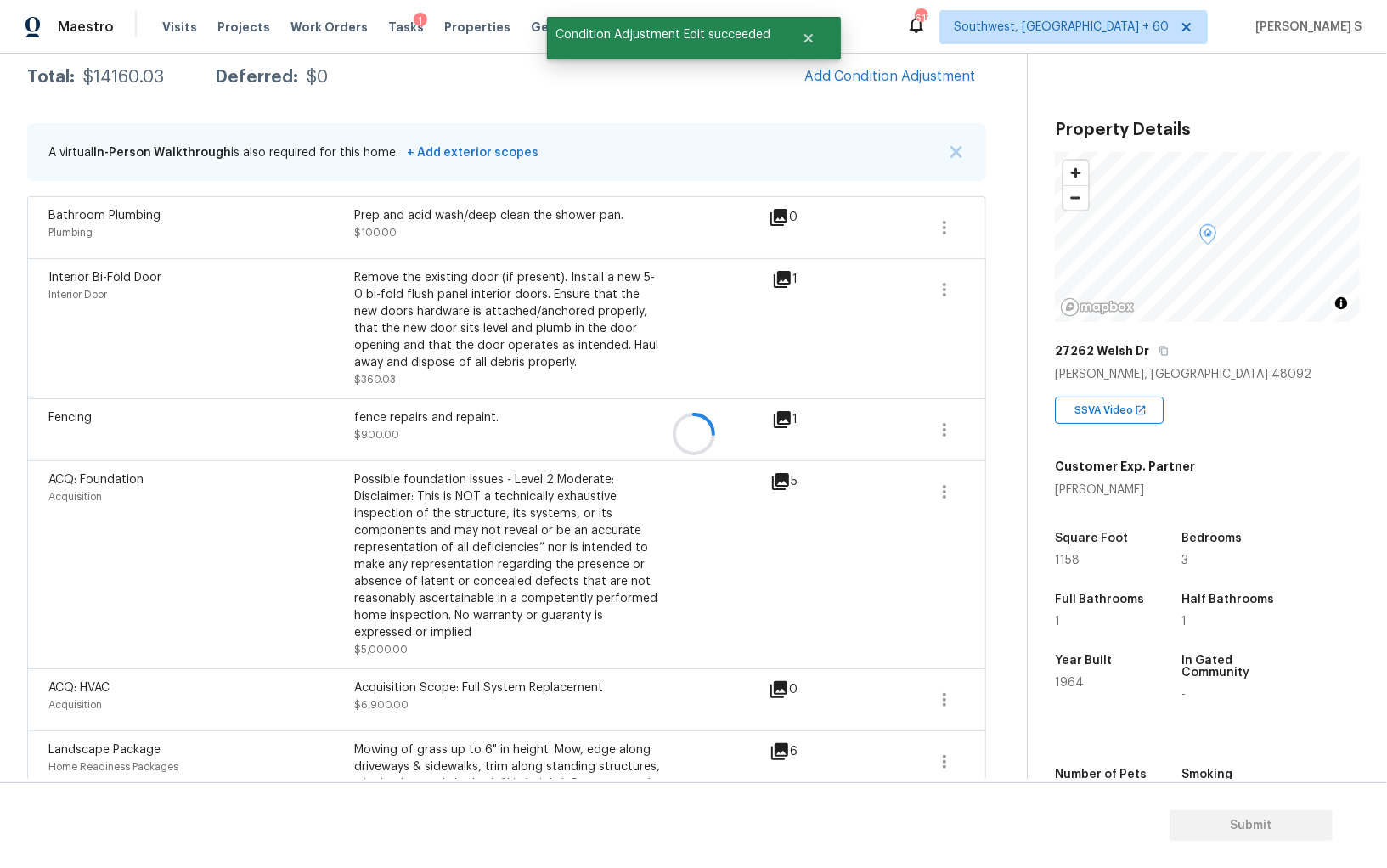
click at [162, 611] on div at bounding box center [694, 434] width 1387 height 868
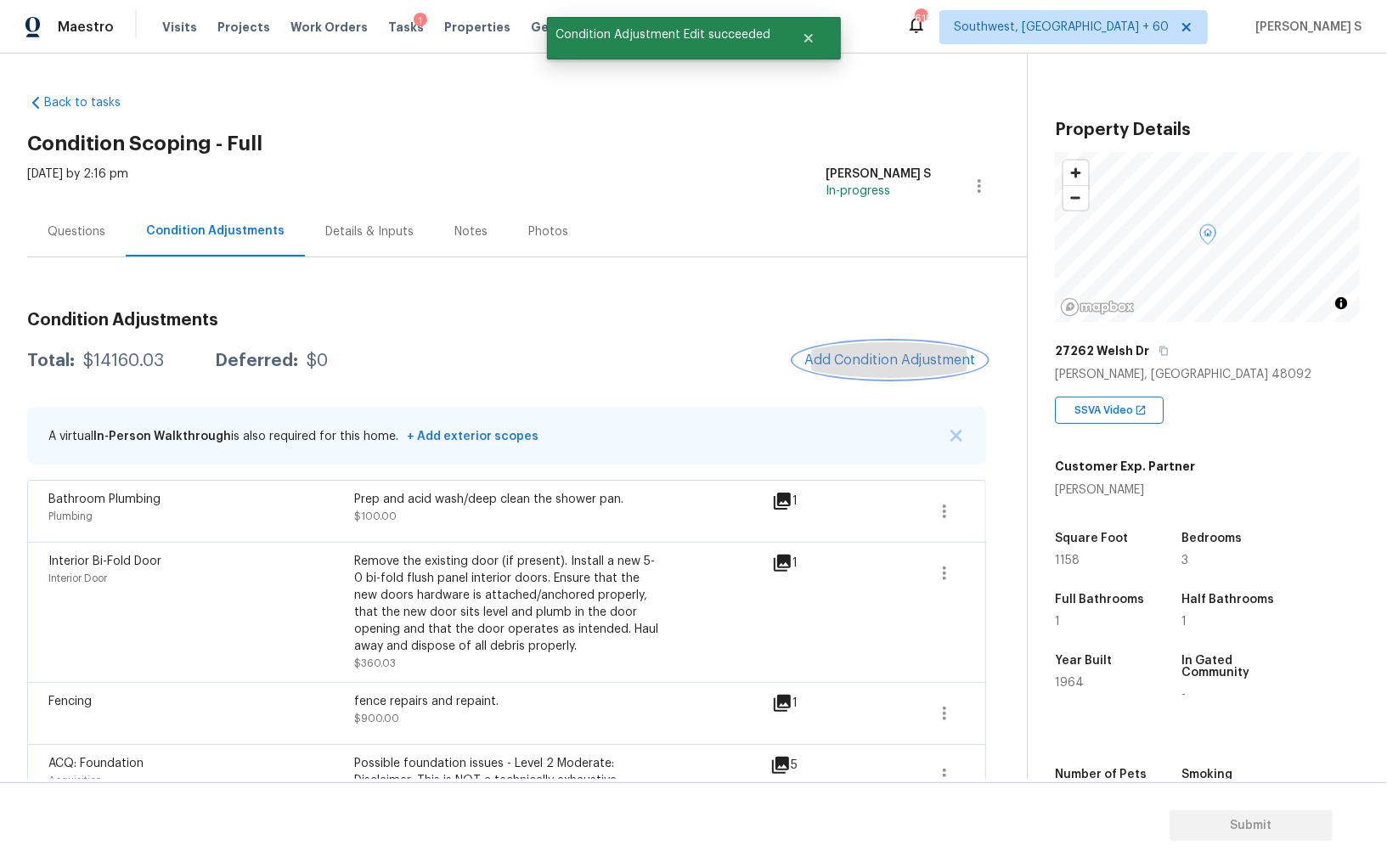
click at [802, 359] on button "Add Condition Adjustment" at bounding box center [890, 360] width 192 height 36
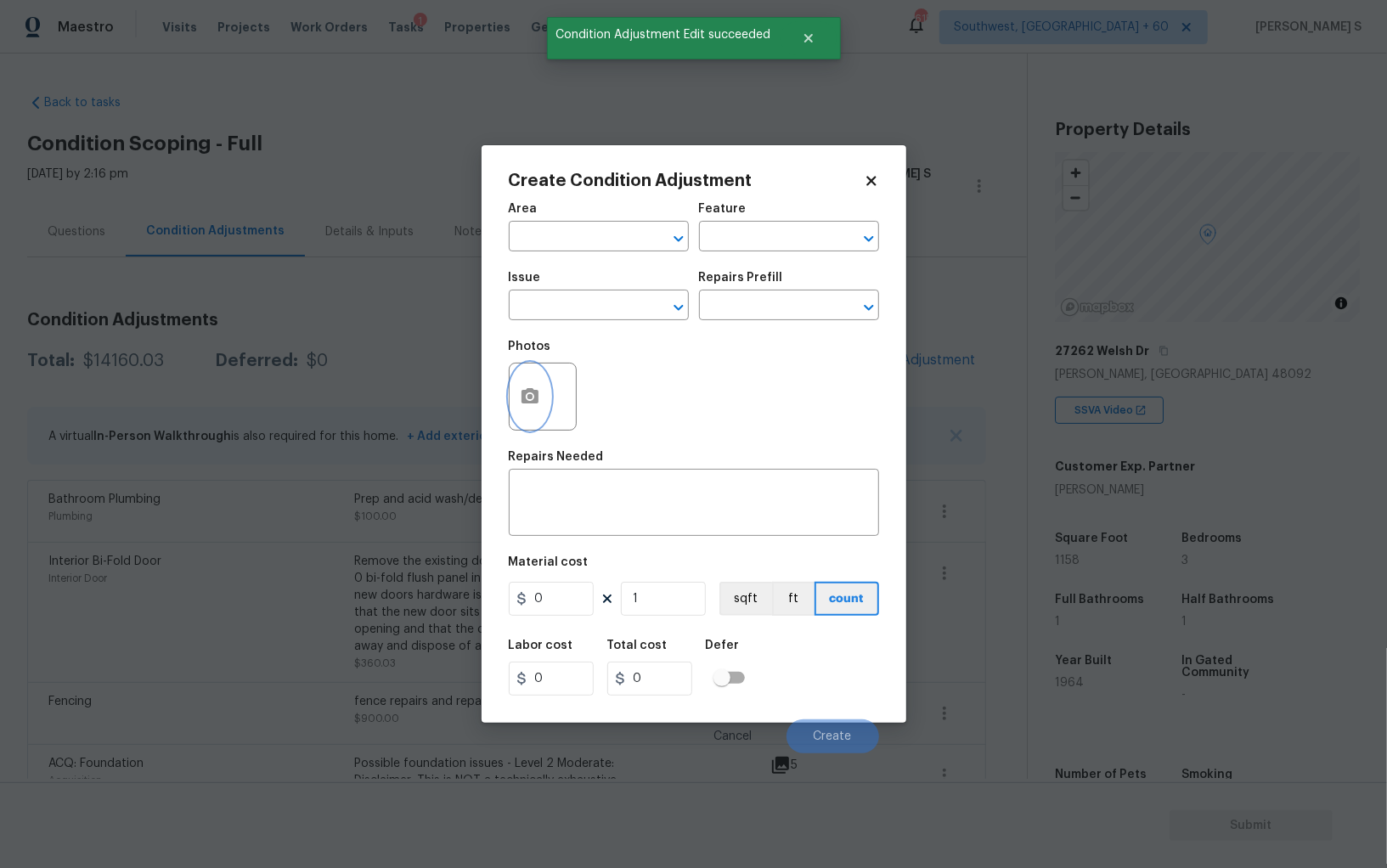
click at [528, 398] on circle "button" at bounding box center [529, 397] width 5 height 5
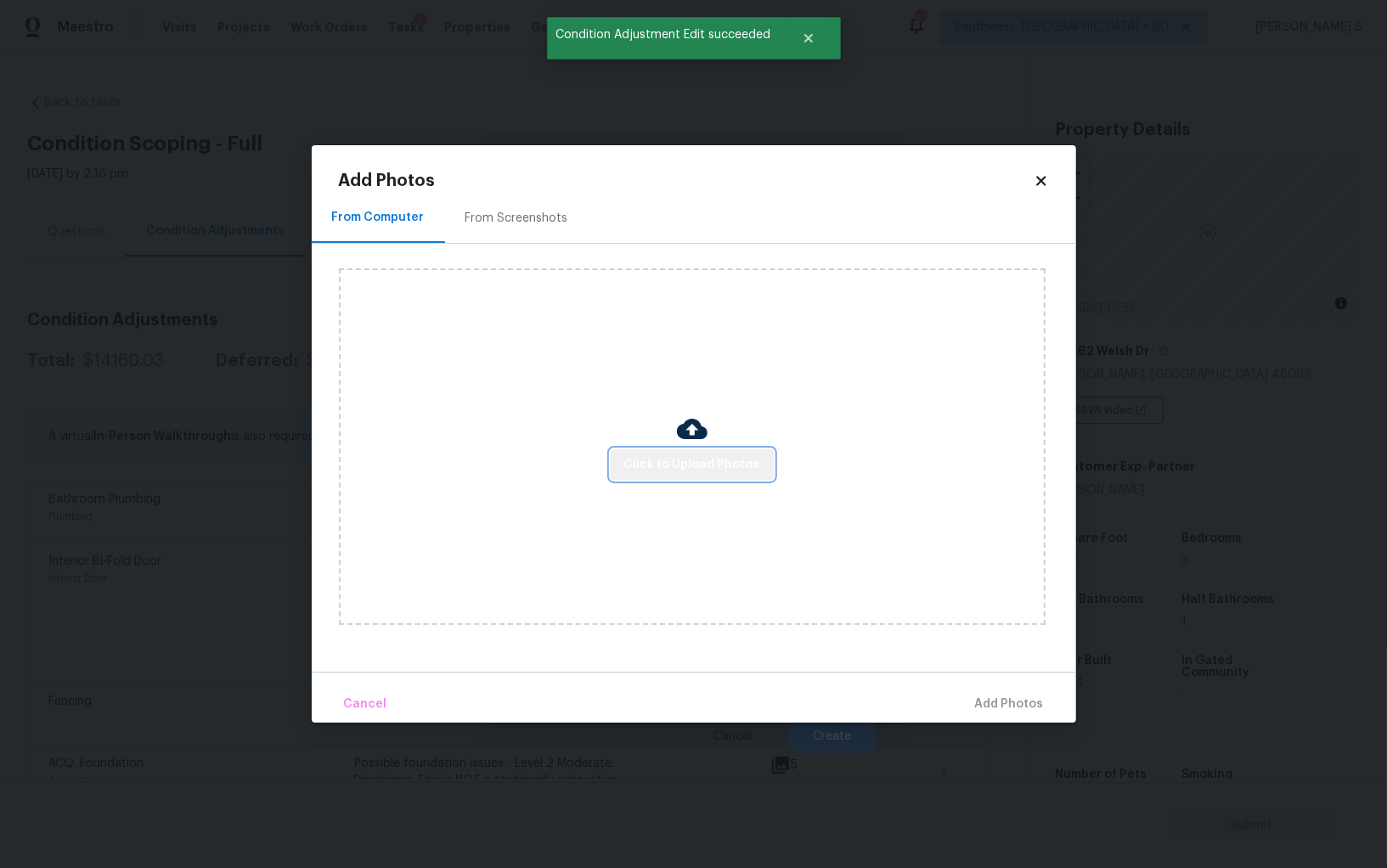
click at [721, 457] on span "Click to Upload Photos" at bounding box center [692, 465] width 136 height 21
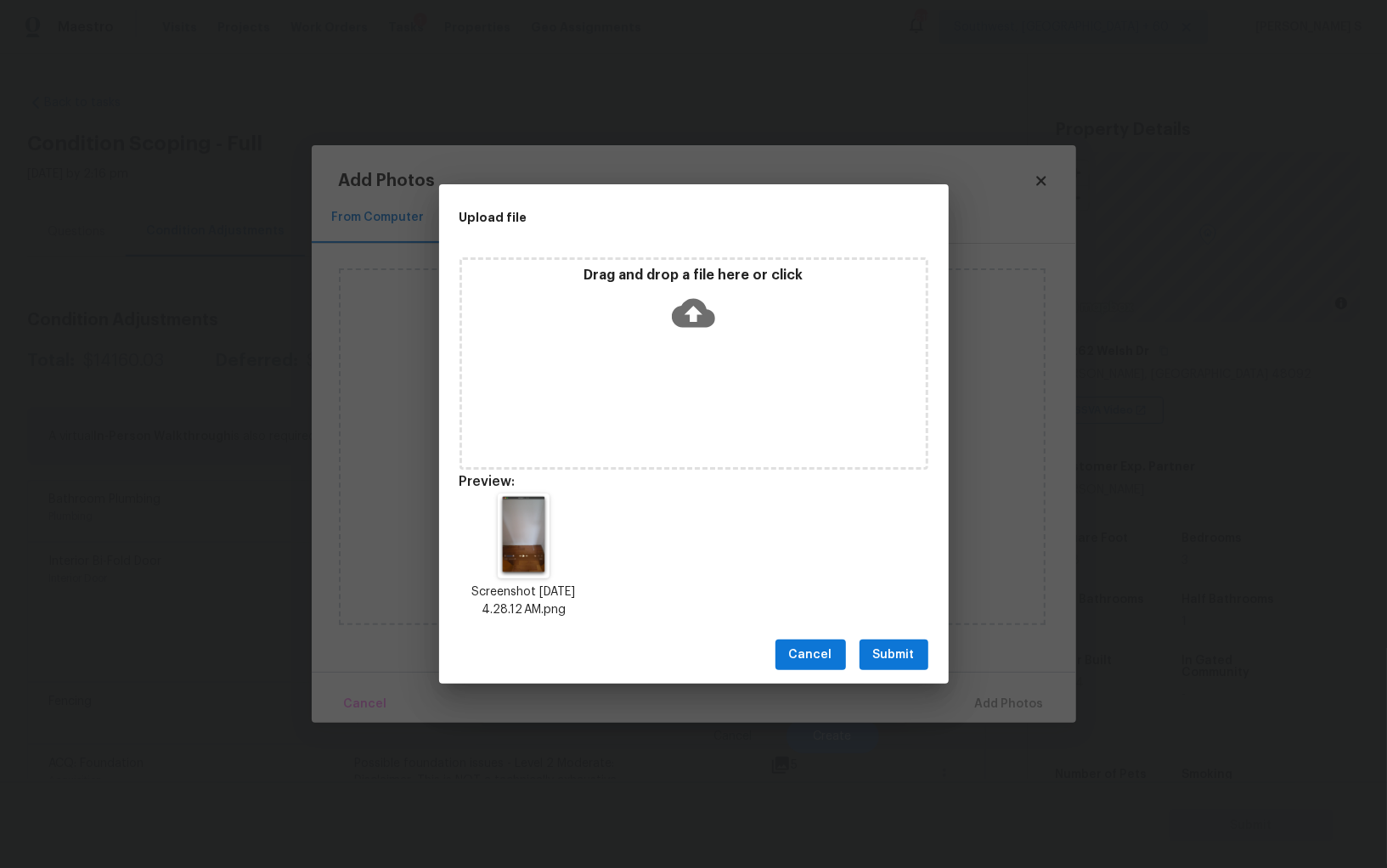
click at [888, 643] on button "Submit" at bounding box center [893, 655] width 69 height 31
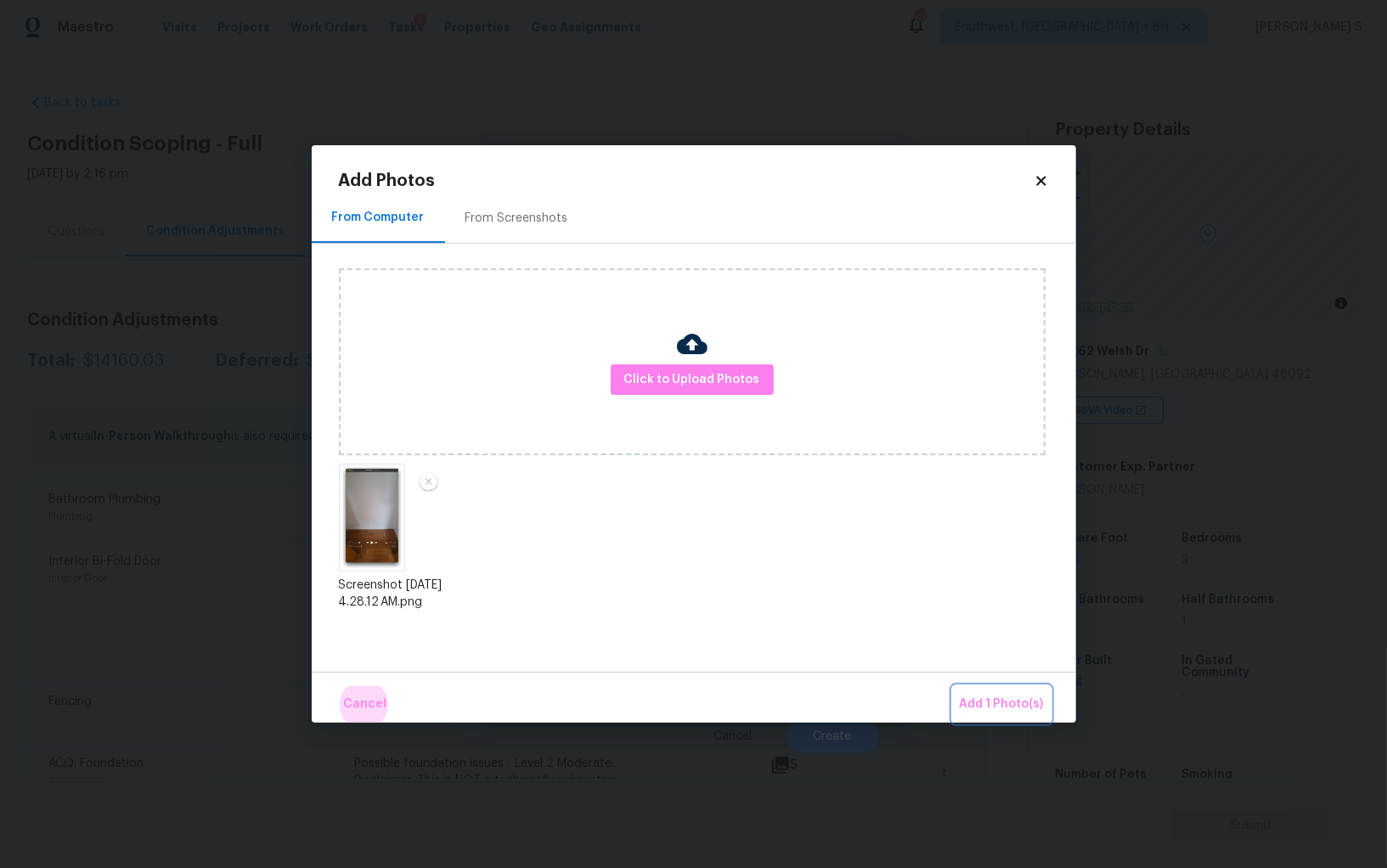
click at [953, 686] on button "Add 1 Photo(s)" at bounding box center [1002, 705] width 97 height 36
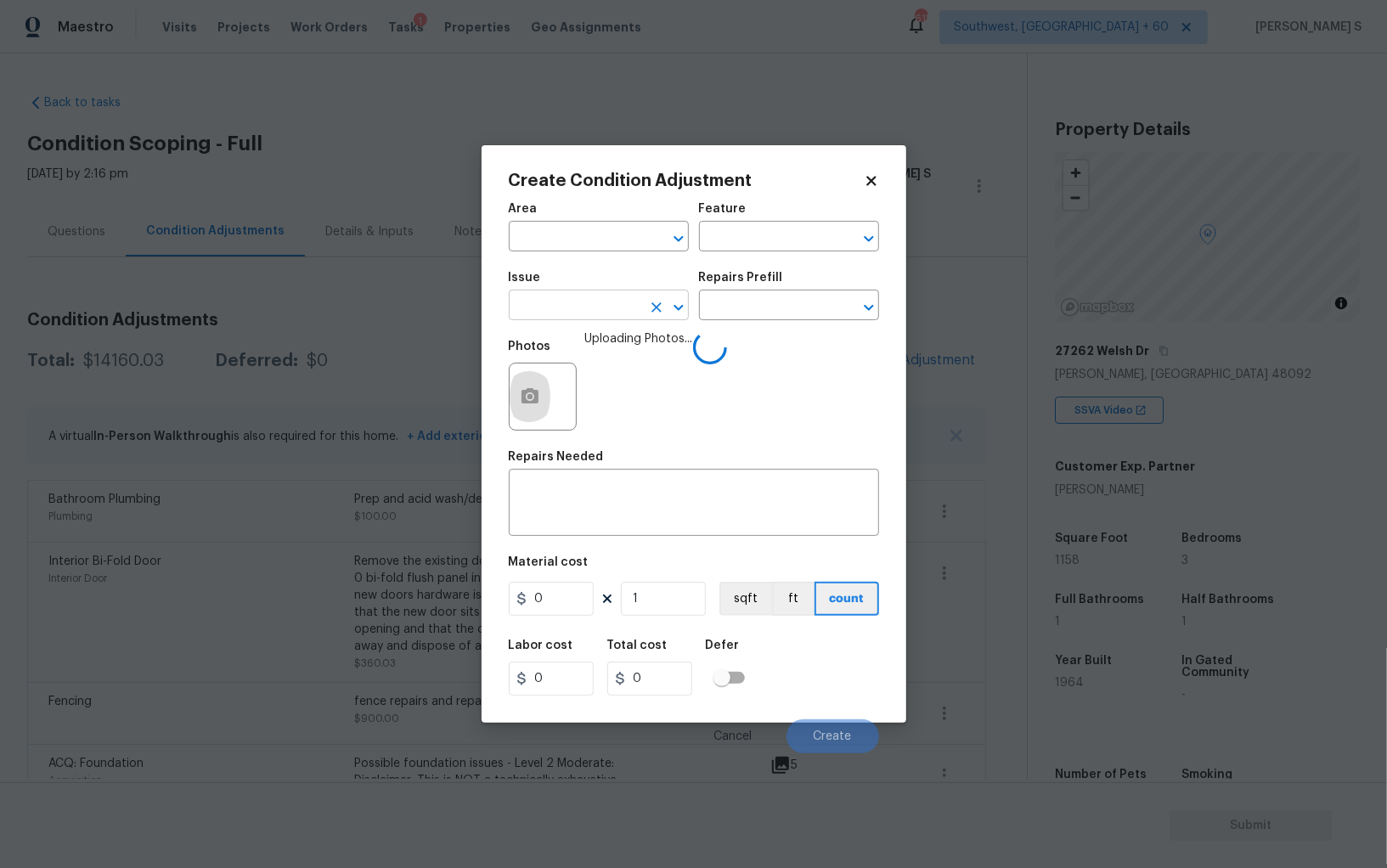
click at [601, 320] on input "text" at bounding box center [574, 307] width 132 height 26
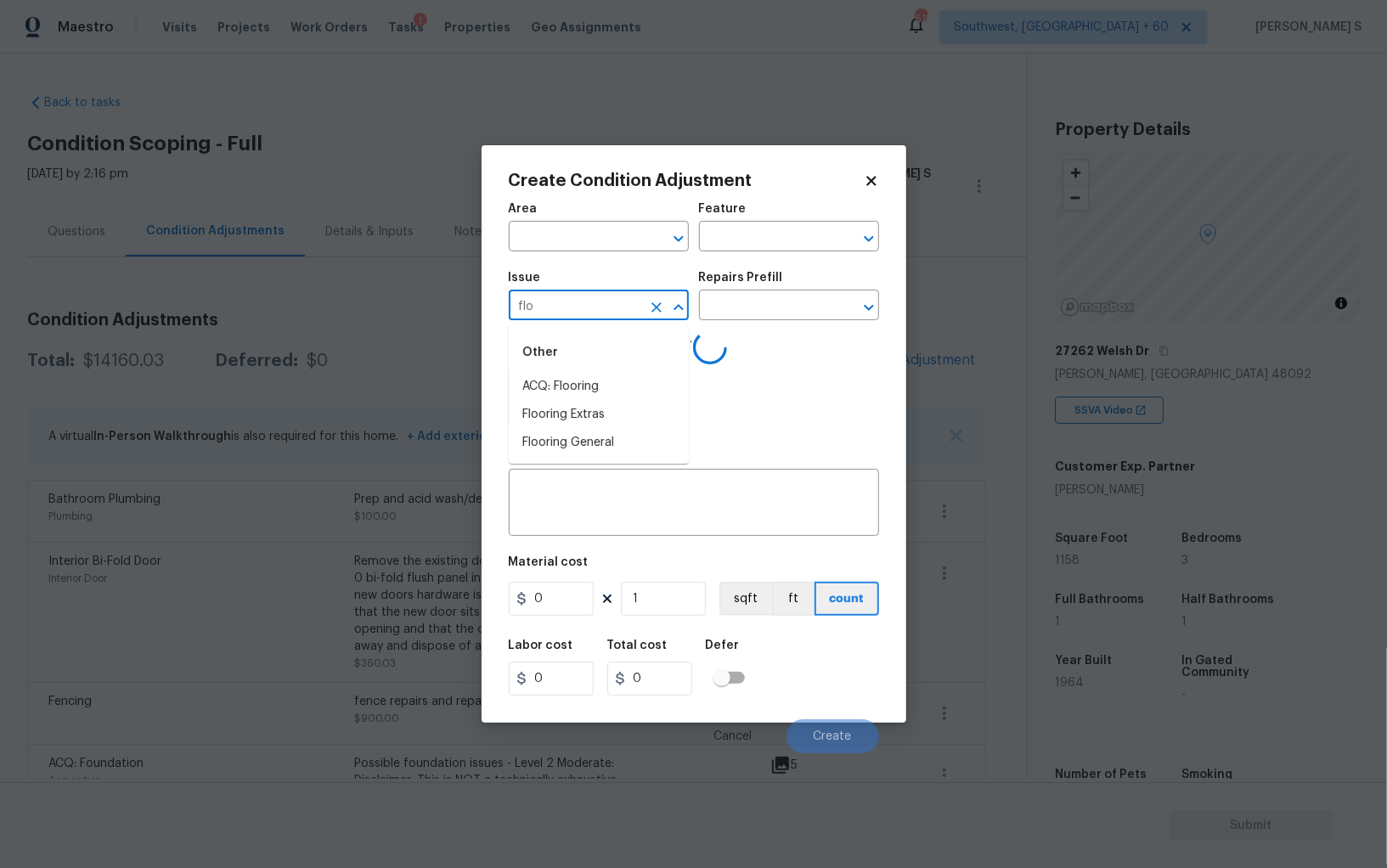
type input "floo"
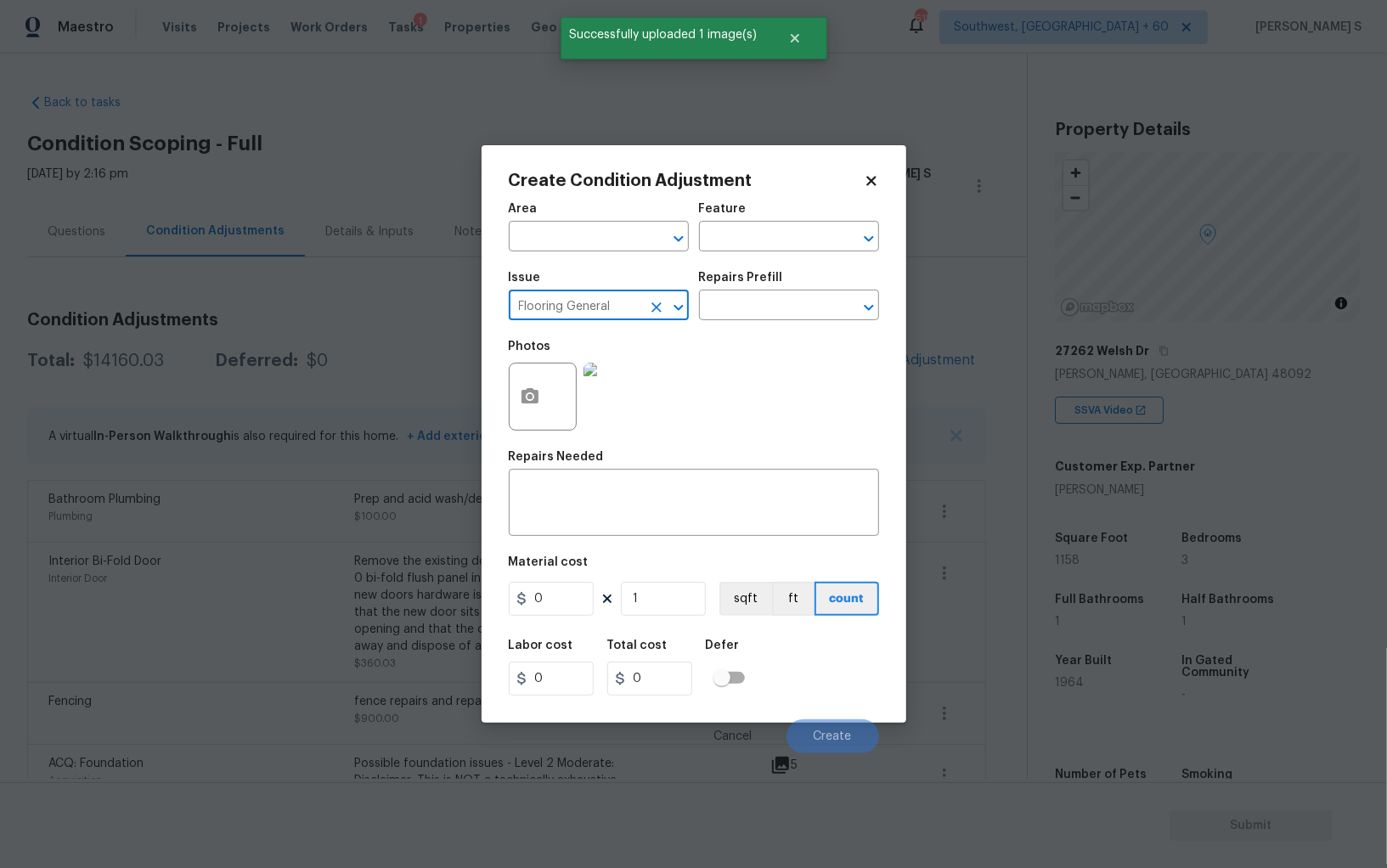
type input "Flooring General"
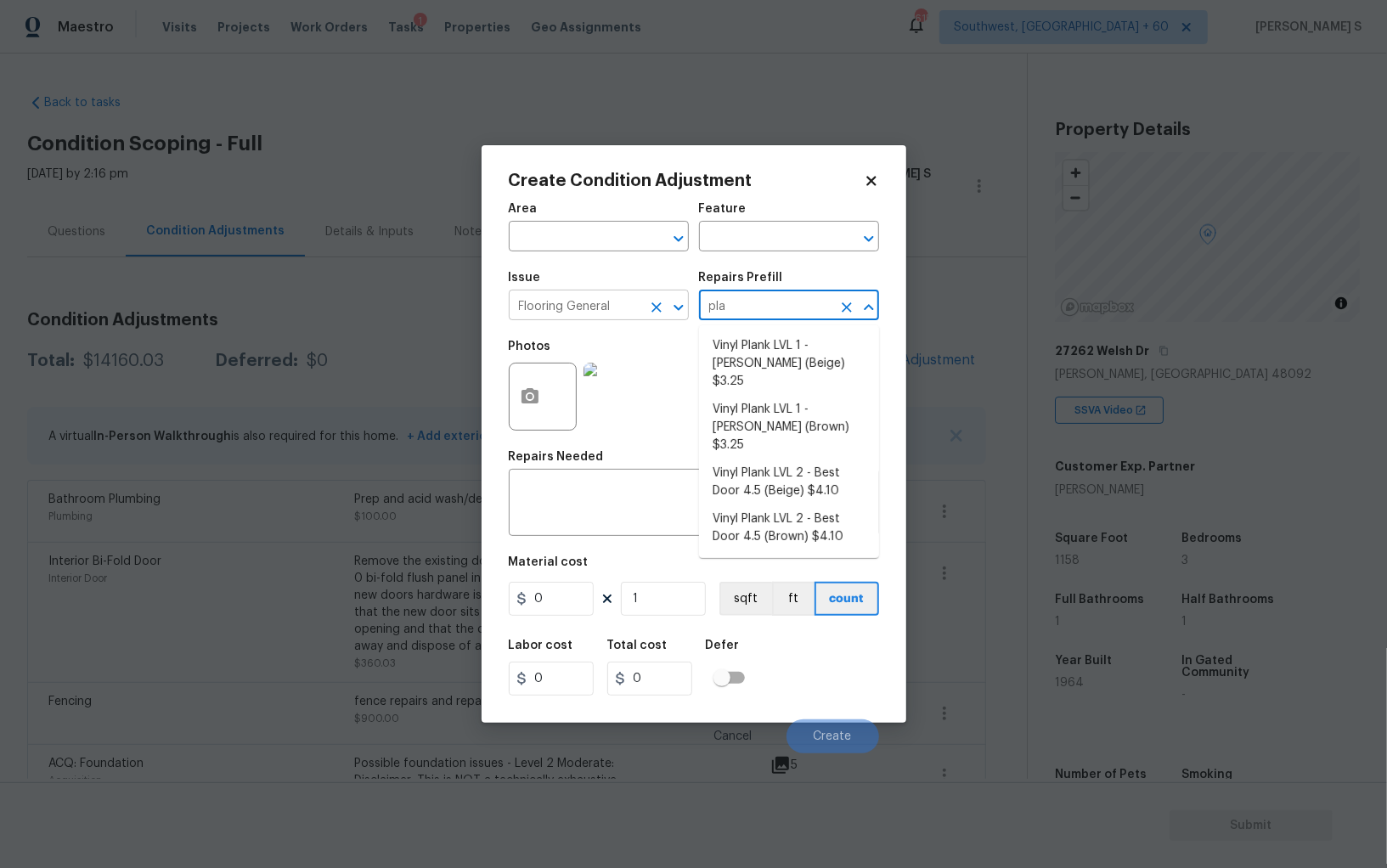
type input "plan"
type input "Overall Flooring"
type textarea "Install LVP (Knighton AP864 Chateau Brown) Includes transitions, glue and assoc…"
type input "3.25"
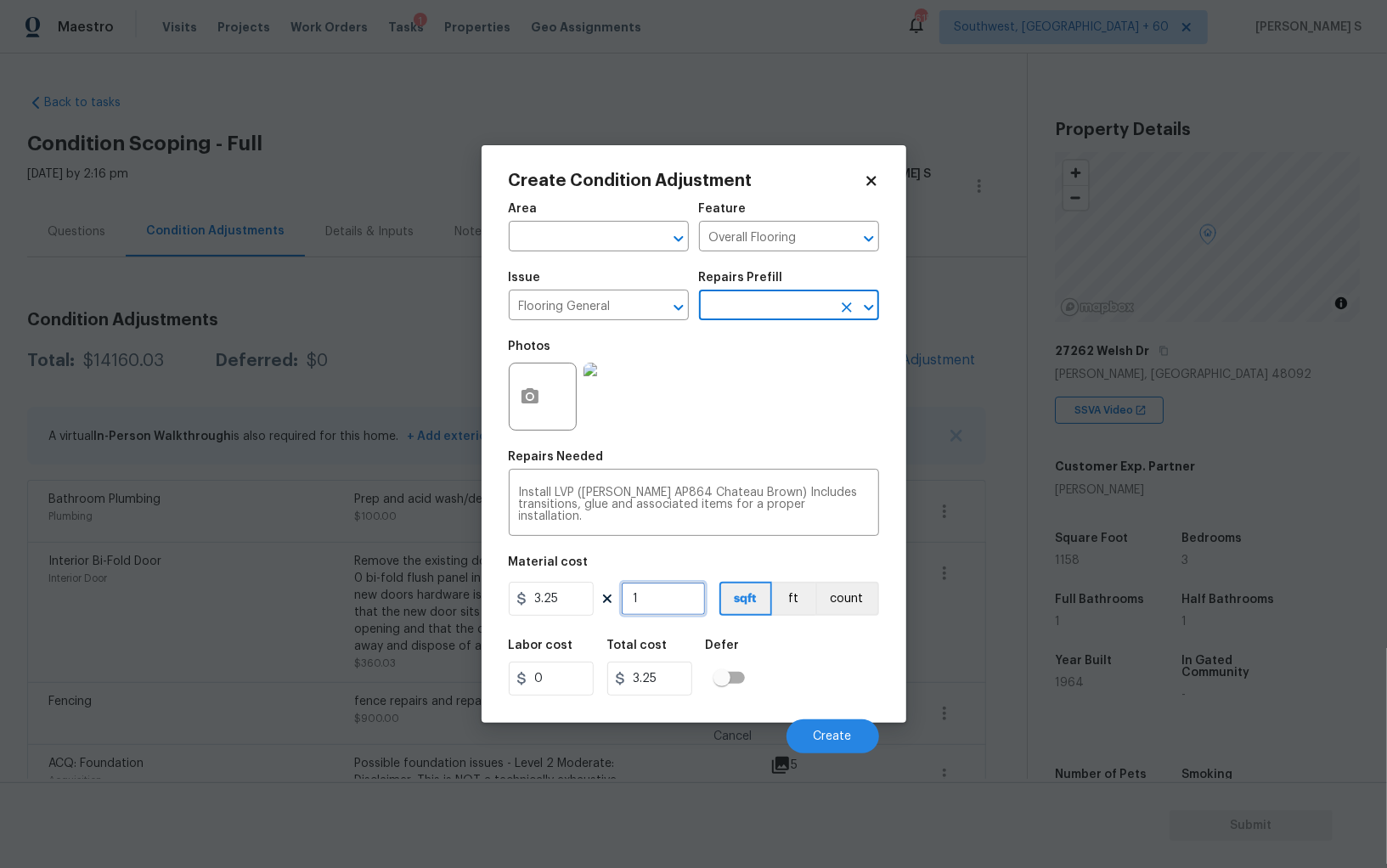
click at [656, 591] on input "1" at bounding box center [664, 599] width 85 height 34
type input "5"
type input "16.25"
type input "50"
type input "162.5"
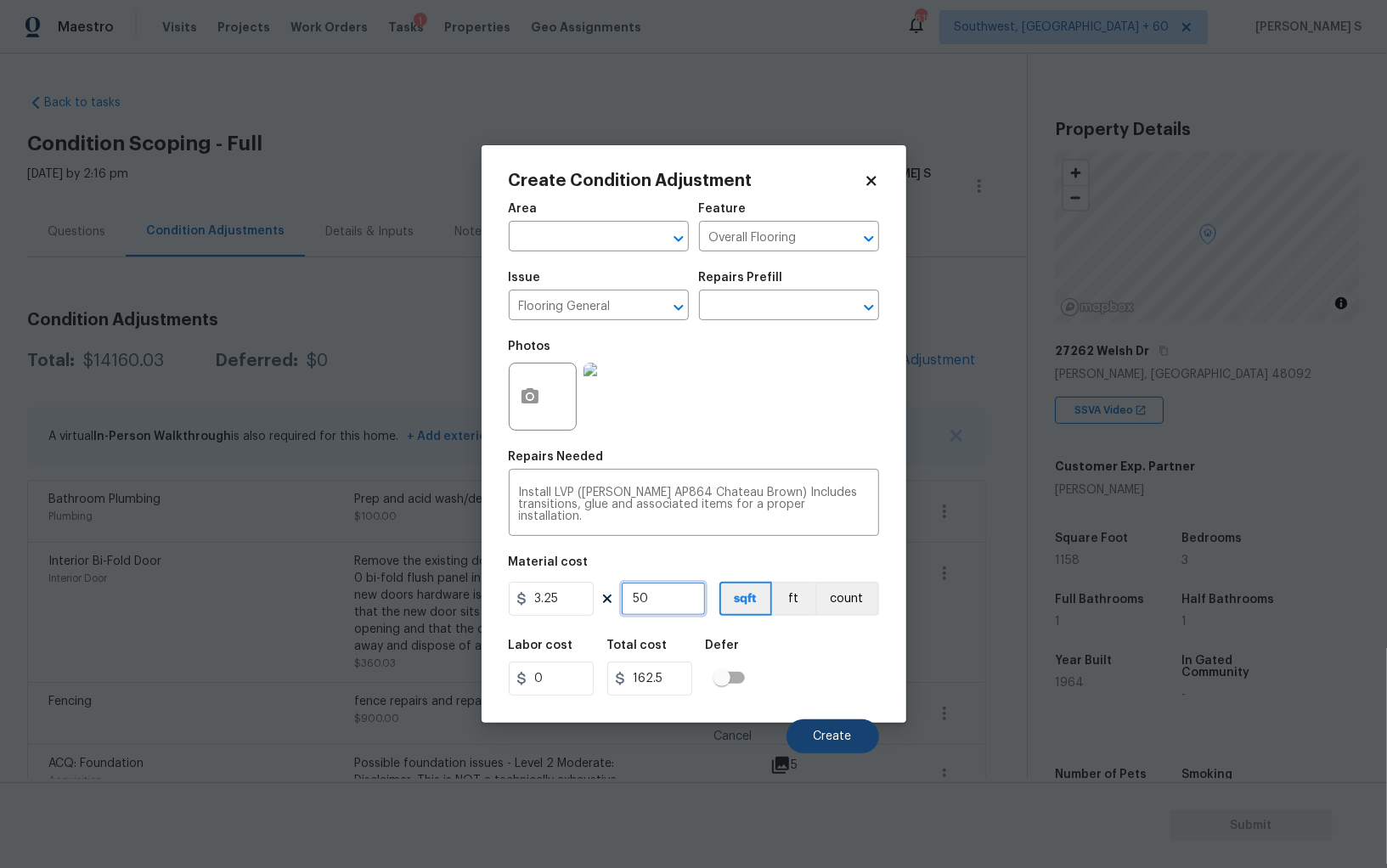
type input "50"
click at [853, 739] on button "Create" at bounding box center [833, 736] width 93 height 34
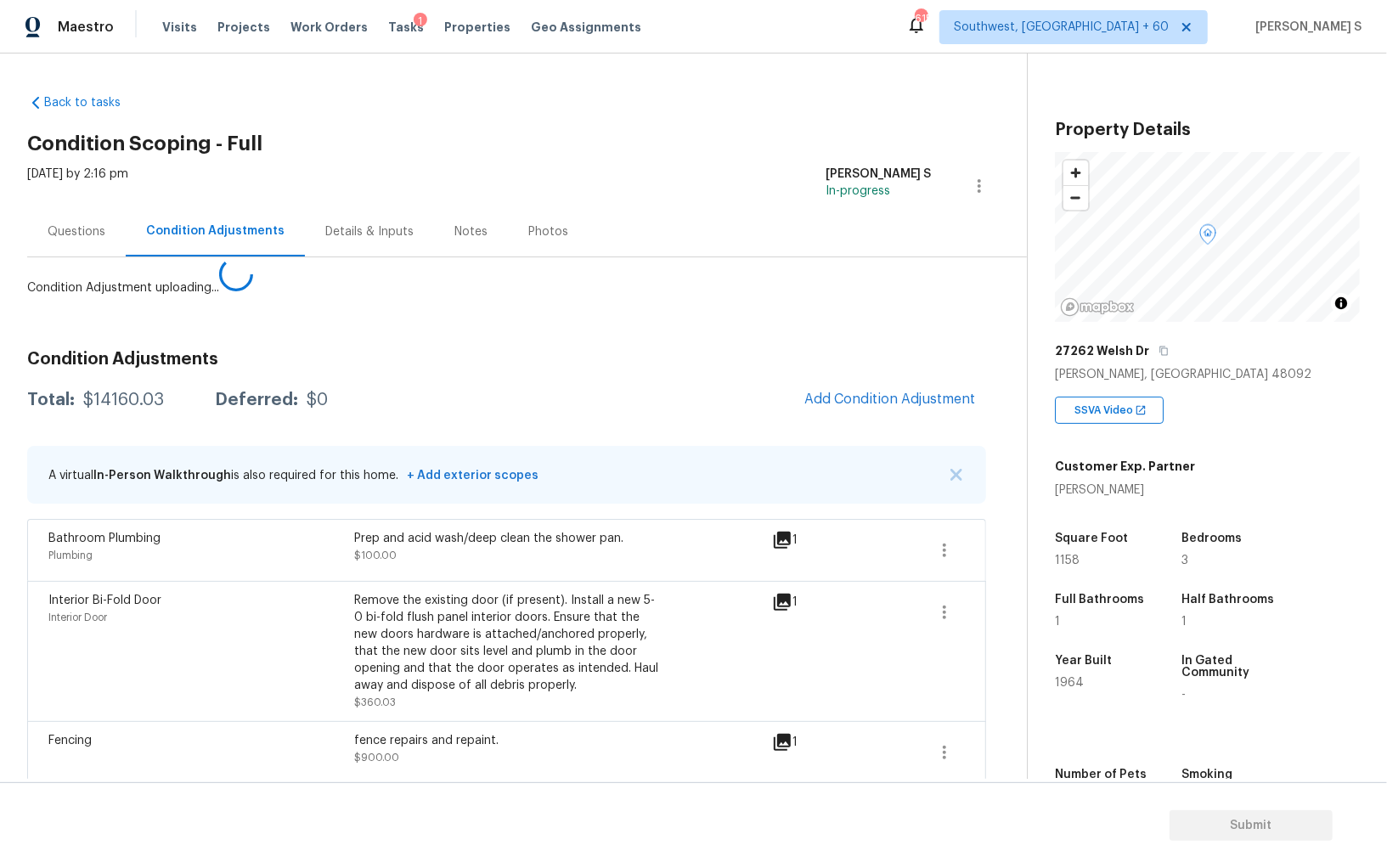
click at [13, 589] on body "Maestro Visits Projects Work Orders Tasks 1 Properties Geo Assignments 615 Sout…" at bounding box center [694, 434] width 1387 height 868
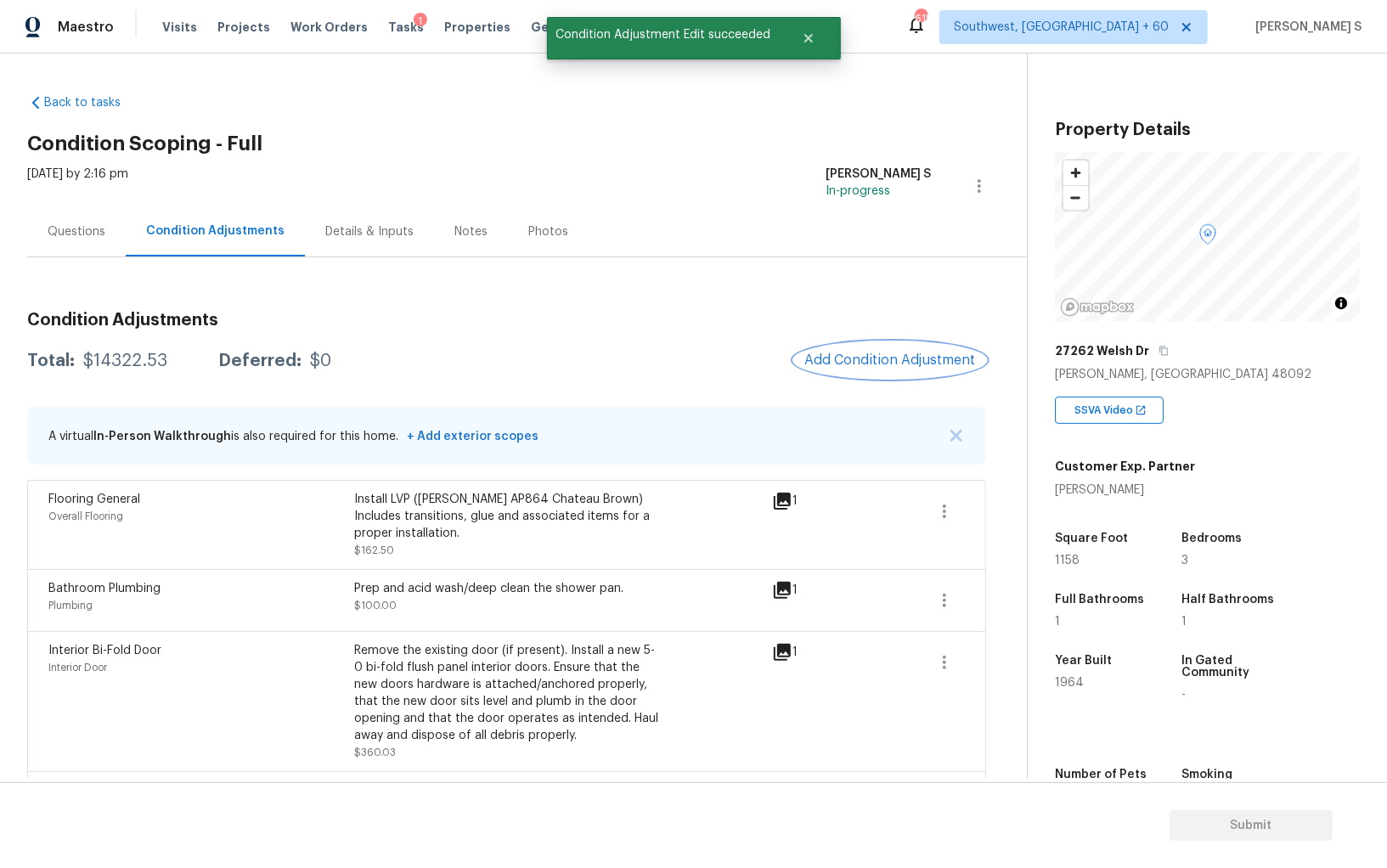
click at [879, 353] on span "Add Condition Adjustment" at bounding box center [890, 361] width 171 height 16
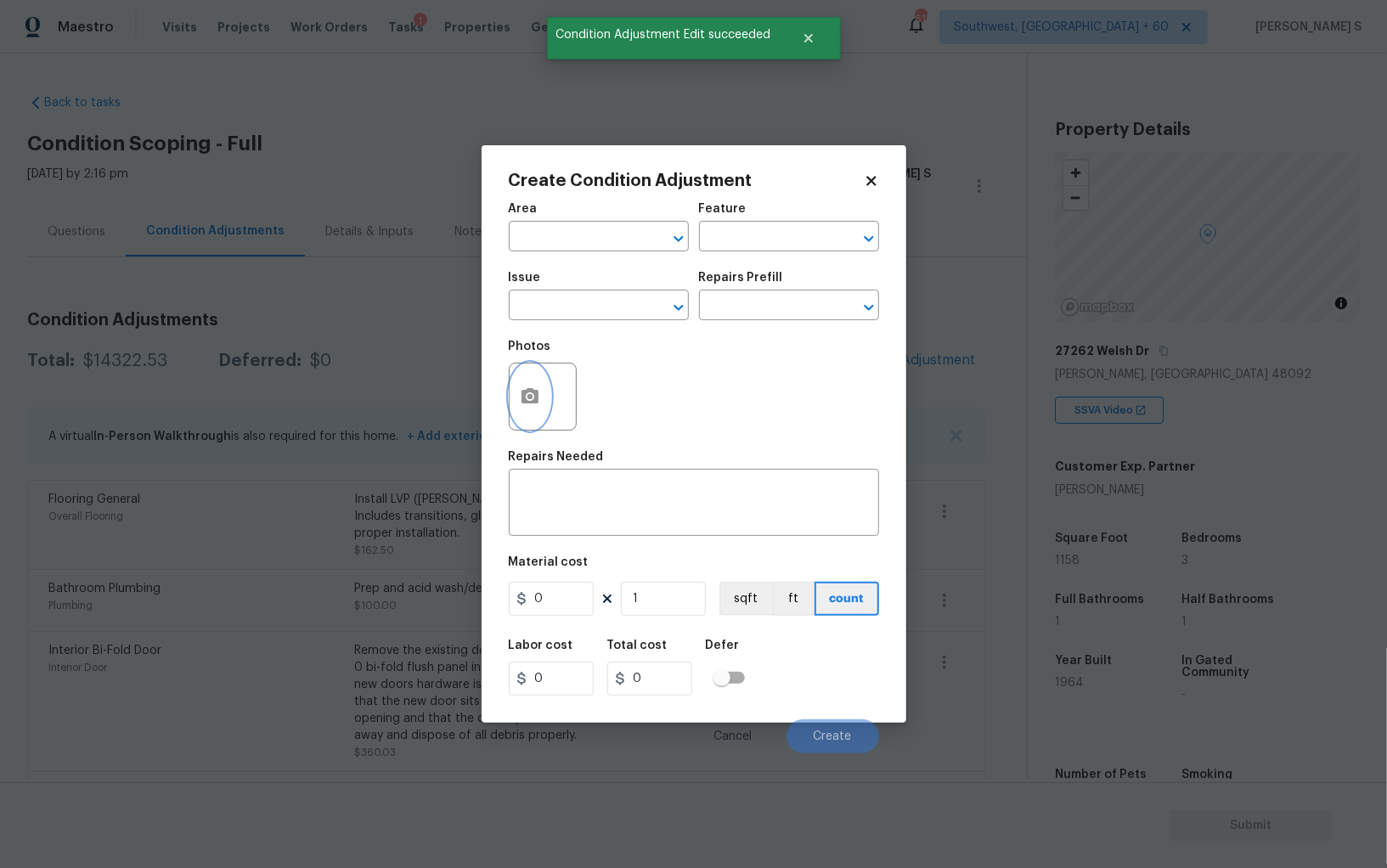
click at [531, 387] on button "button" at bounding box center [529, 396] width 41 height 66
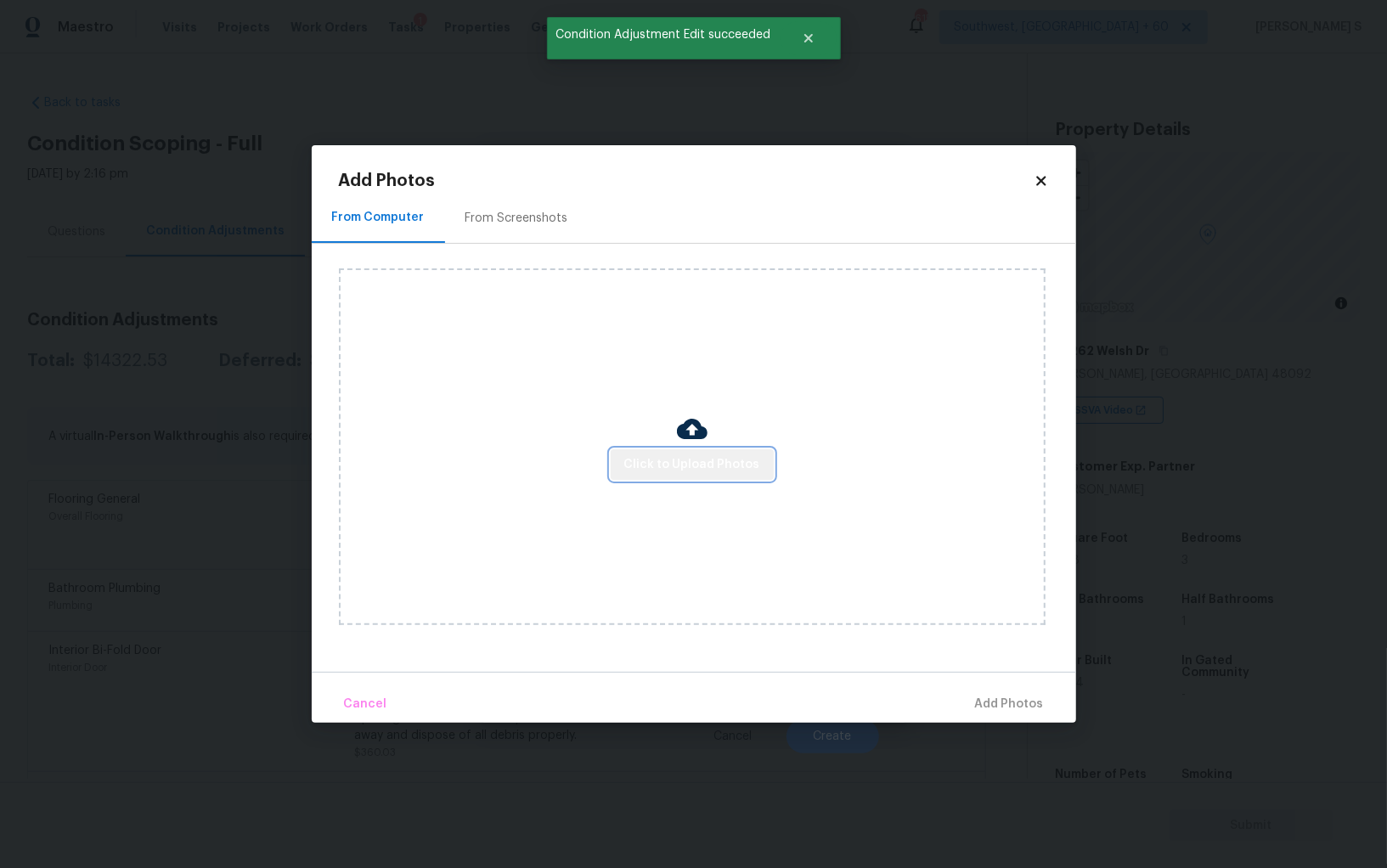
click at [756, 459] on span "Click to Upload Photos" at bounding box center [692, 465] width 136 height 21
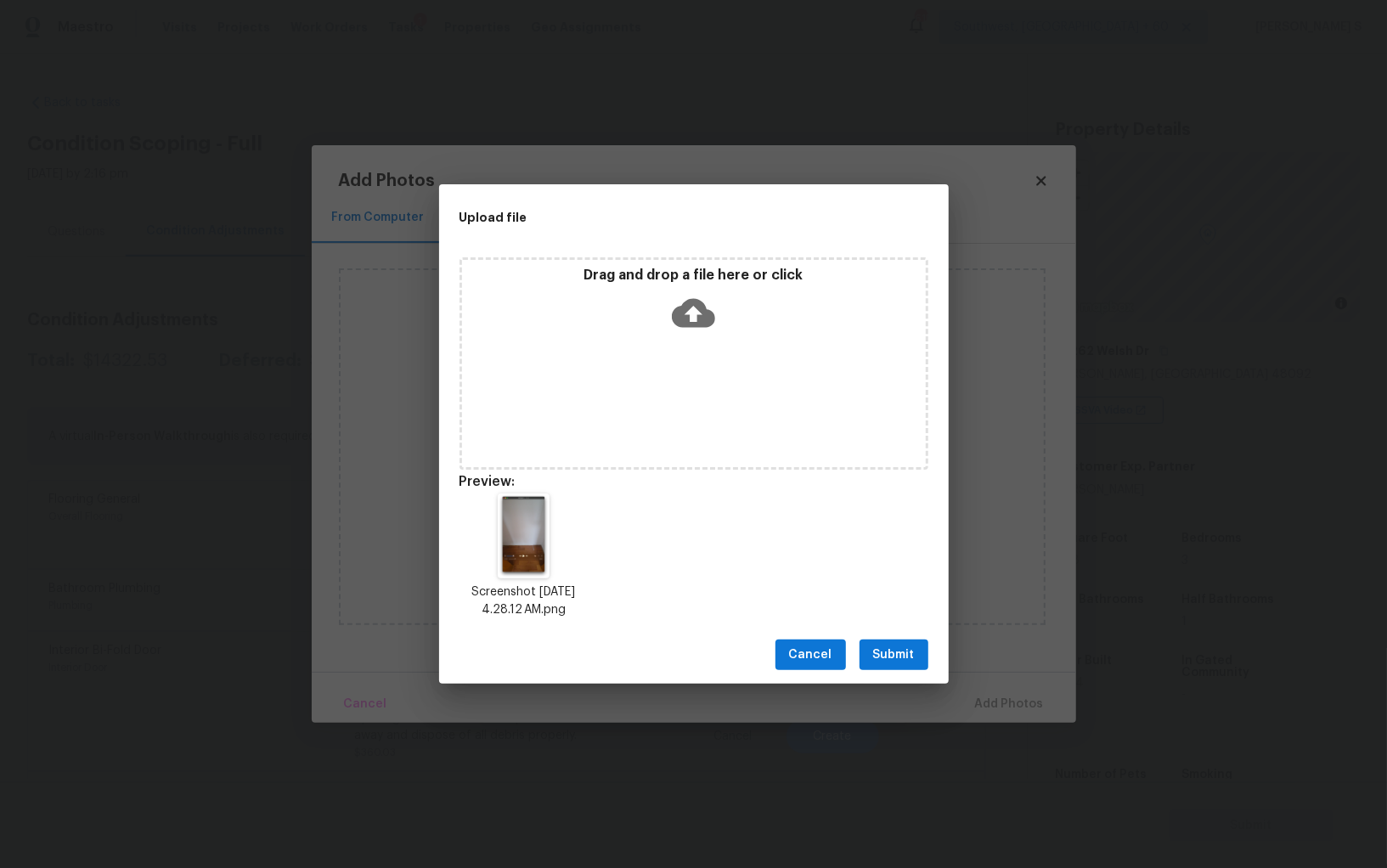
click at [874, 650] on span "Submit" at bounding box center [894, 655] width 42 height 21
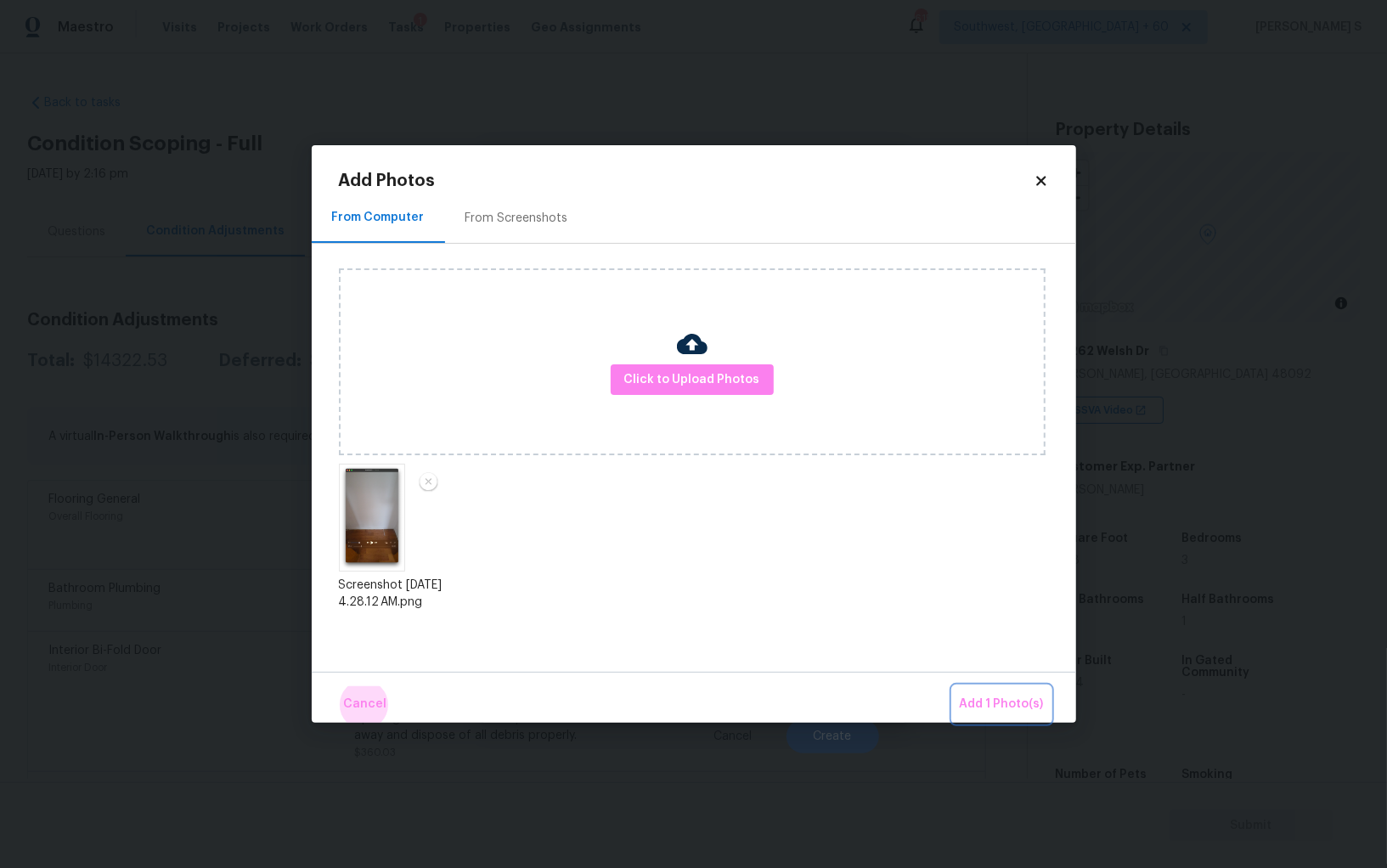
click at [953, 686] on button "Add 1 Photo(s)" at bounding box center [1002, 705] width 97 height 36
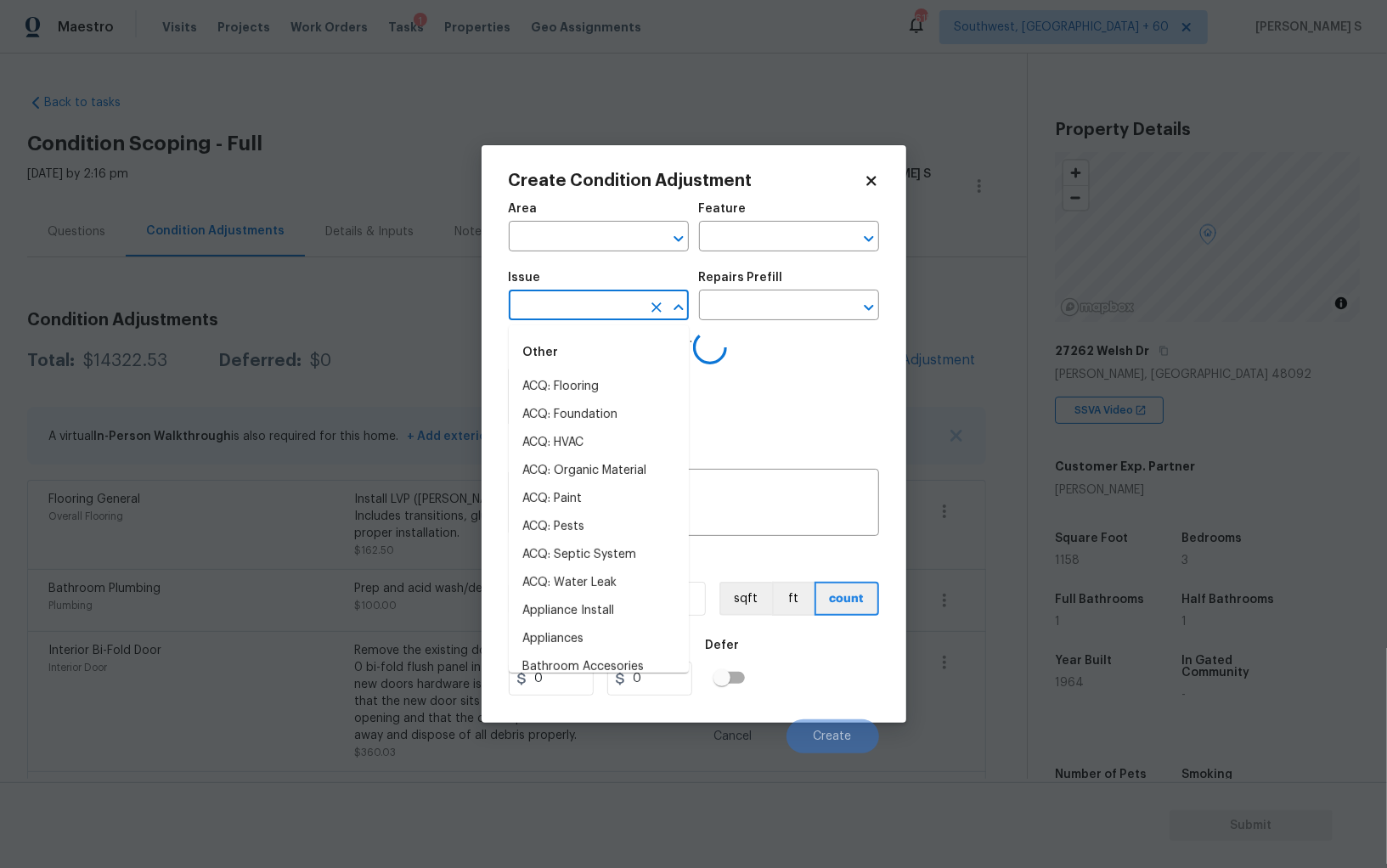
click at [584, 308] on input "text" at bounding box center [574, 307] width 132 height 26
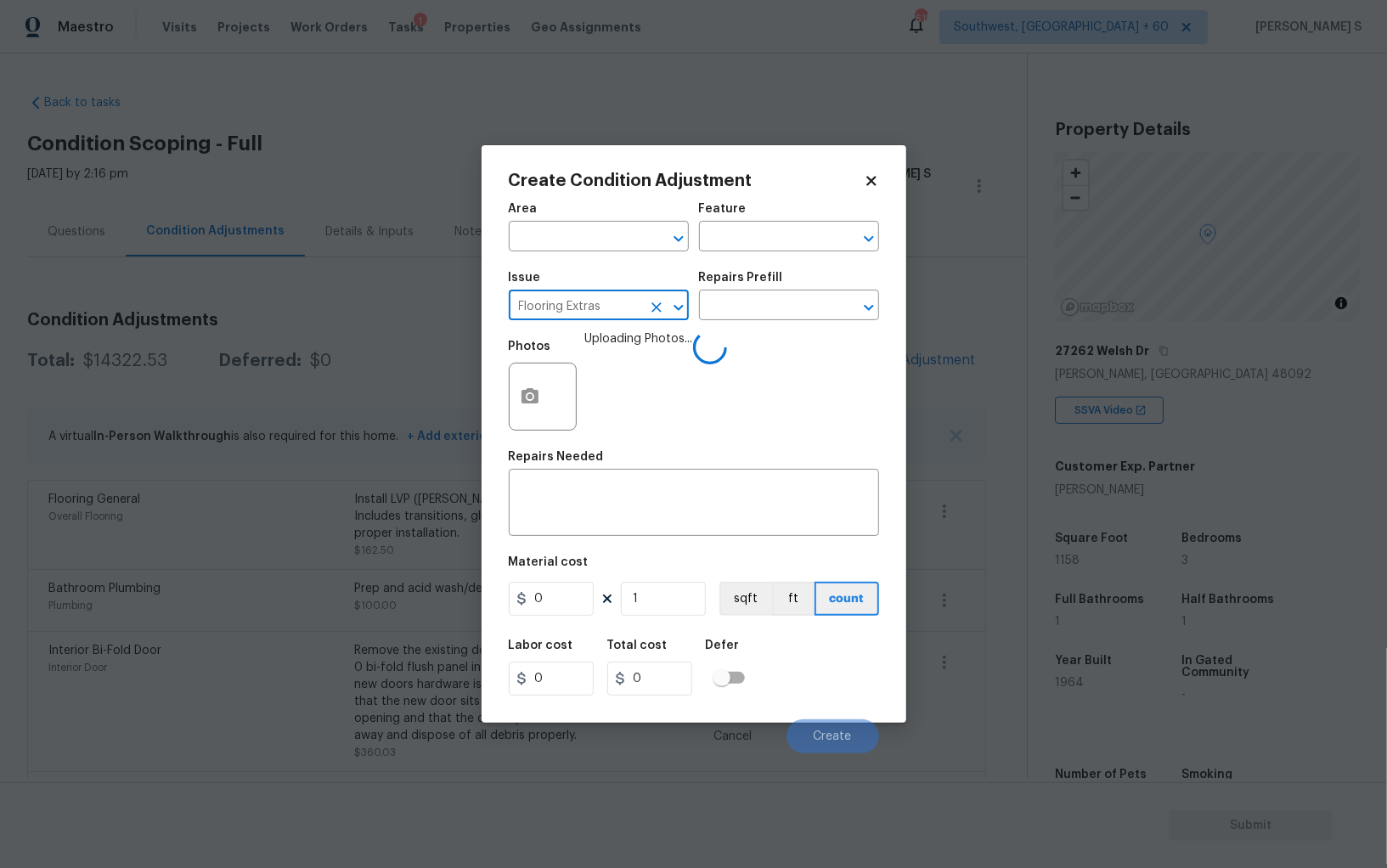
type input "Flooring Extras"
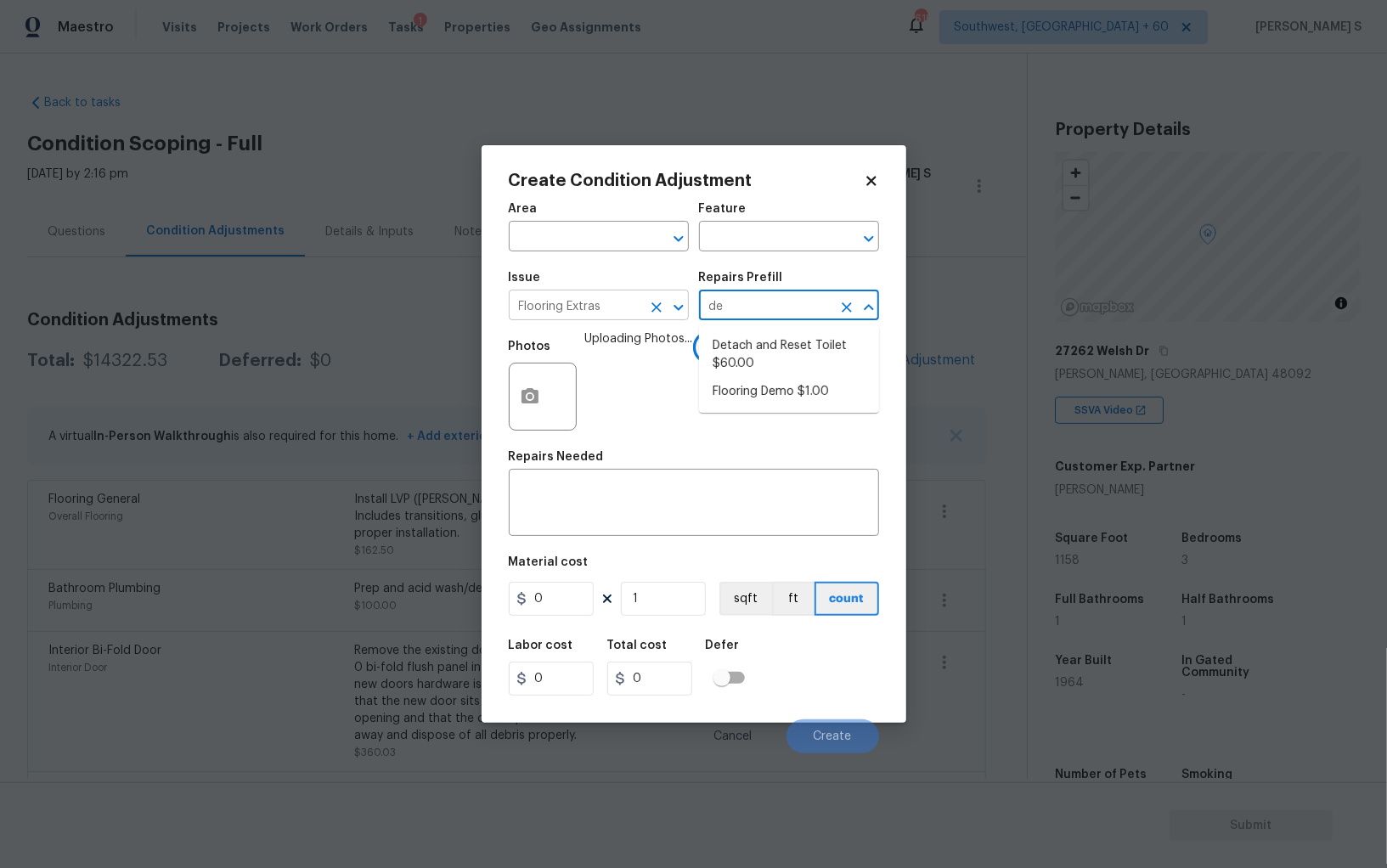
type input "dem"
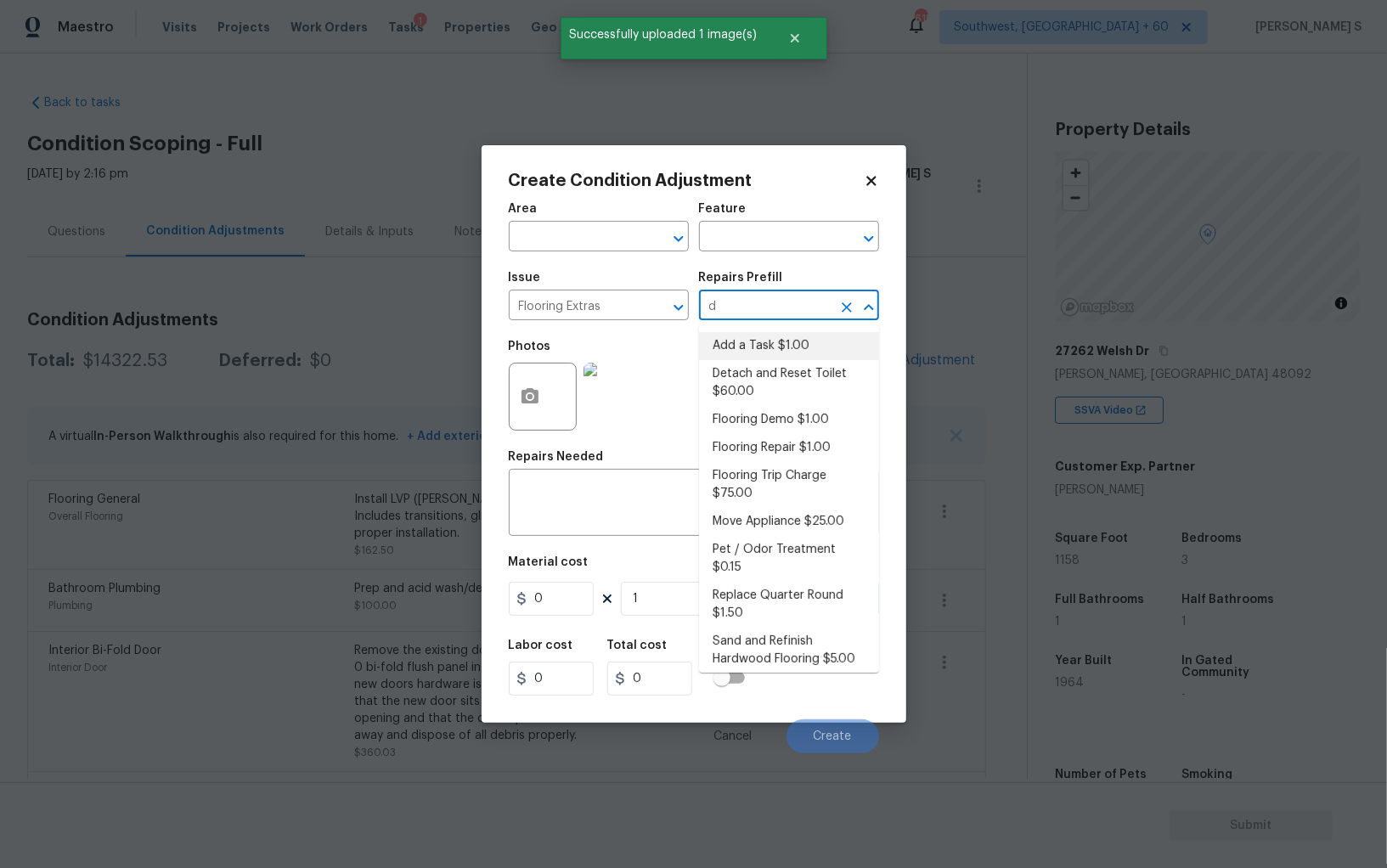
type input "de"
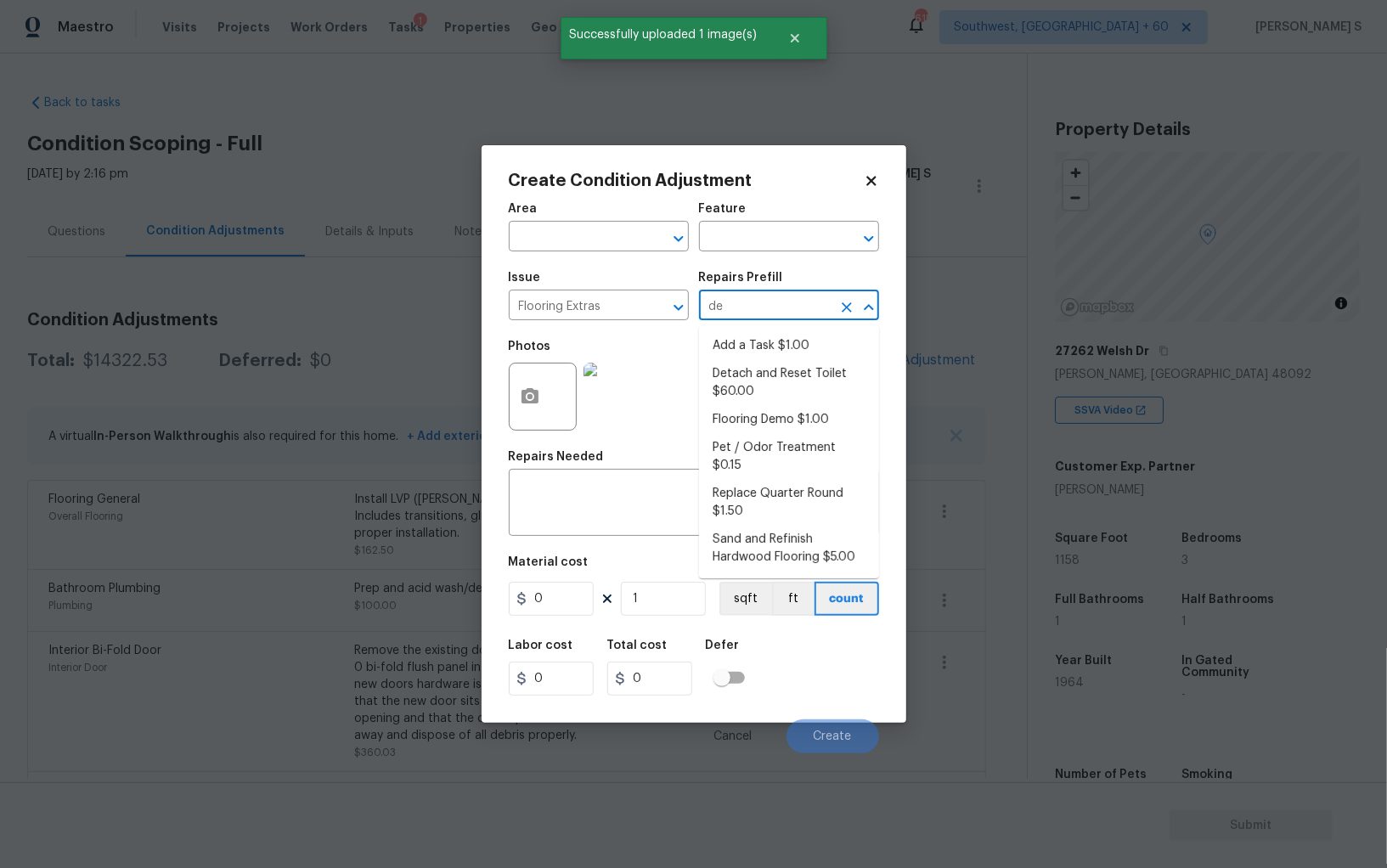
type input "dem"
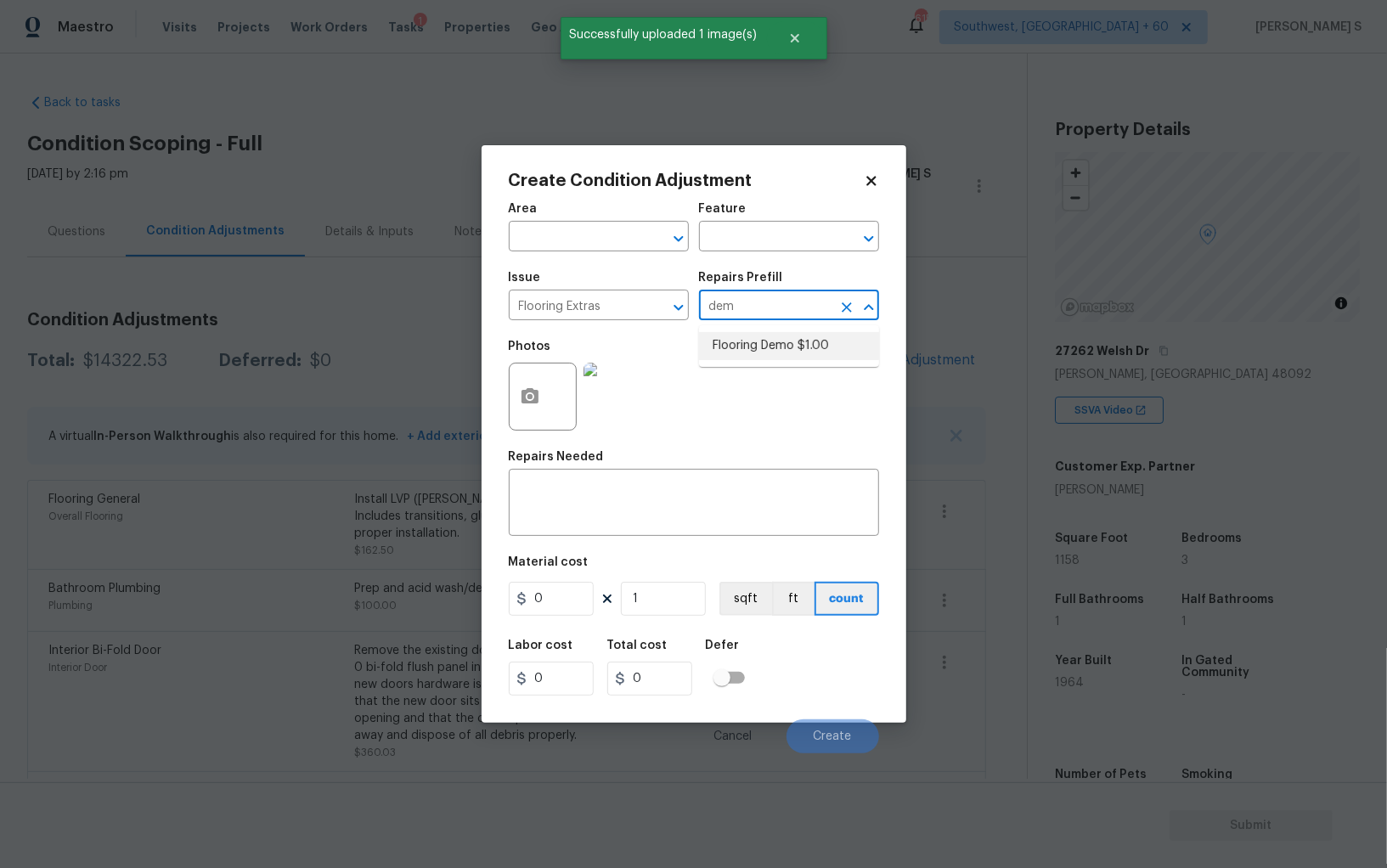
type input "Overall Flooring"
type textarea "Demo existing flooring."
type input "1"
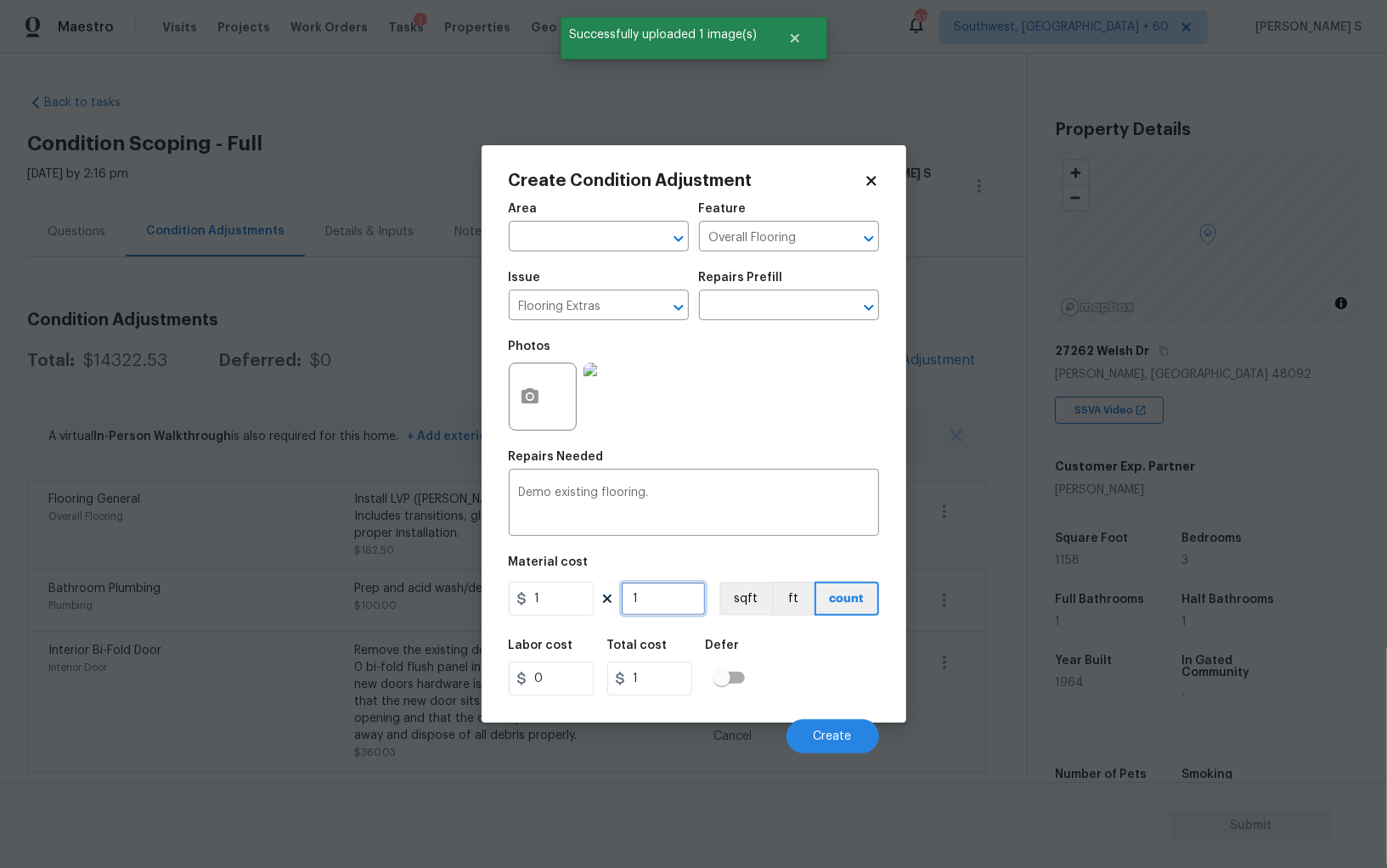
click at [647, 586] on input "1" at bounding box center [664, 599] width 85 height 34
type input "5"
type input "50"
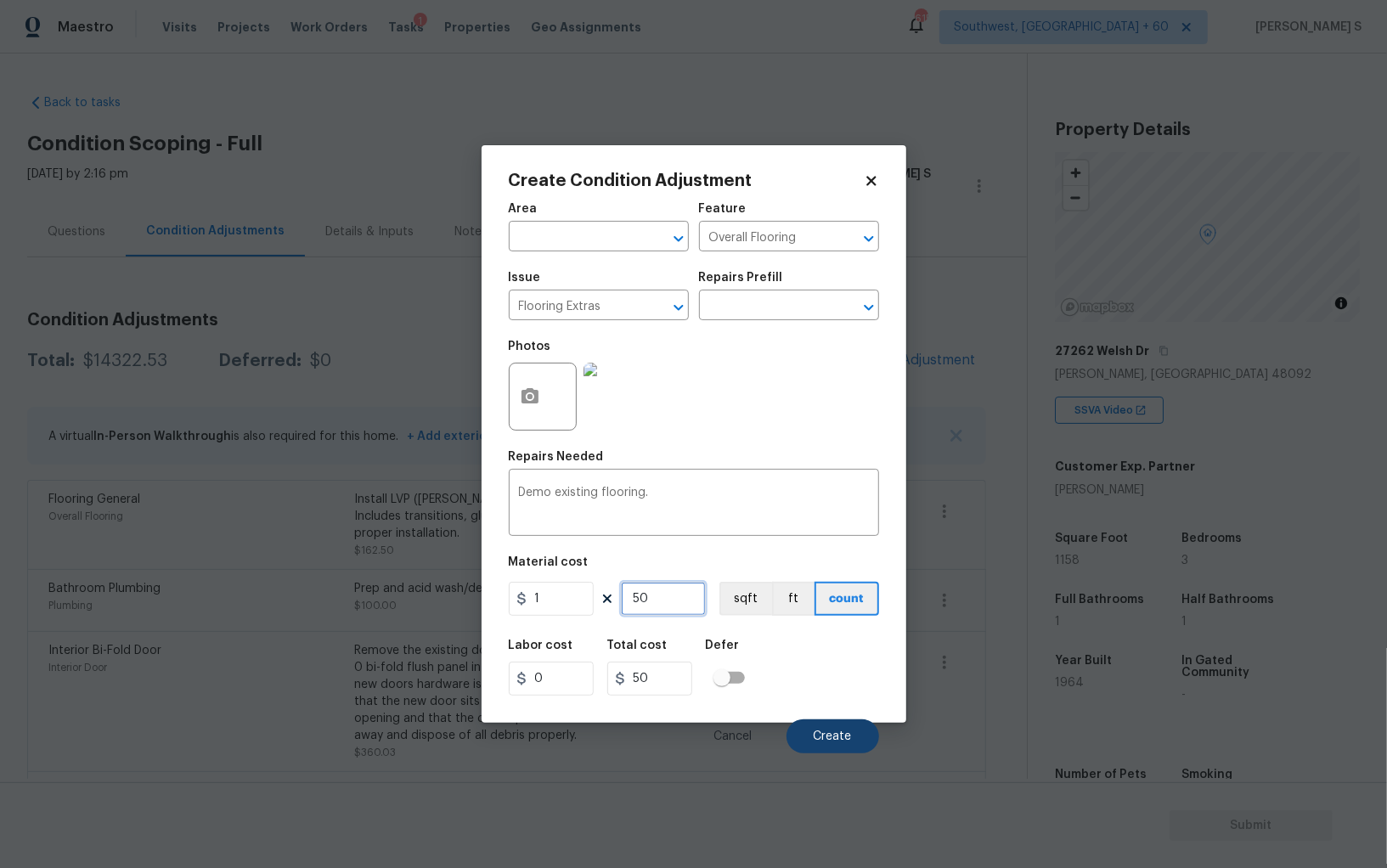
type input "50"
click at [835, 732] on span "Create" at bounding box center [833, 737] width 38 height 13
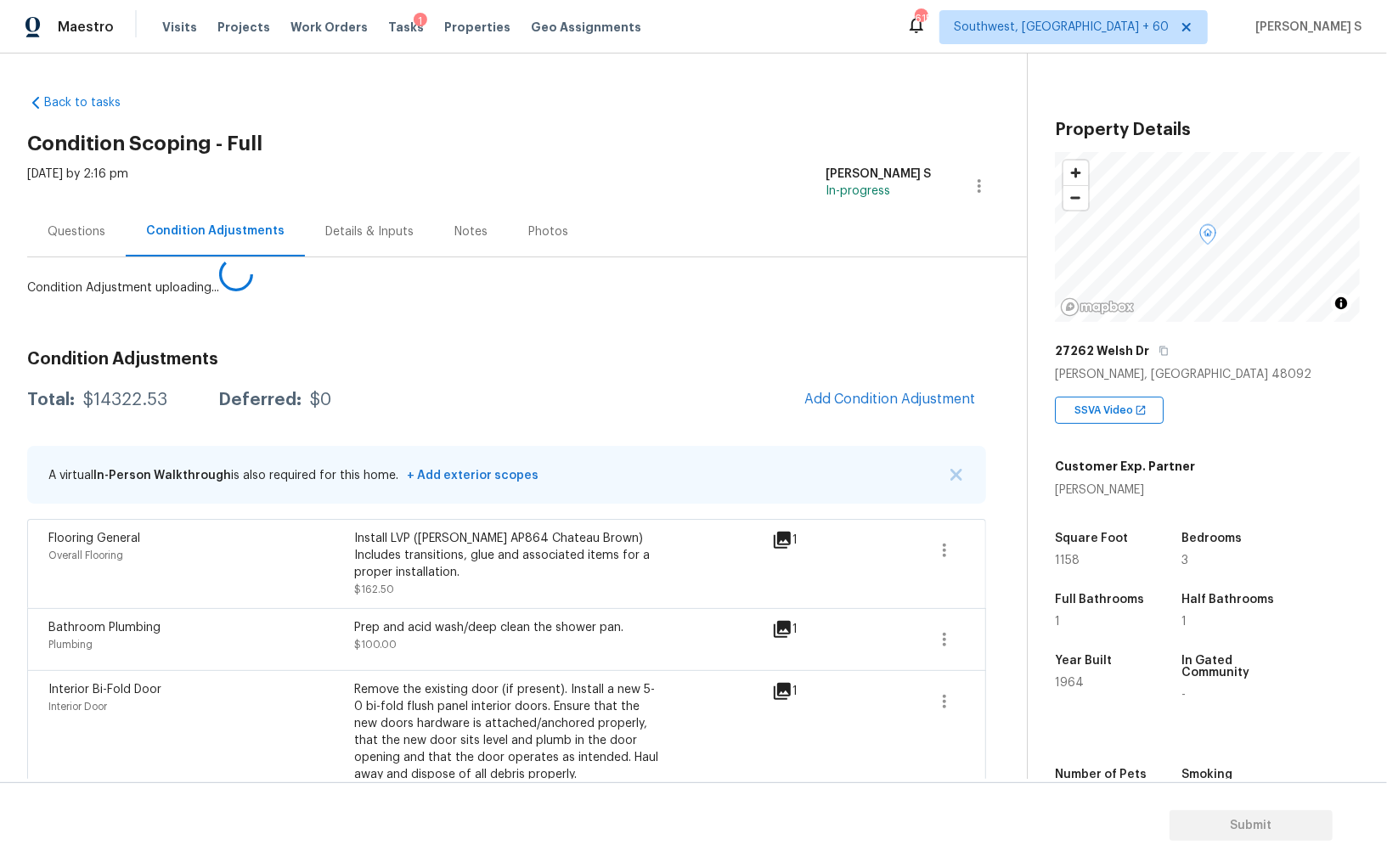
click at [0, 603] on body "Maestro Visits Projects Work Orders Tasks 1 Properties Geo Assignments 615 Sout…" at bounding box center [694, 434] width 1387 height 868
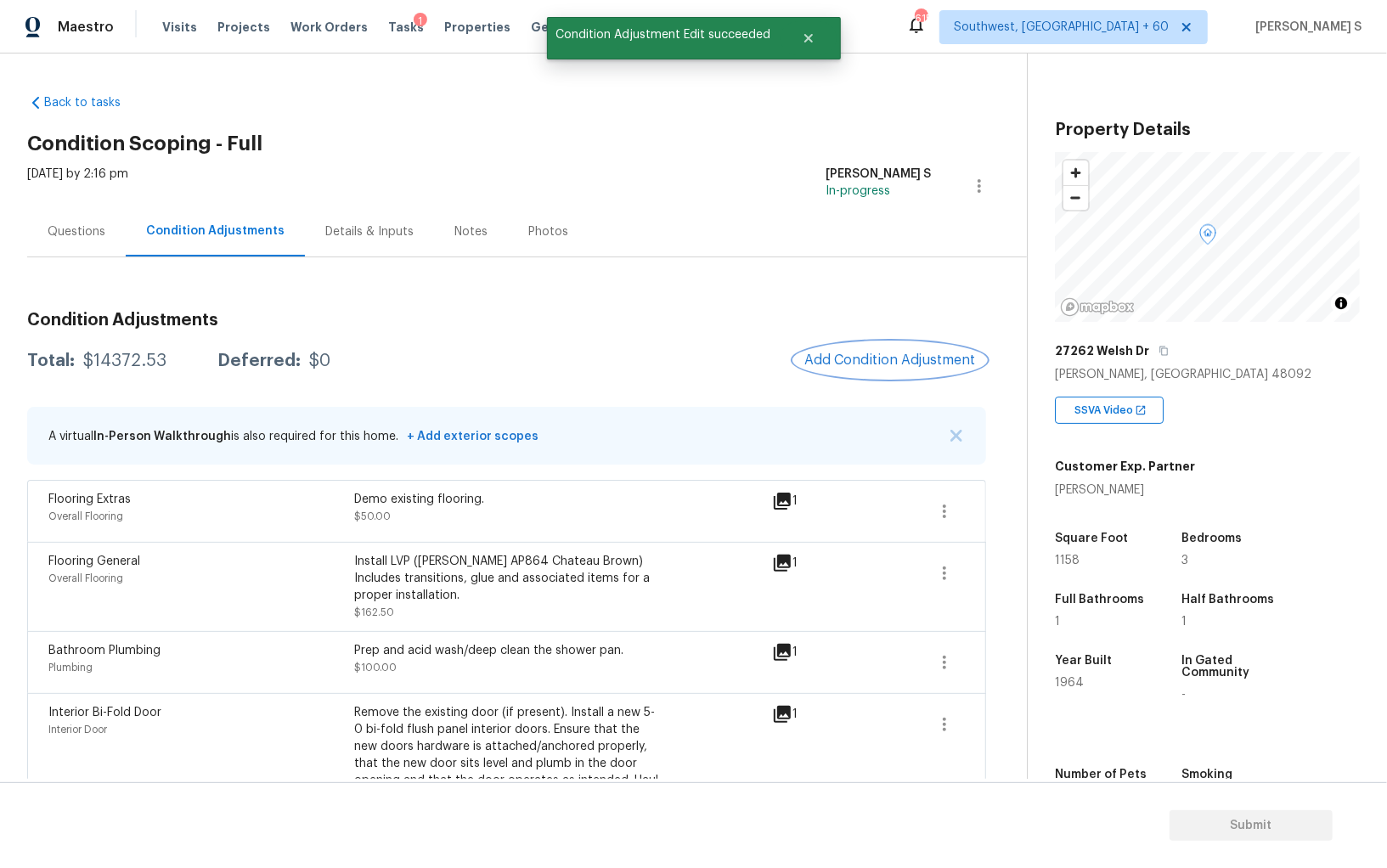
click at [919, 350] on button "Add Condition Adjustment" at bounding box center [890, 360] width 192 height 36
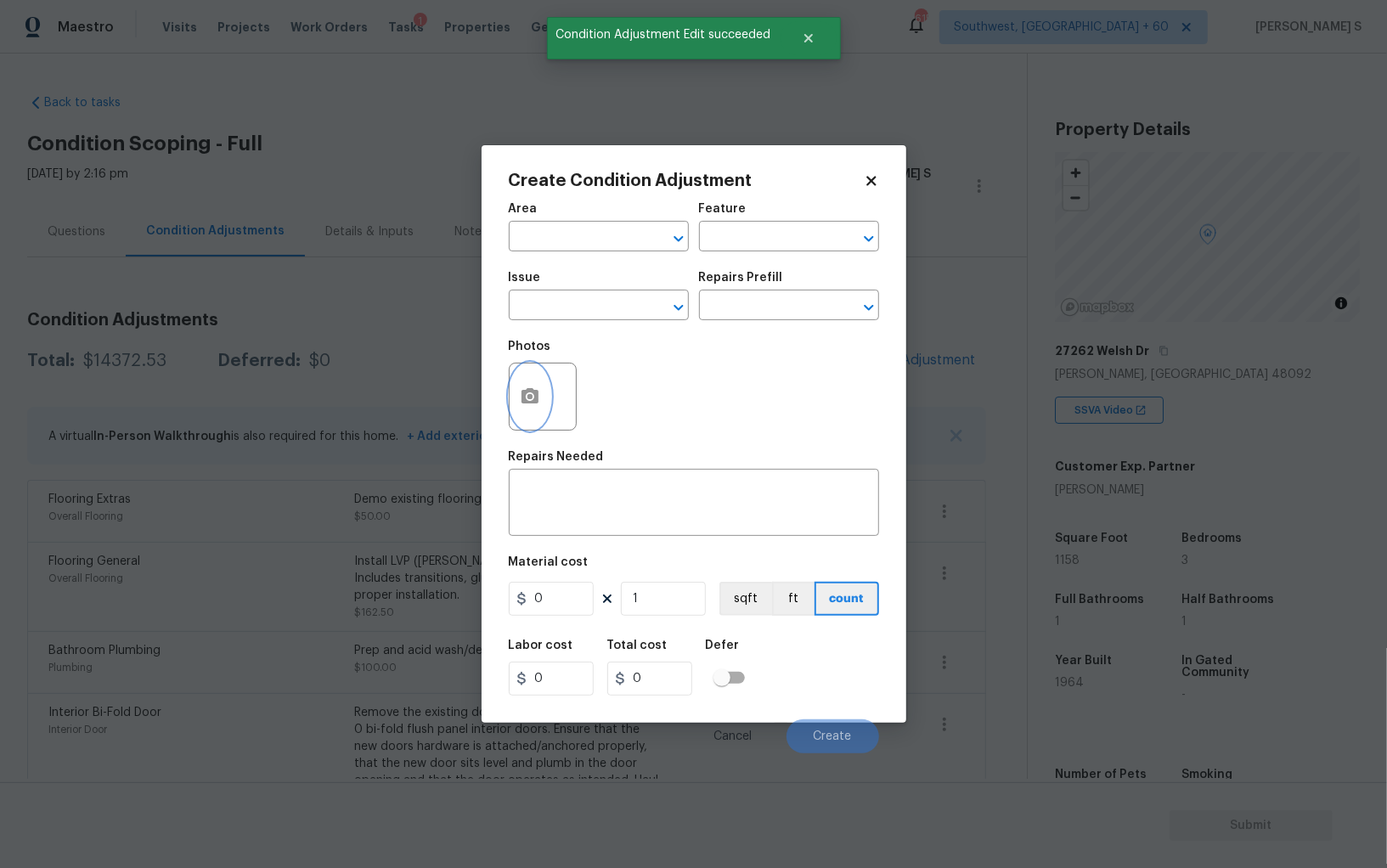
click at [523, 403] on icon "button" at bounding box center [530, 396] width 17 height 16
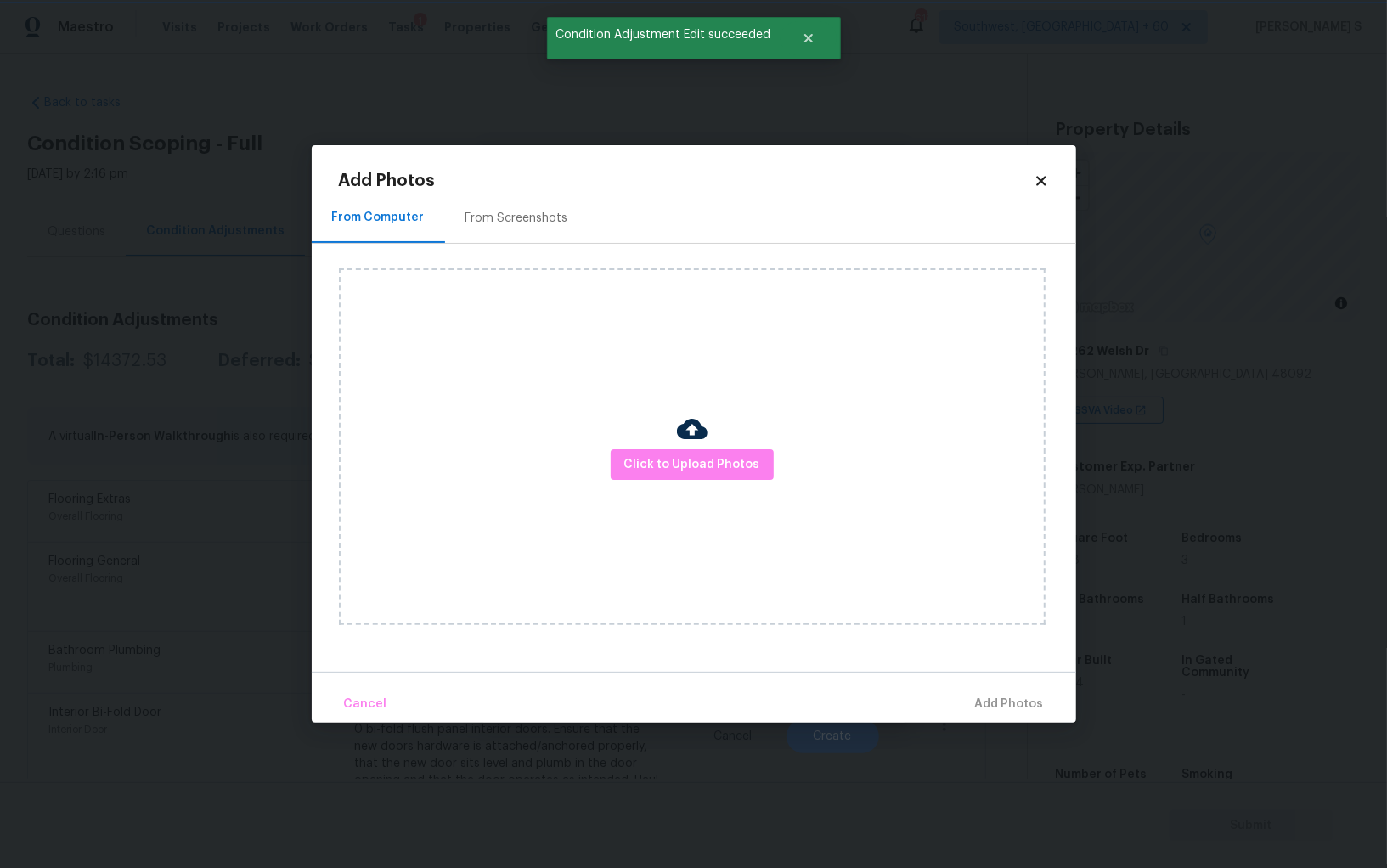
click at [488, 222] on div "From Screenshots" at bounding box center [517, 218] width 103 height 17
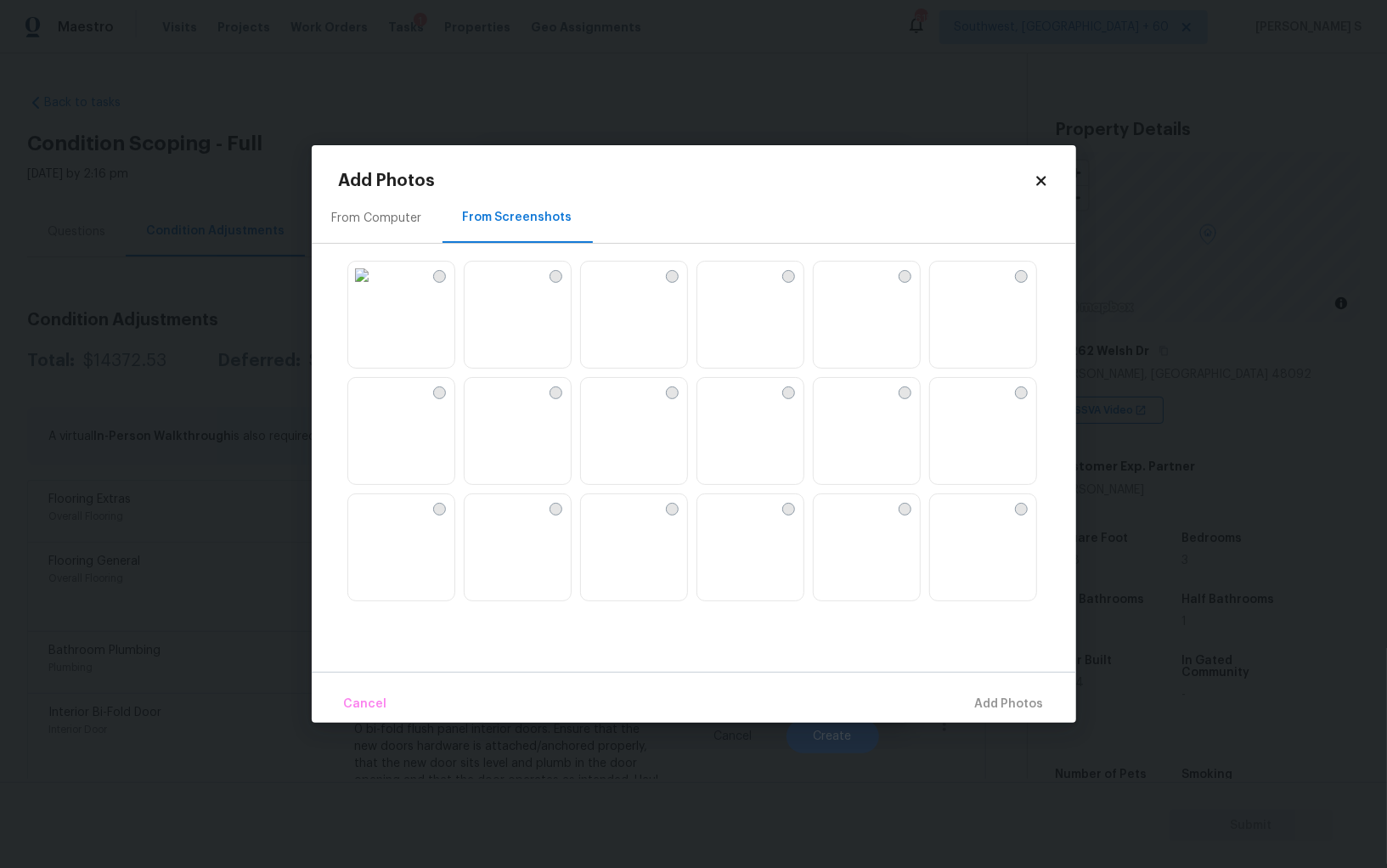
click at [608, 405] on img at bounding box center [594, 391] width 27 height 27
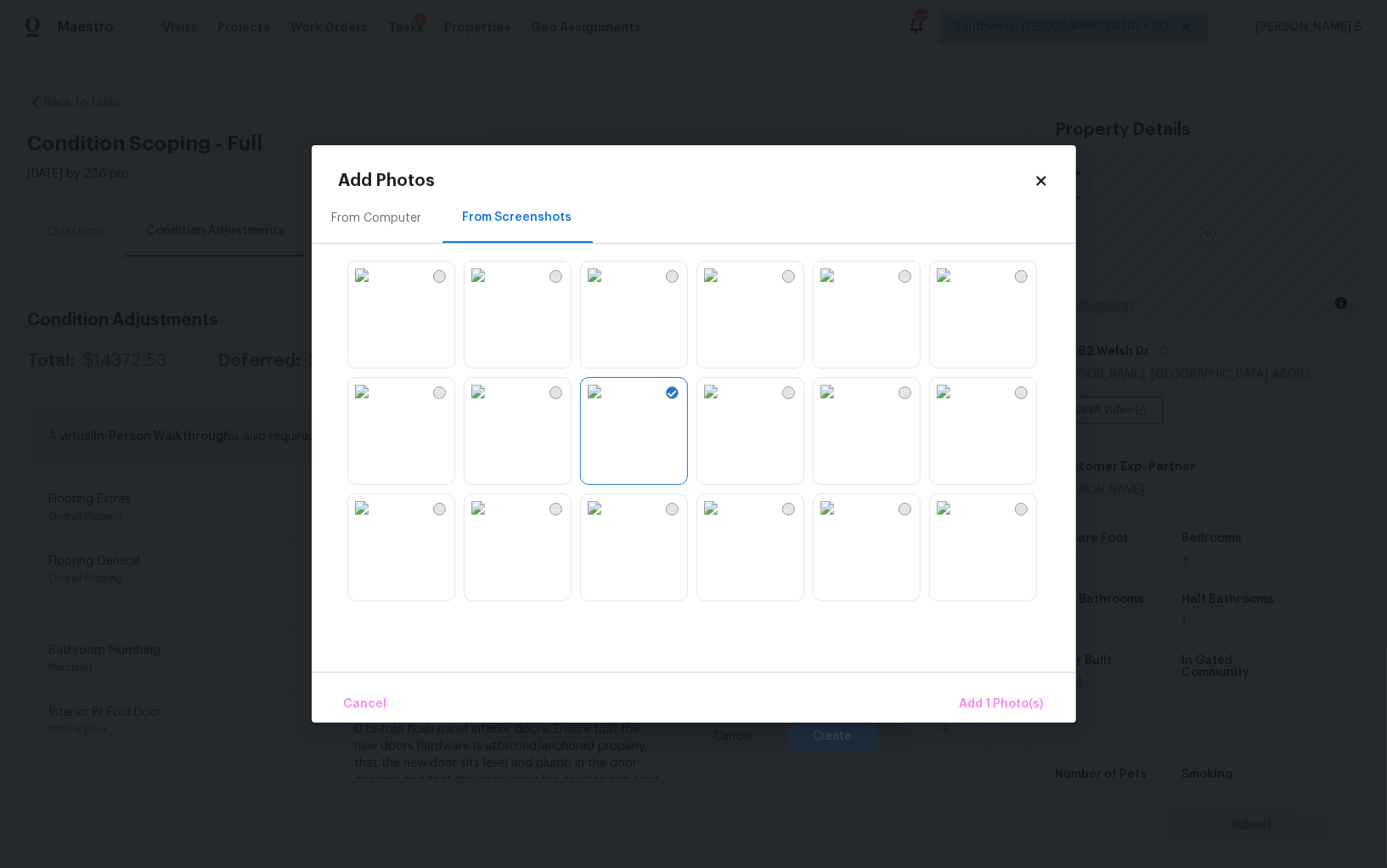
click at [725, 521] on img at bounding box center [710, 507] width 27 height 27
click at [492, 521] on img at bounding box center [478, 507] width 27 height 27
click at [375, 521] on img at bounding box center [362, 507] width 27 height 27
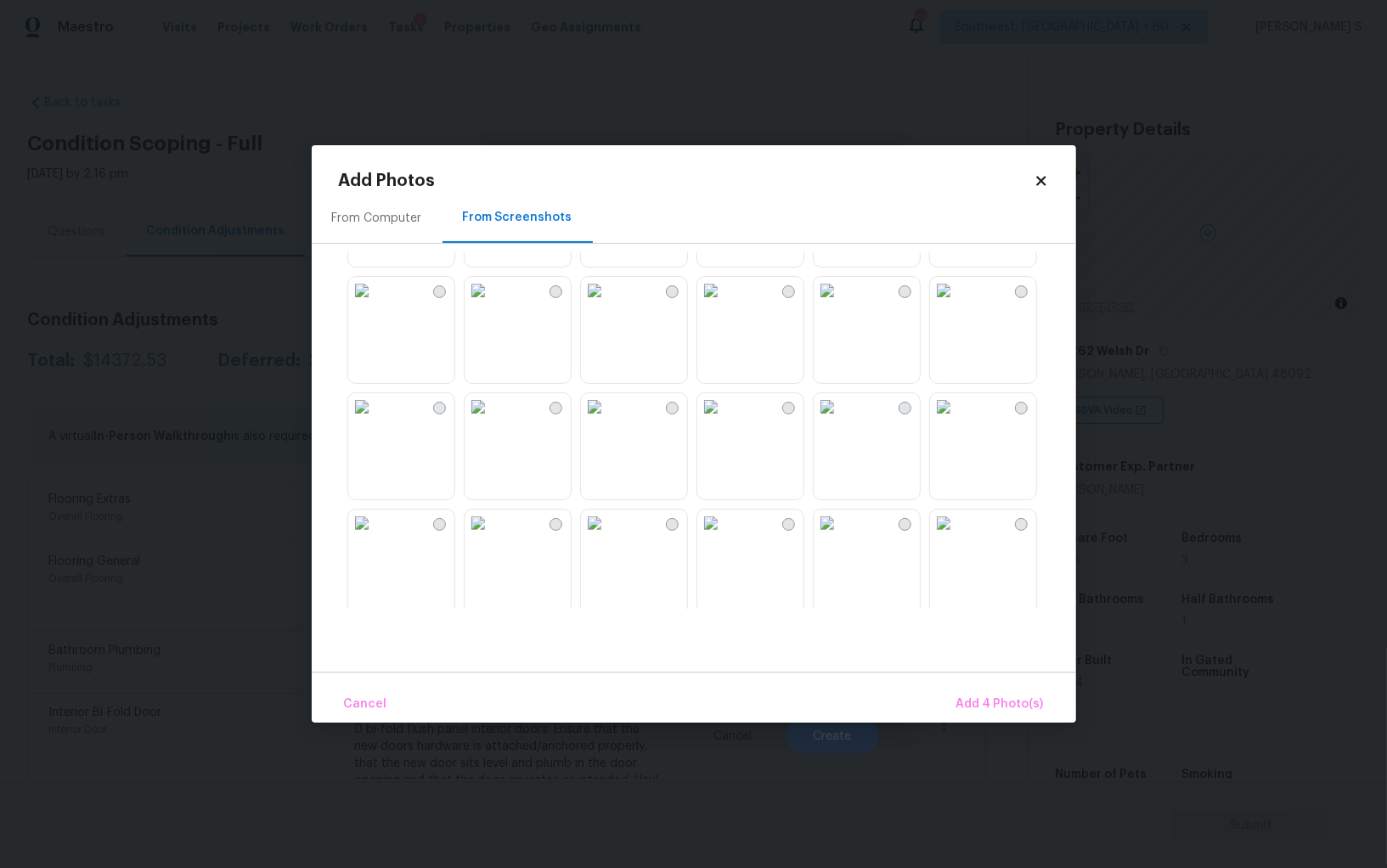
click at [725, 537] on img at bounding box center [710, 522] width 27 height 27
click at [608, 537] on img at bounding box center [594, 522] width 27 height 27
click at [492, 537] on img at bounding box center [478, 522] width 27 height 27
click at [375, 528] on img at bounding box center [362, 522] width 27 height 27
click at [841, 421] on img at bounding box center [826, 407] width 27 height 27
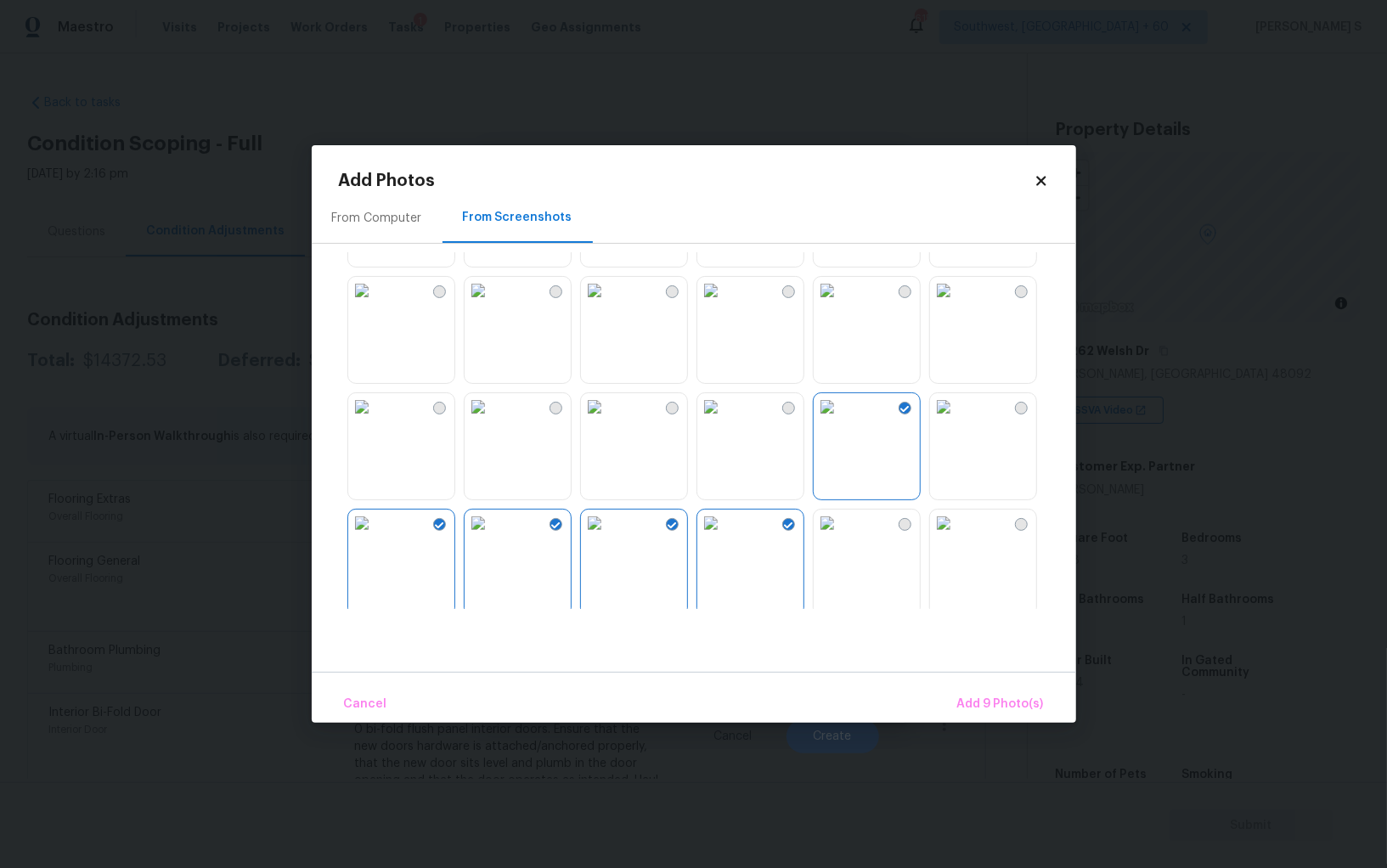
click at [926, 597] on div at bounding box center [707, 430] width 737 height 357
click at [841, 537] on img at bounding box center [826, 522] width 27 height 27
click at [929, 569] on div at bounding box center [983, 562] width 108 height 108
click at [983, 699] on span "Add 11 Photo(s)" at bounding box center [999, 705] width 90 height 21
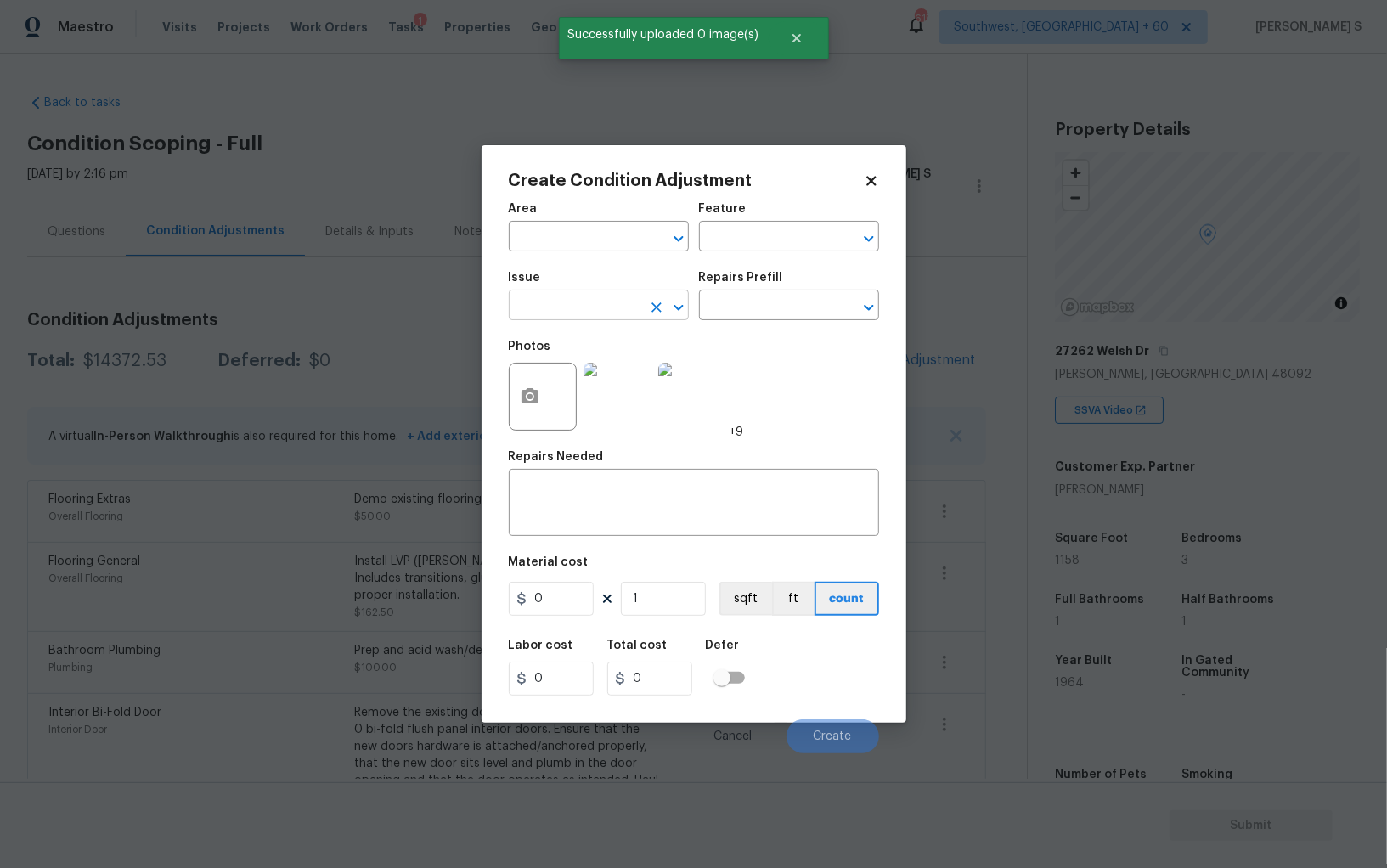
click at [548, 300] on input "text" at bounding box center [574, 307] width 132 height 26
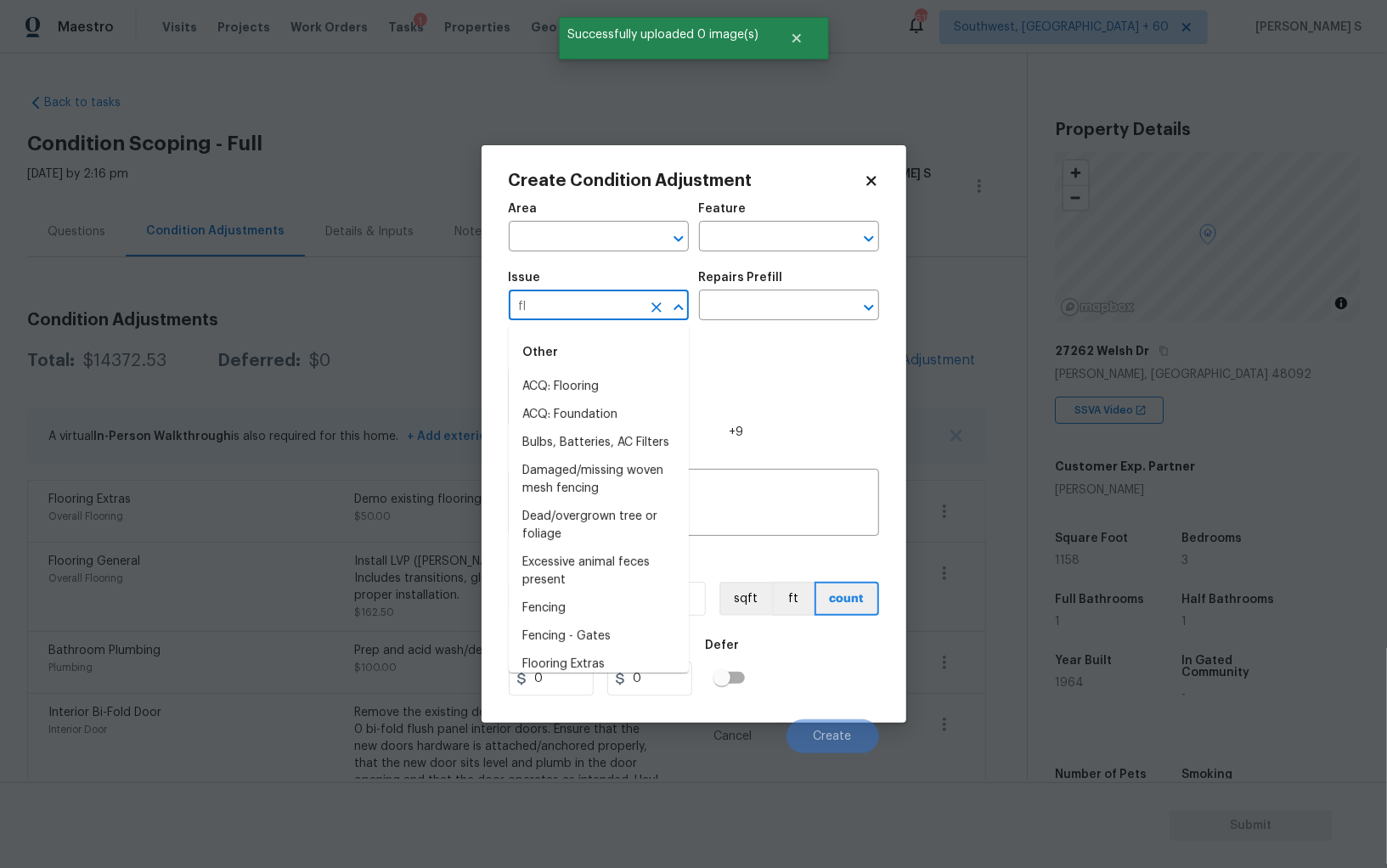
click at [548, 300] on input "fl" at bounding box center [574, 307] width 132 height 26
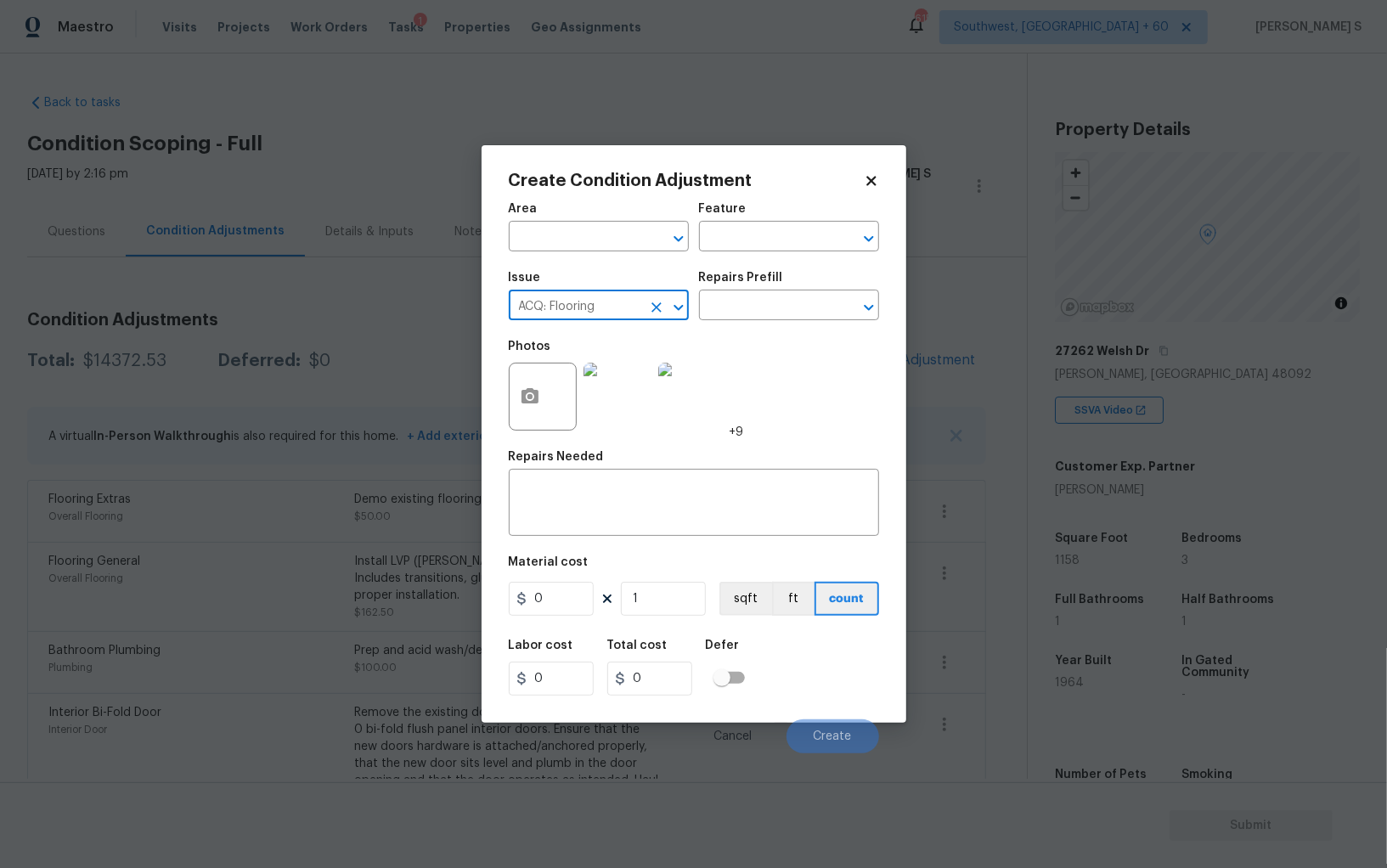
type input "ACQ: Flooring"
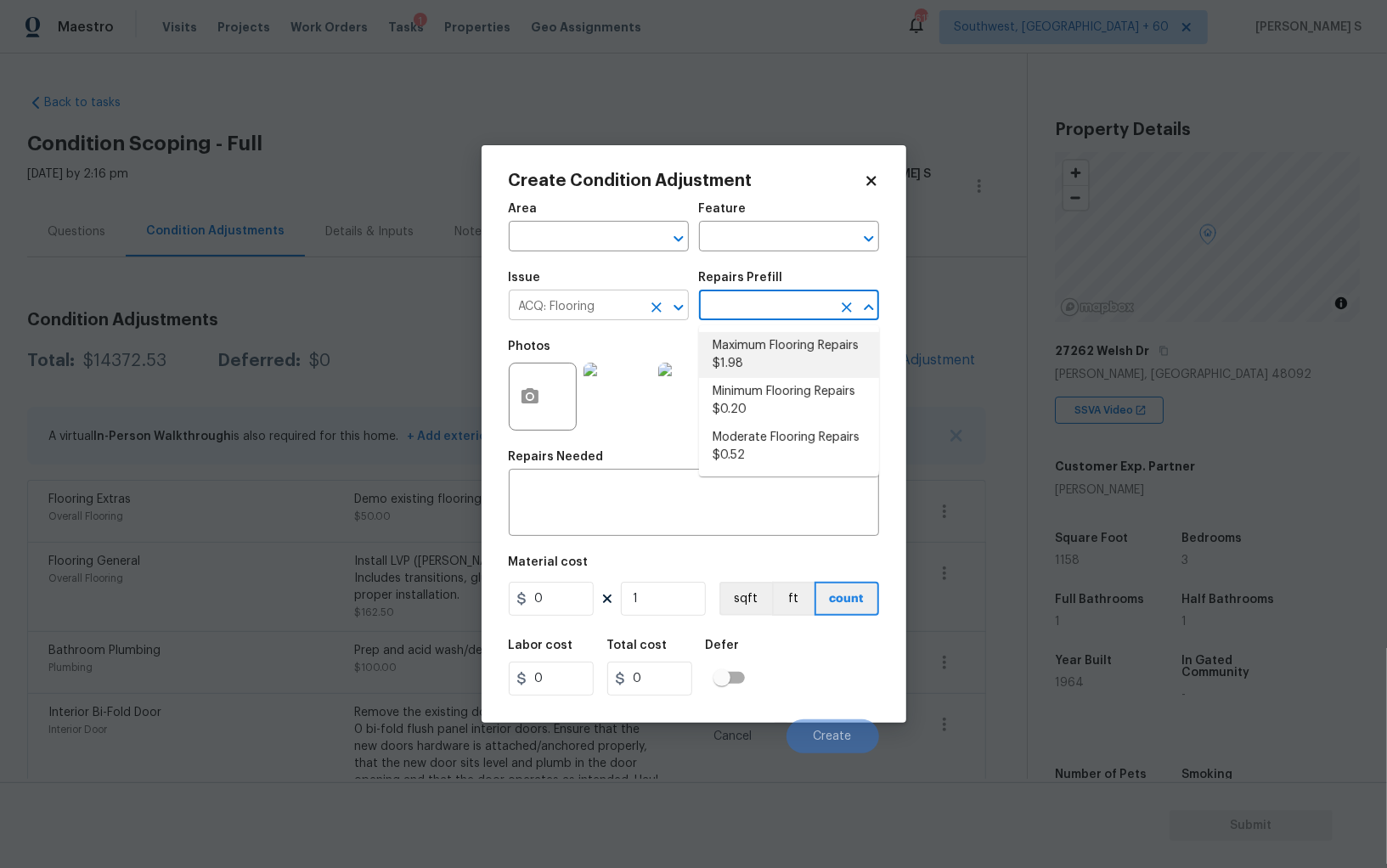
type input "Acquisition"
type textarea "Acquisition Scope: Maximum flooring repairs"
type input "1.98"
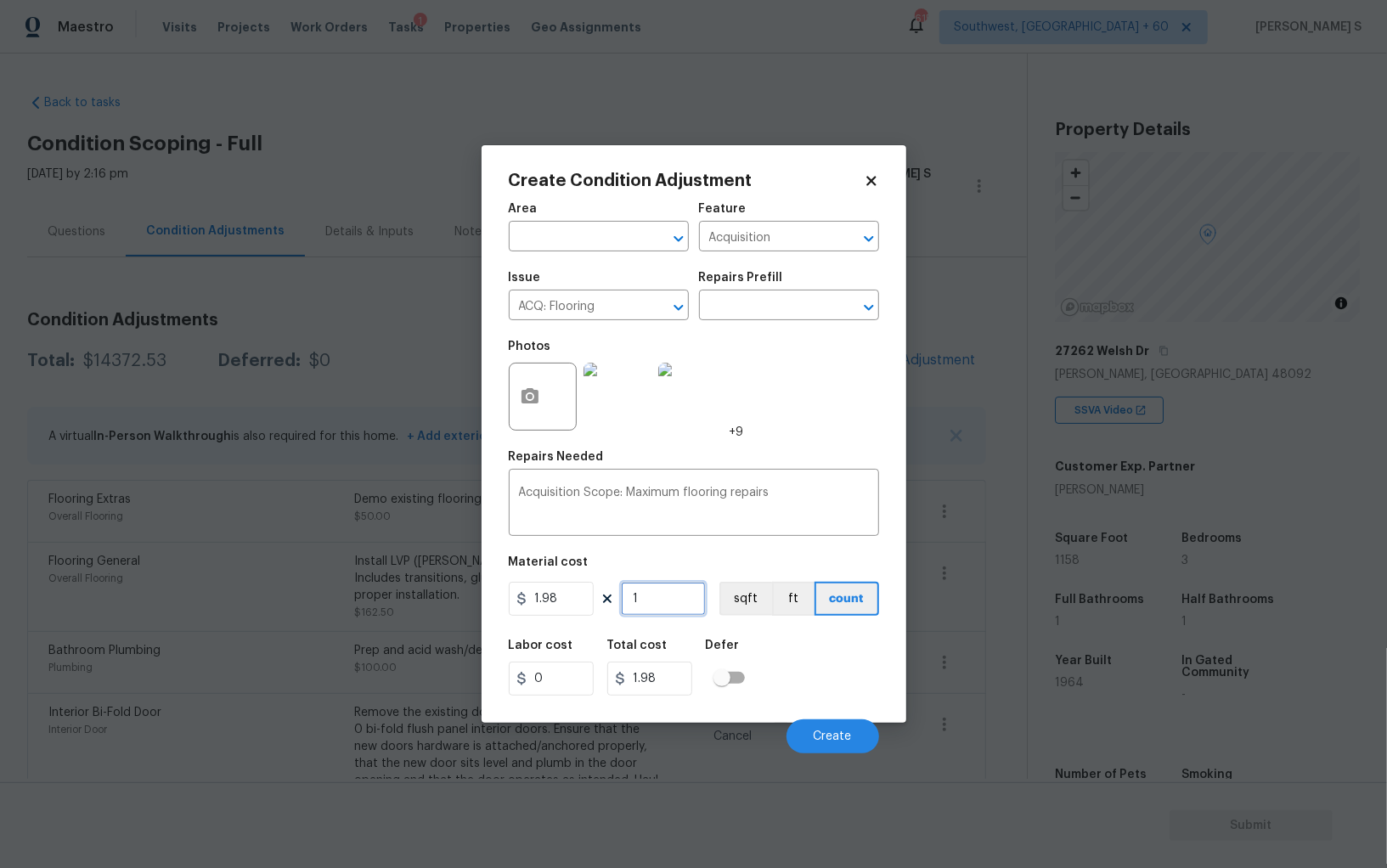
click at [660, 602] on input "1" at bounding box center [664, 599] width 85 height 34
type input "11"
type input "21.78"
type input "111"
type input "219.78"
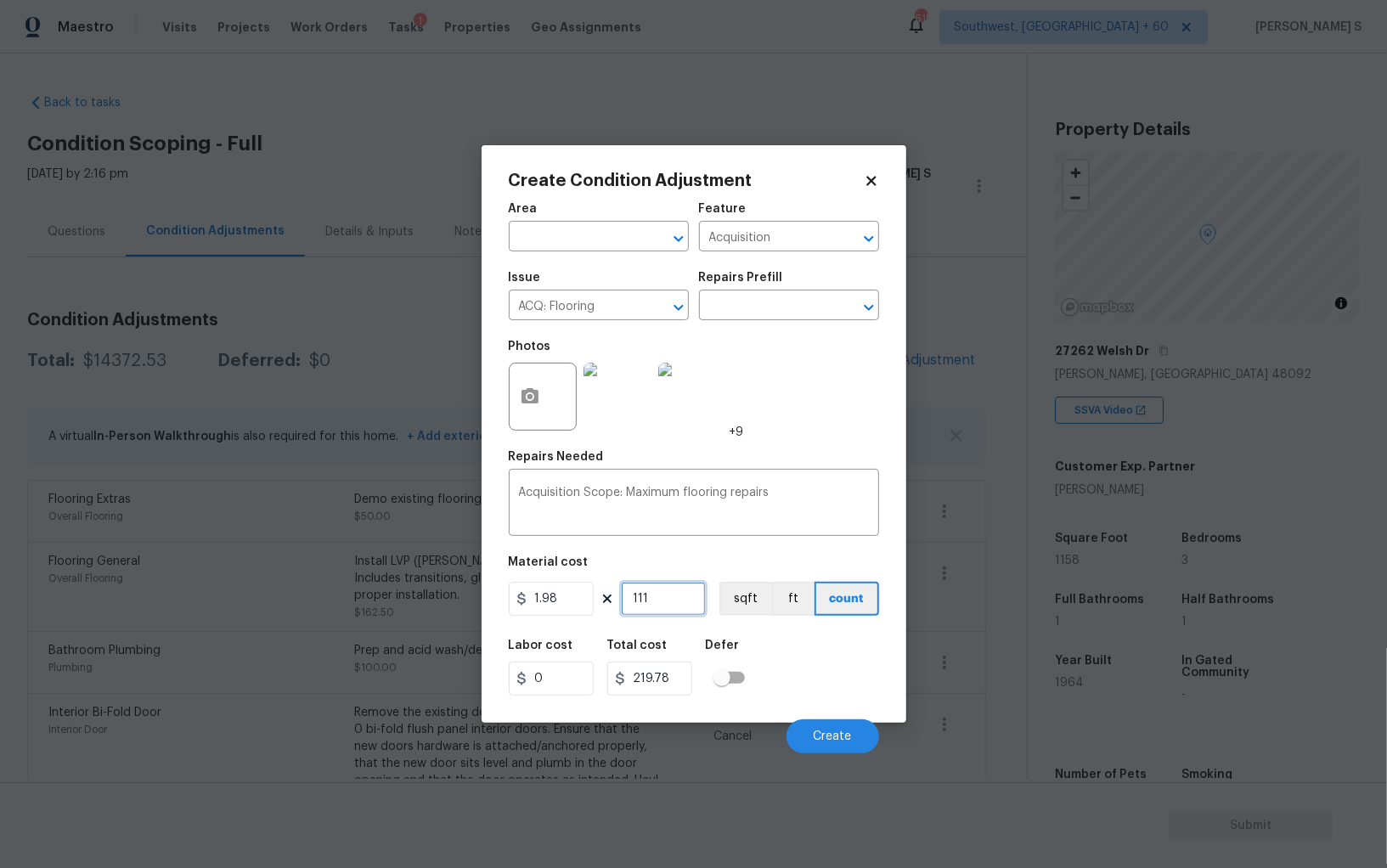
type input "1110"
type input "2197.8"
type input "1110"
click at [753, 601] on button "sqft" at bounding box center [746, 599] width 53 height 34
click at [784, 697] on div "Labor cost 0 Total cost 2197.8 Defer" at bounding box center [694, 667] width 370 height 76
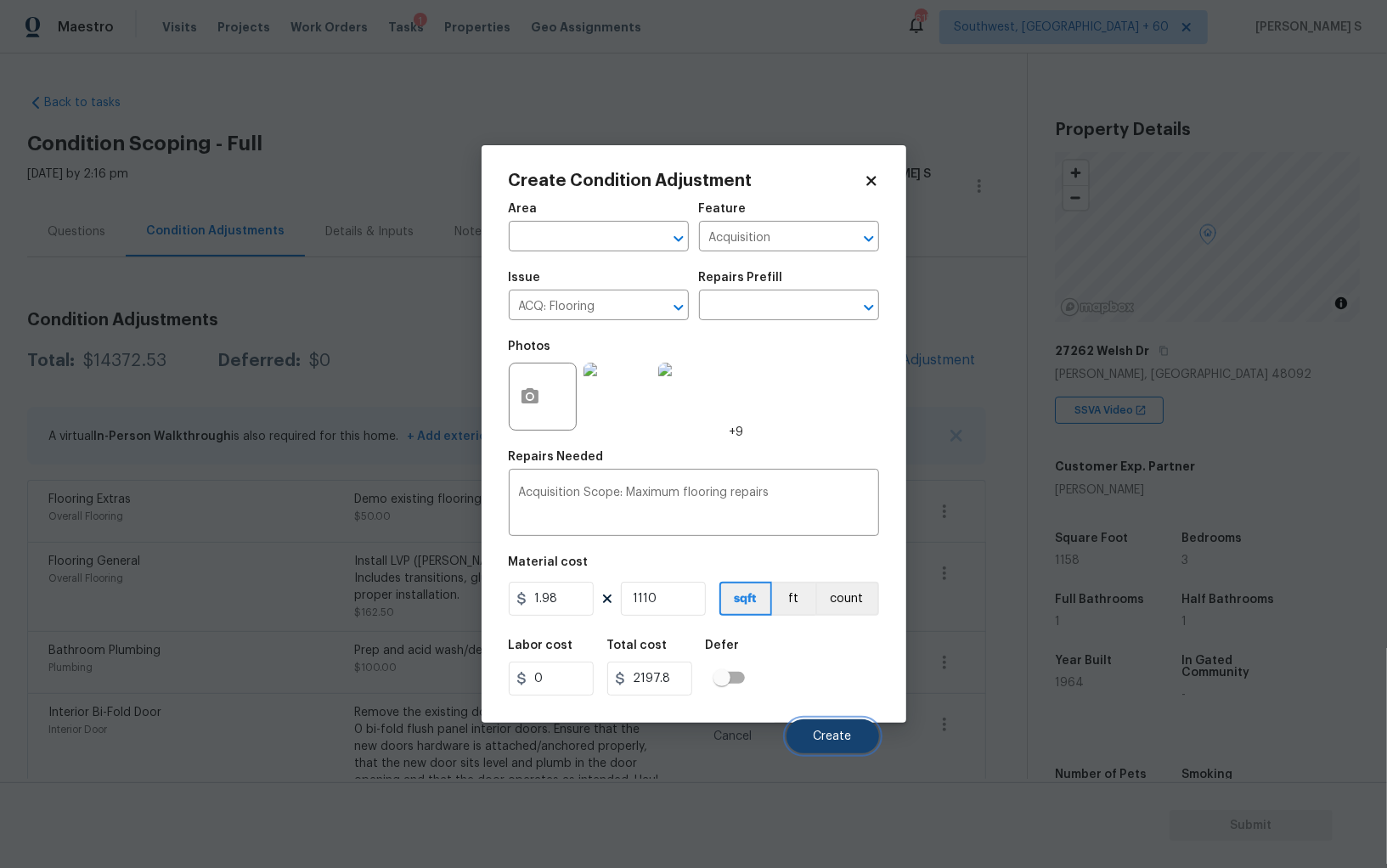
click at [835, 733] on span "Create" at bounding box center [833, 737] width 38 height 13
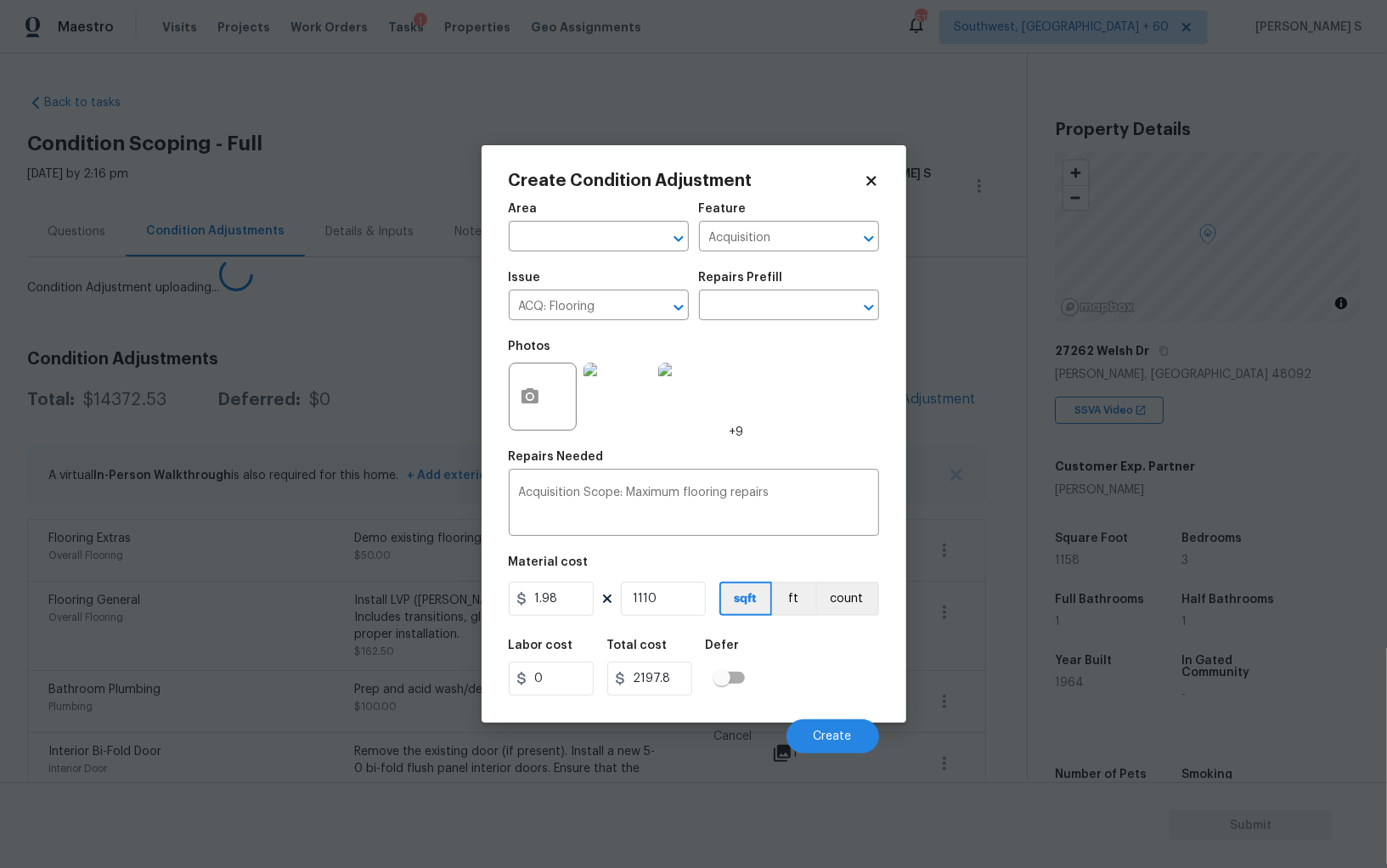
click at [189, 656] on body "Maestro Visits Projects Work Orders Tasks 1 Properties Geo Assignments 615 Sout…" at bounding box center [694, 434] width 1387 height 868
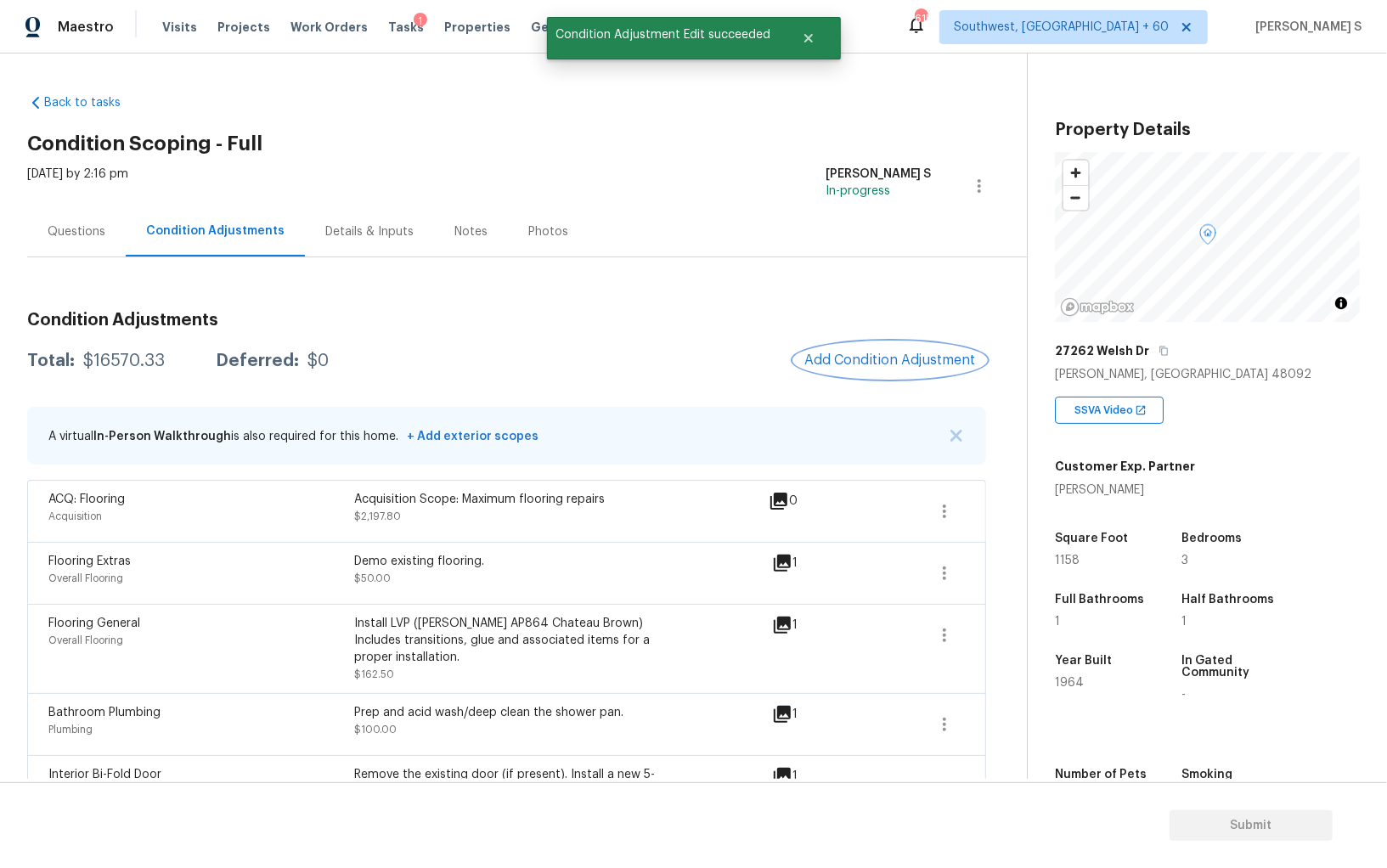
click at [869, 351] on button "Add Condition Adjustment" at bounding box center [890, 360] width 192 height 36
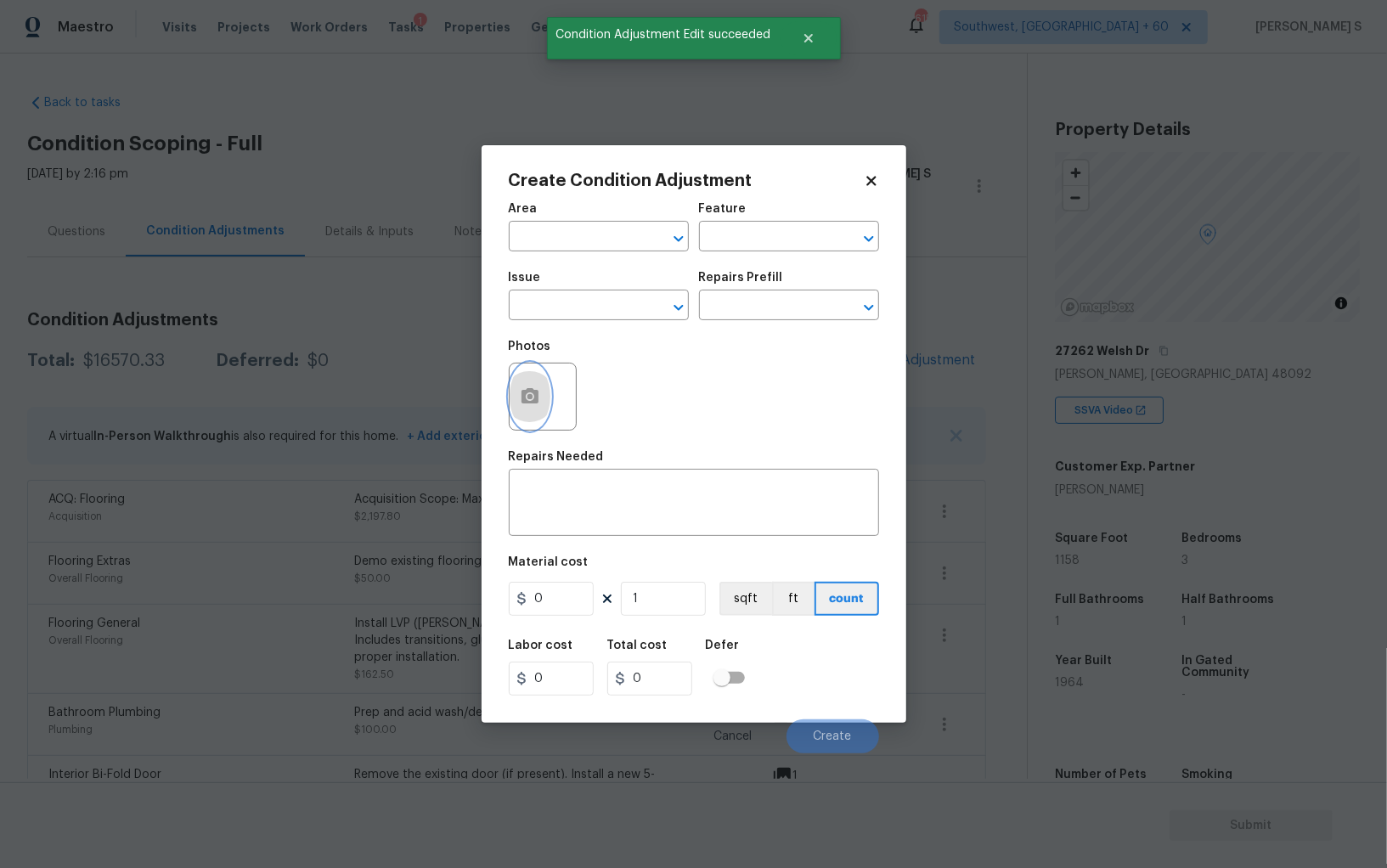
click at [536, 394] on icon "button" at bounding box center [530, 396] width 17 height 16
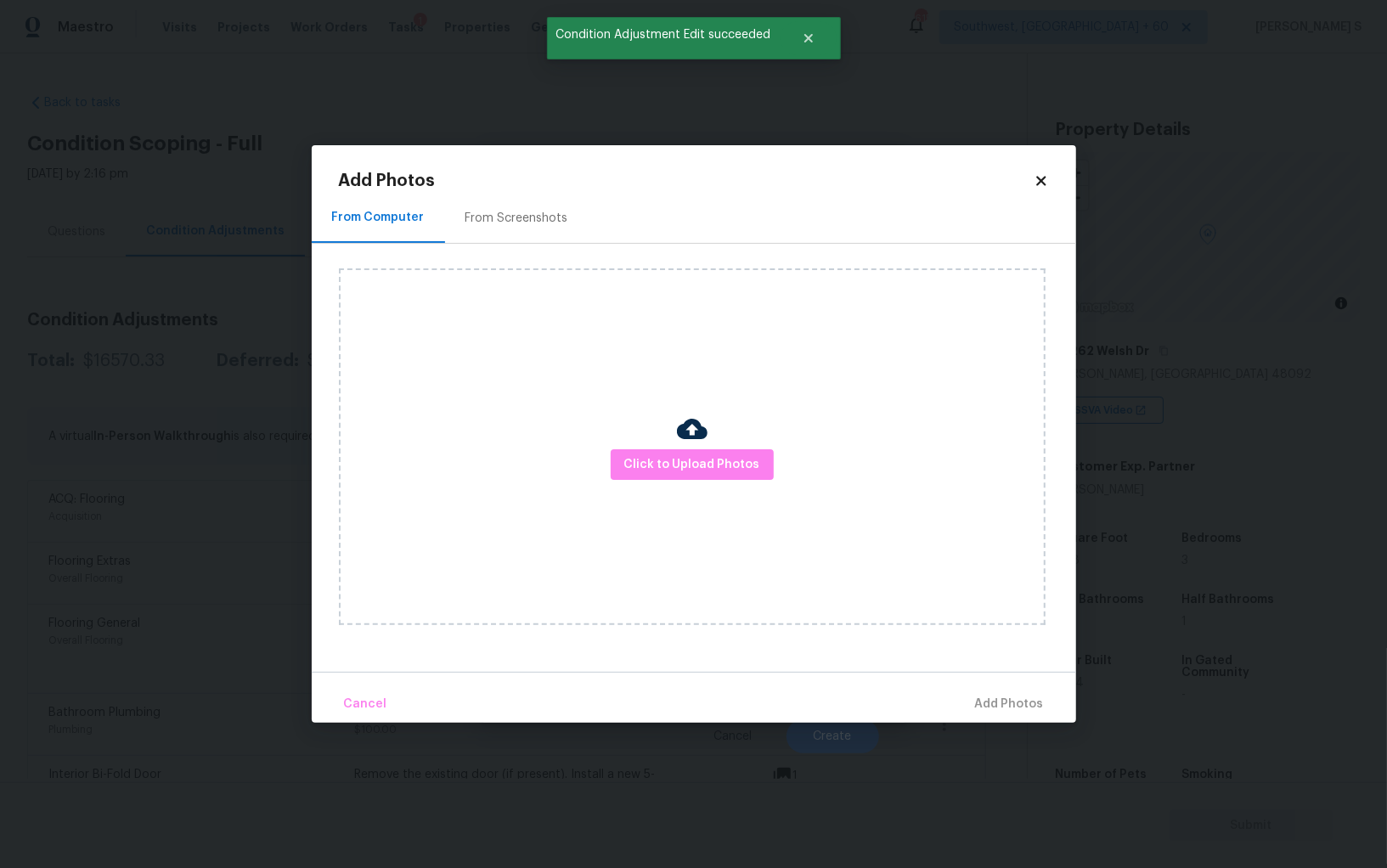
click at [546, 195] on div "From Screenshots" at bounding box center [516, 218] width 143 height 50
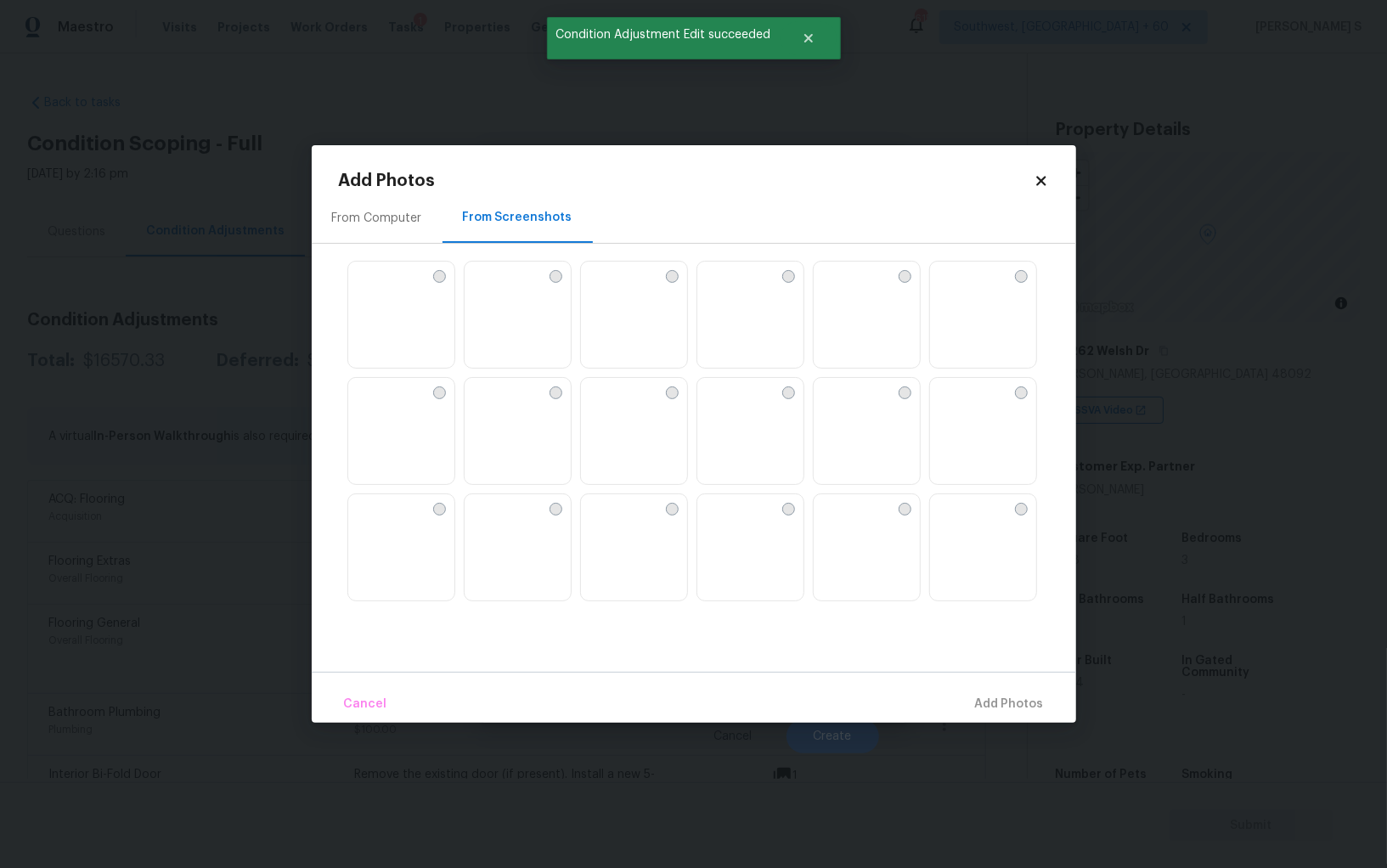
drag, startPoint x: 951, startPoint y: 534, endPoint x: 923, endPoint y: 534, distance: 28.0
click at [951, 521] on img at bounding box center [943, 507] width 27 height 27
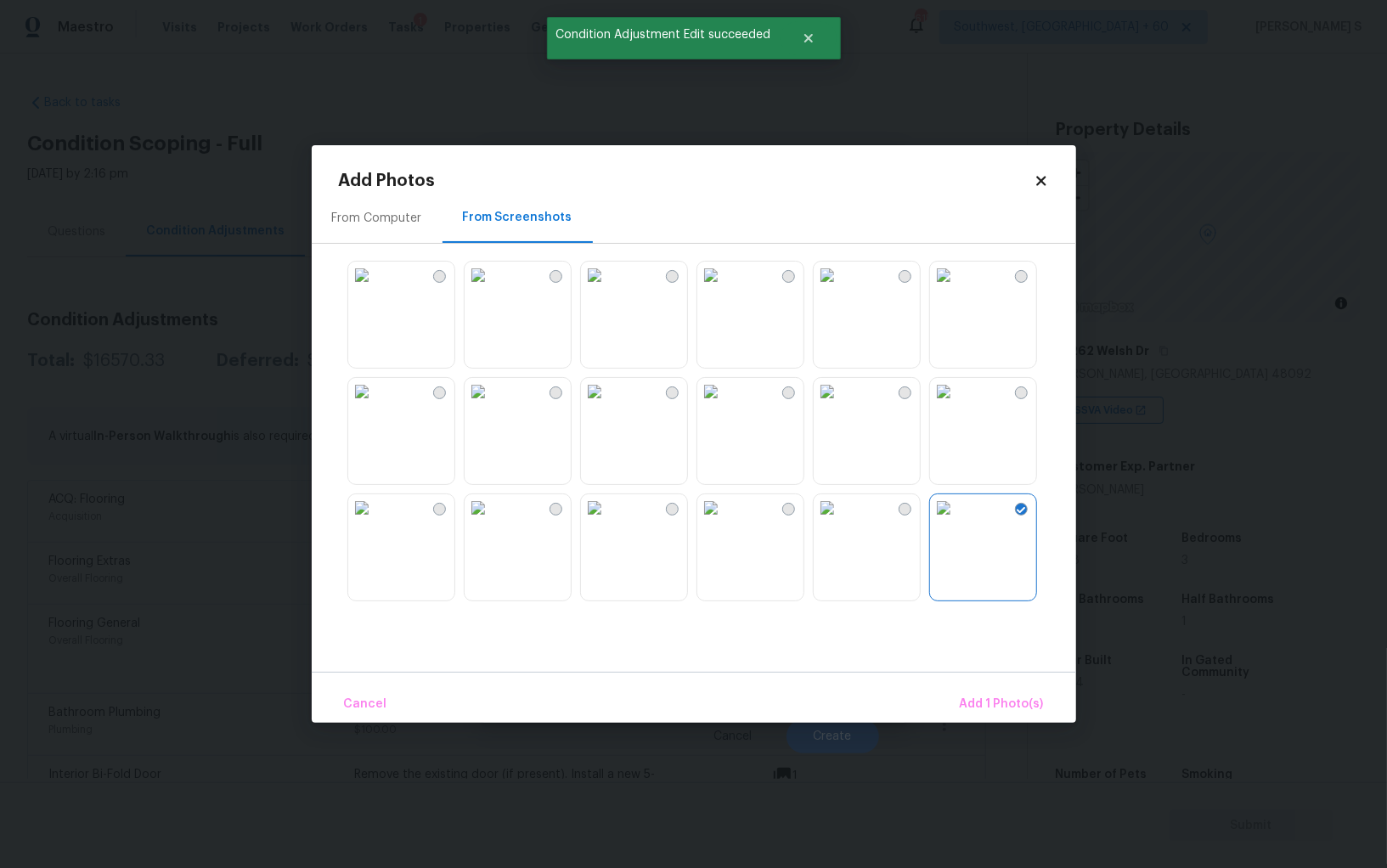
click at [841, 405] on img at bounding box center [826, 391] width 27 height 27
click at [808, 439] on div at bounding box center [707, 430] width 737 height 357
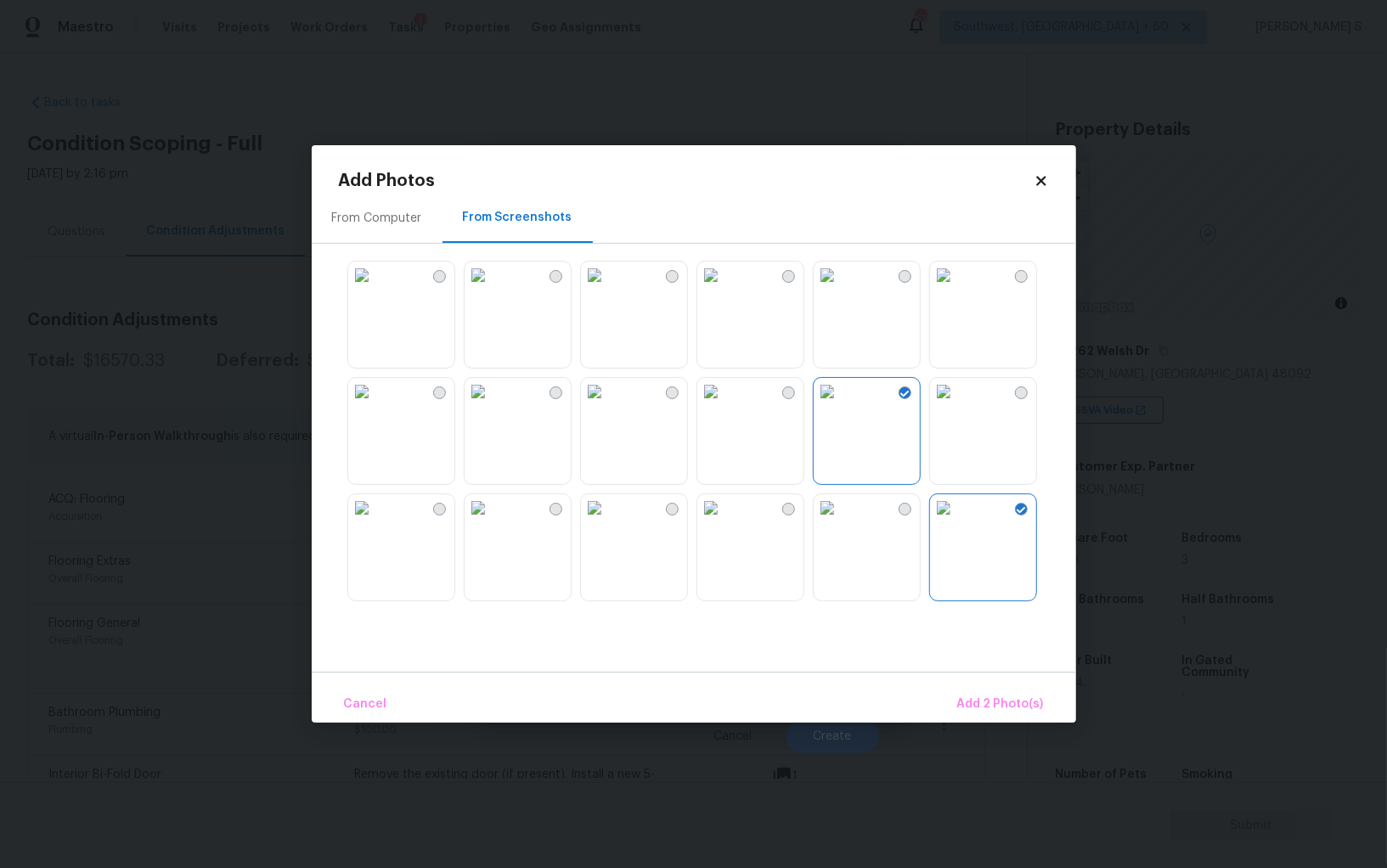
click at [725, 521] on img at bounding box center [710, 507] width 27 height 27
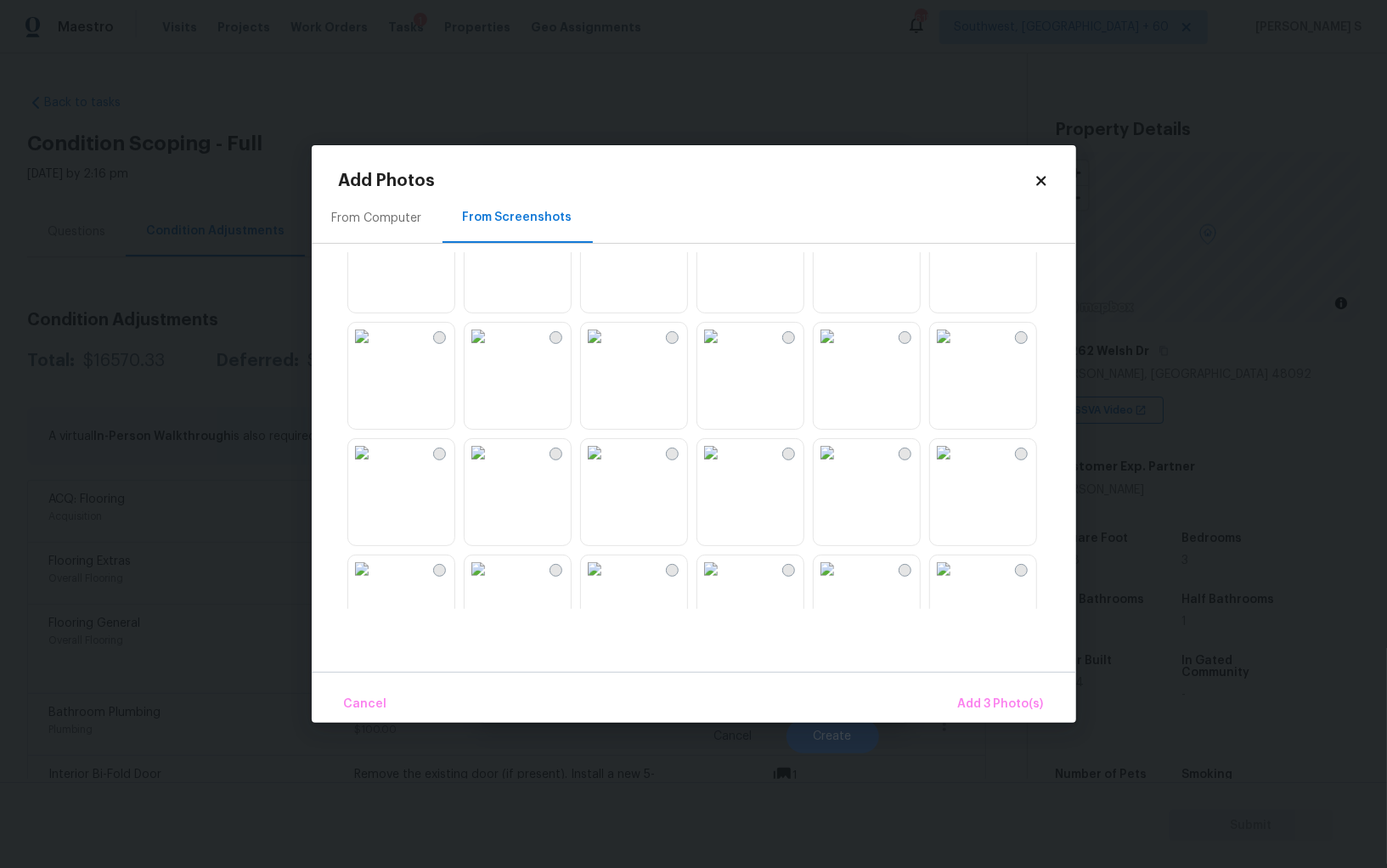
click at [725, 350] on img at bounding box center [710, 335] width 27 height 27
click at [725, 467] on img at bounding box center [710, 452] width 27 height 27
click at [608, 467] on img at bounding box center [594, 452] width 27 height 27
click at [586, 578] on img at bounding box center [594, 568] width 27 height 27
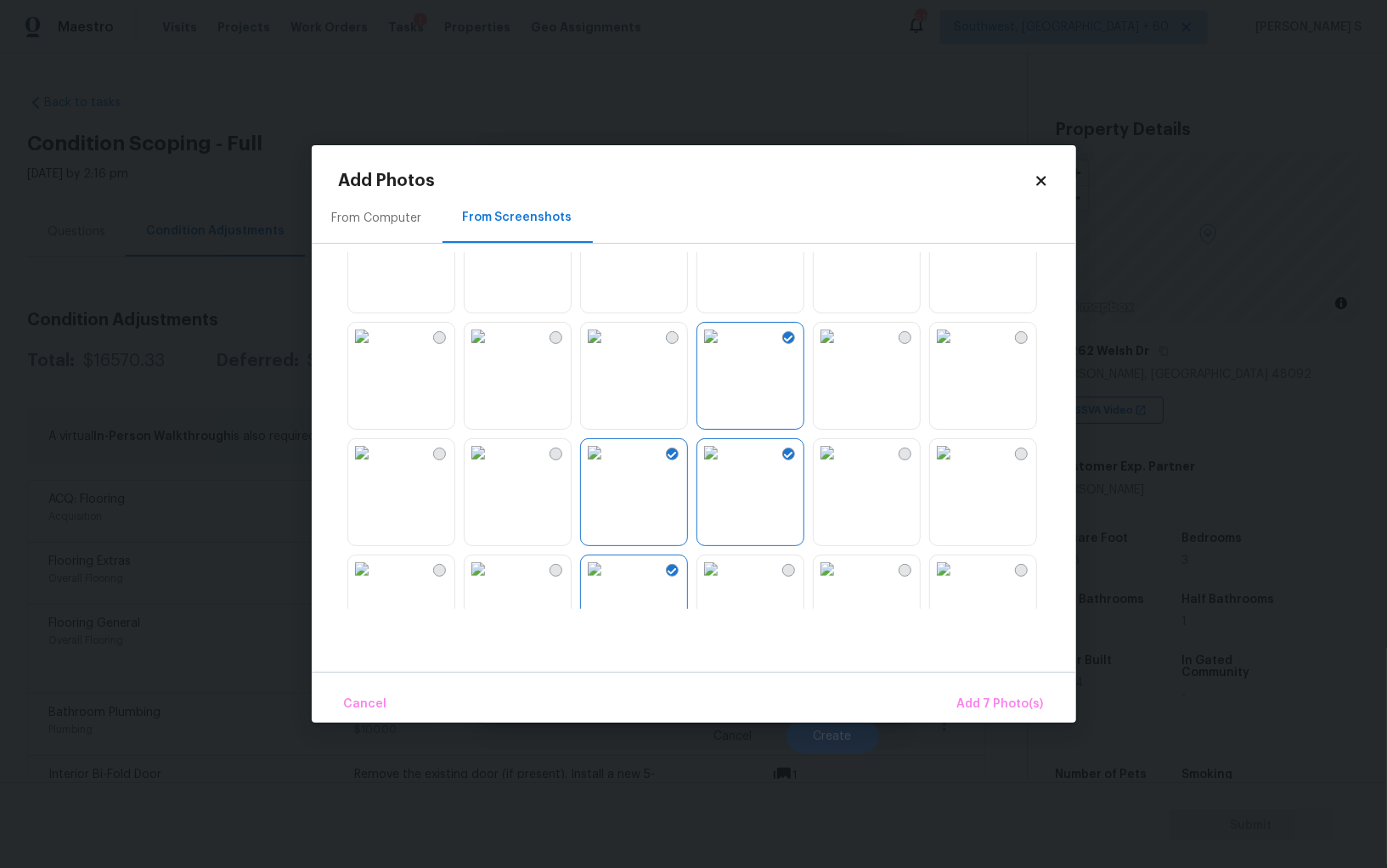
click at [492, 578] on img at bounding box center [478, 568] width 27 height 27
click at [357, 578] on img at bounding box center [362, 568] width 27 height 27
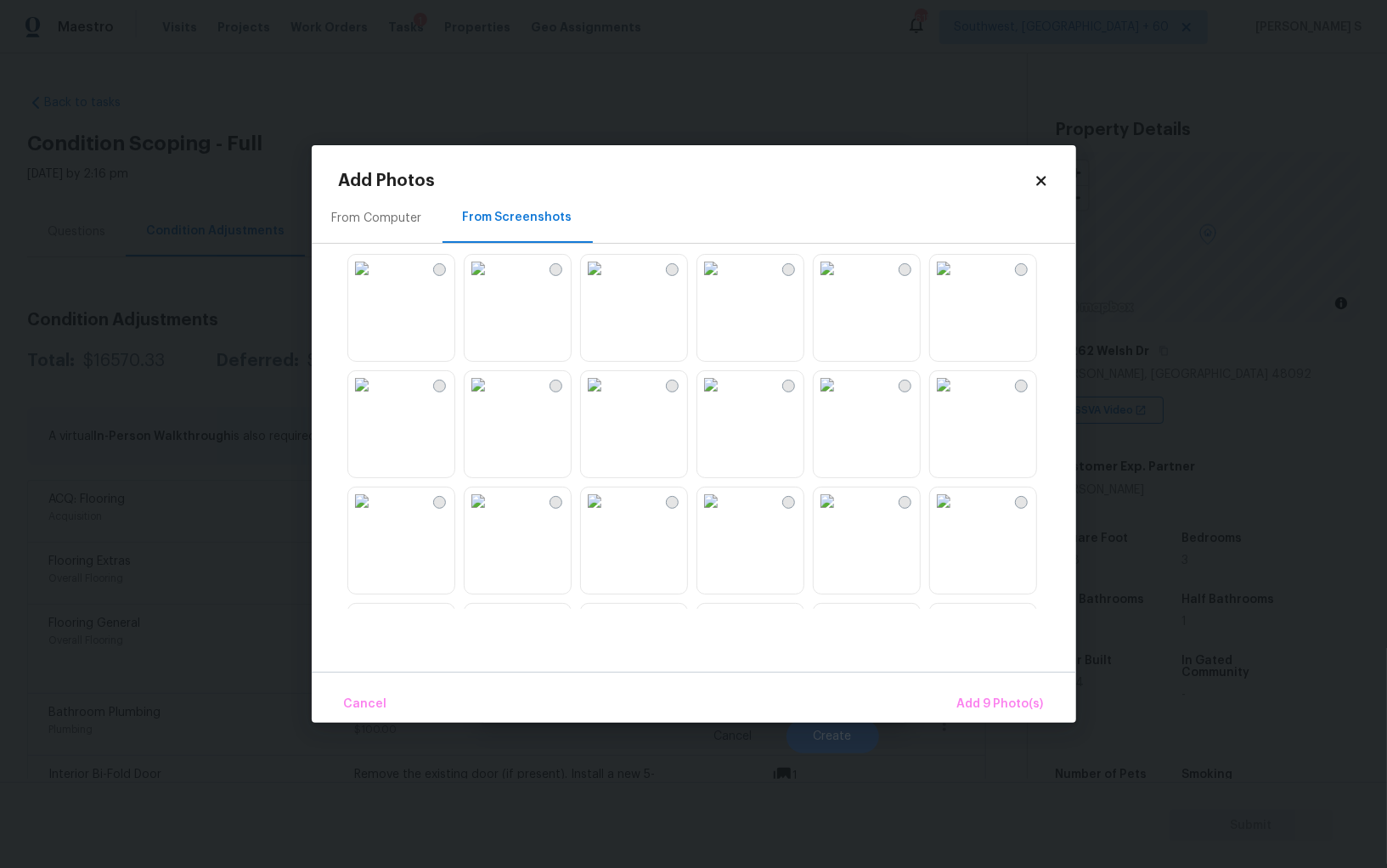
scroll to position [1621, 0]
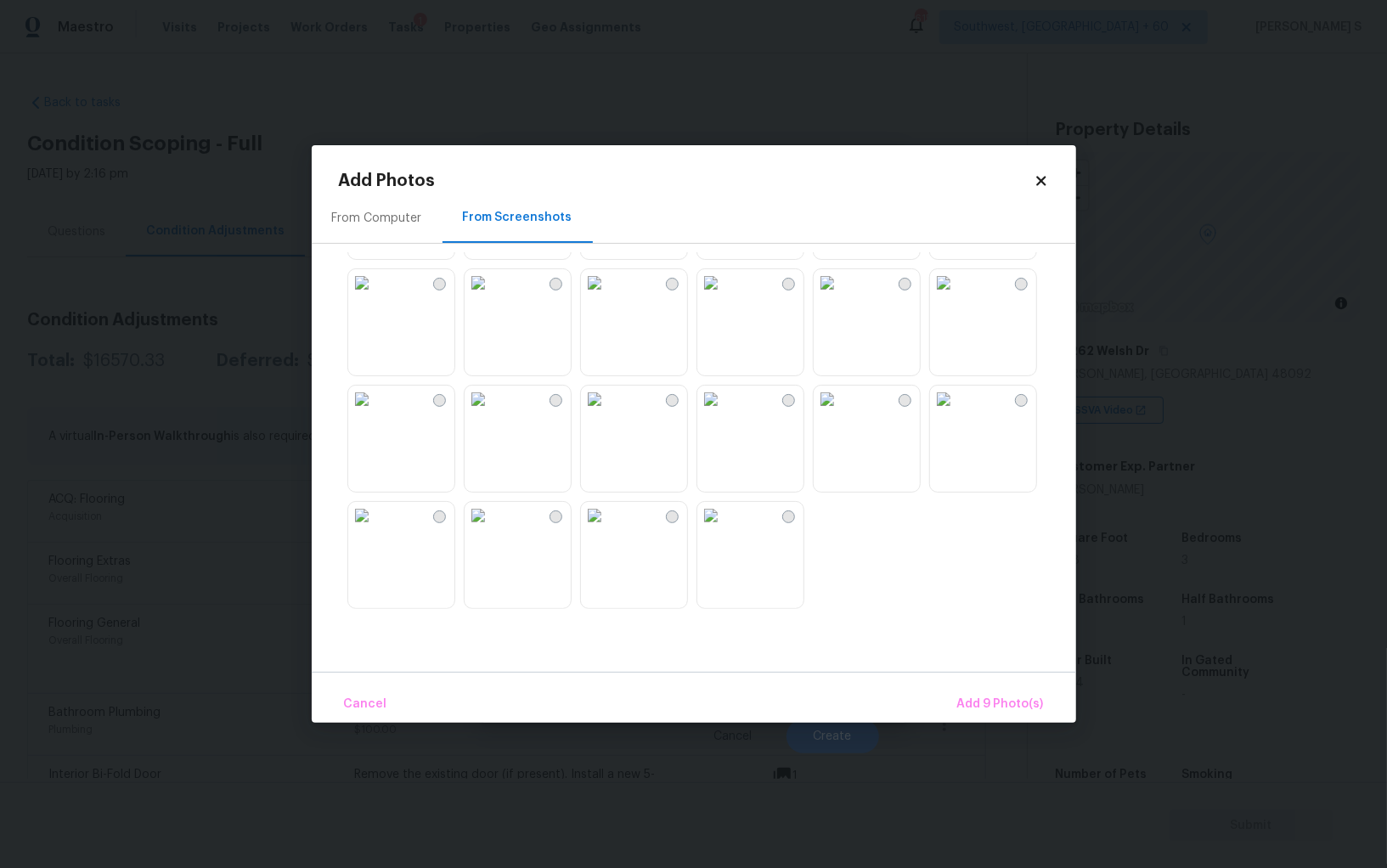
click at [608, 413] on img at bounding box center [594, 399] width 27 height 27
click at [492, 413] on img at bounding box center [478, 399] width 27 height 27
click at [725, 529] on img at bounding box center [710, 515] width 27 height 27
click at [1033, 702] on span "Add 12 Photo(s)" at bounding box center [999, 705] width 92 height 21
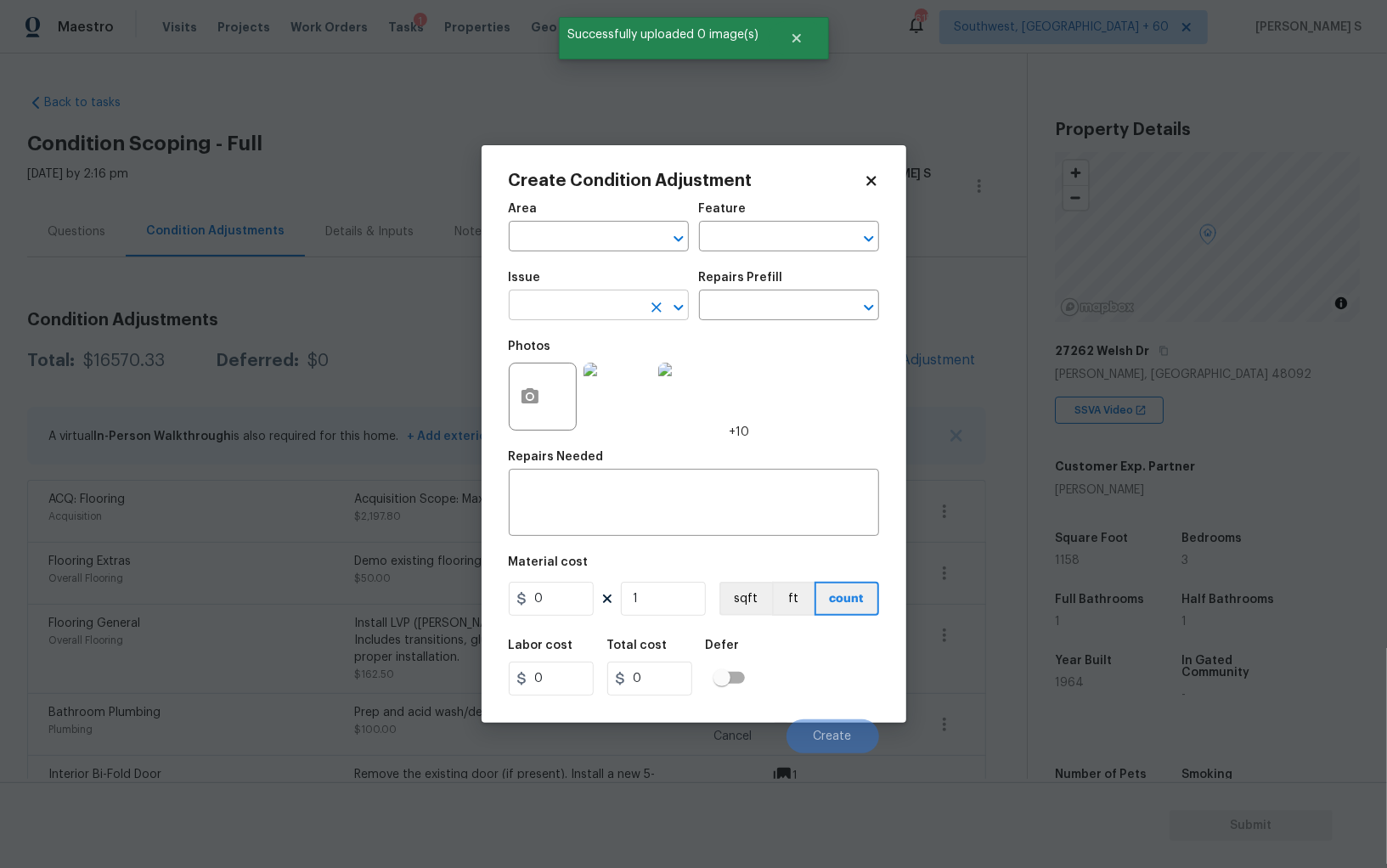
click at [632, 318] on input "text" at bounding box center [574, 307] width 132 height 26
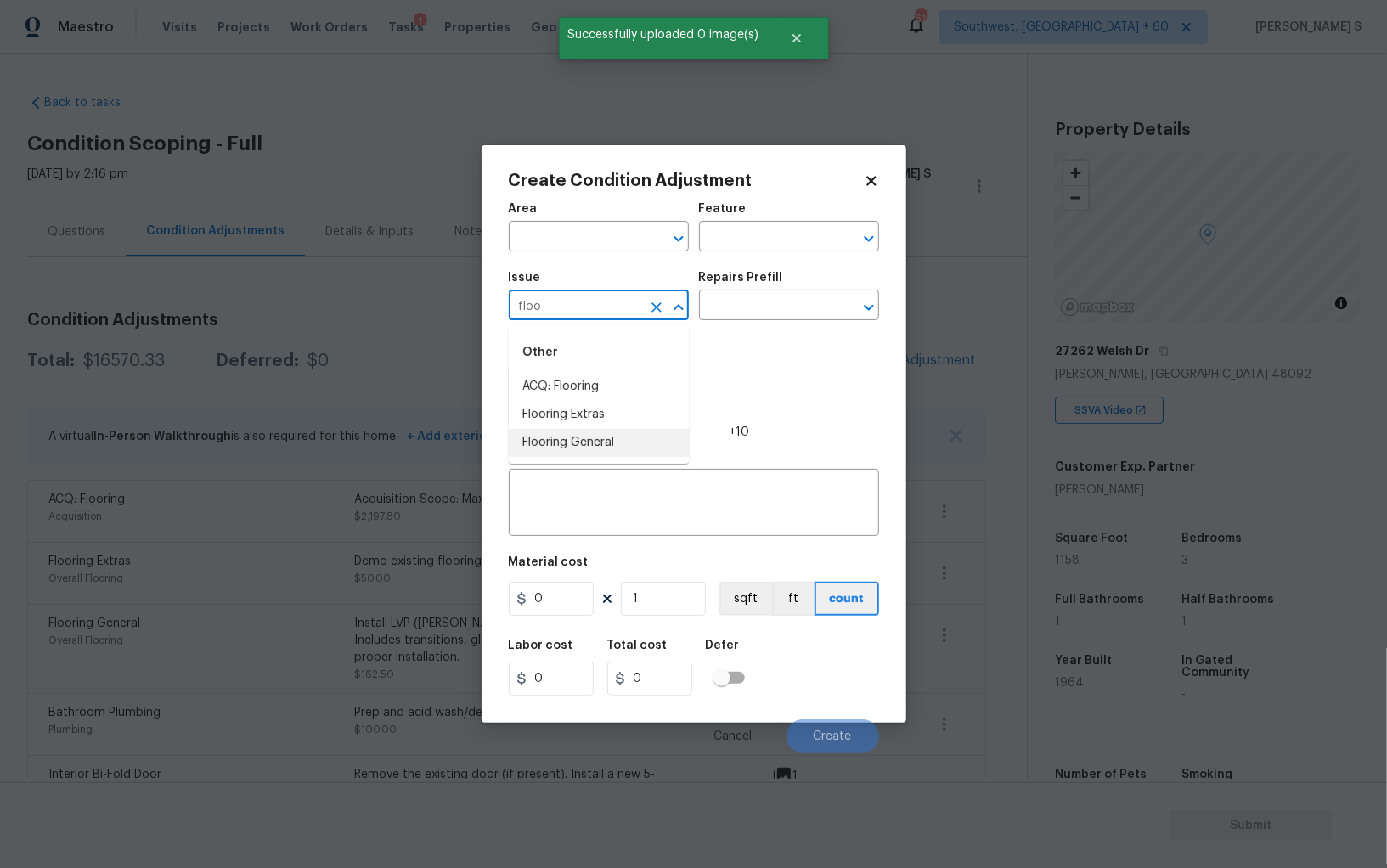
type input "floo"
type input "ACQ: Paint"
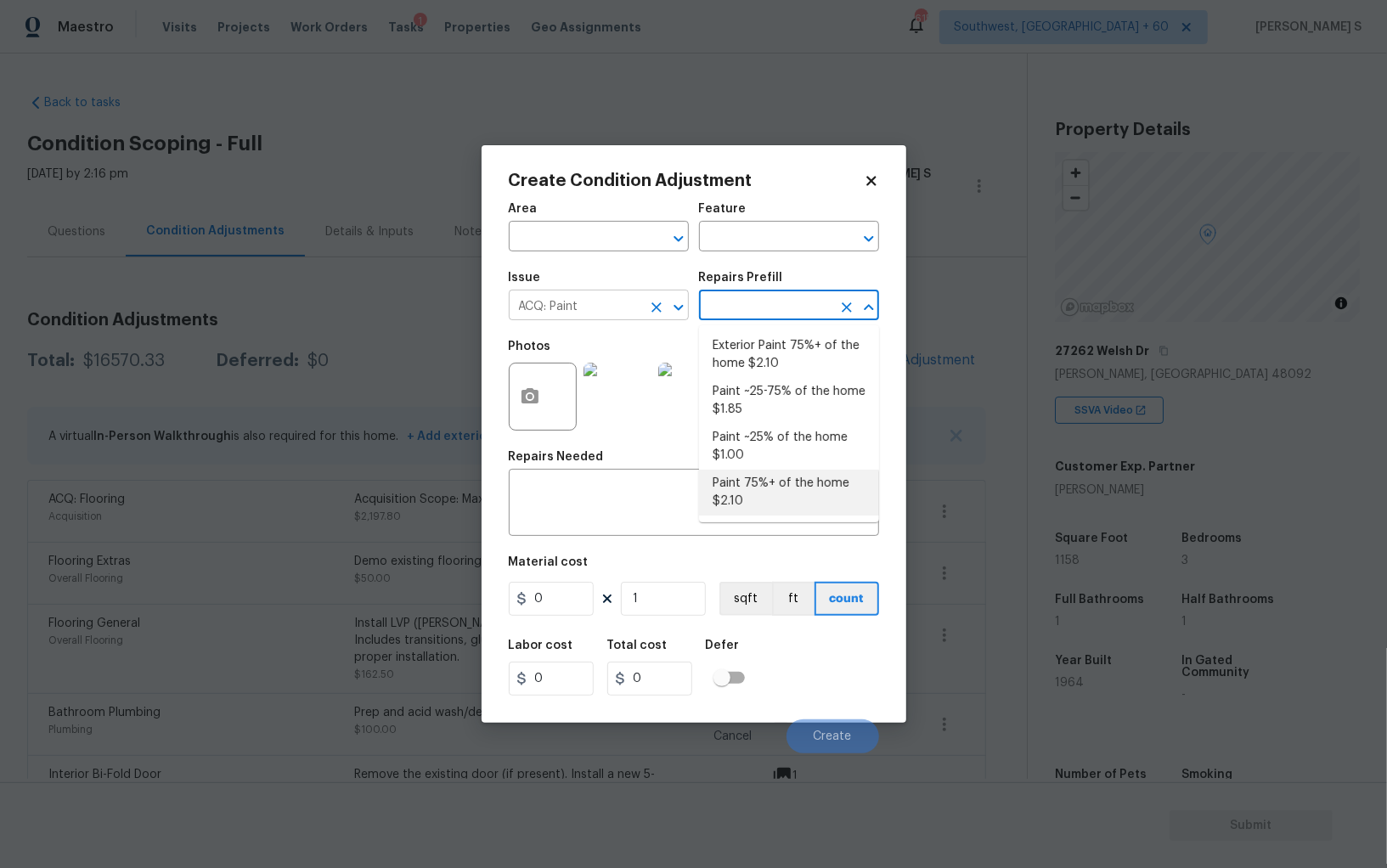
type input "Acquisition"
type textarea "Acquisition Scope: 75%+ of the home will likely require interior paint"
type input "2.1"
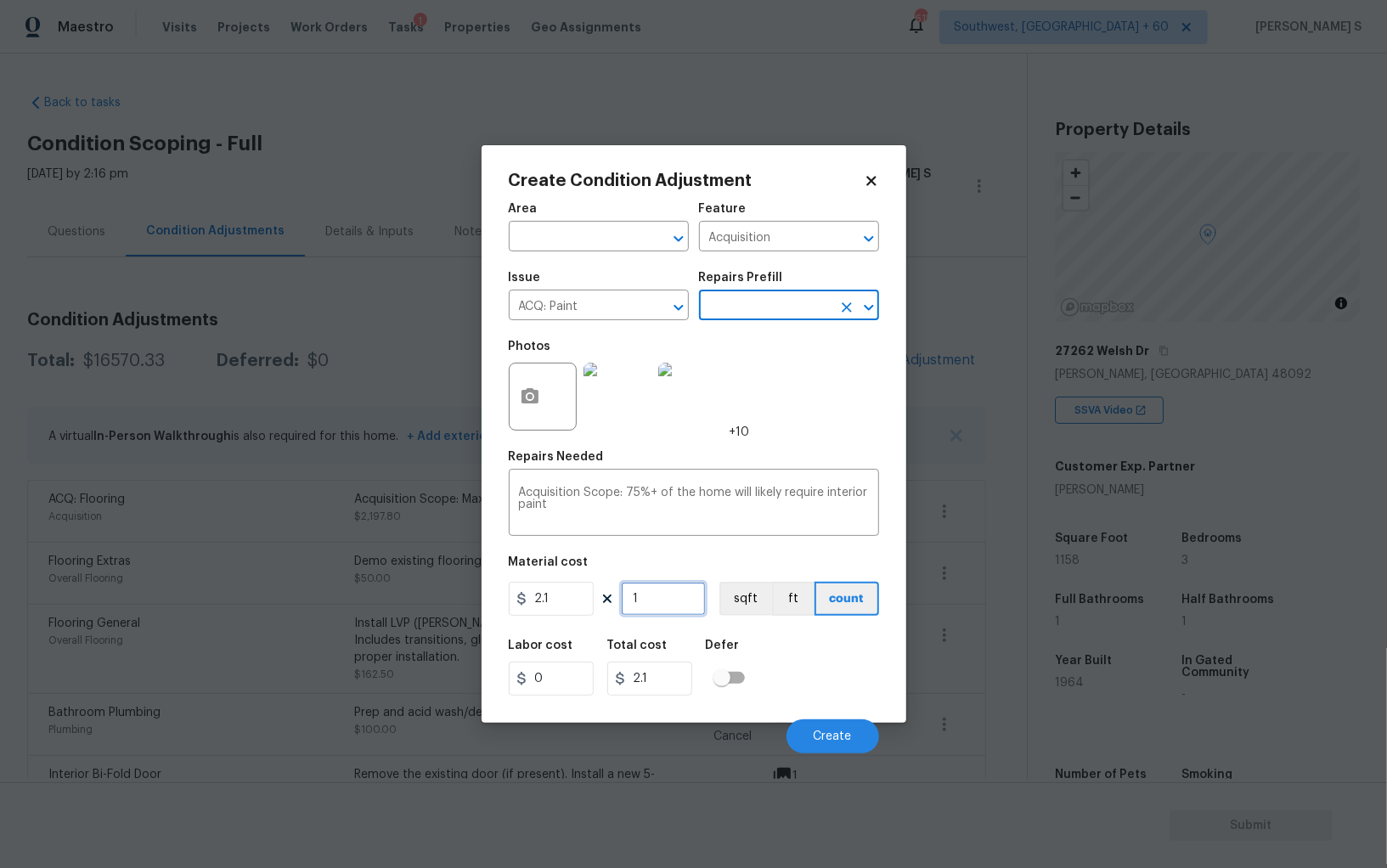
click at [689, 599] on input "1" at bounding box center [664, 599] width 85 height 34
paste input "text"
type input "11"
type input "23.1"
type input "116"
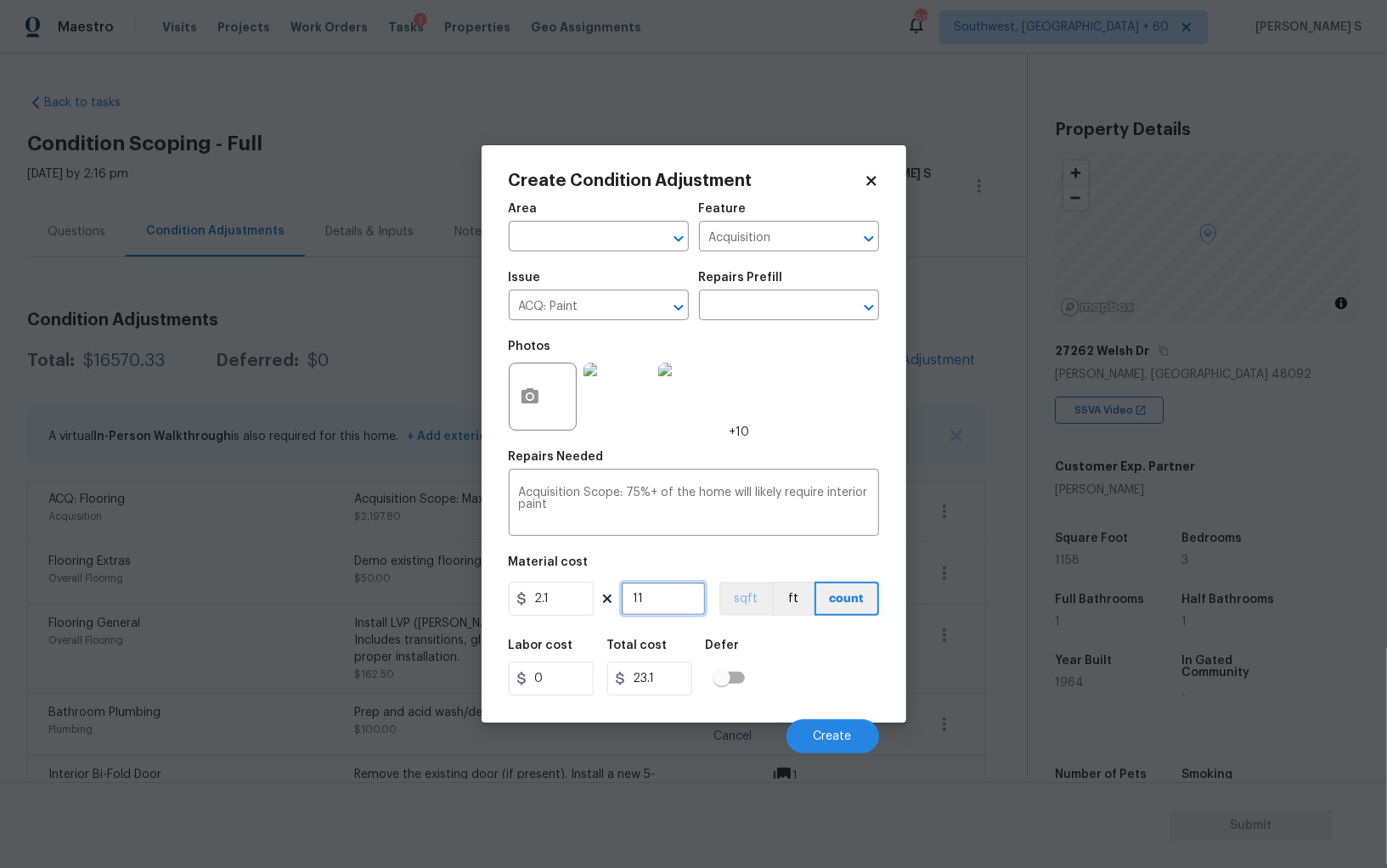
type input "243.6"
type input "1160"
type input "2436"
type input "1160"
click at [756, 613] on button "sqft" at bounding box center [746, 599] width 53 height 34
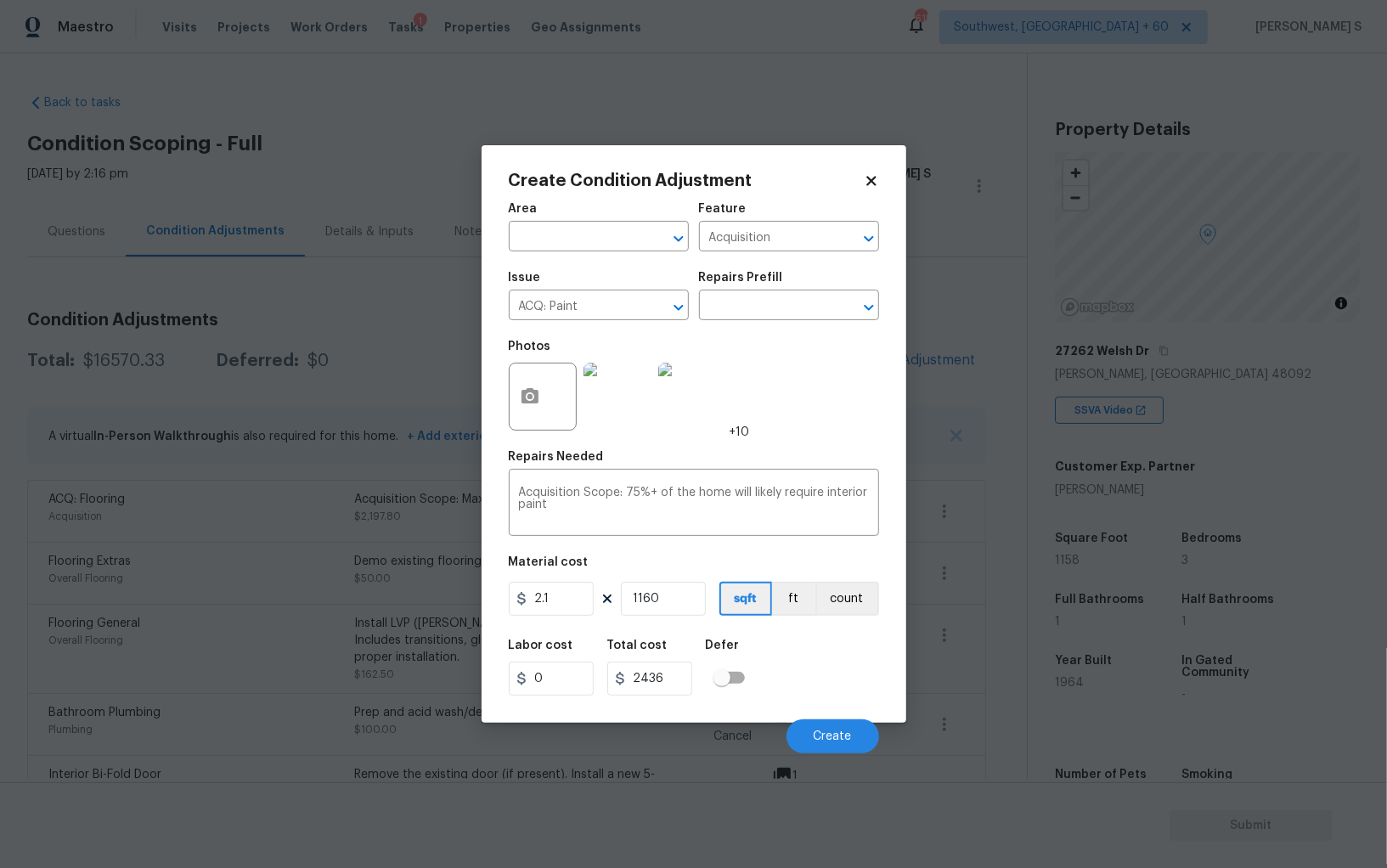
click at [806, 695] on div "Labor cost 0 Total cost 2436 Defer" at bounding box center [694, 667] width 370 height 76
click at [840, 729] on button "Create" at bounding box center [833, 736] width 93 height 34
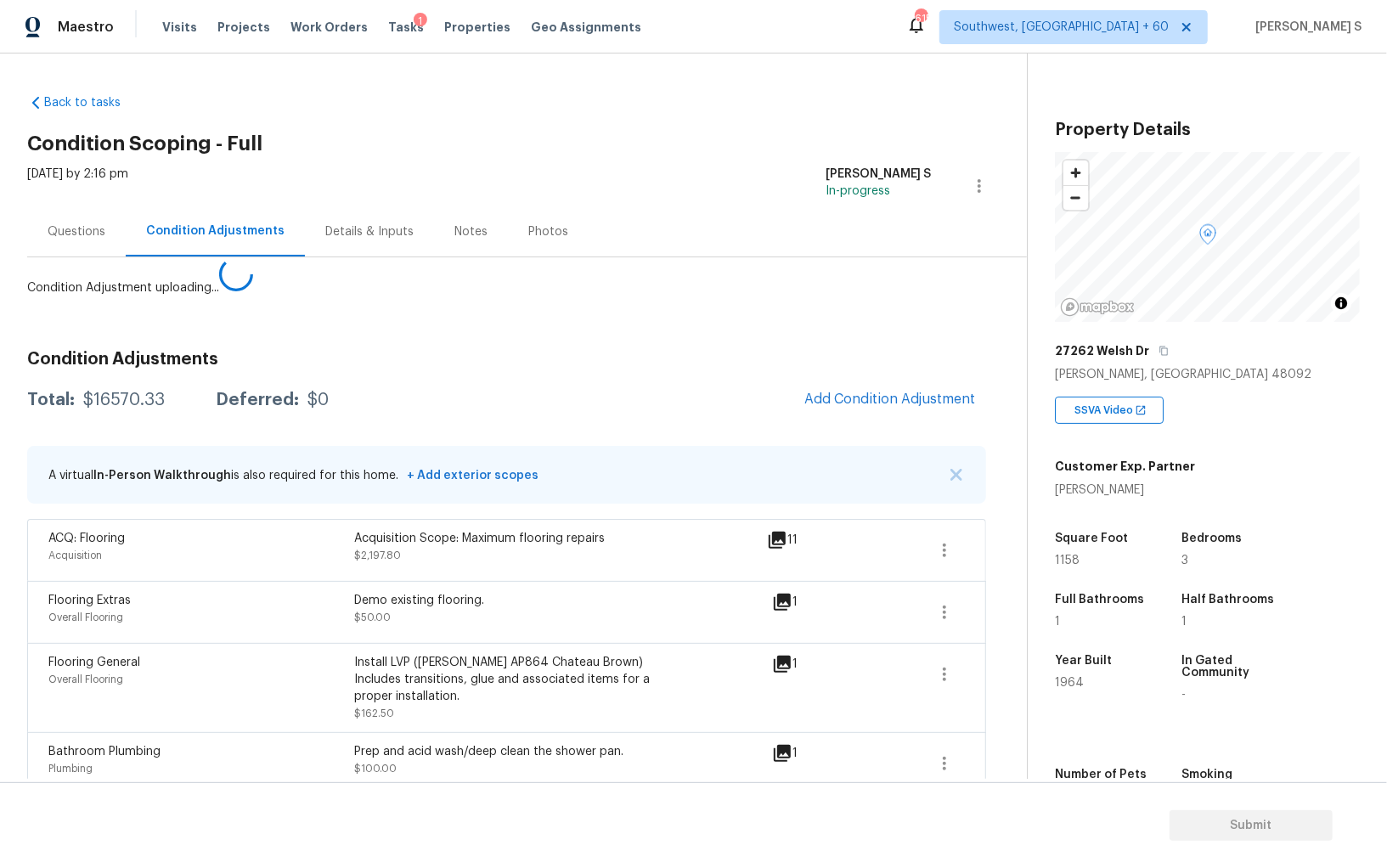
click at [388, 645] on body "Maestro Visits Projects Work Orders Tasks 1 Properties Geo Assignments 615 Sout…" at bounding box center [694, 434] width 1387 height 868
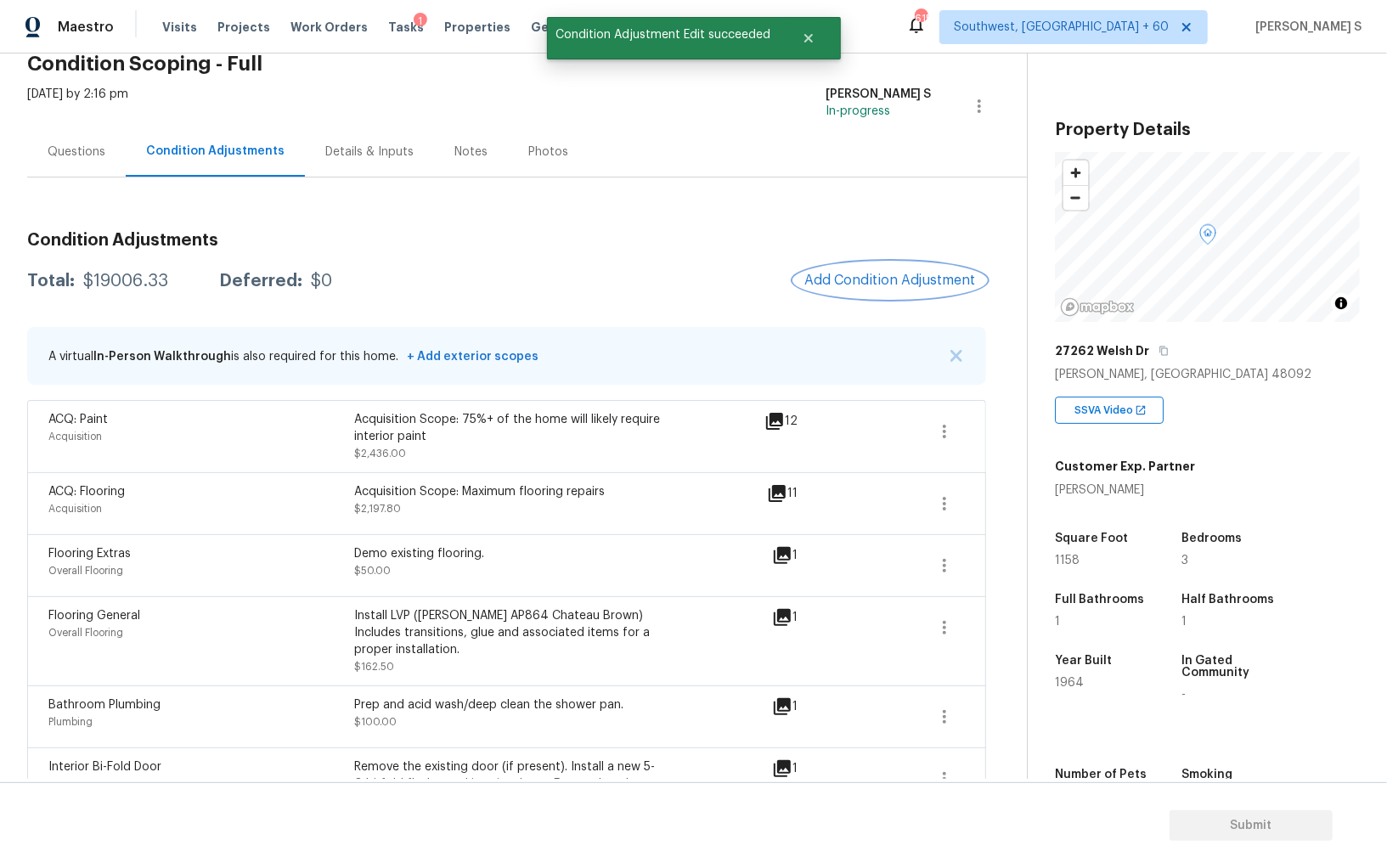
scroll to position [0, 0]
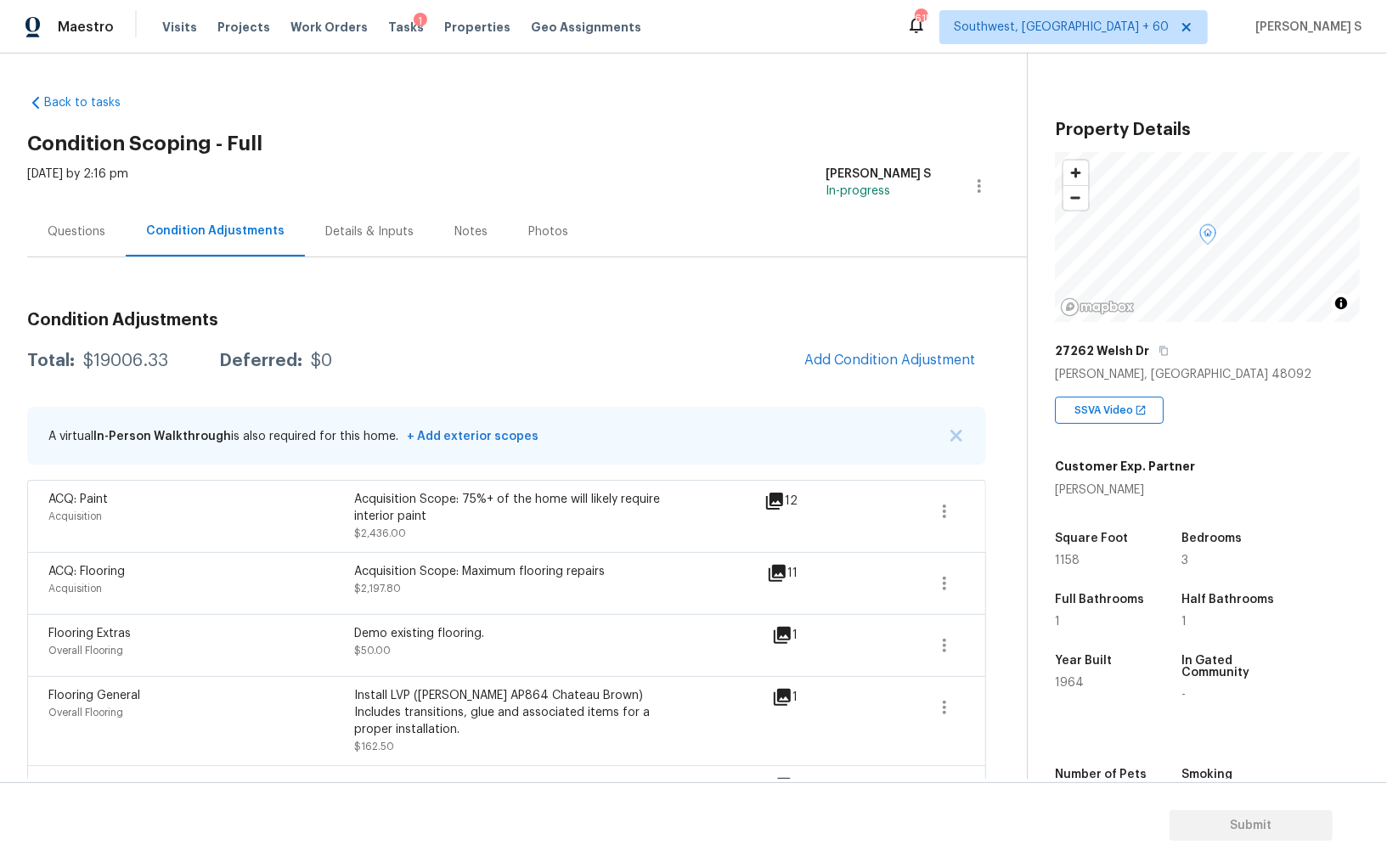
click at [133, 361] on div "$19006.33" at bounding box center [126, 361] width 85 height 17
copy div "19006.33"
click at [86, 234] on div "Questions" at bounding box center [76, 232] width 57 height 17
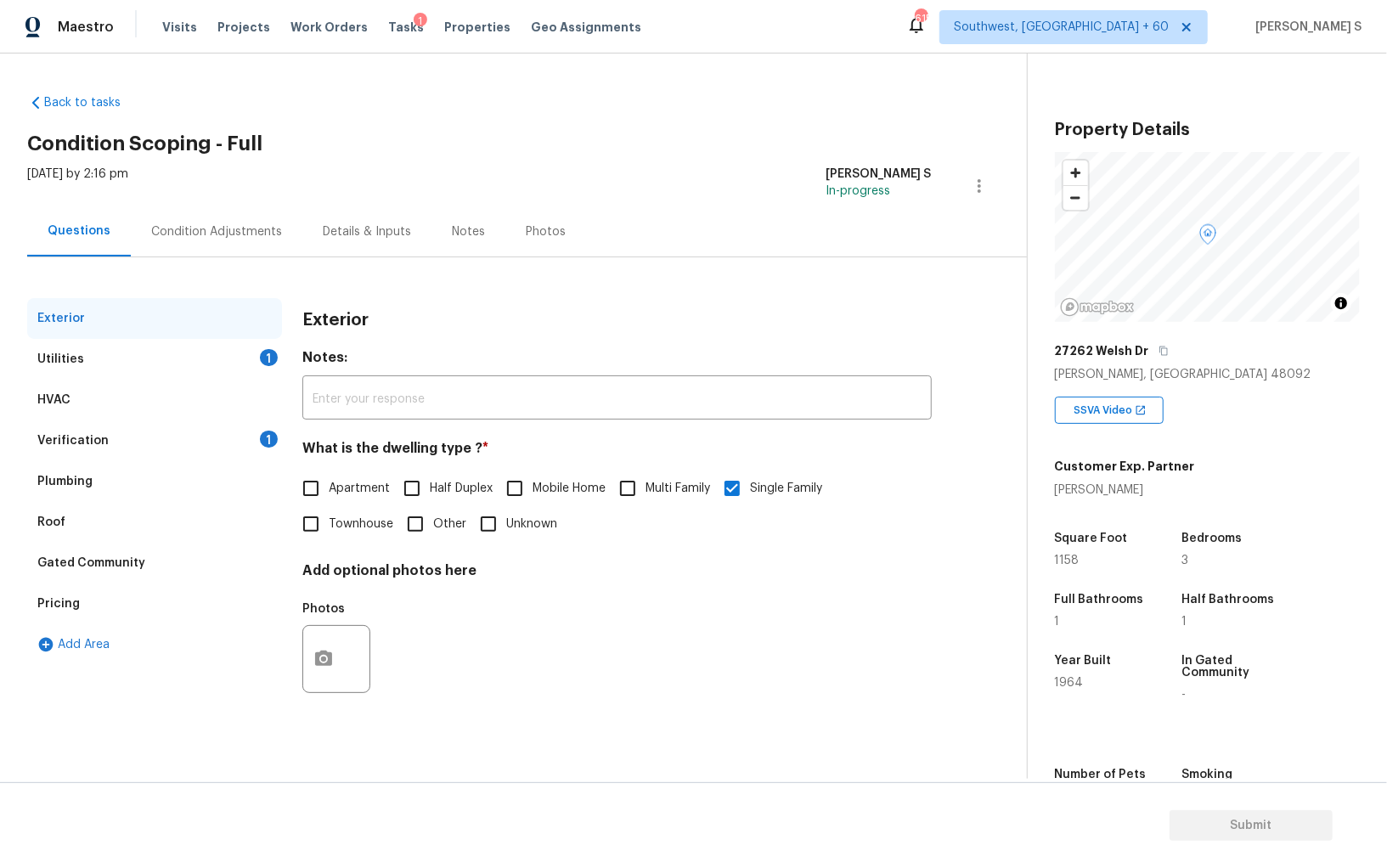
click at [267, 440] on div "1" at bounding box center [269, 440] width 18 height 17
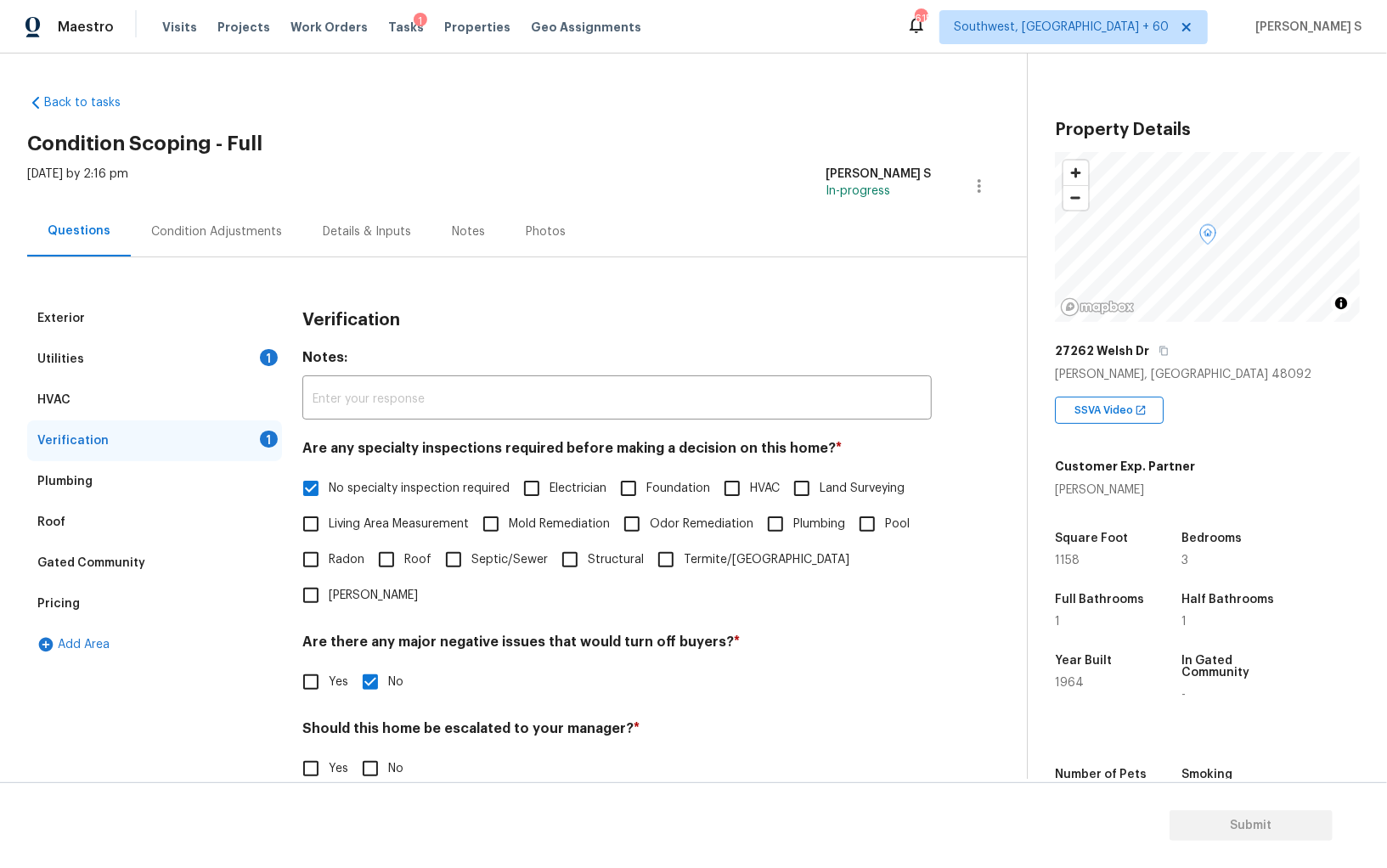
scroll to position [101, 0]
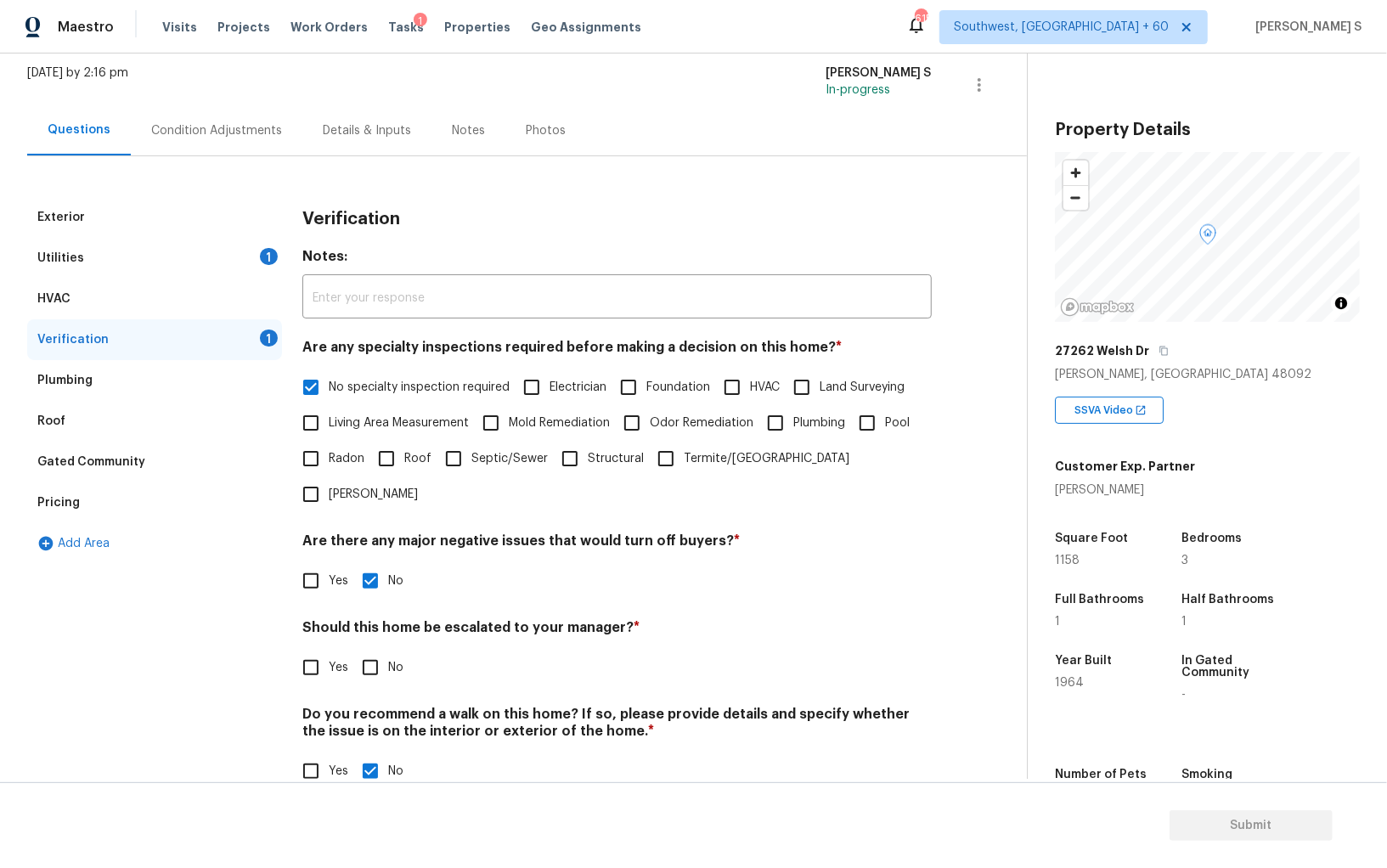
click at [372, 650] on input "No" at bounding box center [370, 667] width 36 height 36
checkbox input "true"
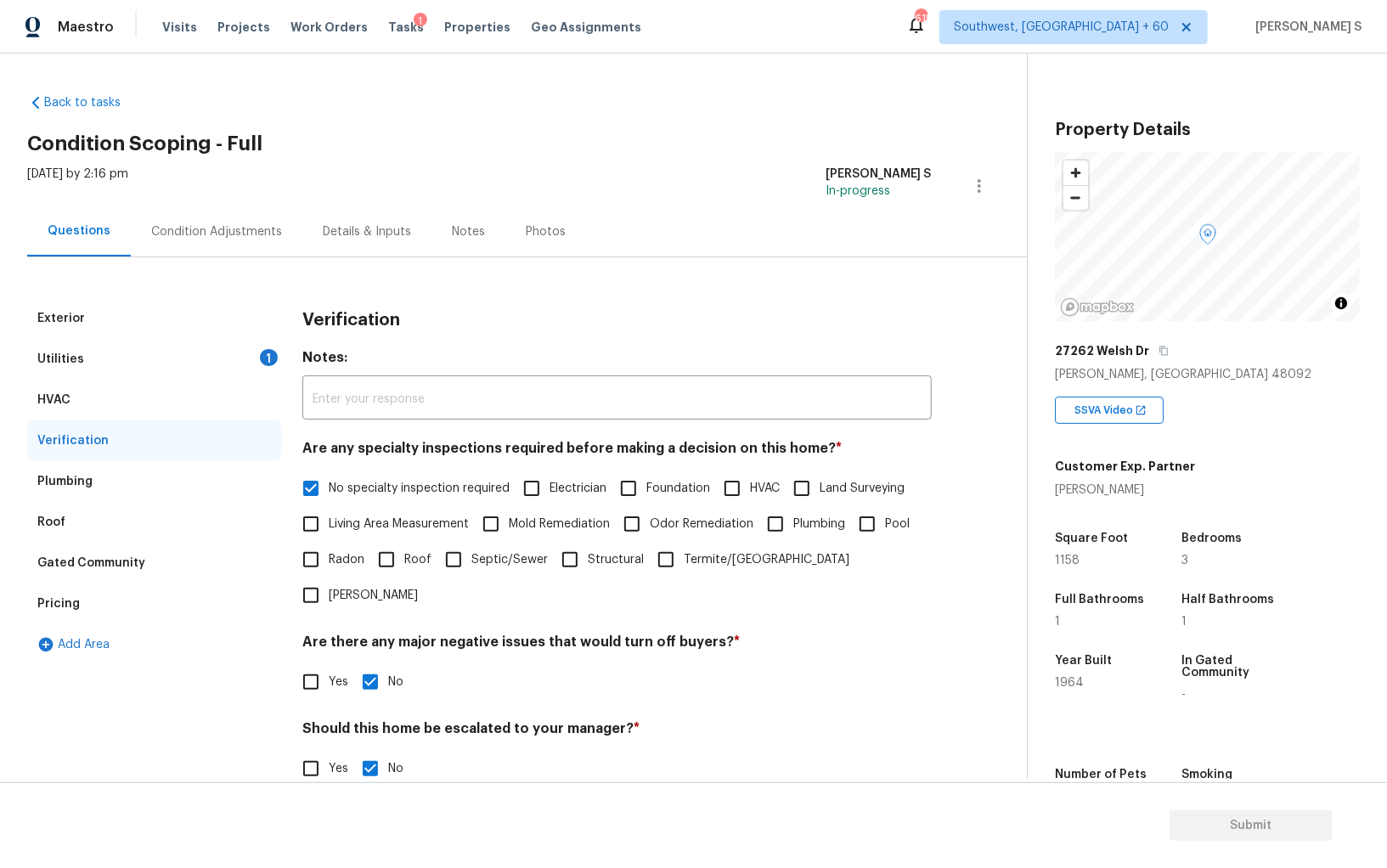
click at [258, 361] on div "Utilities 1" at bounding box center [154, 359] width 255 height 41
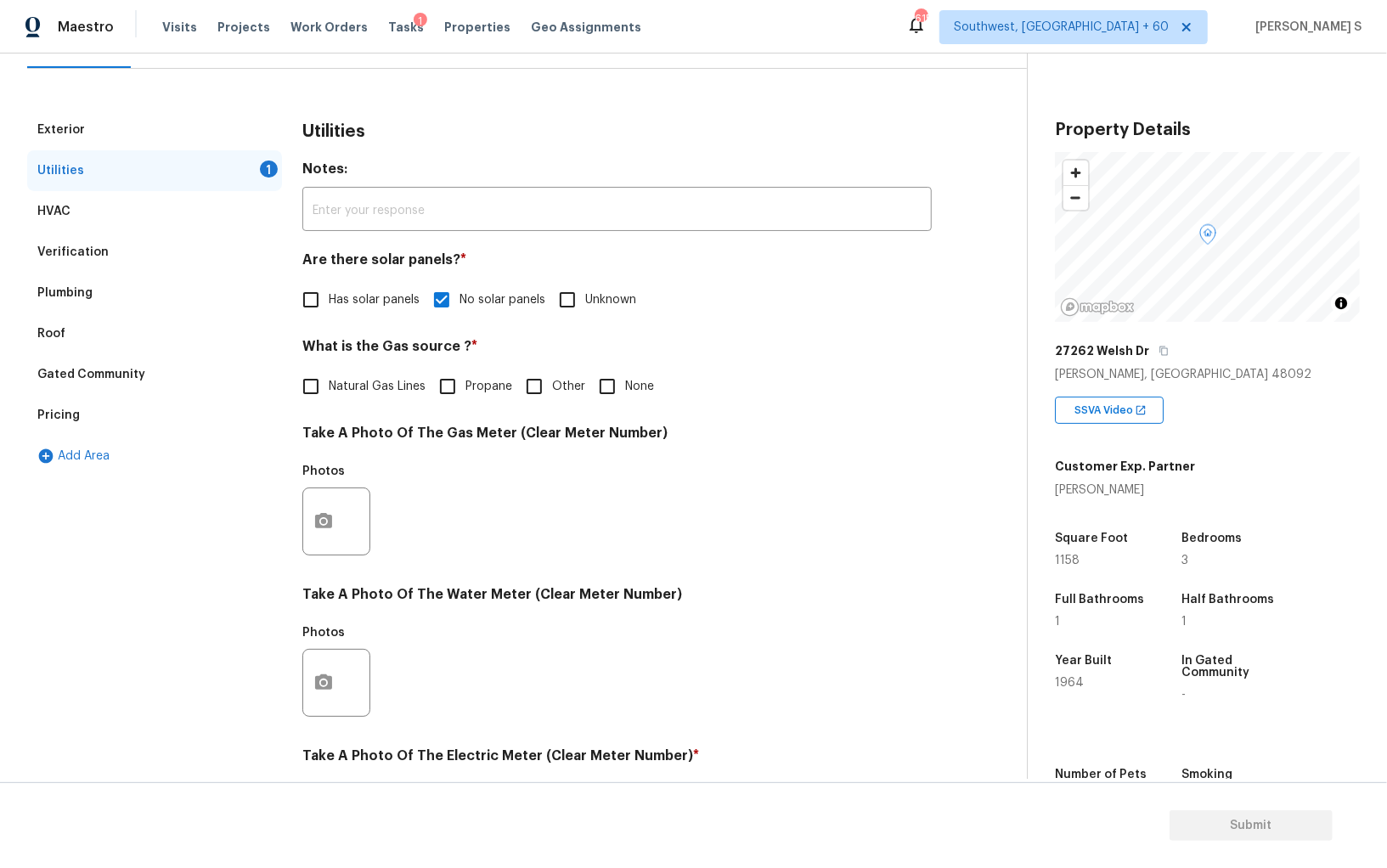
scroll to position [389, 0]
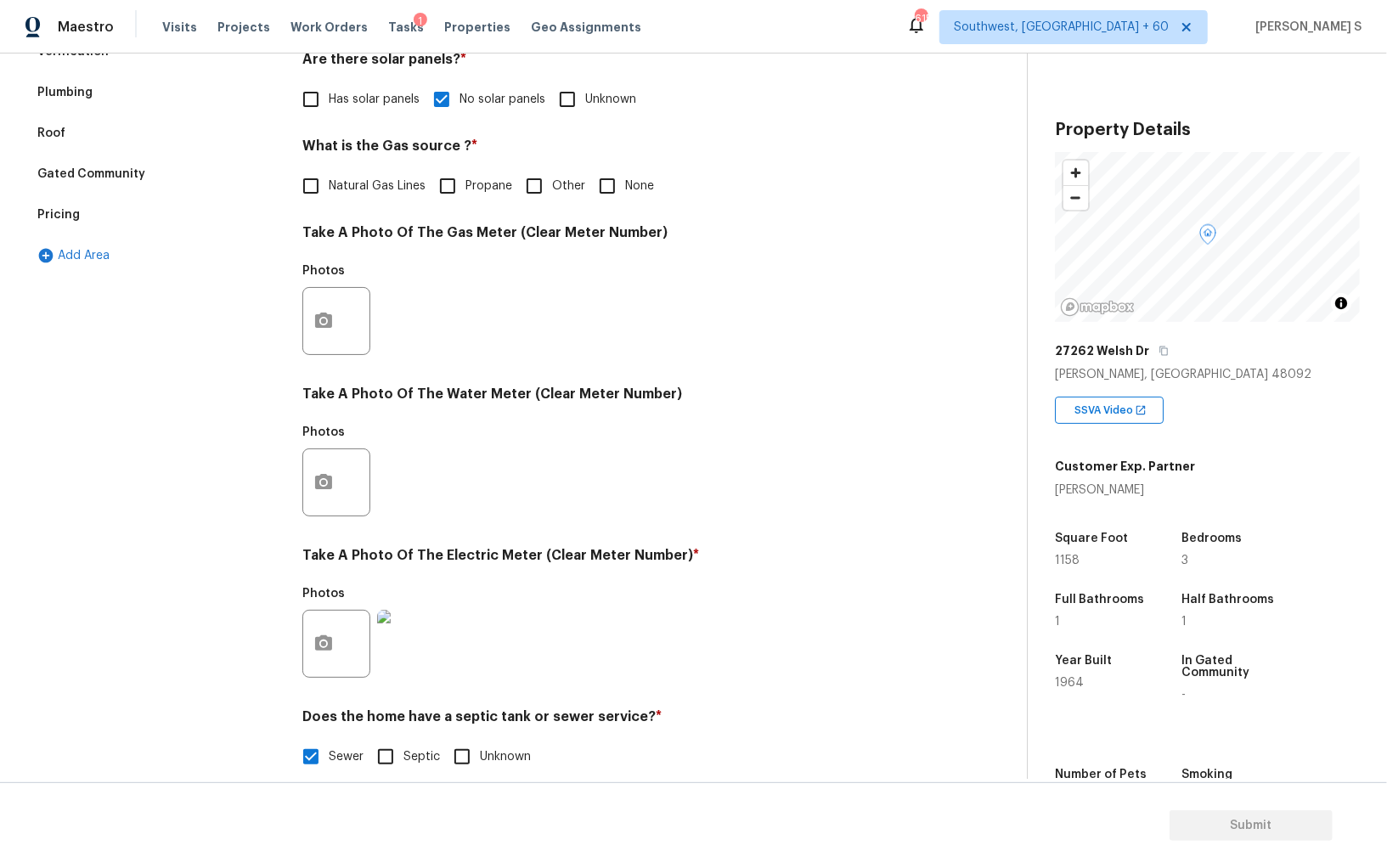
click at [613, 182] on input "None" at bounding box center [607, 186] width 36 height 36
checkbox input "true"
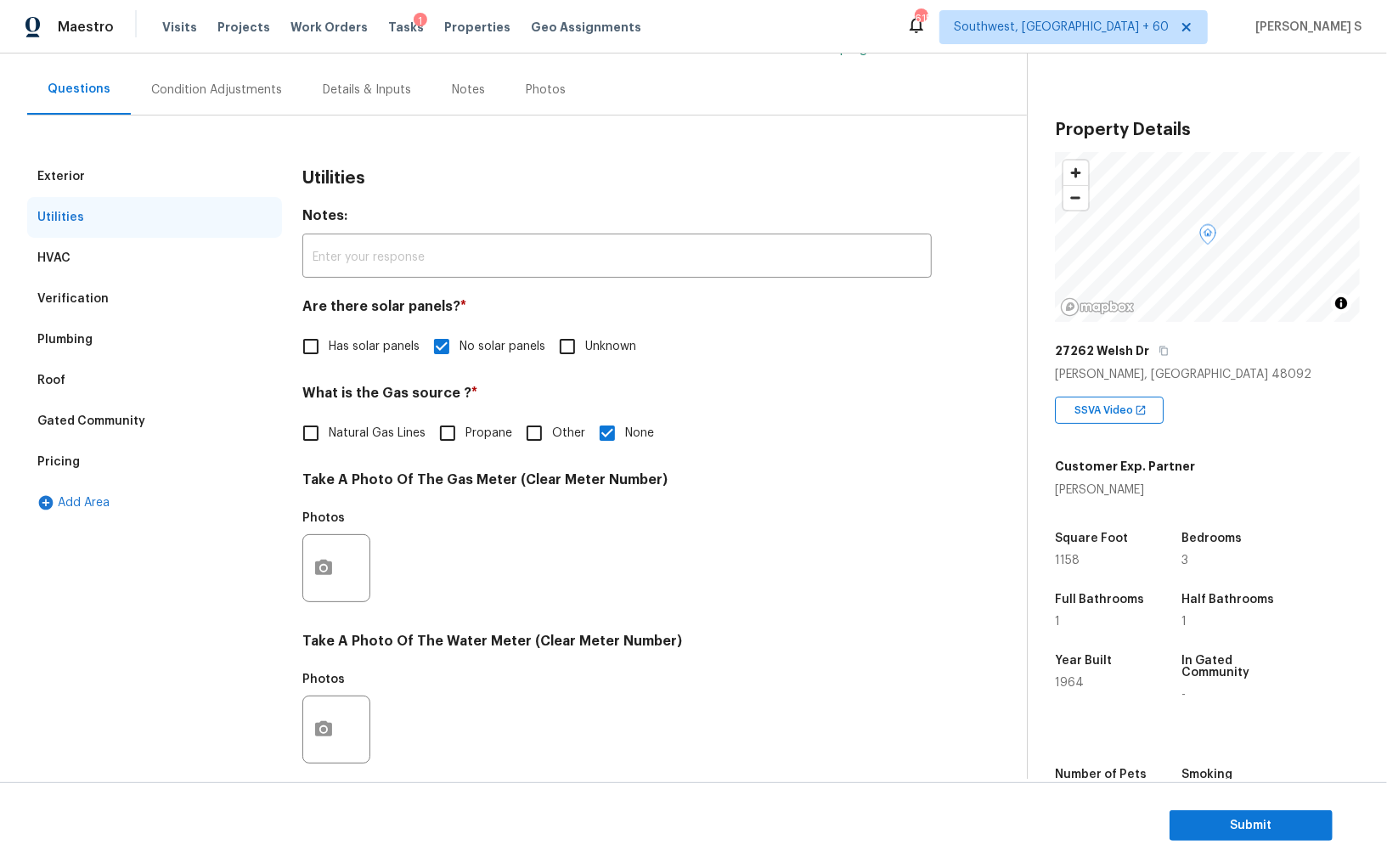
scroll to position [0, 0]
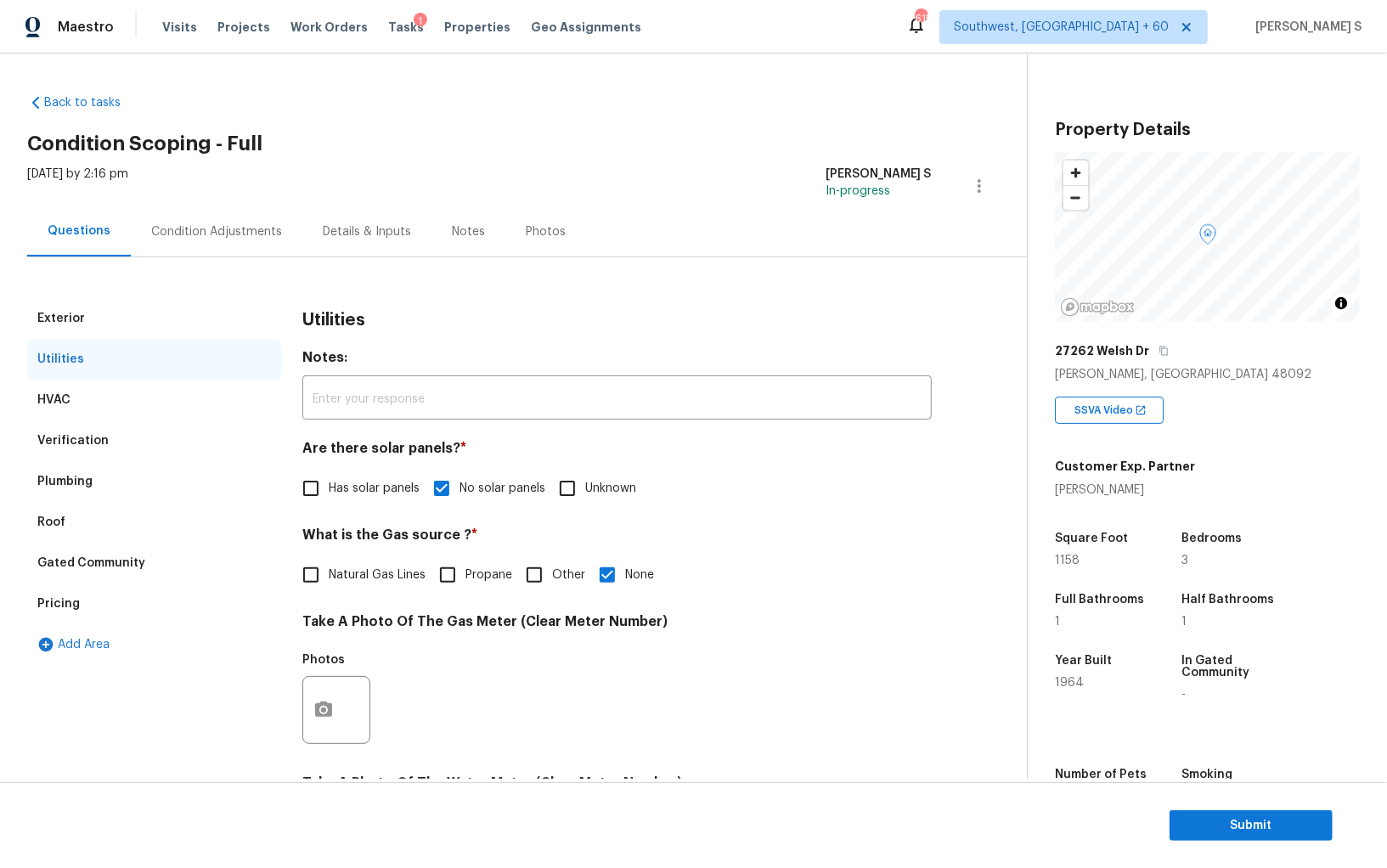
click at [81, 618] on div "Pricing" at bounding box center [154, 603] width 255 height 41
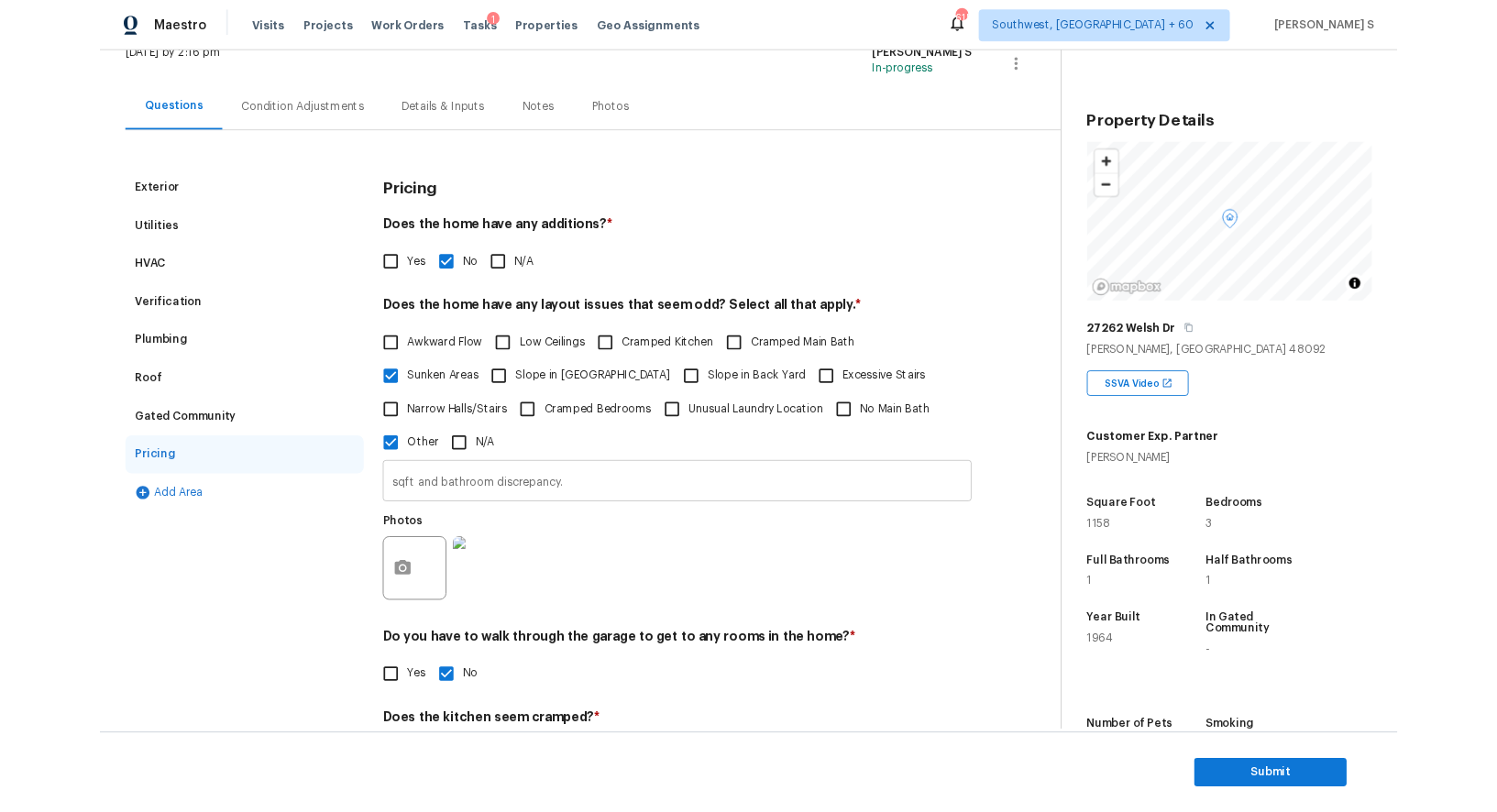
scroll to position [89, 0]
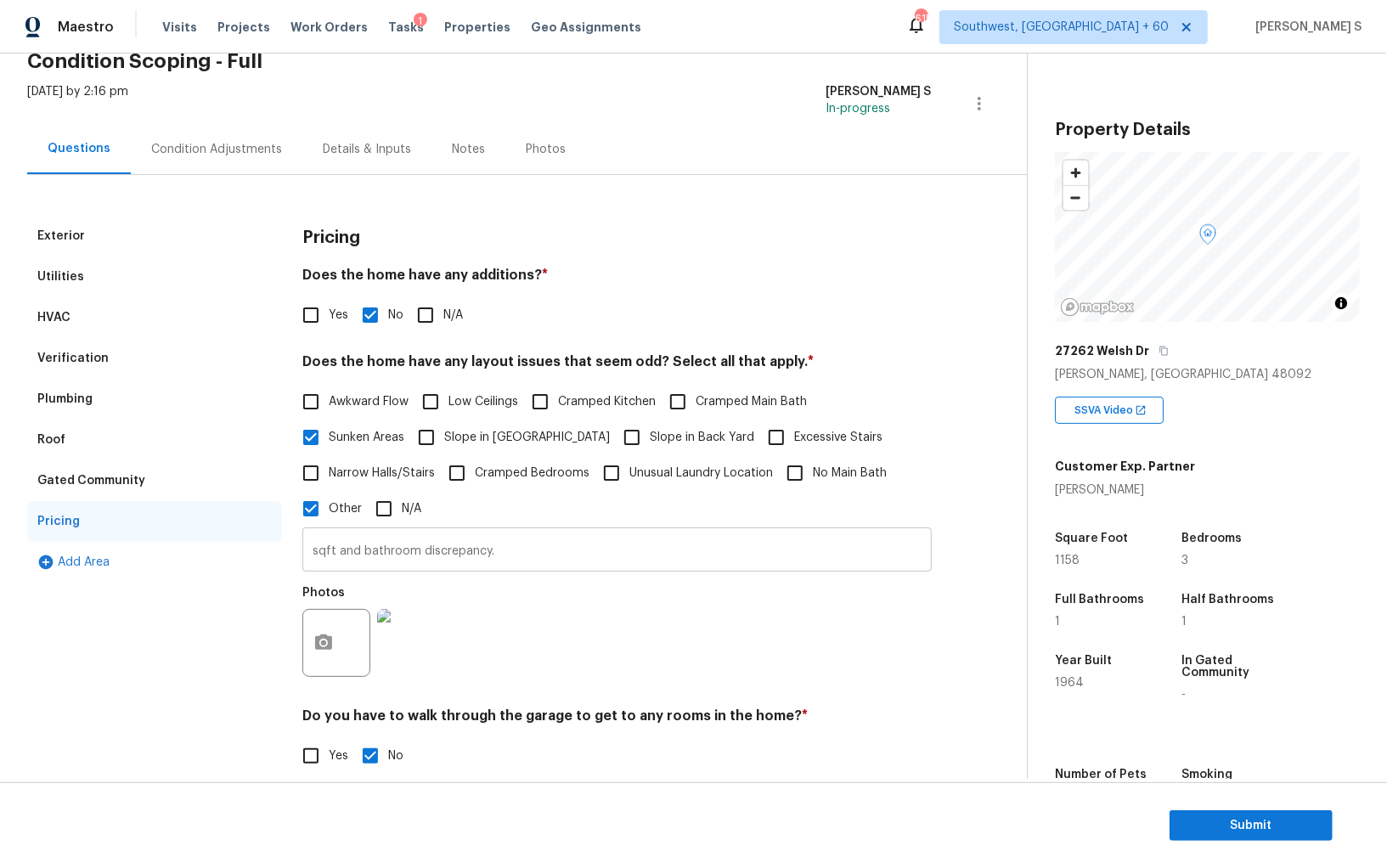
click at [433, 554] on input "sqft and bathroom discrepancy." at bounding box center [617, 552] width 629 height 40
click at [268, 153] on div "Condition Adjustments" at bounding box center [216, 149] width 131 height 17
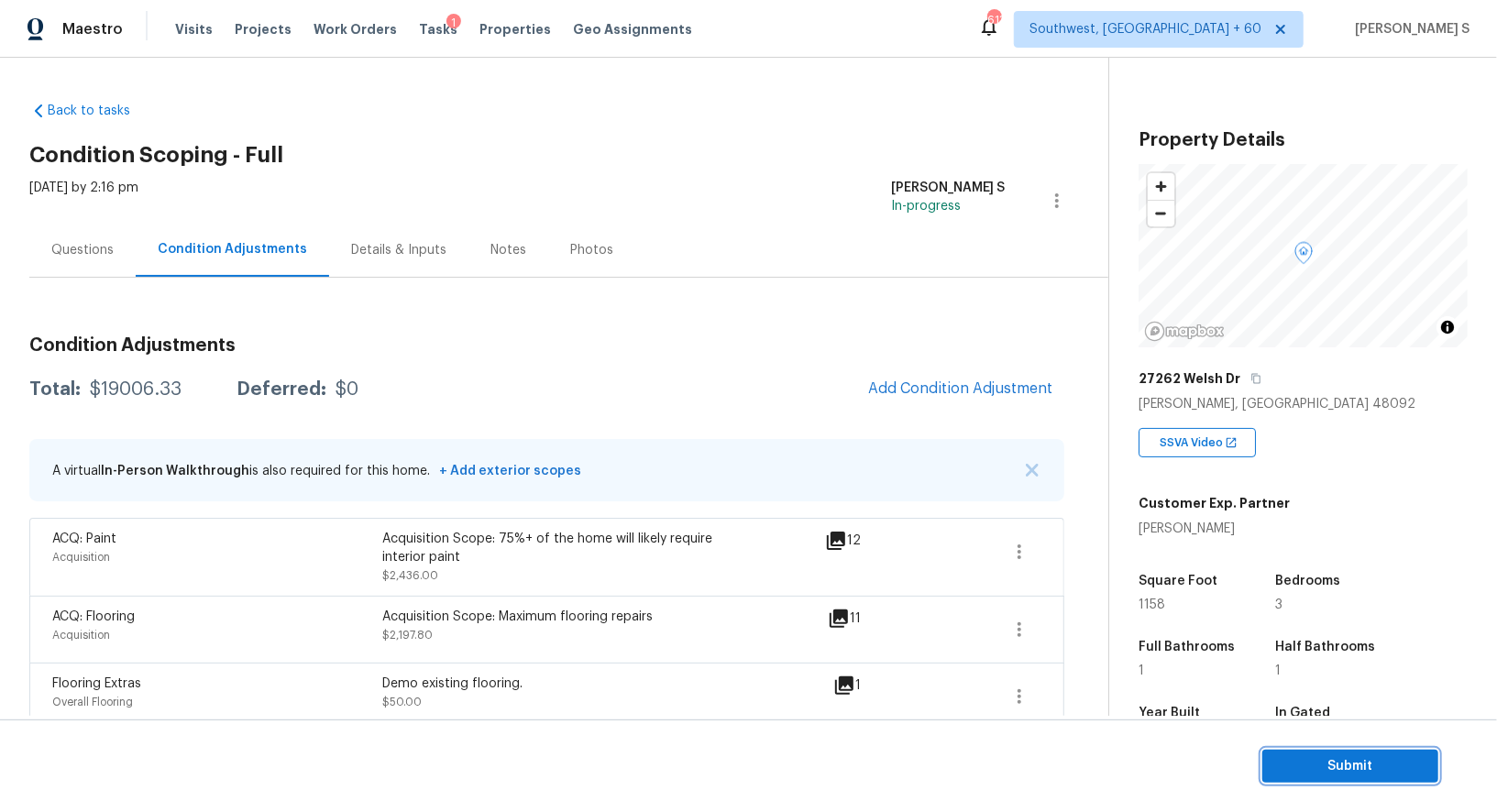
click at [1368, 763] on span "Submit" at bounding box center [1351, 766] width 146 height 23
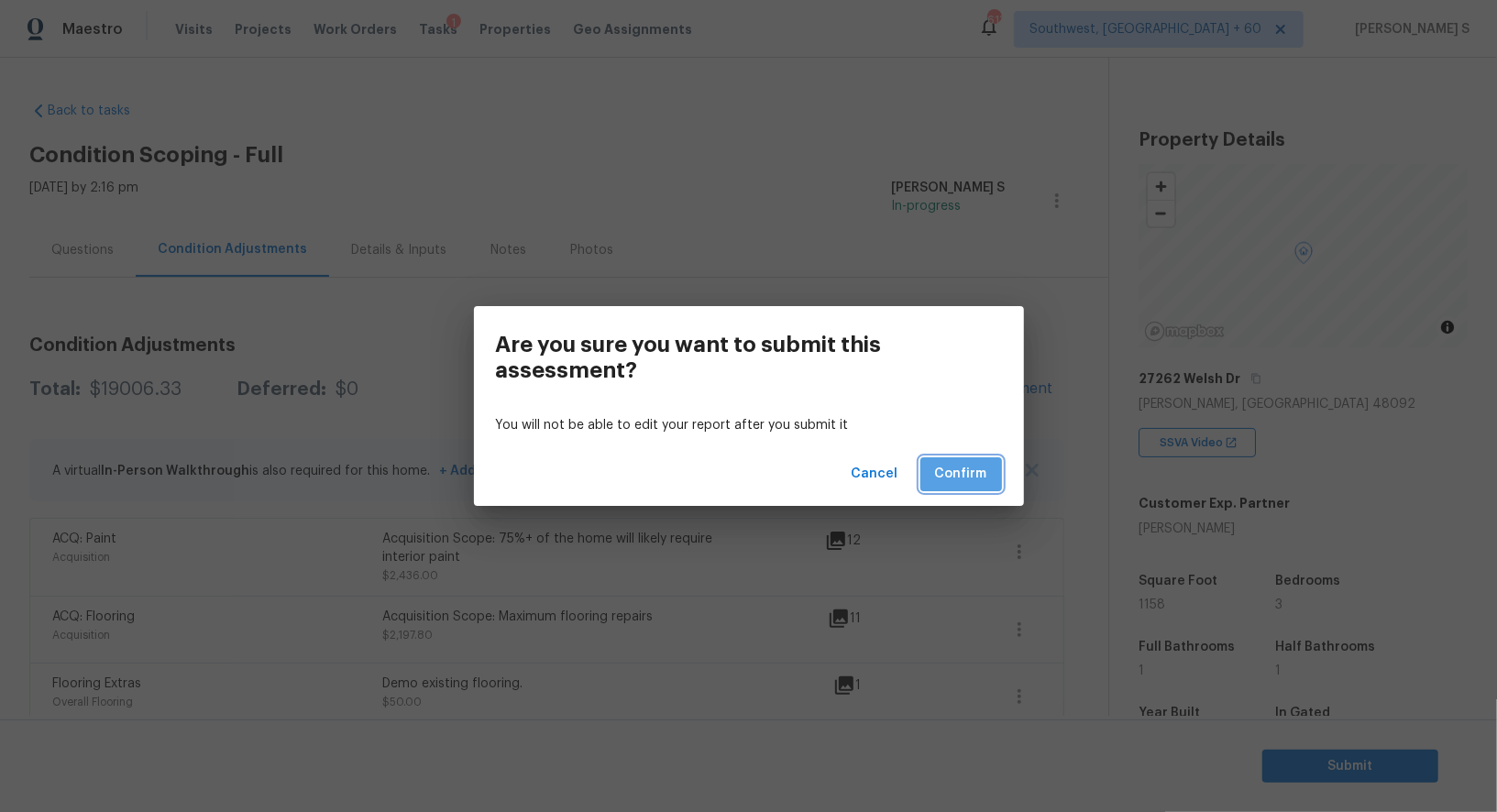
click at [997, 474] on button "Confirm" at bounding box center [960, 474] width 82 height 34
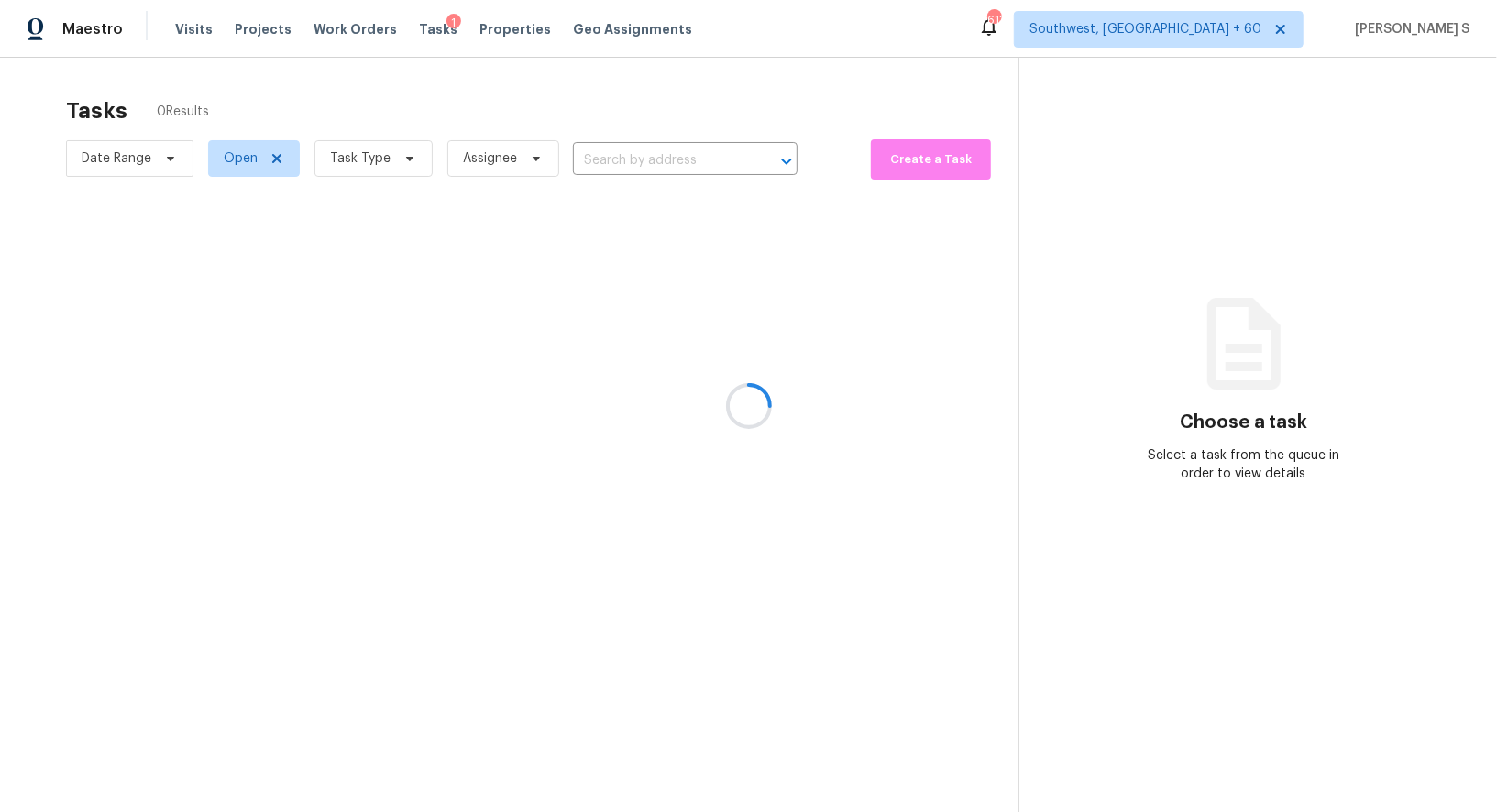
click at [675, 156] on div at bounding box center [748, 406] width 1497 height 812
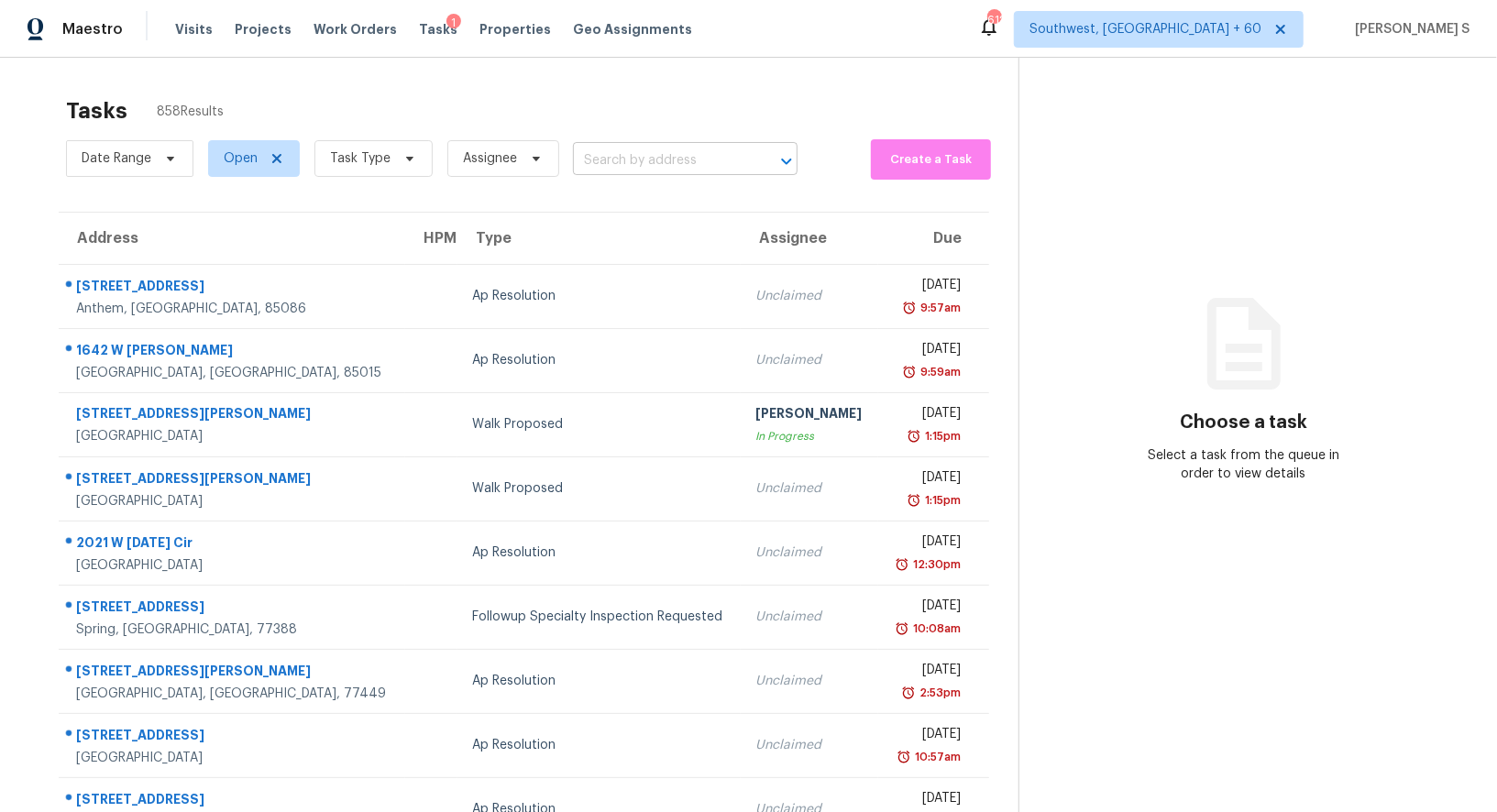
click at [611, 157] on input "text" at bounding box center [659, 160] width 174 height 28
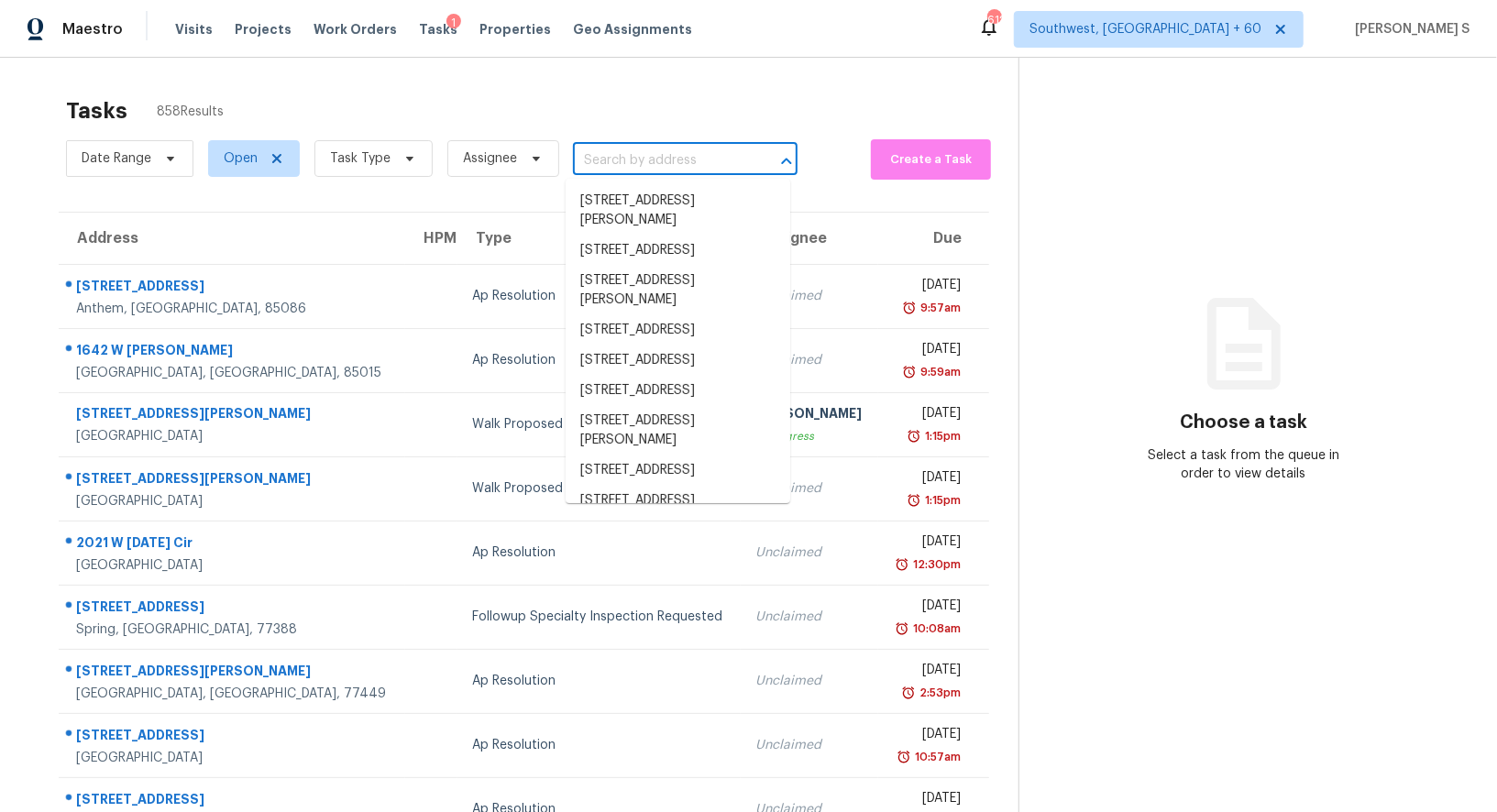
paste input "1054 Margate Dr, Pearland, TX, 77584"
type input "1054 Margate Dr, Pearland, TX, 77584"
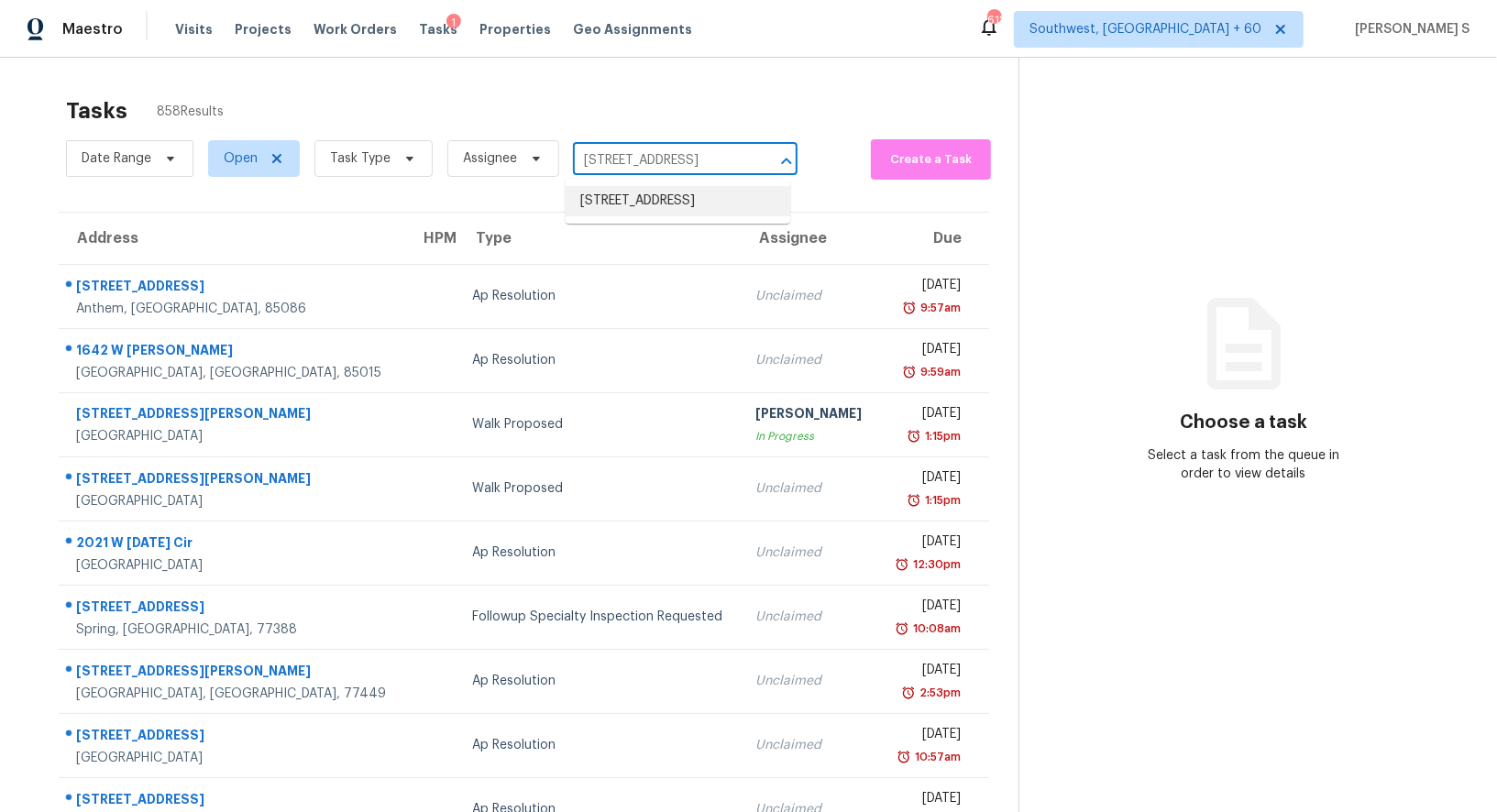
click at [640, 208] on li "1054 Margate Dr, Pearland, TX 77584" at bounding box center [677, 201] width 224 height 30
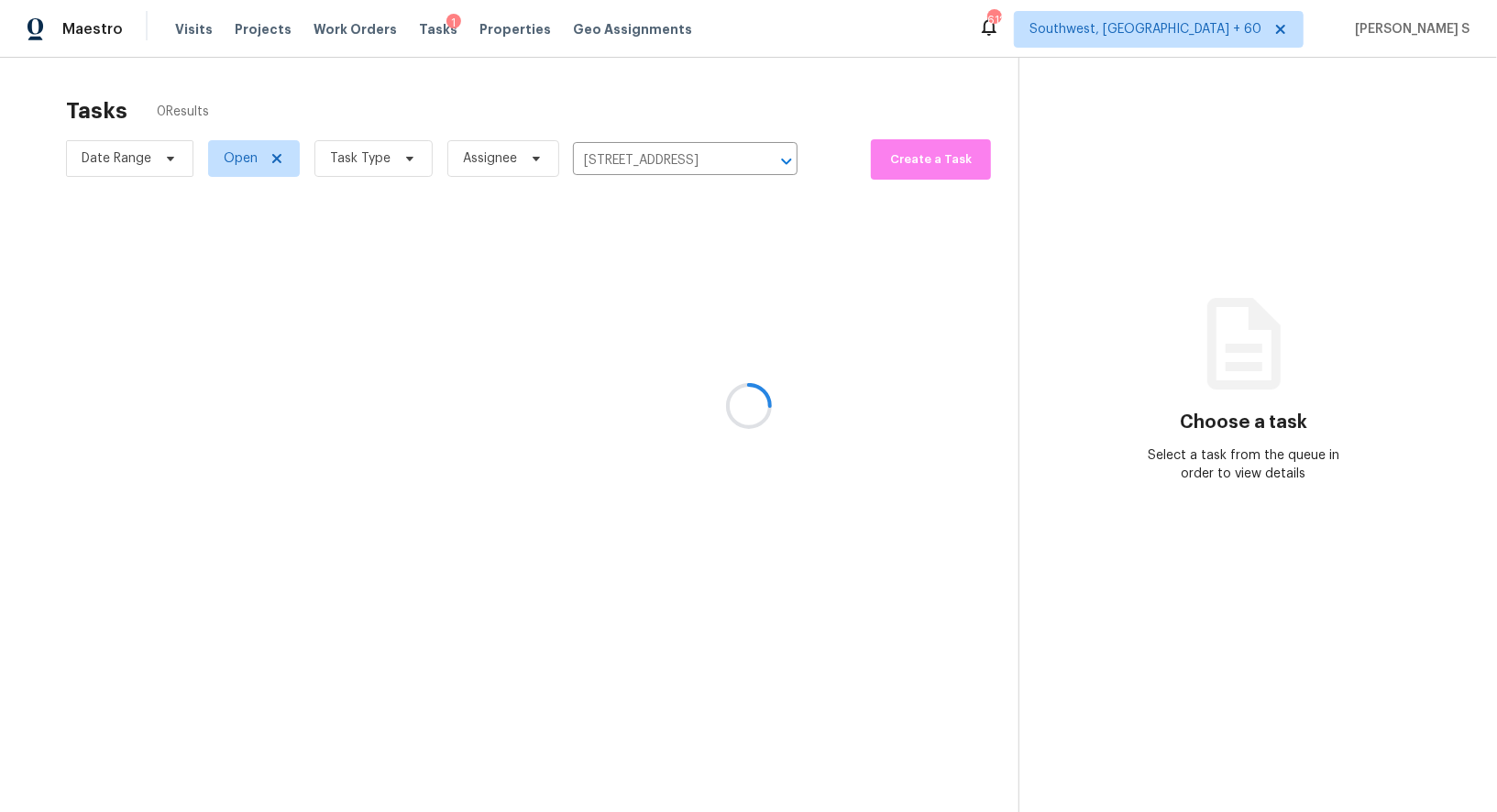
click at [594, 347] on div at bounding box center [748, 406] width 1497 height 812
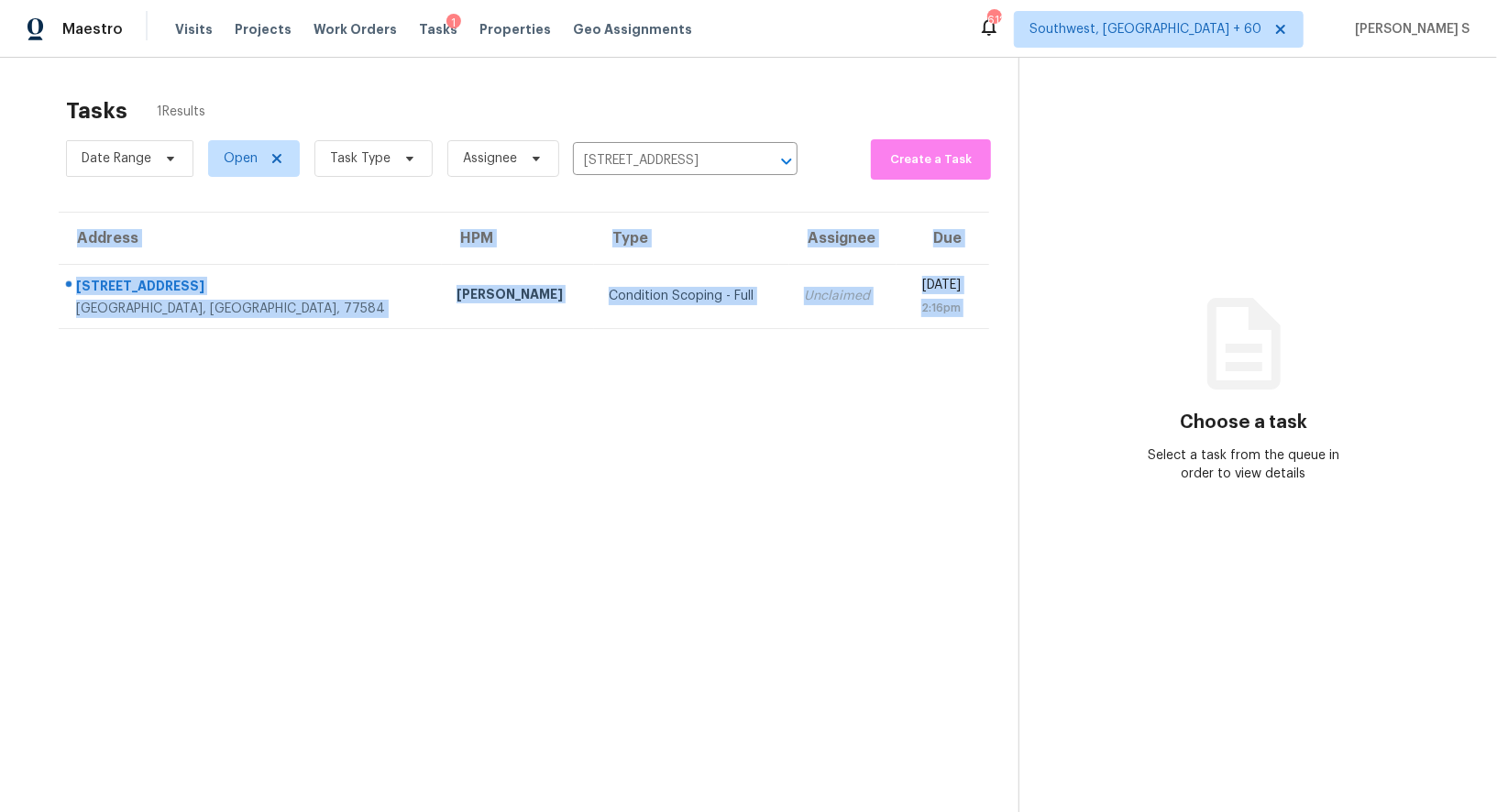
click at [594, 347] on section "Tasks 1 Results Date Range Open Task Type Assignee 1054 Margate Dr, Pearland, T…" at bounding box center [523, 478] width 990 height 783
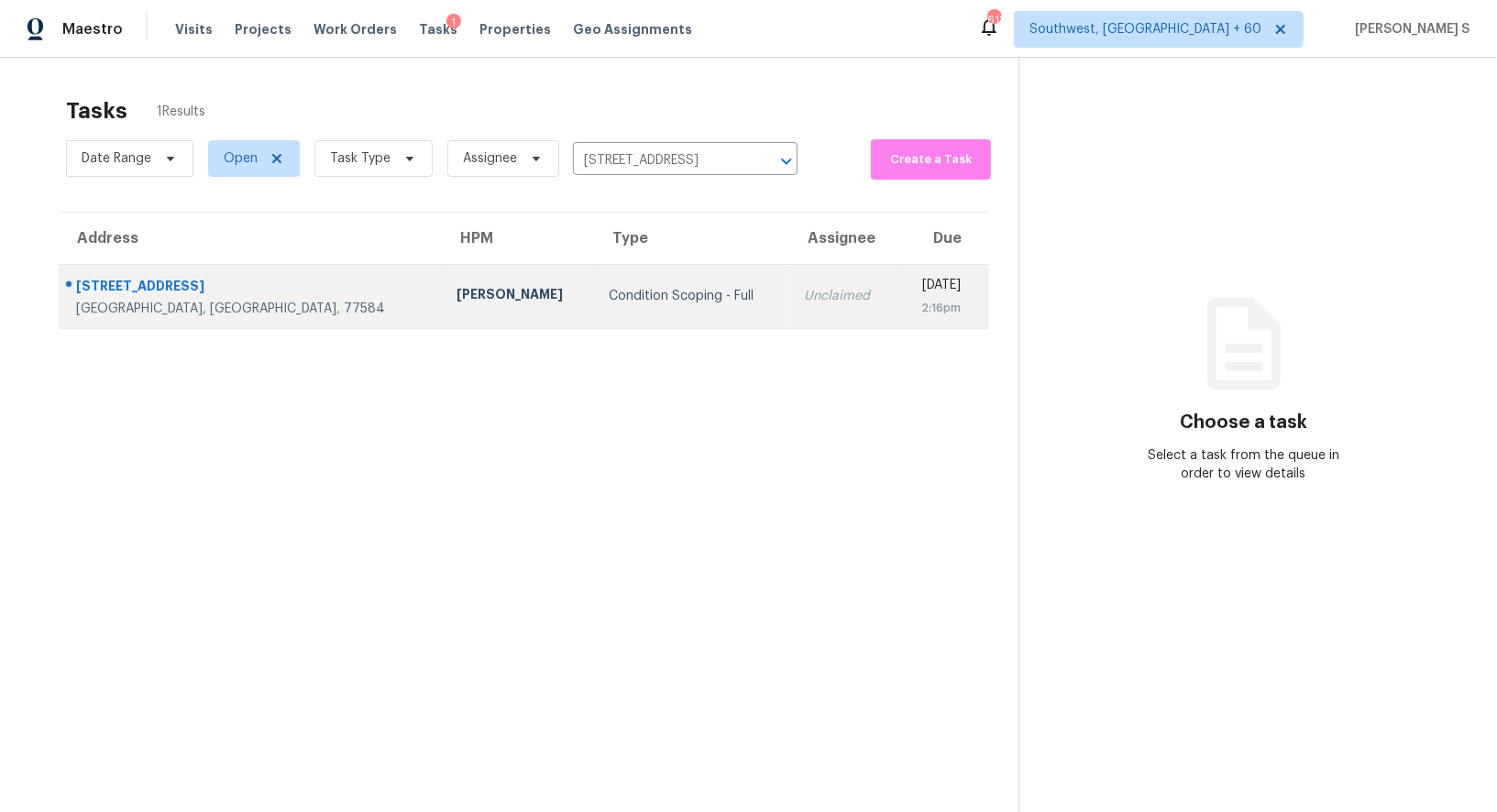
click at [594, 321] on td "Condition Scoping - Full" at bounding box center [691, 295] width 195 height 64
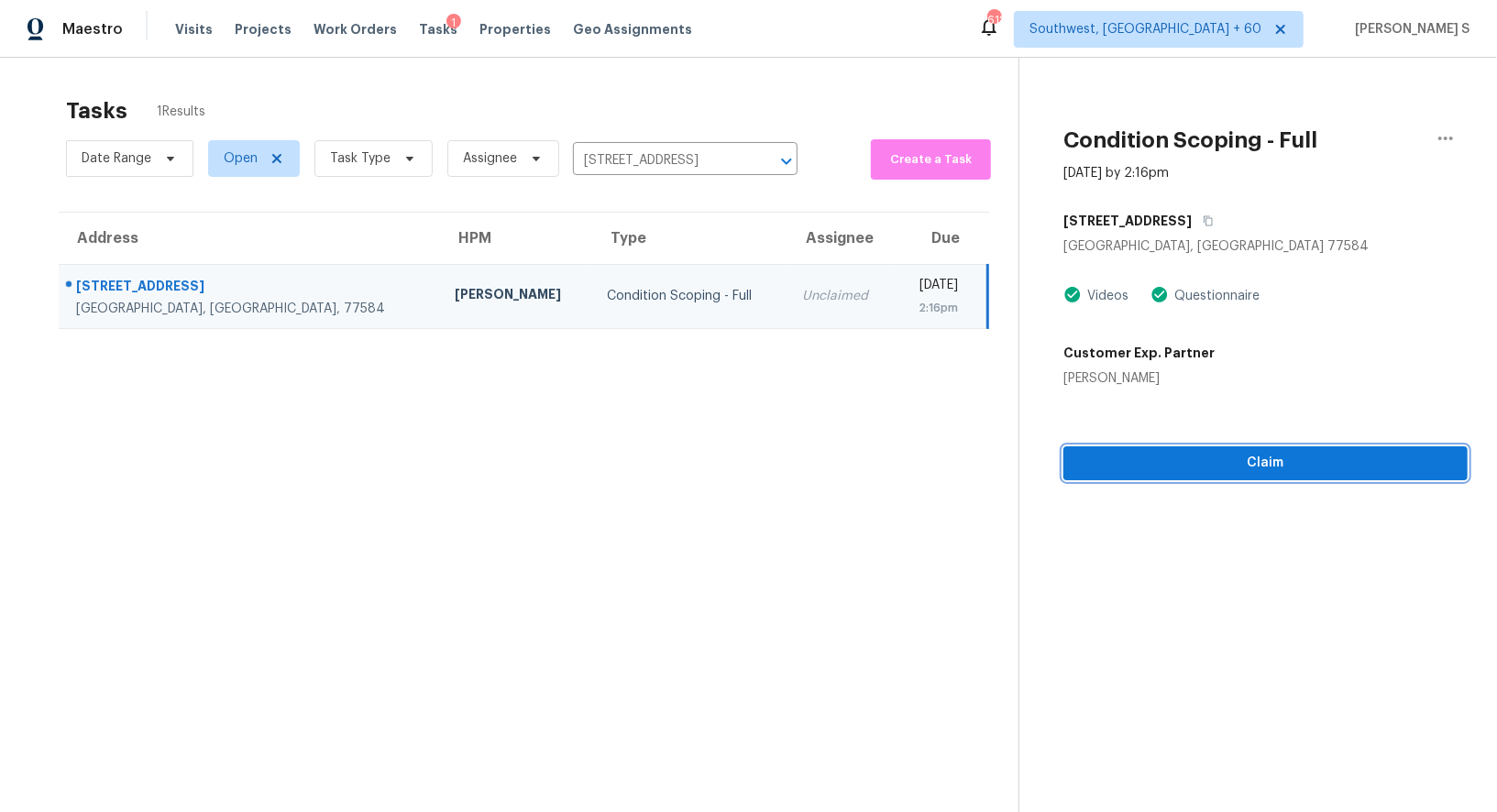
click at [1218, 468] on span "Claim" at bounding box center [1265, 463] width 375 height 23
click at [1157, 456] on span "Start Assessment" at bounding box center [1265, 463] width 375 height 23
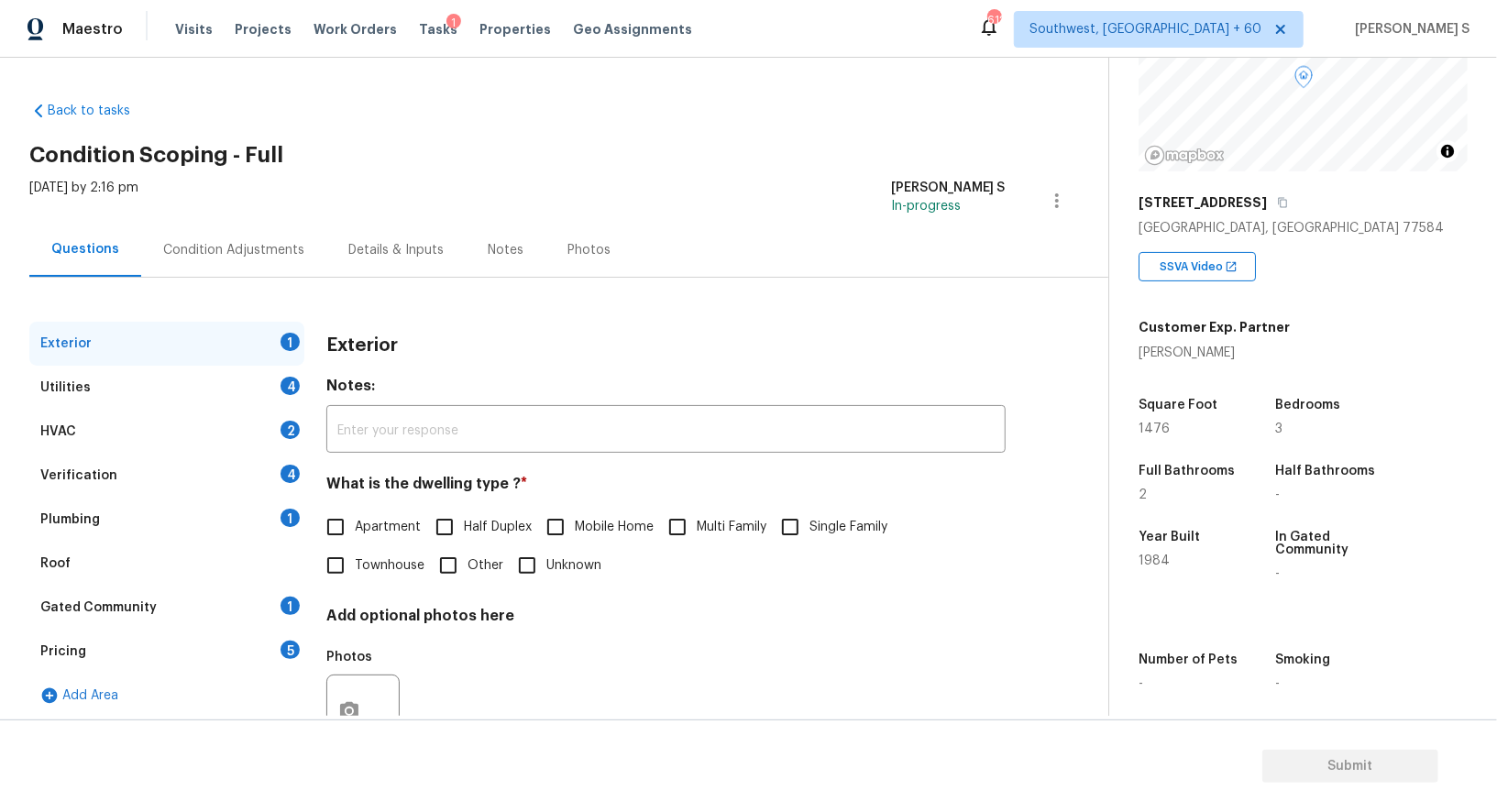
scroll to position [176, 0]
click at [806, 528] on input "Single Family" at bounding box center [790, 526] width 38 height 38
checkbox input "true"
click at [208, 379] on div "Utilities 4" at bounding box center [166, 387] width 275 height 44
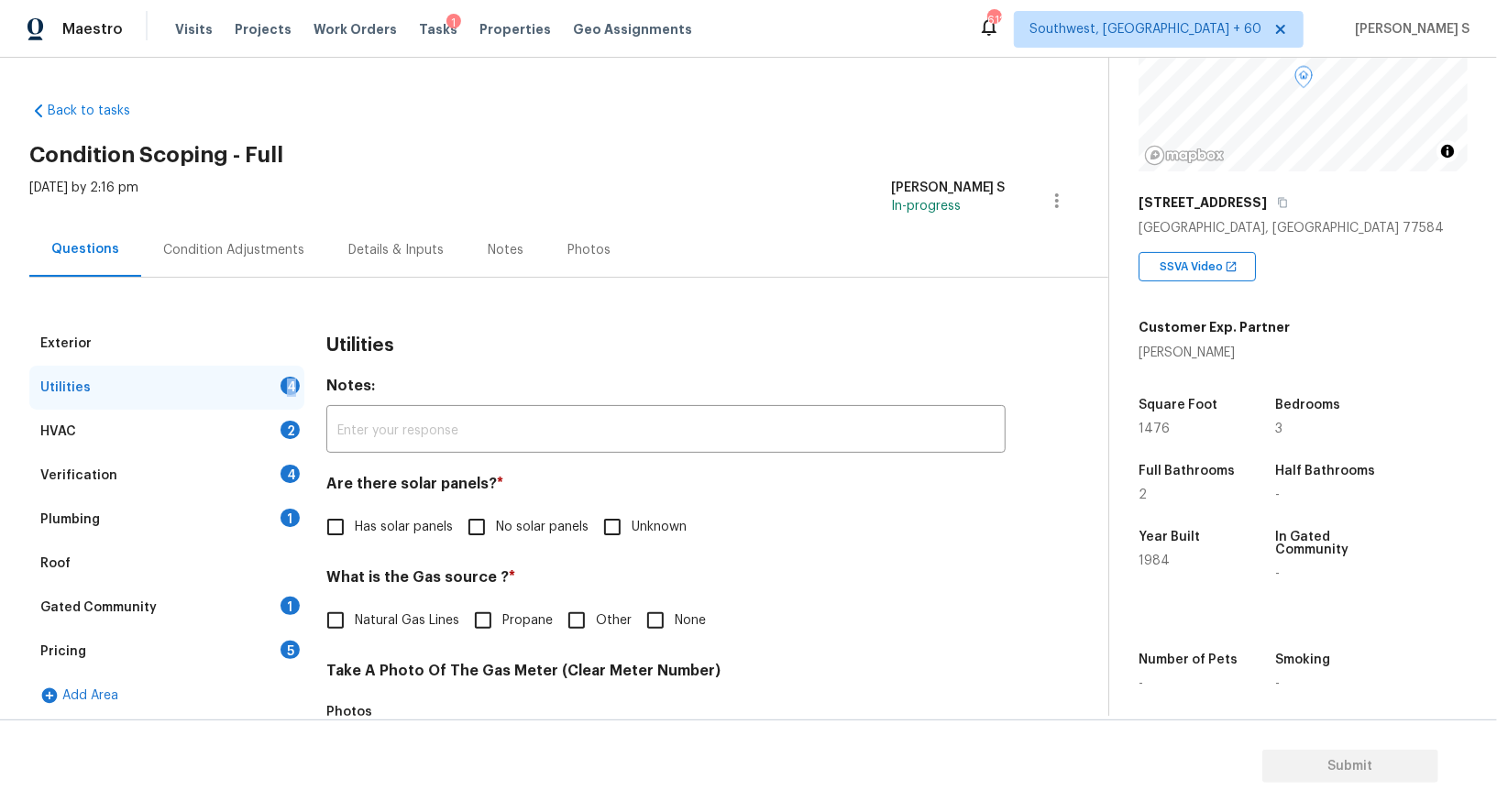
click at [208, 379] on div "Utilities 4" at bounding box center [166, 387] width 275 height 44
click at [480, 530] on input "No solar panels" at bounding box center [476, 526] width 38 height 38
checkbox input "true"
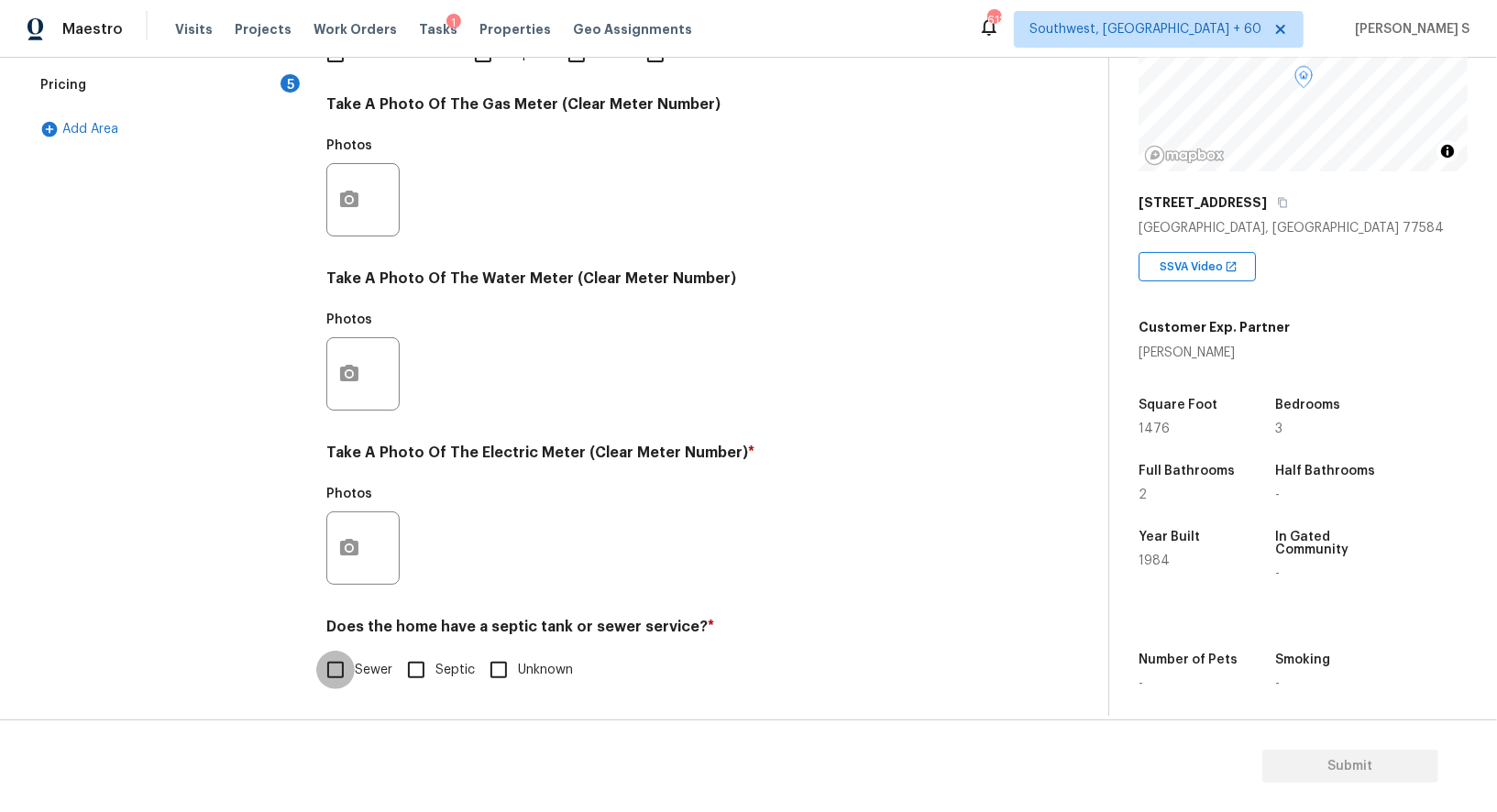
click at [333, 684] on input "Sewer" at bounding box center [335, 669] width 38 height 38
checkbox input "true"
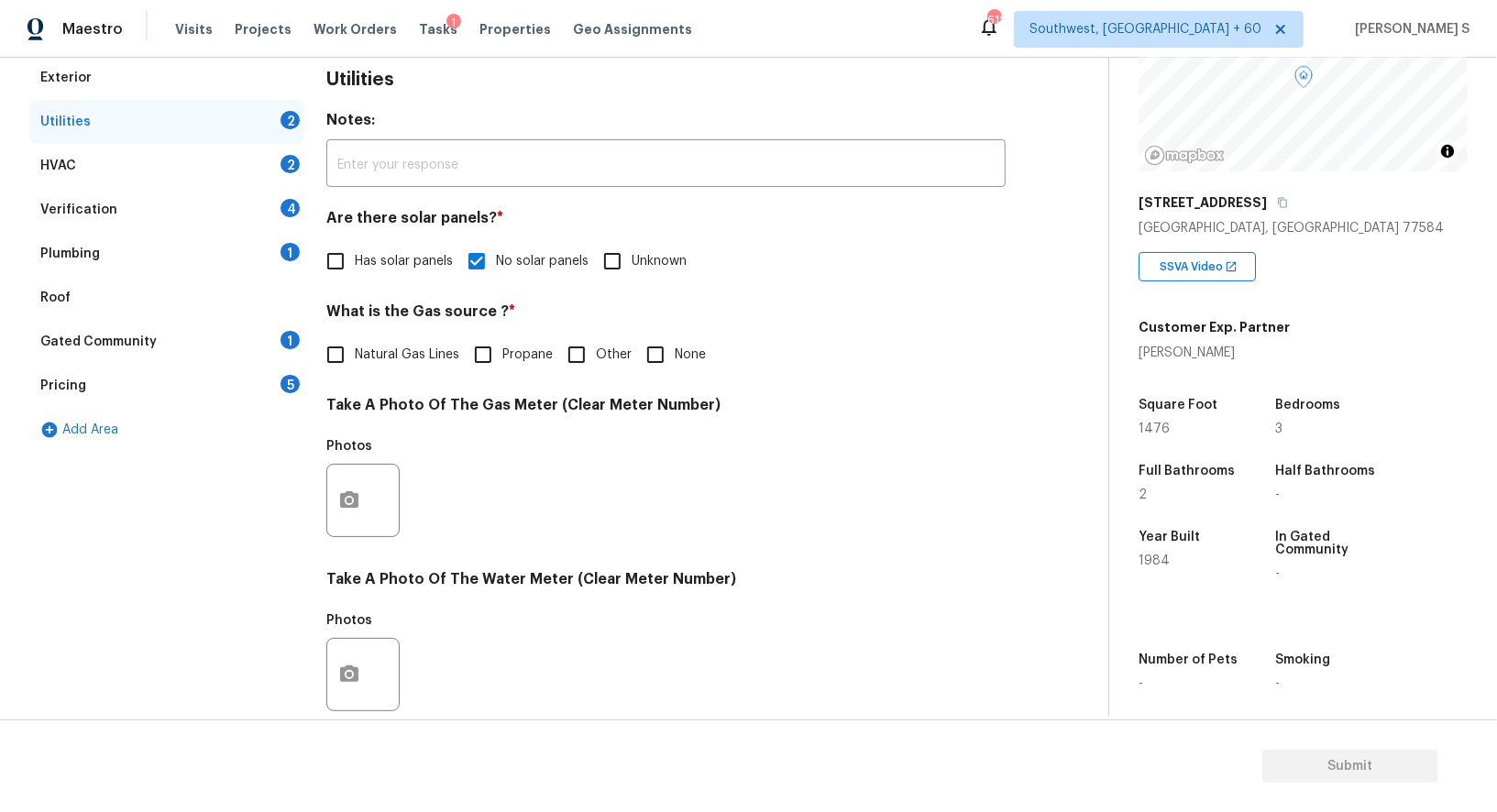
scroll to position [0, 0]
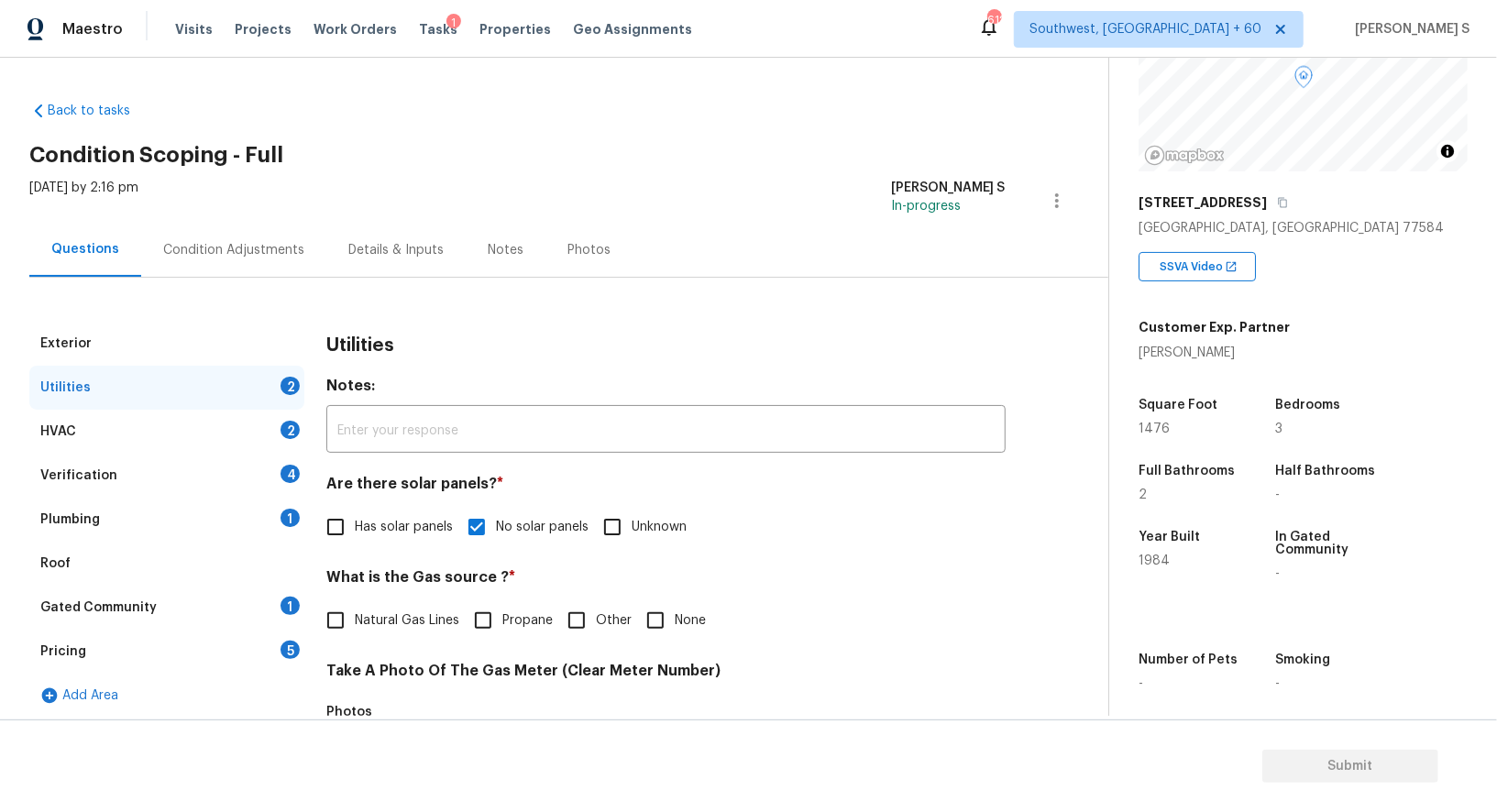
click at [286, 511] on div "1" at bounding box center [290, 518] width 20 height 19
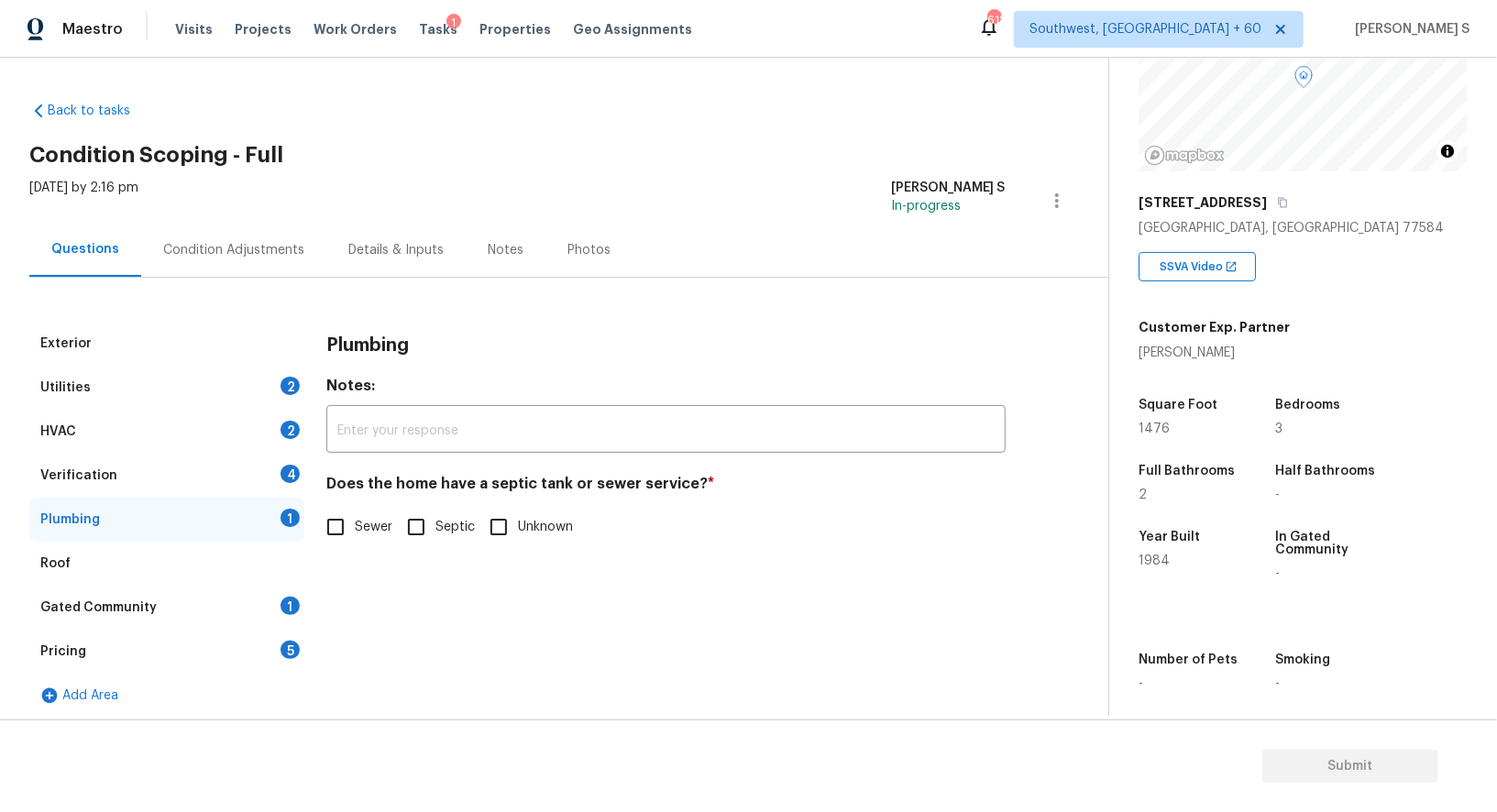
click at [346, 530] on input "Sewer" at bounding box center [335, 526] width 38 height 38
checkbox input "true"
click at [284, 611] on div "1" at bounding box center [290, 606] width 20 height 19
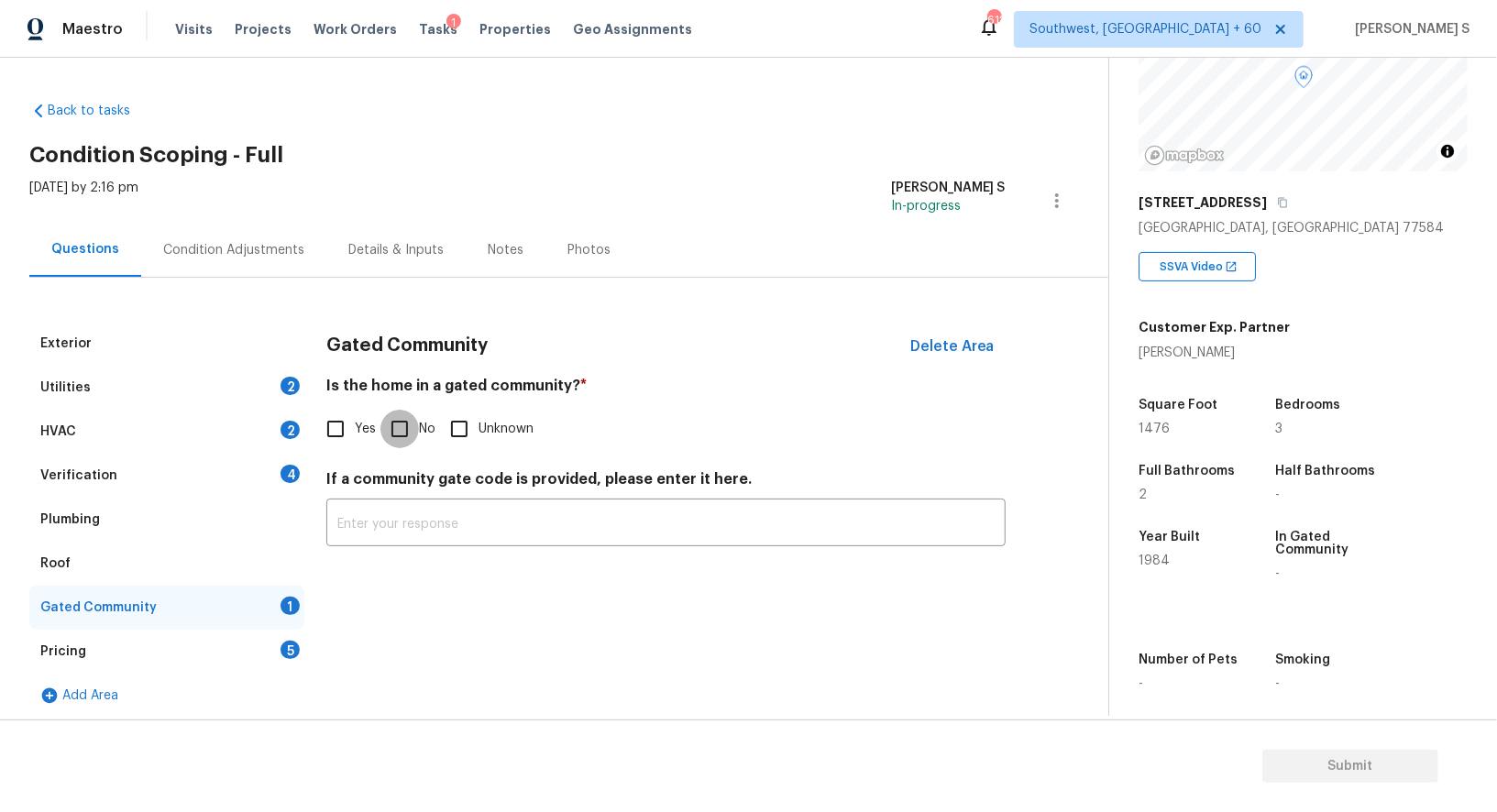
click at [390, 434] on input "No" at bounding box center [400, 429] width 38 height 38
checkbox input "true"
click at [276, 489] on div "Verification 4" at bounding box center [166, 475] width 275 height 44
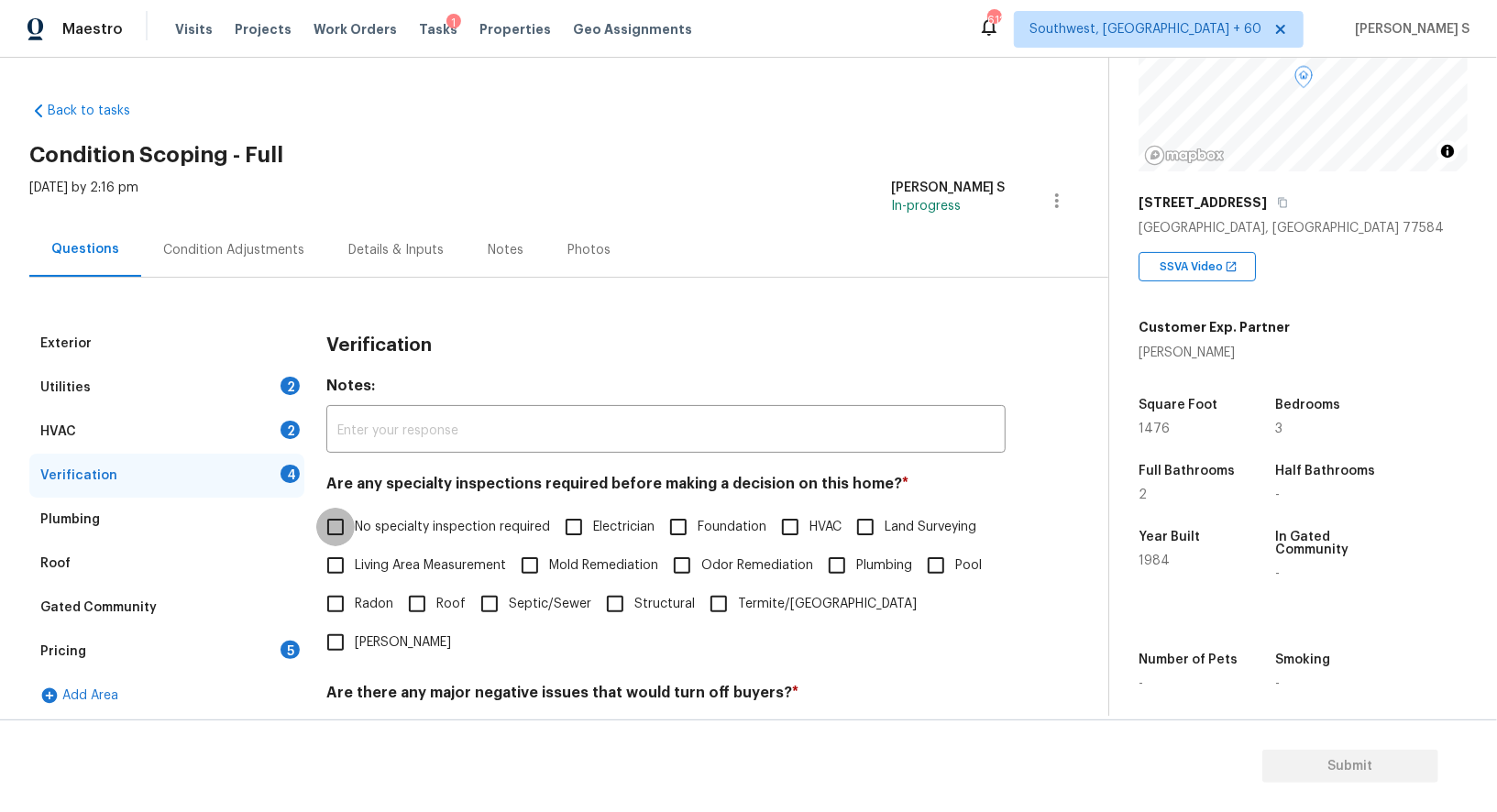
click at [351, 522] on input "No specialty inspection required" at bounding box center [335, 526] width 38 height 38
checkbox input "true"
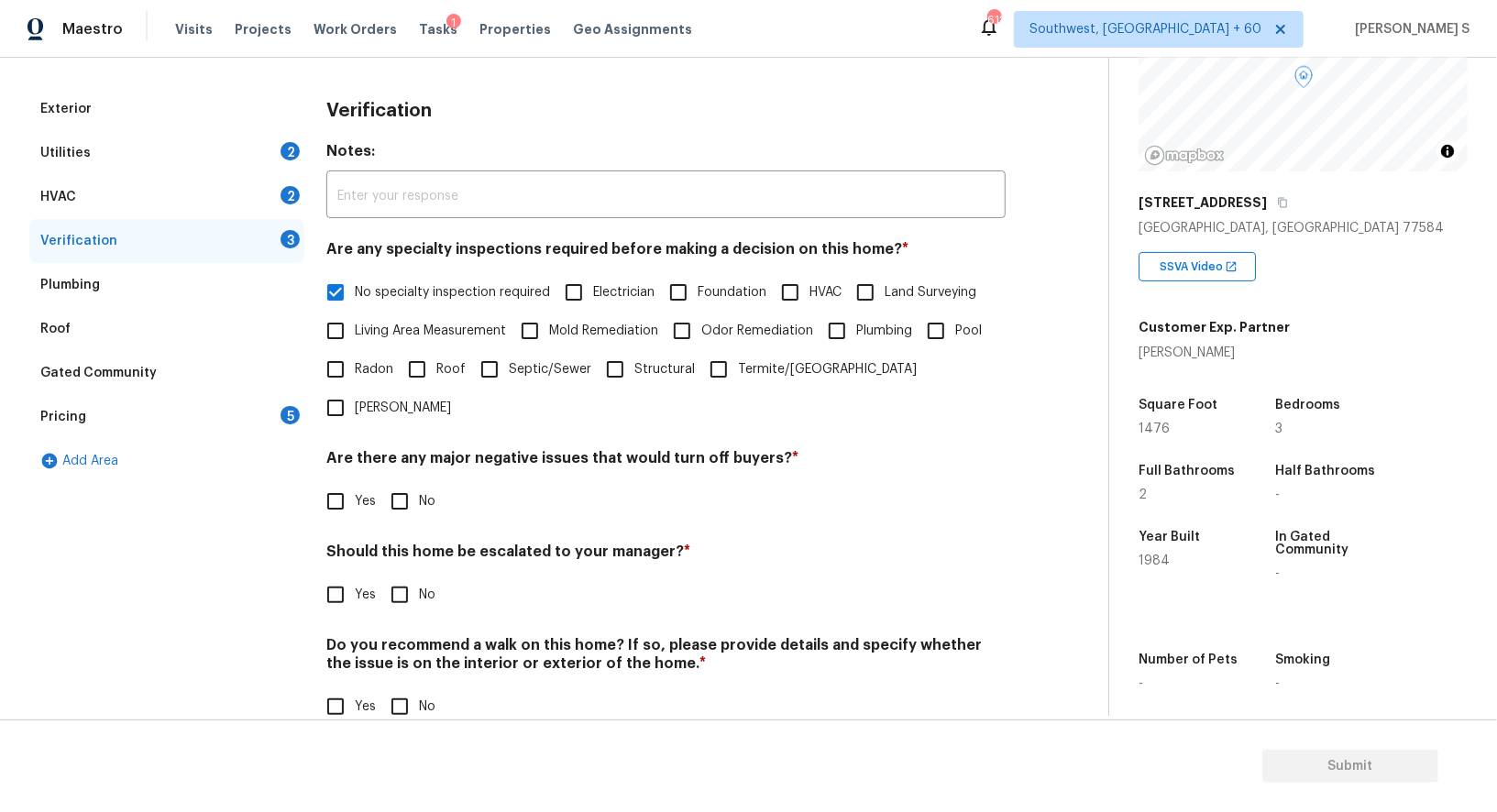
scroll to position [233, 0]
click at [396, 483] on input "No" at bounding box center [400, 502] width 38 height 38
checkbox input "true"
click at [406, 690] on input "No" at bounding box center [400, 709] width 38 height 38
checkbox input "true"
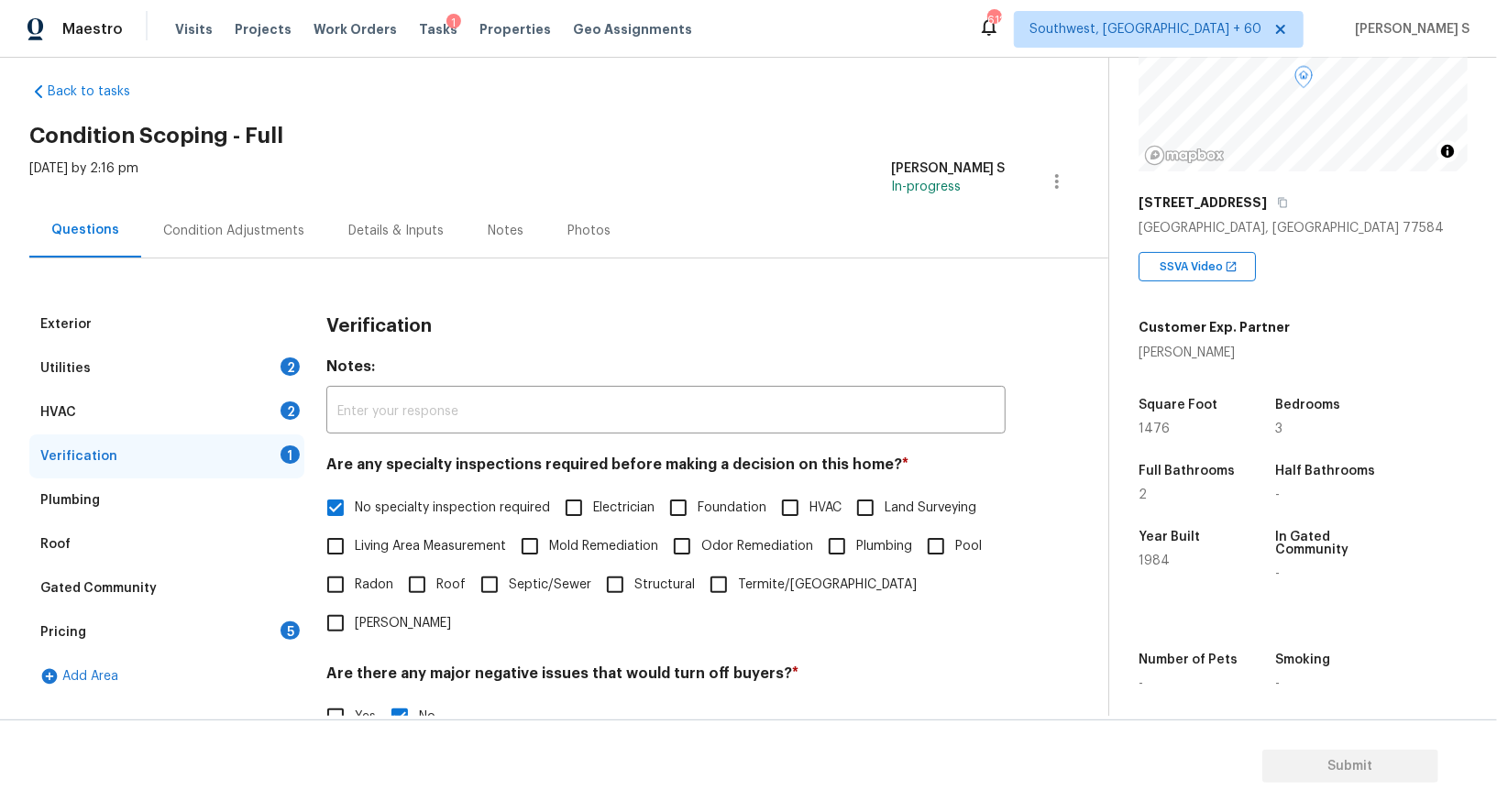
scroll to position [0, 0]
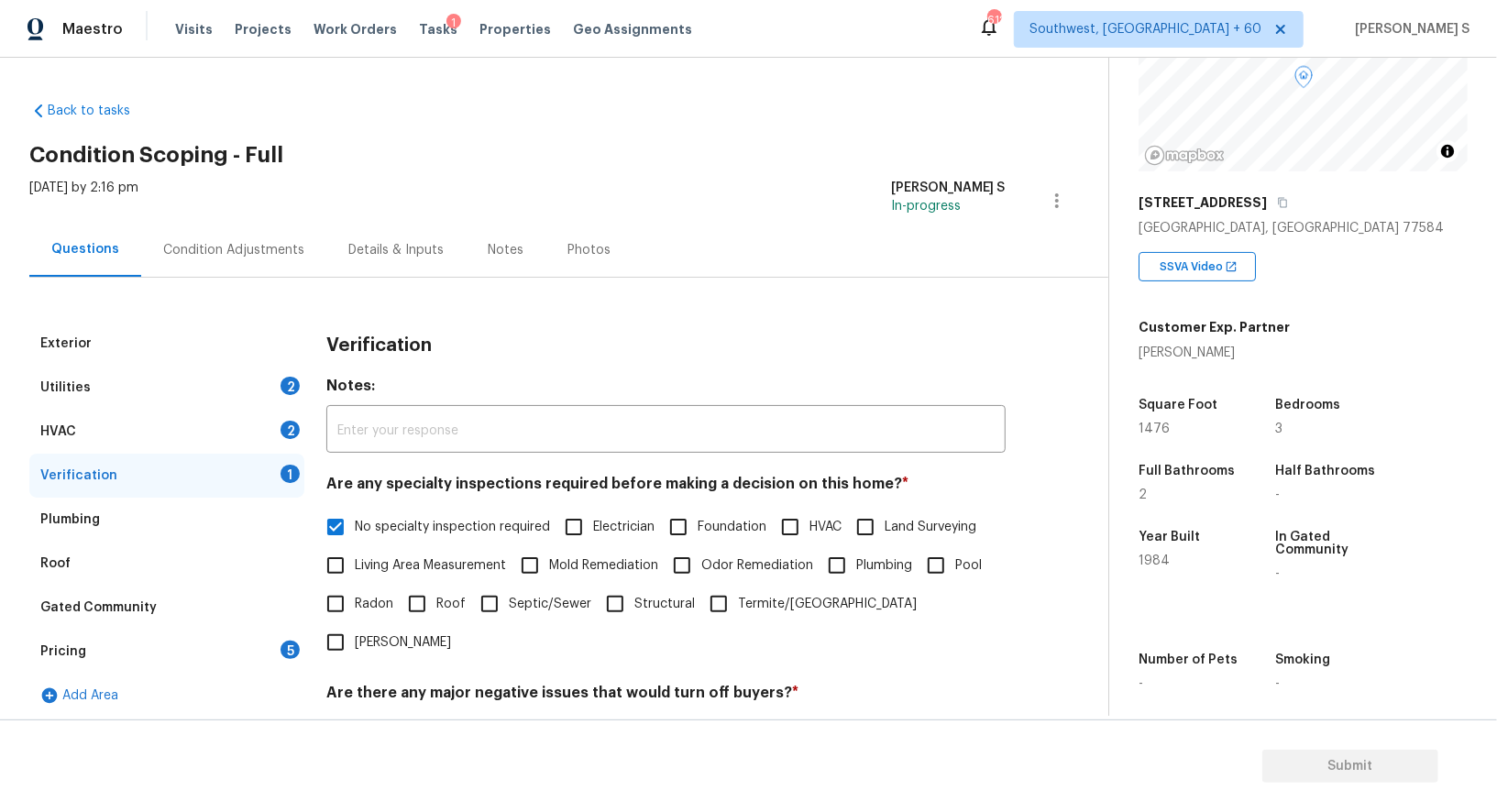
click at [281, 429] on div "2" at bounding box center [290, 430] width 20 height 19
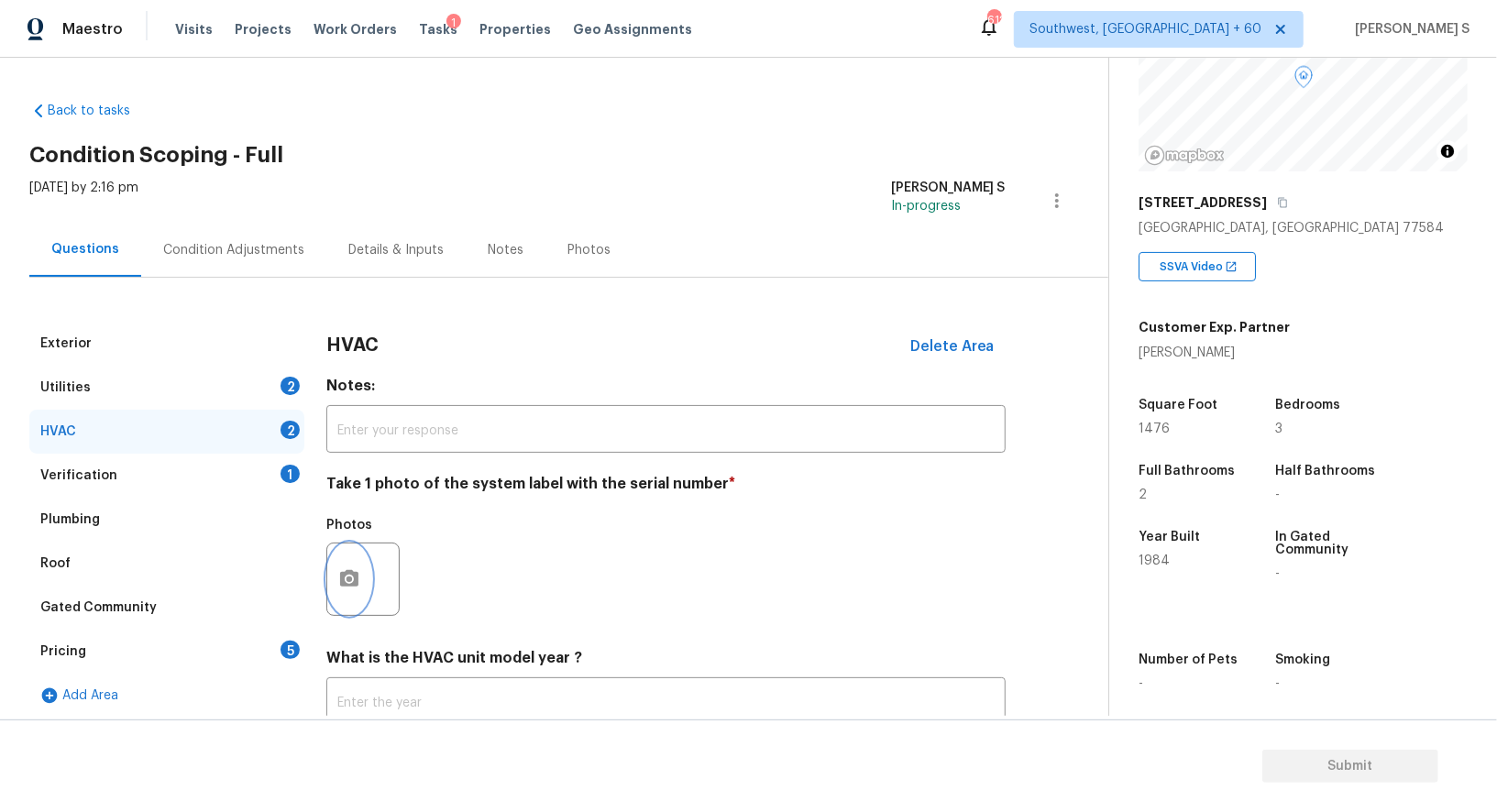
click at [345, 572] on icon "button" at bounding box center [350, 579] width 19 height 17
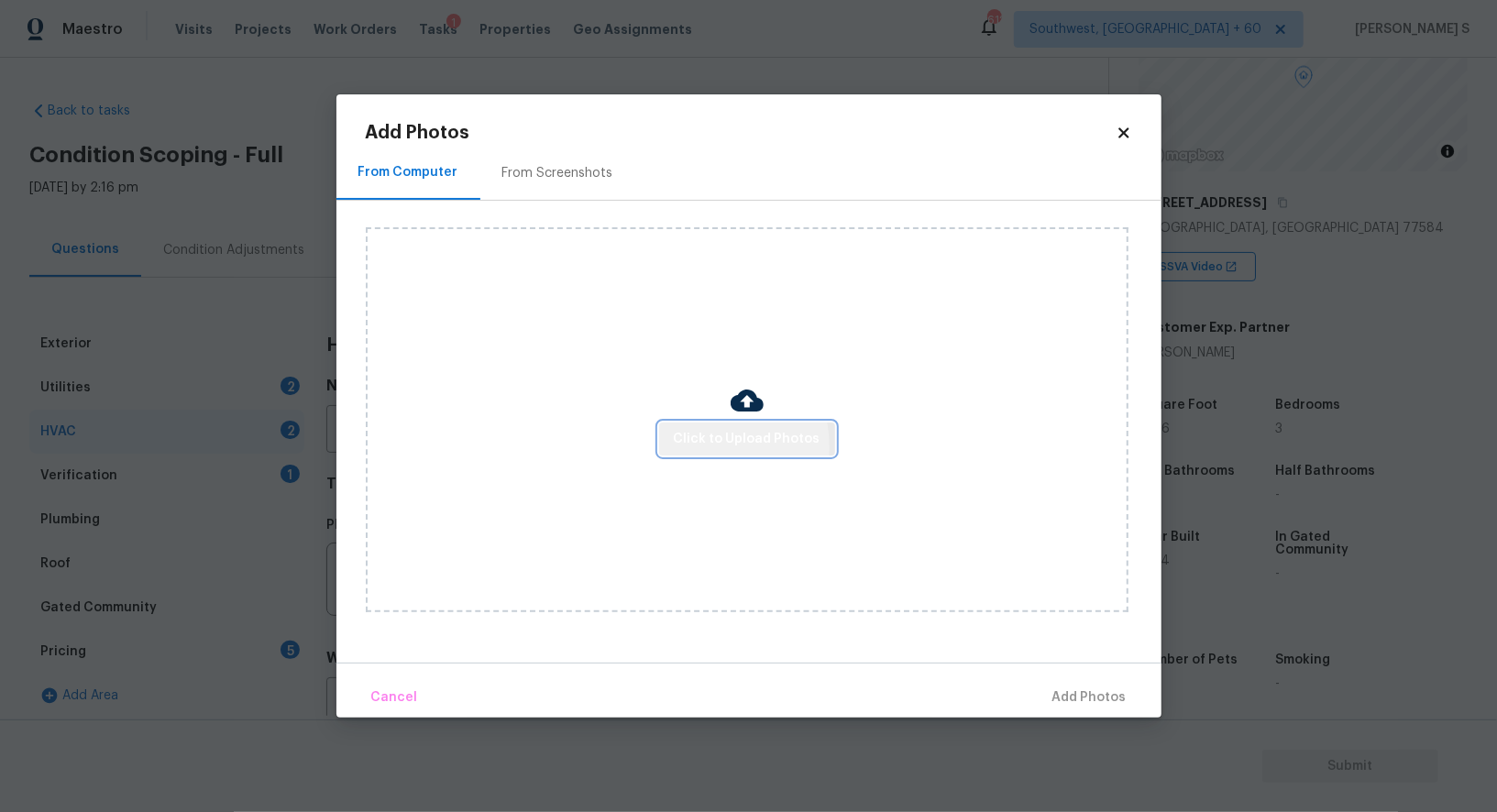
click at [696, 447] on span "Click to Upload Photos" at bounding box center [747, 439] width 146 height 23
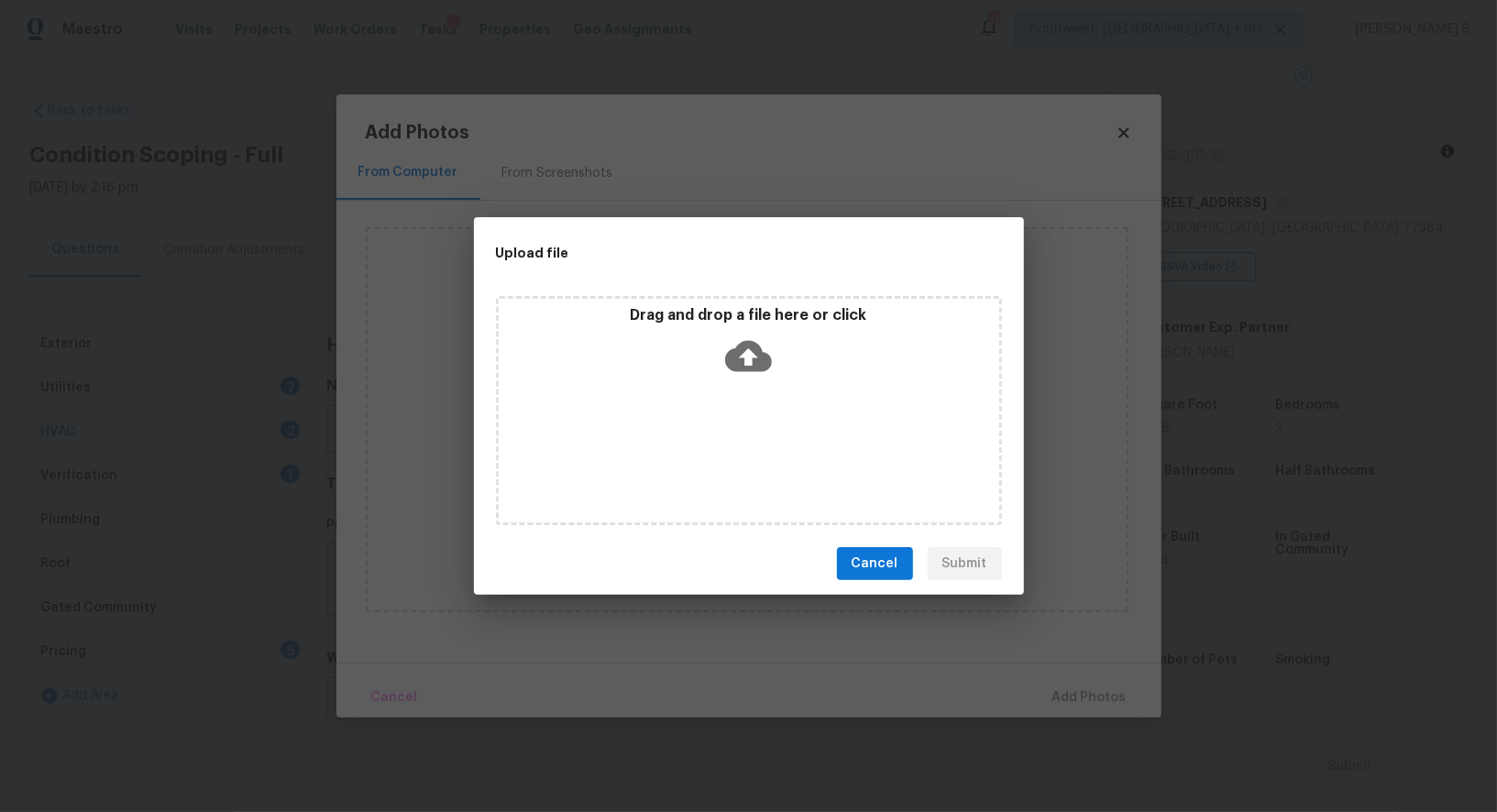
click at [696, 447] on div "Drag and drop a file here or click" at bounding box center [749, 411] width 507 height 229
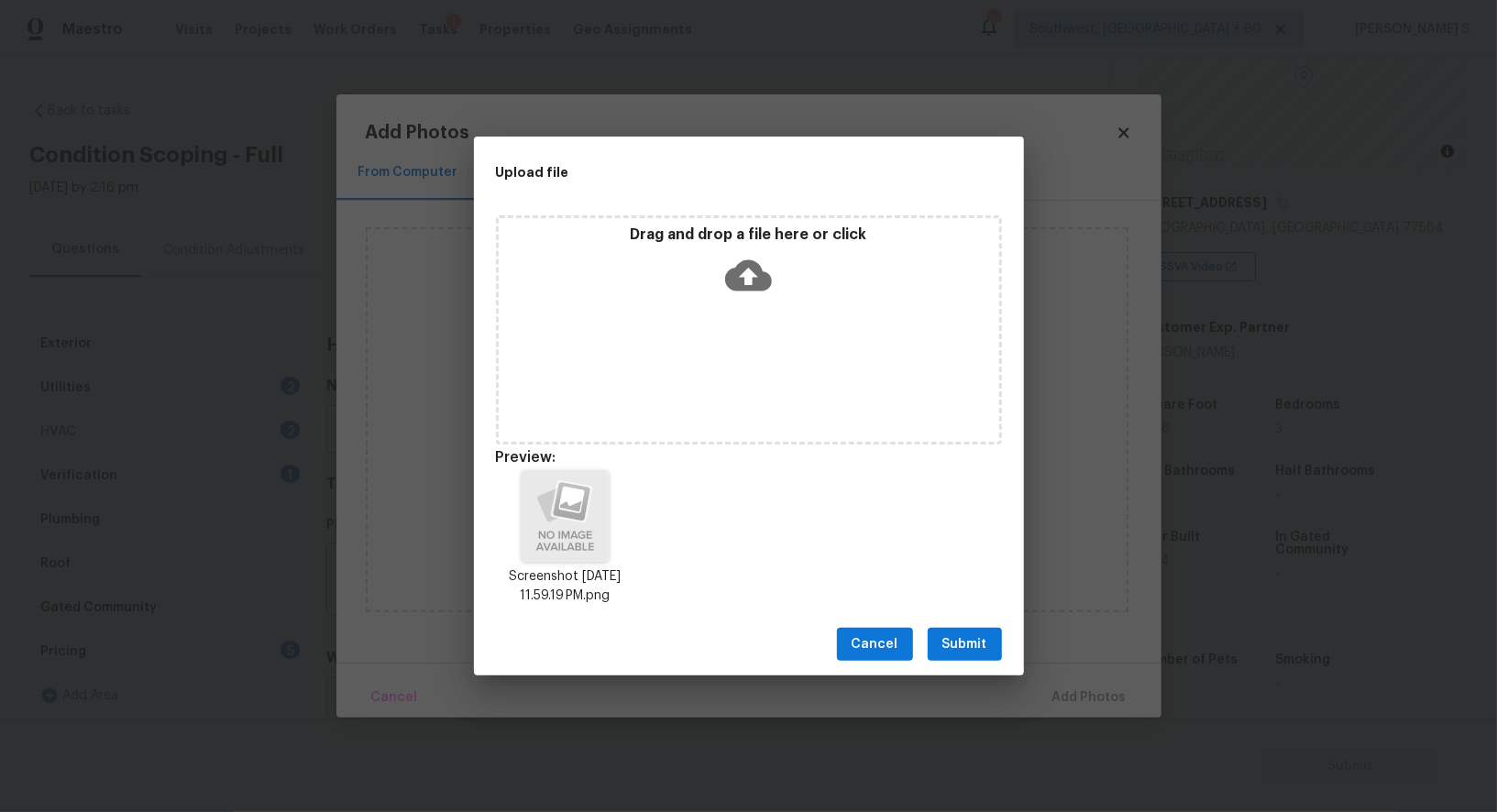
click at [931, 642] on button "Submit" at bounding box center [964, 645] width 74 height 34
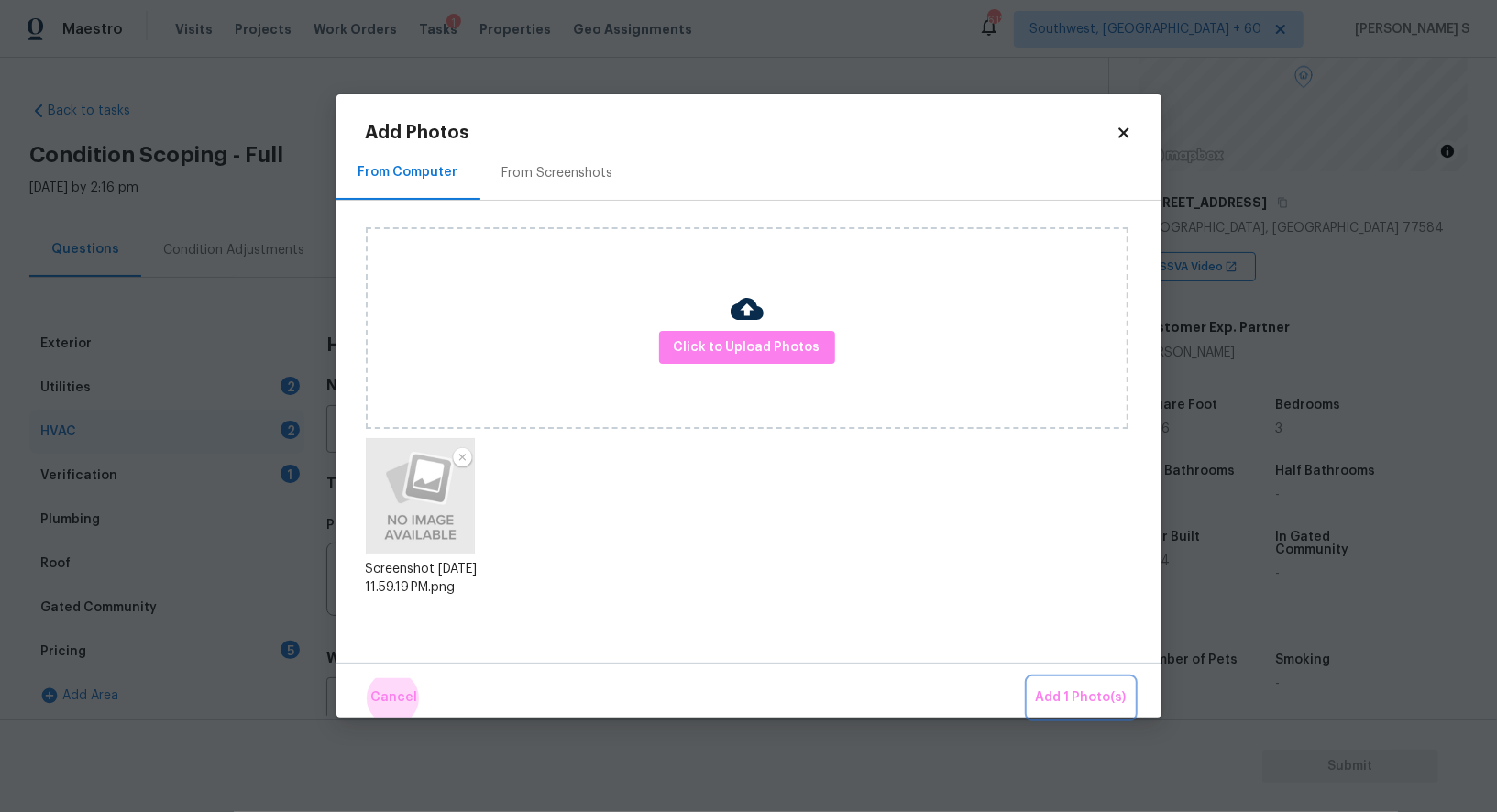
click at [1029, 678] on button "Add 1 Photo(s)" at bounding box center [1081, 698] width 105 height 39
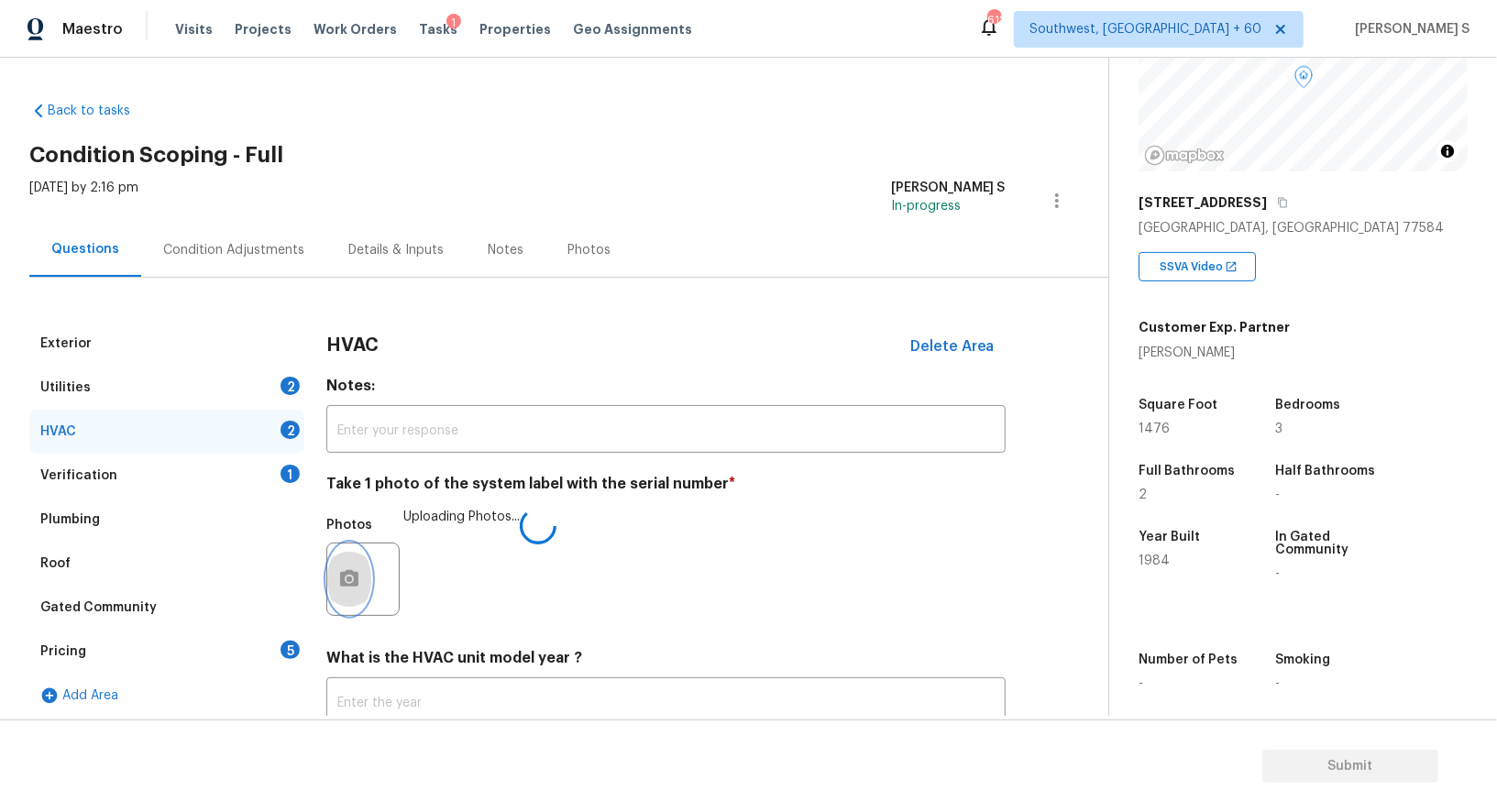
scroll to position [130, 0]
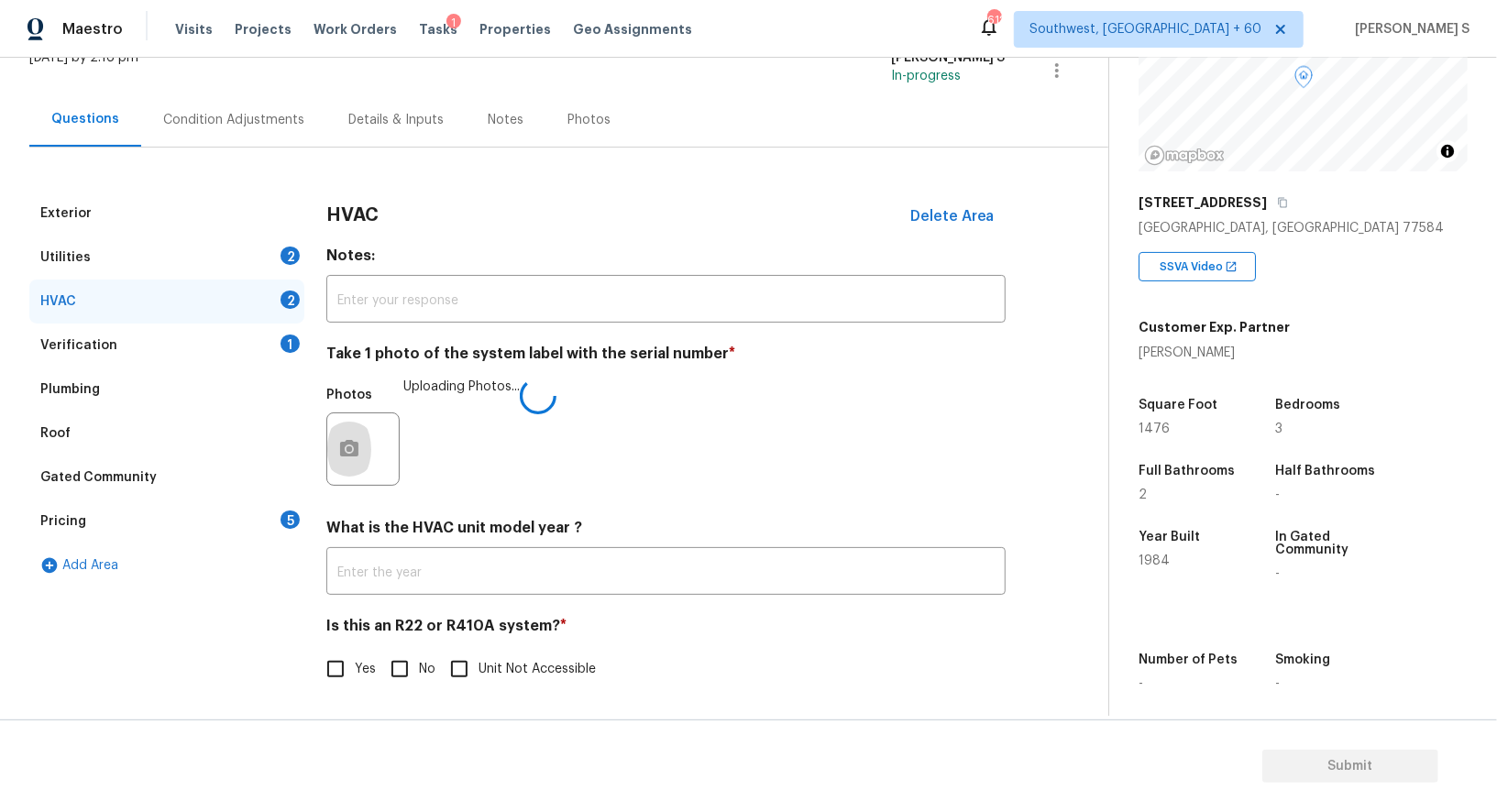
click at [407, 678] on input "No" at bounding box center [400, 669] width 38 height 38
checkbox input "true"
click at [256, 527] on div "Pricing 5" at bounding box center [166, 521] width 275 height 44
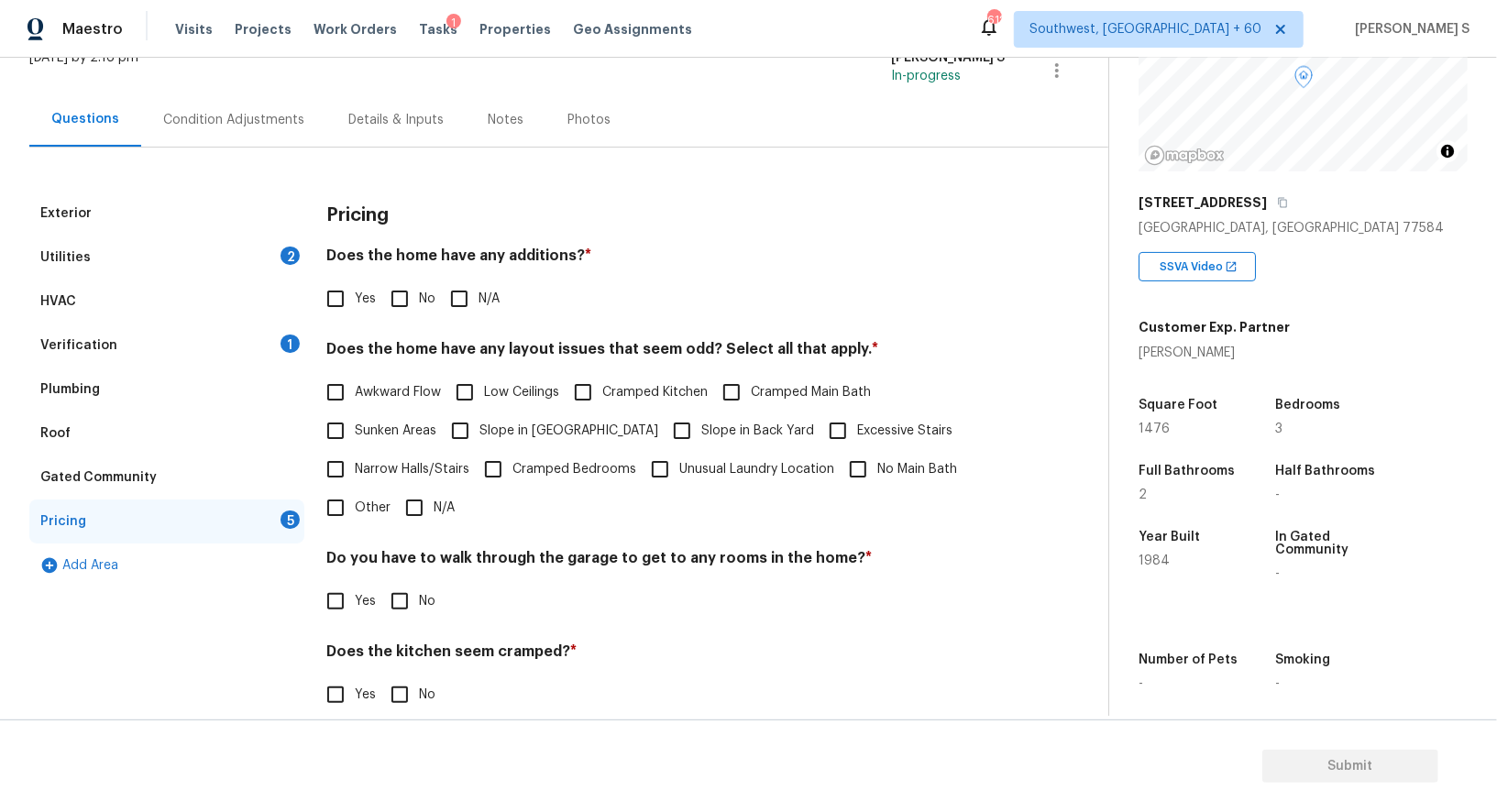
click at [397, 306] on input "No" at bounding box center [400, 298] width 38 height 38
checkbox input "true"
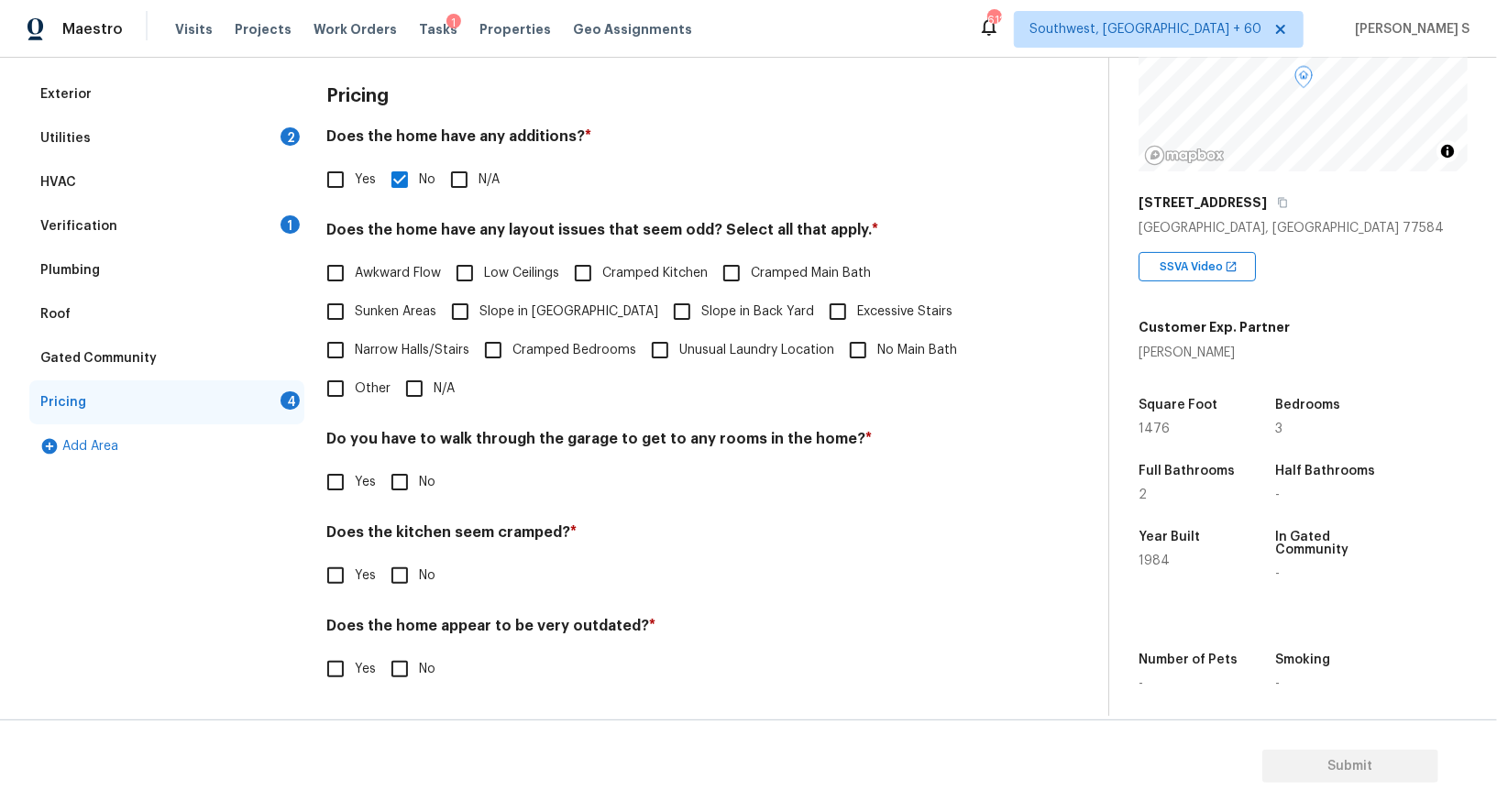
scroll to position [248, 0]
click at [419, 478] on span "No" at bounding box center [428, 484] width 17 height 20
click at [418, 478] on input "No" at bounding box center [400, 484] width 38 height 38
checkbox input "true"
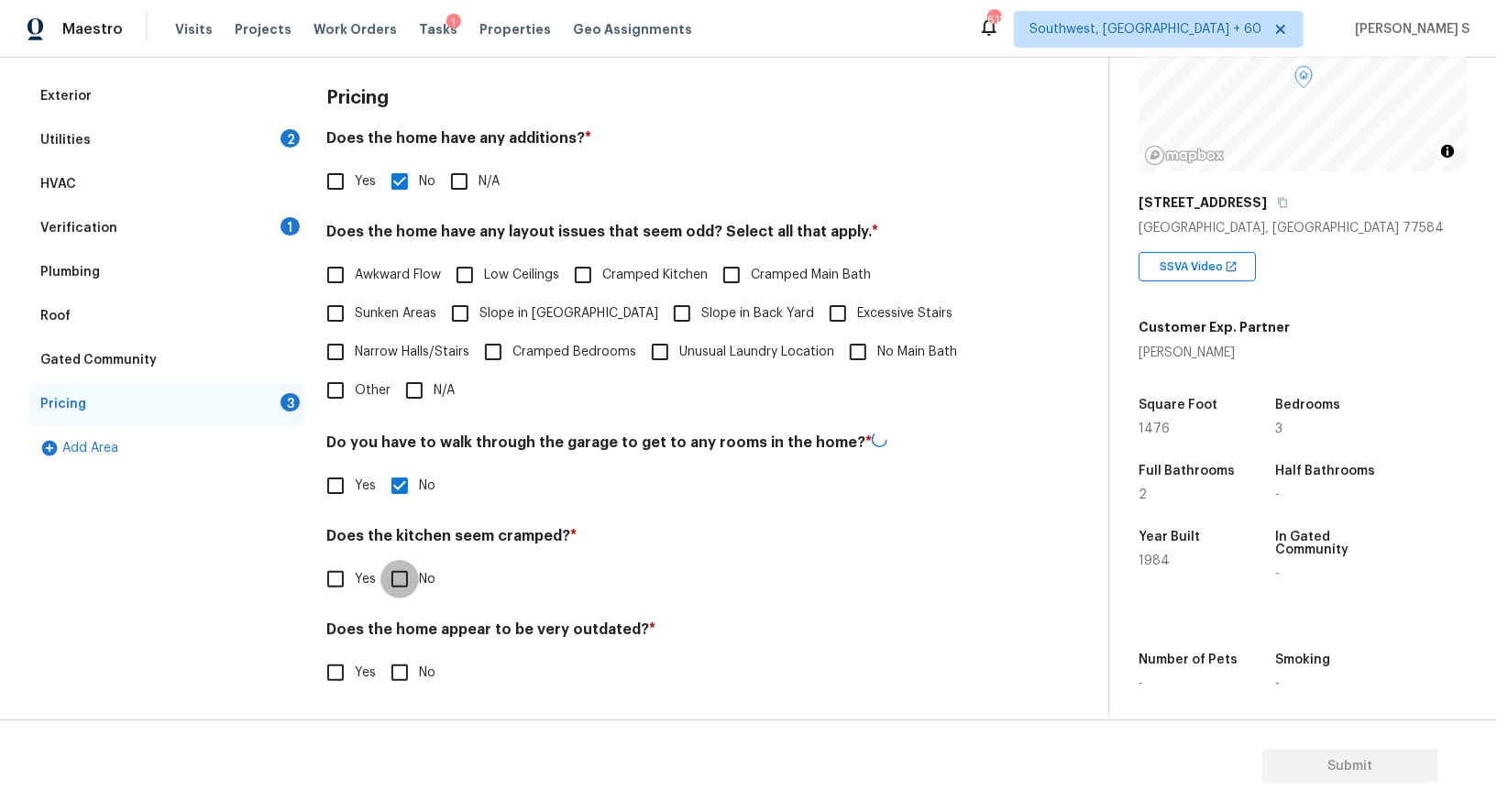
click at [381, 560] on input "No" at bounding box center [400, 579] width 38 height 38
checkbox input "true"
click at [381, 654] on input "No" at bounding box center [400, 672] width 38 height 38
checkbox input "true"
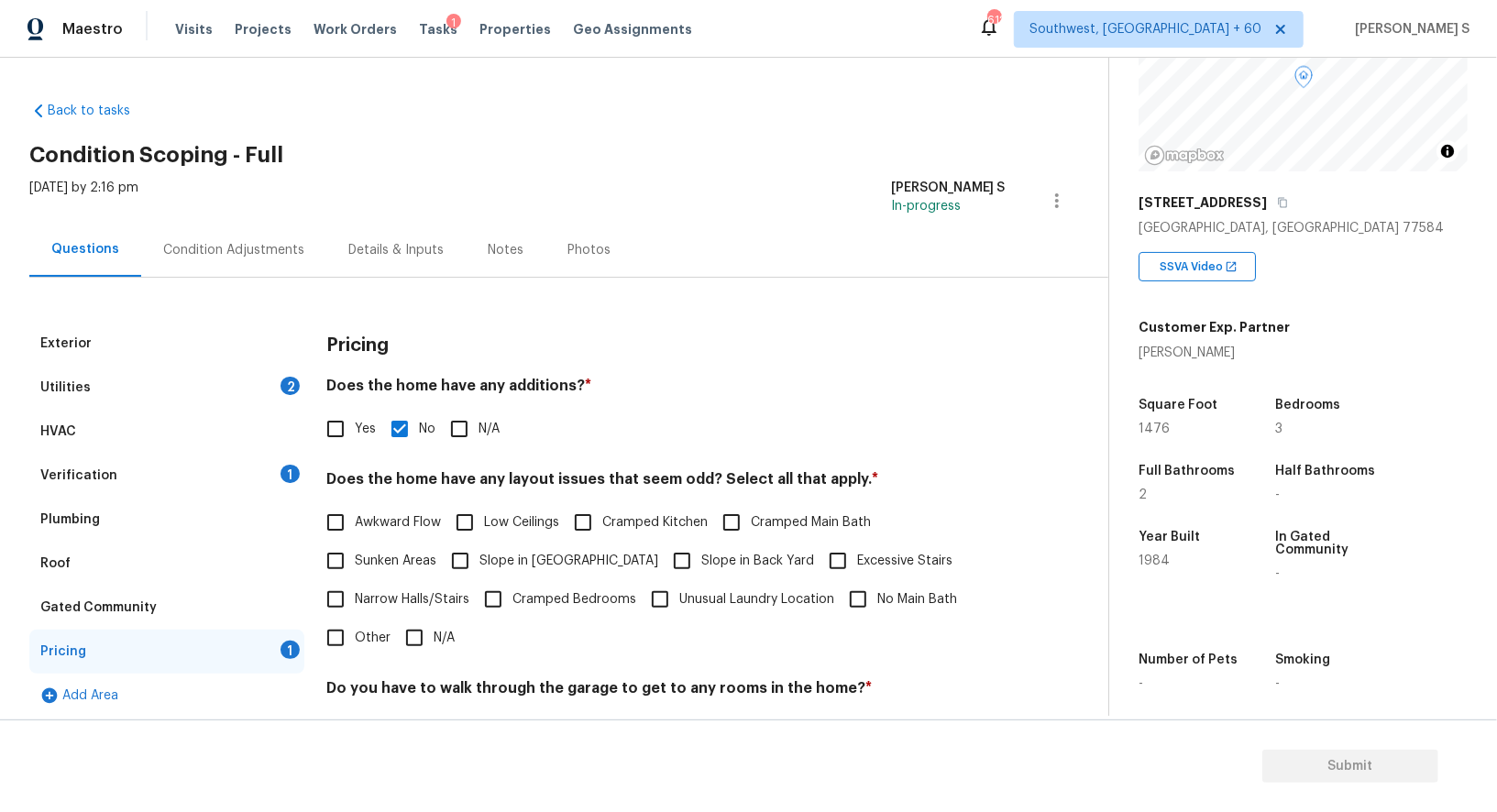
click at [285, 375] on div "Utilities 2" at bounding box center [166, 387] width 275 height 44
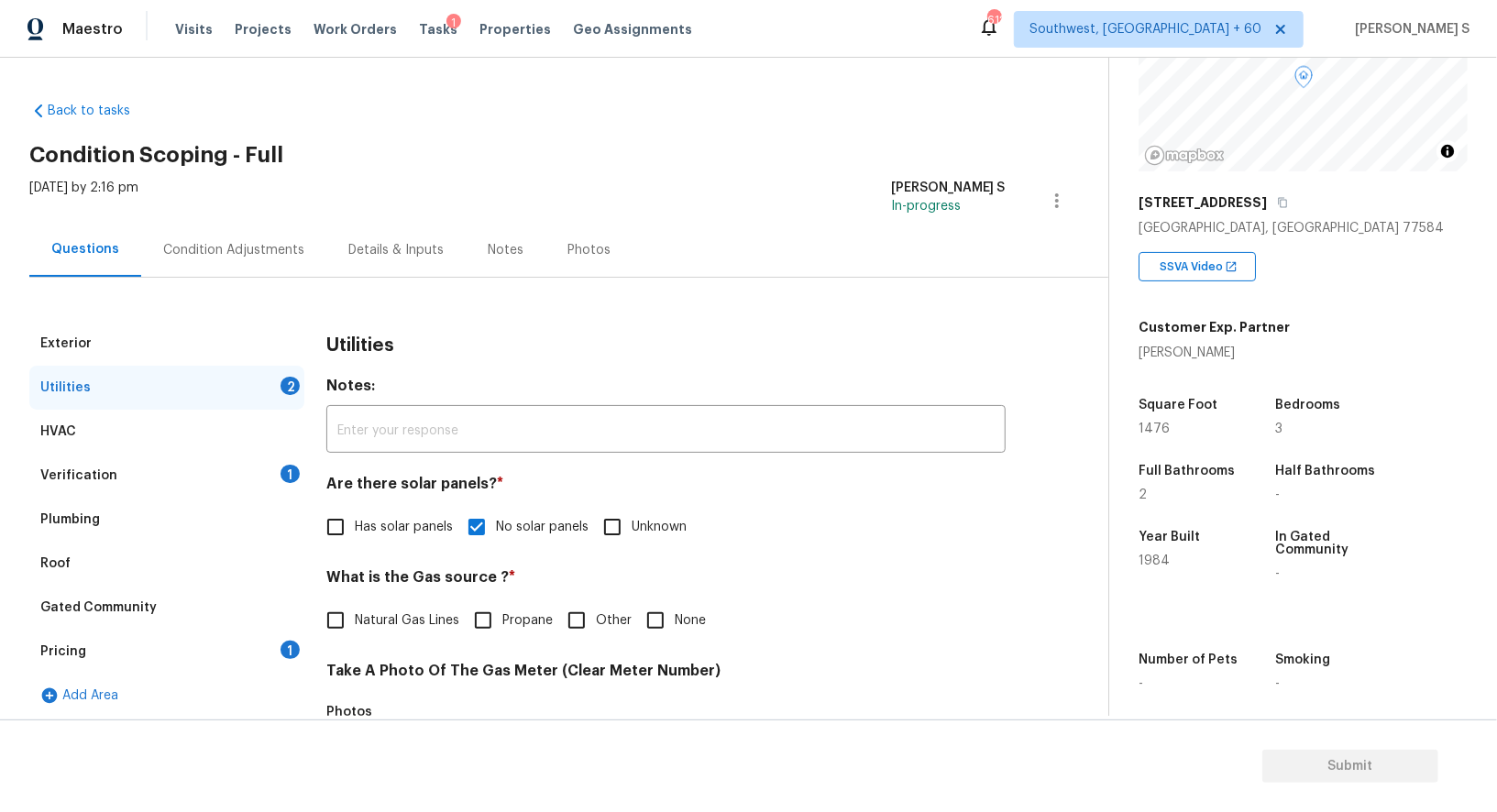
scroll to position [566, 0]
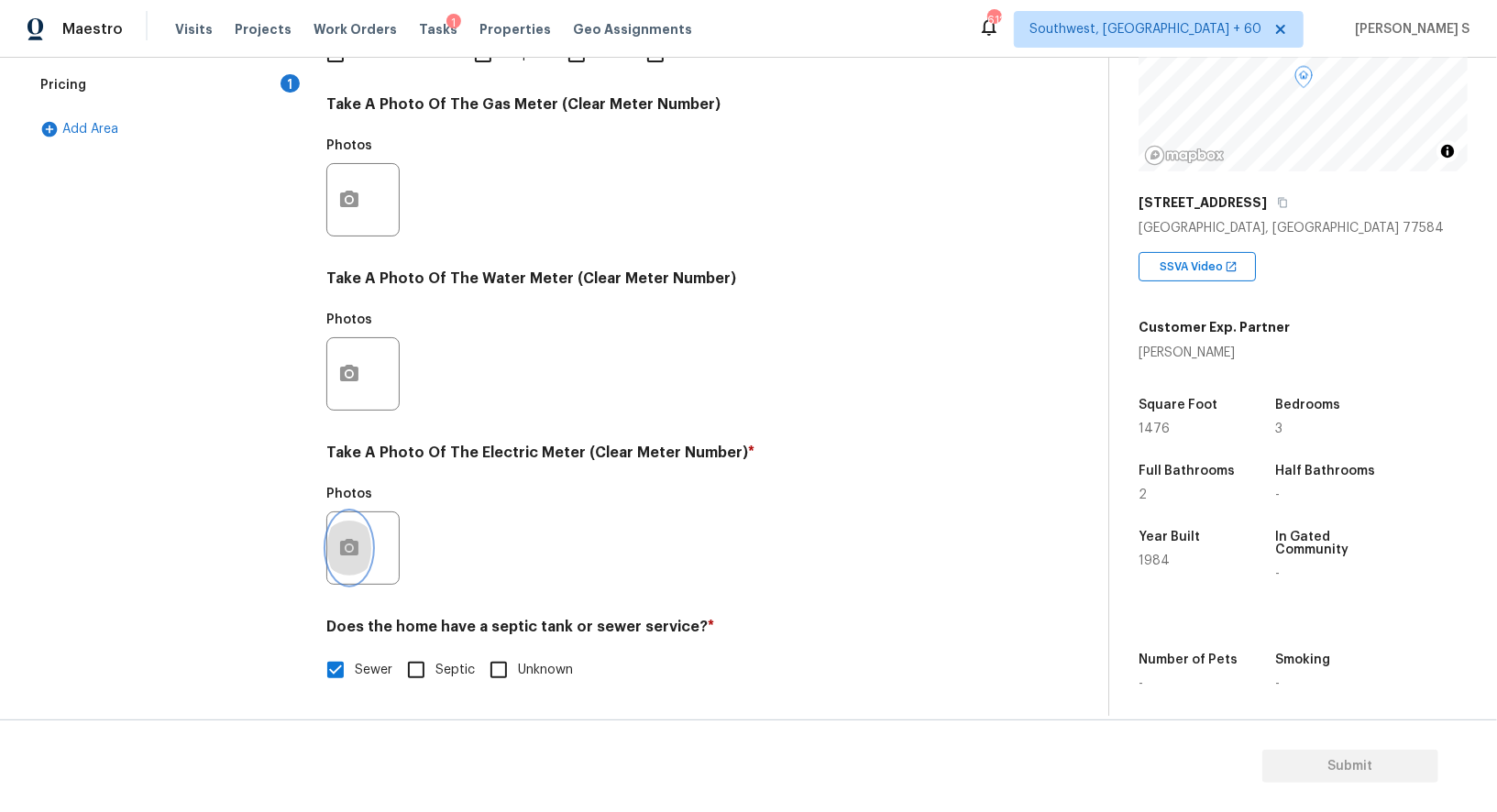
click at [349, 537] on icon "button" at bounding box center [349, 548] width 22 height 22
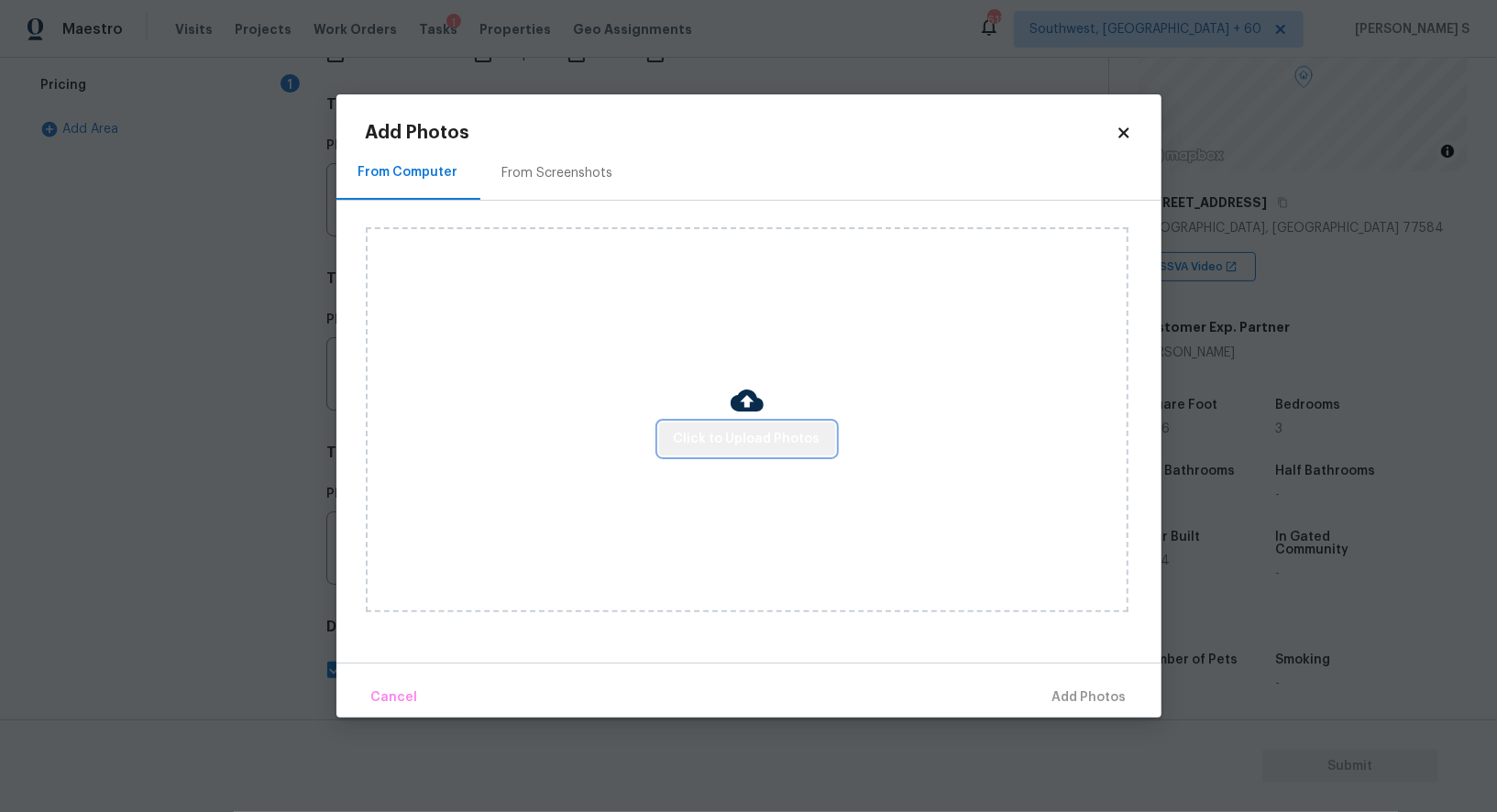
click at [753, 426] on button "Click to Upload Photos" at bounding box center [748, 440] width 176 height 34
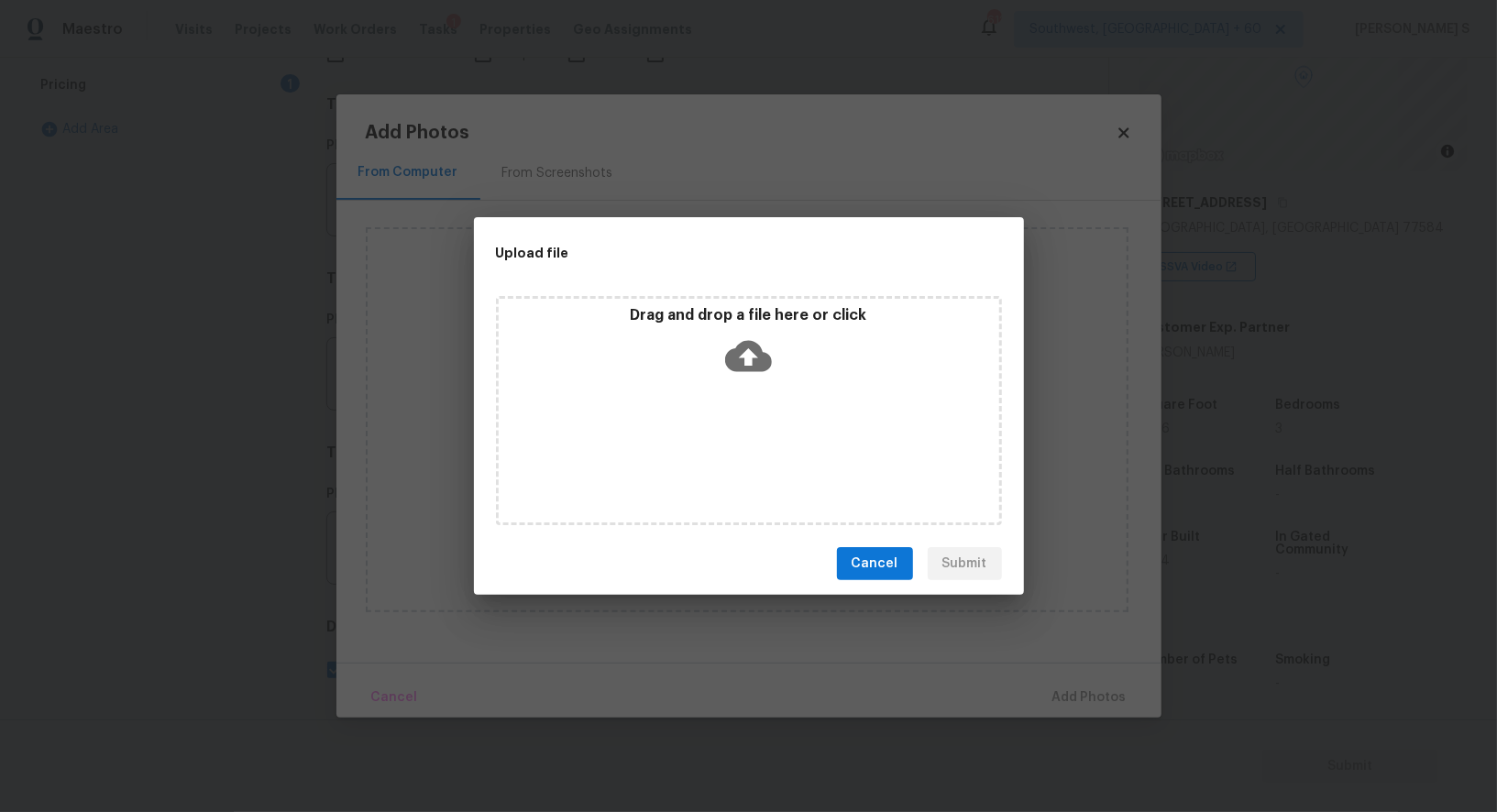
click at [753, 426] on div "Drag and drop a file here or click" at bounding box center [749, 411] width 507 height 229
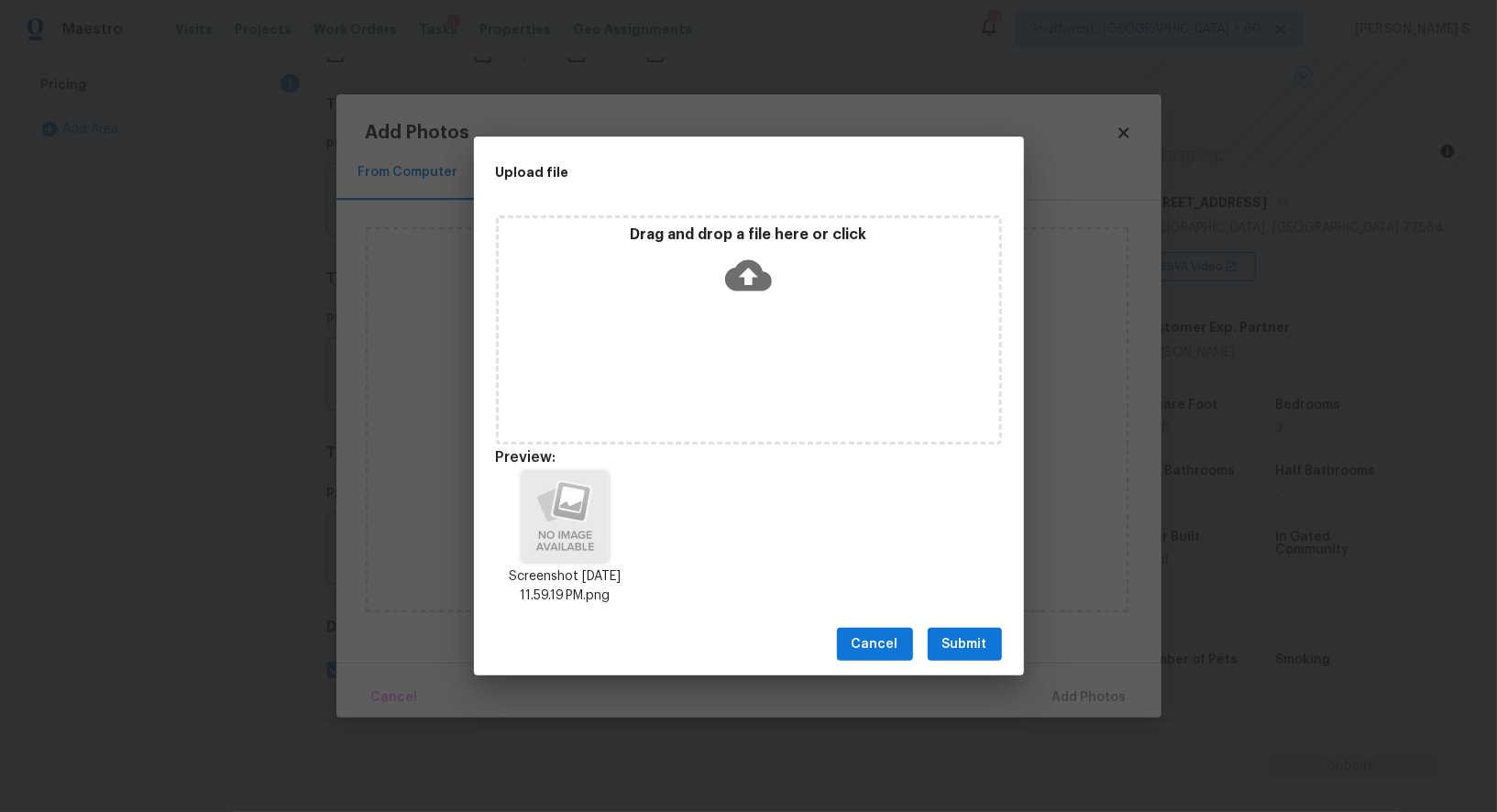
click at [983, 634] on span "Submit" at bounding box center [965, 644] width 45 height 23
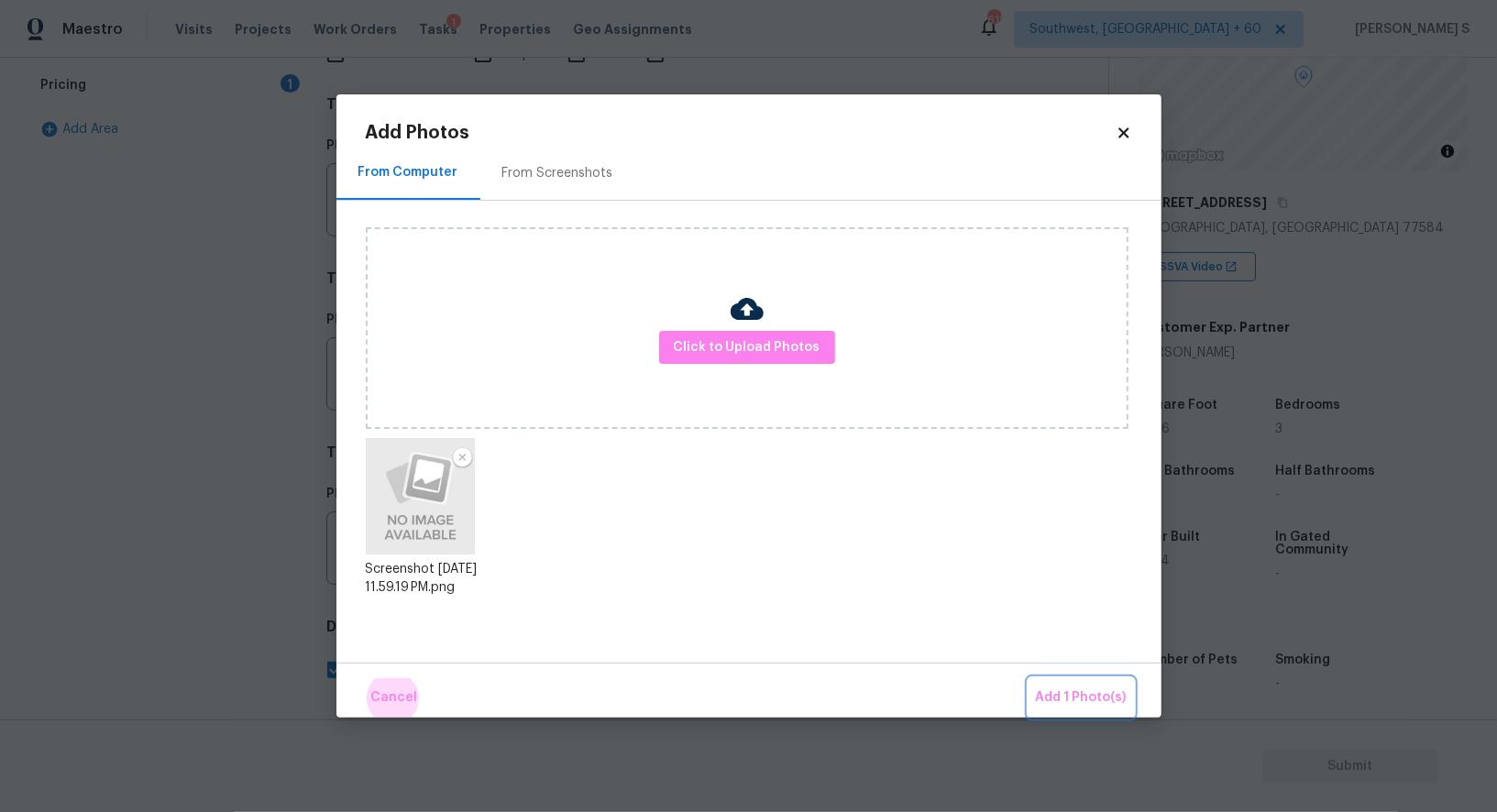
click at [1029, 678] on button "Add 1 Photo(s)" at bounding box center [1081, 698] width 105 height 39
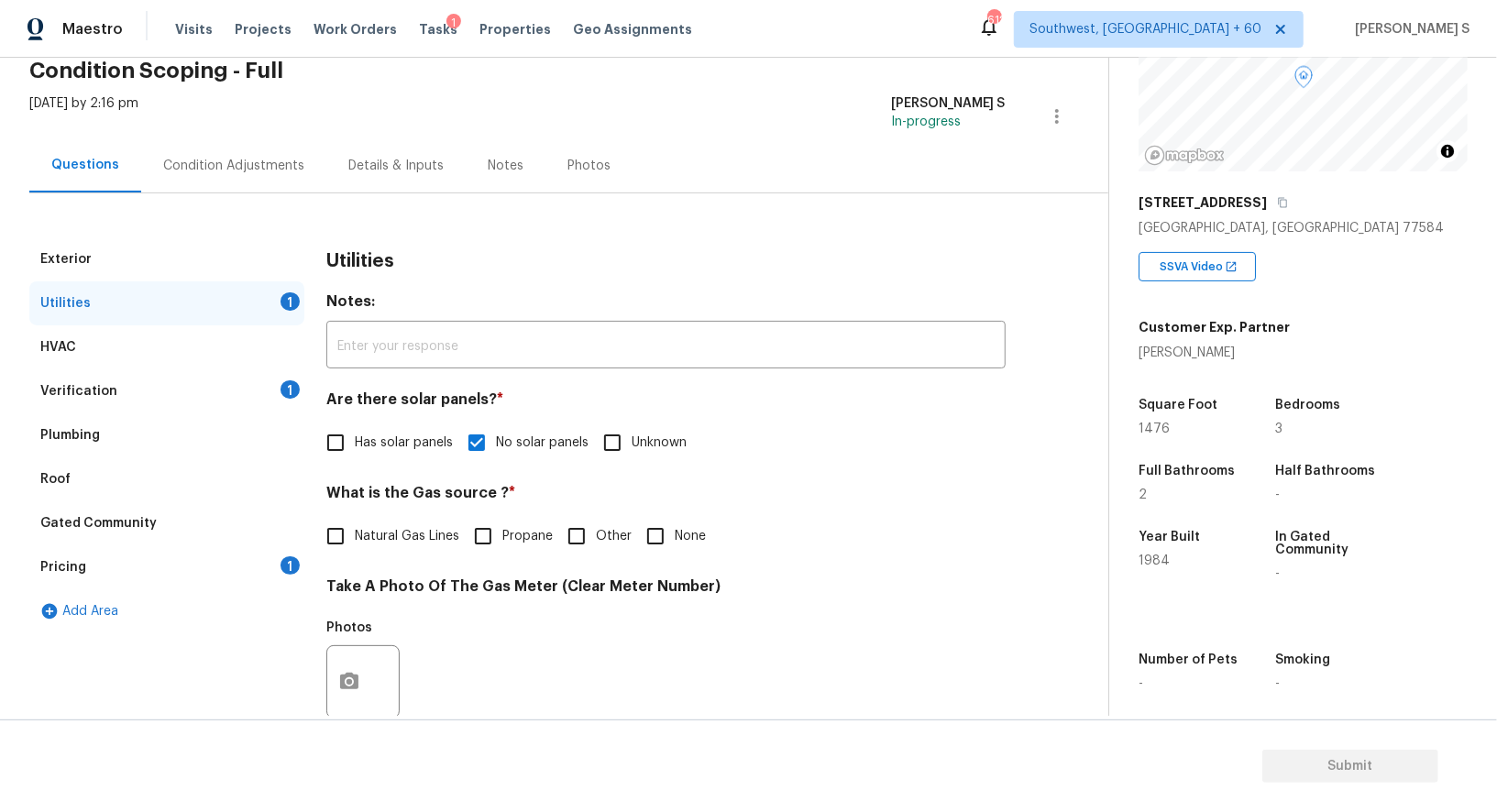
scroll to position [70, 0]
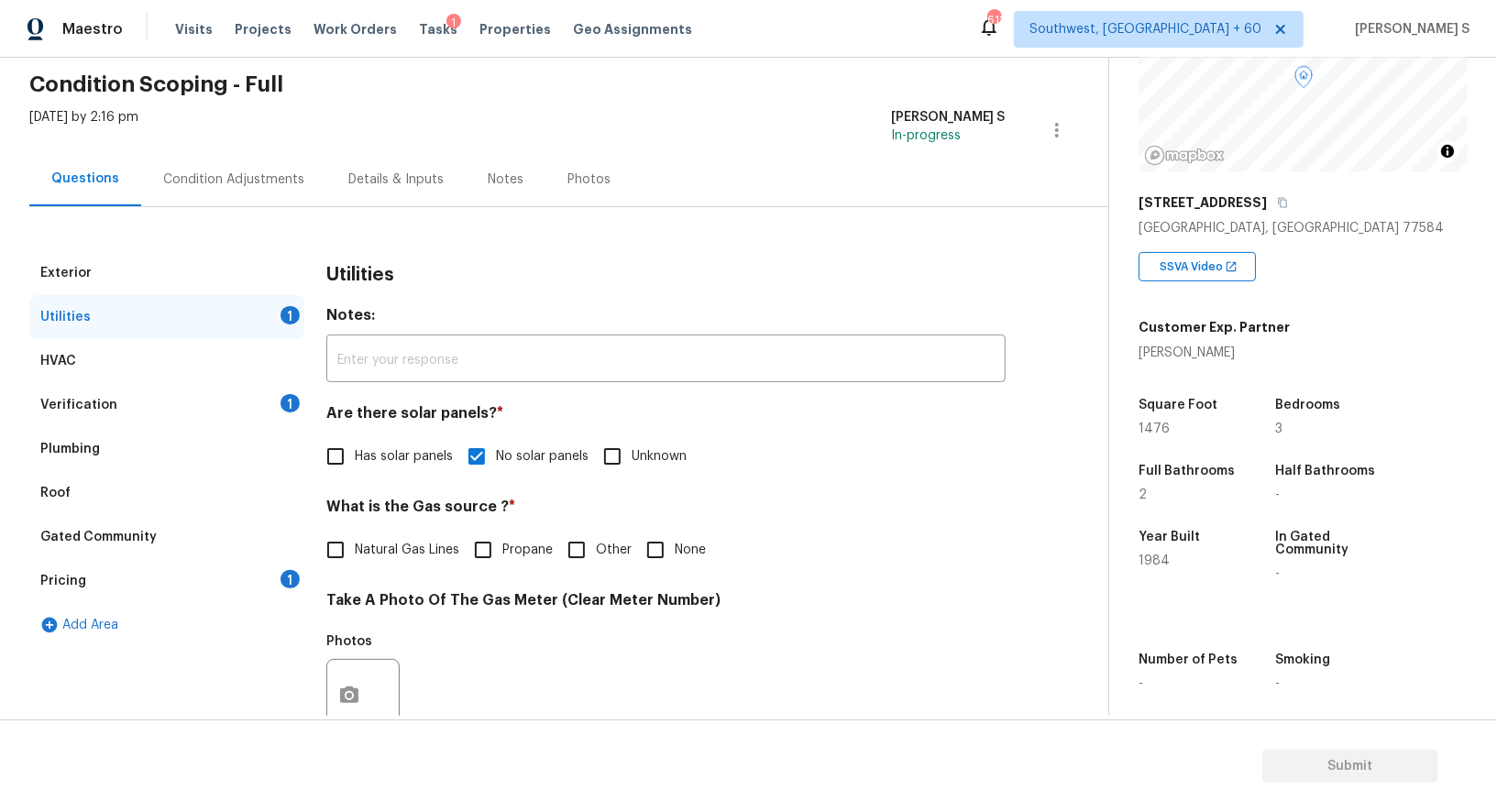
click at [250, 179] on div "Condition Adjustments" at bounding box center [234, 180] width 142 height 19
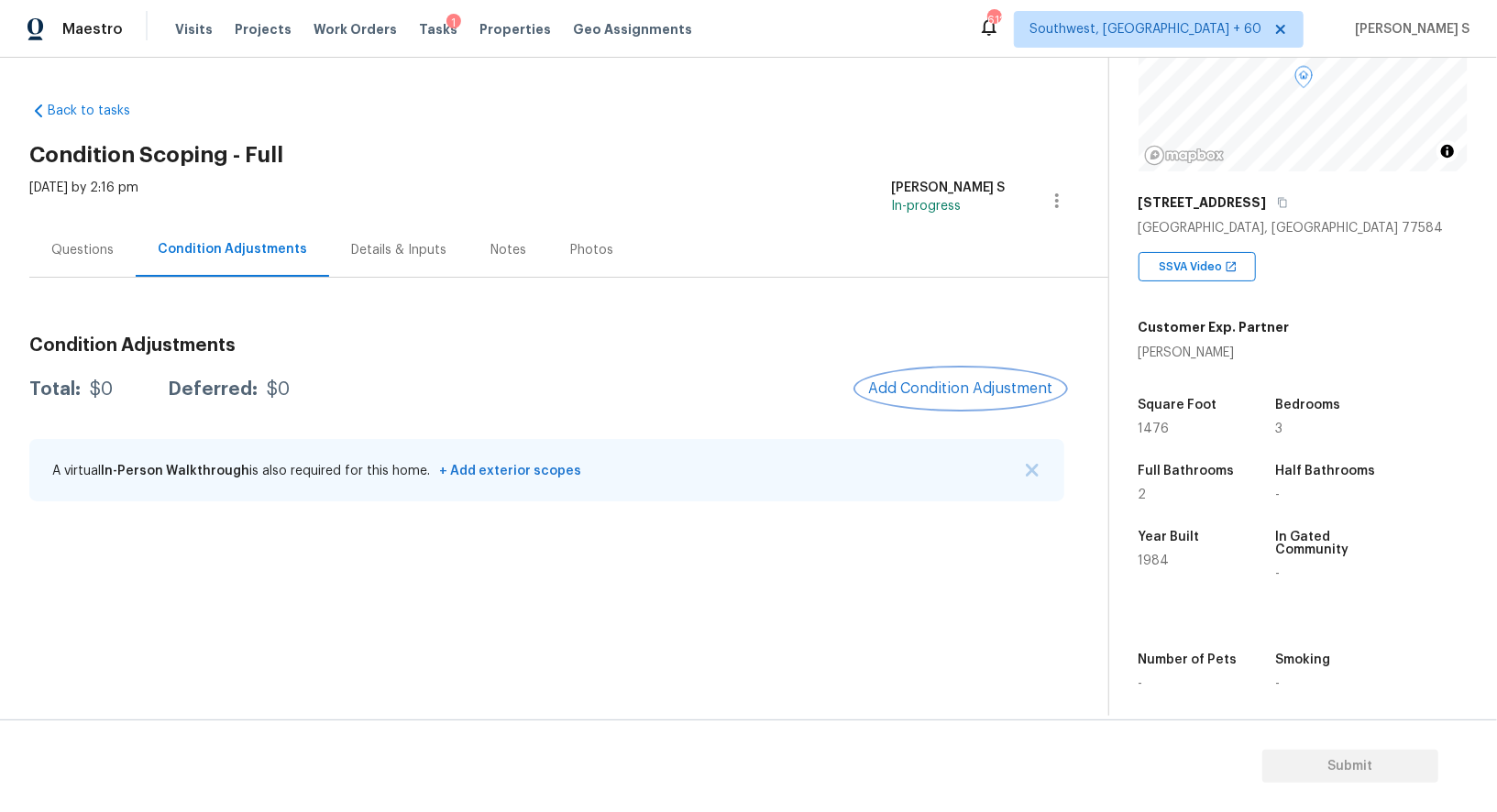
click at [946, 370] on button "Add Condition Adjustment" at bounding box center [960, 388] width 207 height 38
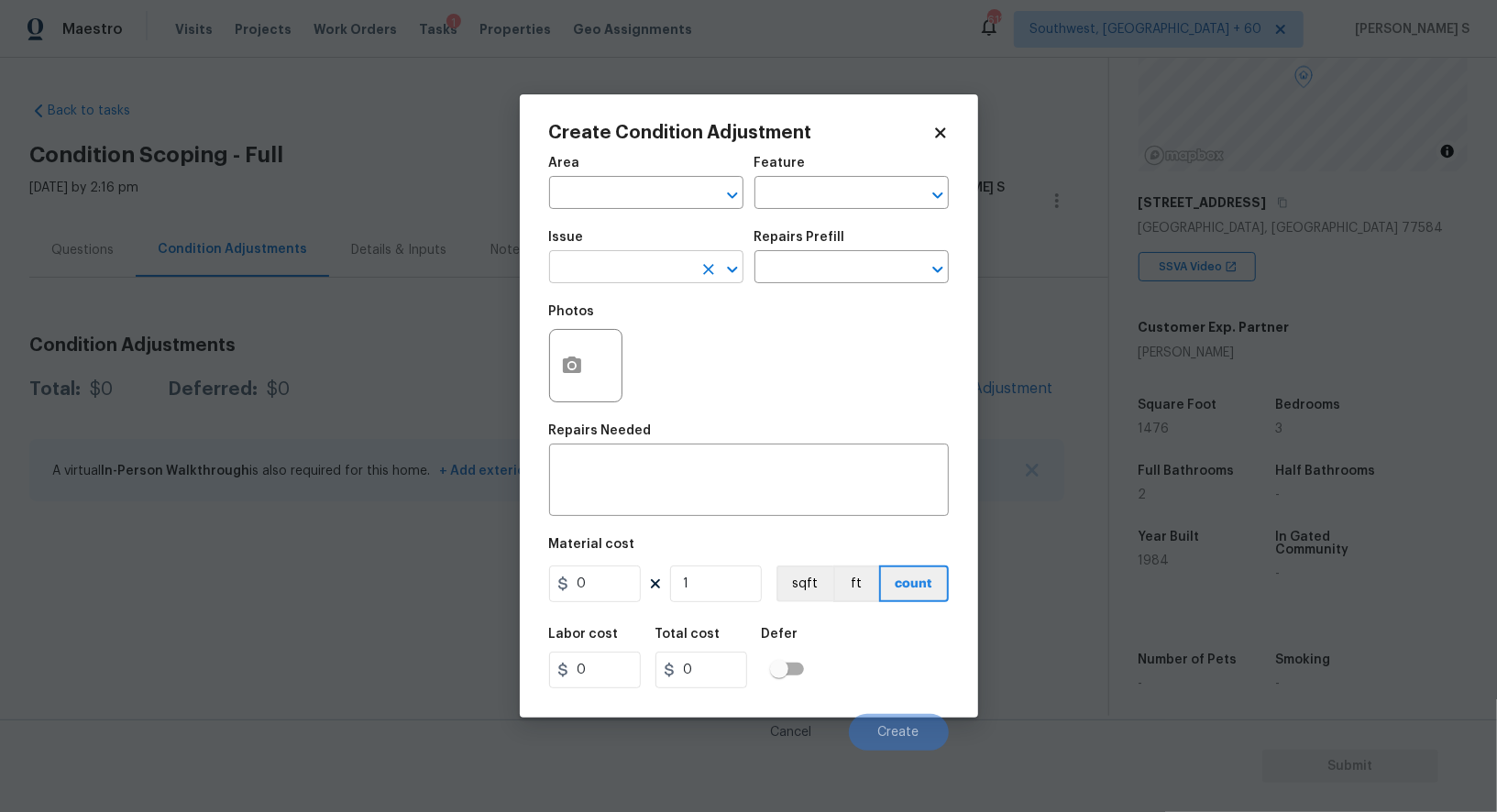
click at [647, 275] on input "text" at bounding box center [620, 269] width 143 height 28
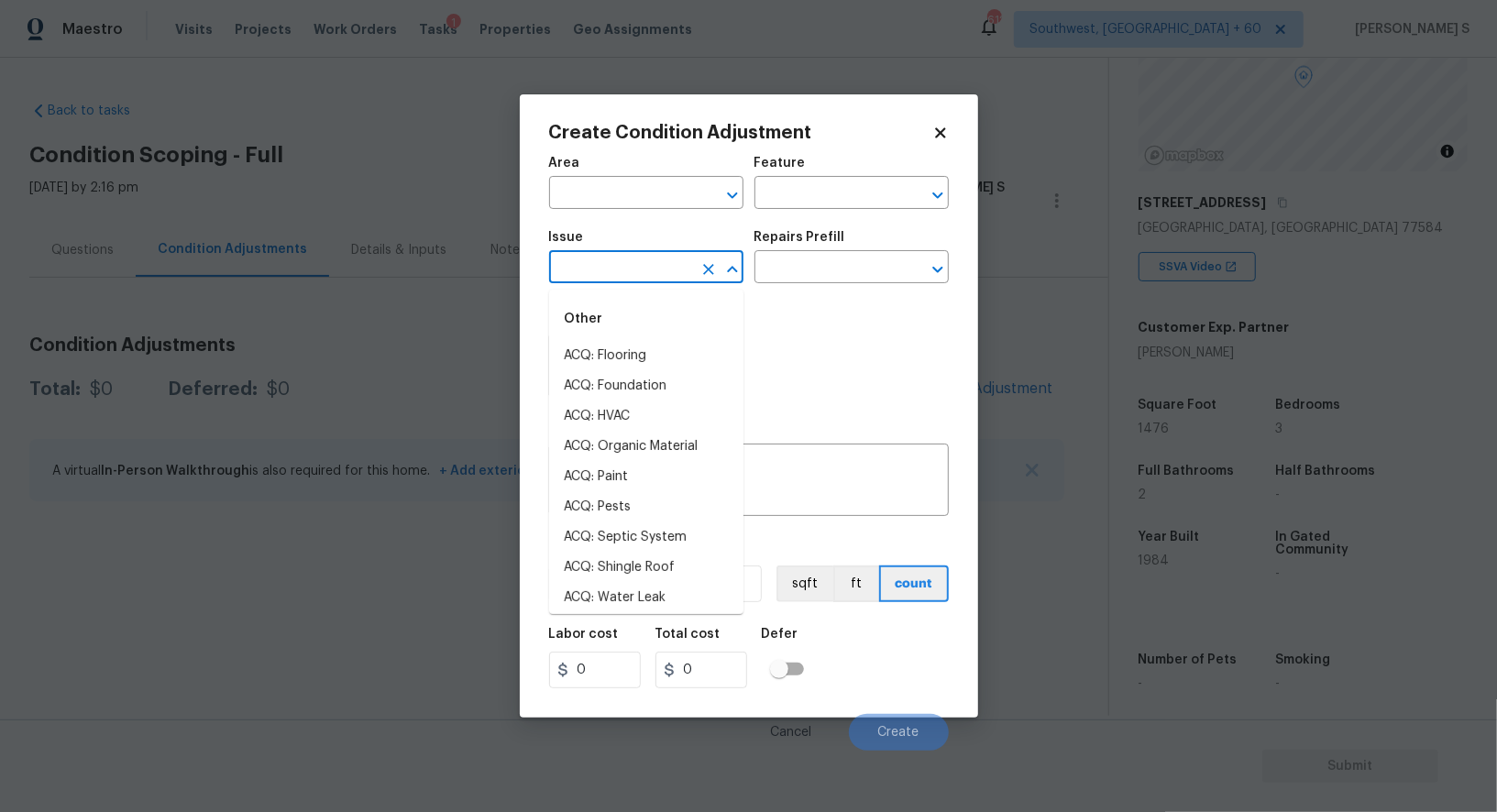
type input "p"
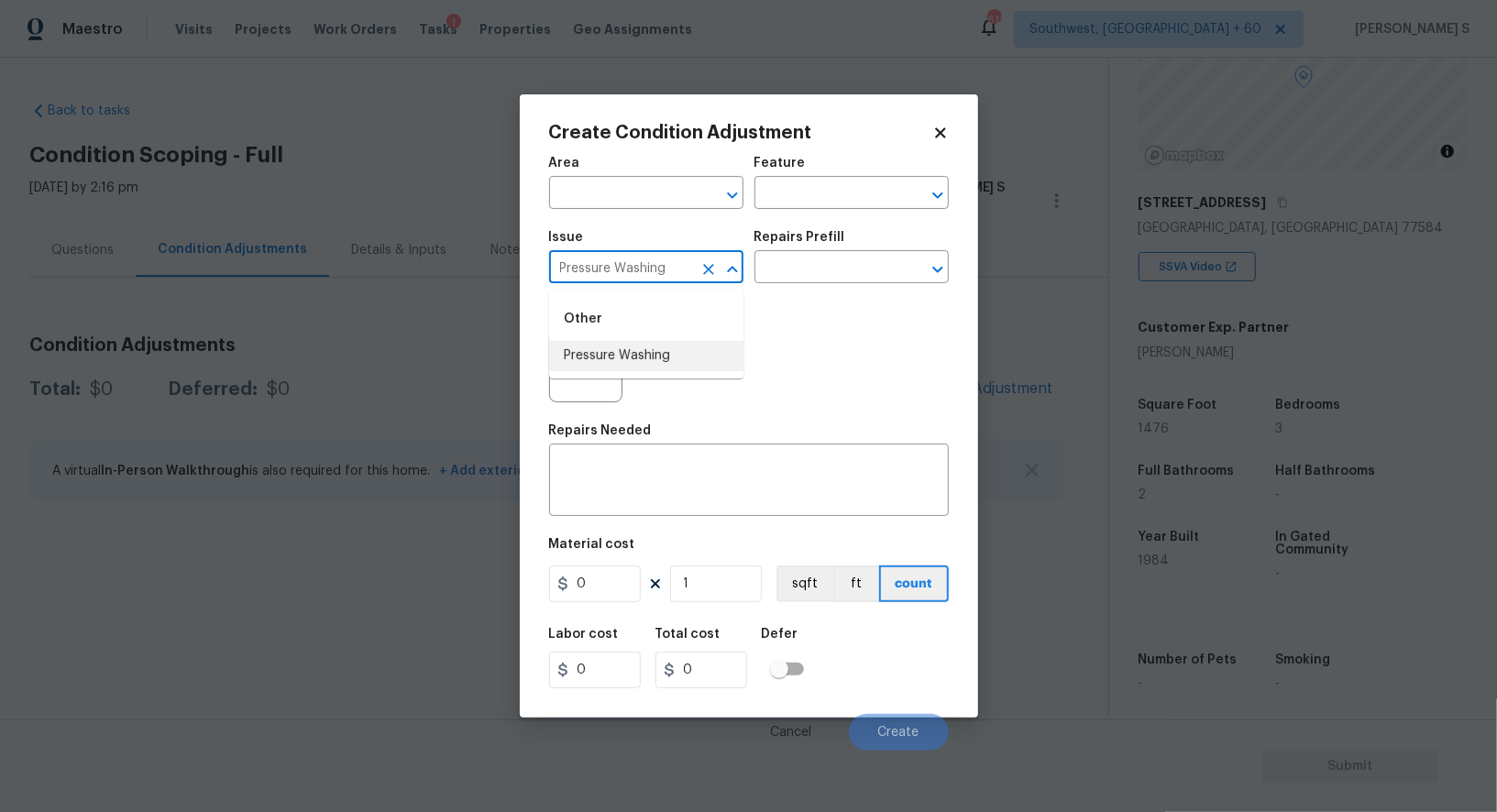
type input "Pressure Washing"
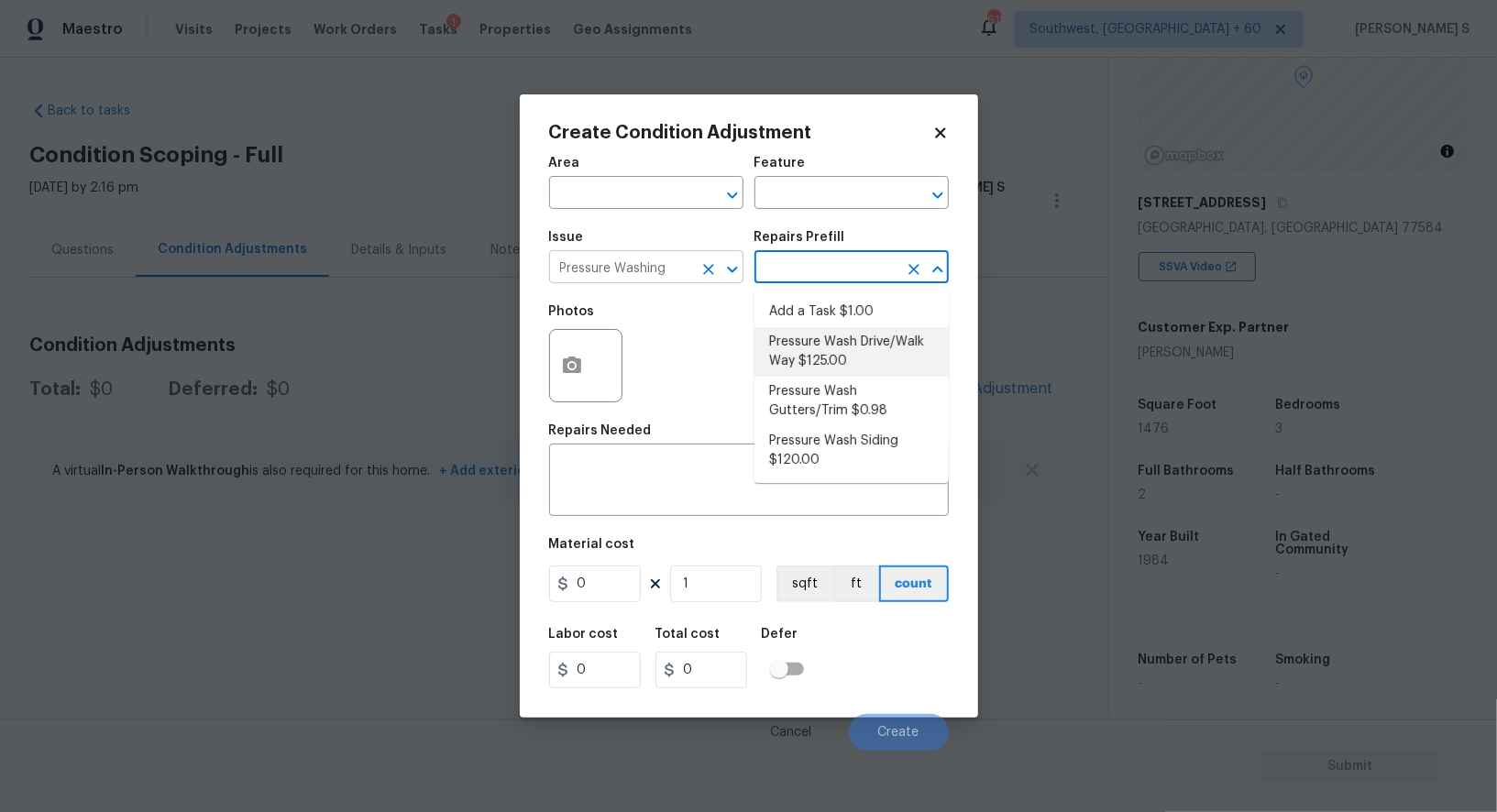
type input "Siding"
type textarea "Pressure wash the driveways/walkways as directed by the PM. Ensure that all deb…"
type input "125"
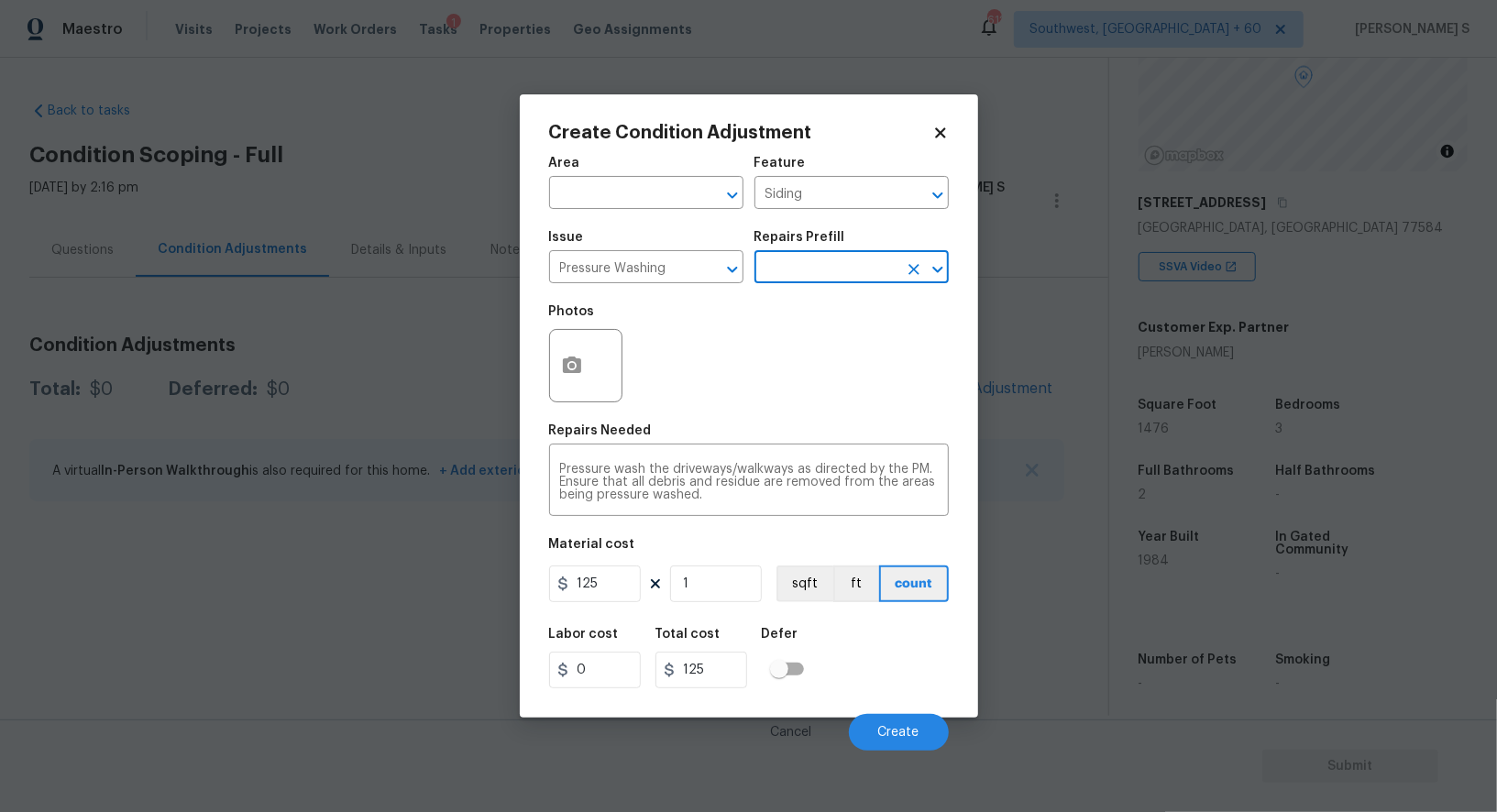
click at [614, 564] on figure "Material cost 125 1 sqft ft count" at bounding box center [748, 572] width 400 height 68
click at [614, 576] on input "125" at bounding box center [595, 583] width 92 height 37
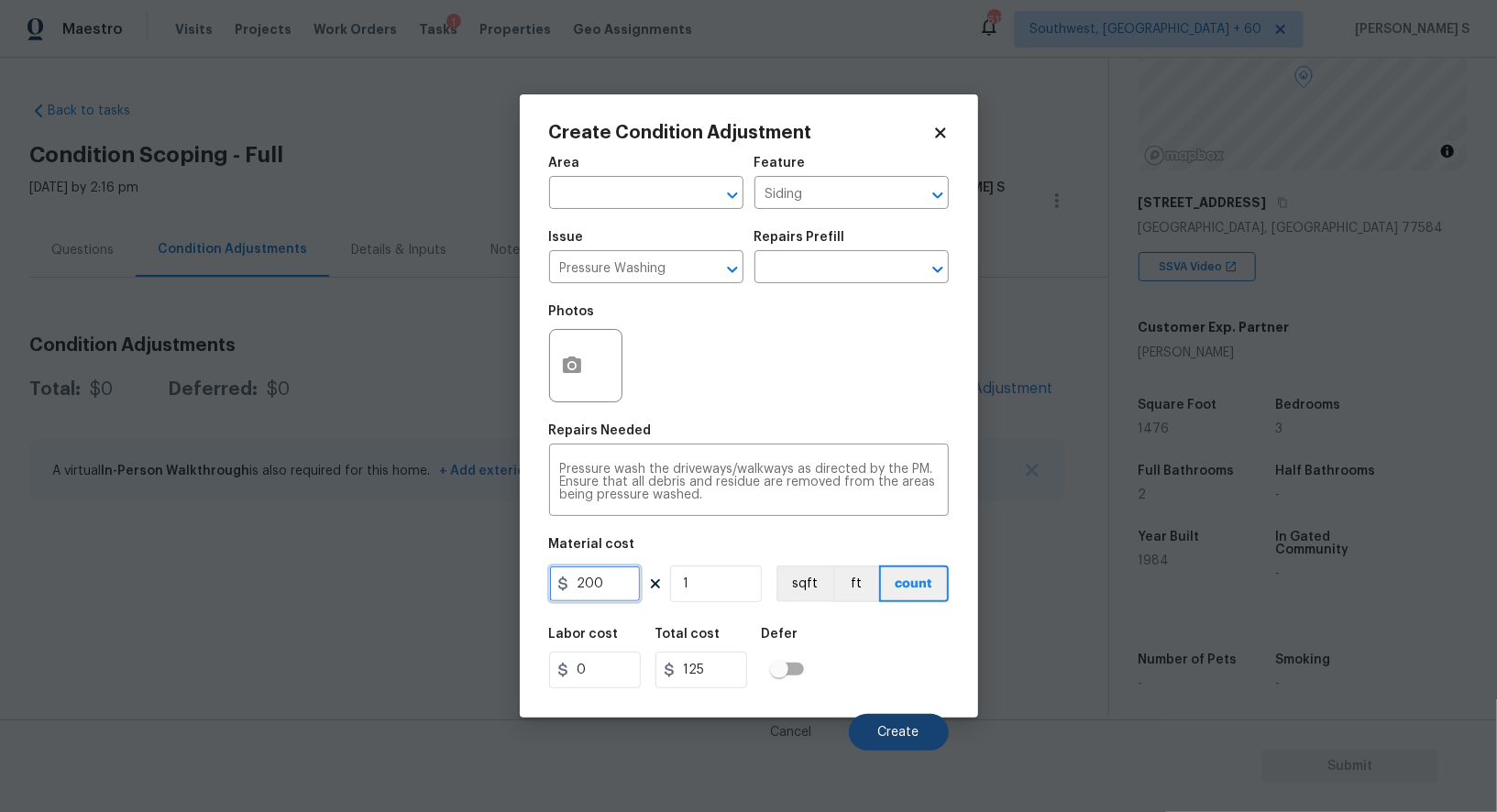
type input "200"
click at [917, 728] on span "Create" at bounding box center [899, 732] width 41 height 14
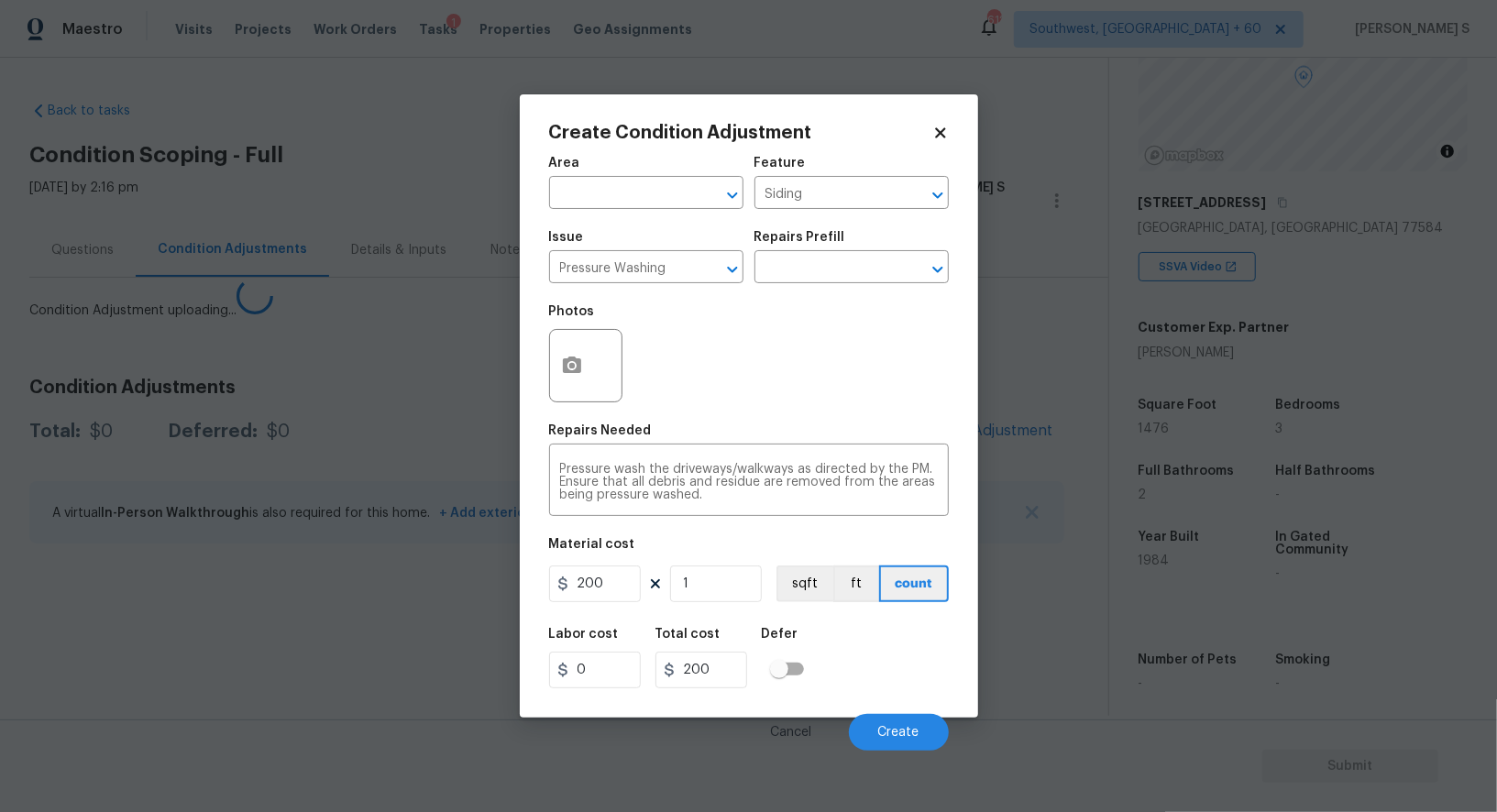
click at [395, 669] on body "Maestro Visits Projects Work Orders Tasks 1 Properties Geo Assignments 612 Sout…" at bounding box center [748, 406] width 1497 height 812
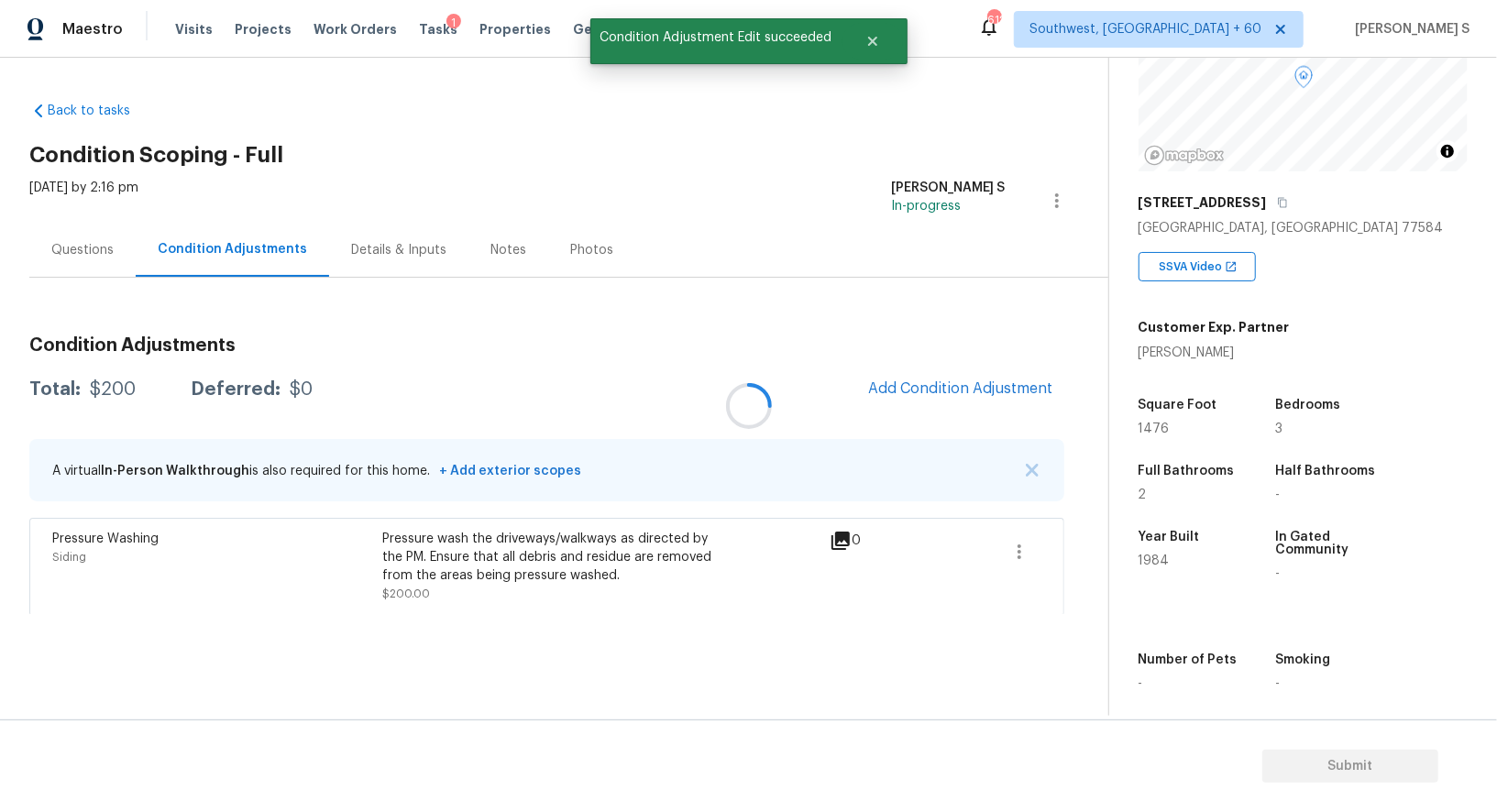
click at [980, 373] on div at bounding box center [748, 406] width 1497 height 812
click at [987, 380] on div at bounding box center [748, 406] width 1497 height 812
click at [962, 383] on span "Add Condition Adjustment" at bounding box center [960, 389] width 185 height 17
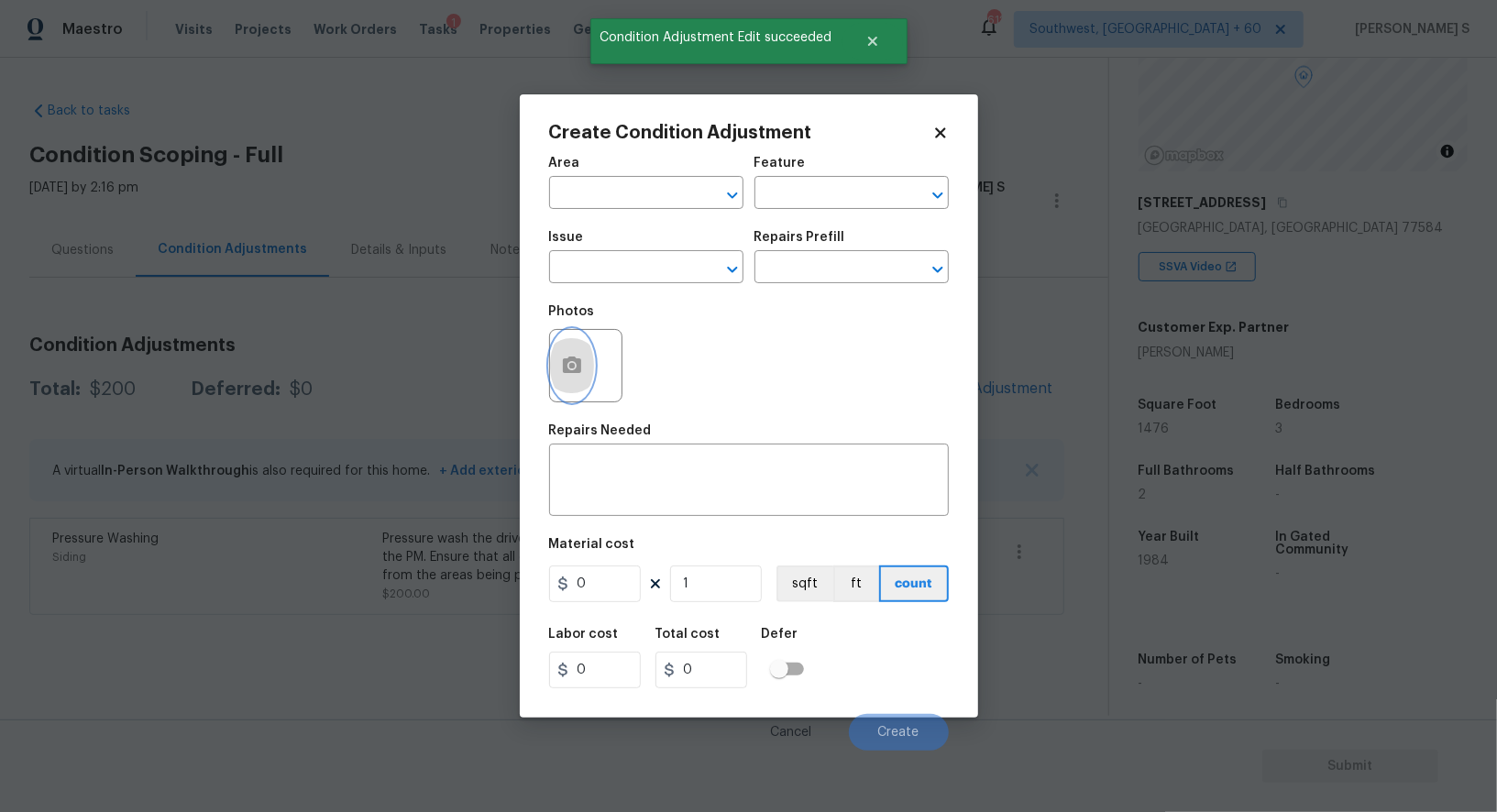
click at [553, 347] on button "button" at bounding box center [571, 366] width 44 height 71
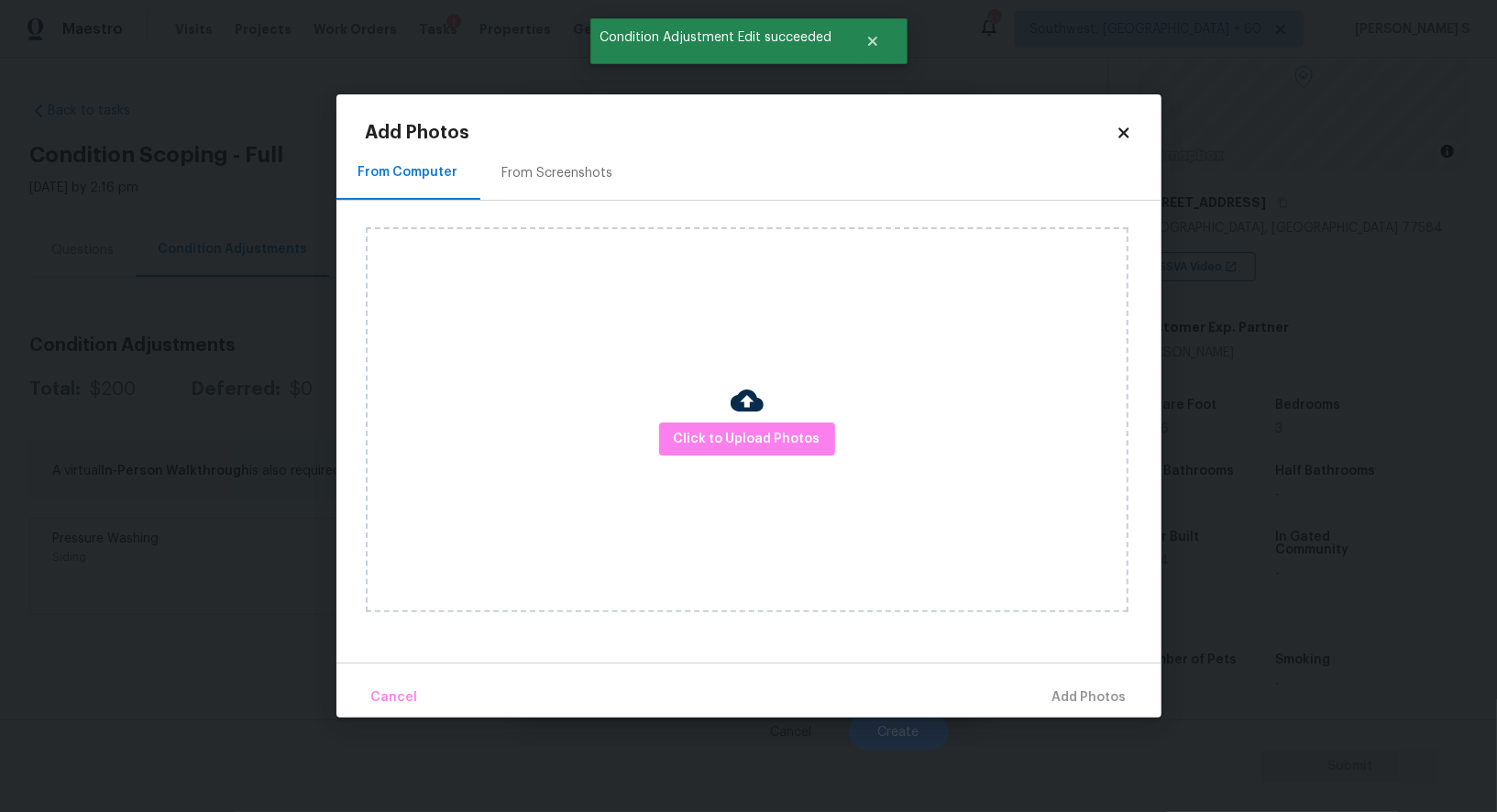
click at [577, 162] on div "From Screenshots" at bounding box center [557, 173] width 155 height 54
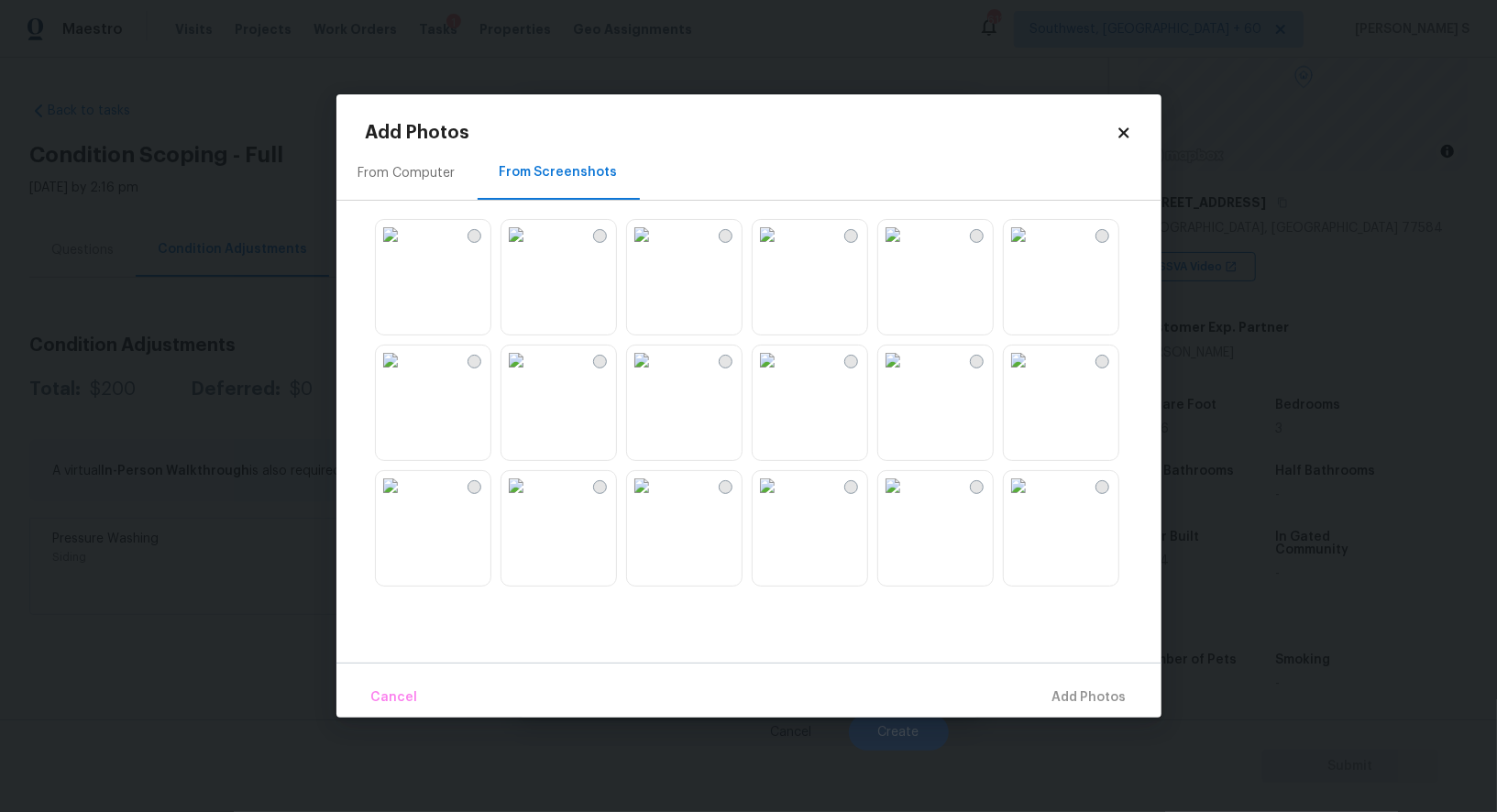
click at [908, 249] on img at bounding box center [892, 234] width 29 height 29
click at [657, 375] on img at bounding box center [642, 359] width 29 height 29
click at [657, 501] on img at bounding box center [642, 485] width 29 height 29
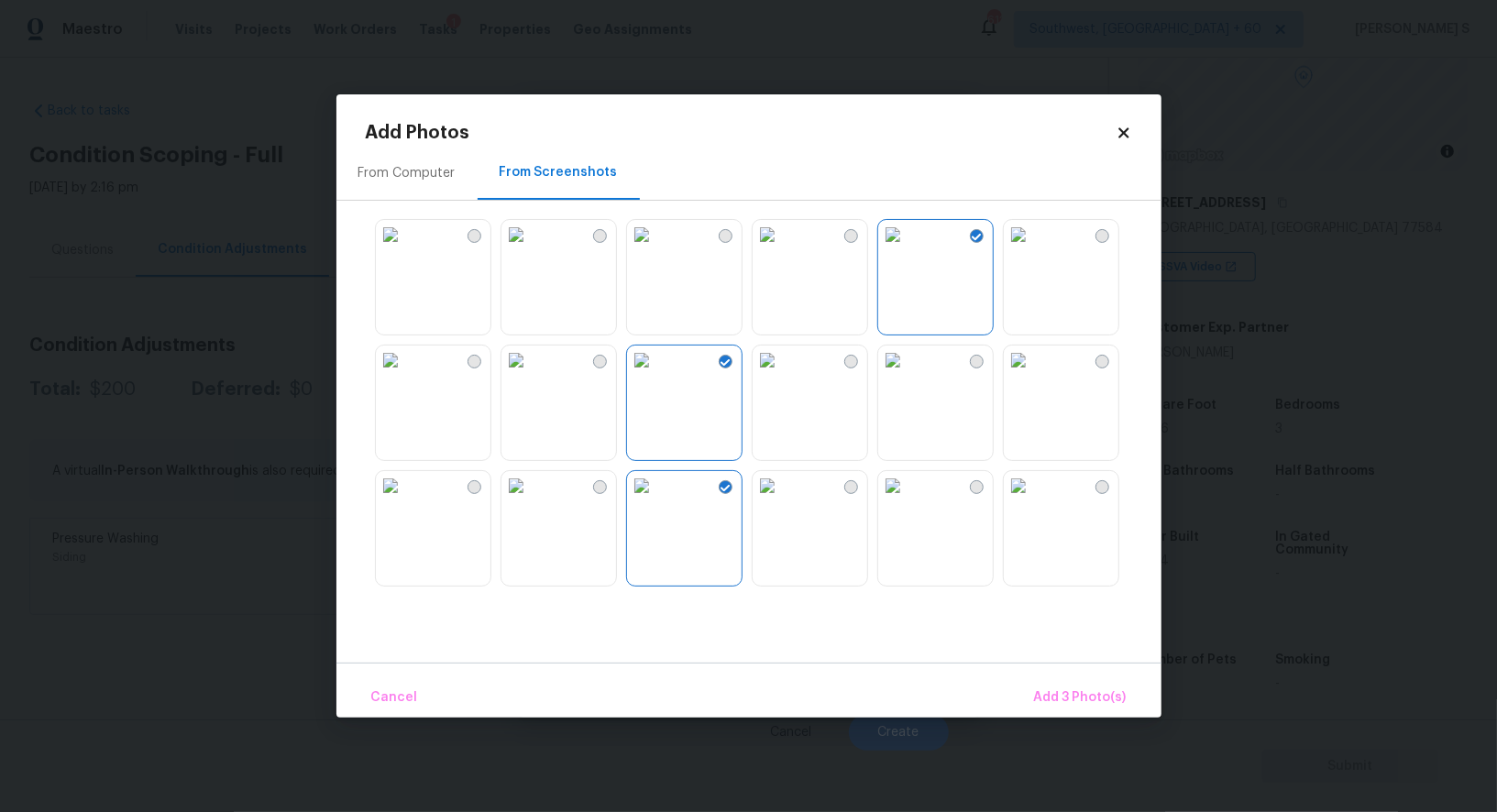
click at [503, 249] on img at bounding box center [516, 234] width 29 height 29
click at [405, 249] on img at bounding box center [390, 234] width 29 height 29
click at [1064, 688] on span "Add 5 Photo(s)" at bounding box center [1081, 698] width 93 height 23
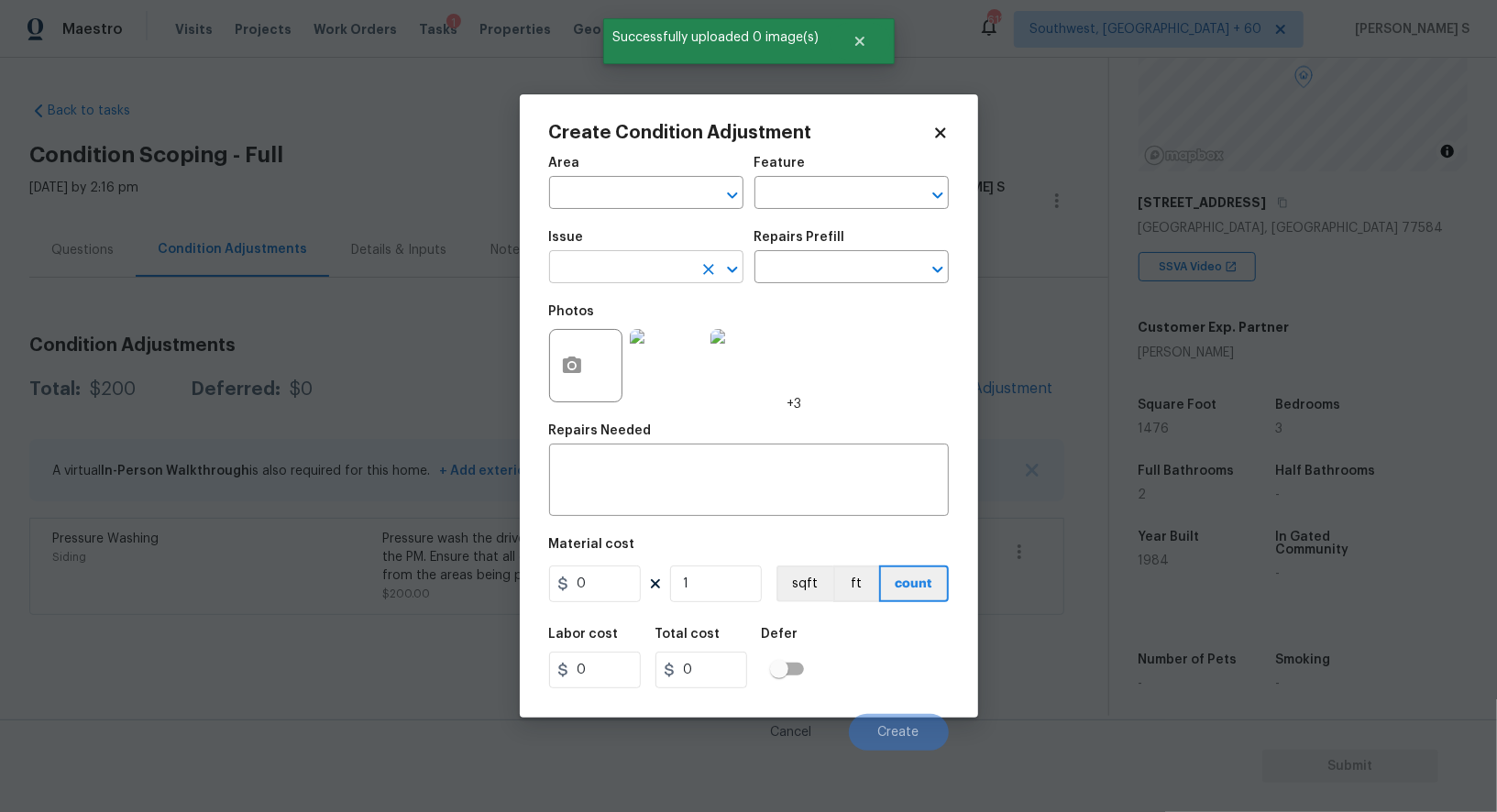
click at [618, 277] on input "text" at bounding box center [620, 269] width 143 height 28
type input "Landscape Package"
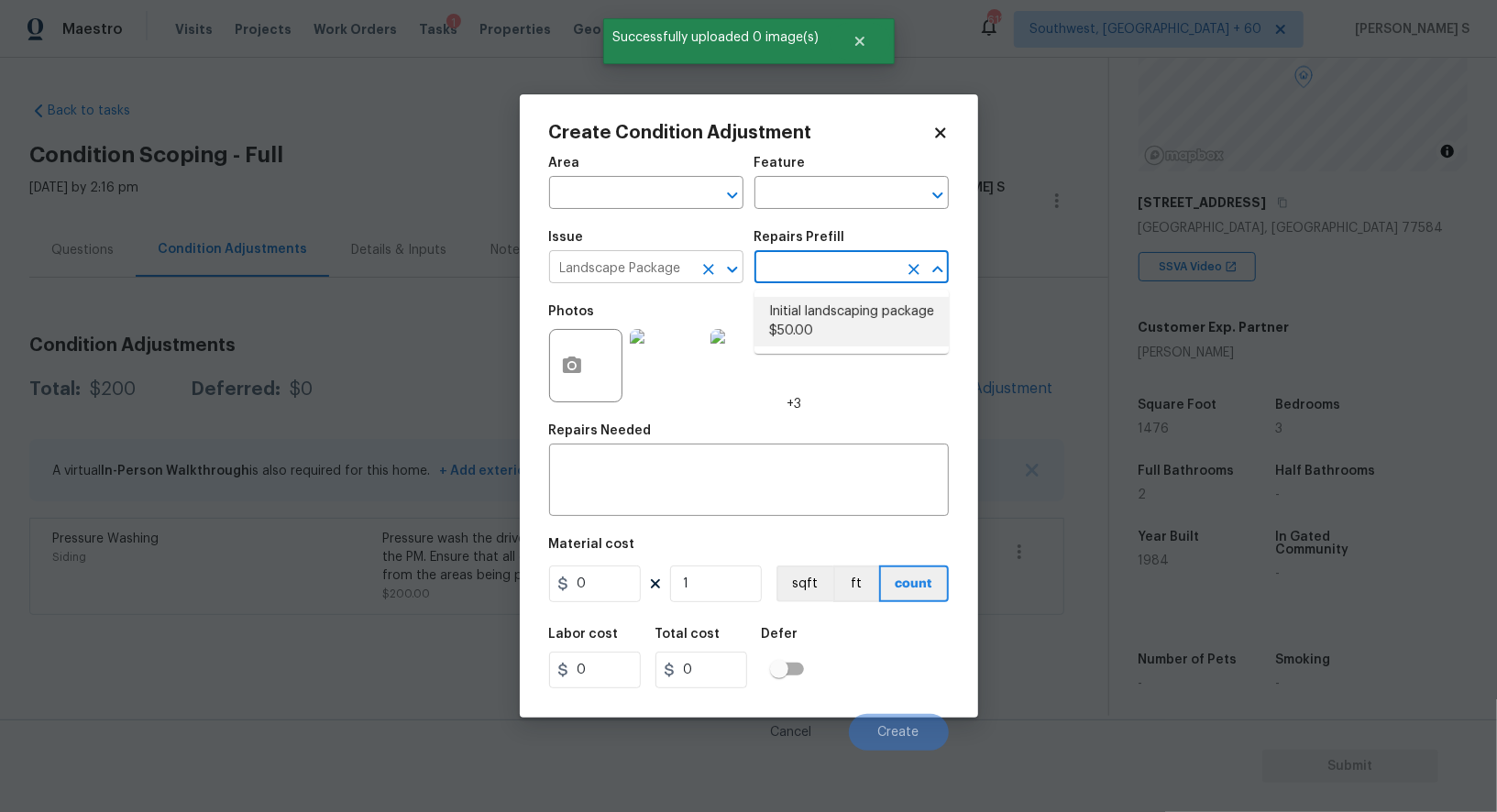
type input "Home Readiness Packages"
type textarea "Mowing of grass up to 6" in height. Mow, edge along driveways & sidewalks, trim…"
type input "50"
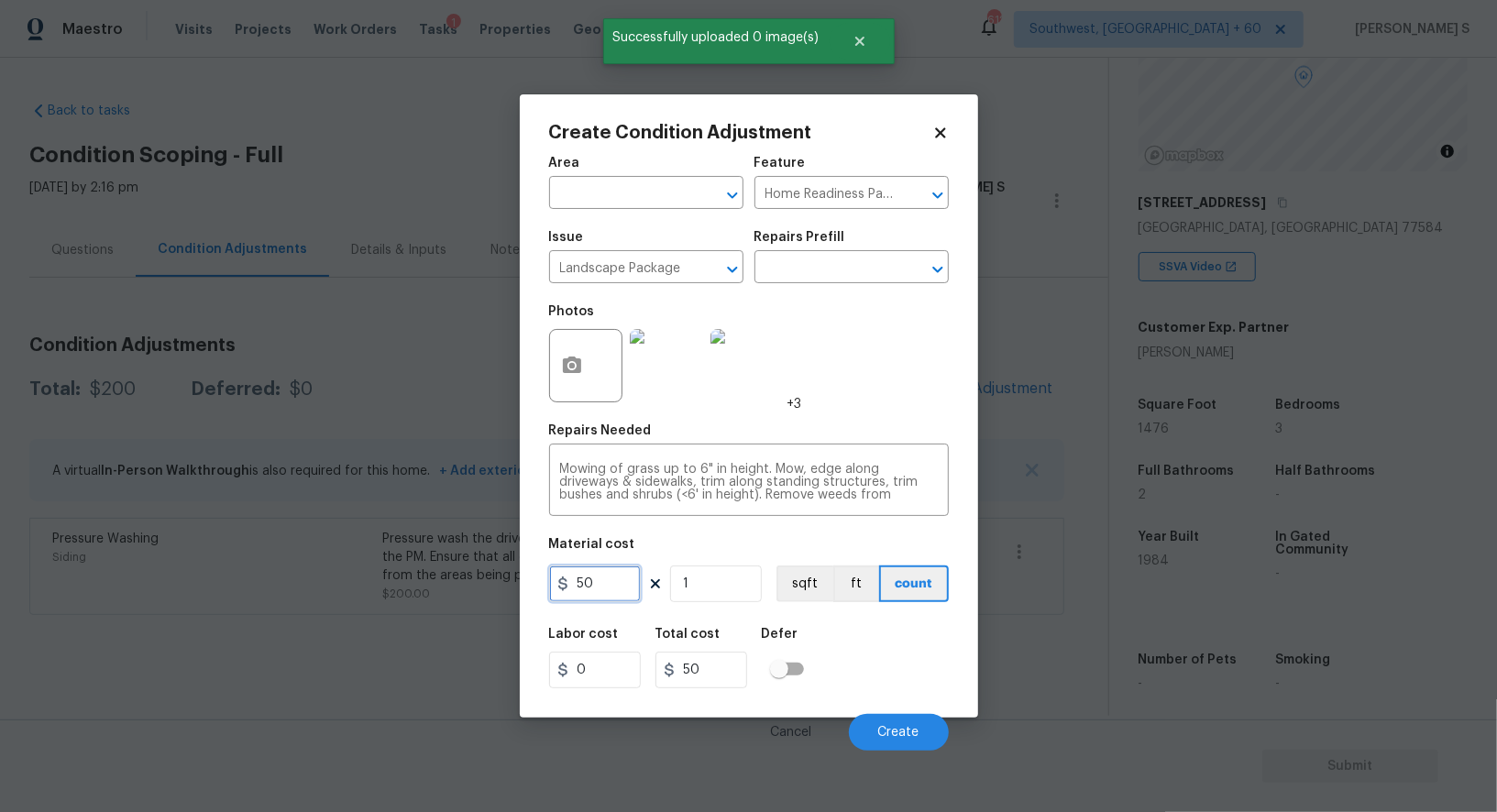
click at [616, 593] on input "50" at bounding box center [595, 583] width 92 height 37
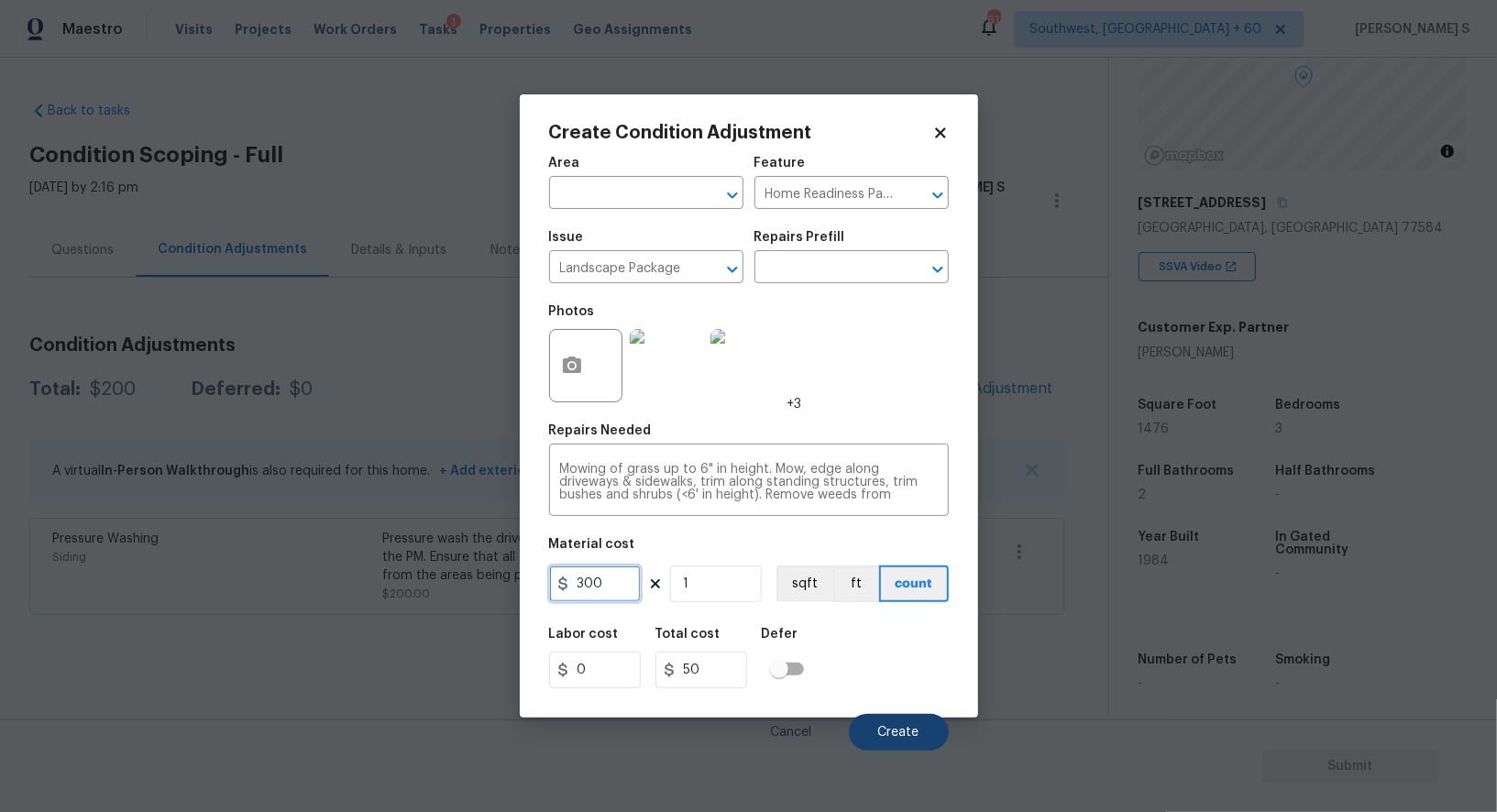
type input "300"
click at [920, 746] on button "Create" at bounding box center [899, 731] width 100 height 37
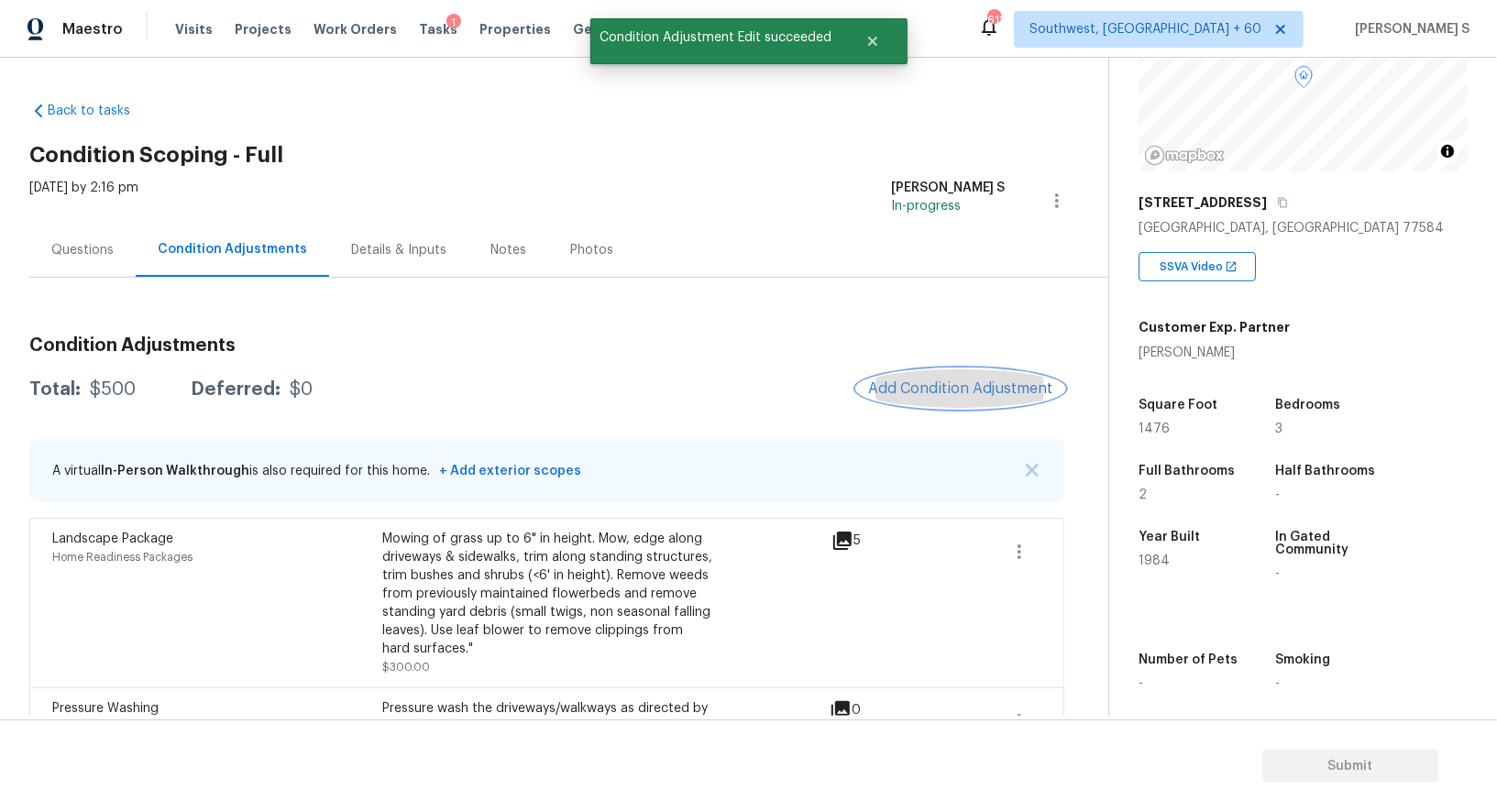
click at [924, 383] on span "Add Condition Adjustment" at bounding box center [960, 389] width 185 height 17
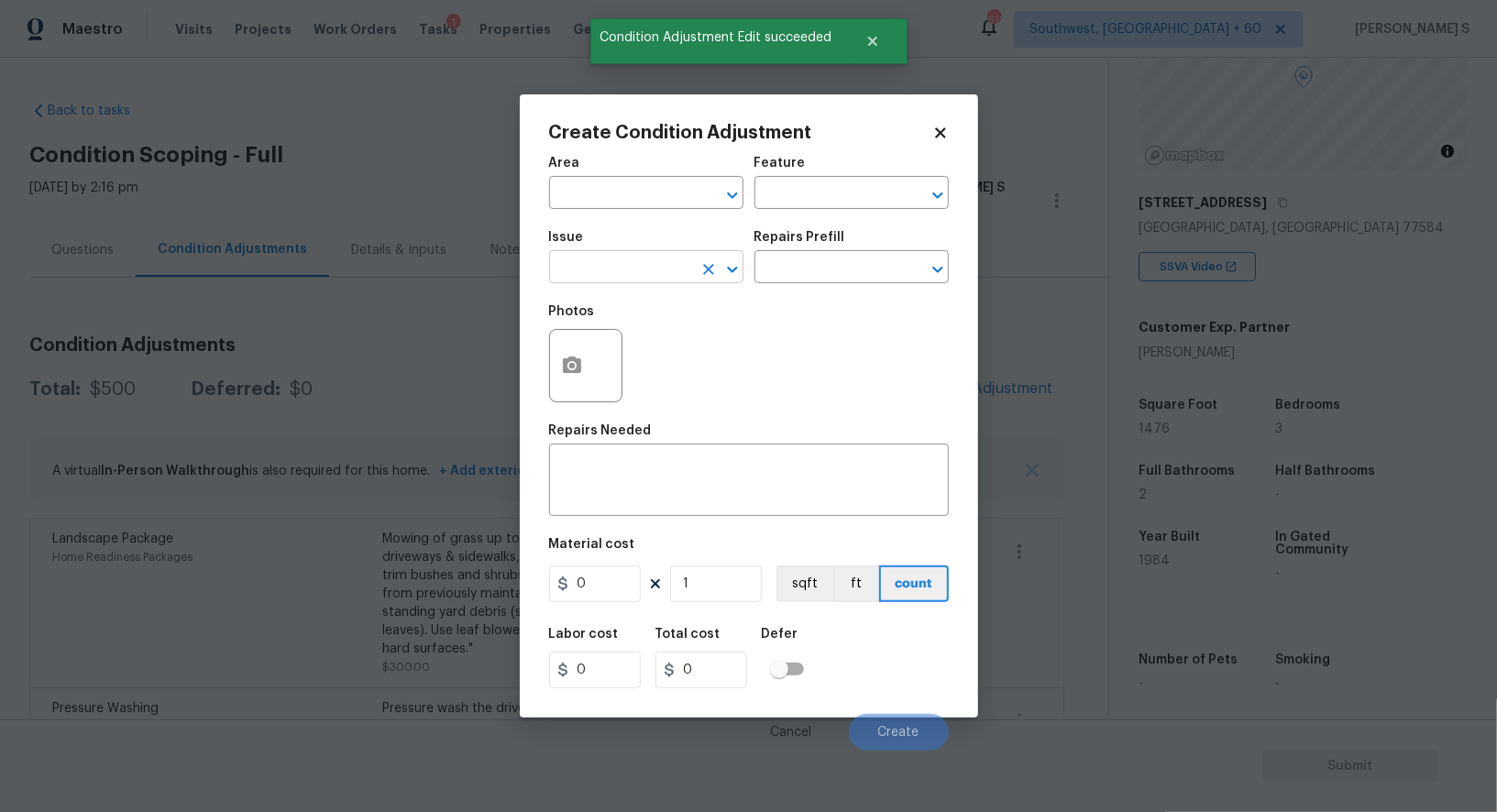
click at [649, 263] on input "text" at bounding box center [620, 269] width 143 height 28
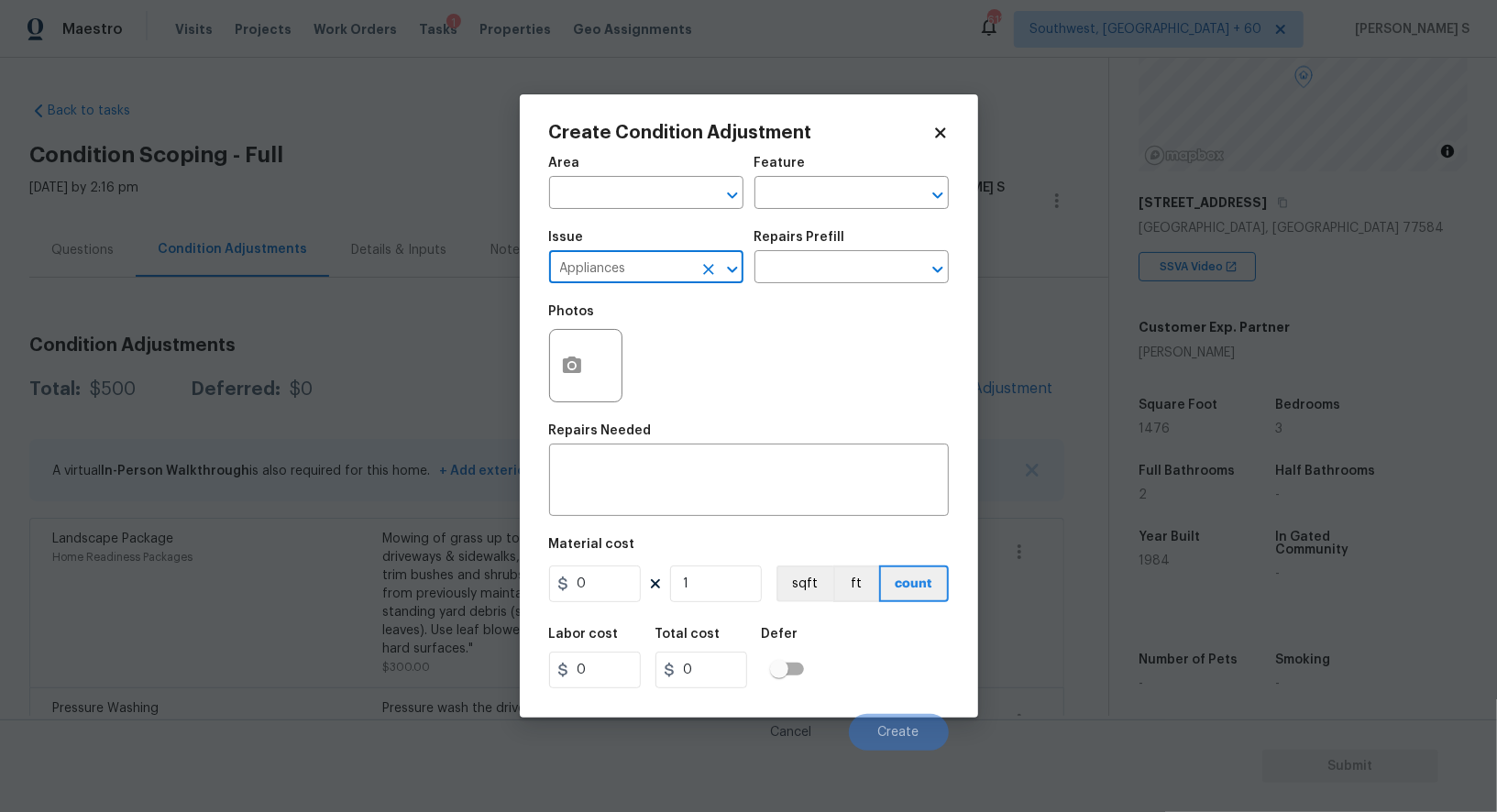
type input "Appliances"
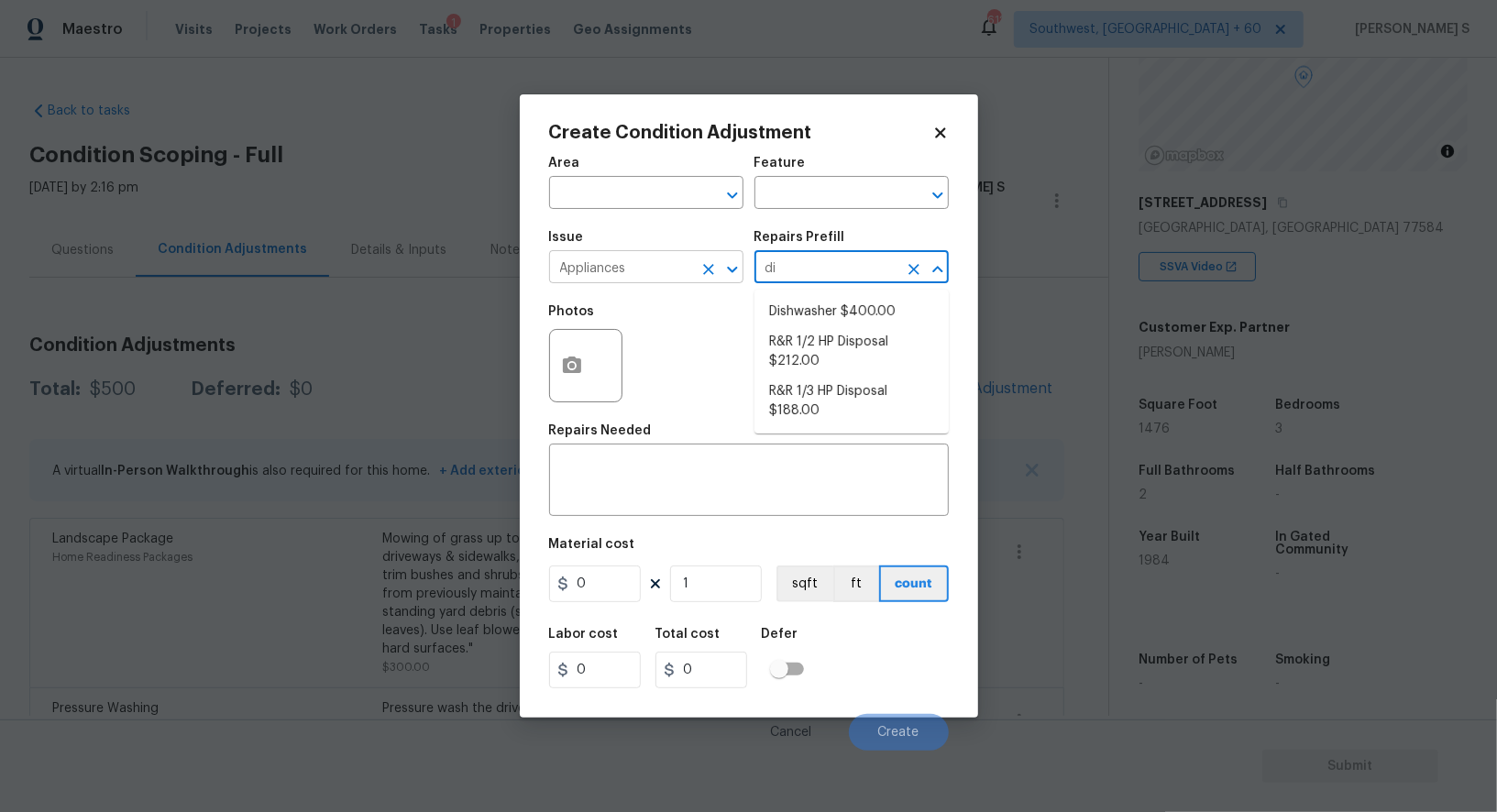
type input "dis"
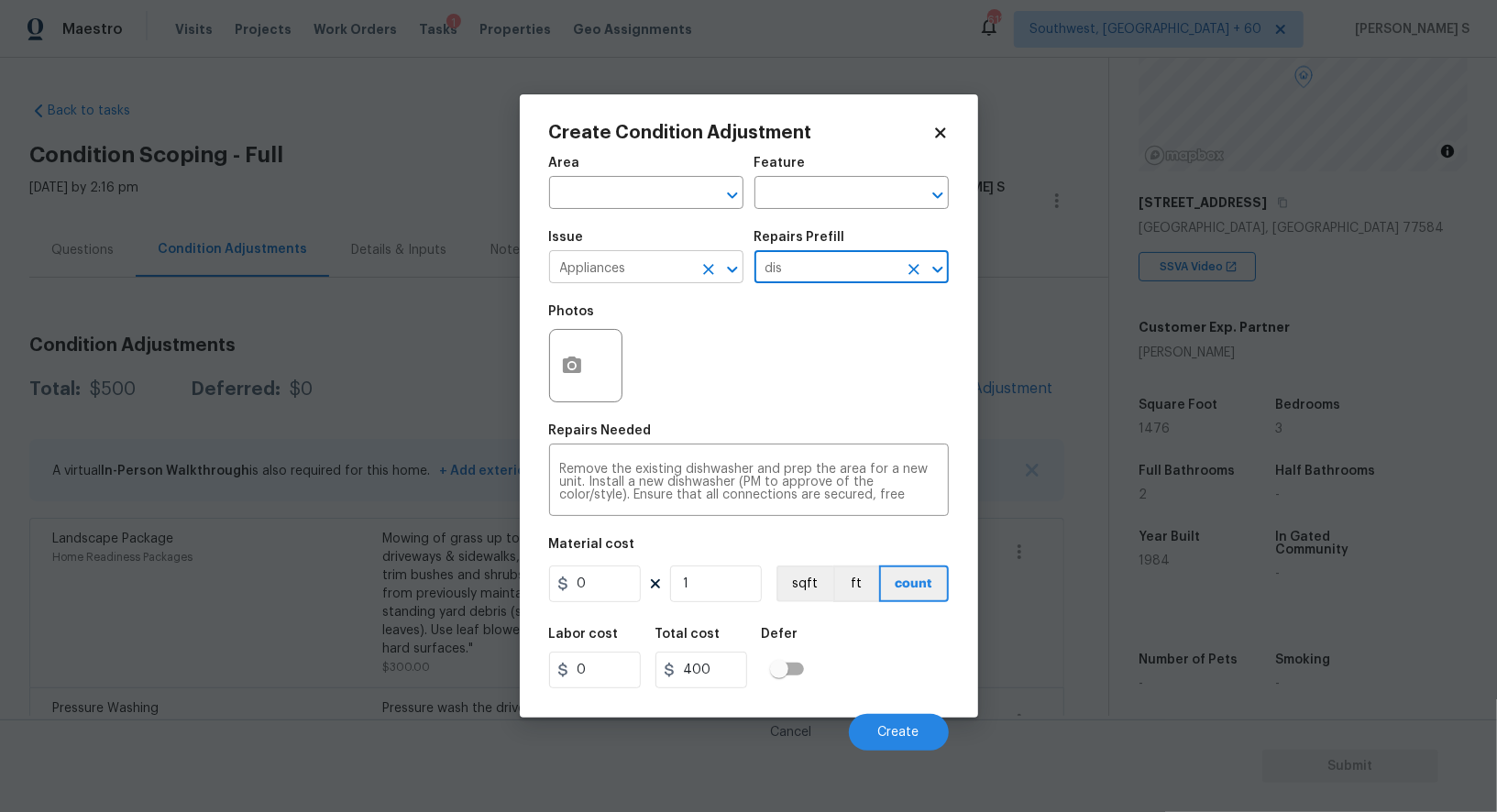
type input "Appliances"
type textarea "Remove the existing dishwasher and prep the area for a new unit. Install a new …"
type input "400"
click at [892, 729] on span "Create" at bounding box center [899, 732] width 41 height 14
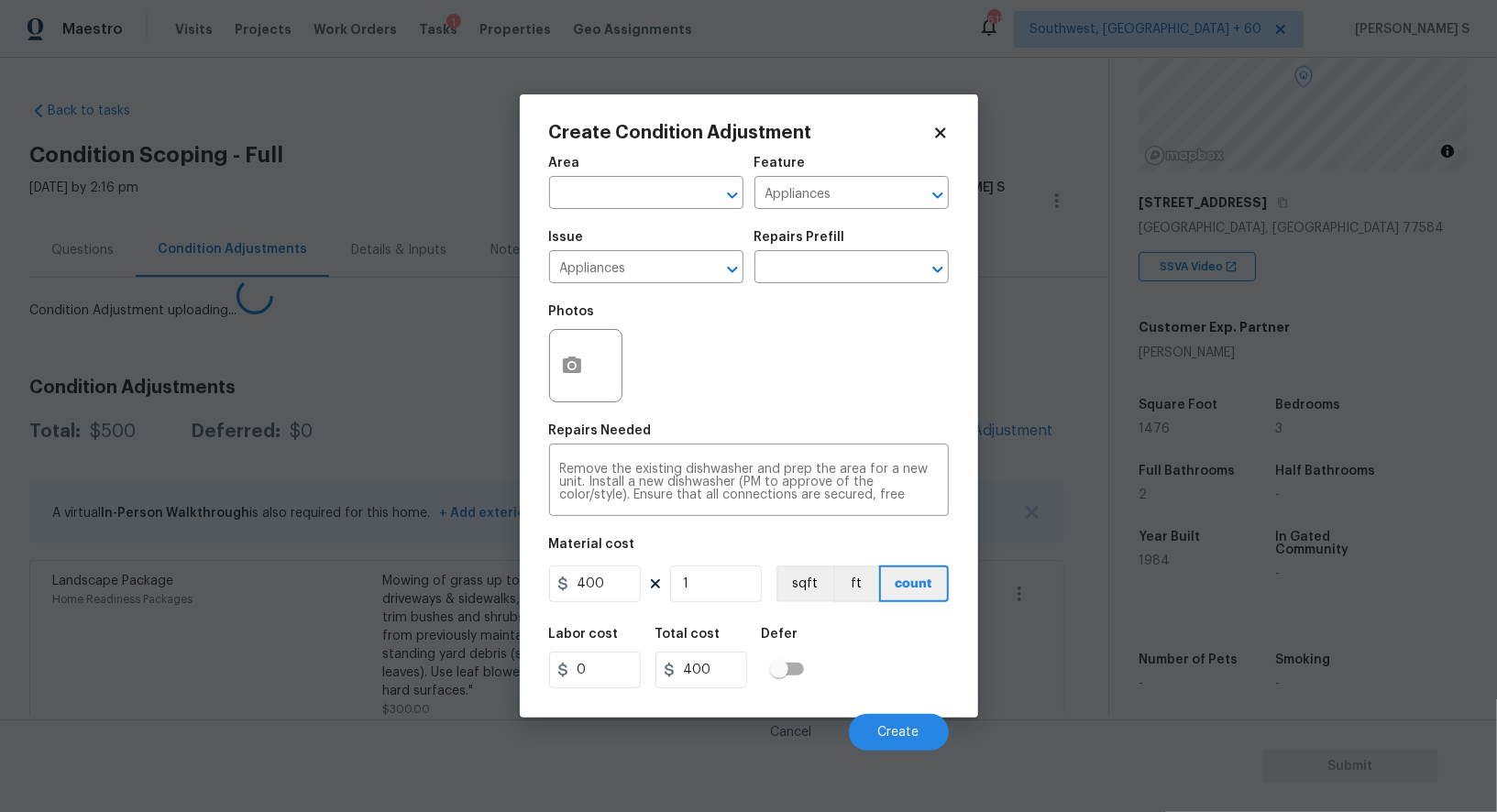
click at [279, 672] on body "Maestro Visits Projects Work Orders Tasks 1 Properties Geo Assignments 612 Sout…" at bounding box center [748, 406] width 1497 height 812
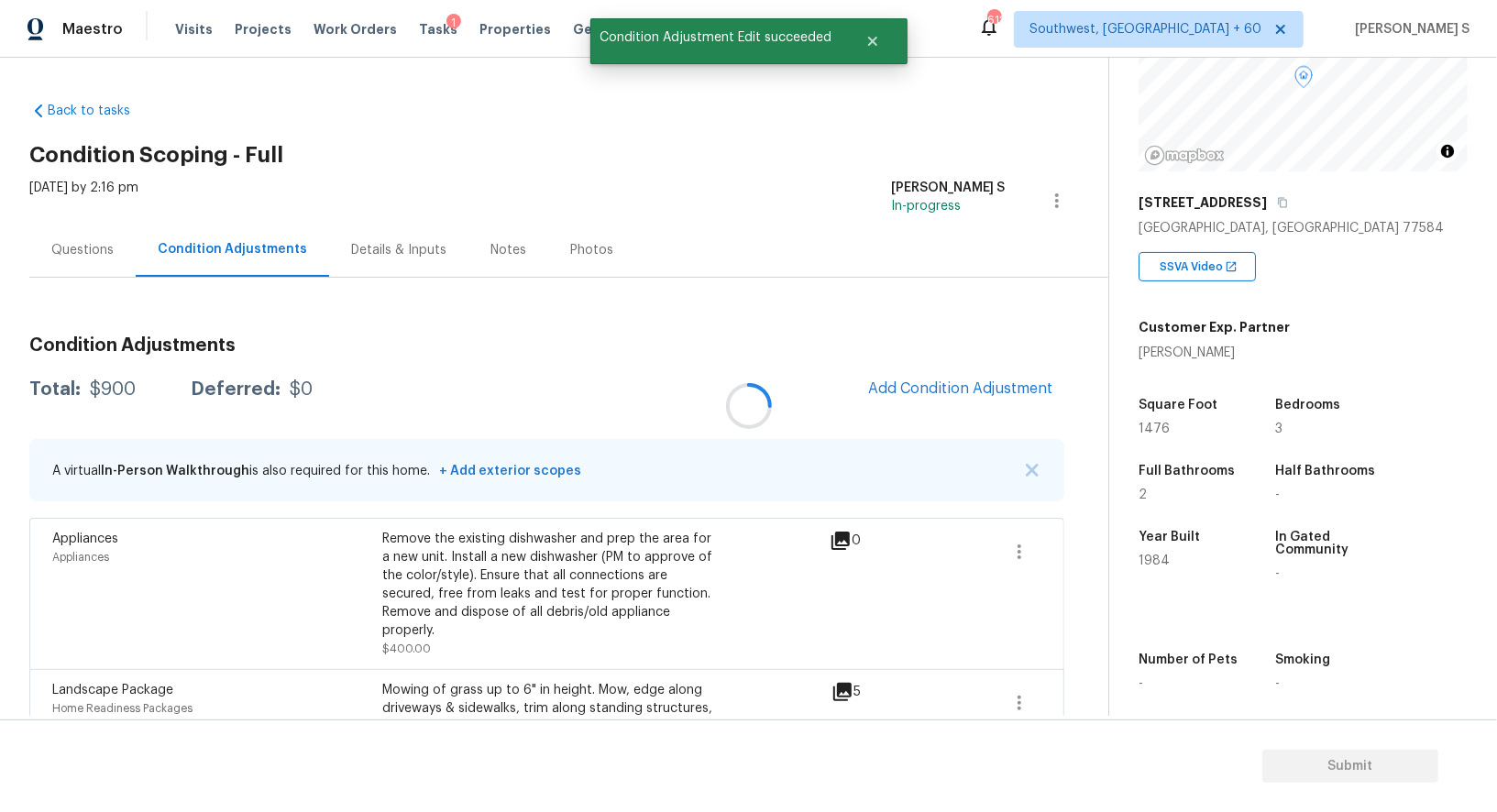
click at [103, 248] on div at bounding box center [748, 406] width 1497 height 812
click at [64, 248] on div "Questions" at bounding box center [83, 250] width 62 height 19
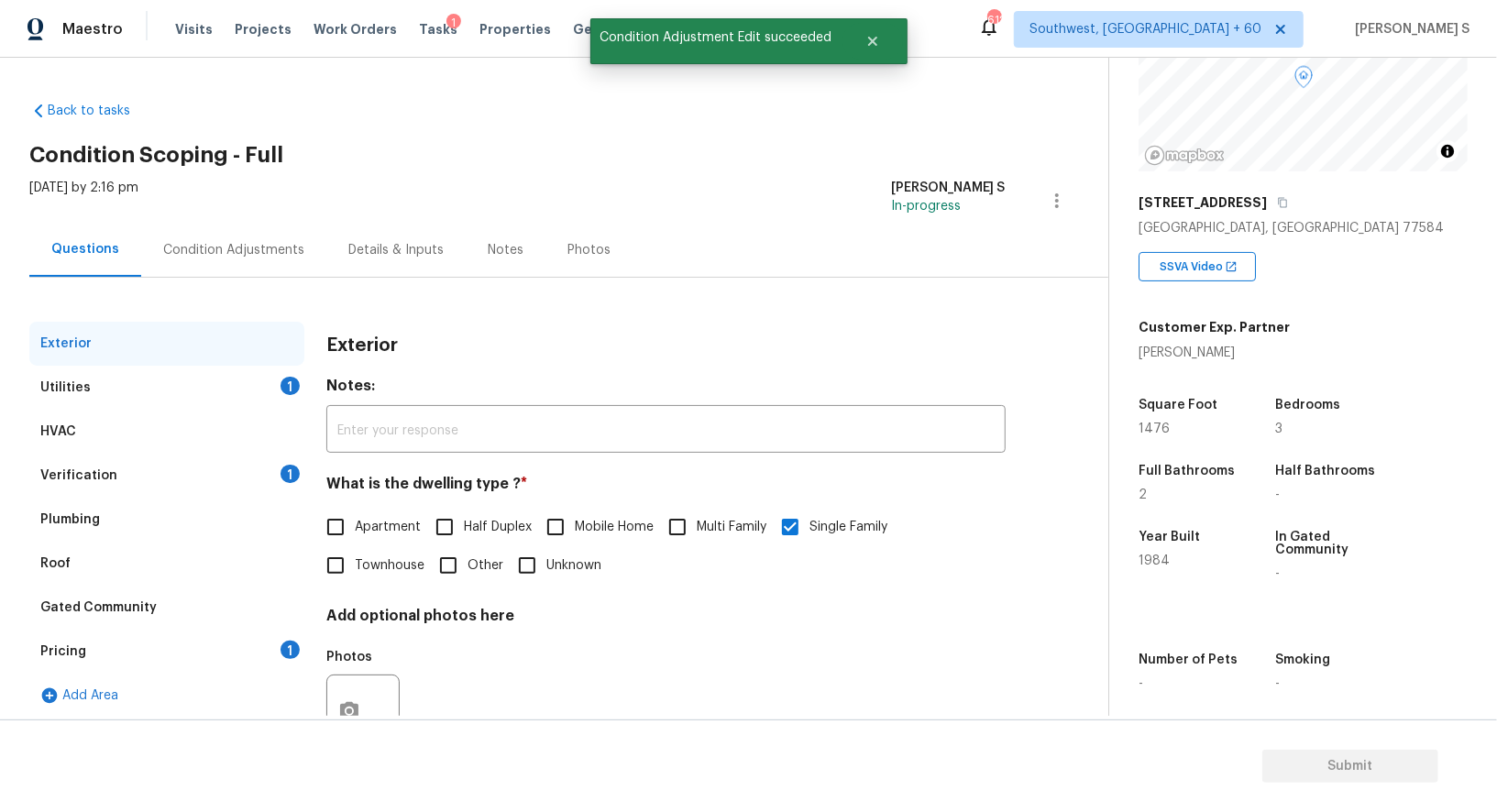
click at [174, 388] on div "Utilities 1" at bounding box center [166, 387] width 275 height 44
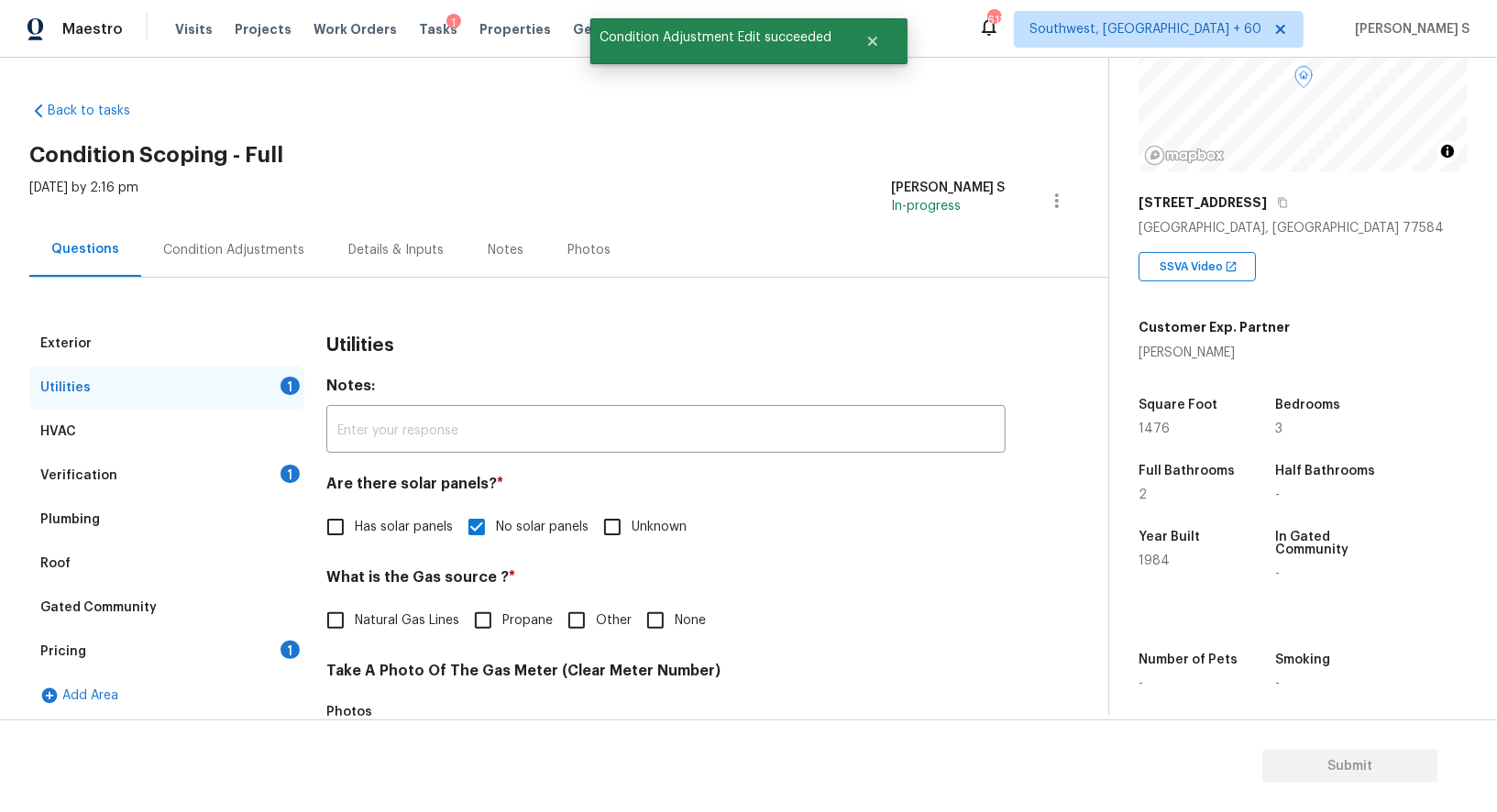
click at [340, 632] on input "Natural Gas Lines" at bounding box center [335, 620] width 38 height 38
checkbox input "true"
click at [269, 653] on div "Pricing 1" at bounding box center [166, 651] width 275 height 44
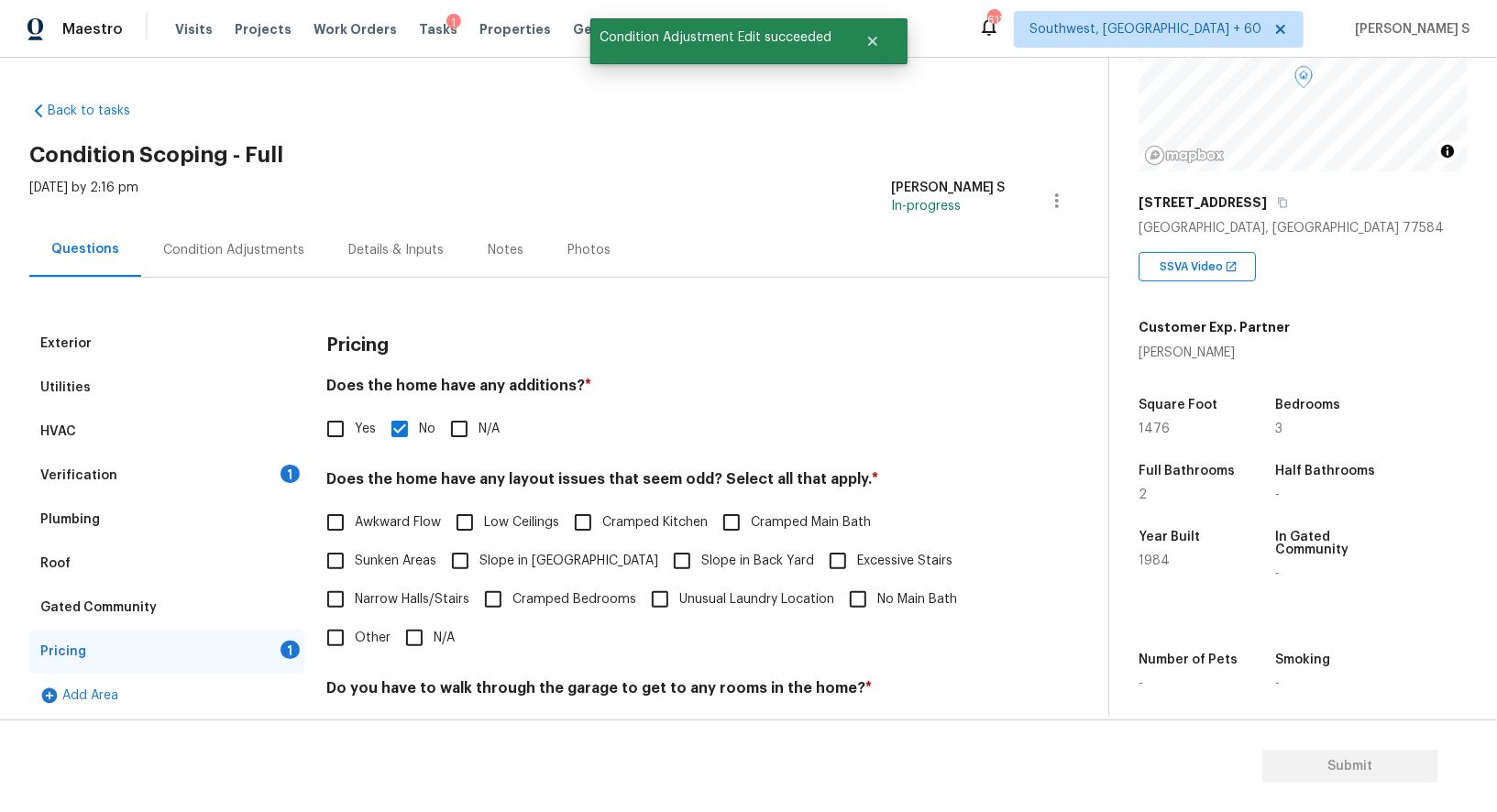
click at [474, 568] on input "Slope in Front Yard" at bounding box center [460, 561] width 38 height 38
checkbox input "true"
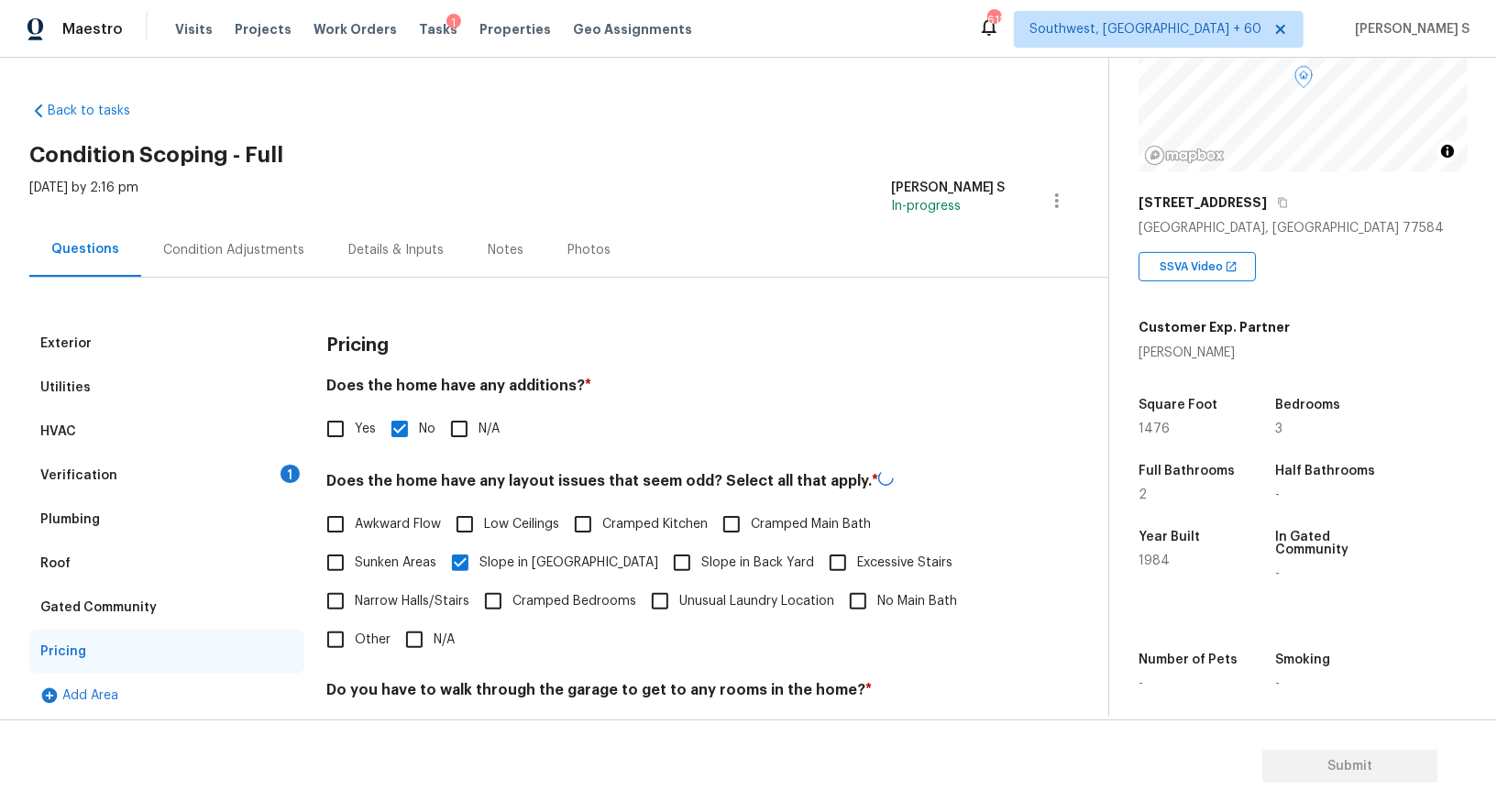
click at [226, 479] on div "Verification 1" at bounding box center [166, 475] width 275 height 44
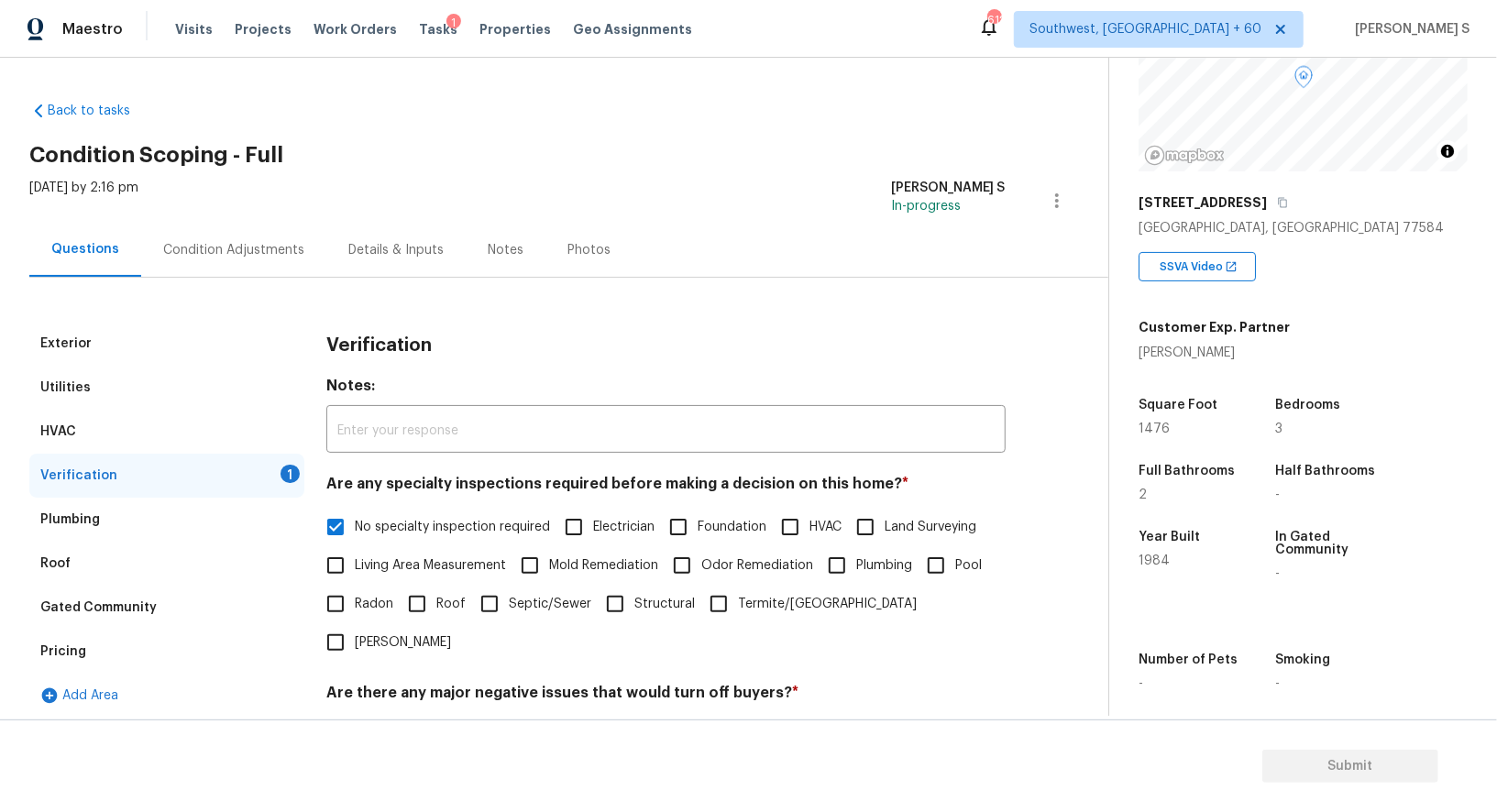
scroll to position [233, 0]
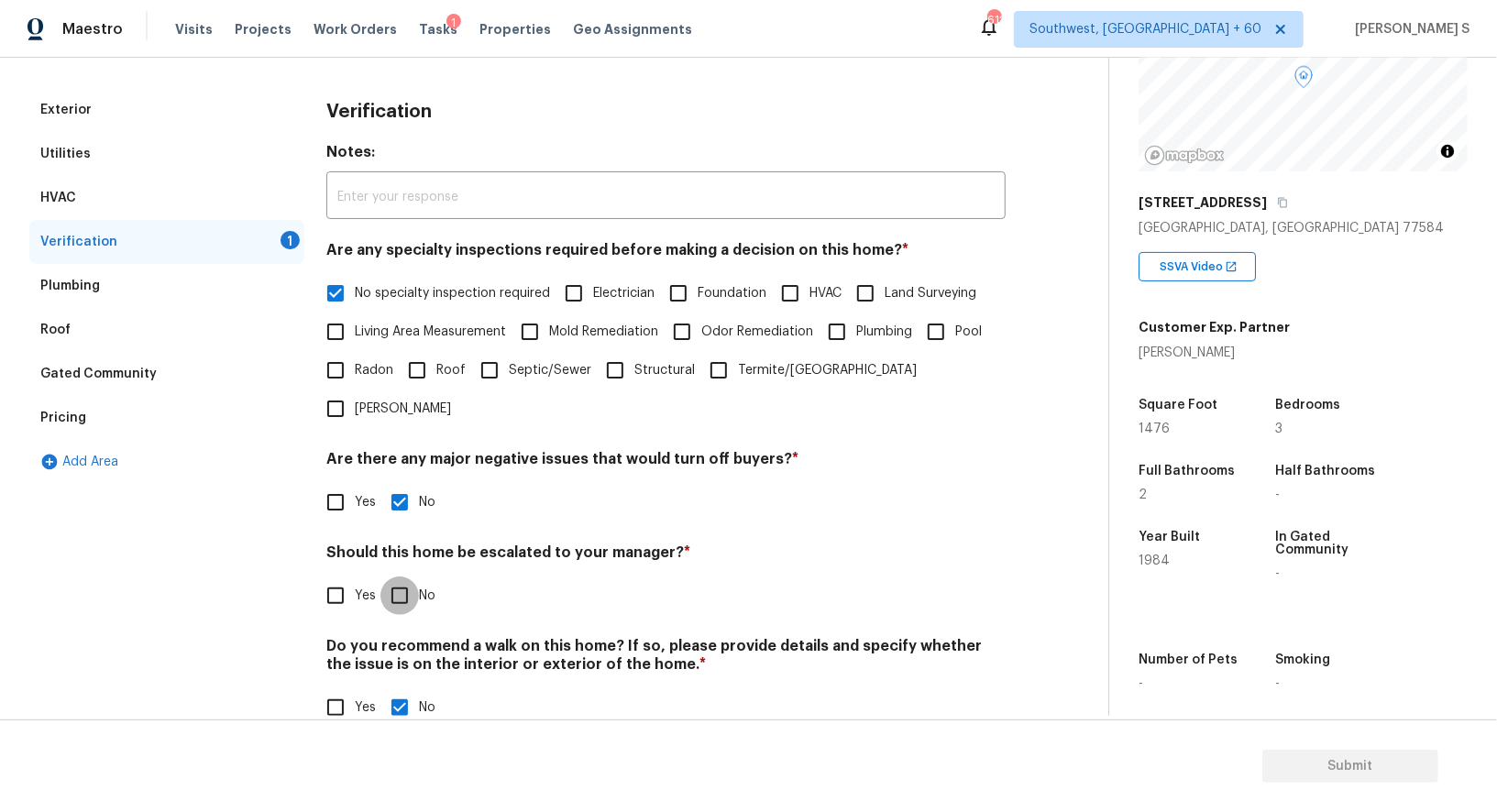
click at [383, 577] on input "No" at bounding box center [400, 595] width 38 height 38
checkbox input "true"
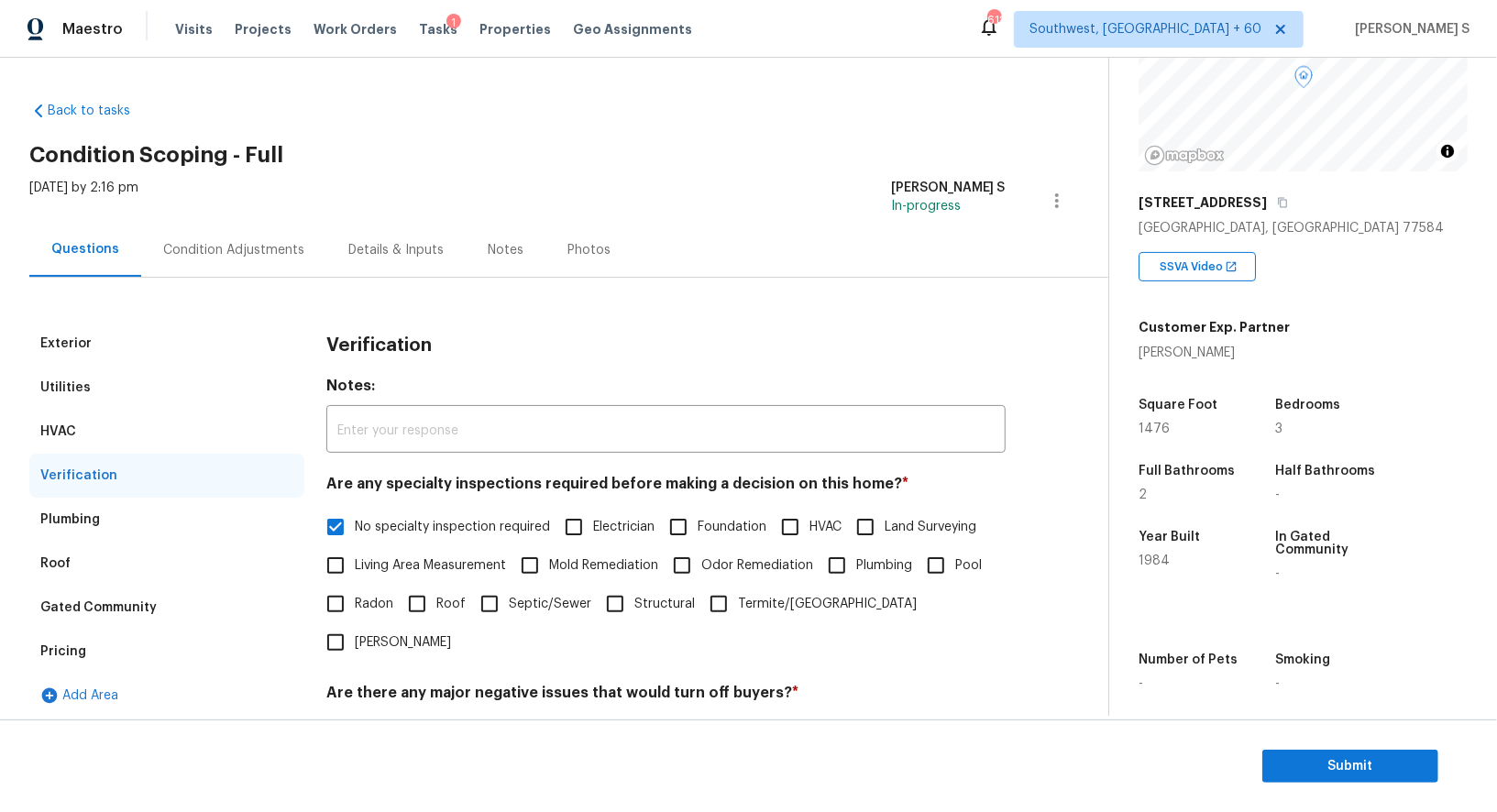
click at [239, 245] on div "Condition Adjustments" at bounding box center [234, 250] width 142 height 19
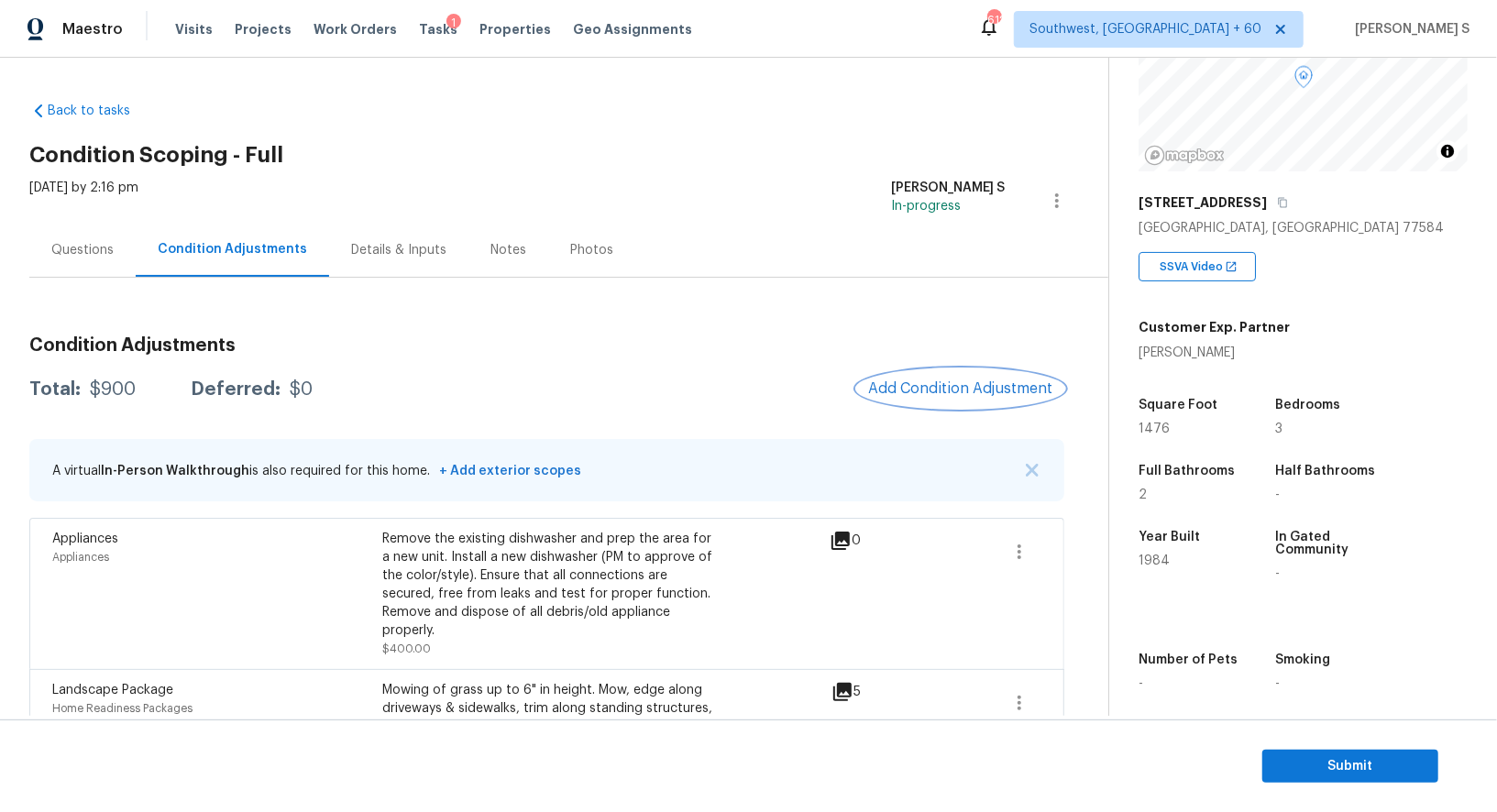
click at [977, 381] on span "Add Condition Adjustment" at bounding box center [960, 389] width 185 height 17
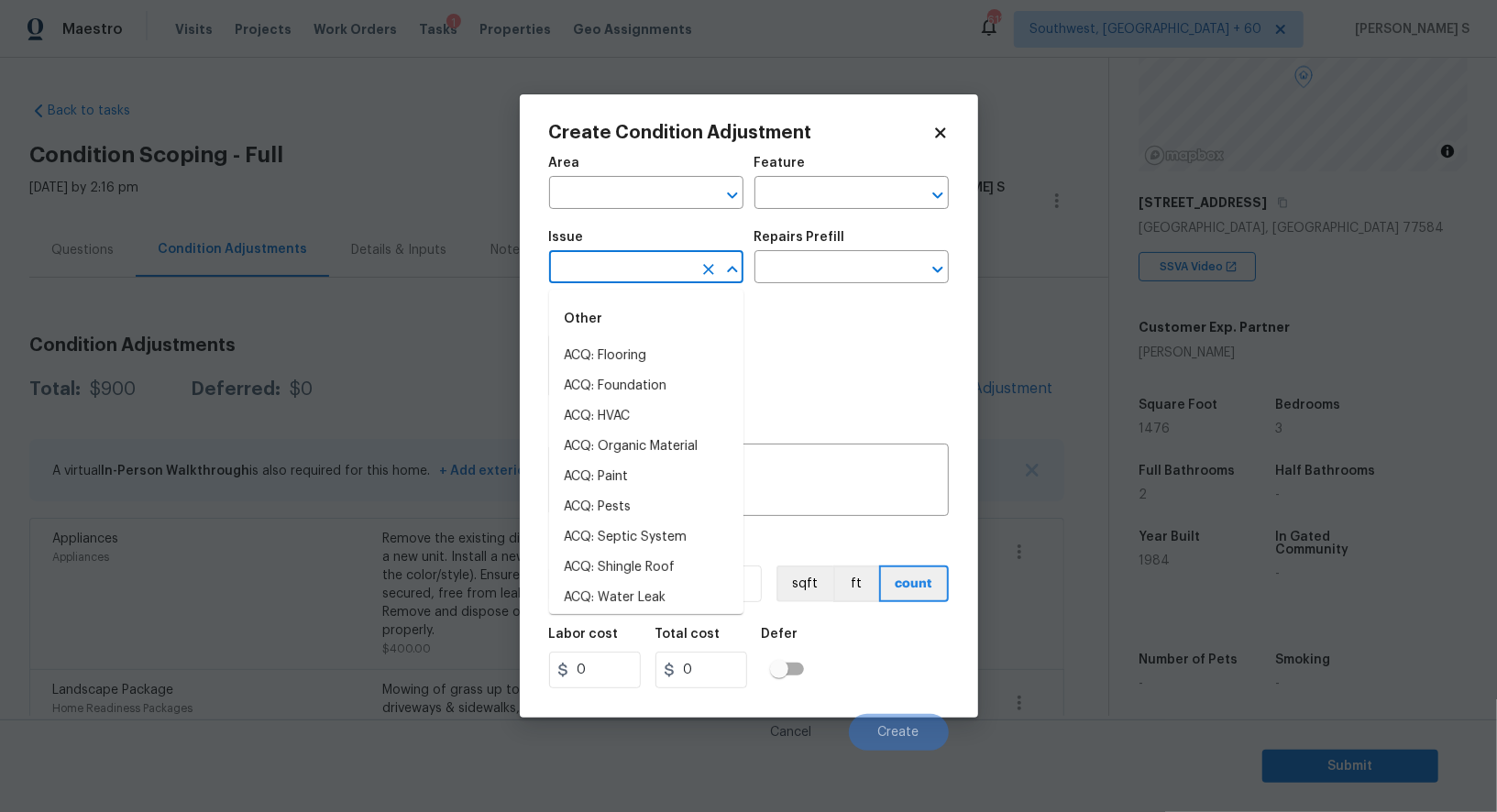
click at [641, 266] on input "text" at bounding box center [620, 269] width 143 height 28
type input "p"
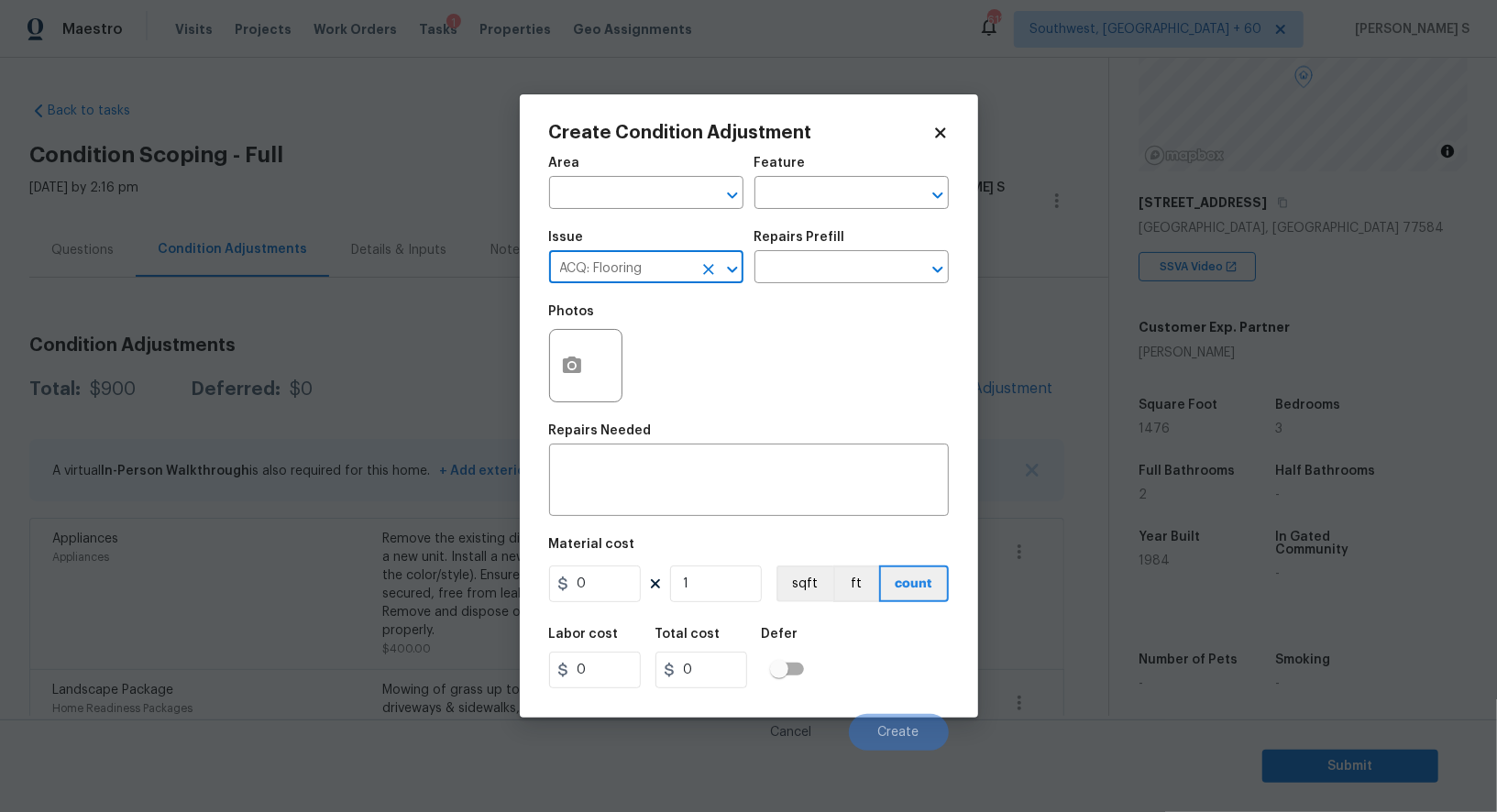
type input "ACQ: Flooring"
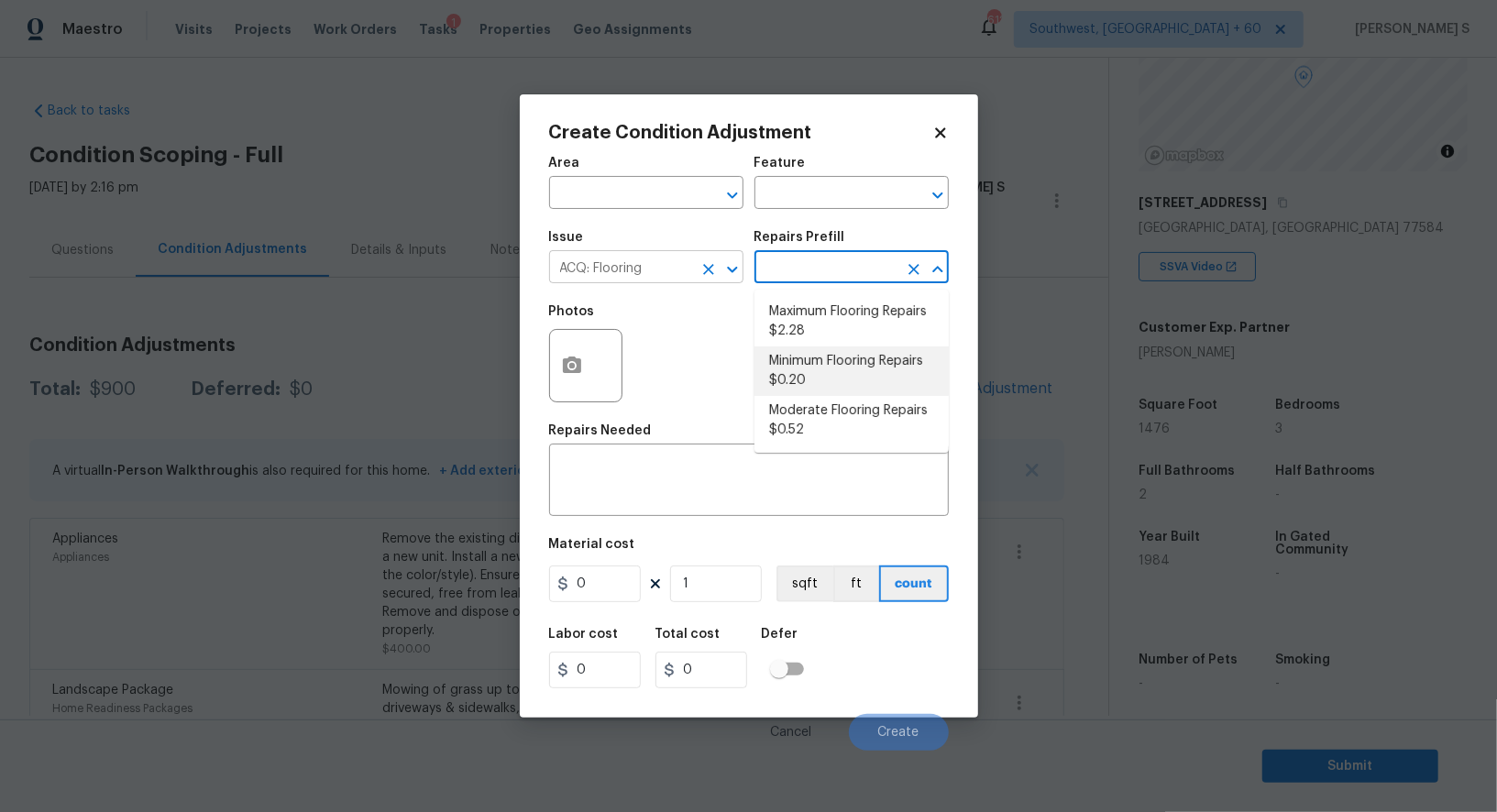
type input "Acquisition"
type textarea "Acquisition Scope: Minimum flooring repairs"
type input "0.2"
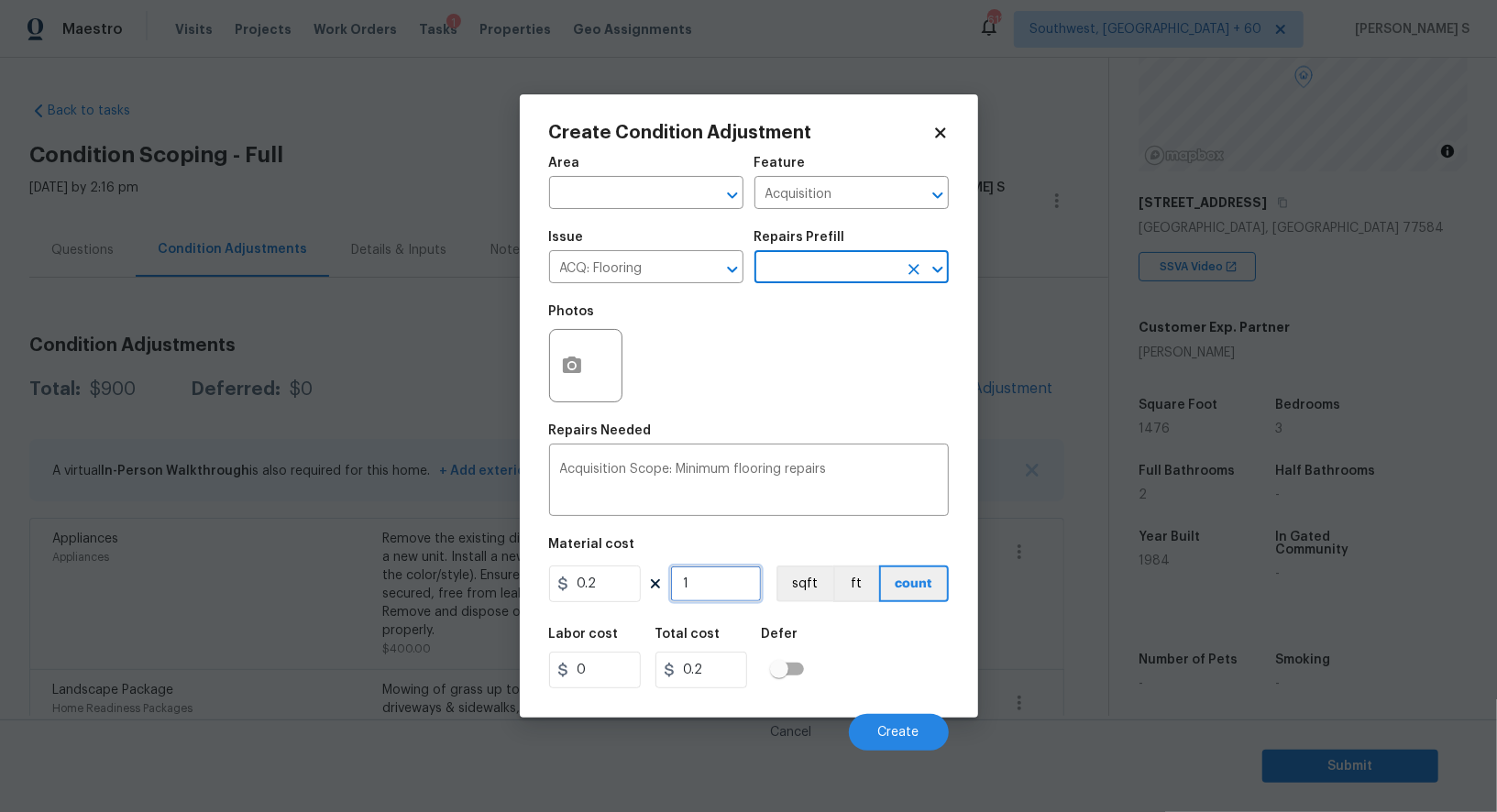
click at [749, 582] on input "1" at bounding box center [717, 583] width 92 height 37
type input "14"
type input "2.8"
type input "147"
type input "29.4"
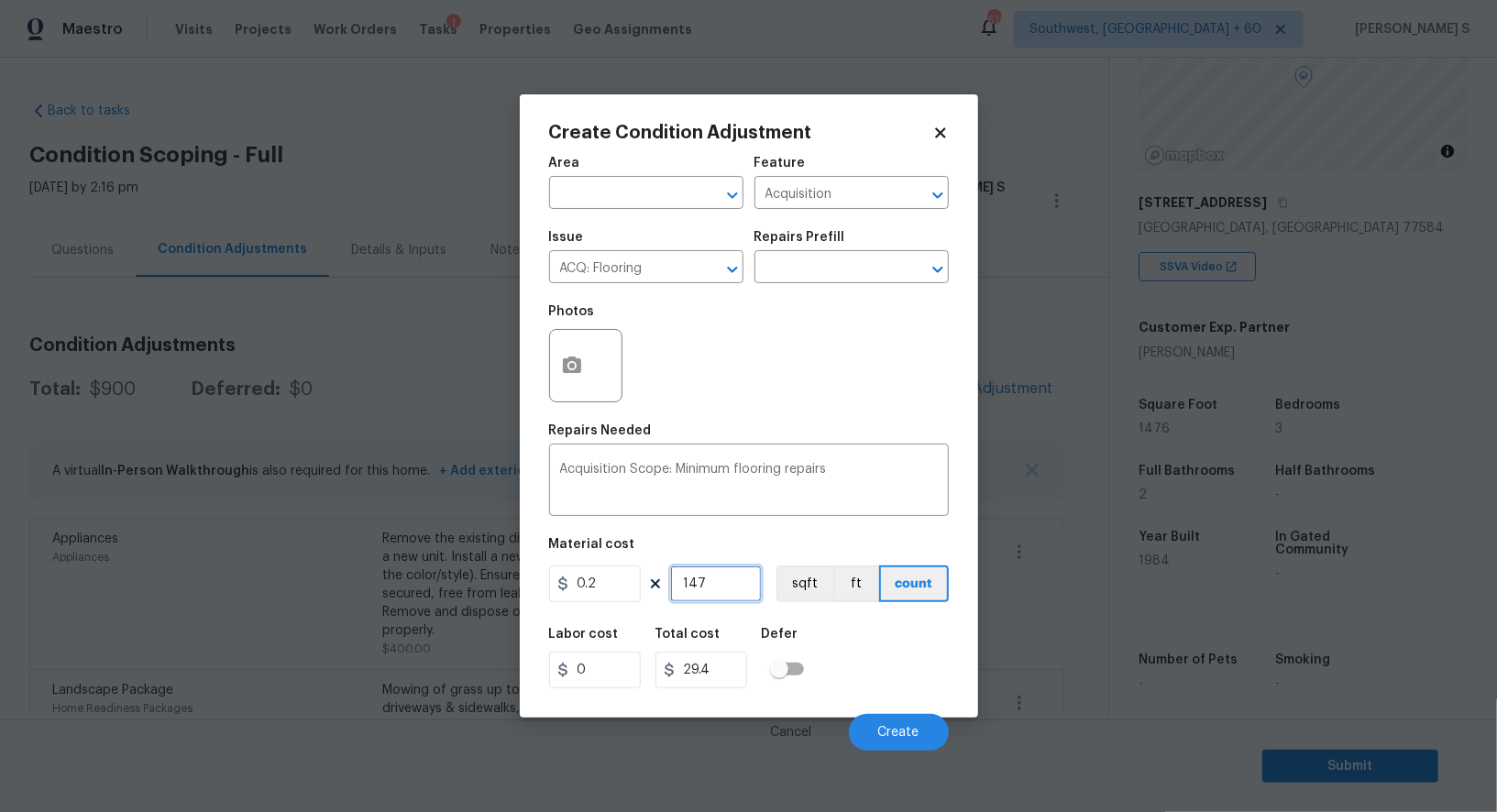
type input "1476"
type input "295.2"
type input "1476"
click at [817, 590] on button "sqft" at bounding box center [805, 583] width 57 height 37
click at [836, 629] on div "Labor cost 0 Total cost 295.2 Defer" at bounding box center [748, 658] width 400 height 83
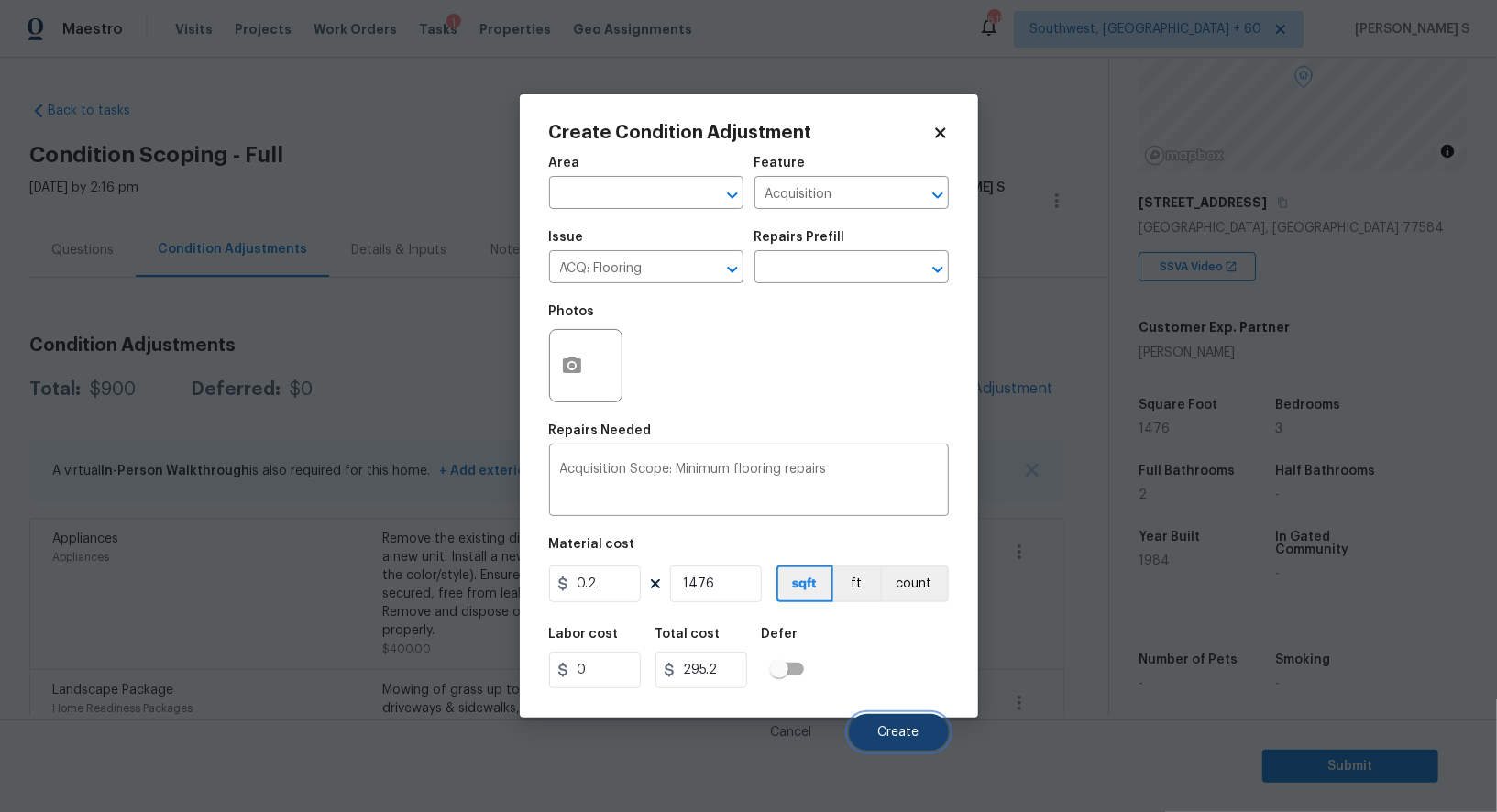
click at [882, 729] on span "Create" at bounding box center [899, 732] width 41 height 14
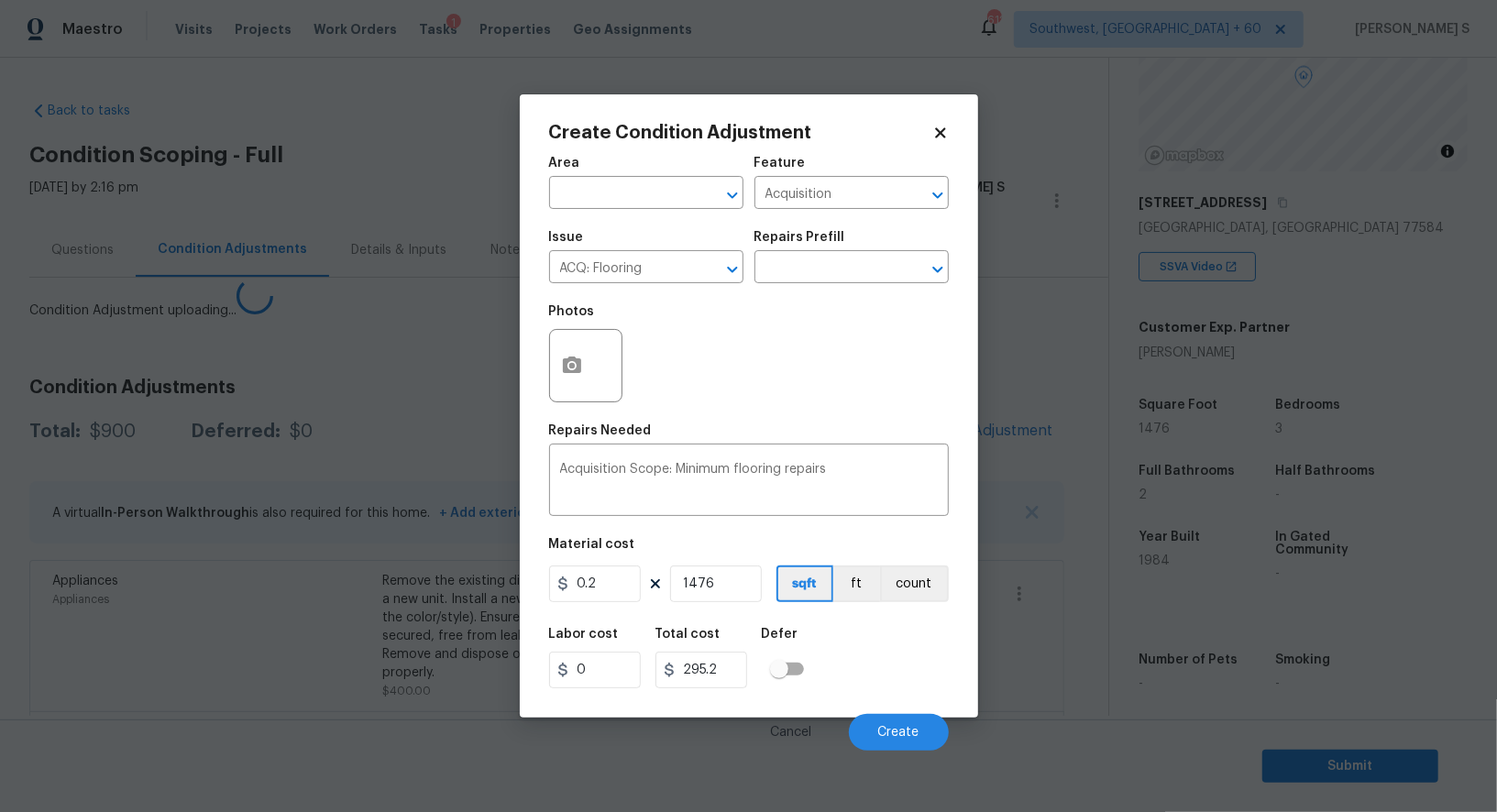
click at [303, 657] on body "Maestro Visits Projects Work Orders Tasks 1 Properties Geo Assignments 612 Sout…" at bounding box center [748, 406] width 1497 height 812
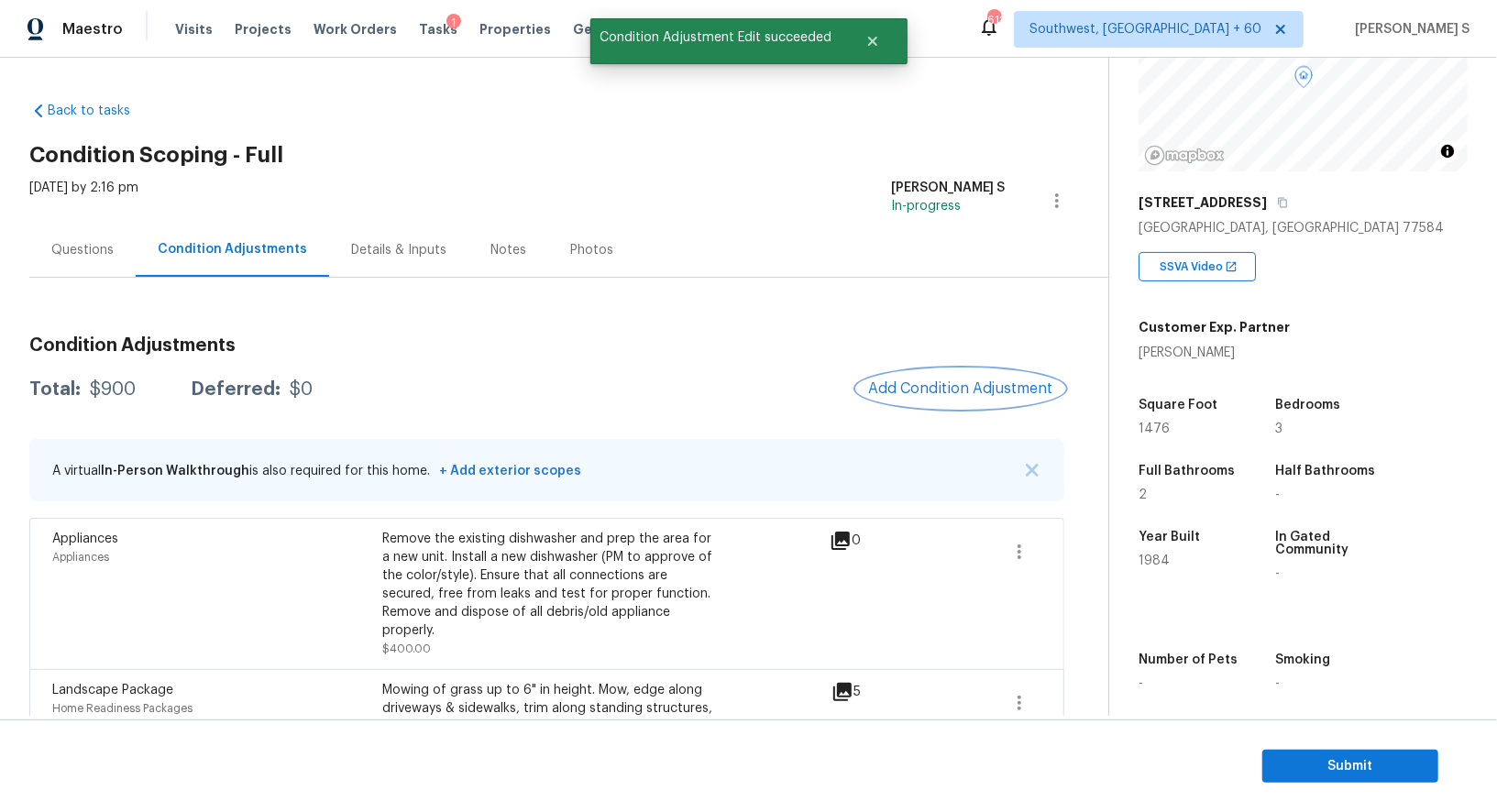
click at [969, 370] on div "Condition Adjustments Total: $900 Deferred: $0 Add Condition Adjustment A virtu…" at bounding box center [547, 628] width 1036 height 614
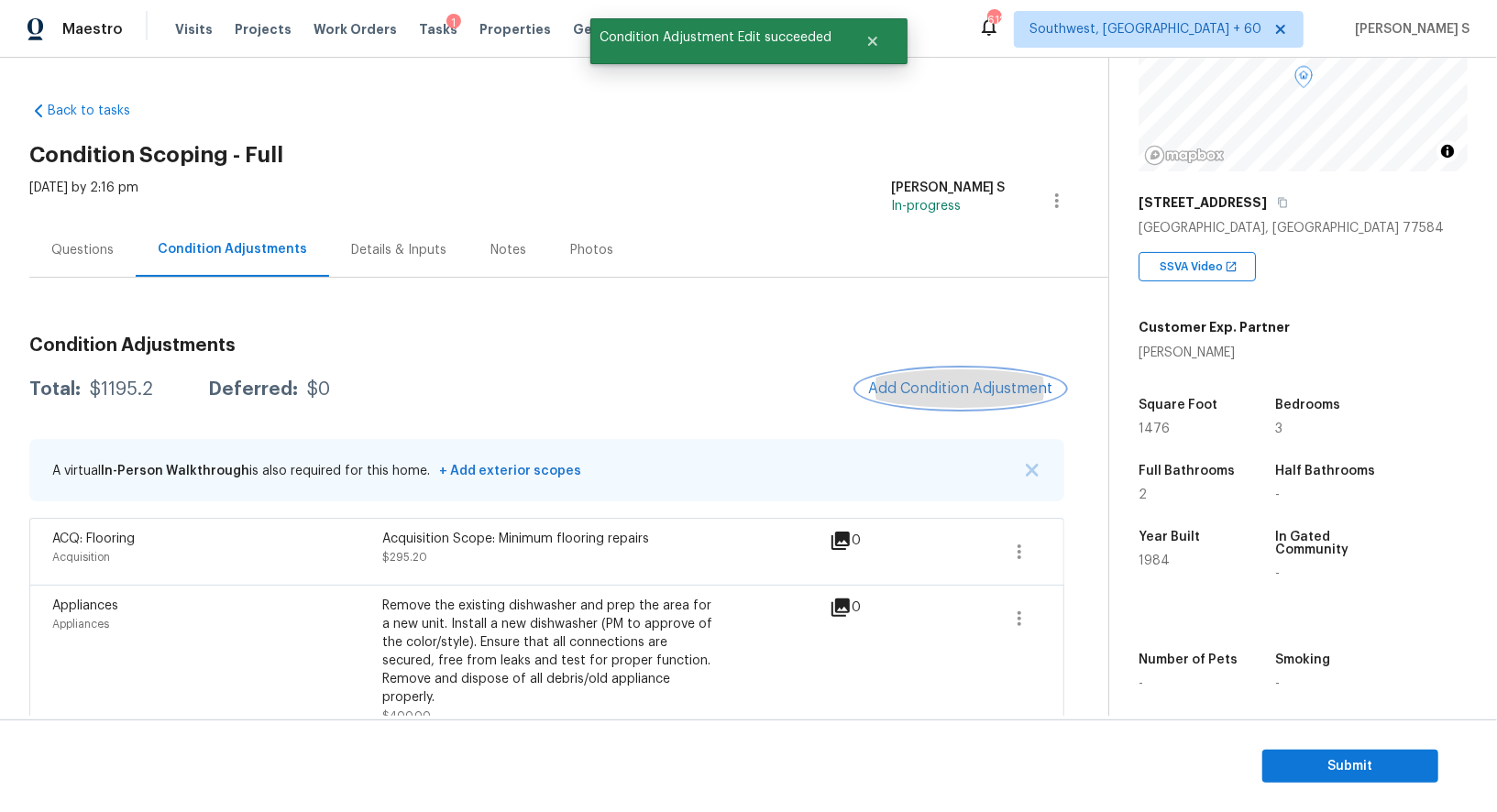
click at [1010, 385] on span "Add Condition Adjustment" at bounding box center [960, 389] width 185 height 17
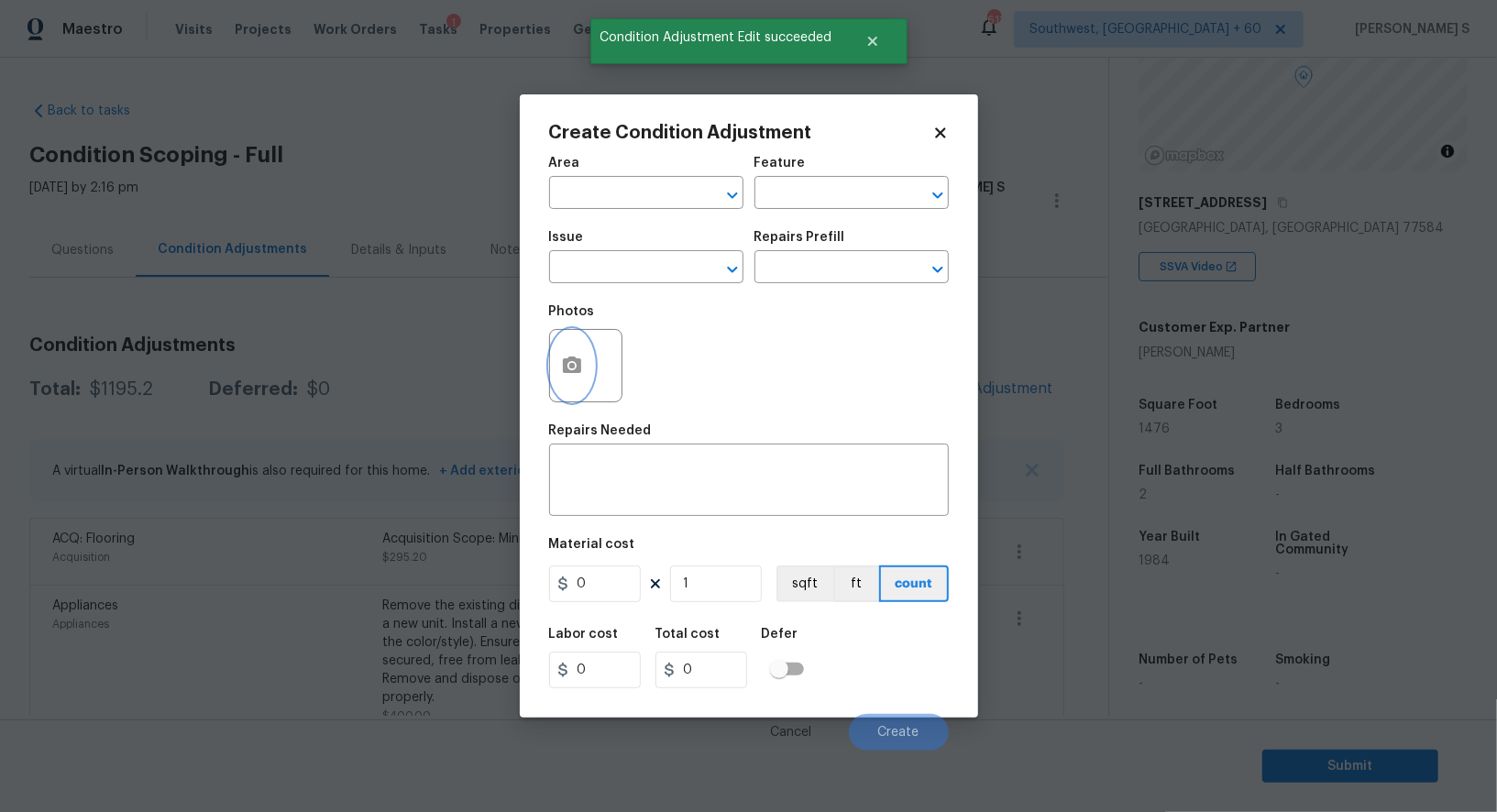
click at [581, 382] on button "button" at bounding box center [571, 366] width 44 height 71
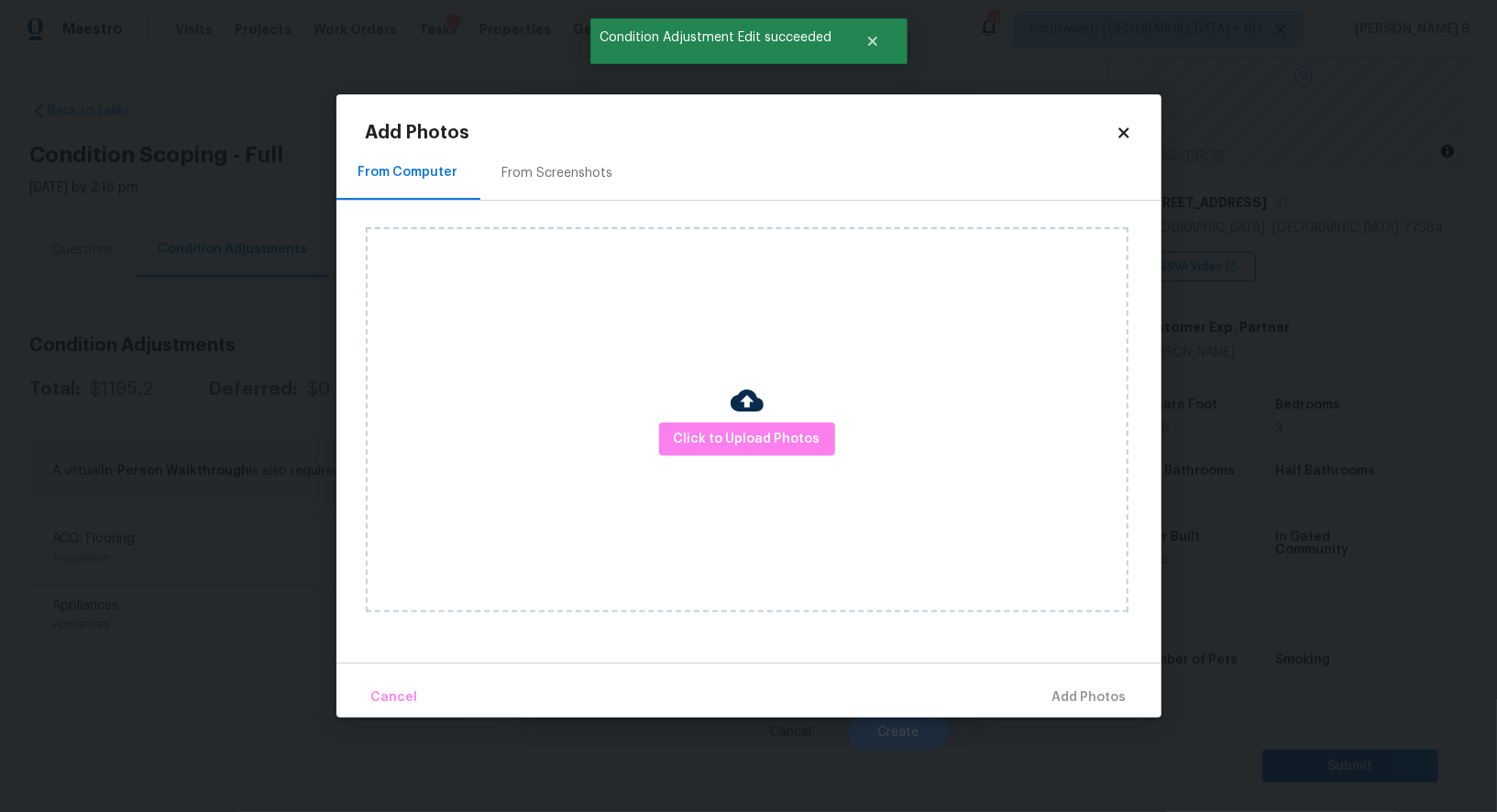
click at [561, 157] on div "From Screenshots" at bounding box center [557, 173] width 155 height 54
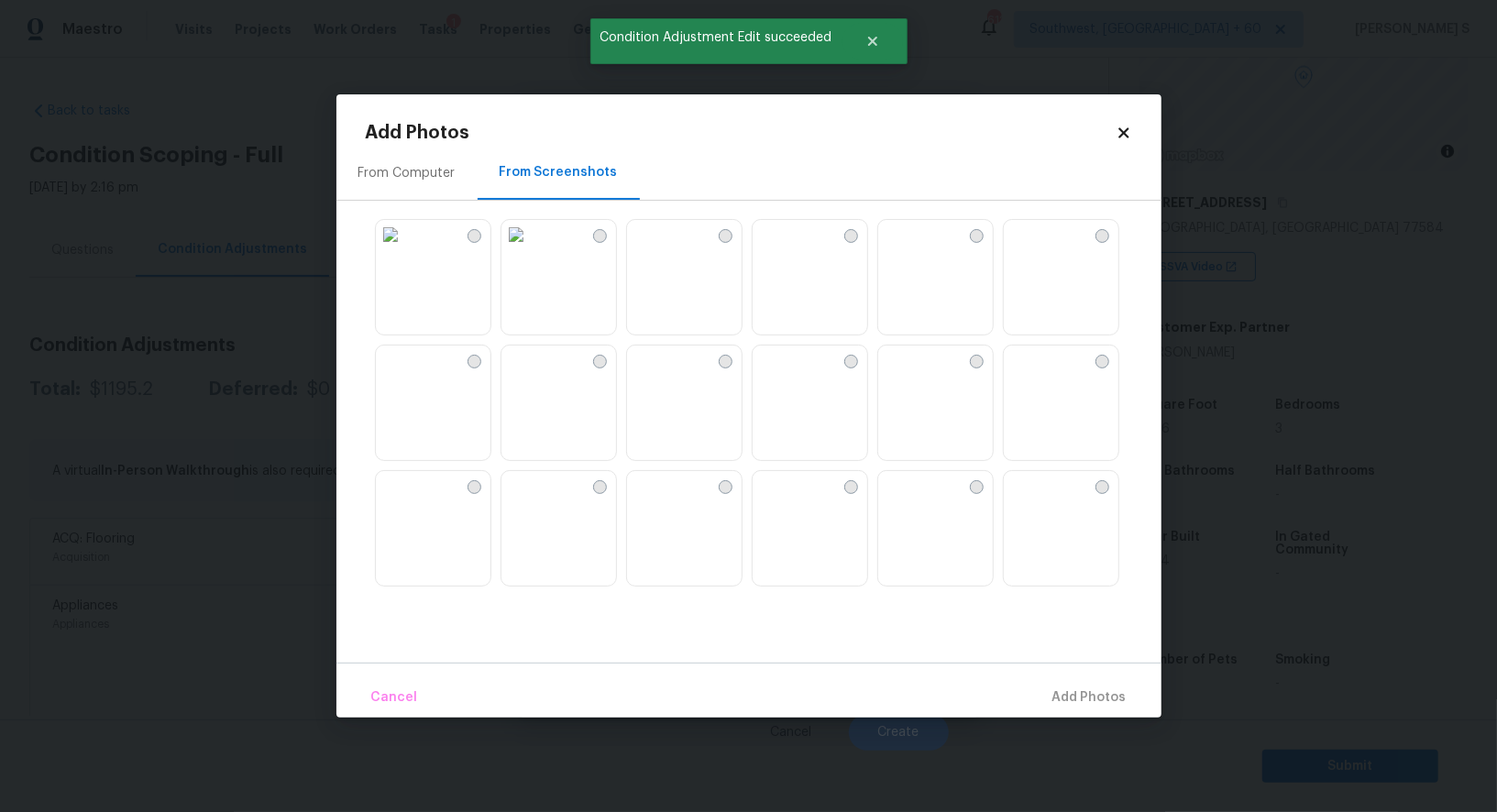
click at [777, 249] on img at bounding box center [766, 234] width 29 height 29
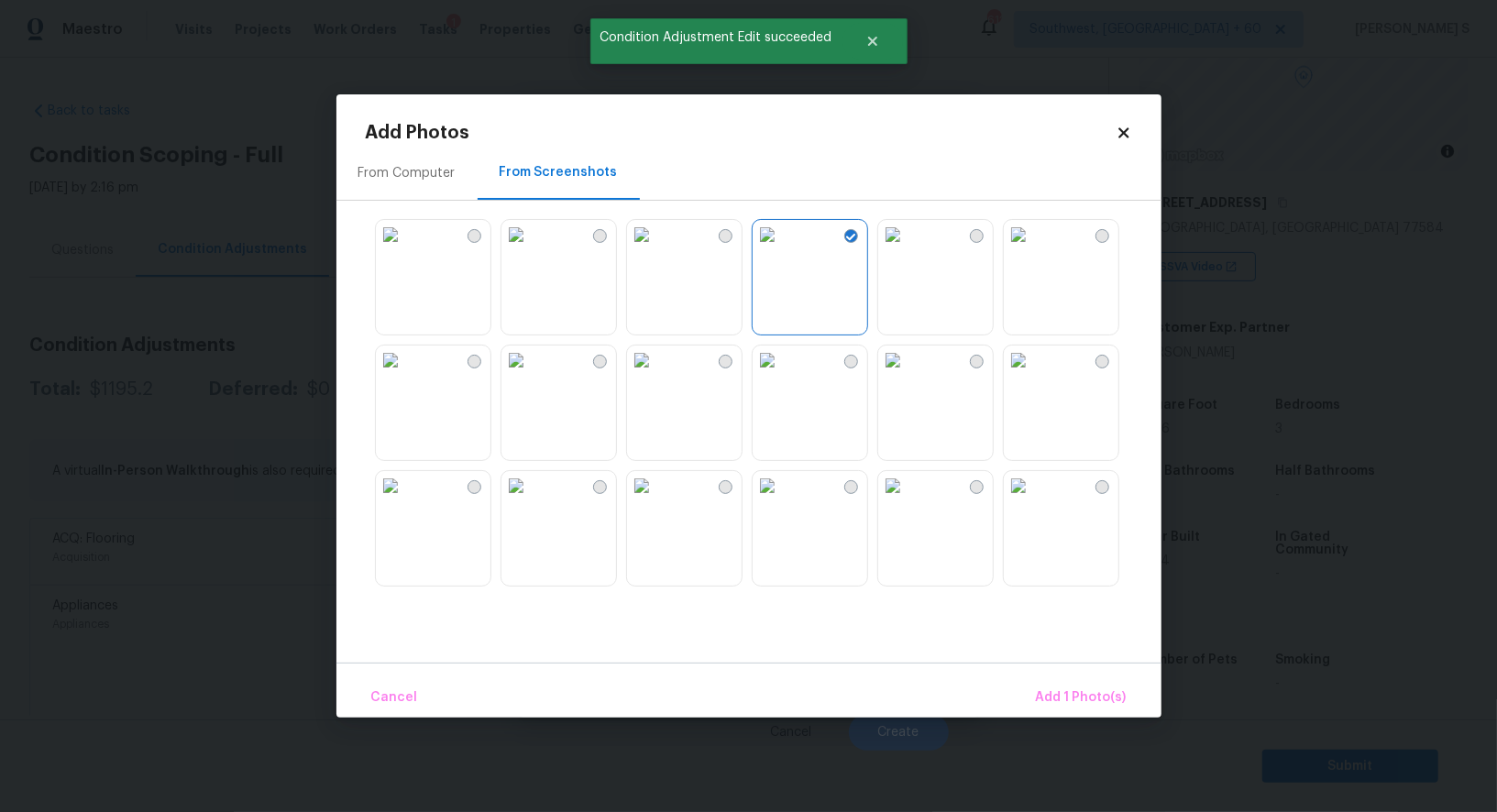
click at [782, 375] on img at bounding box center [766, 359] width 29 height 29
click at [782, 501] on img at bounding box center [766, 485] width 29 height 29
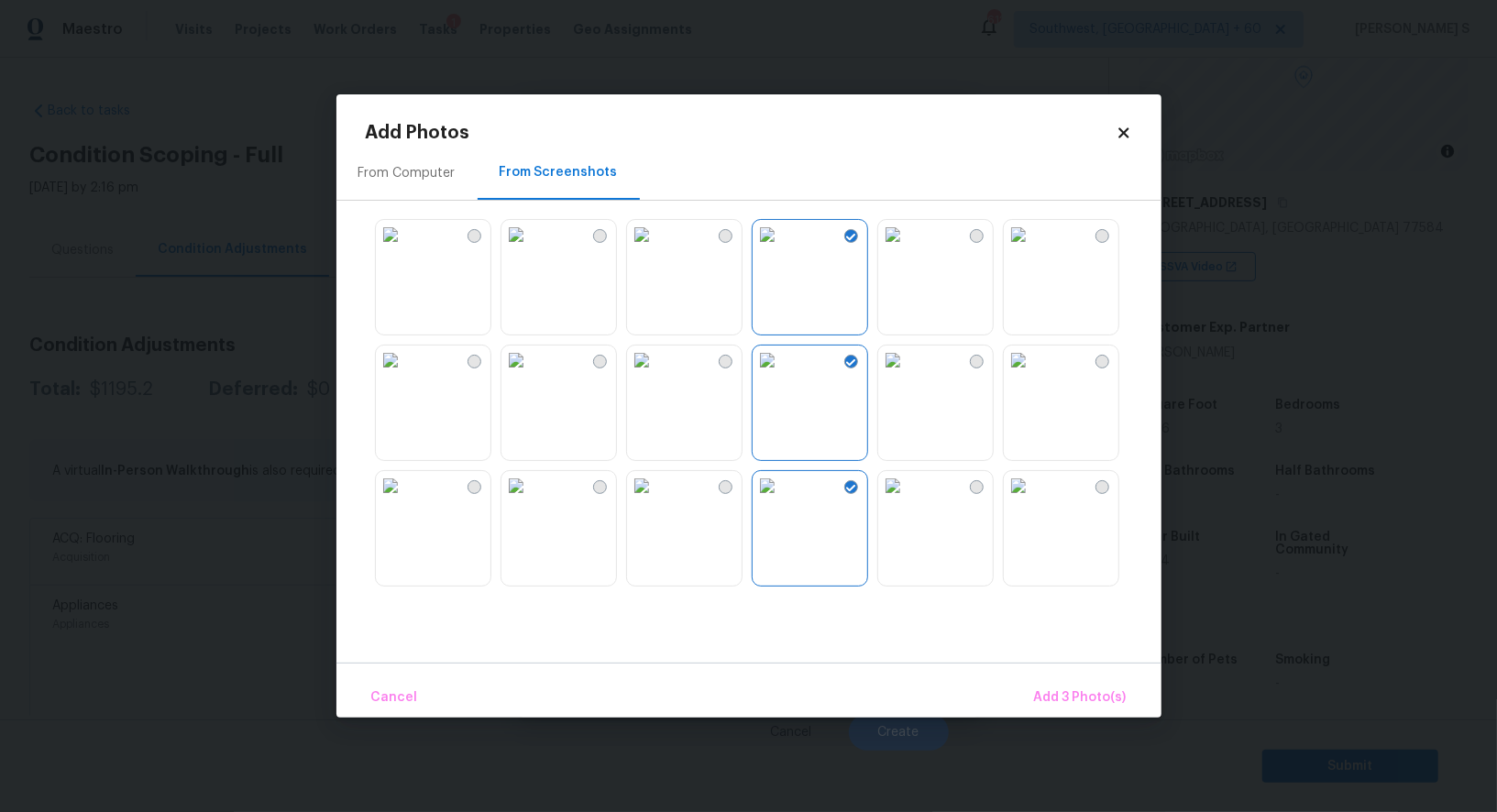
click at [531, 375] on img at bounding box center [516, 359] width 29 height 29
click at [531, 501] on img at bounding box center [516, 485] width 29 height 29
click at [1034, 501] on img at bounding box center [1018, 485] width 29 height 29
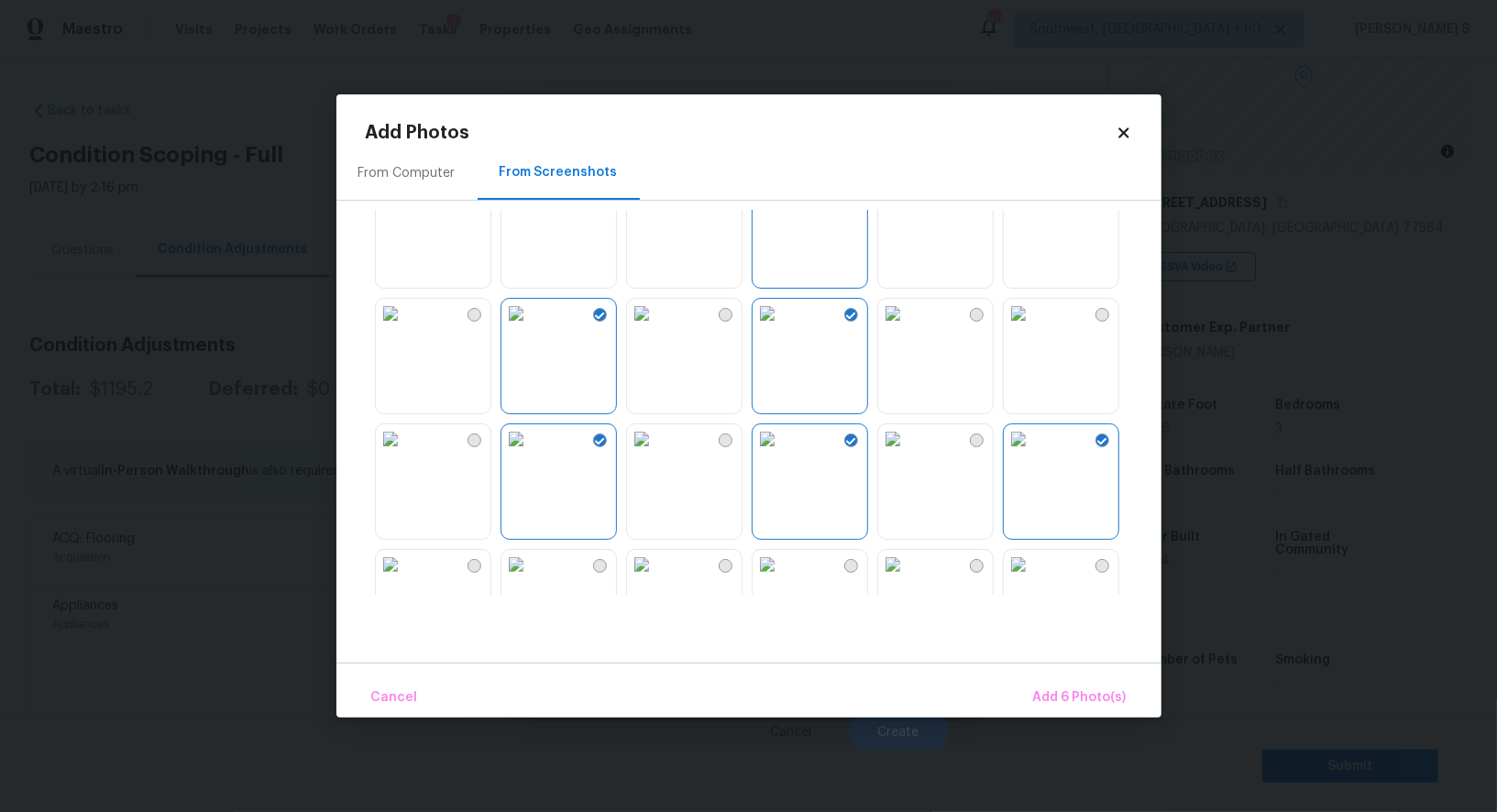
click at [1034, 328] on img at bounding box center [1018, 313] width 29 height 29
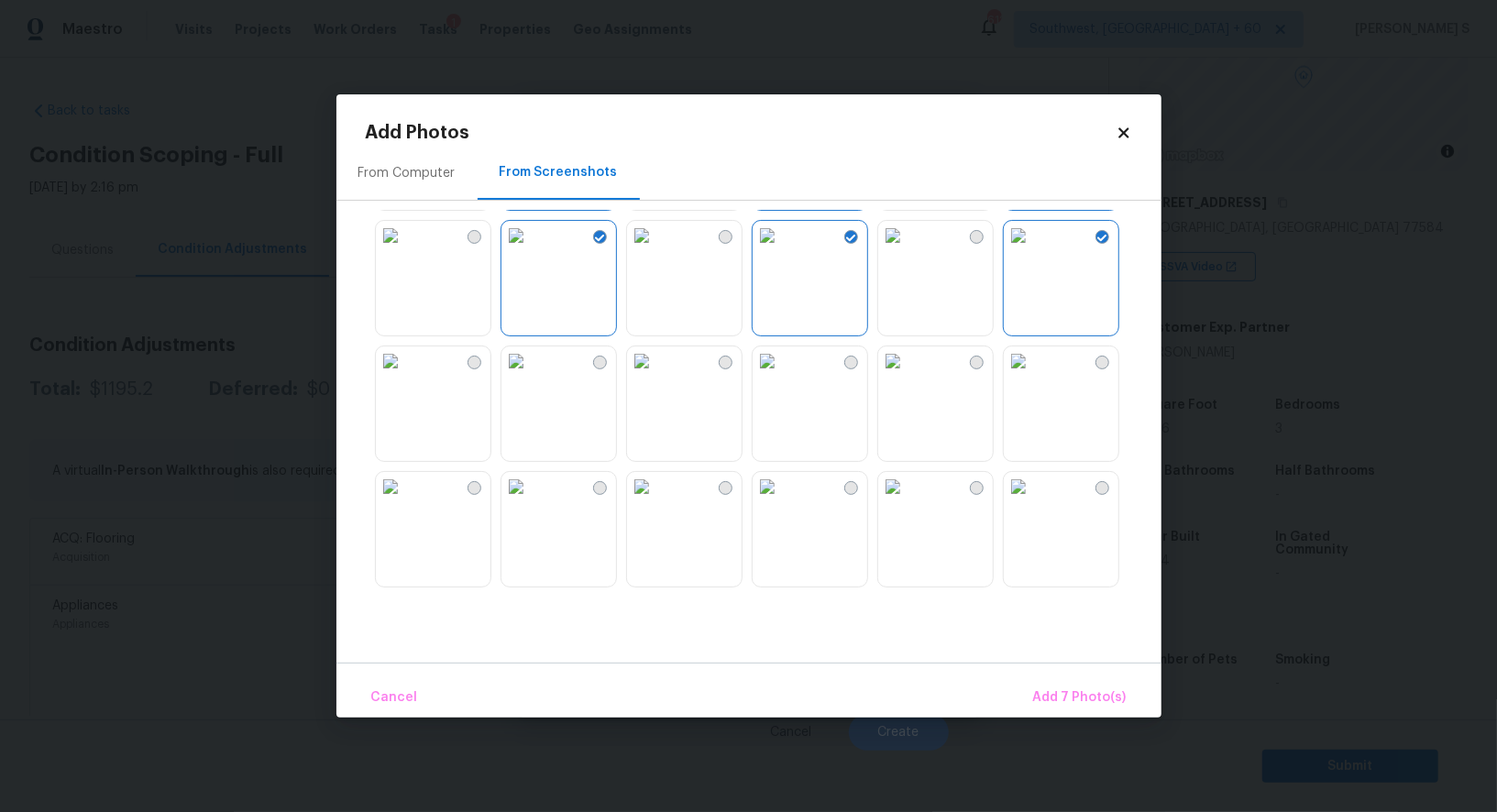
scroll to position [700, 0]
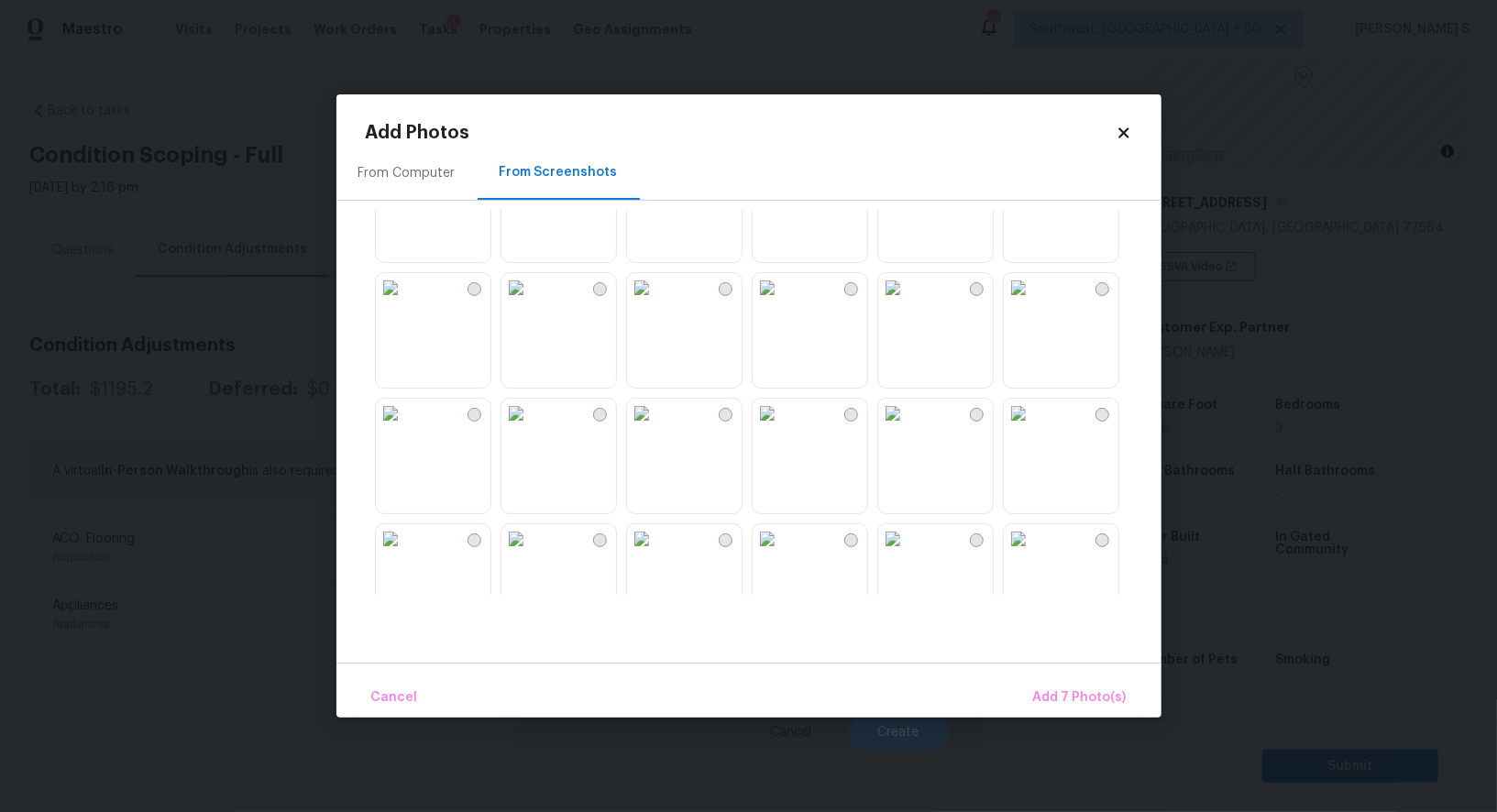
click at [1007, 303] on img at bounding box center [1018, 287] width 29 height 29
click at [908, 410] on img at bounding box center [892, 413] width 29 height 29
click at [1034, 428] on img at bounding box center [1018, 413] width 29 height 29
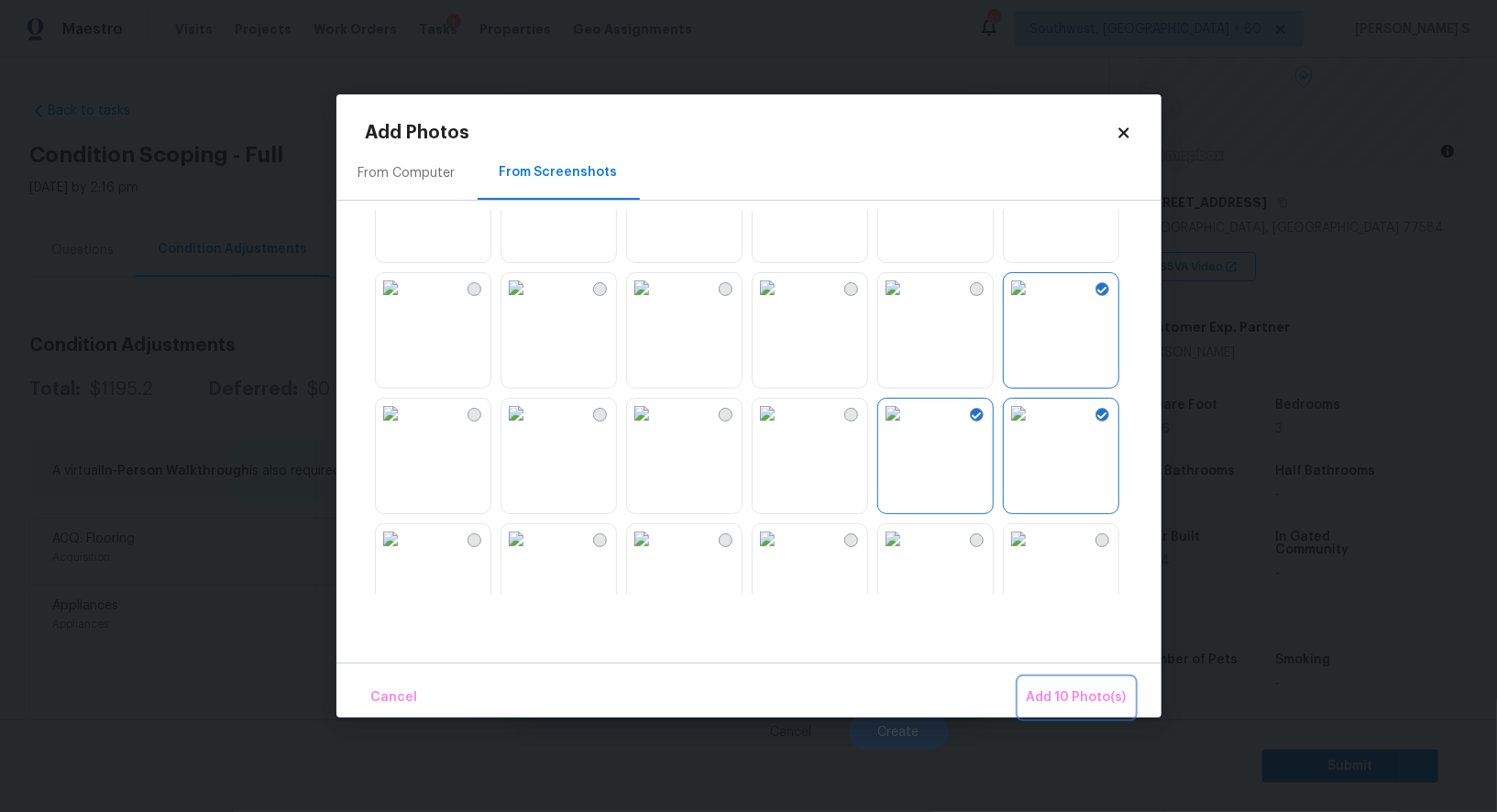
click at [1050, 693] on span "Add 10 Photo(s)" at bounding box center [1077, 698] width 100 height 23
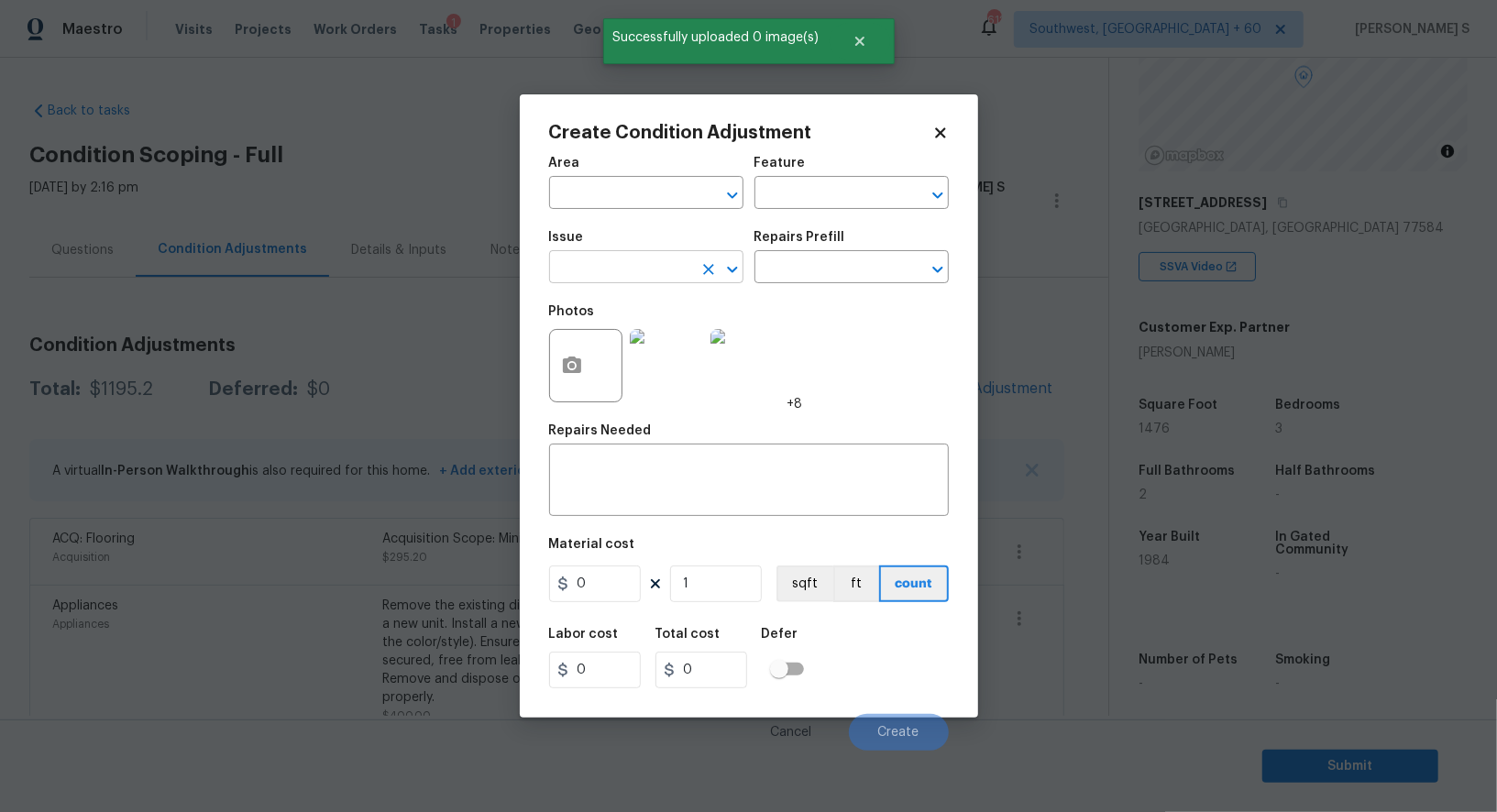
click at [612, 256] on input "text" at bounding box center [620, 269] width 143 height 28
type input "ACQ: Paint"
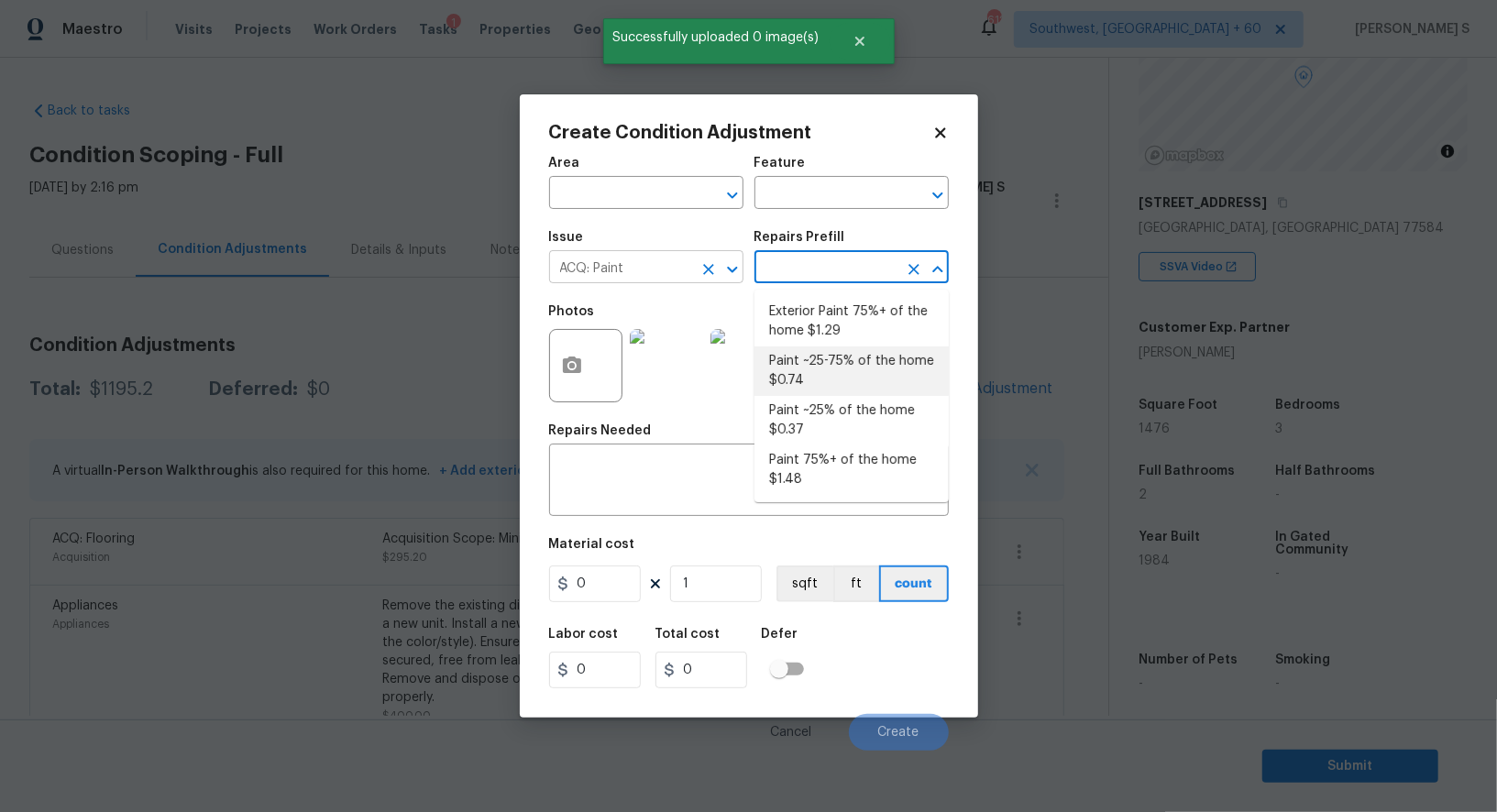
type input "Acquisition"
type textarea "Acquisition Scope: ~25 - 75% of the home needs interior paint"
type input "0.74"
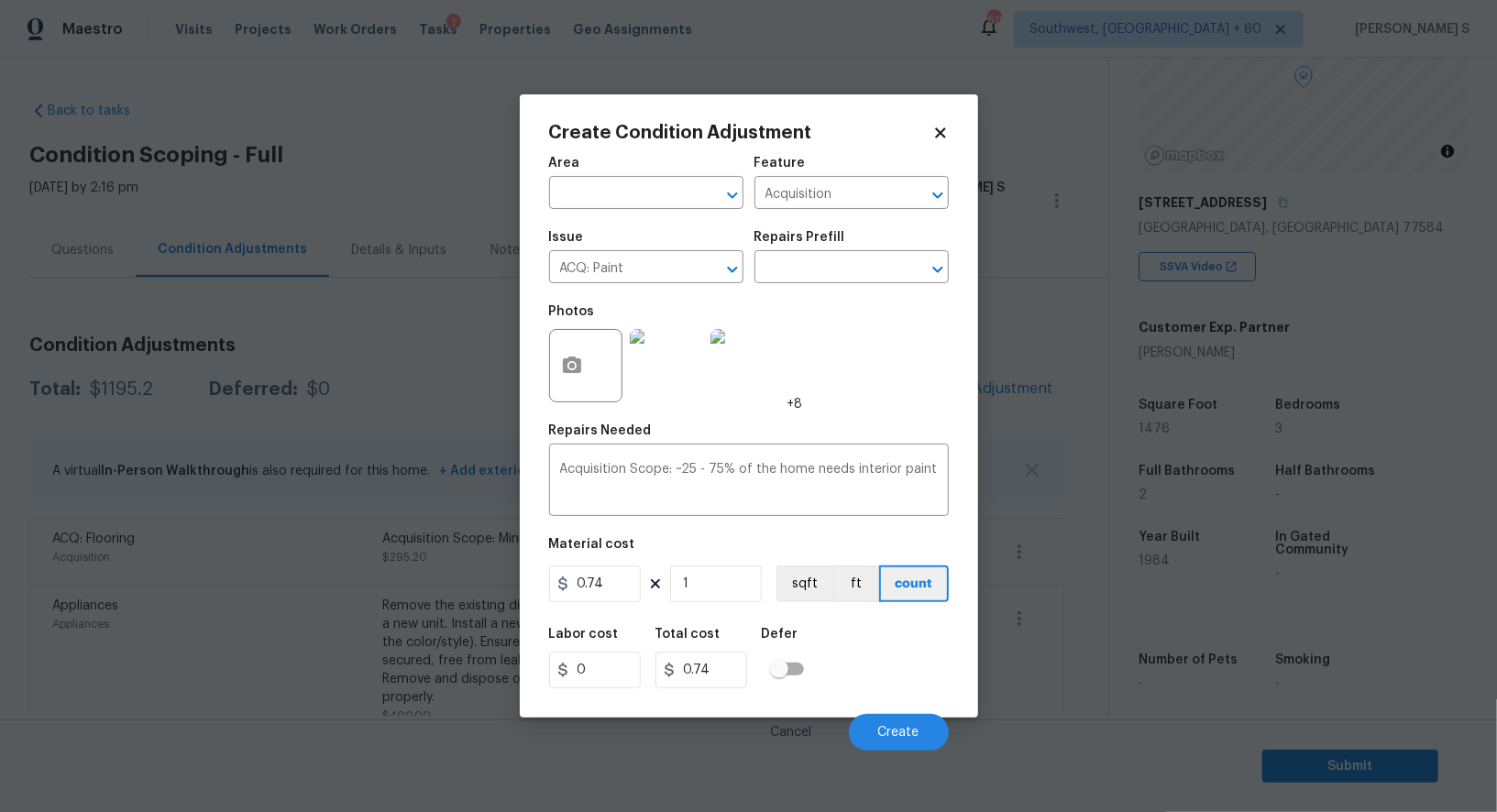
click at [697, 606] on figure "Material cost 0.74 1 sqft ft count" at bounding box center [748, 572] width 400 height 68
click at [700, 590] on input "1" at bounding box center [717, 583] width 92 height 37
paste input "476"
type input "1476"
type input "1092.24"
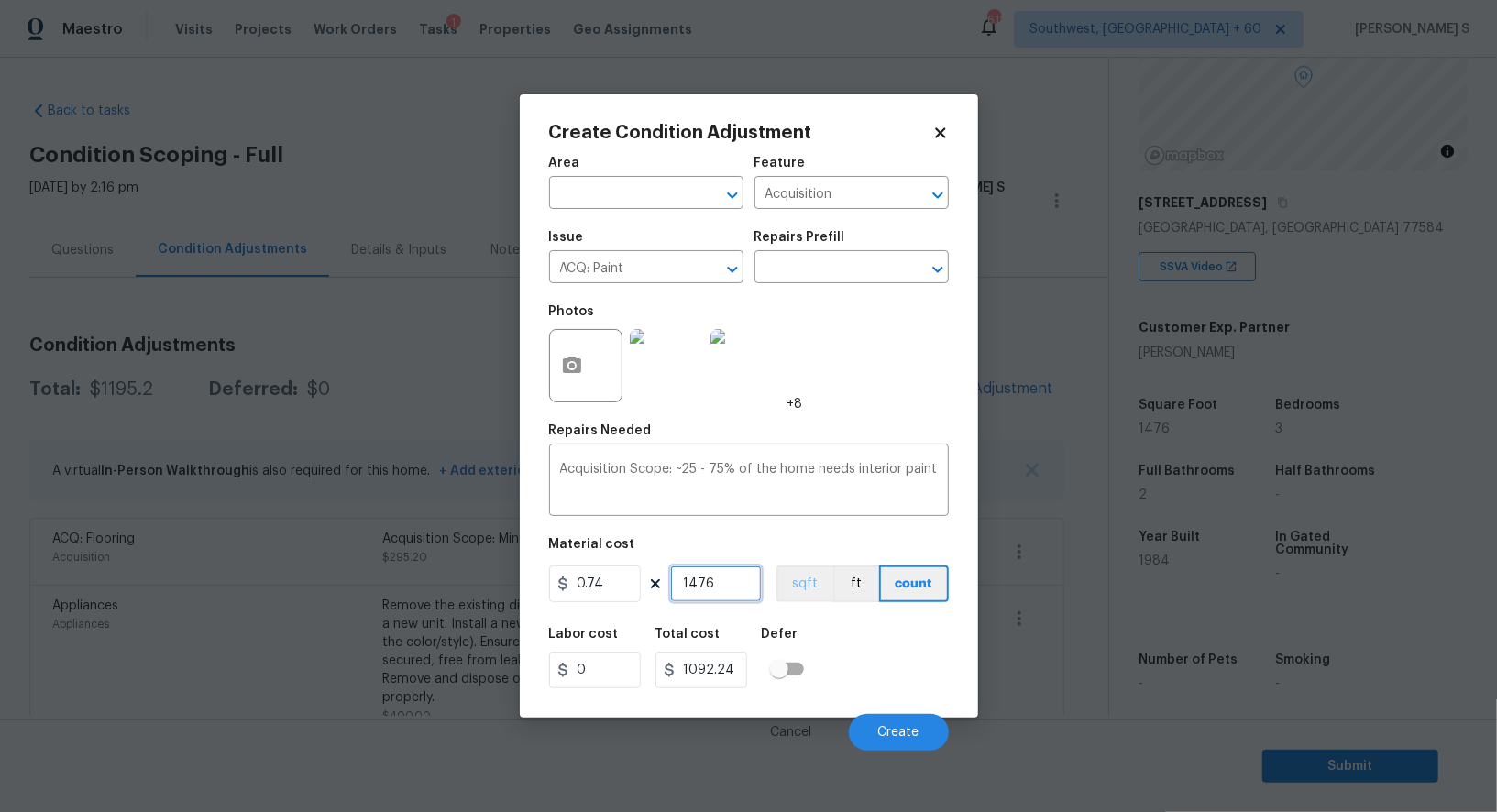
type input "1476"
click at [809, 585] on button "sqft" at bounding box center [805, 583] width 57 height 37
click at [836, 652] on div "Labor cost 0 Total cost 1092.24 Defer" at bounding box center [748, 658] width 400 height 83
click at [906, 732] on span "Create" at bounding box center [899, 732] width 41 height 14
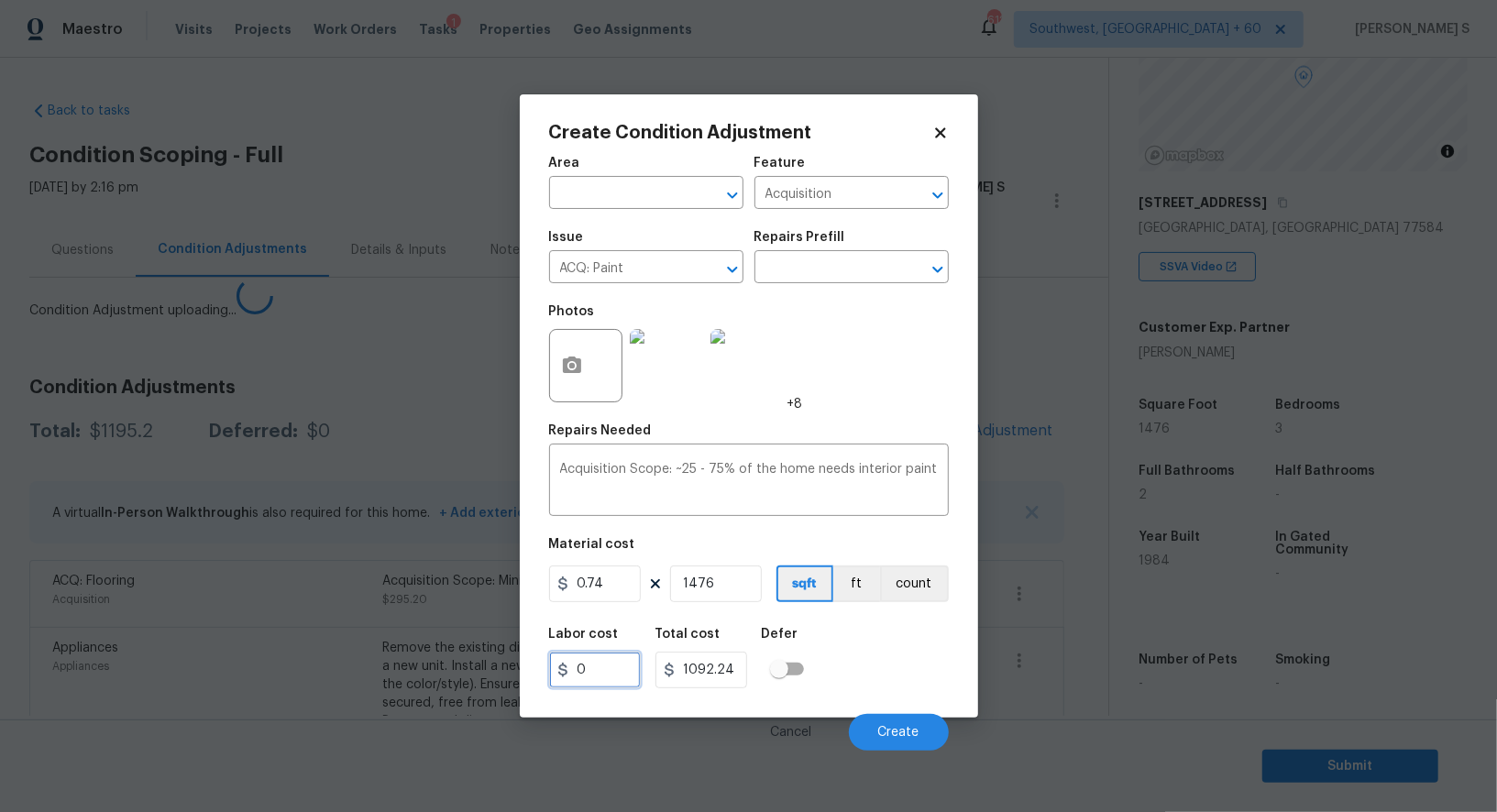
click at [622, 662] on input "0" at bounding box center [595, 669] width 92 height 37
click at [142, 688] on body "Maestro Visits Projects Work Orders Tasks 1 Properties Geo Assignments 612 Sout…" at bounding box center [748, 406] width 1497 height 812
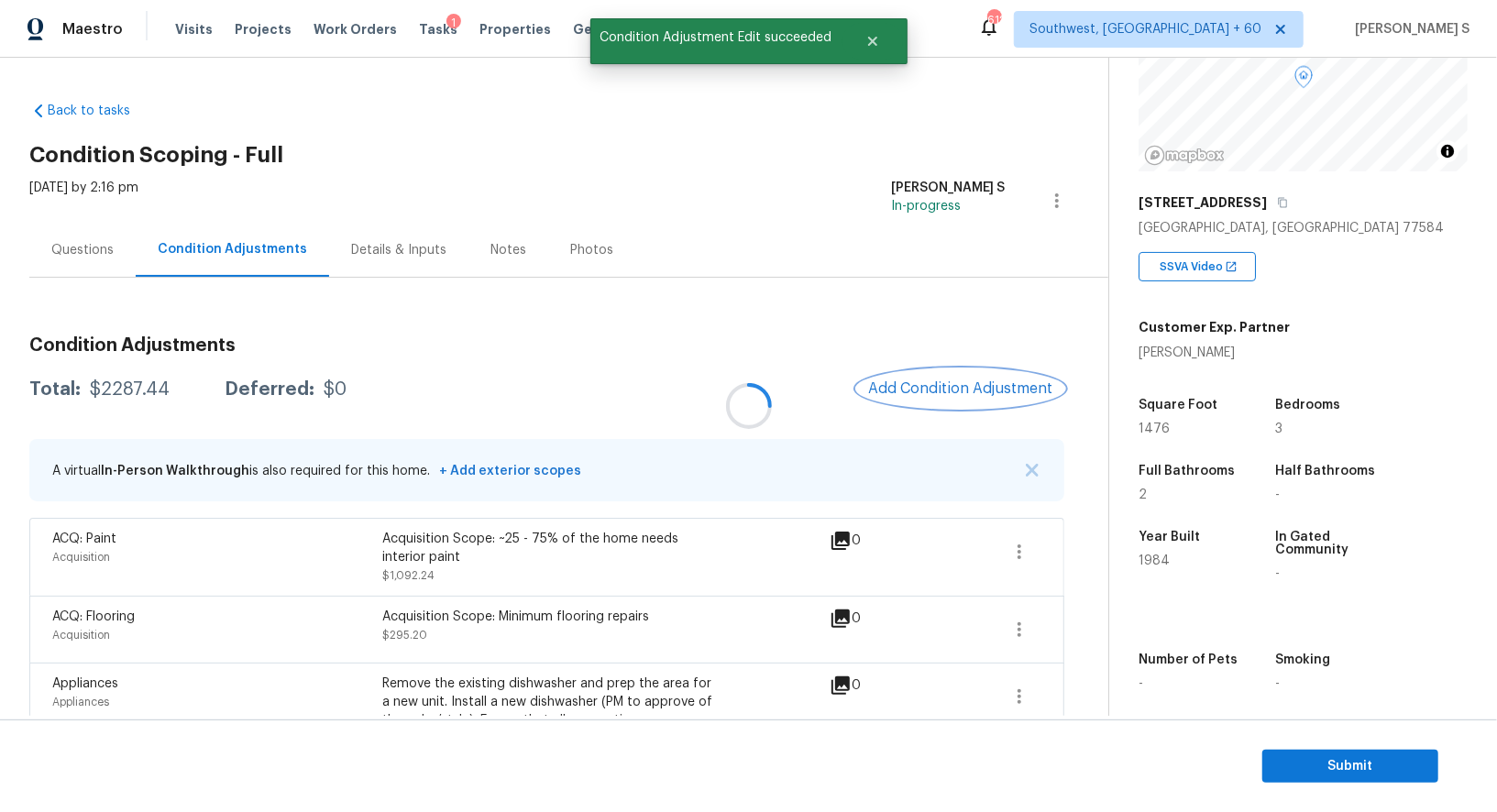
click at [929, 386] on span "Add Condition Adjustment" at bounding box center [960, 389] width 185 height 17
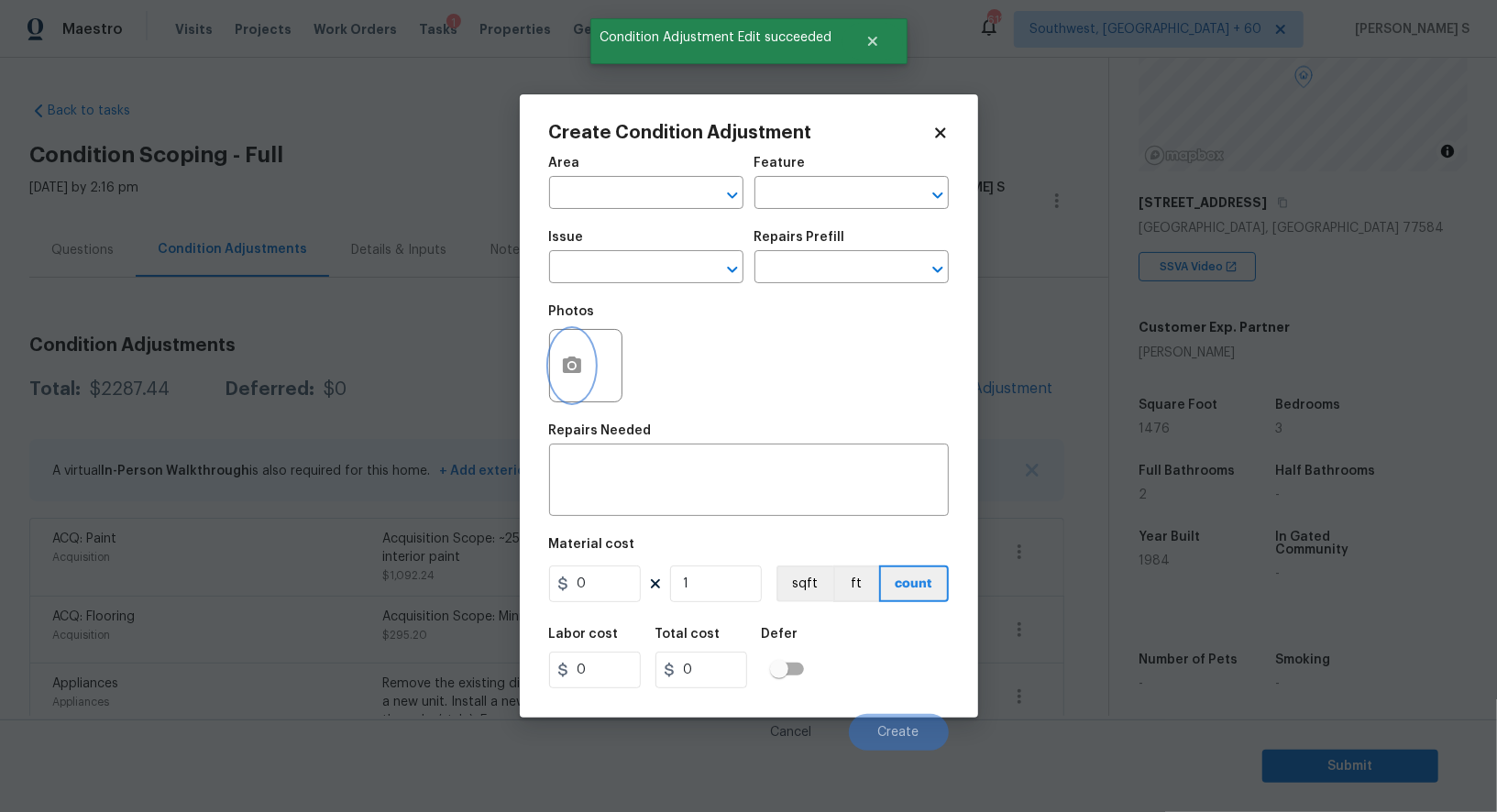
click at [576, 368] on icon "button" at bounding box center [572, 365] width 19 height 17
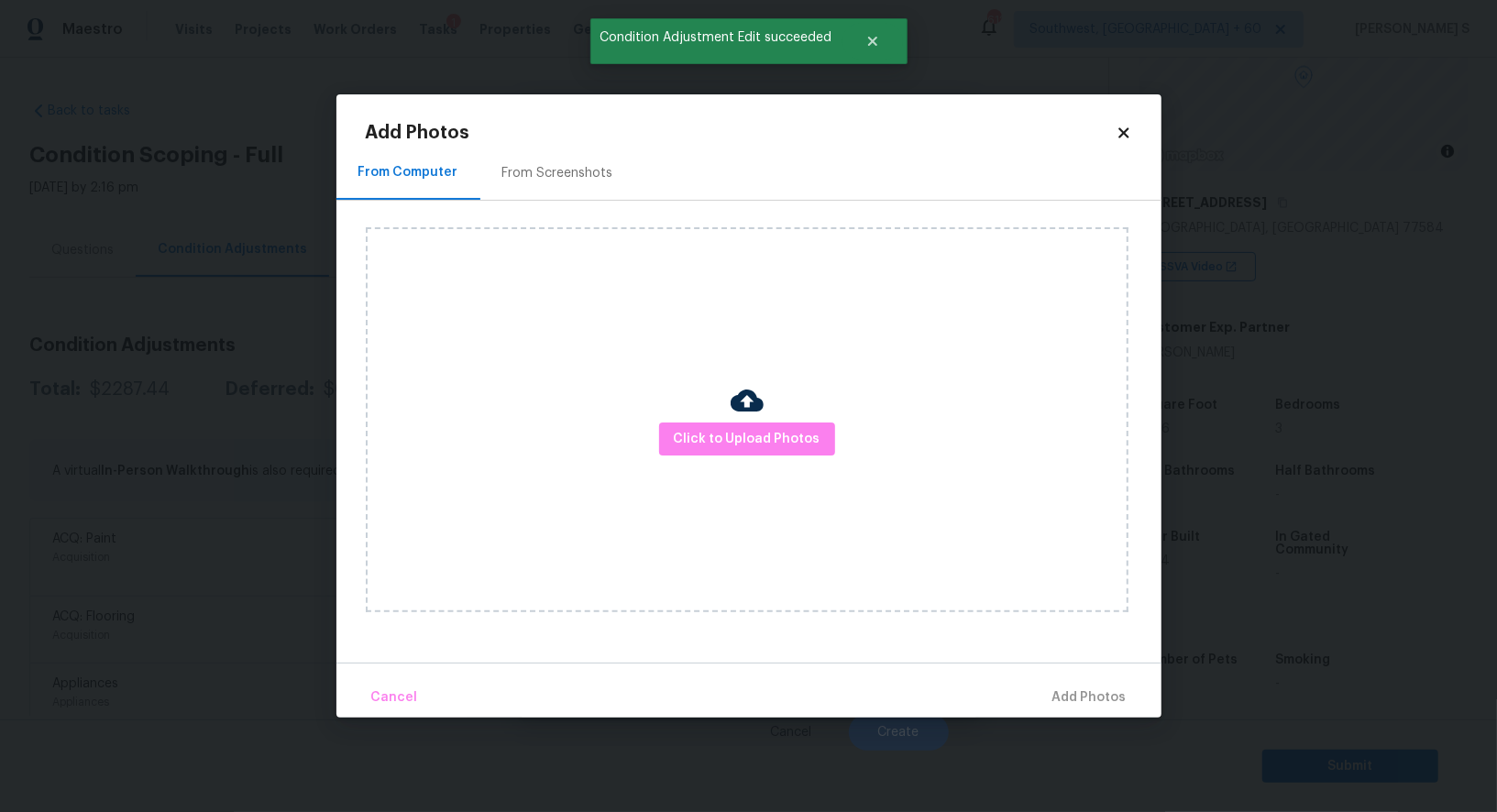
click at [513, 172] on div "From Screenshots" at bounding box center [558, 173] width 111 height 19
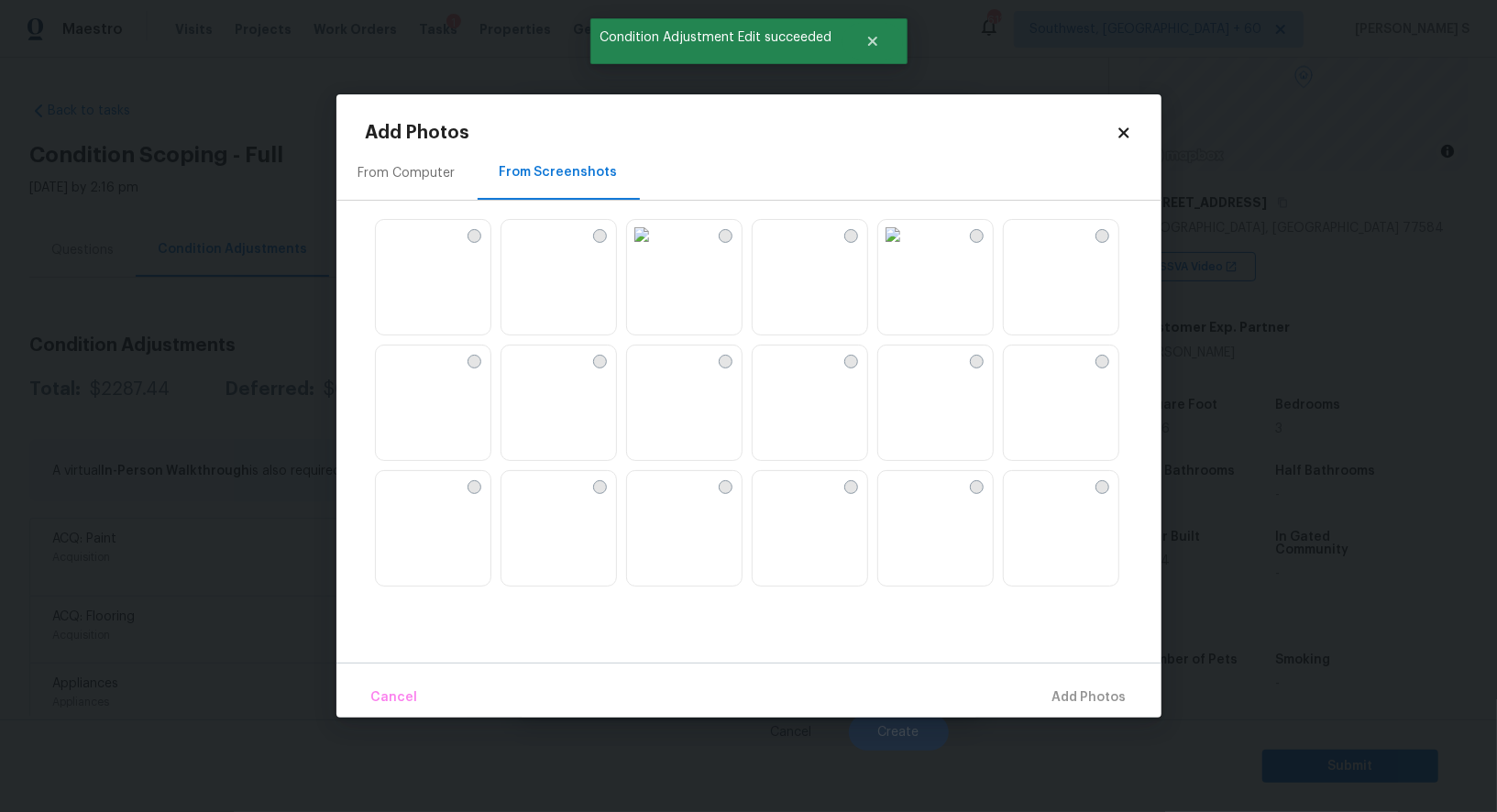
click at [579, 402] on img at bounding box center [559, 403] width 114 height 116
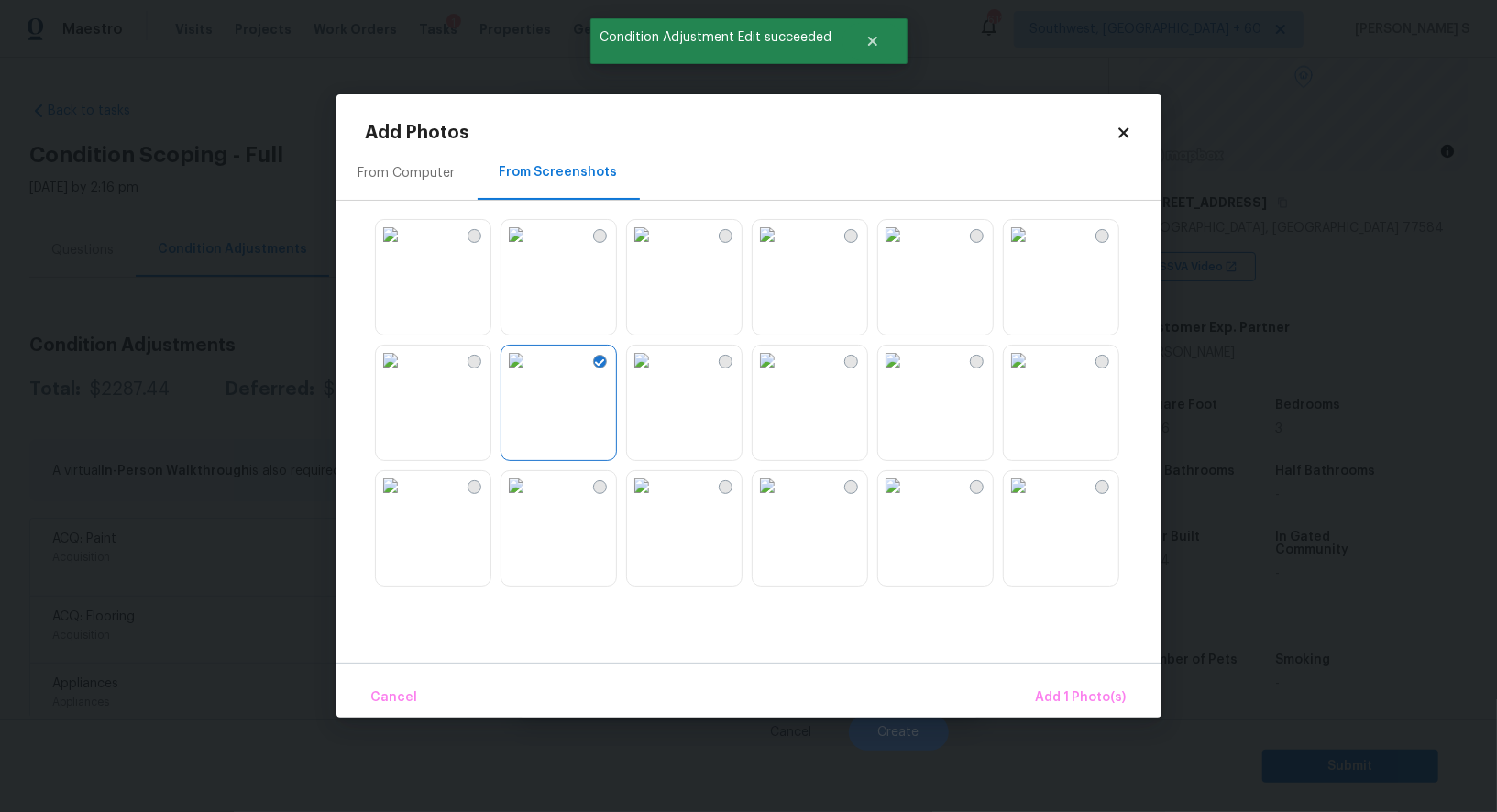
click at [770, 501] on img at bounding box center [766, 485] width 29 height 29
click at [770, 369] on img at bounding box center [766, 359] width 29 height 29
click at [770, 249] on img at bounding box center [766, 234] width 29 height 29
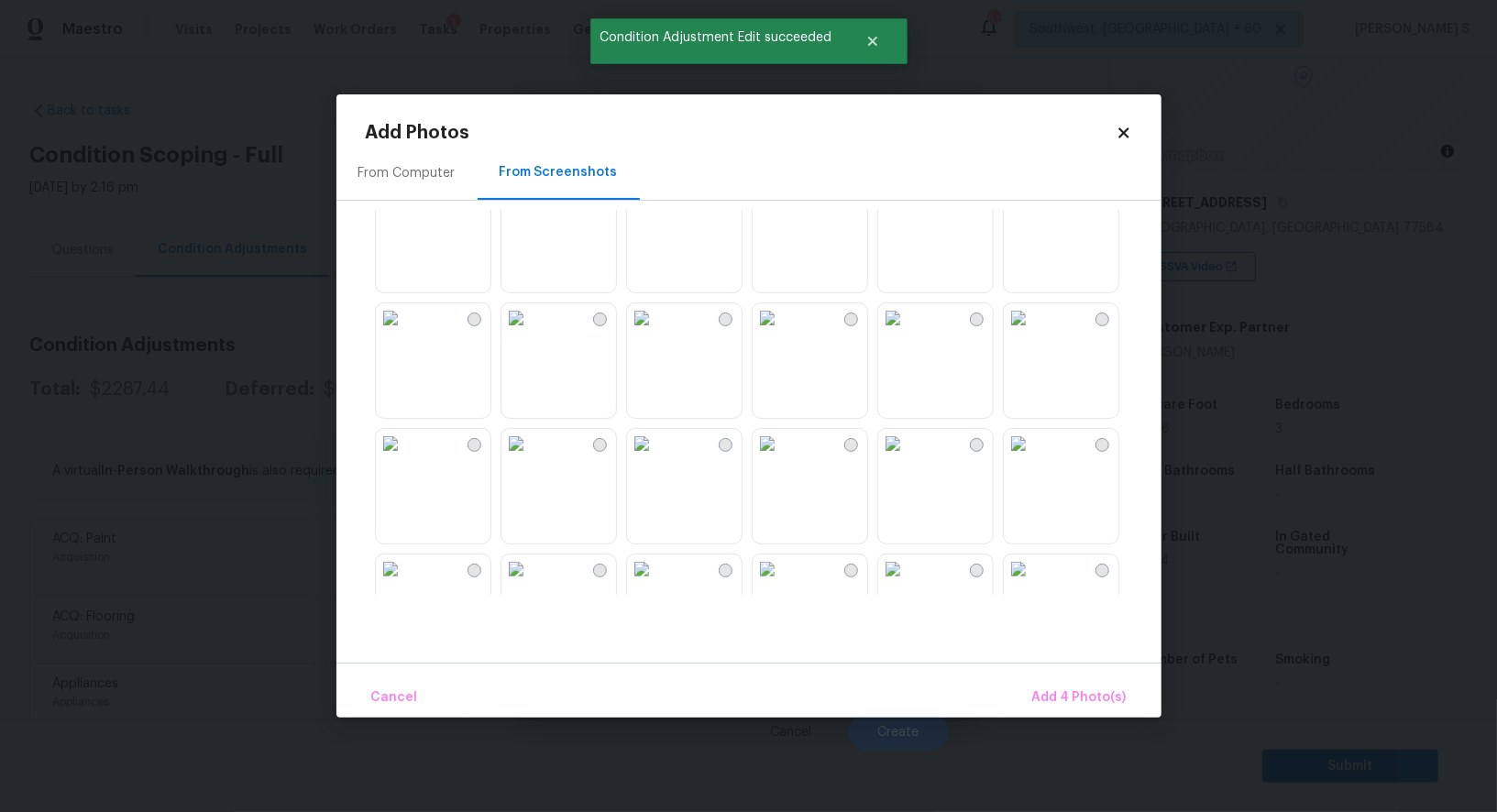
scroll to position [827, 0]
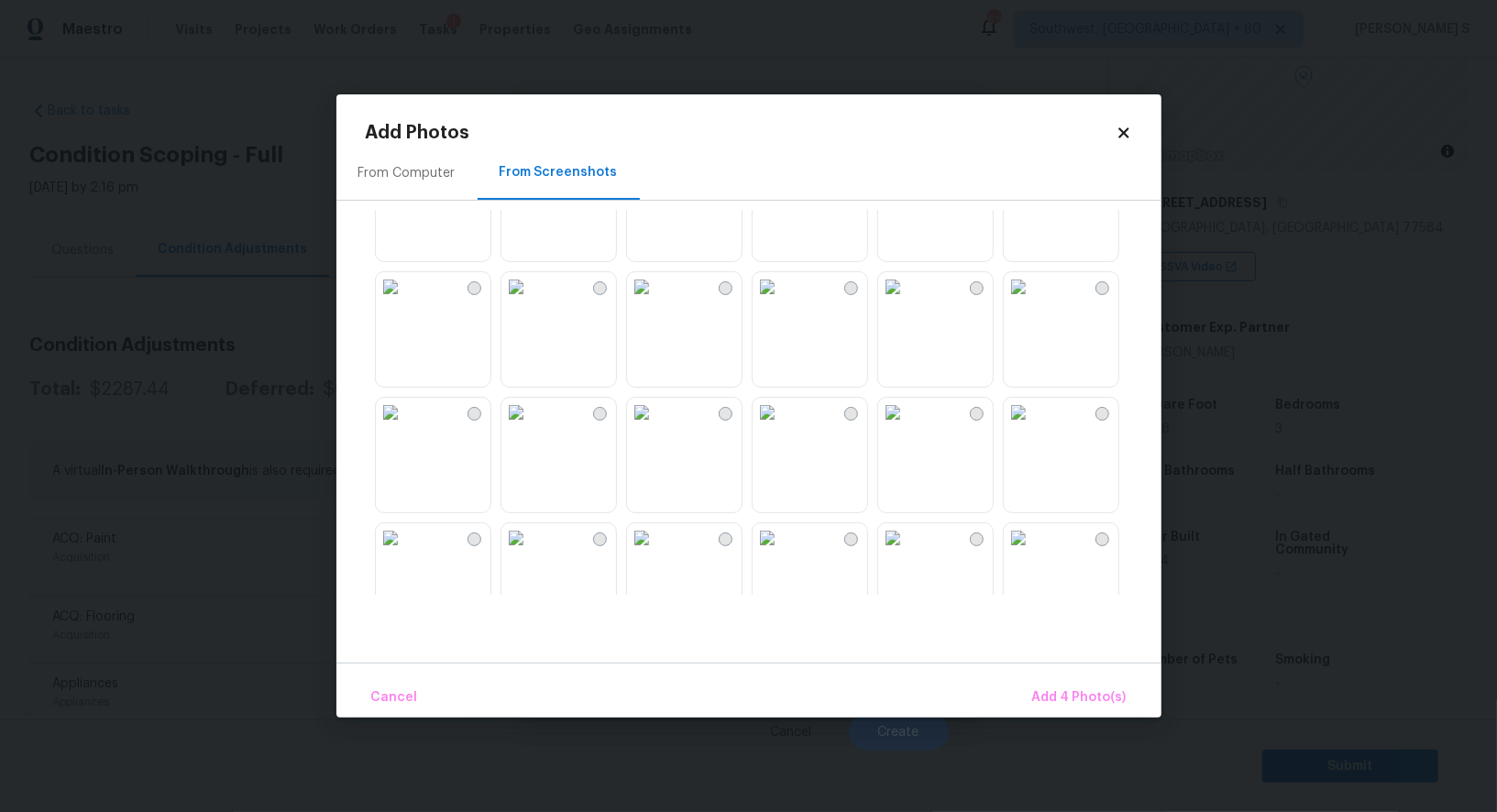
click at [782, 427] on img at bounding box center [766, 412] width 29 height 29
click at [782, 302] on img at bounding box center [766, 286] width 29 height 29
click at [657, 302] on img at bounding box center [642, 286] width 29 height 29
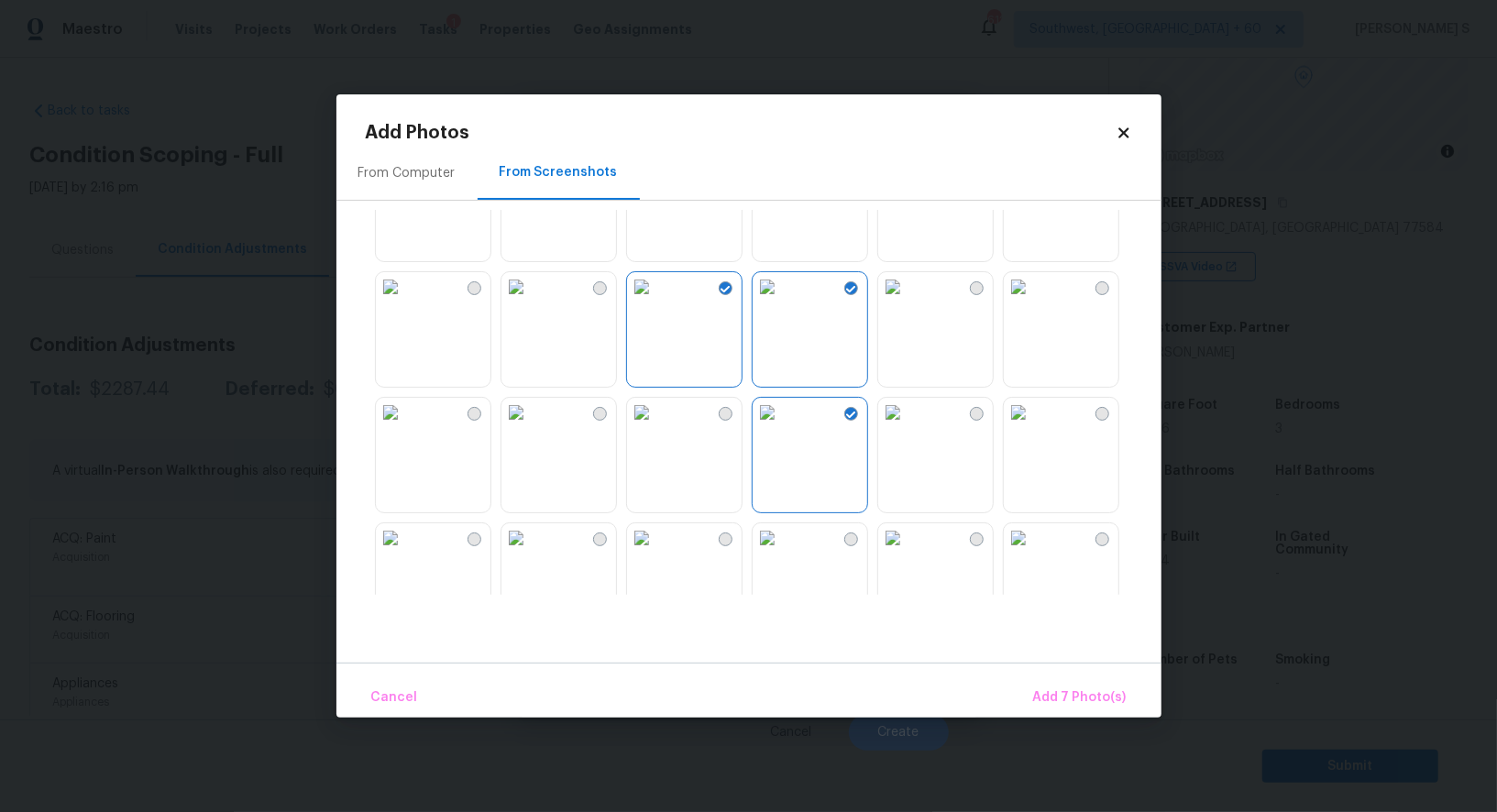
click at [954, 594] on div "From Computer From Screenshots" at bounding box center [749, 403] width 825 height 517
click at [782, 552] on img at bounding box center [766, 537] width 29 height 29
click at [657, 552] on img at bounding box center [642, 537] width 29 height 29
click at [1117, 702] on span "Add 9 Photo(s)" at bounding box center [1081, 698] width 94 height 23
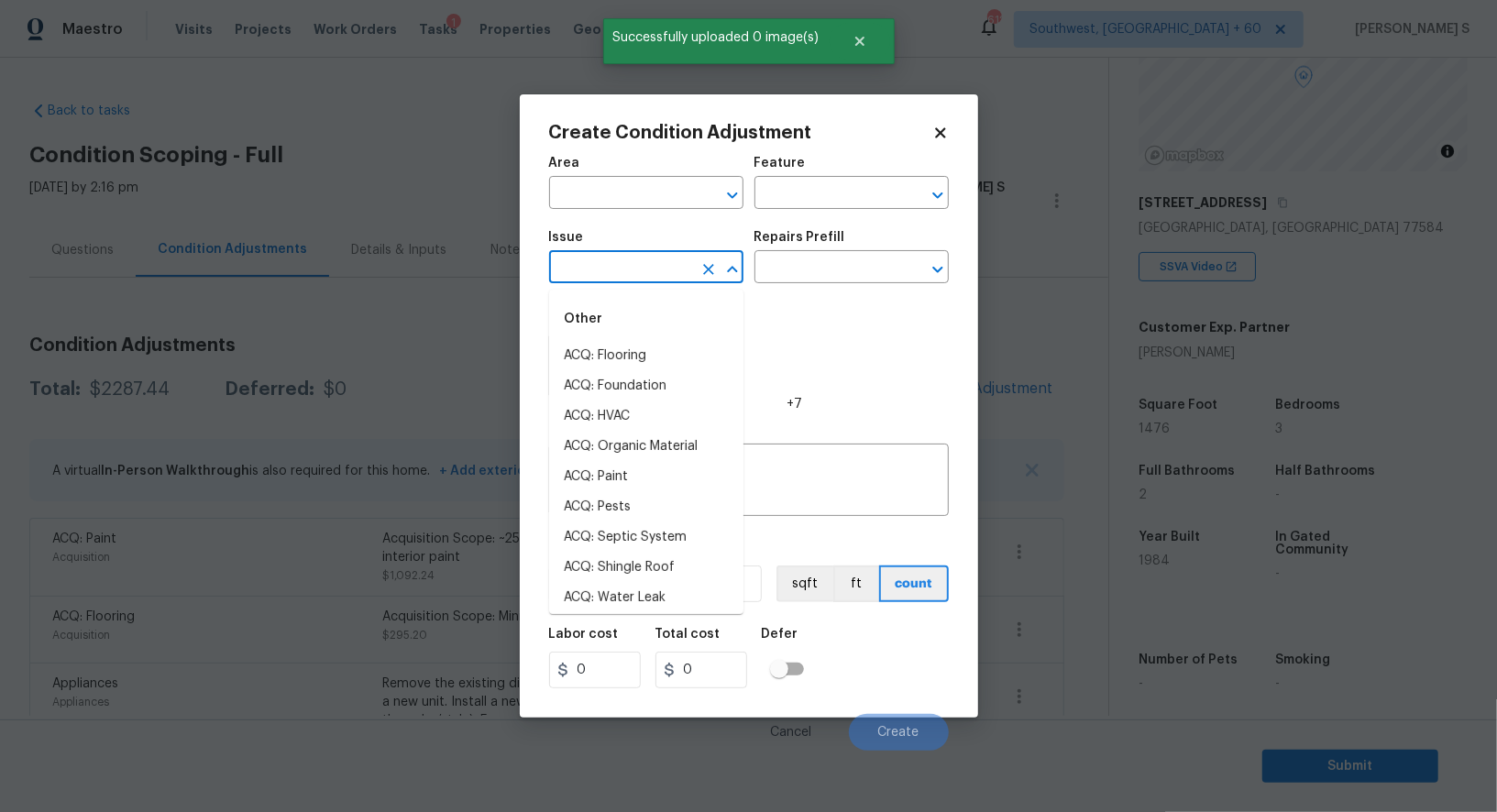
click at [674, 271] on input "text" at bounding box center [620, 269] width 143 height 28
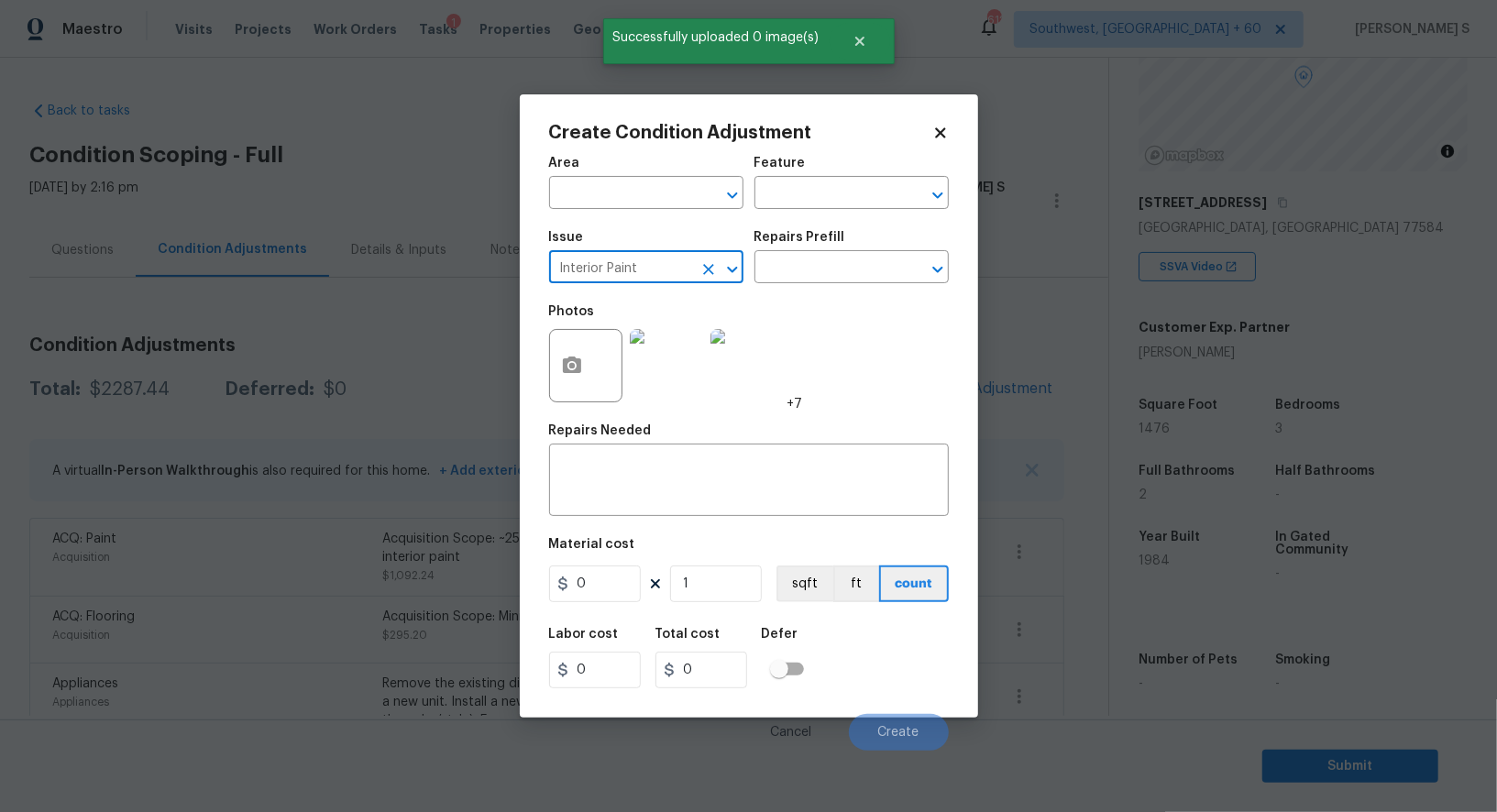
type input "Interior Paint"
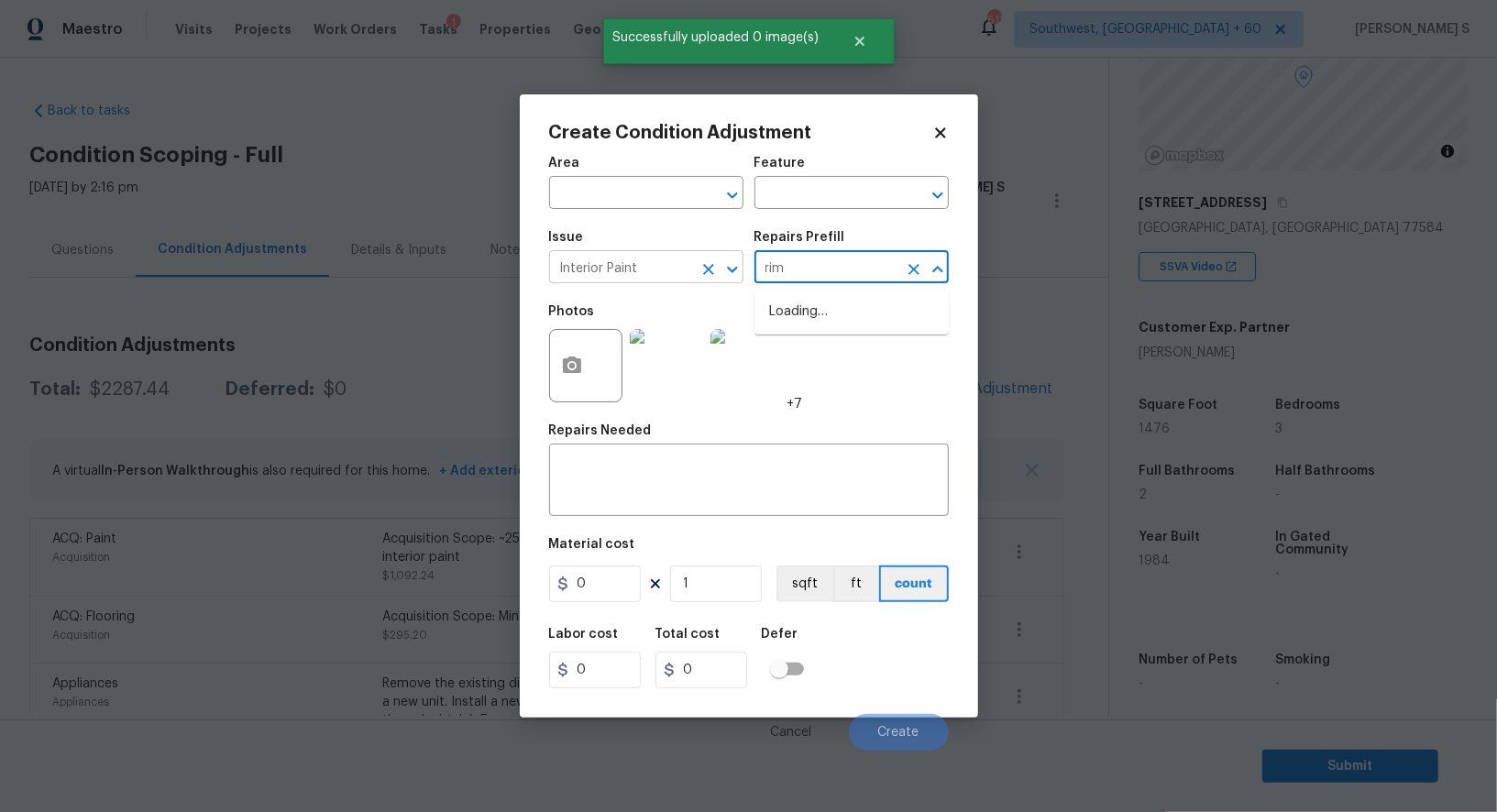
type input "rime"
type input "rimer"
type input "Overall Paint"
type textarea "Interior primer - PRIMER PROVIDED BY OPENDOOR - All nails, screws, drywall anch…"
type input "0.4"
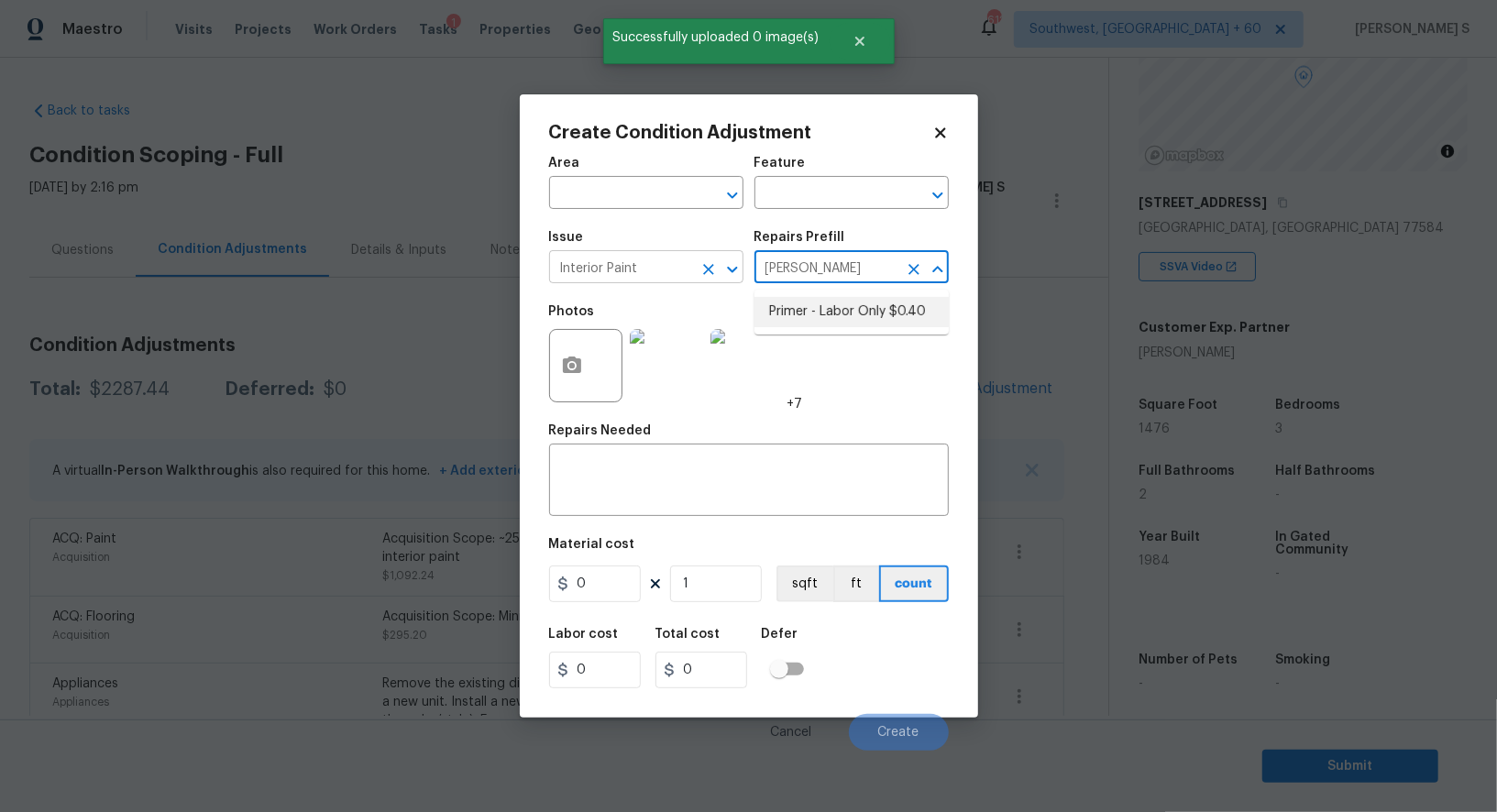
type input "0.4"
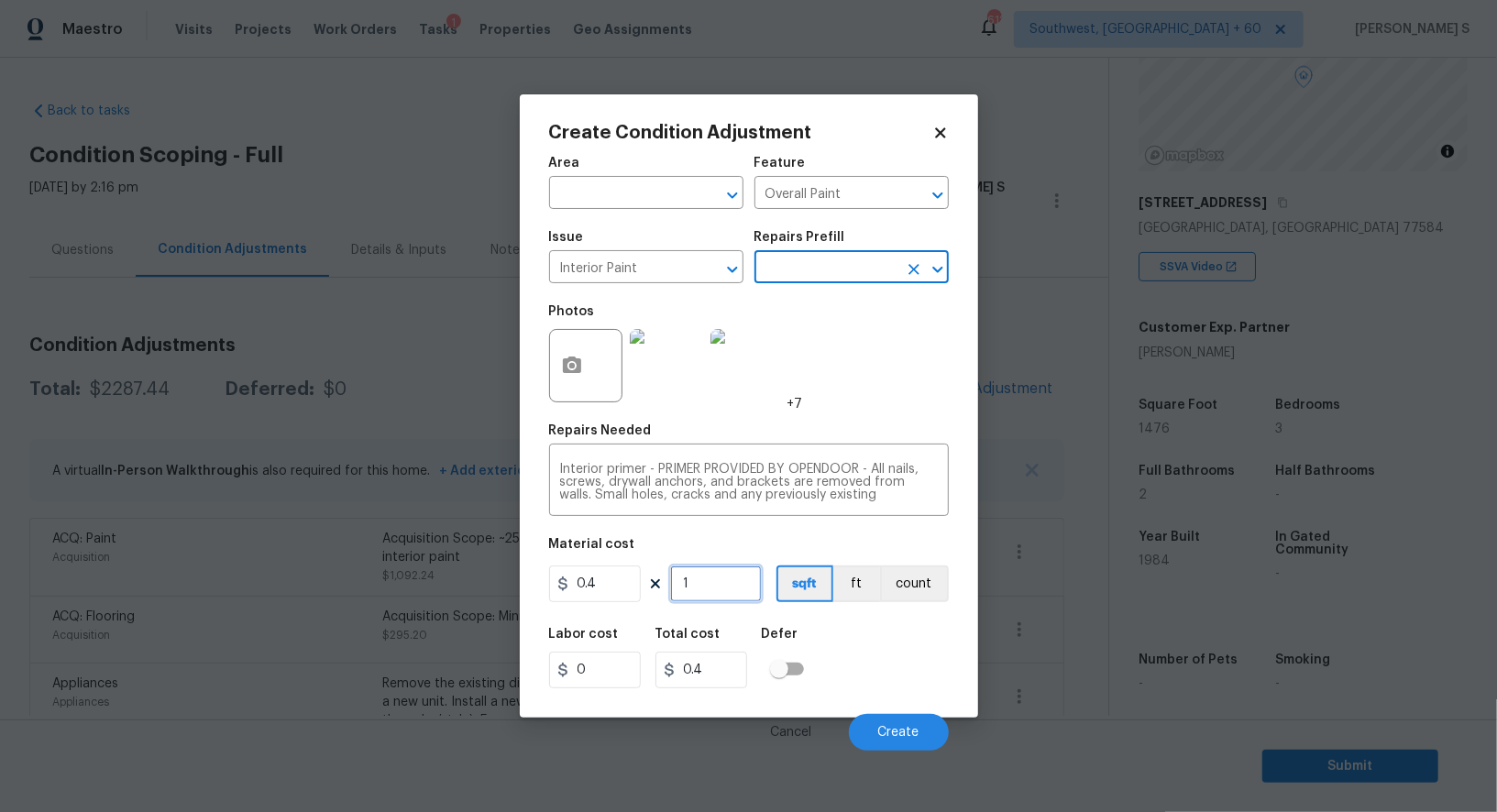
click at [742, 592] on input "1" at bounding box center [717, 583] width 92 height 37
paste input "476"
type input "1476"
type input "590.4"
type input "1476"
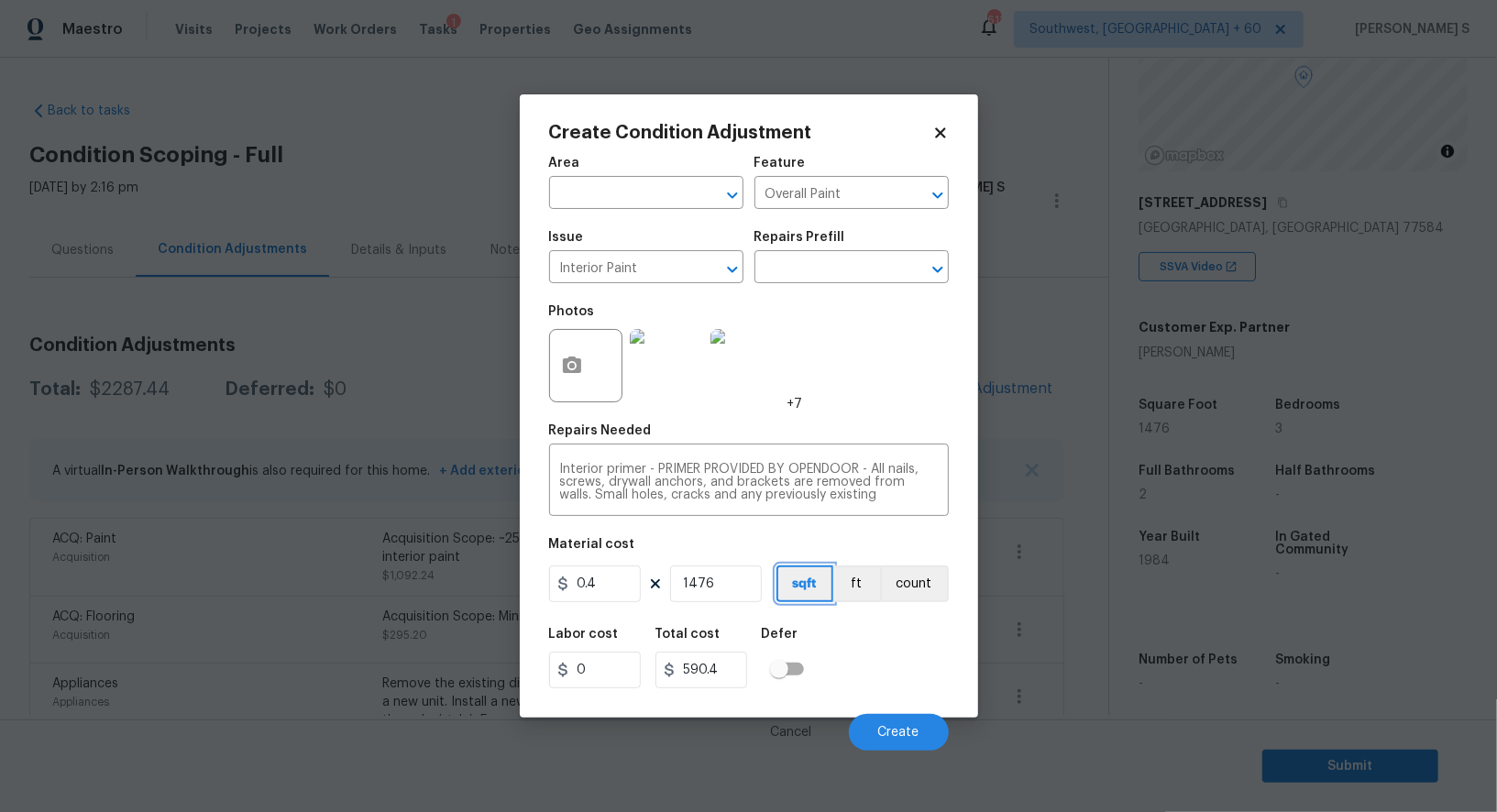
click at [810, 585] on button "sqft" at bounding box center [805, 583] width 57 height 37
click at [854, 687] on div "Labor cost 0 Total cost 590.4 Defer" at bounding box center [748, 658] width 400 height 83
click at [880, 730] on span "Create" at bounding box center [899, 732] width 41 height 14
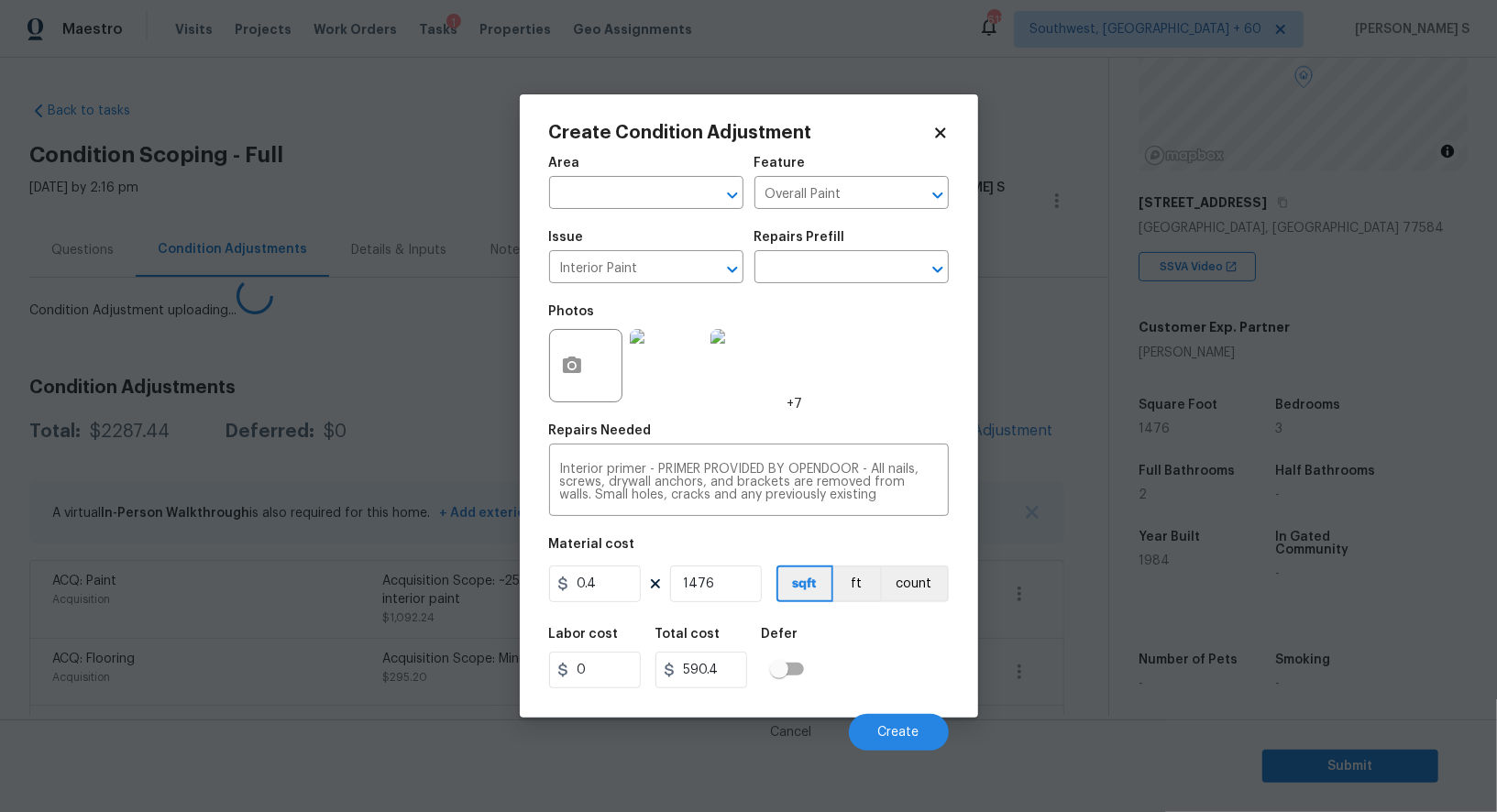
click at [476, 715] on body "Maestro Visits Projects Work Orders Tasks 1 Properties Geo Assignments 612 Sout…" at bounding box center [748, 406] width 1497 height 812
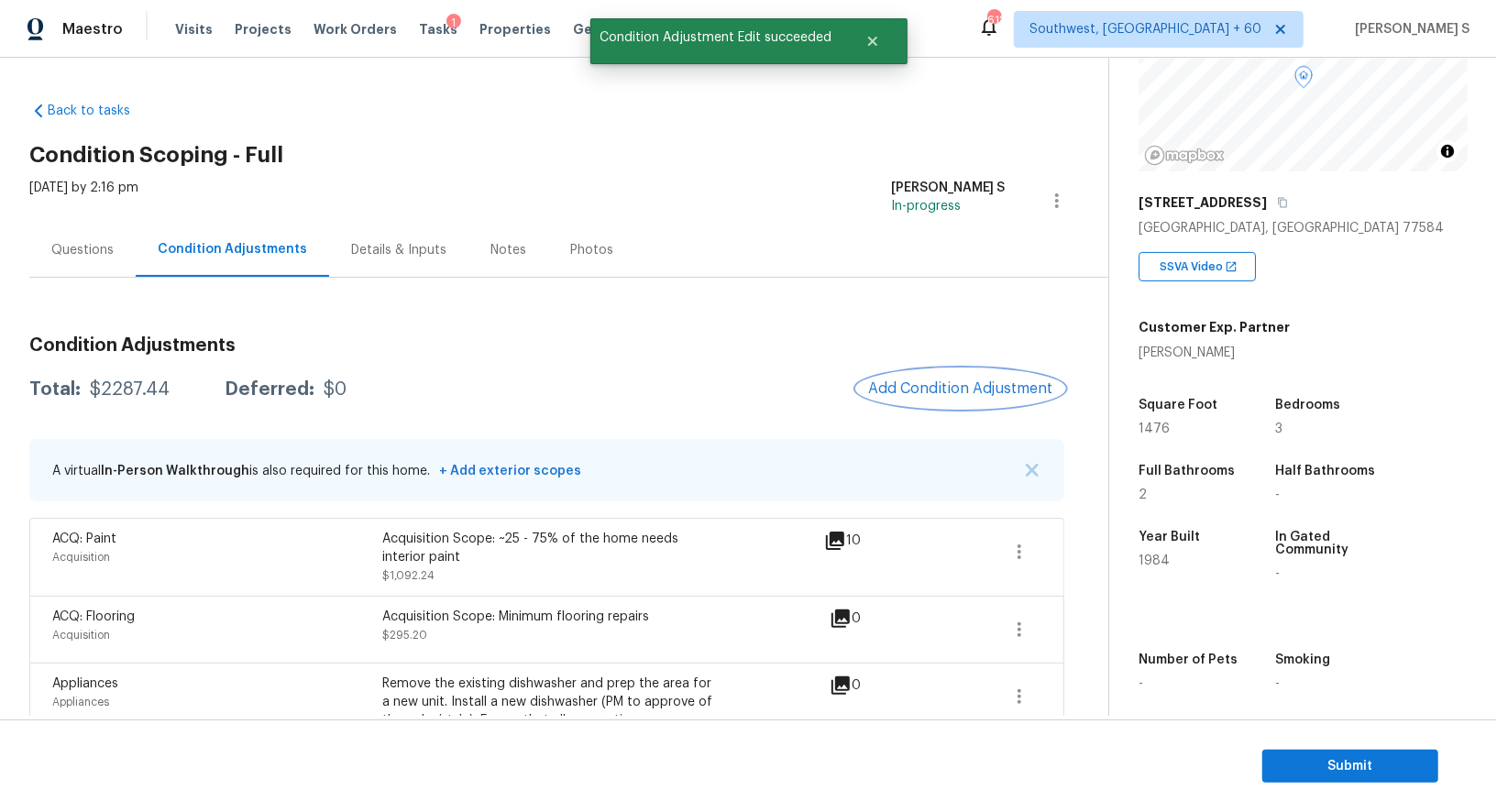
click at [933, 389] on div "Condition Adjustments Total: $2287.44 Deferred: $0 Add Condition Adjustment A v…" at bounding box center [547, 700] width 1036 height 759
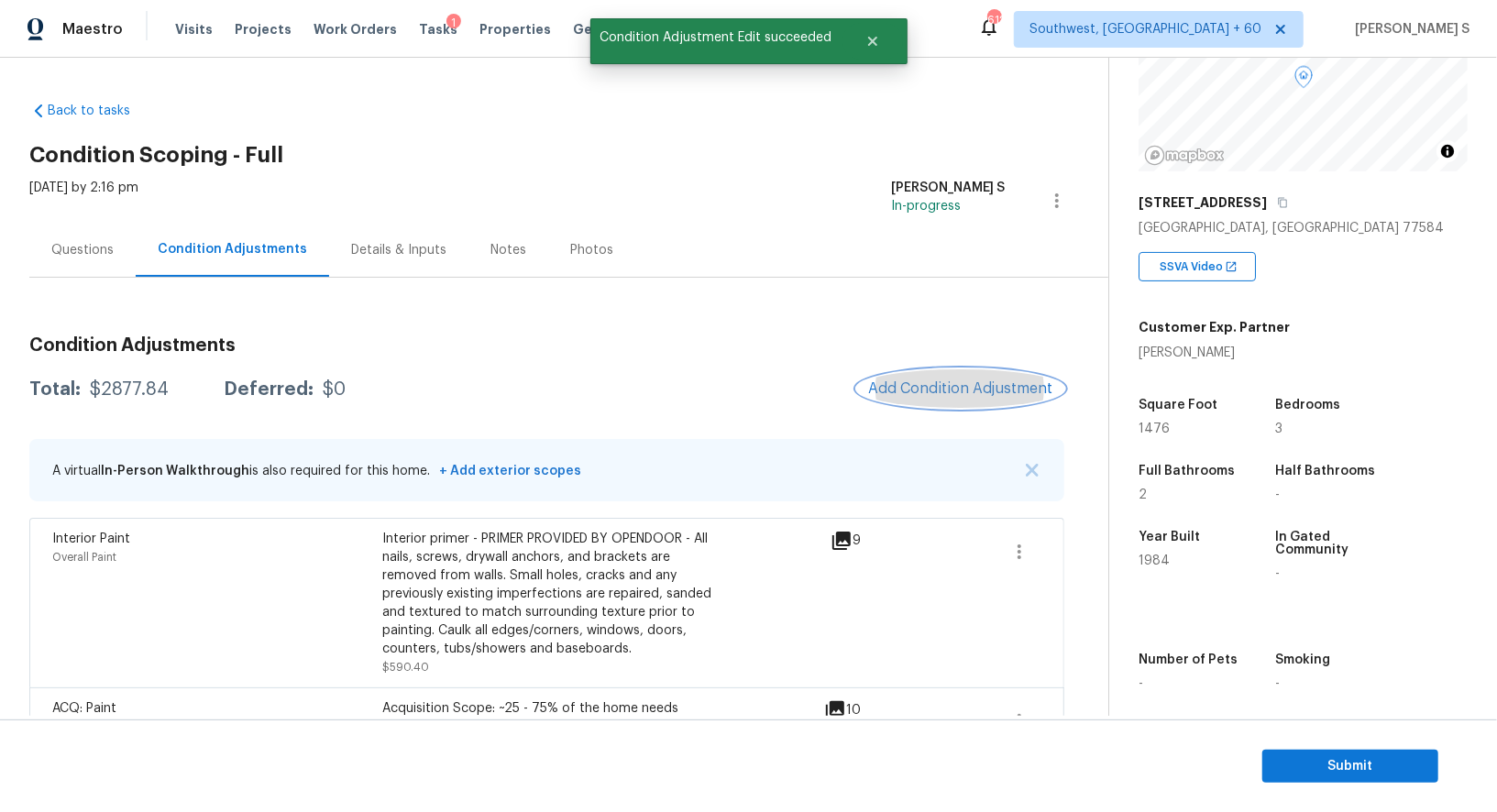
click at [962, 394] on span "Add Condition Adjustment" at bounding box center [960, 389] width 185 height 17
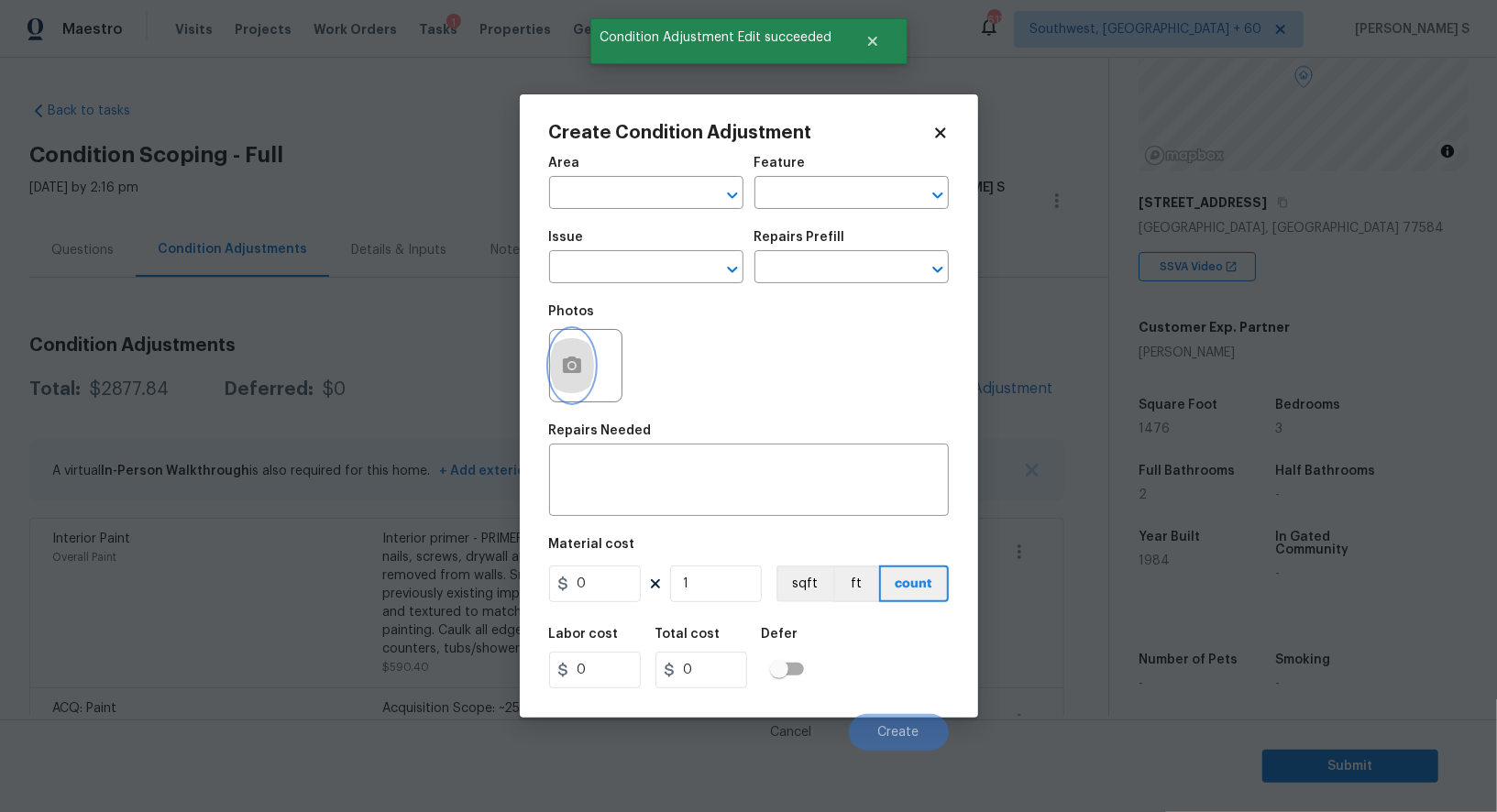
click at [573, 377] on icon "button" at bounding box center [571, 365] width 22 height 22
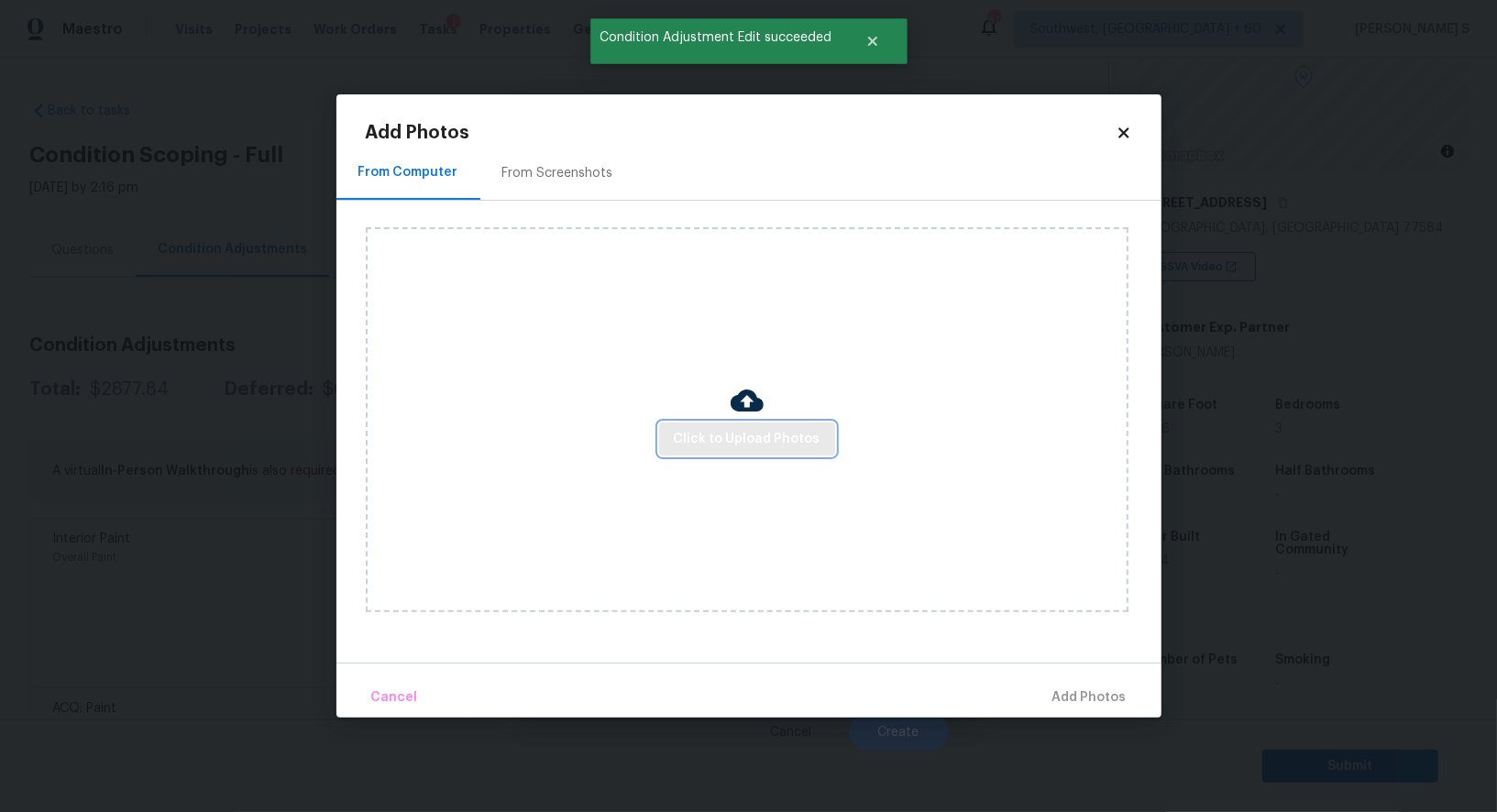
click at [756, 444] on span "Click to Upload Photos" at bounding box center [747, 439] width 146 height 23
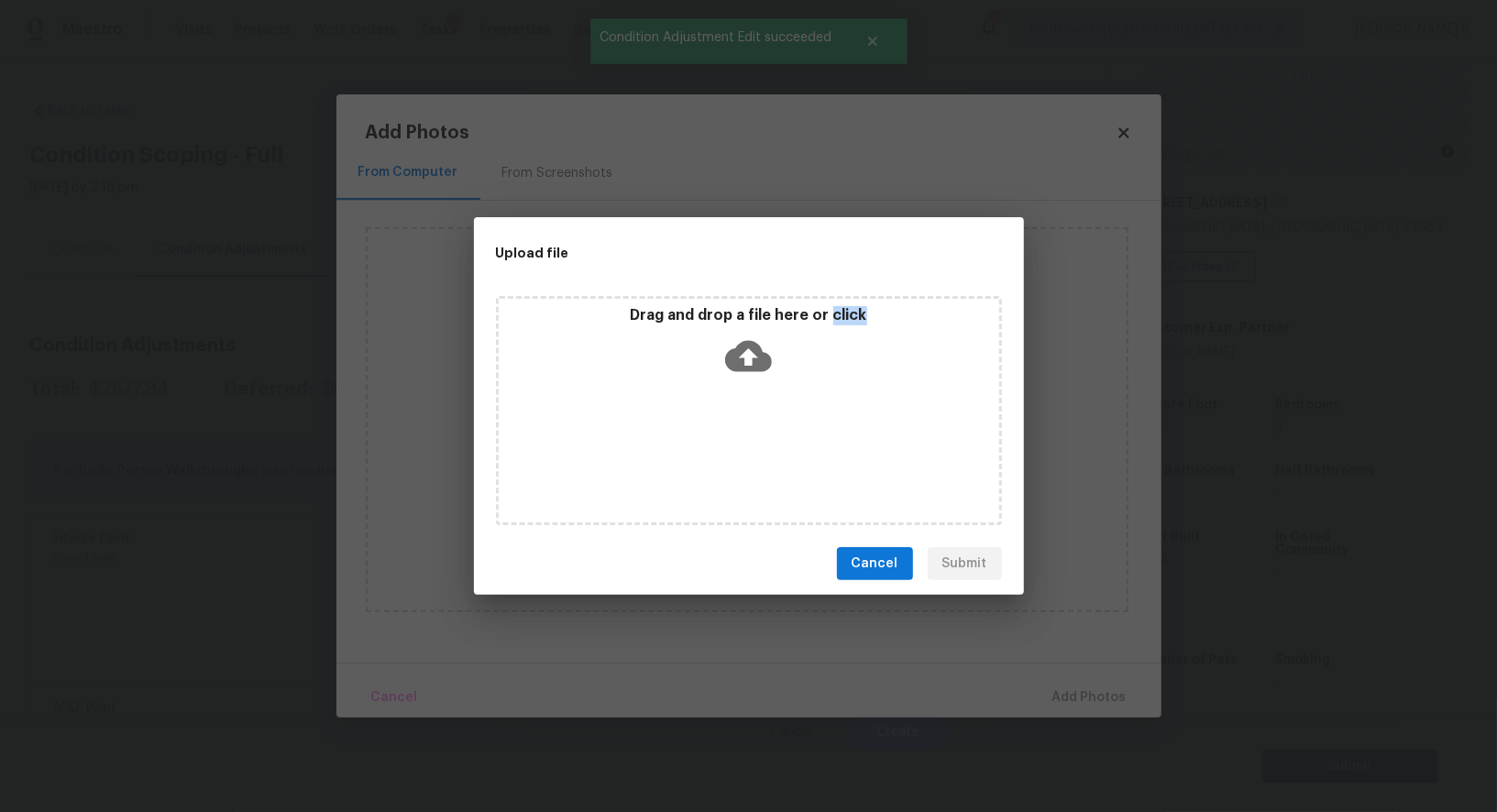
click at [756, 444] on div "Drag and drop a file here or click" at bounding box center [749, 411] width 507 height 229
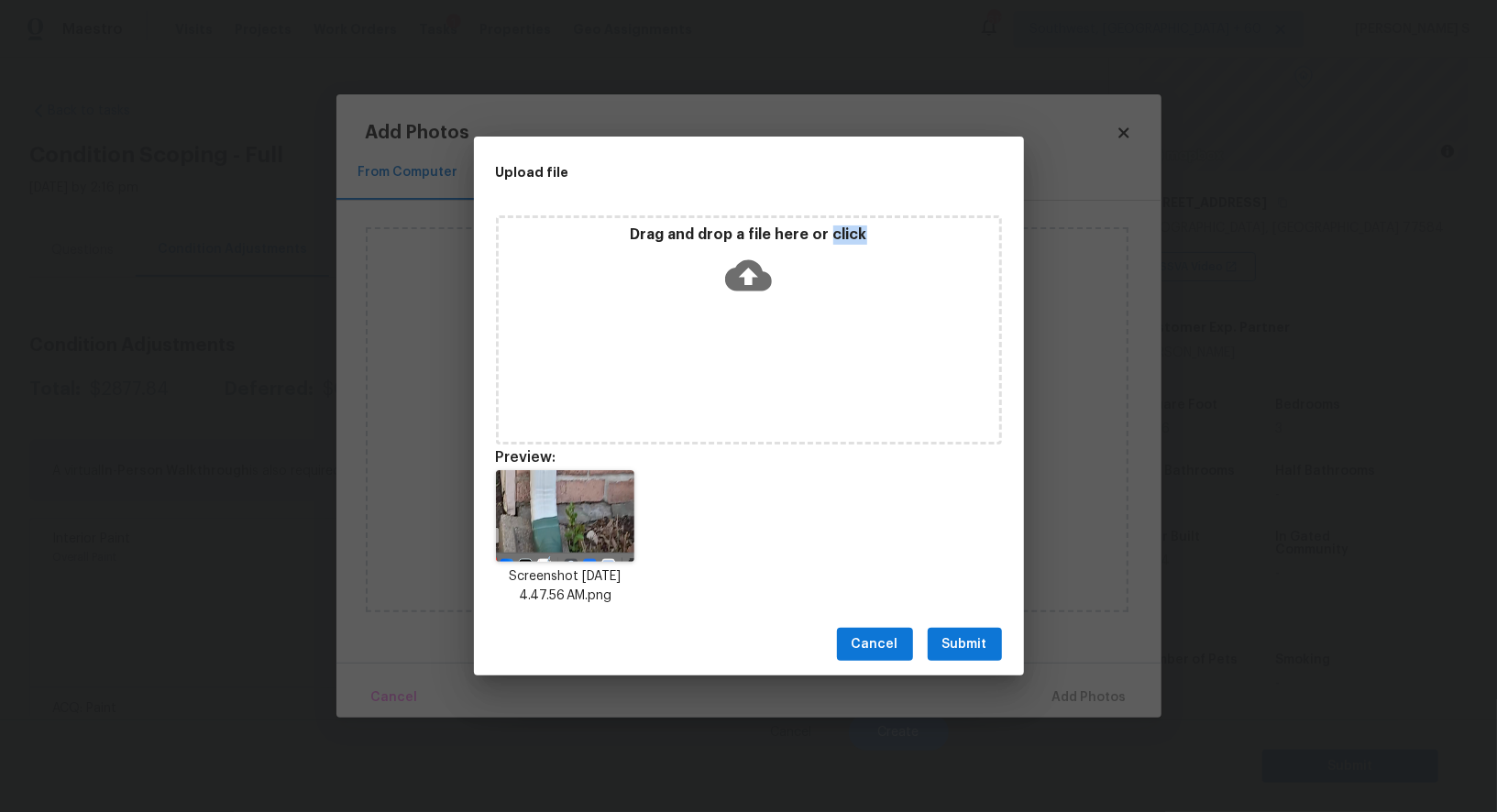
click at [976, 643] on span "Submit" at bounding box center [965, 644] width 45 height 23
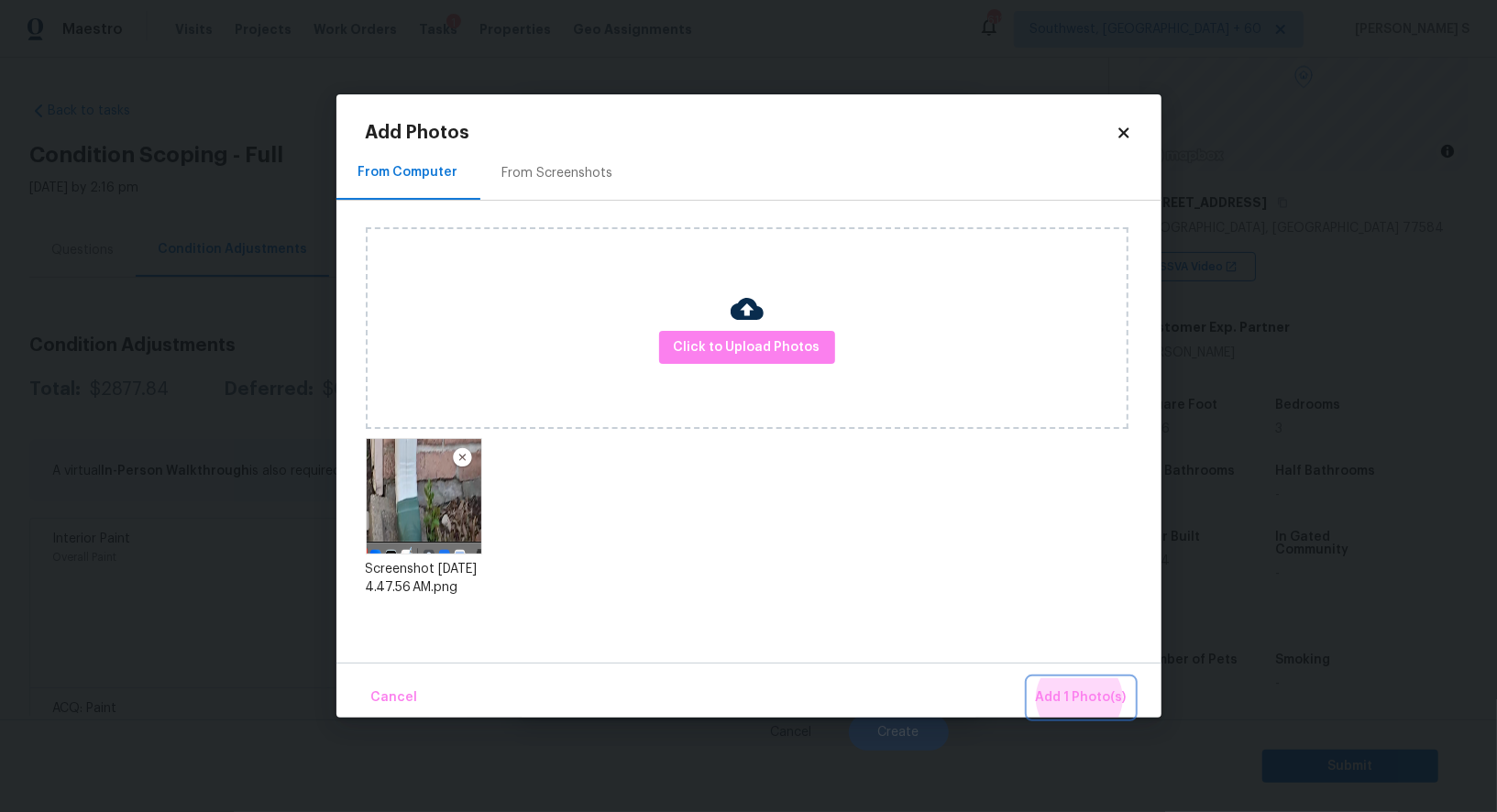
click at [1029, 678] on button "Add 1 Photo(s)" at bounding box center [1081, 698] width 105 height 39
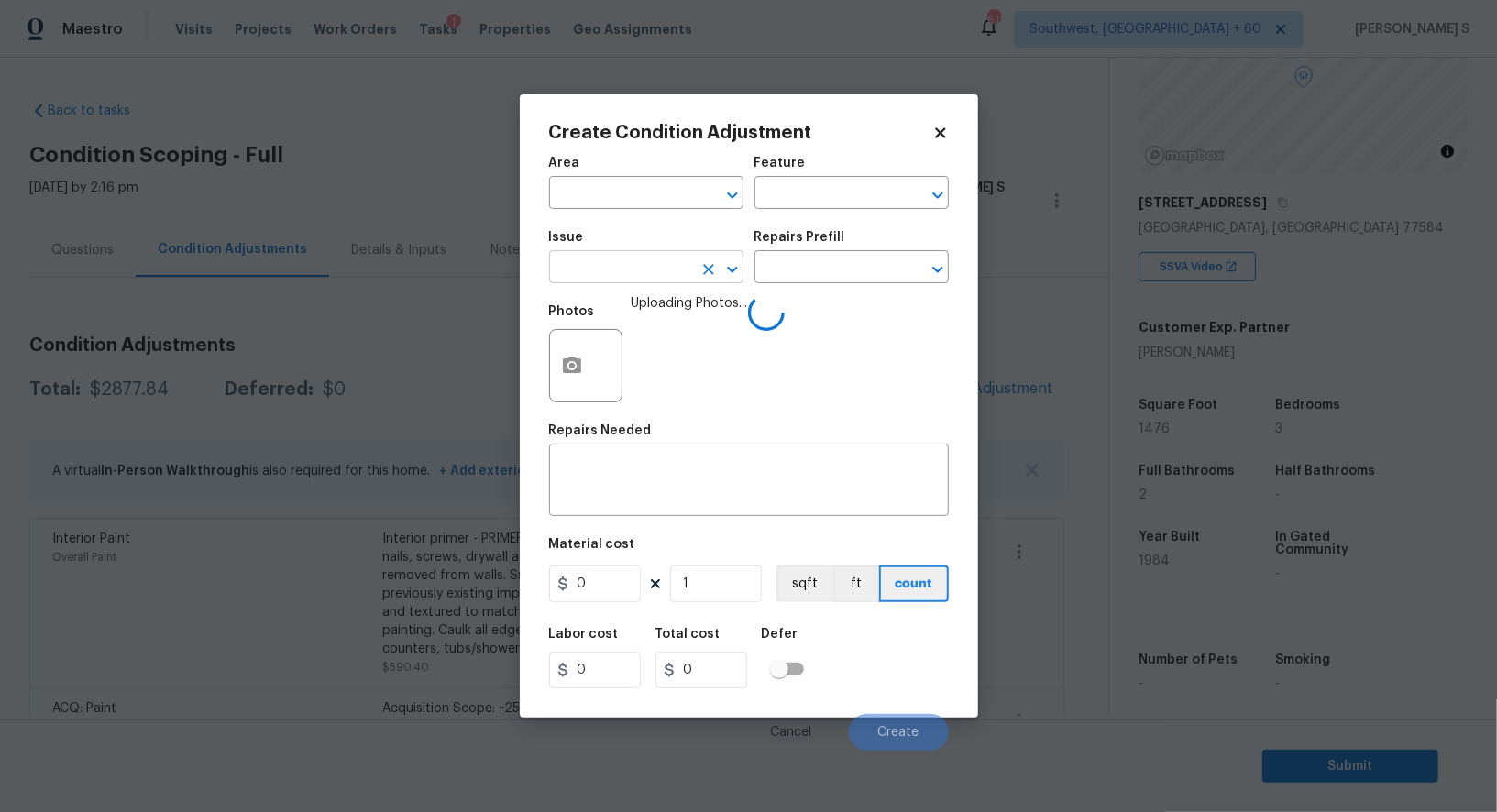
click at [588, 283] on input "text" at bounding box center [620, 269] width 143 height 28
type input "ACQ: Foundation"
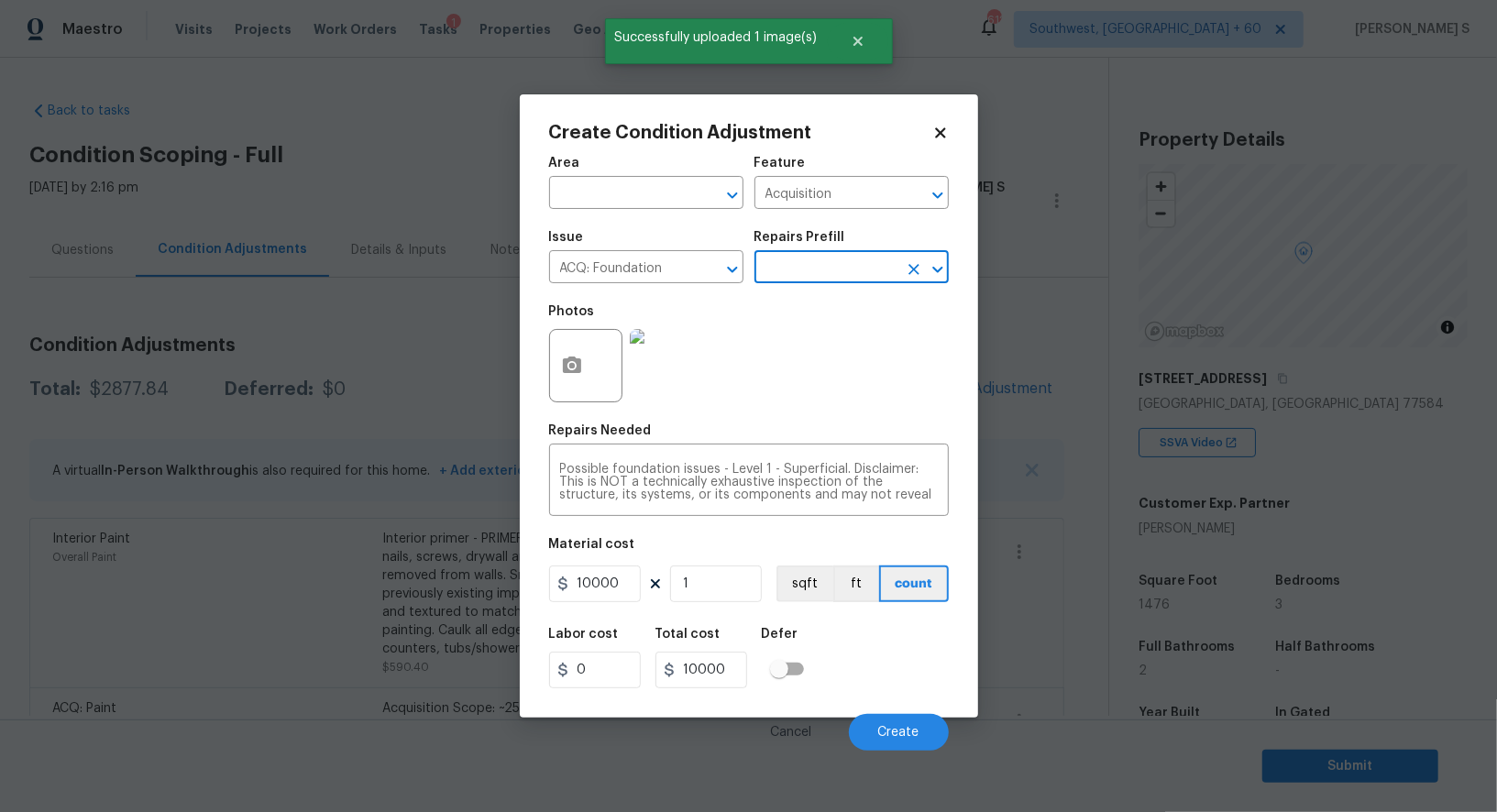
scroll to position [176, 0]
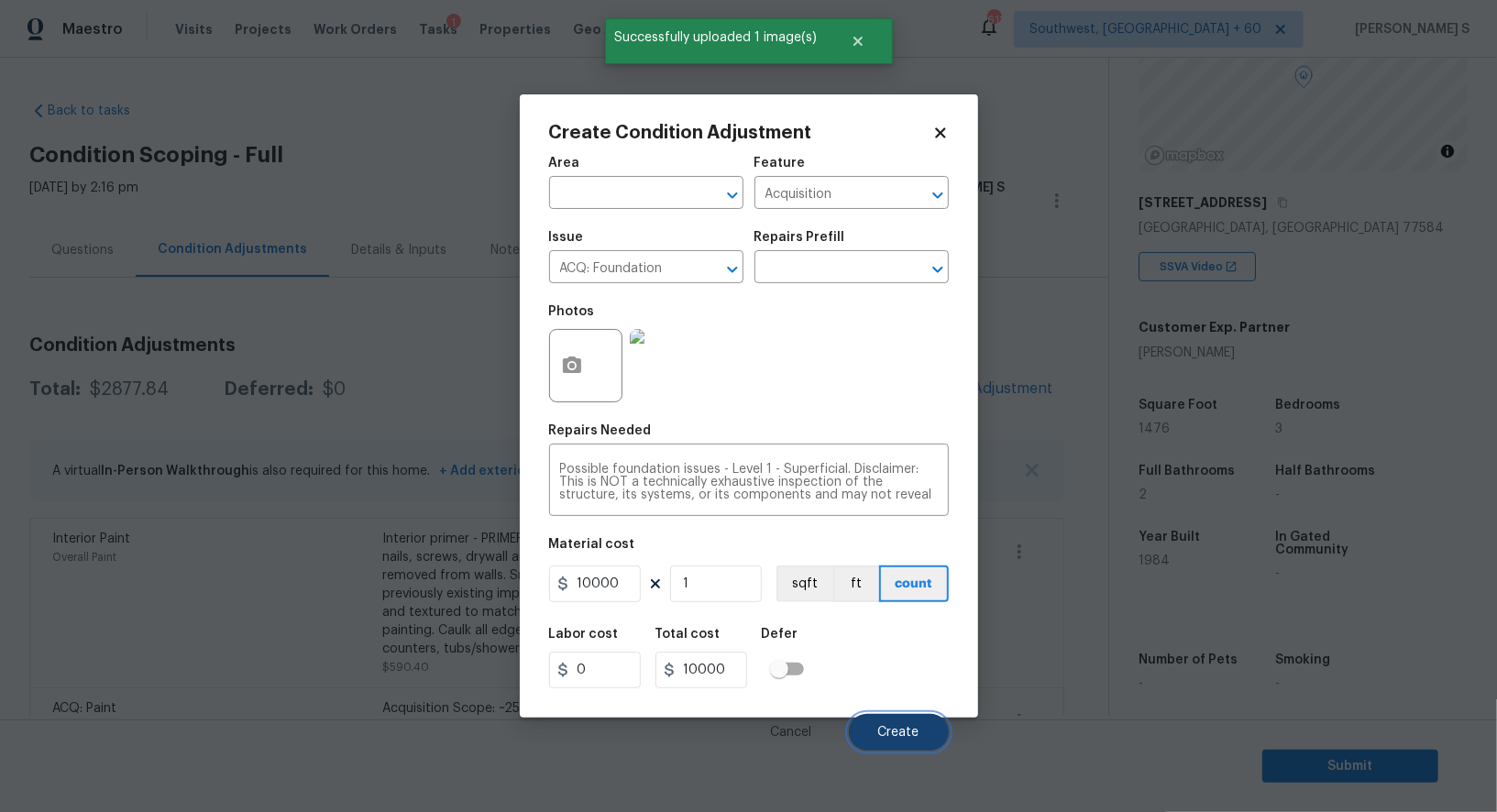
click at [902, 725] on button "Create" at bounding box center [899, 731] width 100 height 37
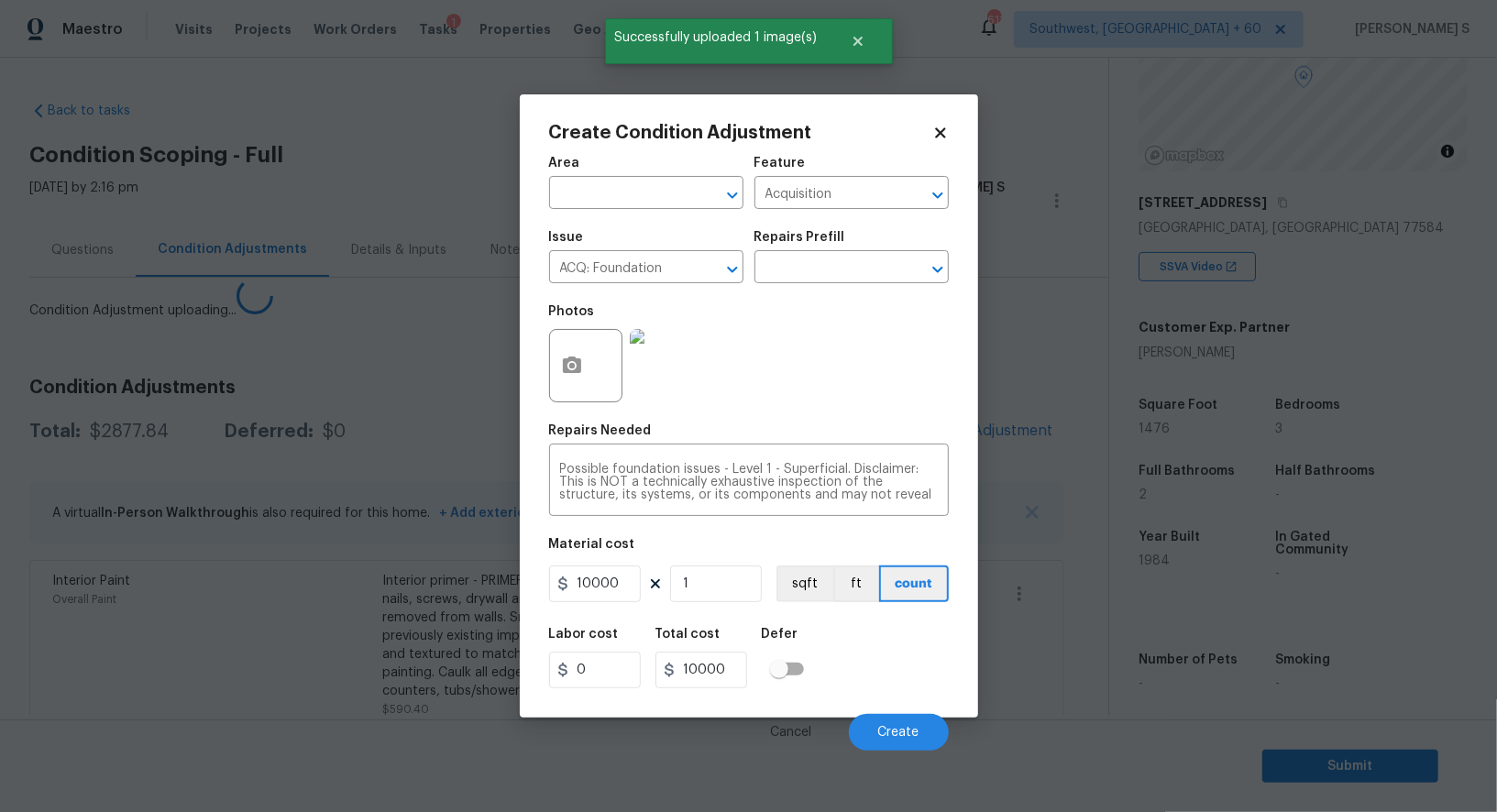
click at [204, 658] on body "Maestro Visits Projects Work Orders Tasks 1 Properties Geo Assignments 612 Sout…" at bounding box center [748, 406] width 1497 height 812
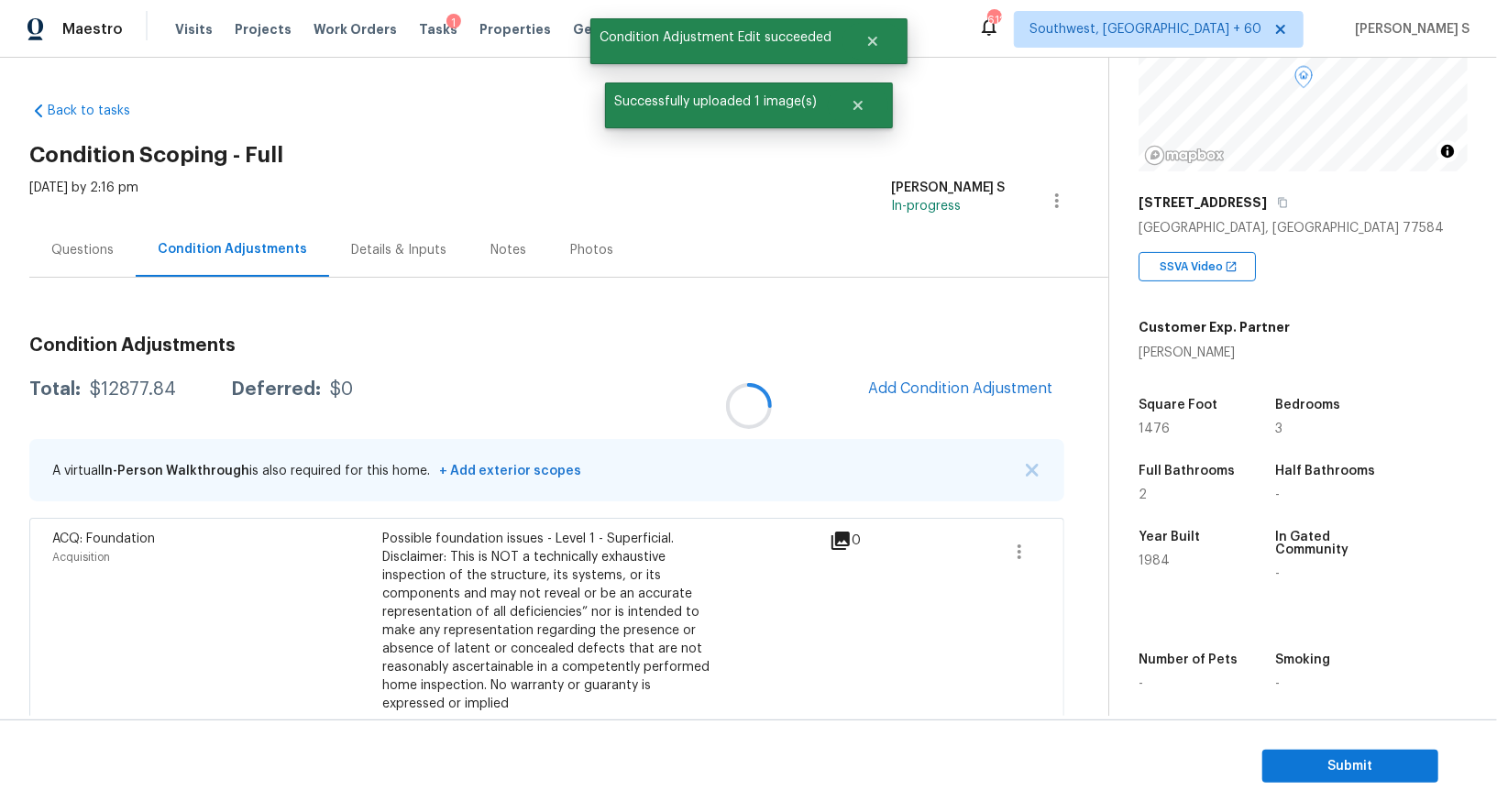
click at [1008, 386] on div at bounding box center [748, 406] width 1497 height 812
click at [956, 372] on button "Add Condition Adjustment" at bounding box center [960, 388] width 207 height 38
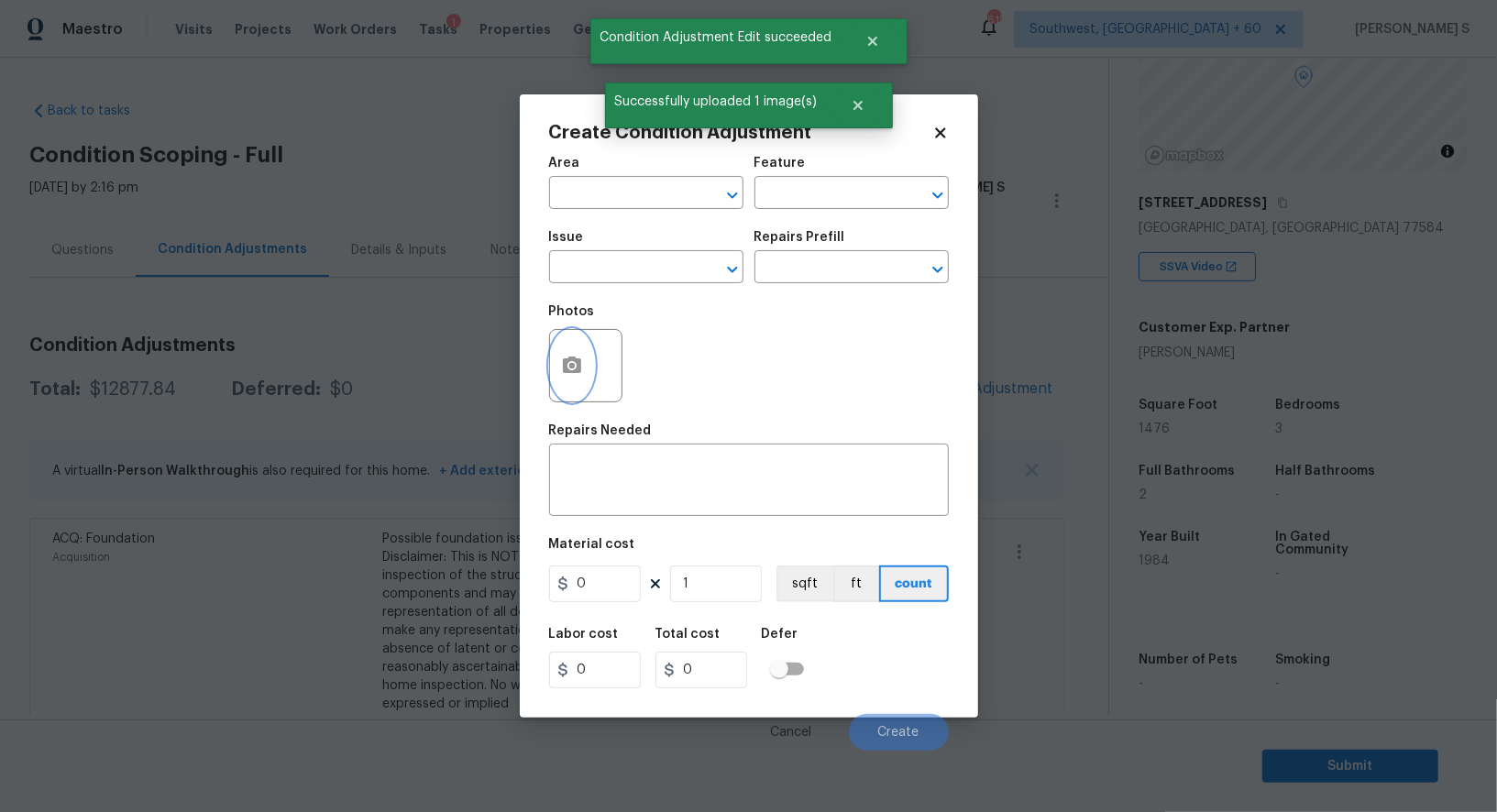
click at [583, 360] on button "button" at bounding box center [571, 366] width 44 height 71
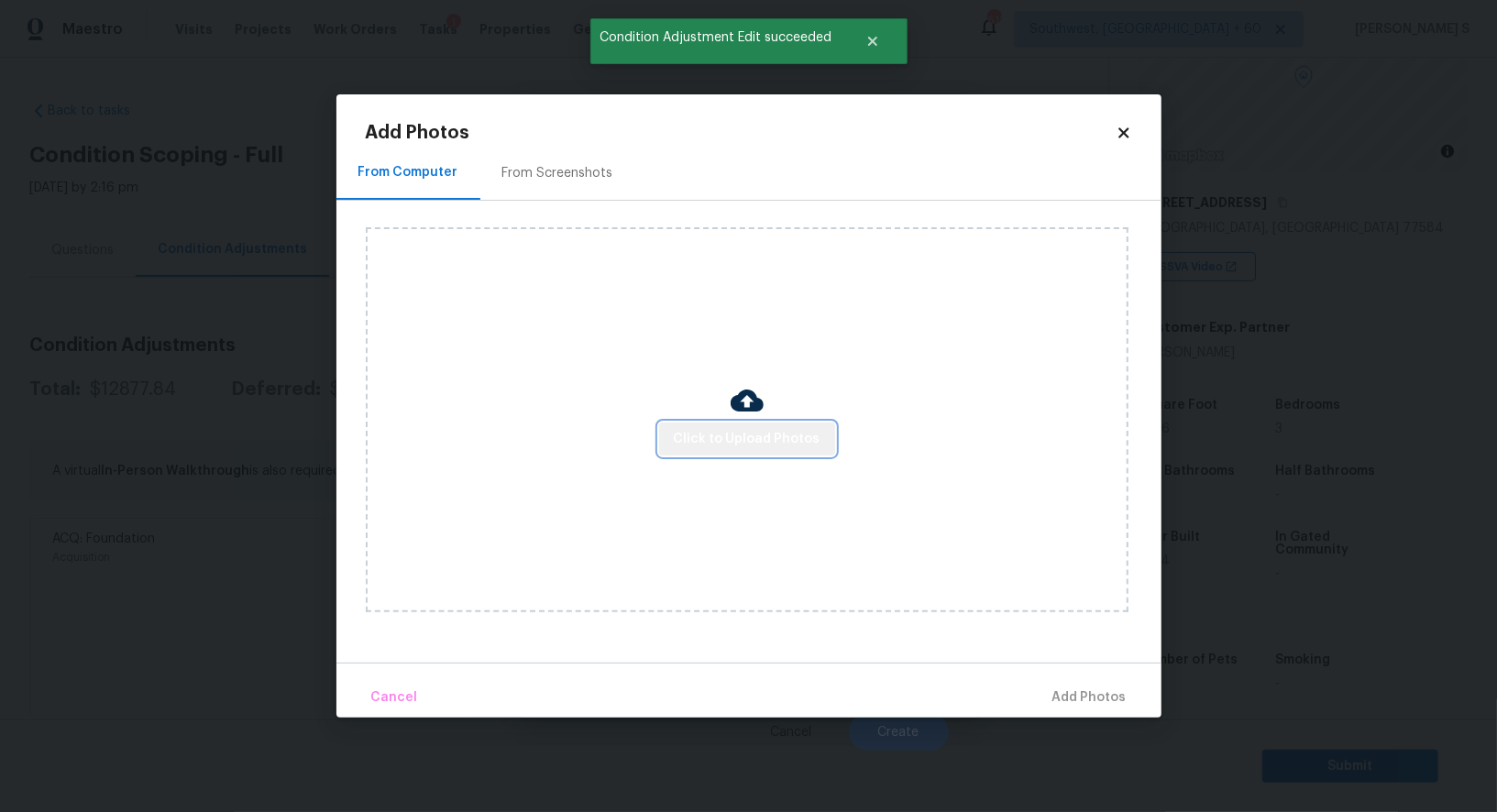
click at [803, 447] on span "Click to Upload Photos" at bounding box center [747, 439] width 146 height 23
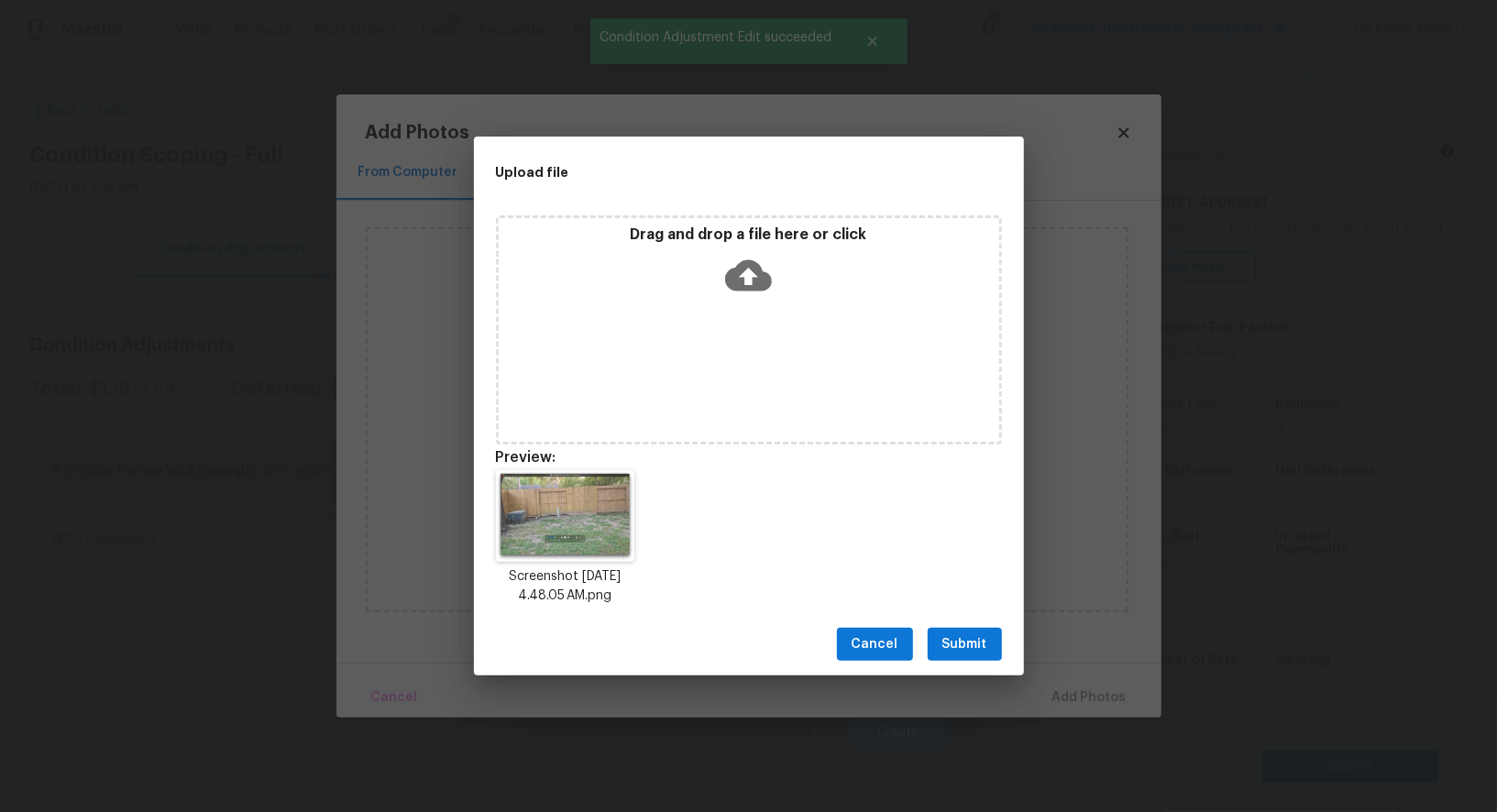
click at [960, 629] on button "Submit" at bounding box center [964, 645] width 74 height 34
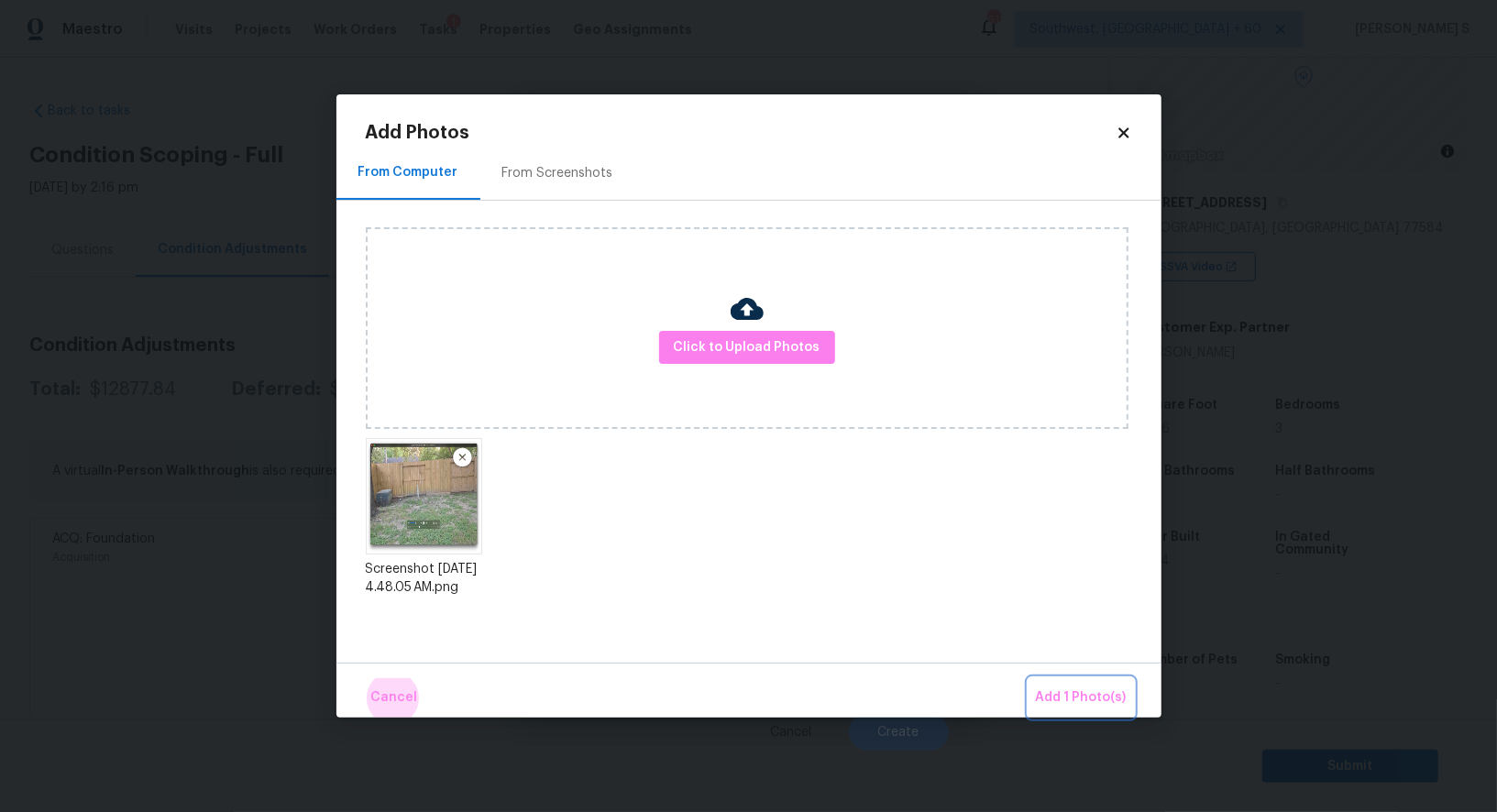
click at [1029, 678] on button "Add 1 Photo(s)" at bounding box center [1081, 698] width 105 height 39
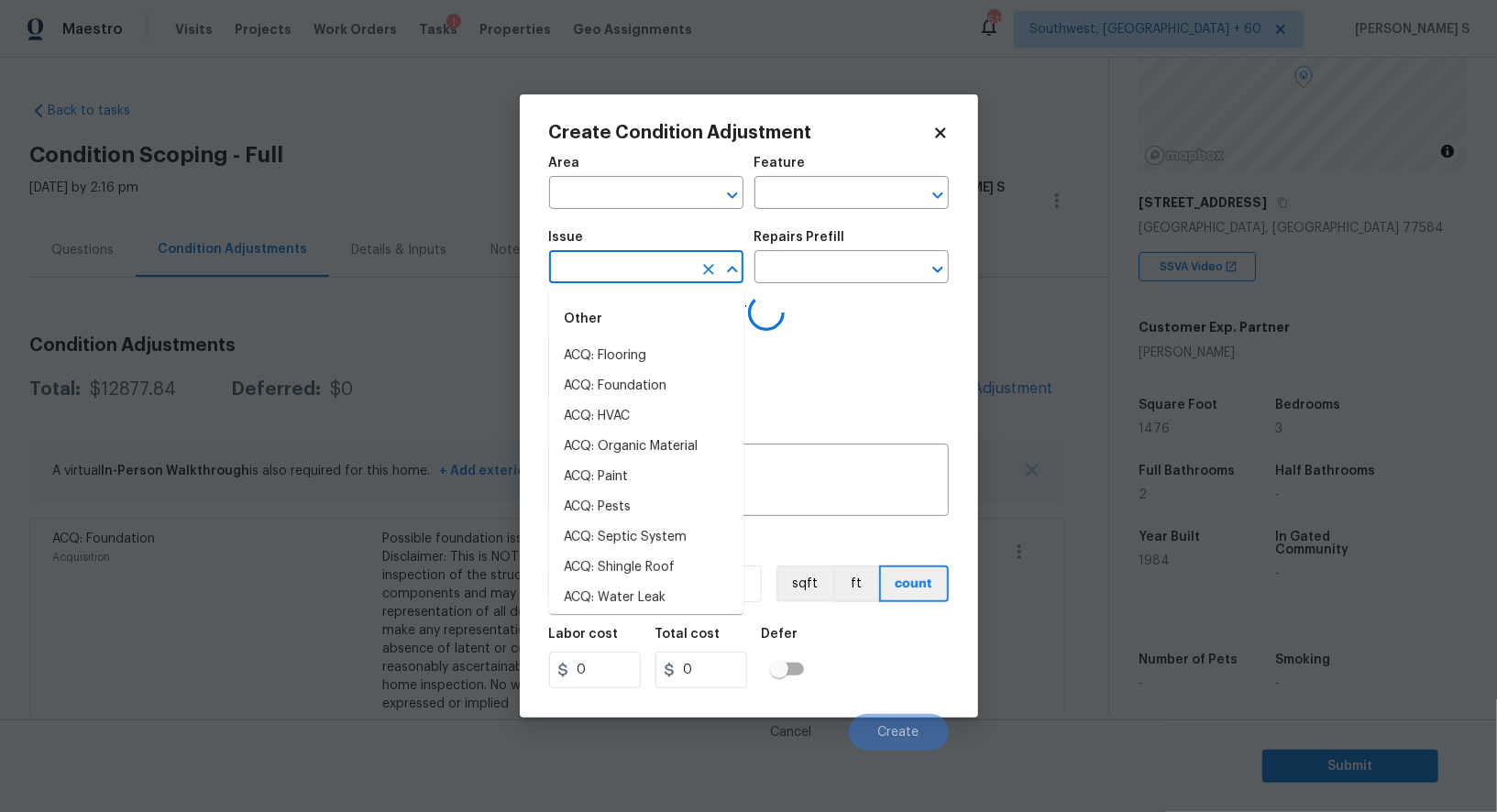
click at [668, 280] on input "text" at bounding box center [620, 269] width 143 height 28
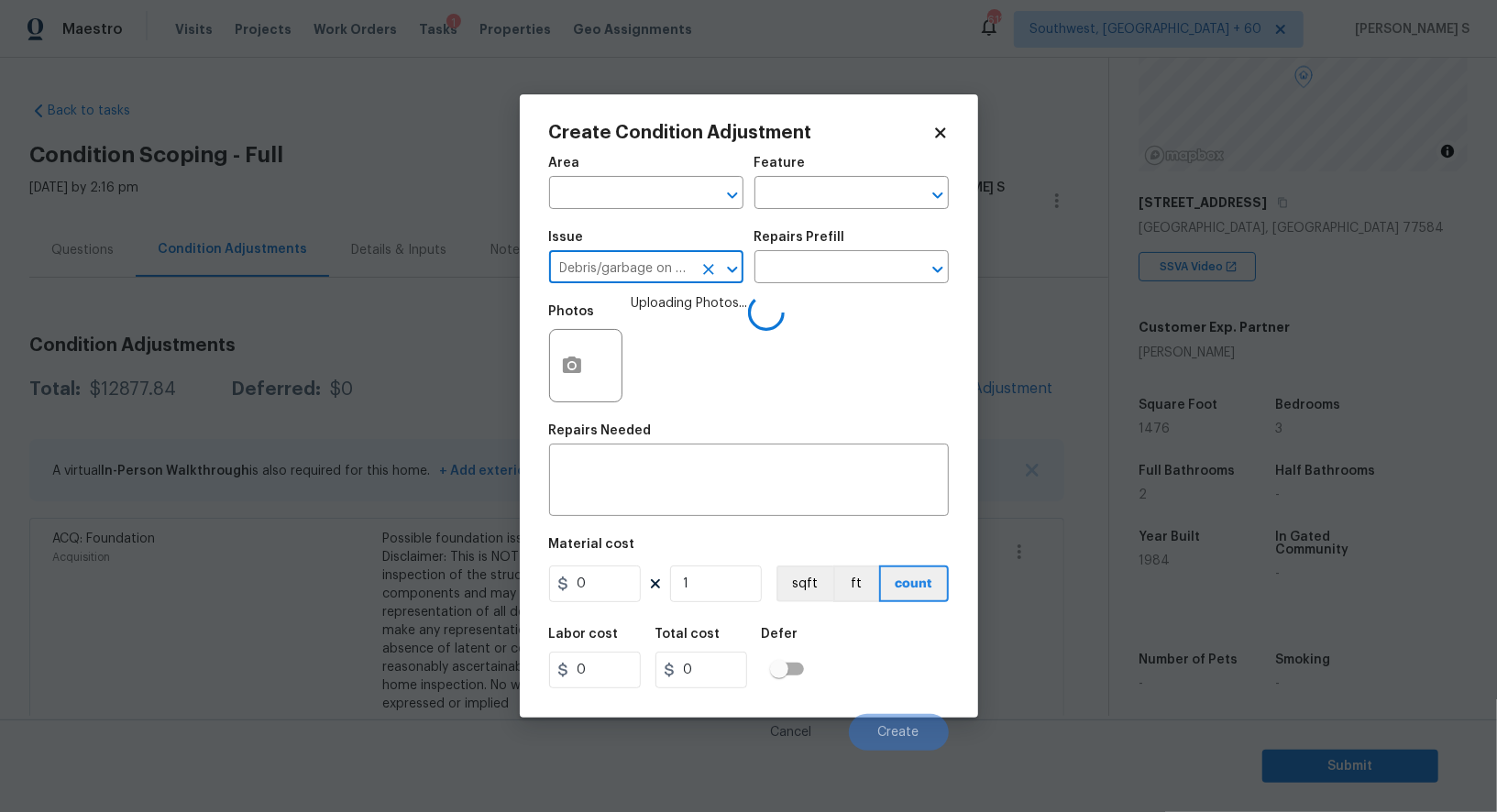
type input "Debris/garbage on site"
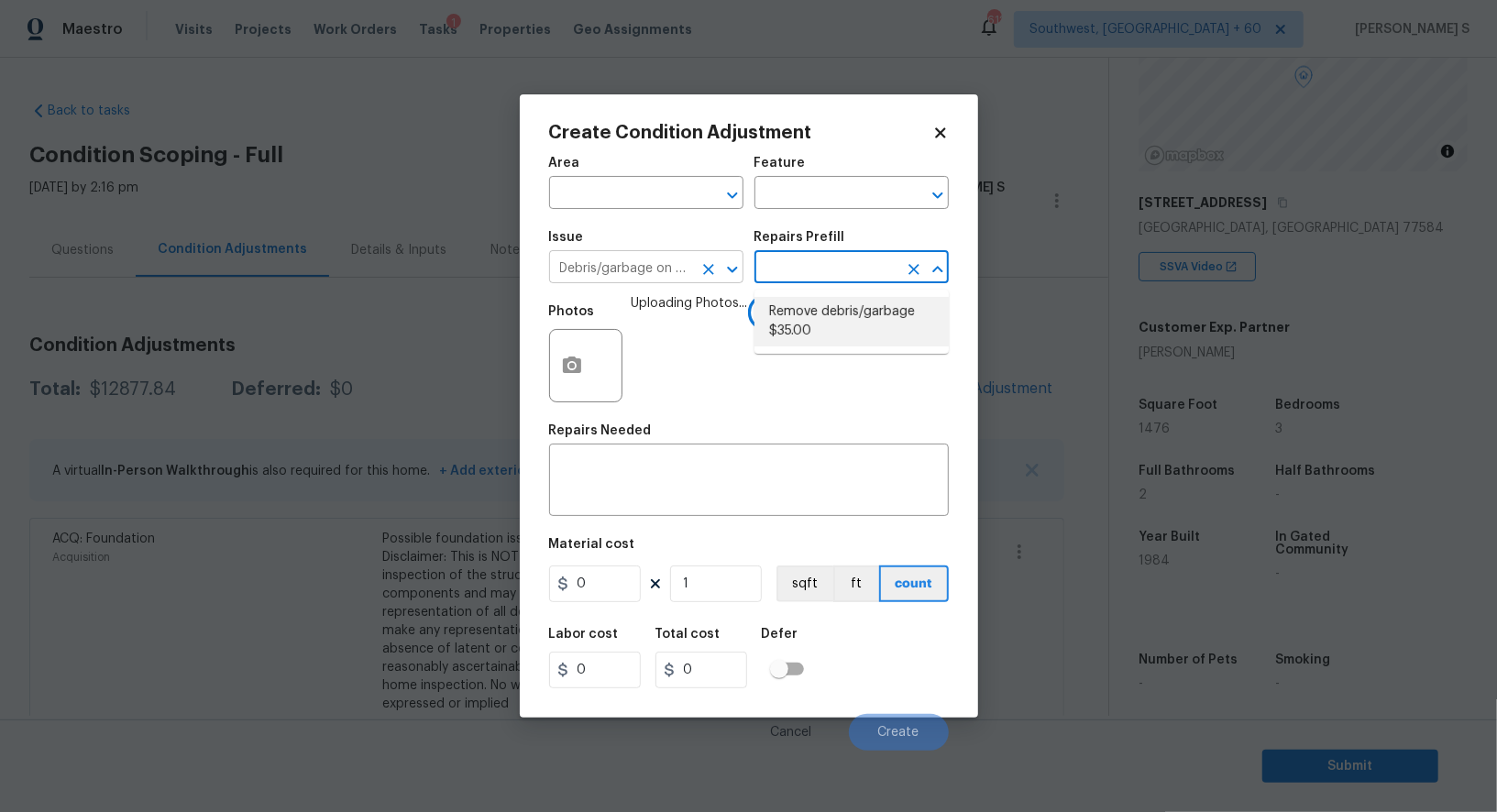
type textarea "Remove, haul off, and properly dispose of any debris left by seller to offsite …"
type input "35"
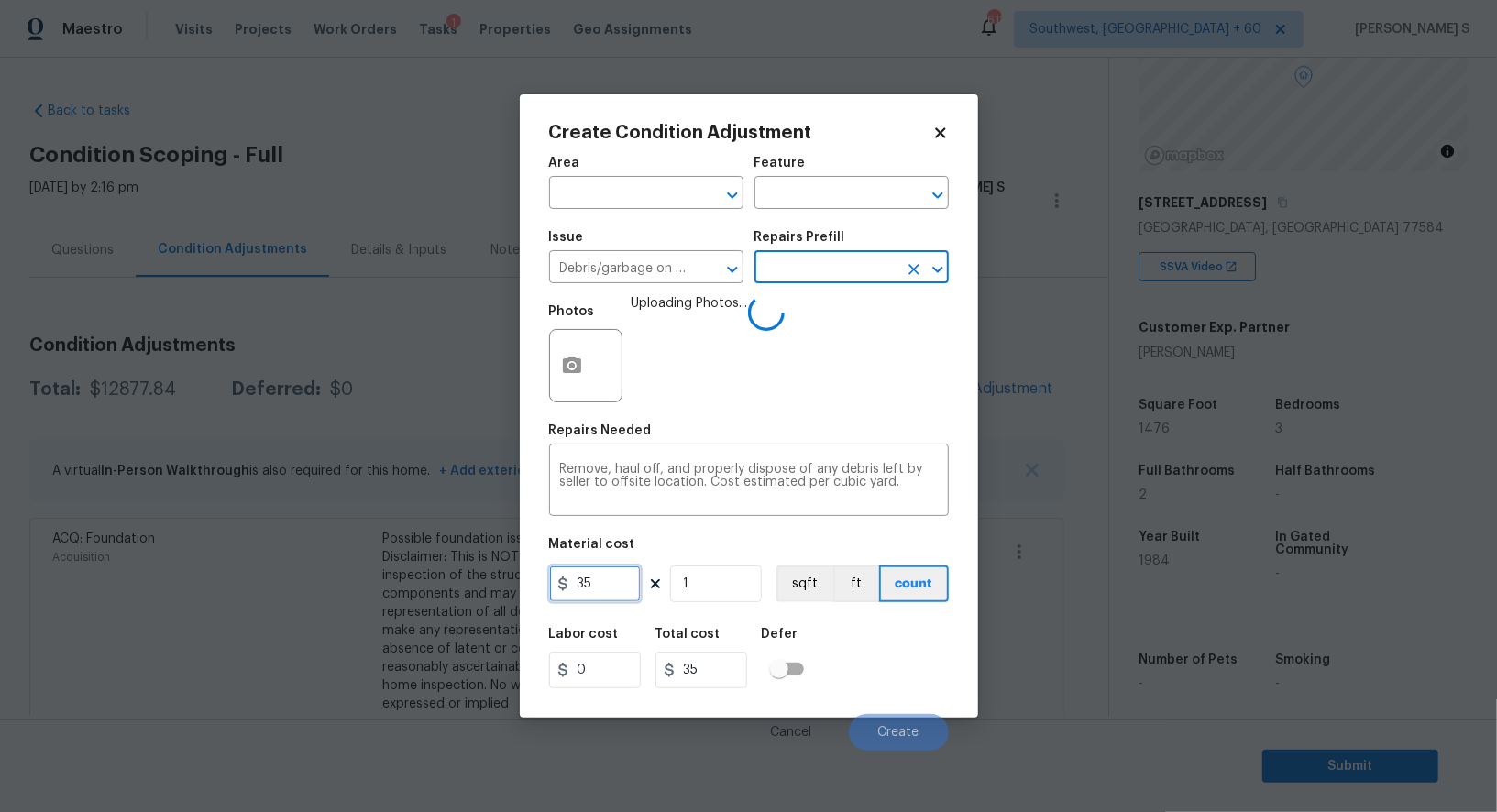
click at [606, 595] on input "35" at bounding box center [595, 583] width 92 height 37
type input "150"
click at [843, 683] on div "Labor cost 0 Total cost 150 Defer" at bounding box center [748, 658] width 400 height 83
click at [629, 581] on input "150" at bounding box center [595, 583] width 92 height 37
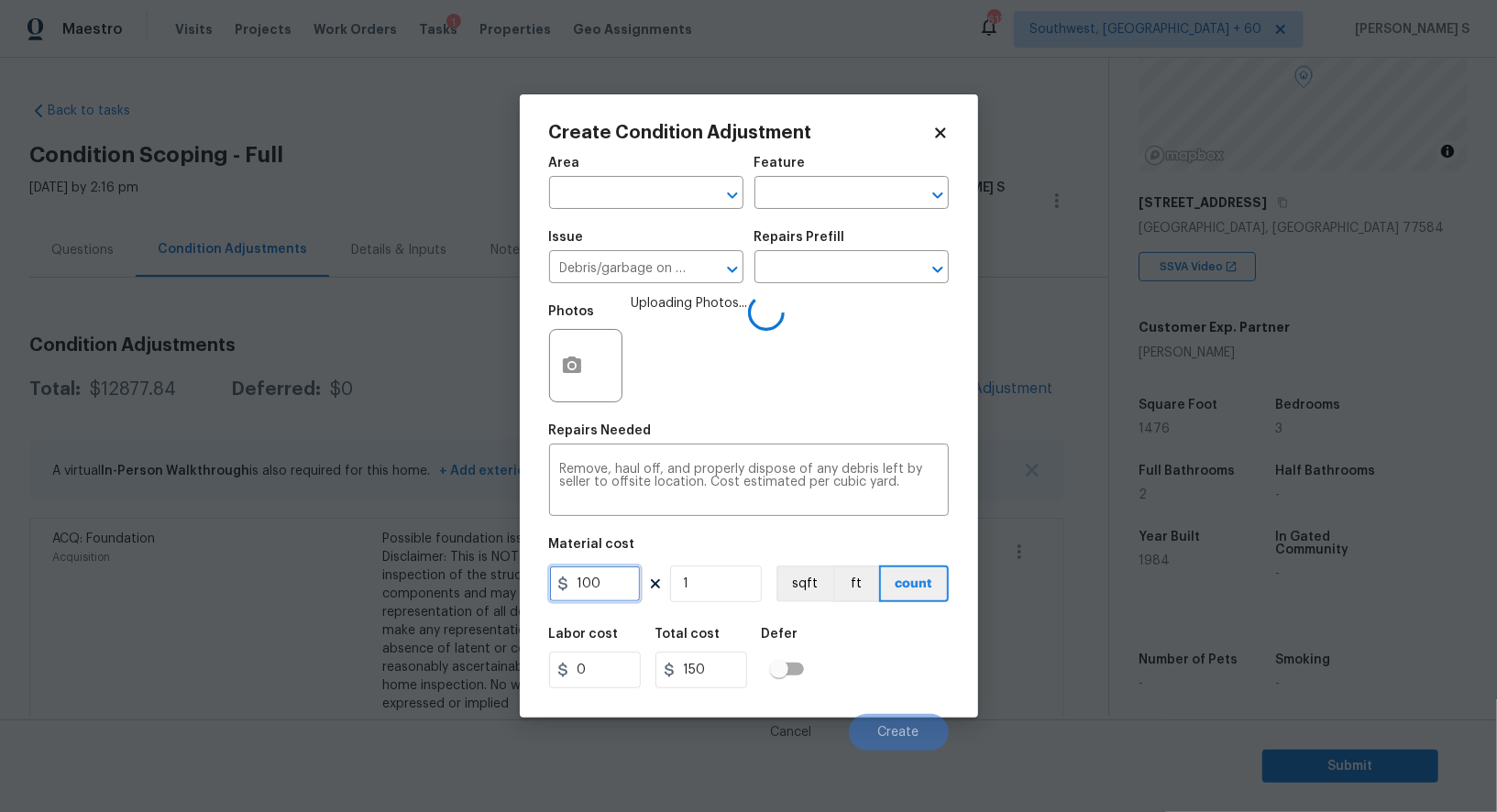
type input "100"
click at [893, 654] on div "Labor cost 0 Total cost 100 Defer" at bounding box center [748, 658] width 400 height 83
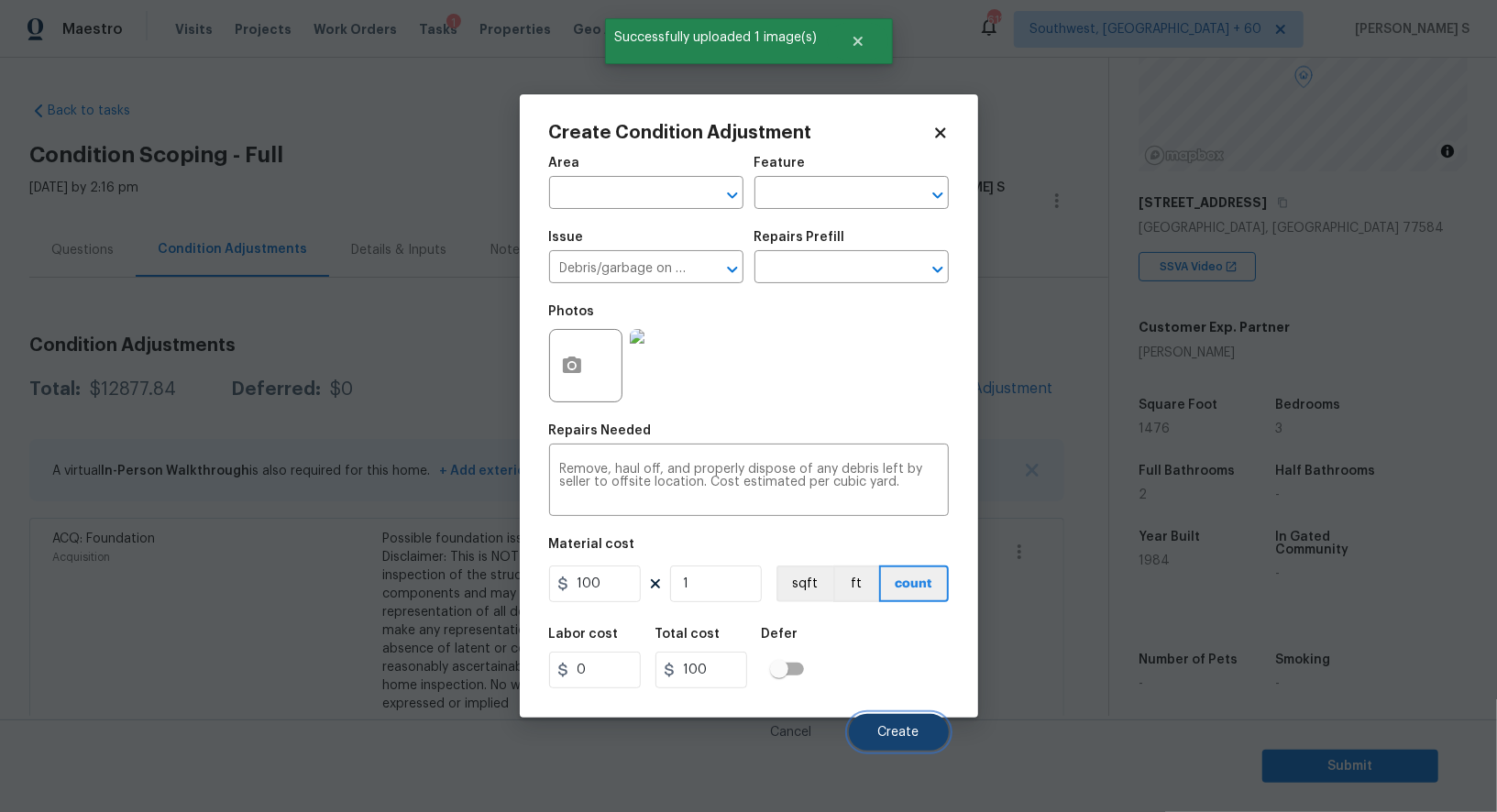
click at [905, 736] on span "Create" at bounding box center [899, 732] width 41 height 14
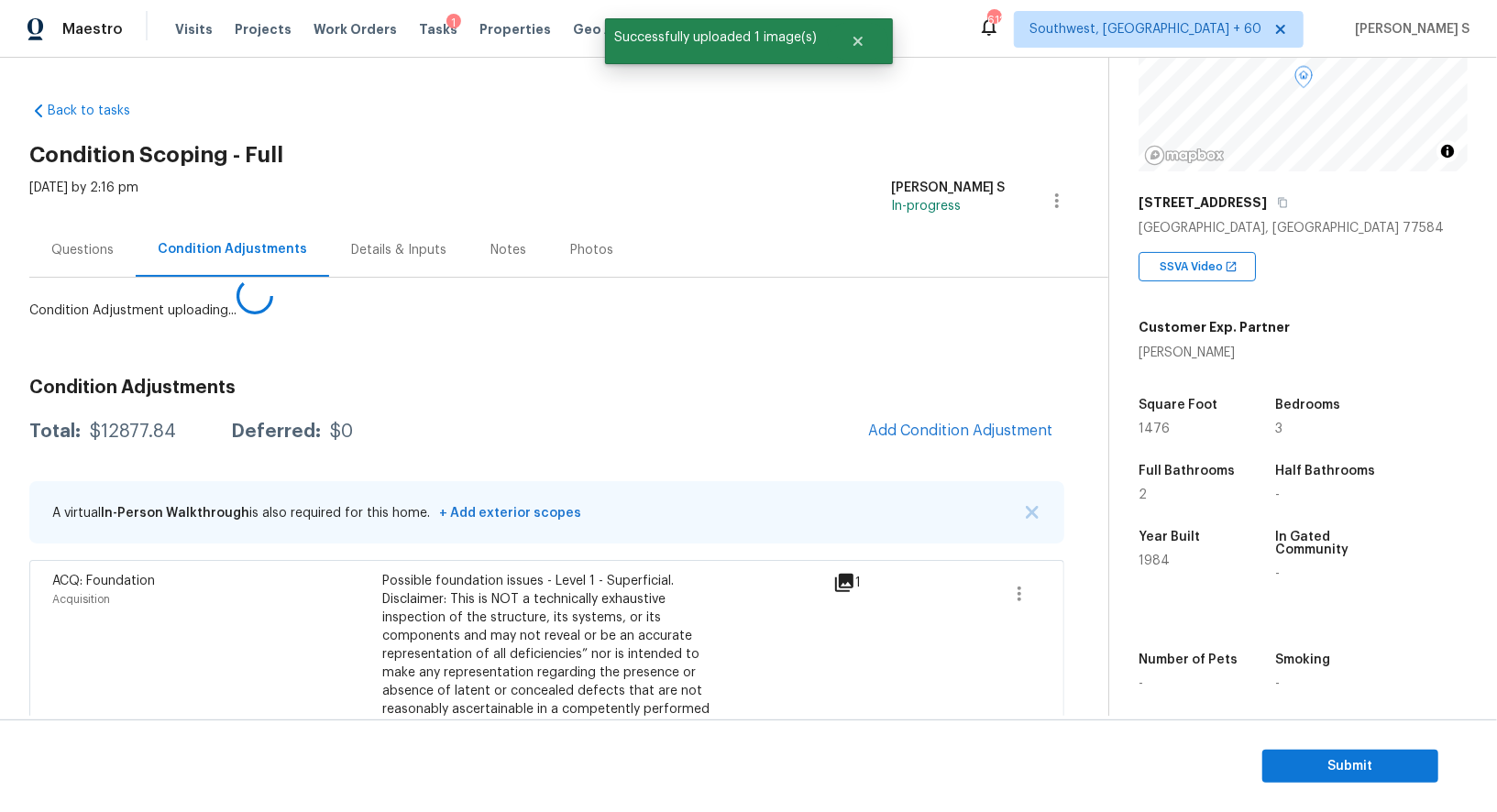
click at [117, 636] on body "Maestro Visits Projects Work Orders Tasks 1 Properties Geo Assignments 612 Sout…" at bounding box center [748, 406] width 1497 height 812
click at [990, 447] on button "Add Condition Adjustment" at bounding box center [960, 430] width 207 height 38
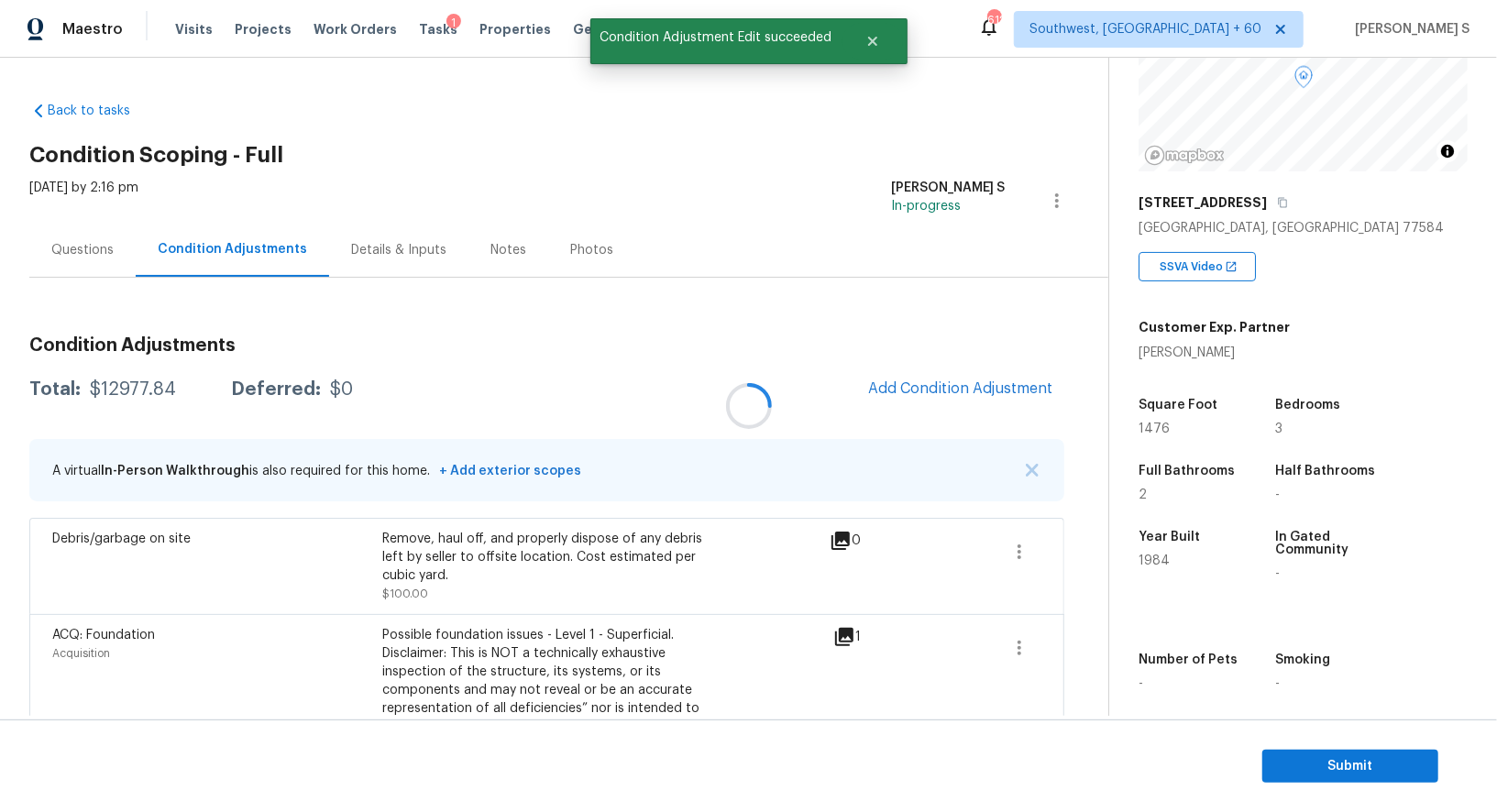
click at [953, 372] on div at bounding box center [748, 406] width 1497 height 812
click at [919, 385] on span "Add Condition Adjustment" at bounding box center [960, 389] width 185 height 17
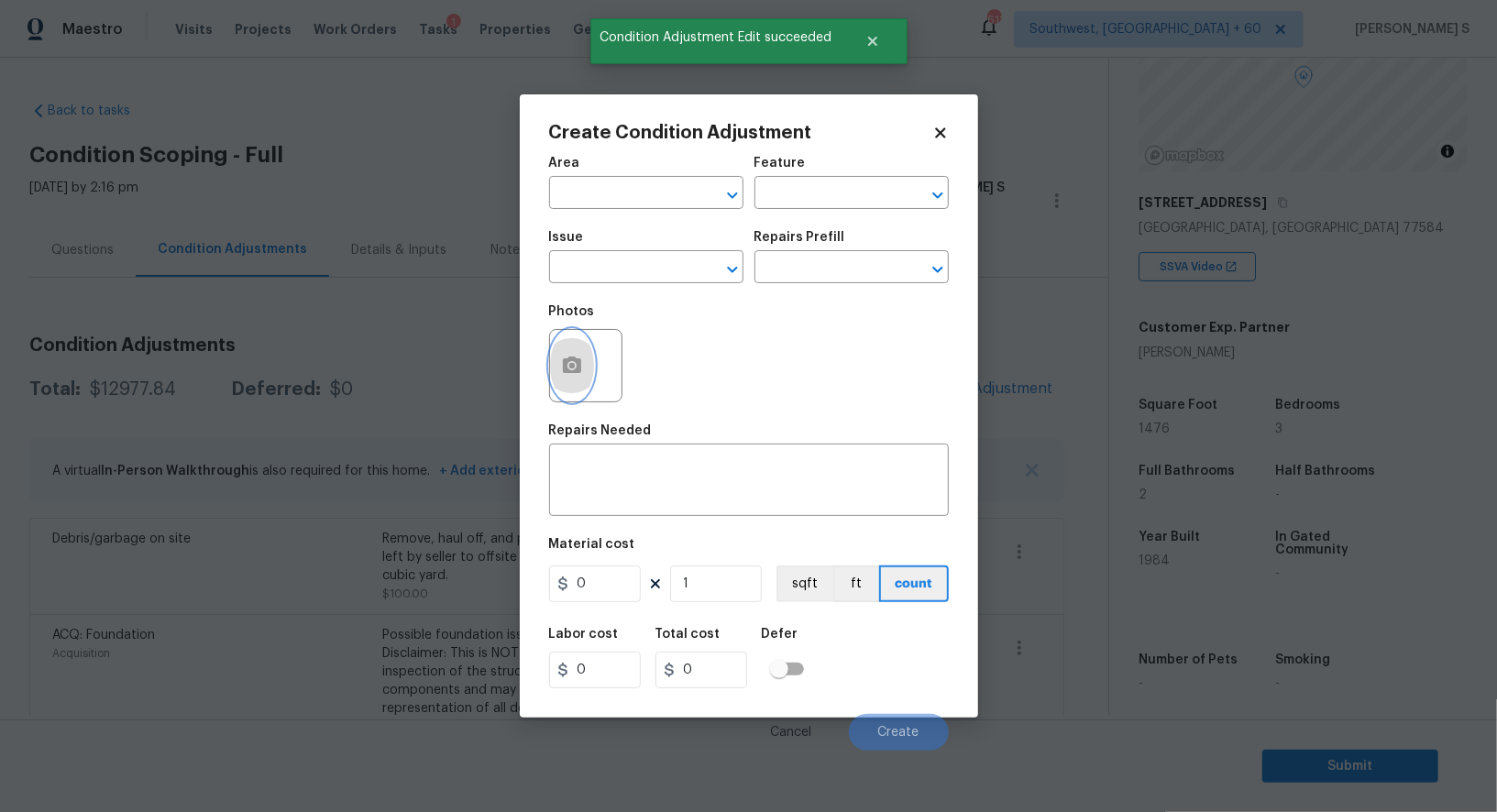
click at [572, 368] on circle "button" at bounding box center [571, 366] width 6 height 6
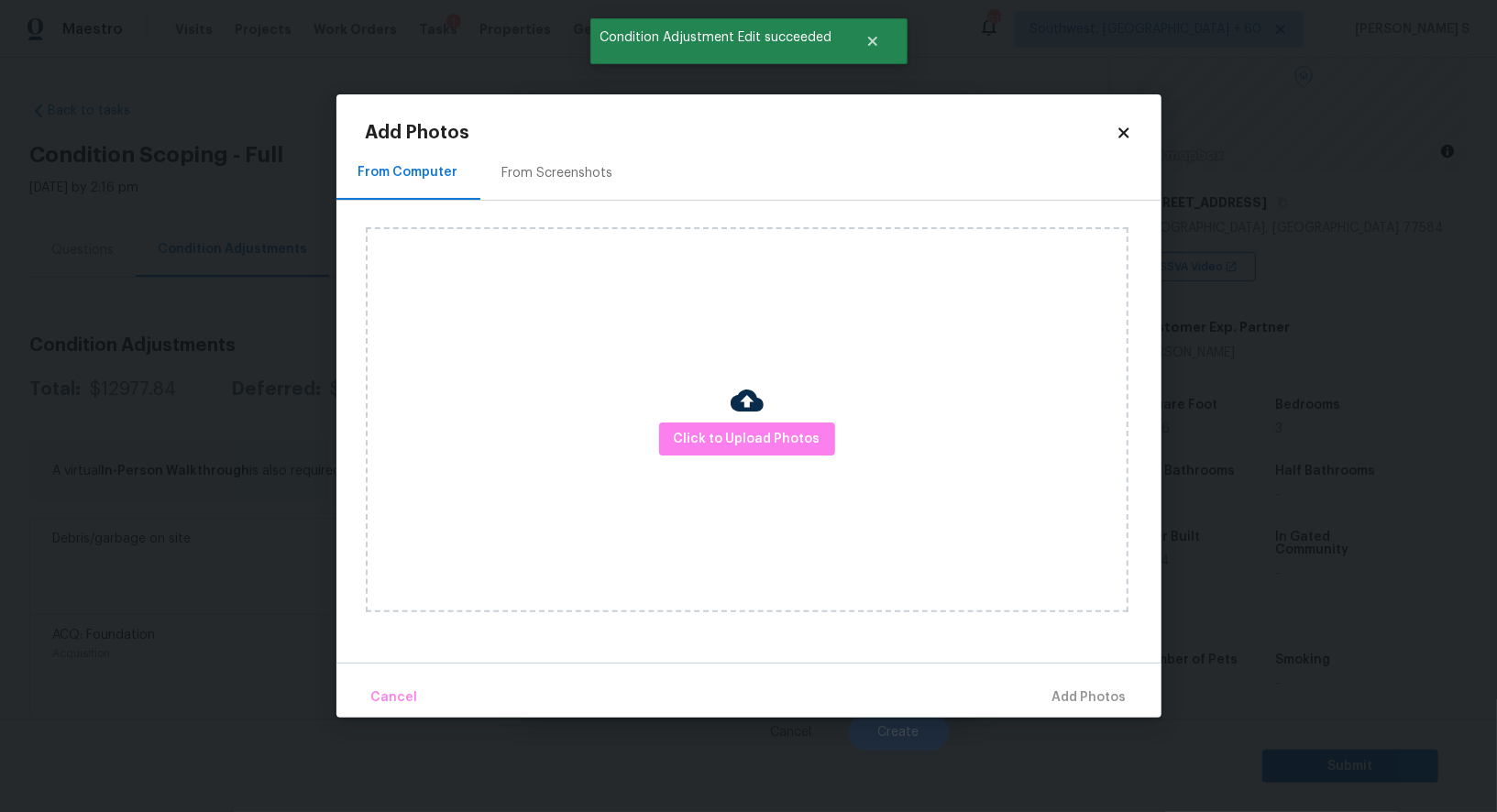
click at [783, 459] on div "Click to Upload Photos" at bounding box center [747, 419] width 763 height 385
click at [783, 455] on button "Click to Upload Photos" at bounding box center [748, 440] width 176 height 34
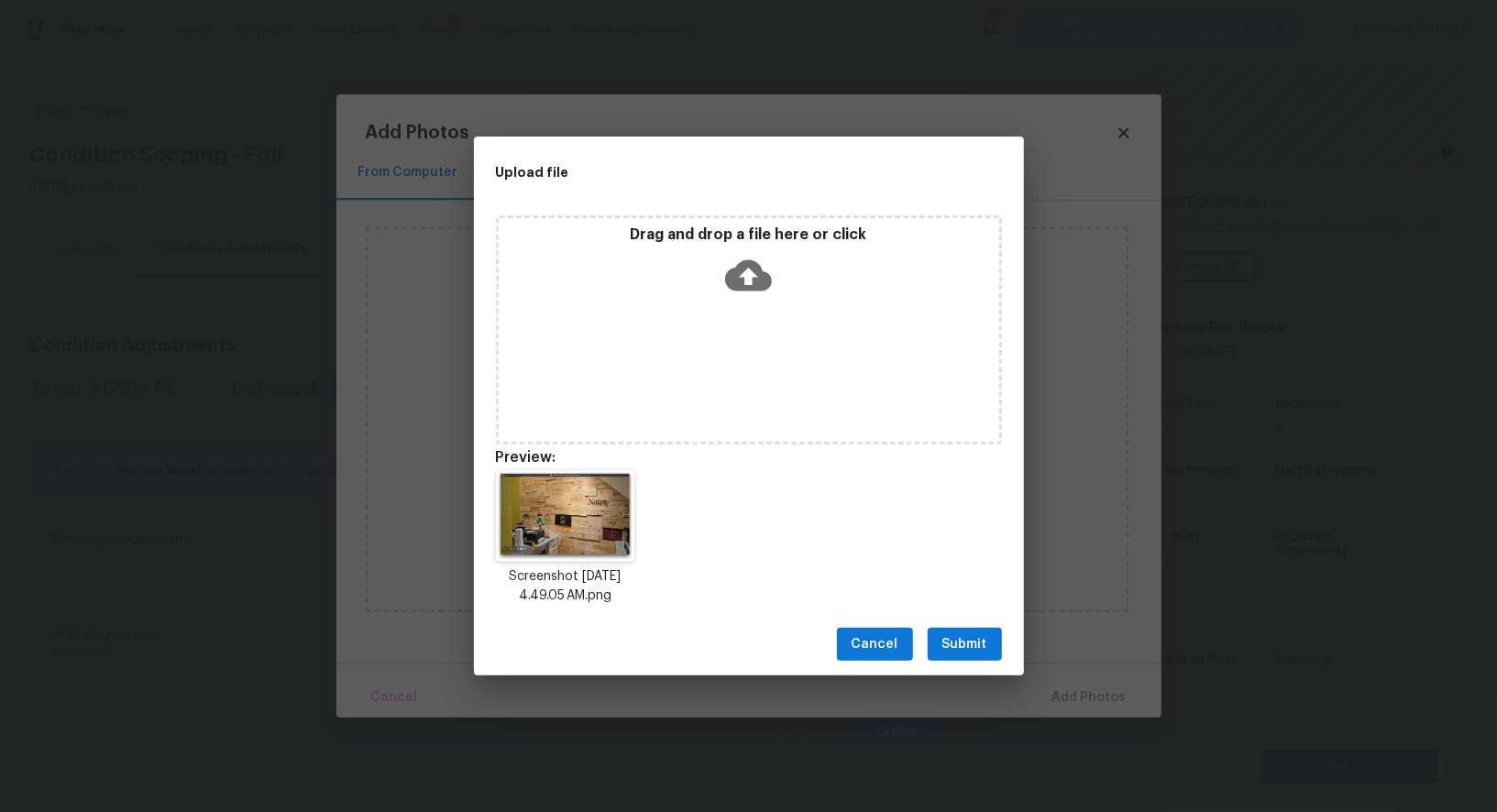
click at [955, 638] on span "Submit" at bounding box center [965, 644] width 45 height 23
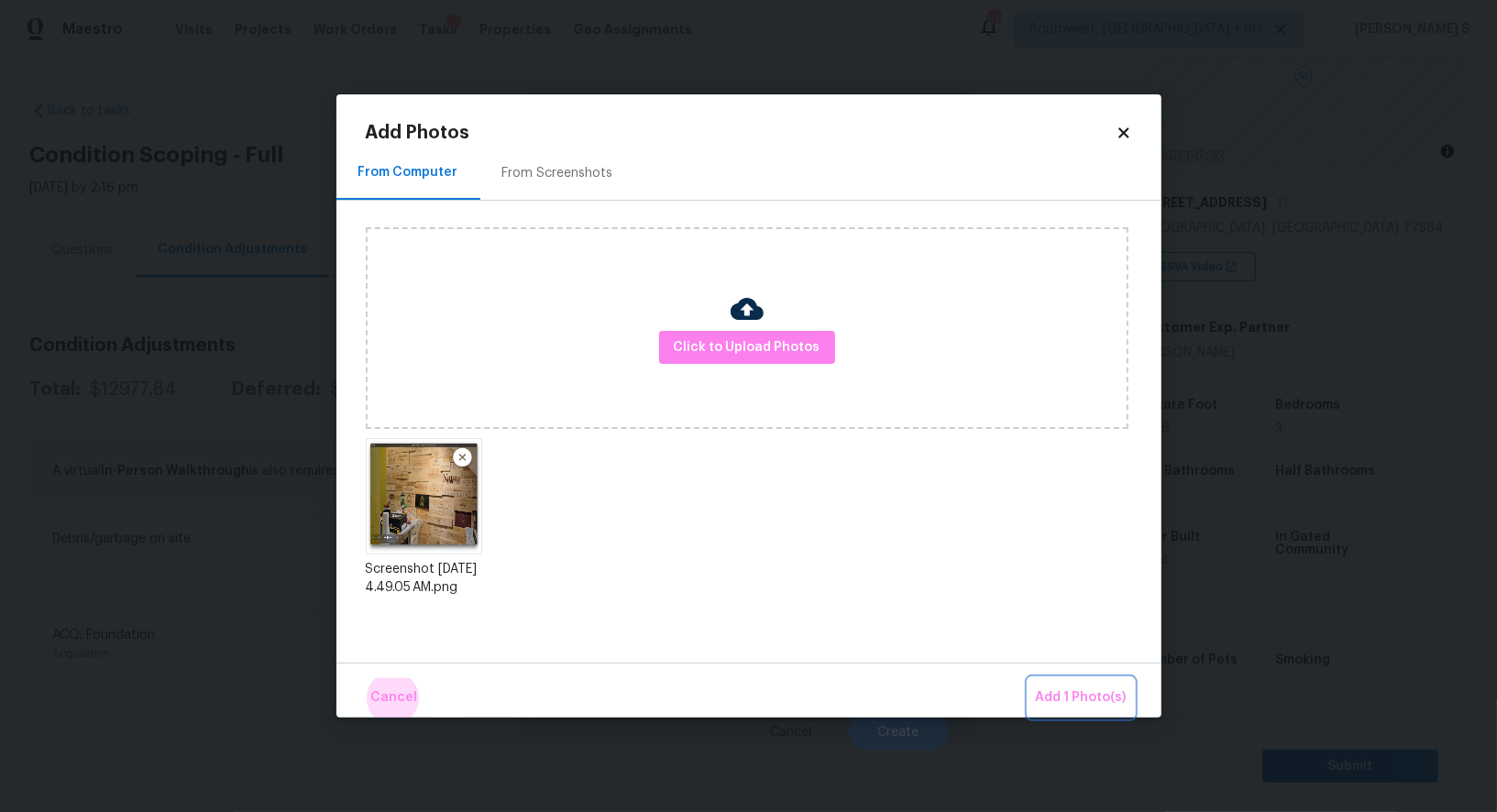
click at [1029, 678] on button "Add 1 Photo(s)" at bounding box center [1081, 698] width 105 height 39
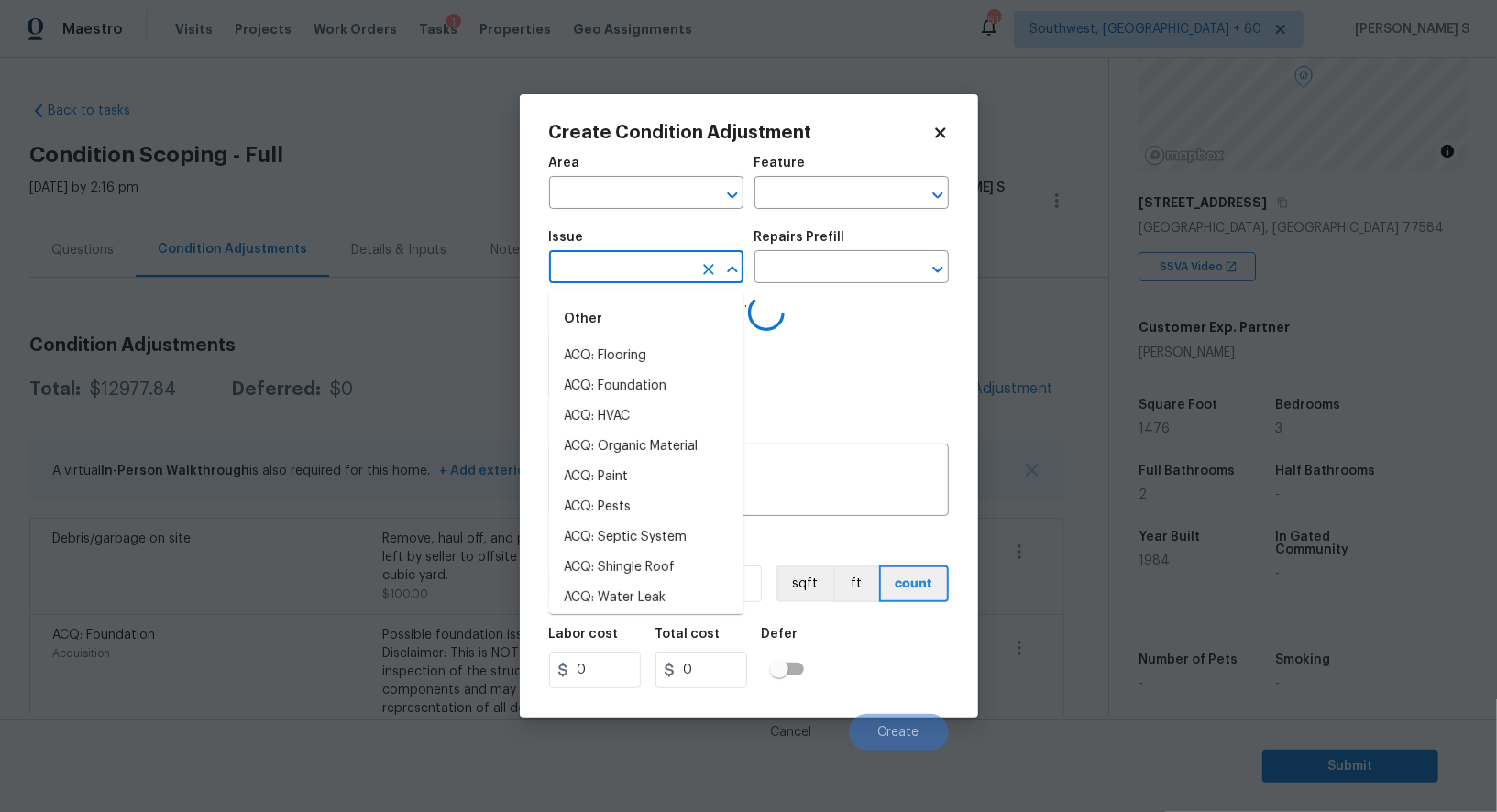
click at [678, 275] on input "text" at bounding box center [620, 269] width 143 height 28
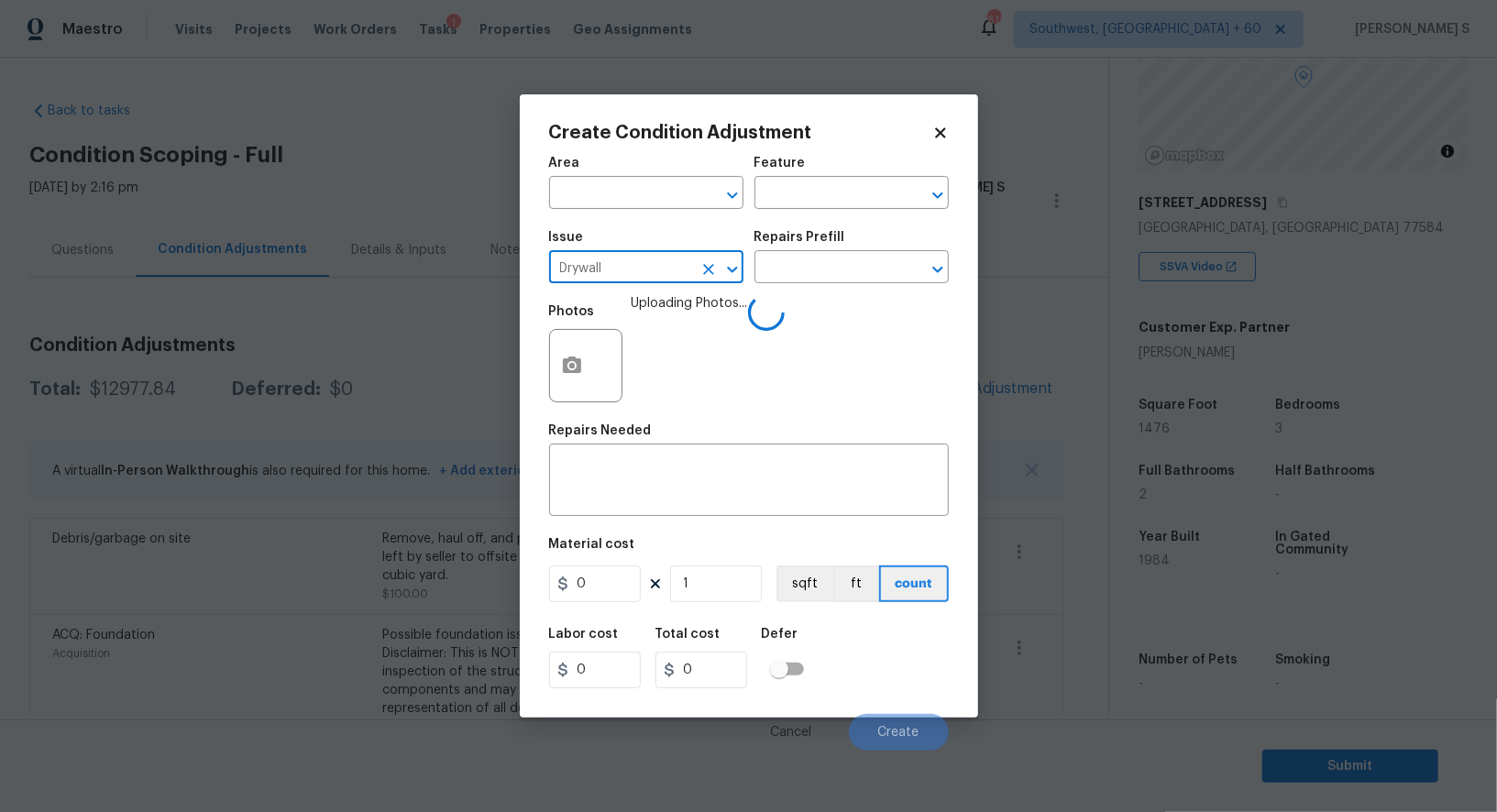
type input "Drywall"
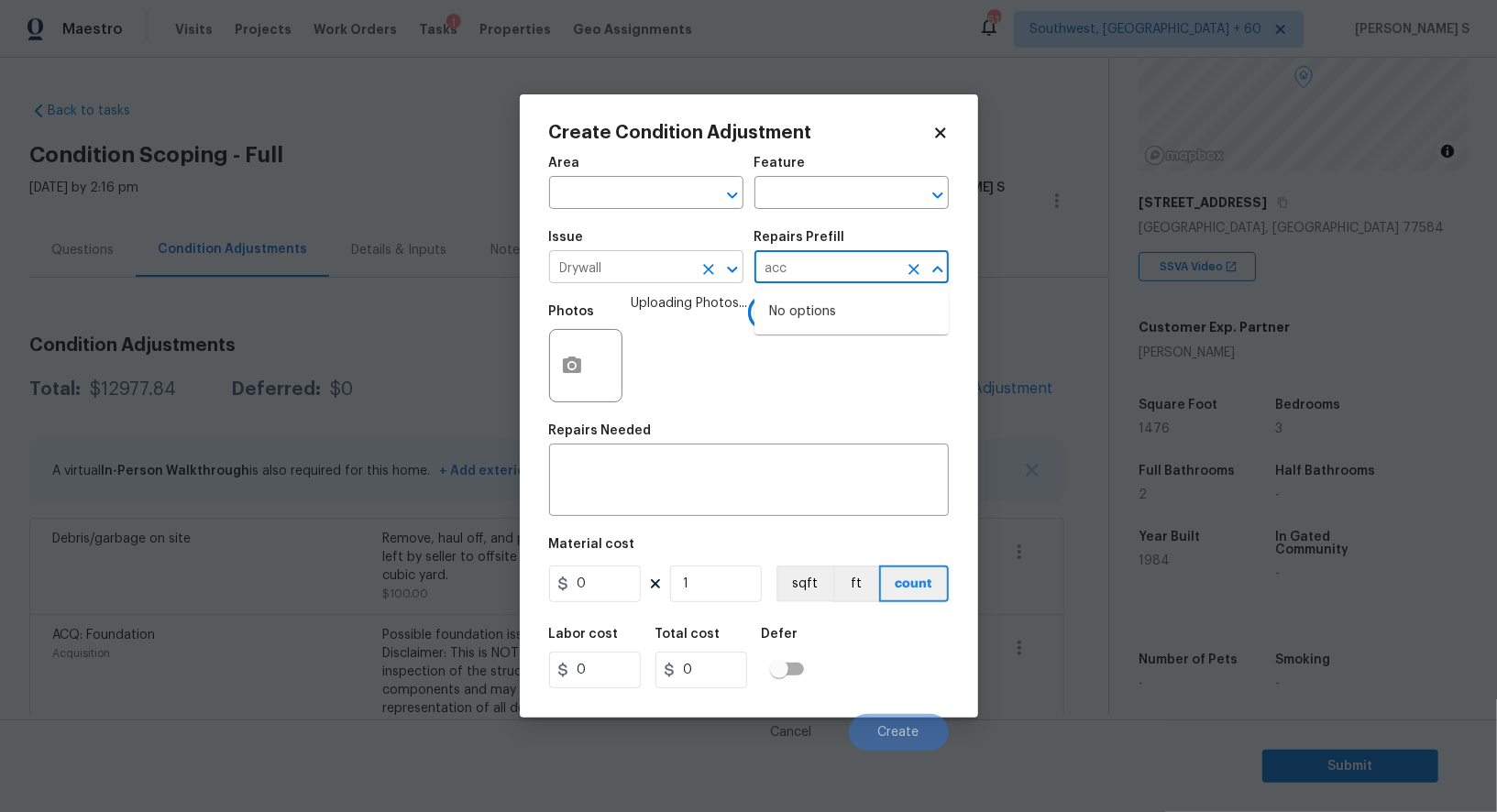
type input "acc"
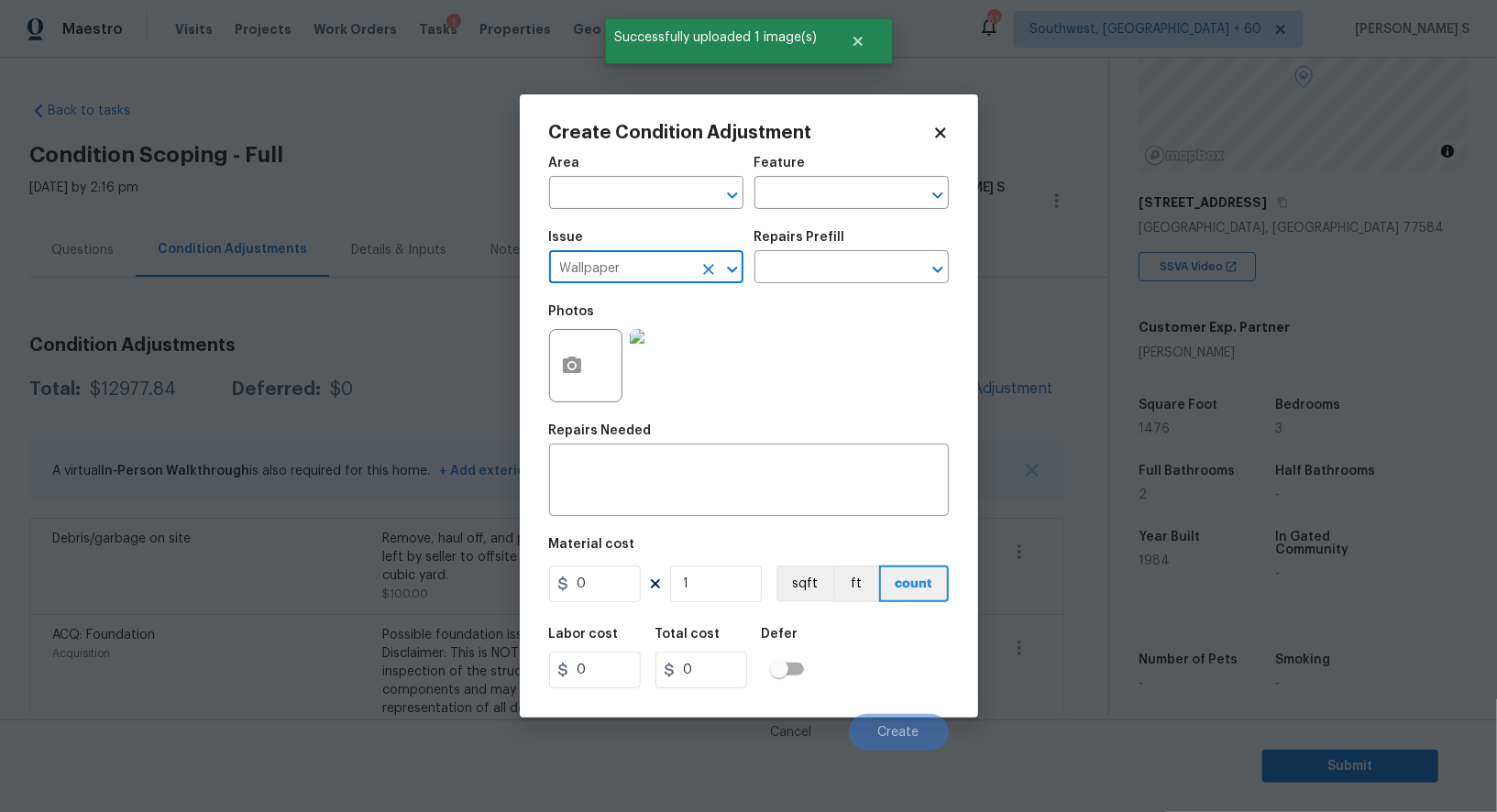
type input "Wallpaper"
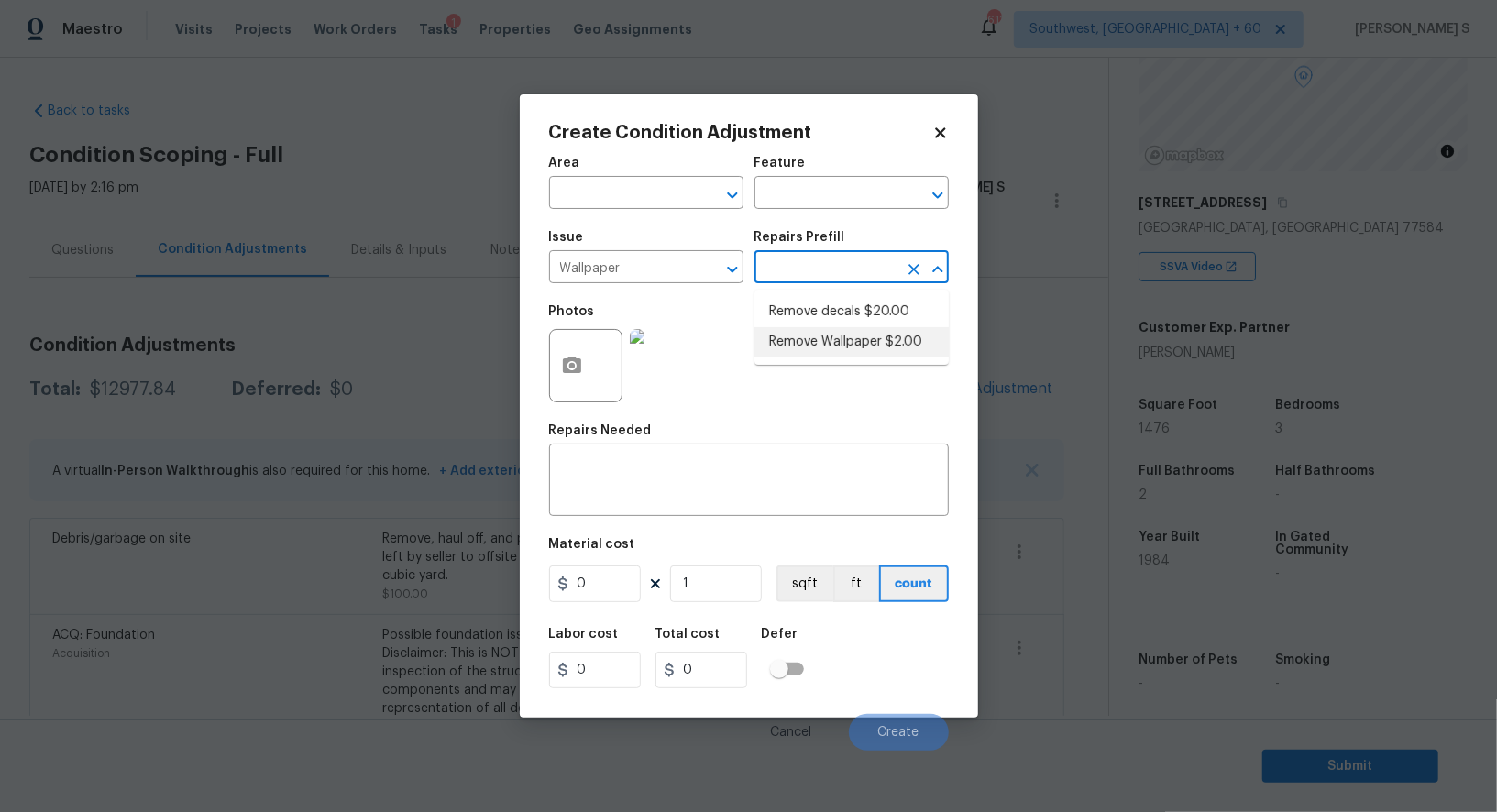
click at [836, 347] on li "Remove Wallpaper $2.00" at bounding box center [851, 342] width 194 height 30
type input "Walls and Ceiling"
type textarea "Remove wallpaper and texture walls to best match existing conditions"
type input "2"
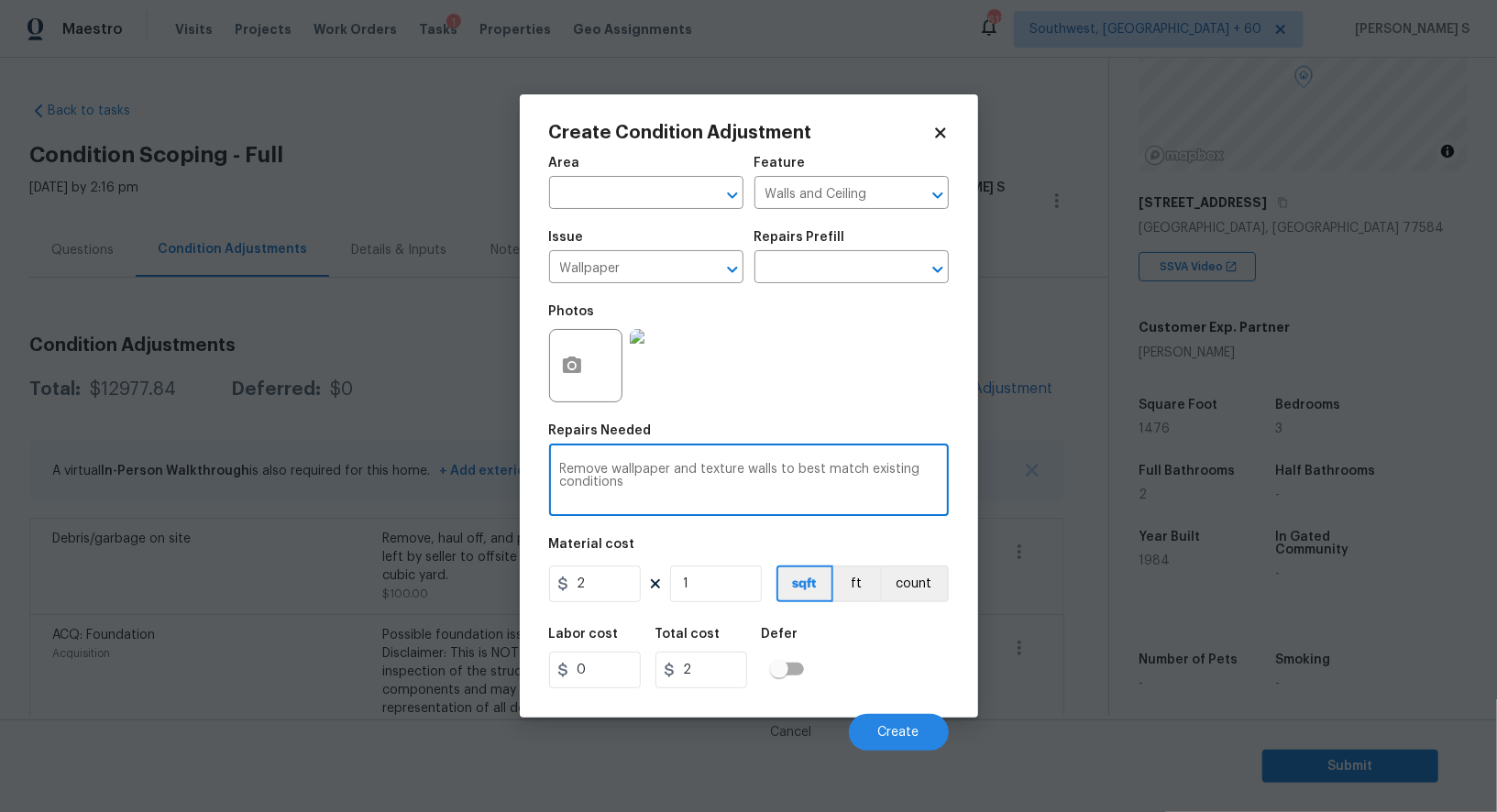
click at [667, 469] on textarea "Remove wallpaper and texture walls to best match existing conditions" at bounding box center [748, 482] width 378 height 38
type textarea "Remove wallpaper, accent walls and texture walls to best match existing conditi…"
click at [606, 581] on input "2" at bounding box center [595, 583] width 92 height 37
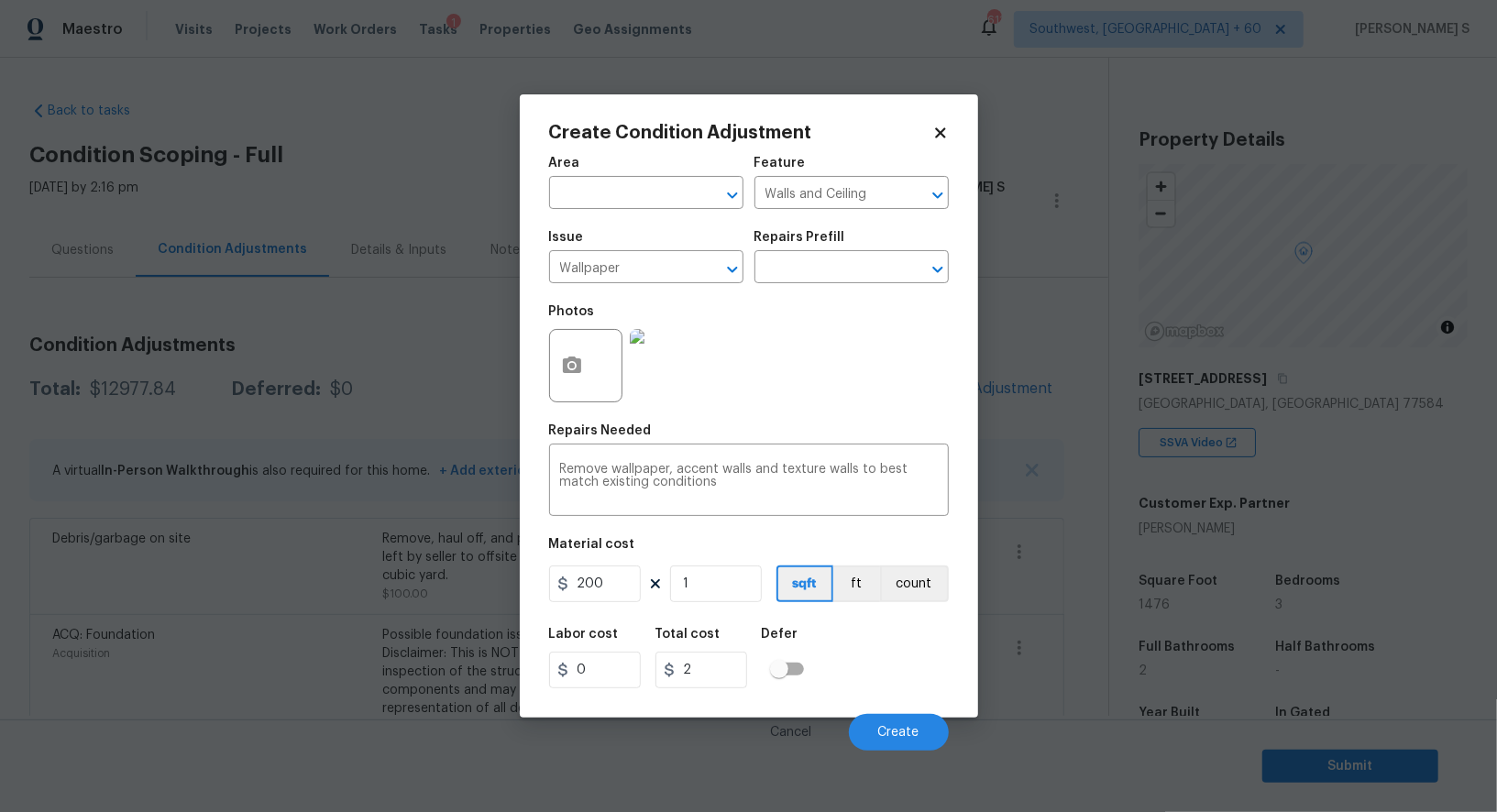
scroll to position [176, 0]
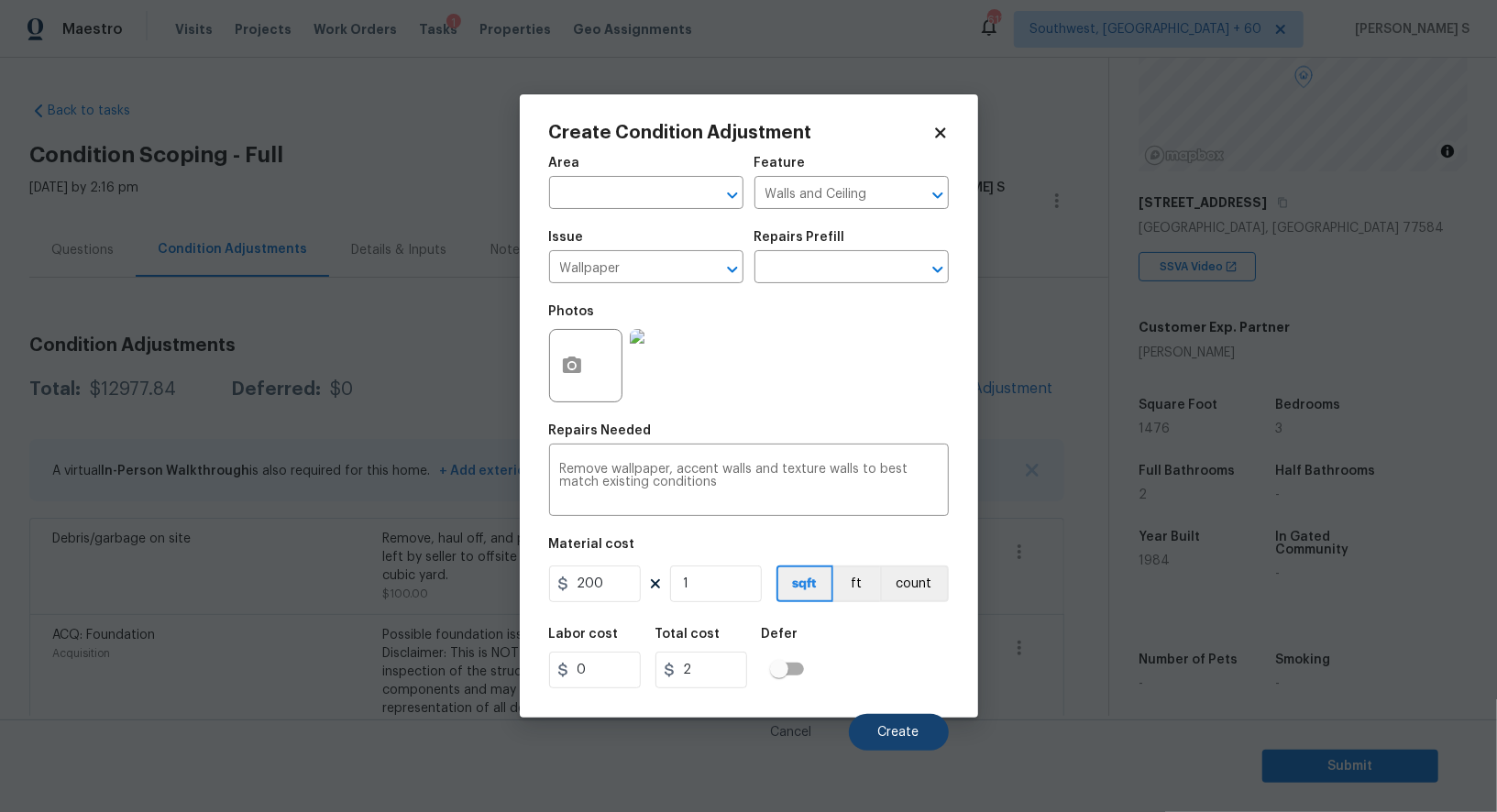
type input "200"
click at [899, 728] on span "Create" at bounding box center [899, 732] width 41 height 14
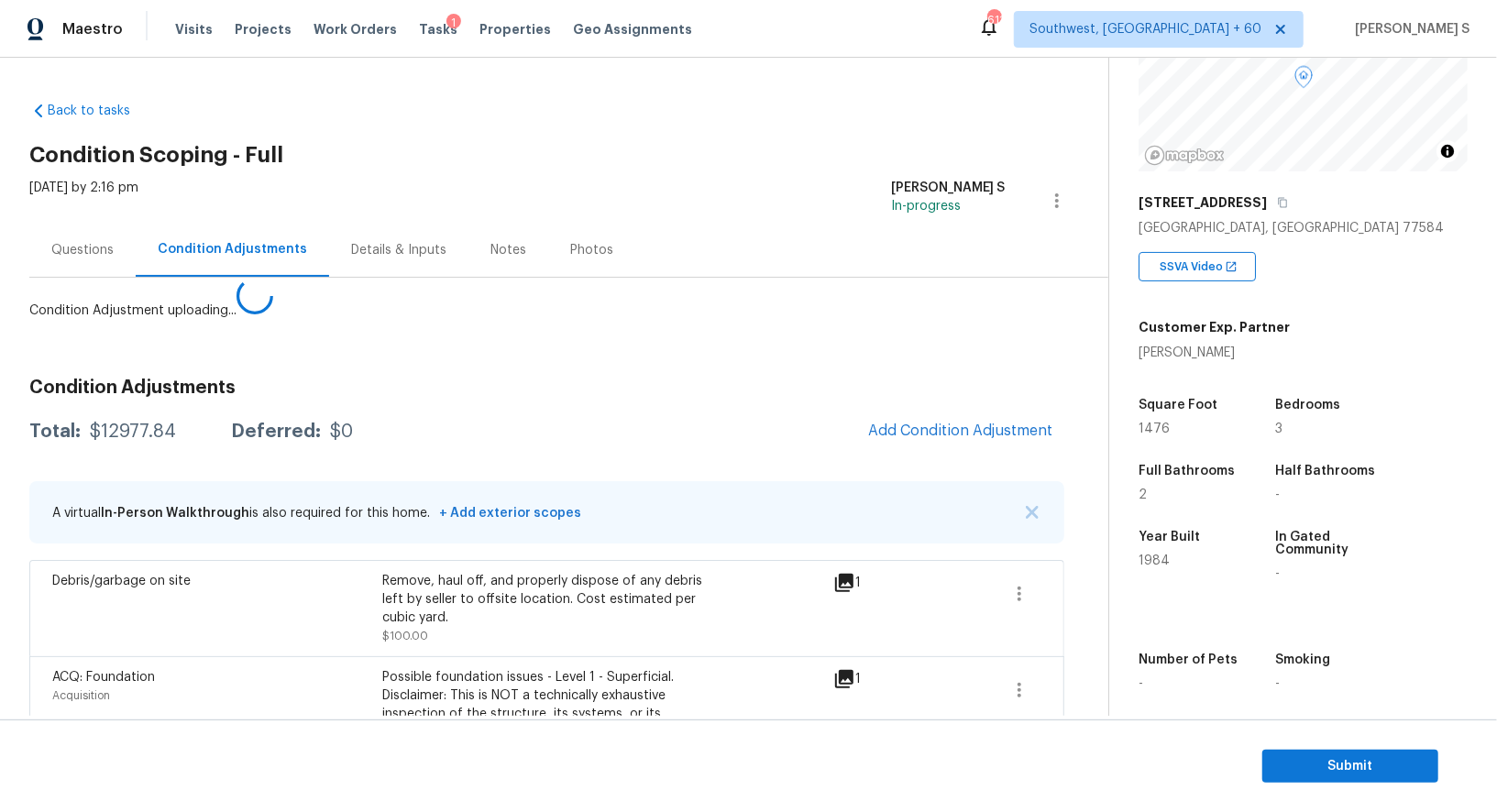
click at [104, 689] on body "Maestro Visits Projects Work Orders Tasks 1 Properties Geo Assignments [GEOGRAP…" at bounding box center [748, 406] width 1497 height 812
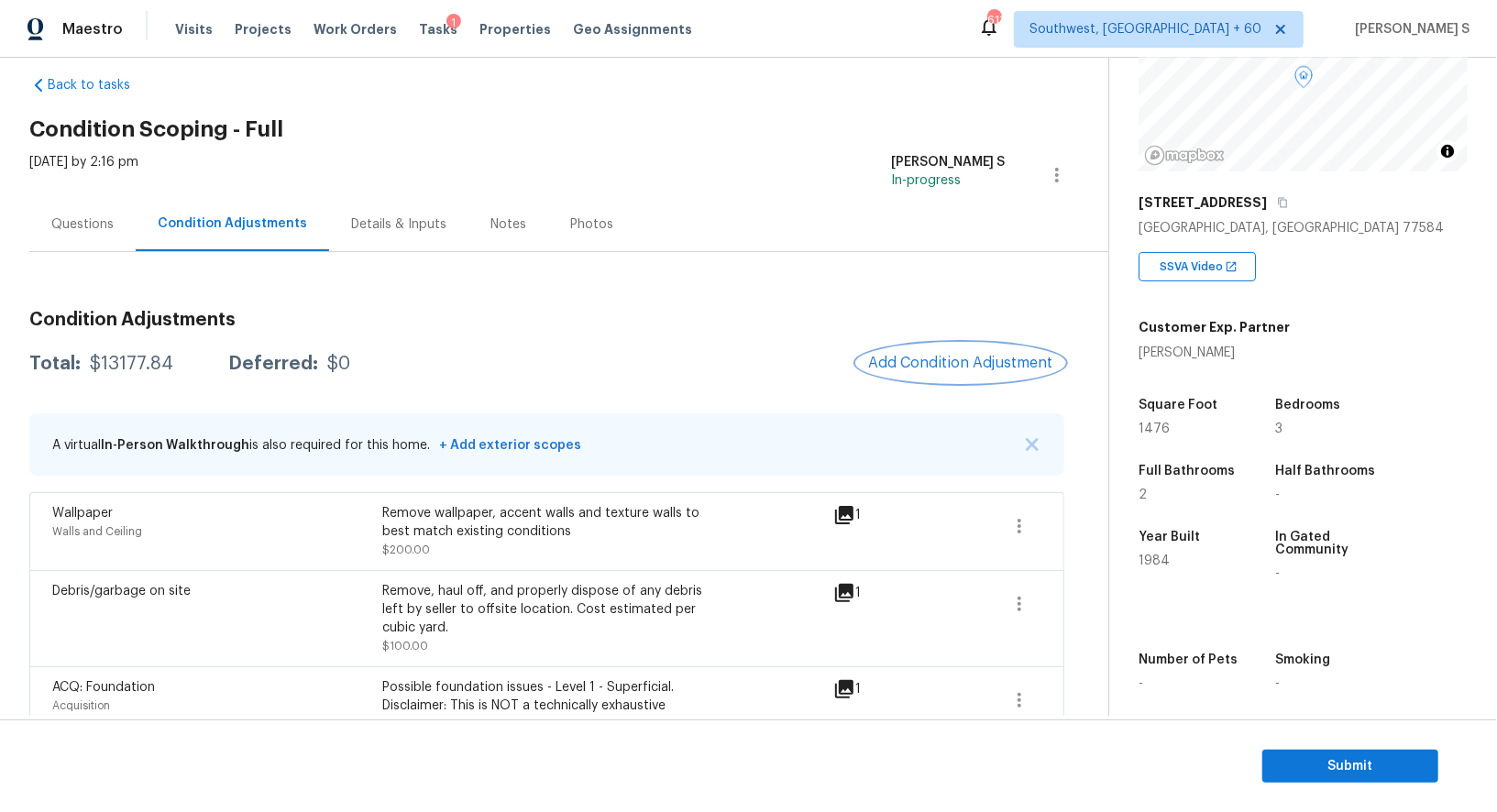
scroll to position [0, 0]
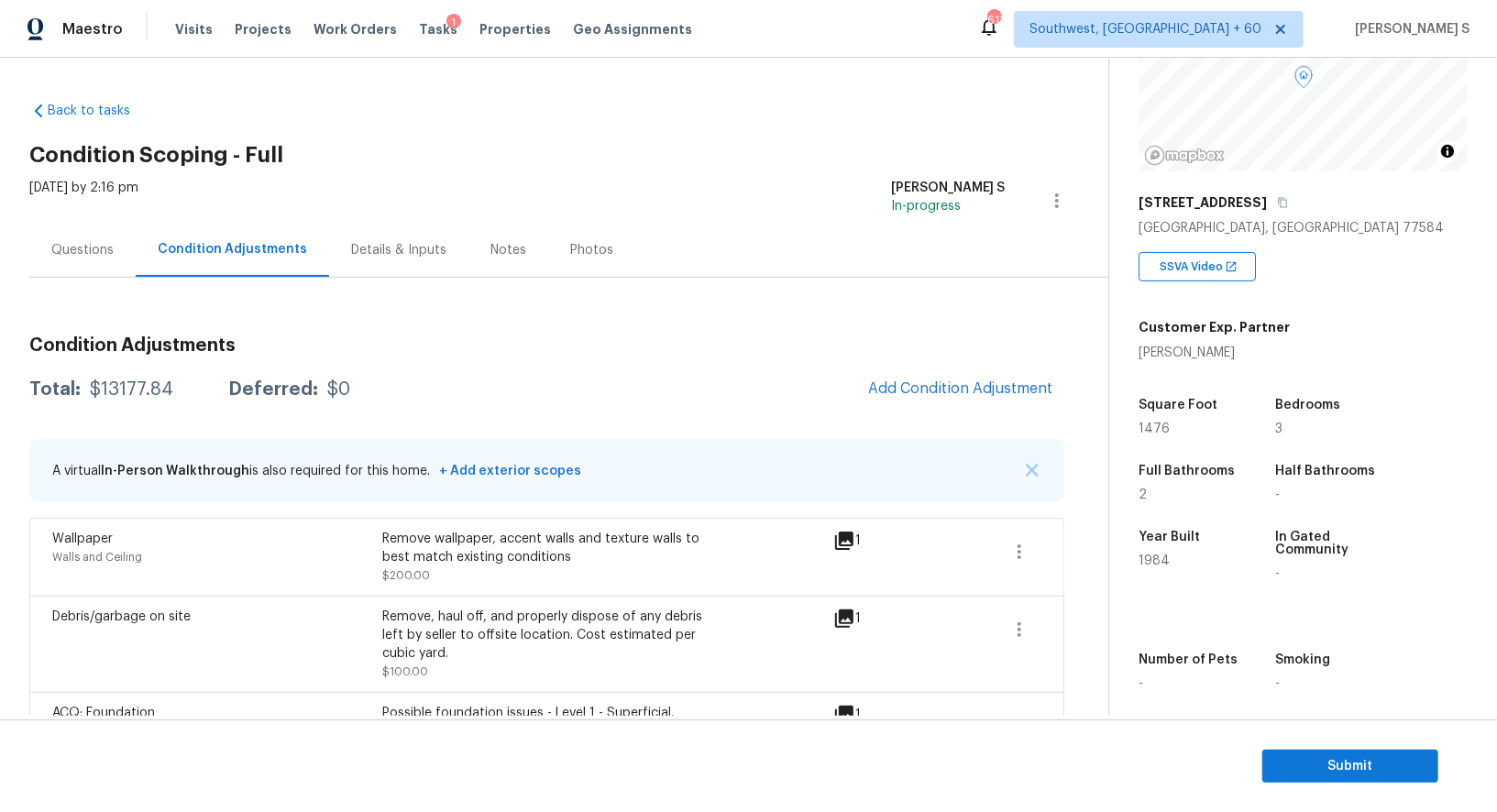
click at [150, 381] on div "$13177.84" at bounding box center [131, 390] width 83 height 19
copy div "13177.84"
click at [1291, 755] on span "Submit" at bounding box center [1351, 766] width 146 height 23
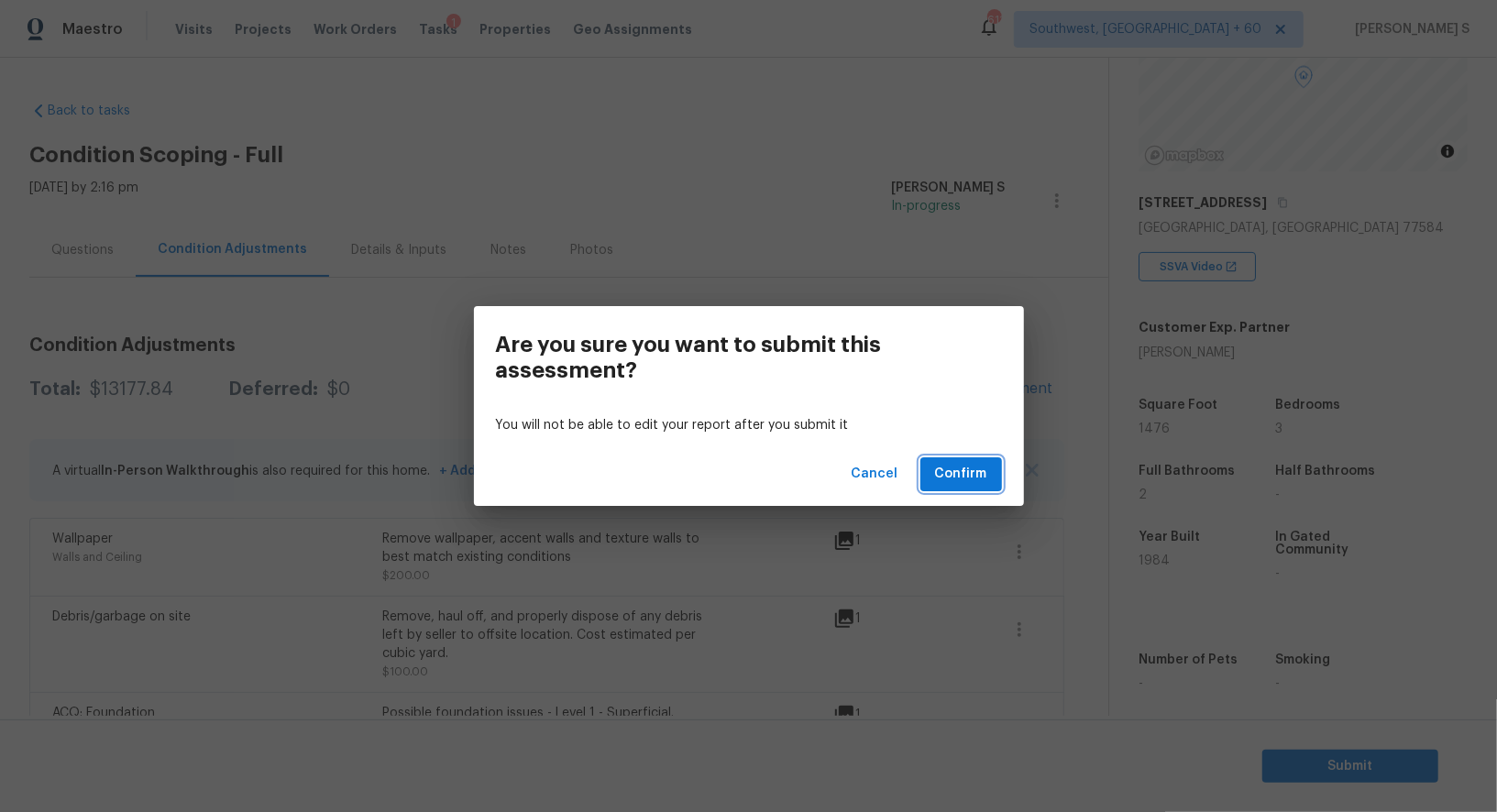
click at [980, 475] on span "Confirm" at bounding box center [961, 474] width 53 height 23
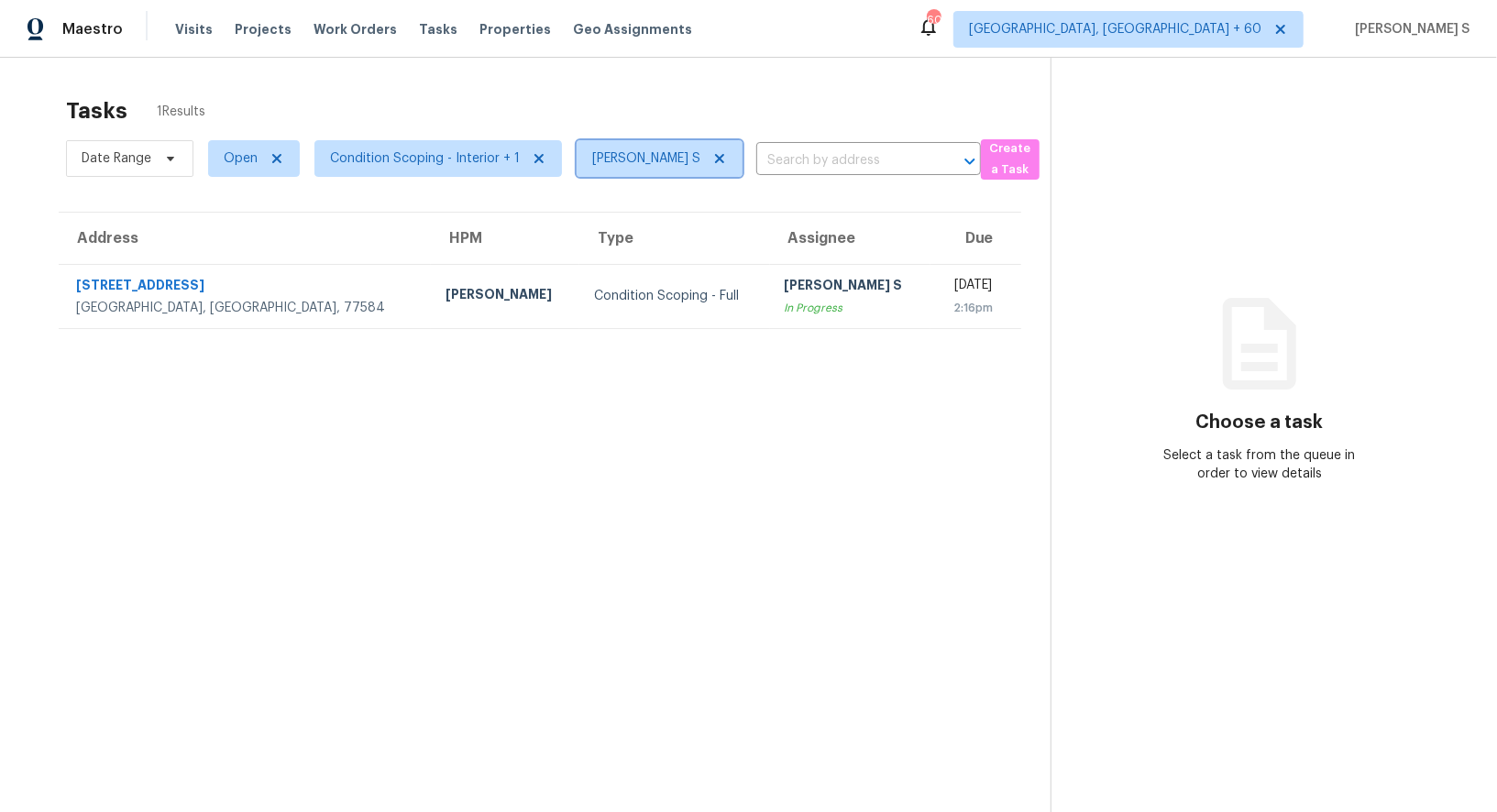
click at [718, 159] on icon at bounding box center [719, 158] width 15 height 15
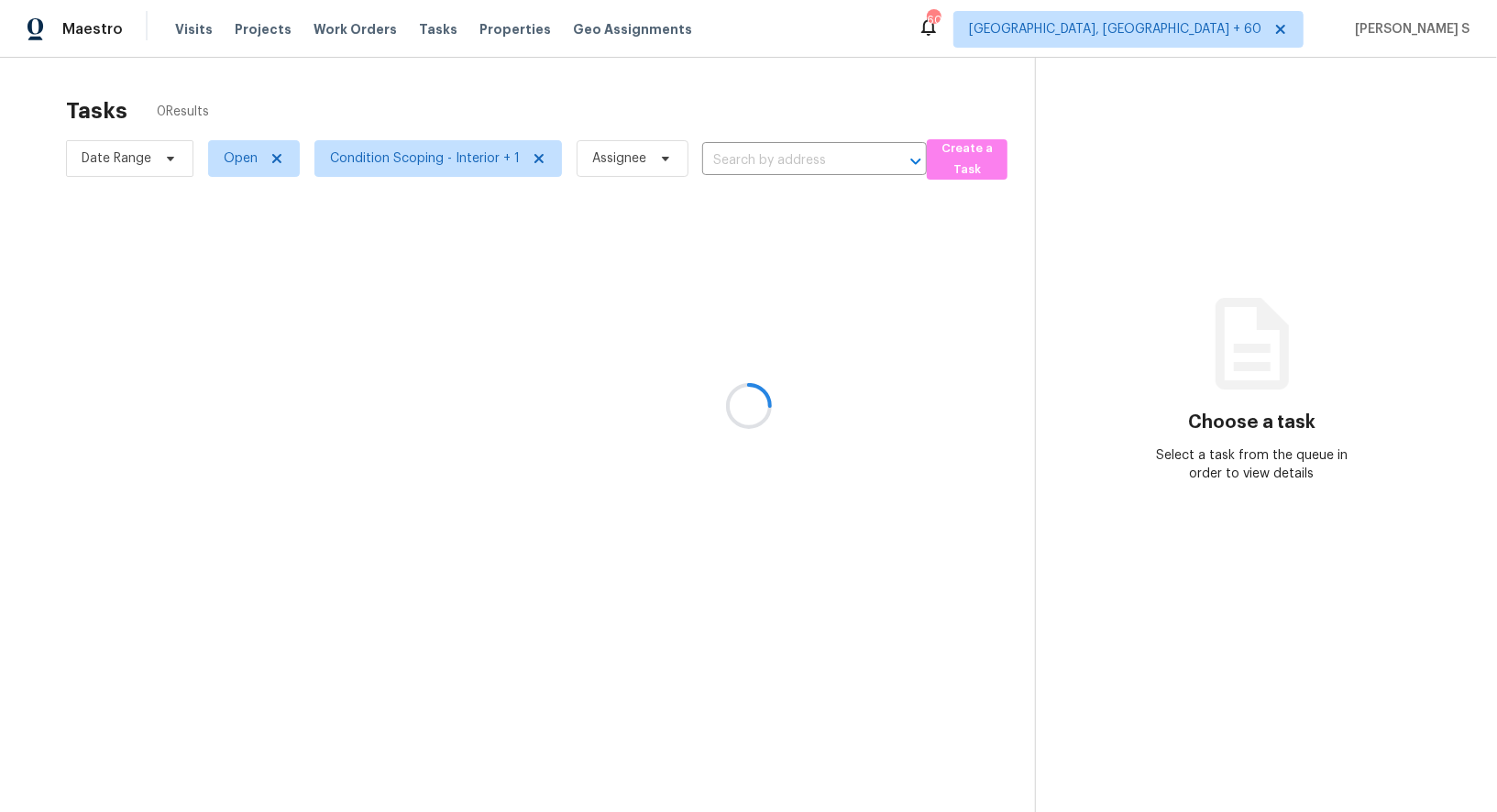
click at [572, 283] on div at bounding box center [748, 406] width 1497 height 812
